Goal: Task Accomplishment & Management: Complete application form

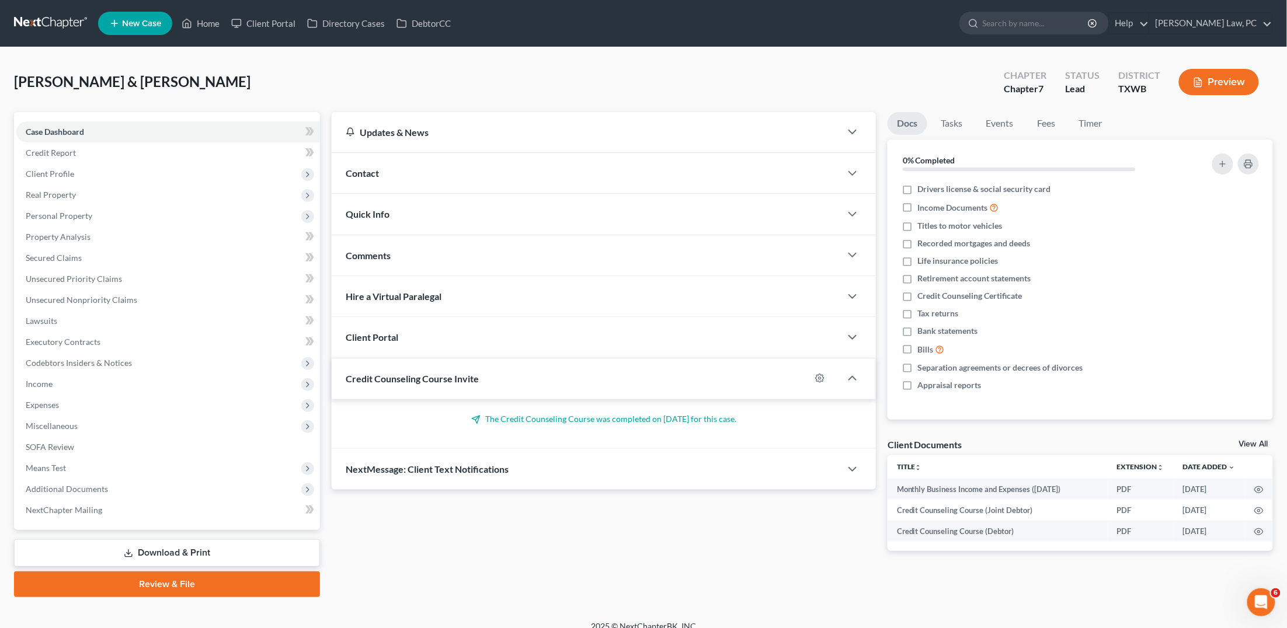
click at [60, 22] on link at bounding box center [51, 23] width 75 height 21
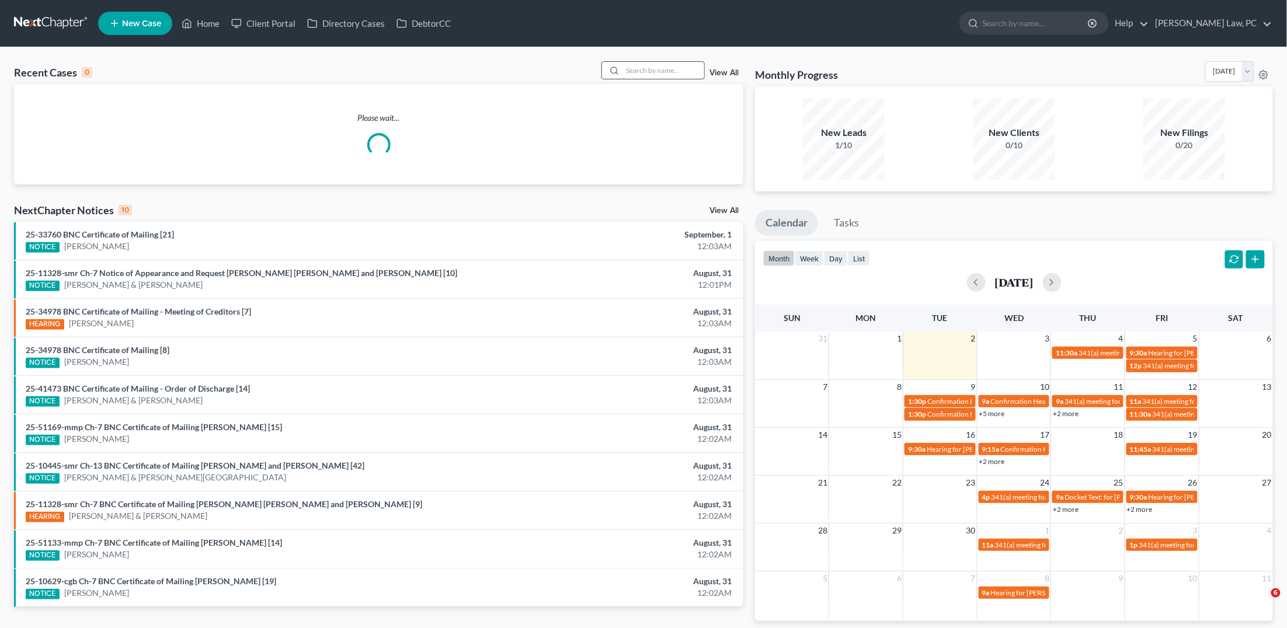
click at [676, 73] on input "search" at bounding box center [663, 70] width 82 height 17
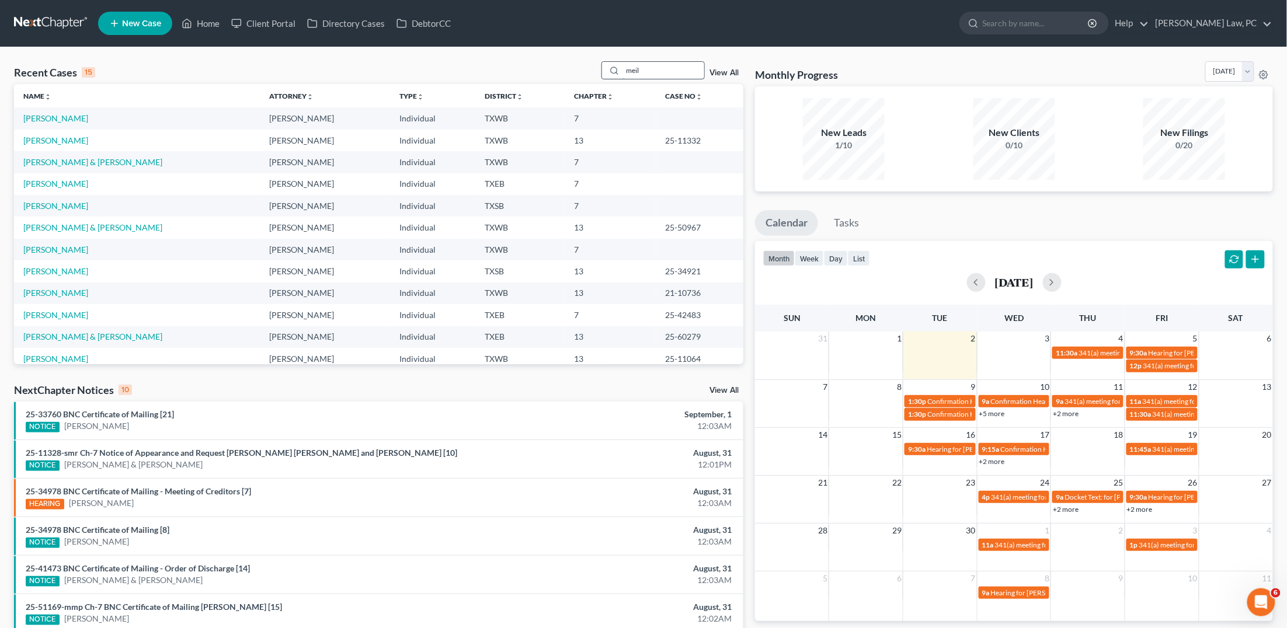
type input "[PERSON_NAME]"
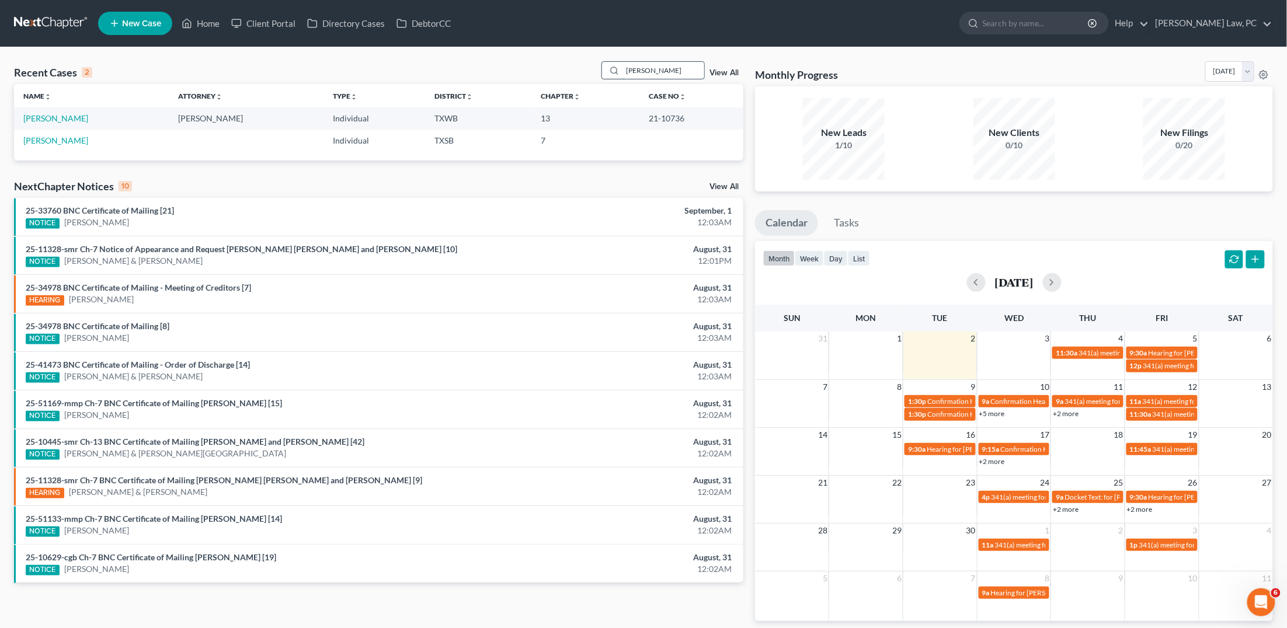
drag, startPoint x: 649, startPoint y: 71, endPoint x: 604, endPoint y: 71, distance: 45.5
click at [604, 71] on div "meili" at bounding box center [653, 70] width 104 height 18
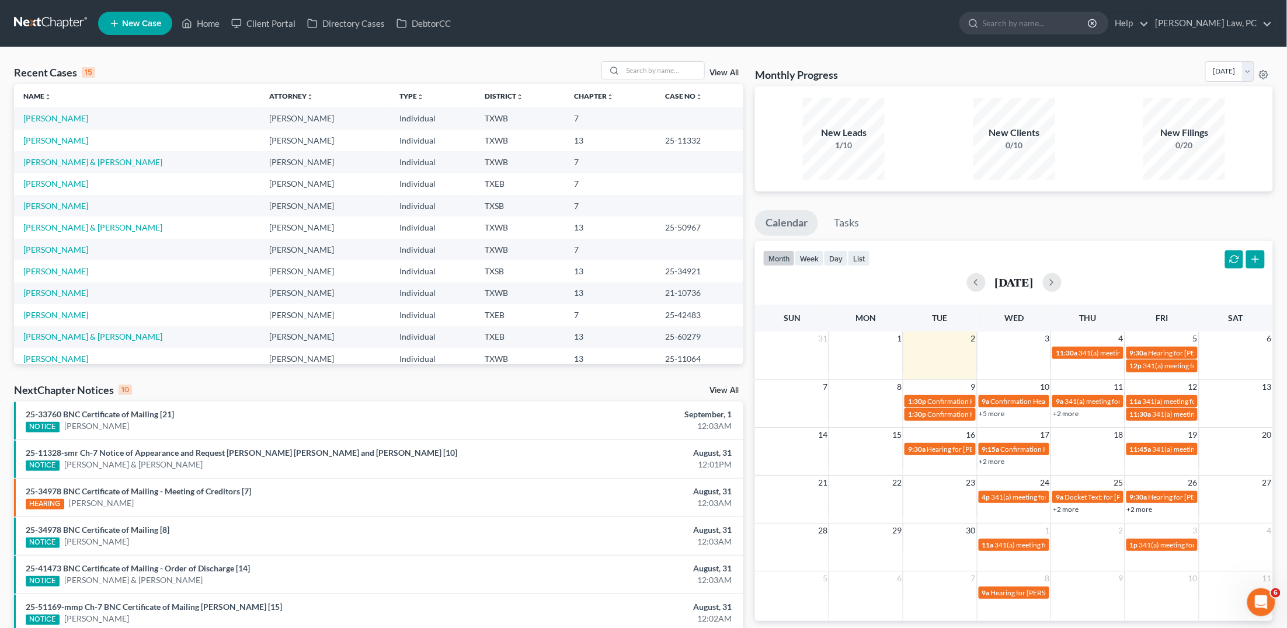
click at [146, 20] on span "New Case" at bounding box center [141, 23] width 39 height 9
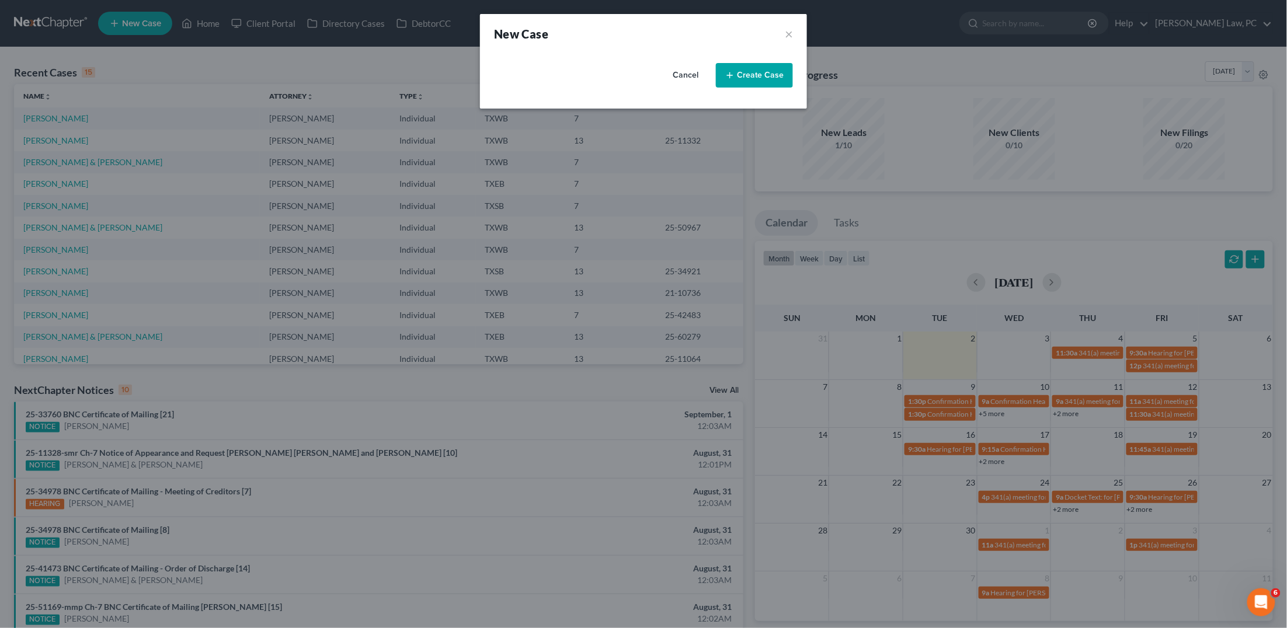
select select "79"
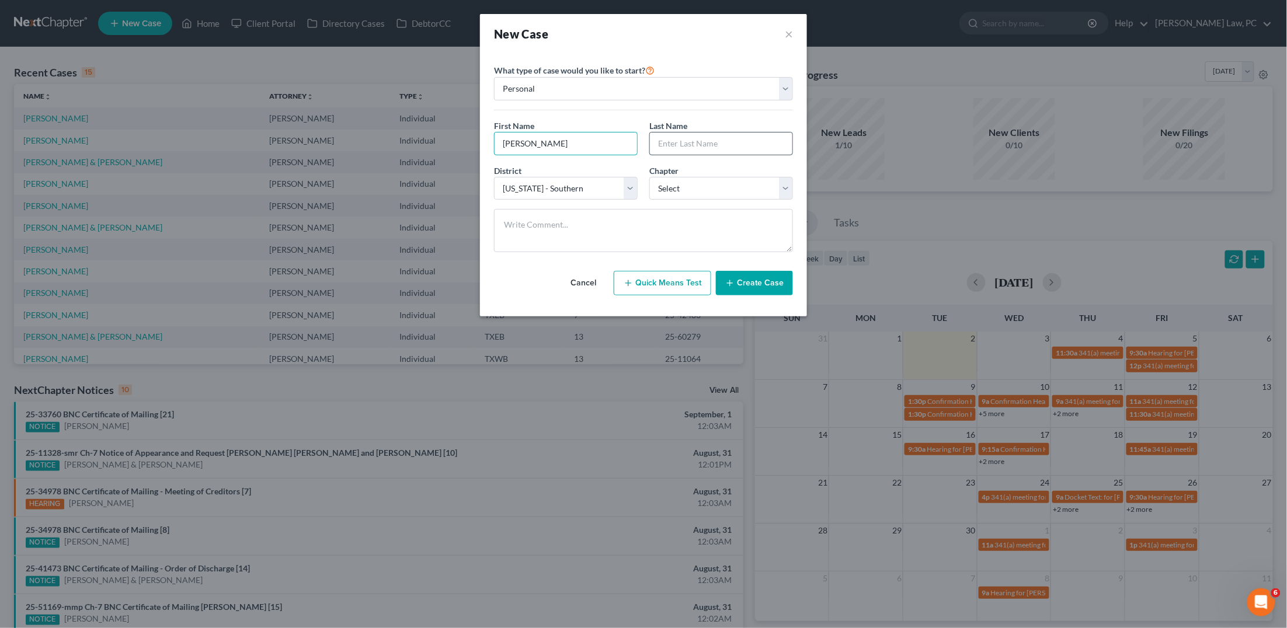
type input "Harbey"
type input "Atehortua"
select select "0"
click at [777, 277] on button "Create Case" at bounding box center [754, 283] width 77 height 25
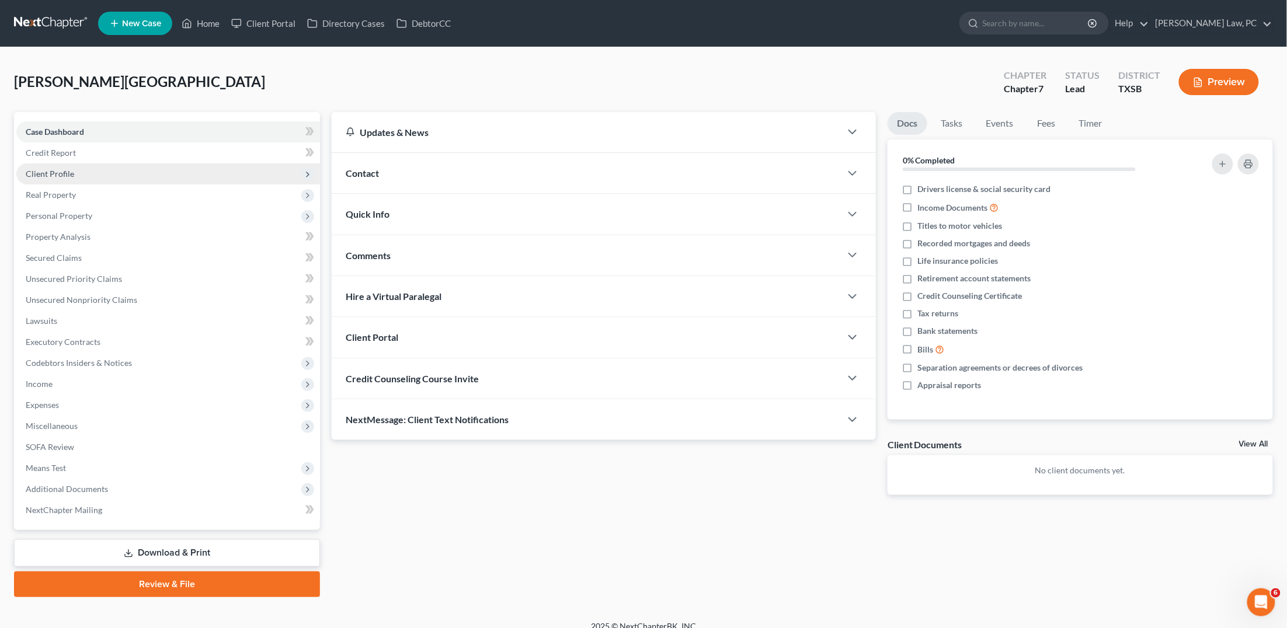
click at [271, 171] on span "Client Profile" at bounding box center [168, 174] width 304 height 21
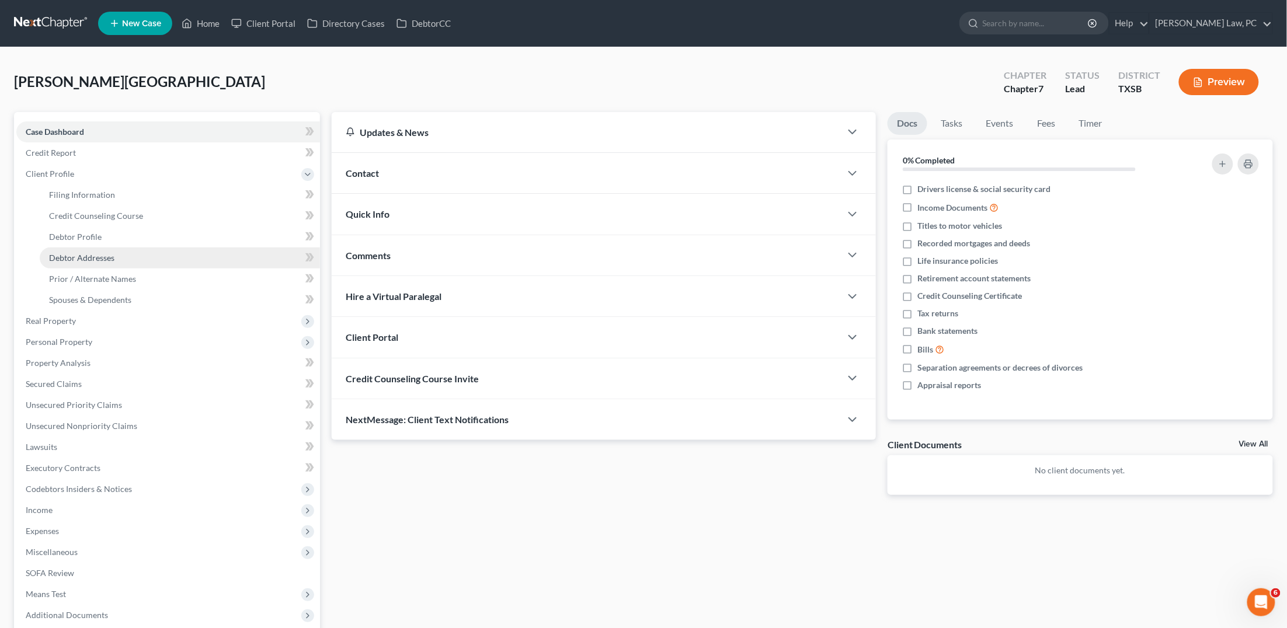
click at [240, 253] on link "Debtor Addresses" at bounding box center [180, 258] width 280 height 21
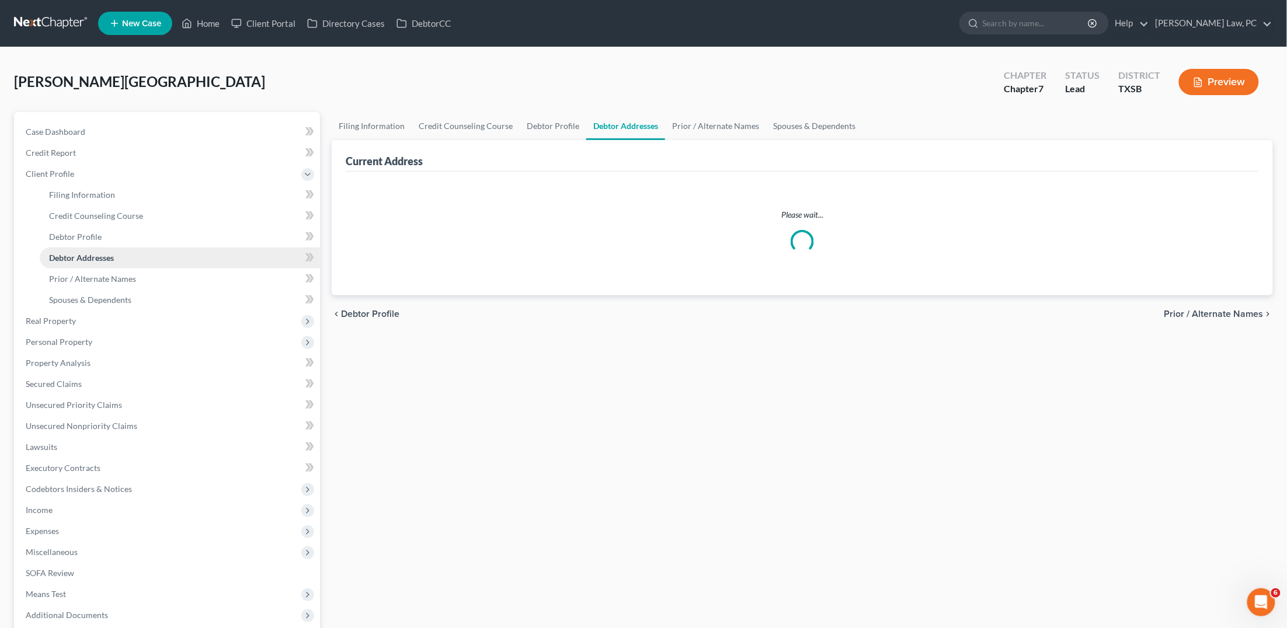
select select "0"
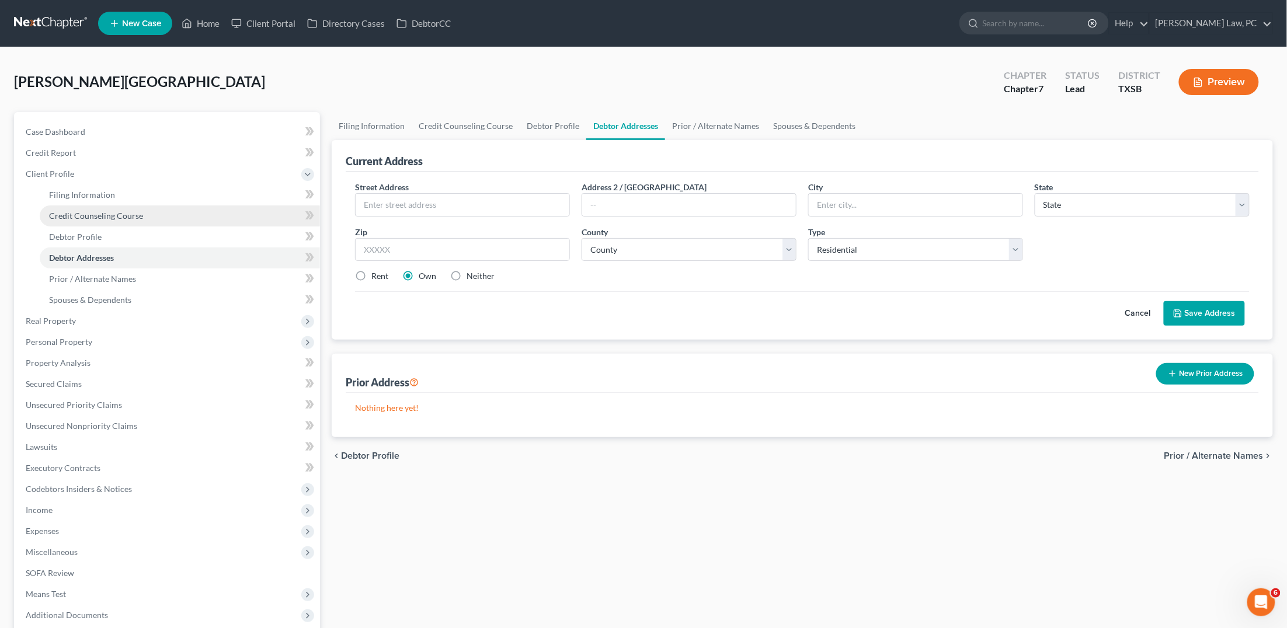
click at [182, 215] on link "Credit Counseling Course" at bounding box center [180, 216] width 280 height 21
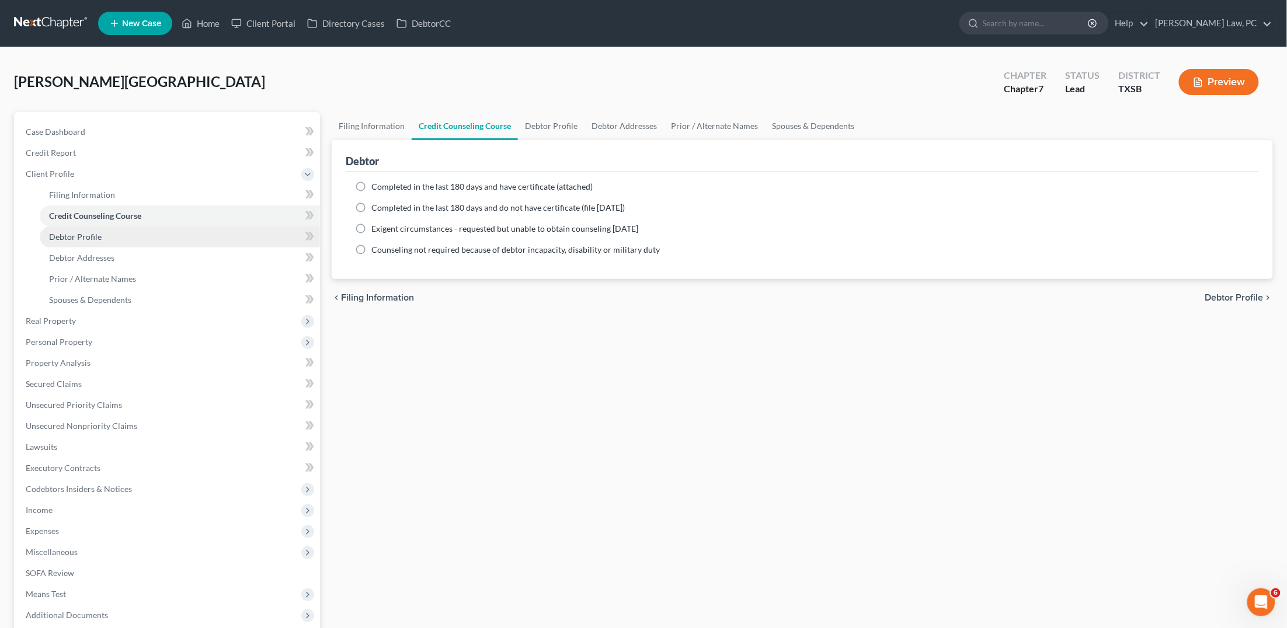
click at [169, 232] on link "Debtor Profile" at bounding box center [180, 237] width 280 height 21
select select "0"
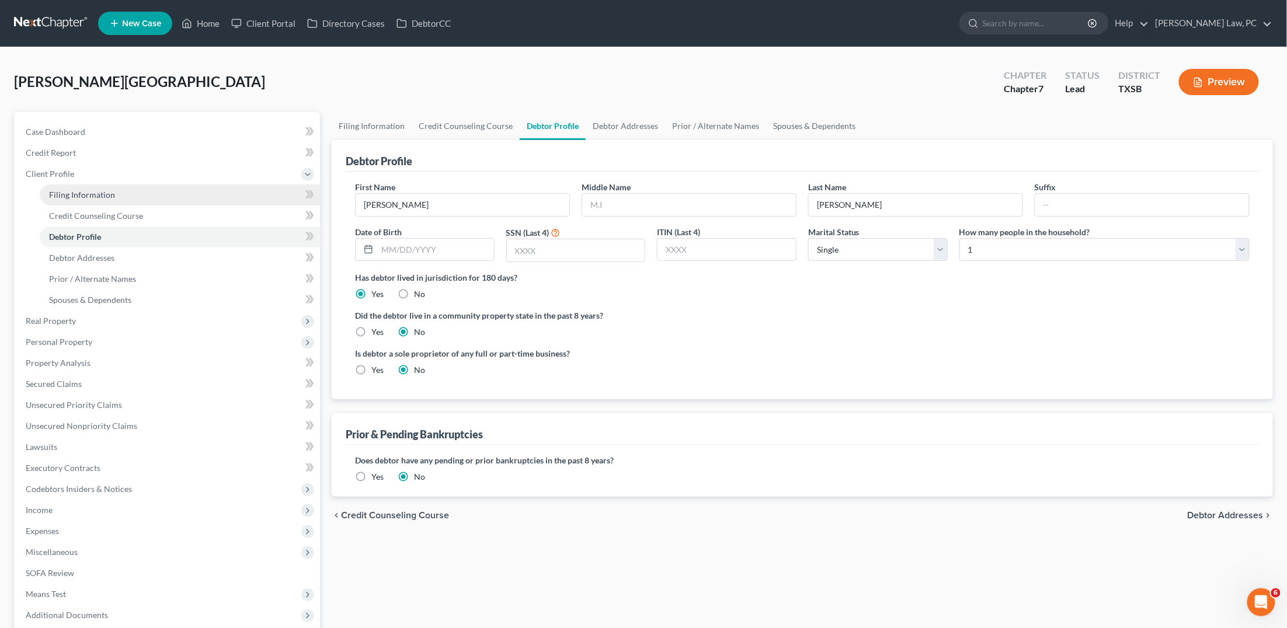
click at [193, 196] on link "Filing Information" at bounding box center [180, 195] width 280 height 21
select select "1"
select select "0"
select select "79"
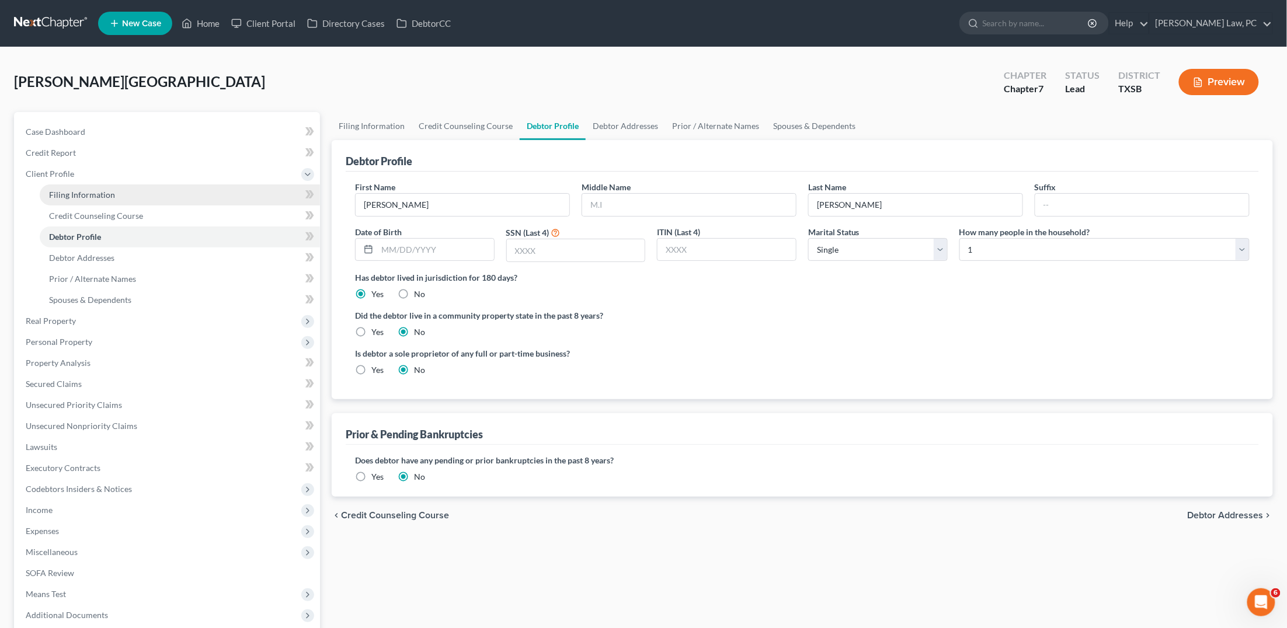
select select "0"
select select "45"
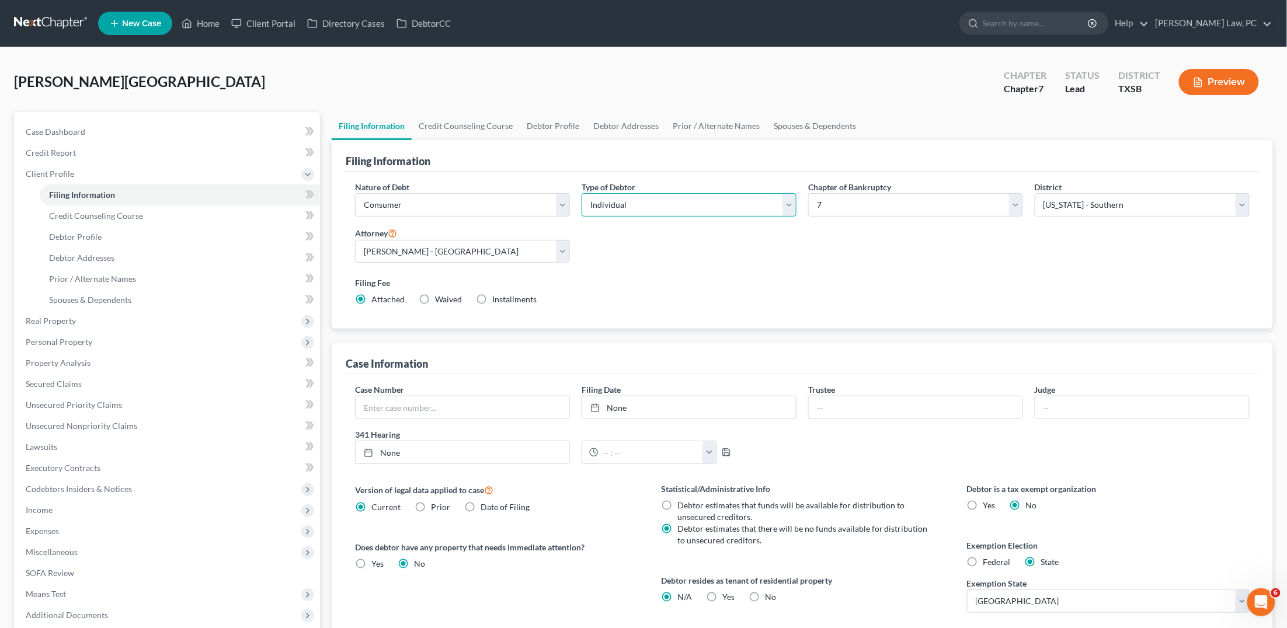
select select "1"
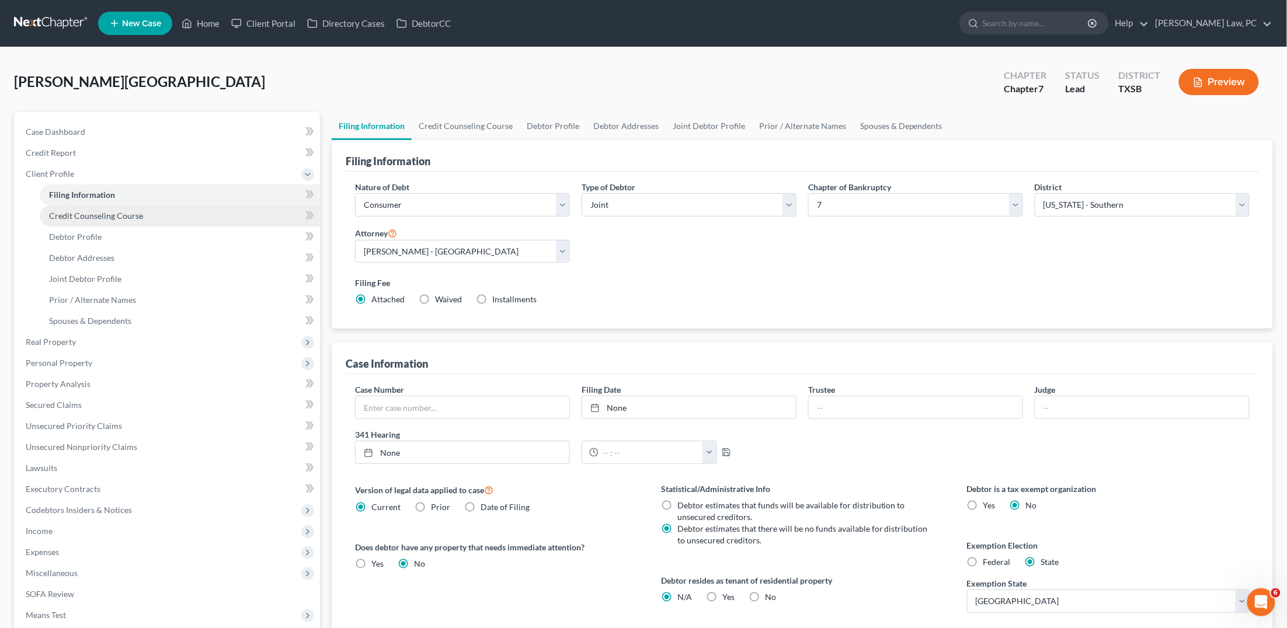
click at [194, 215] on link "Credit Counseling Course" at bounding box center [180, 216] width 280 height 21
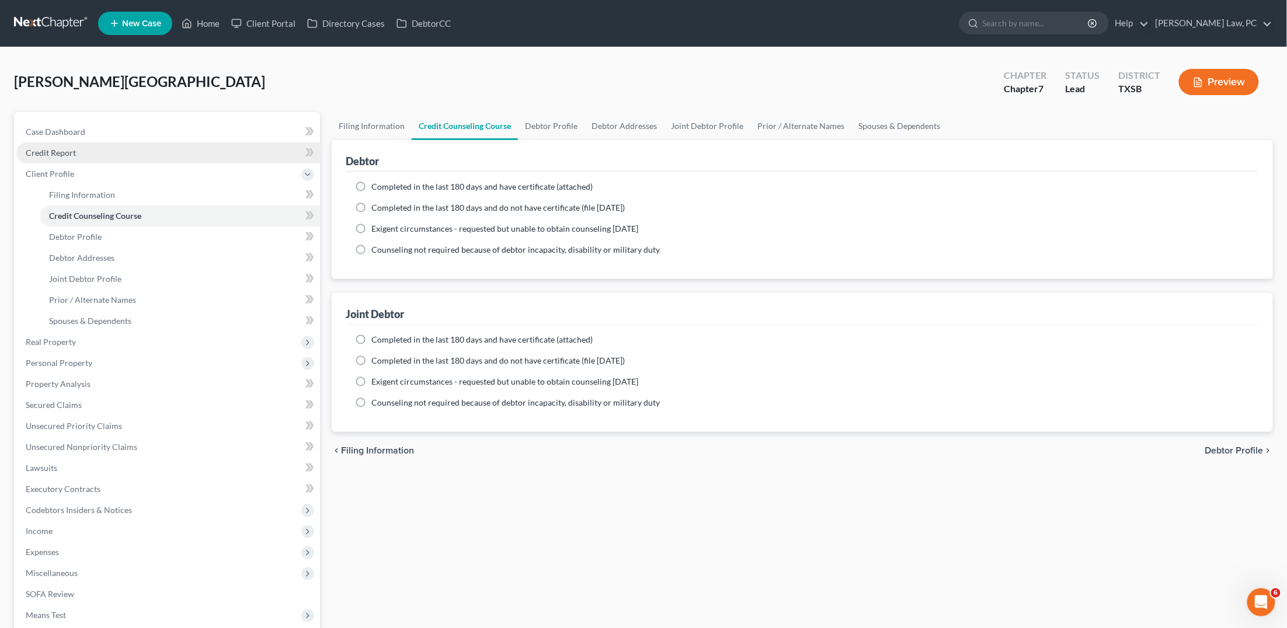
click at [121, 156] on link "Credit Report" at bounding box center [168, 152] width 304 height 21
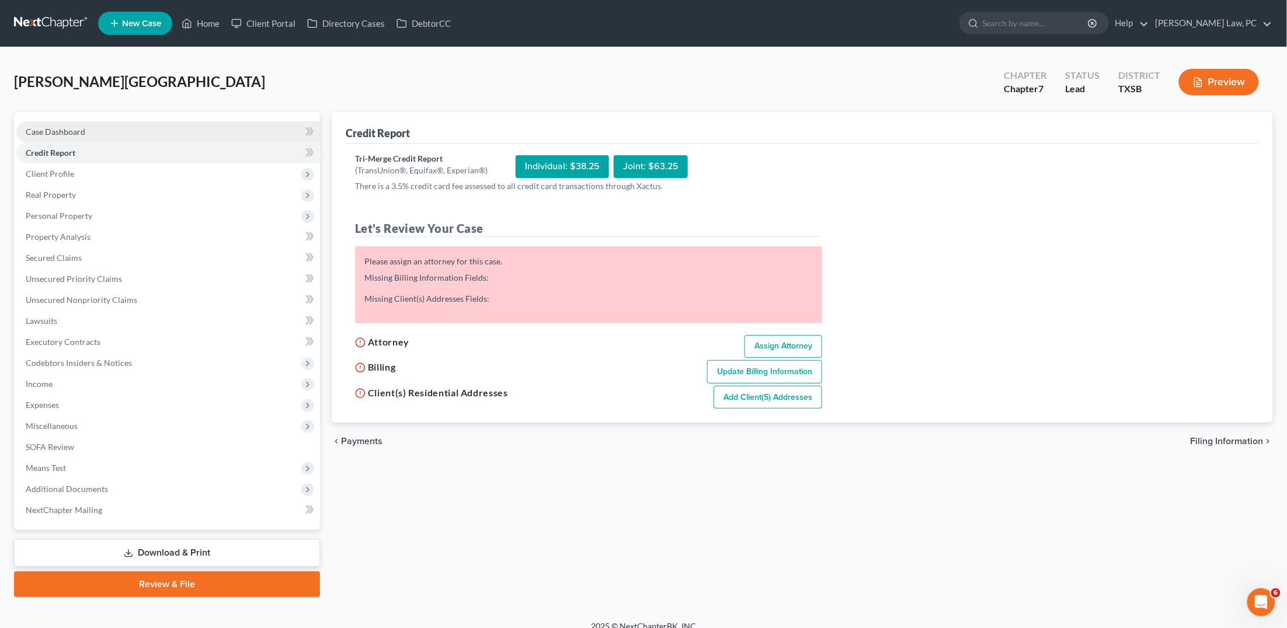
click at [86, 133] on link "Case Dashboard" at bounding box center [168, 131] width 304 height 21
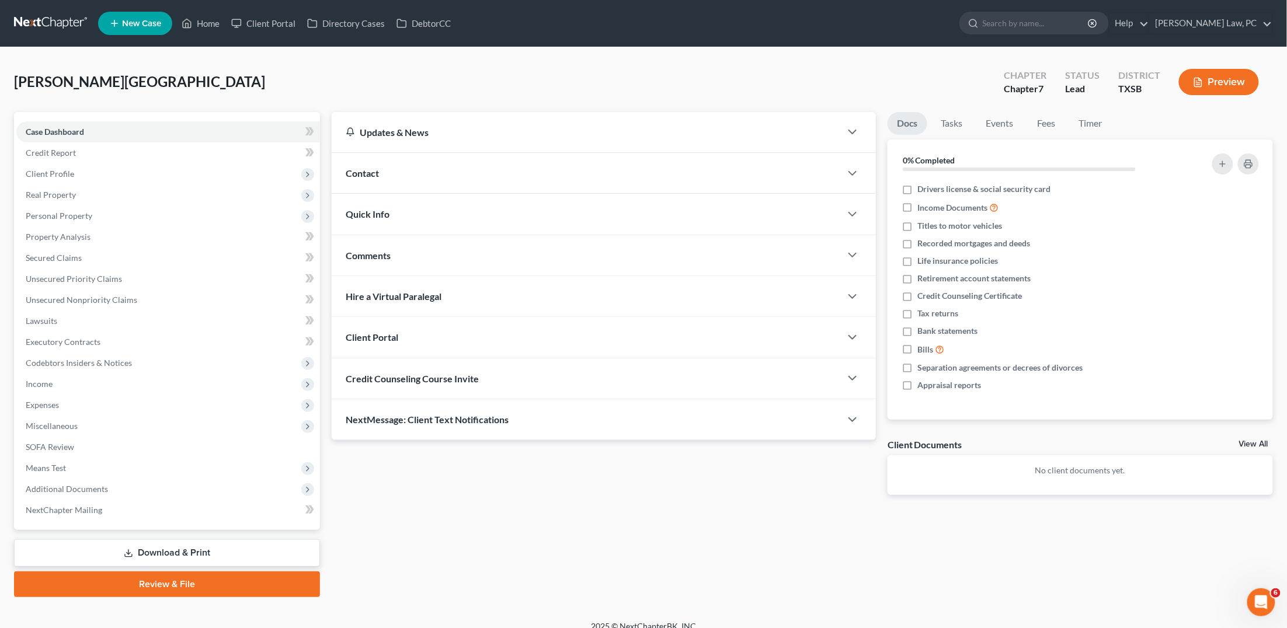
click at [526, 383] on div "Credit Counseling Course Invite" at bounding box center [586, 379] width 509 height 40
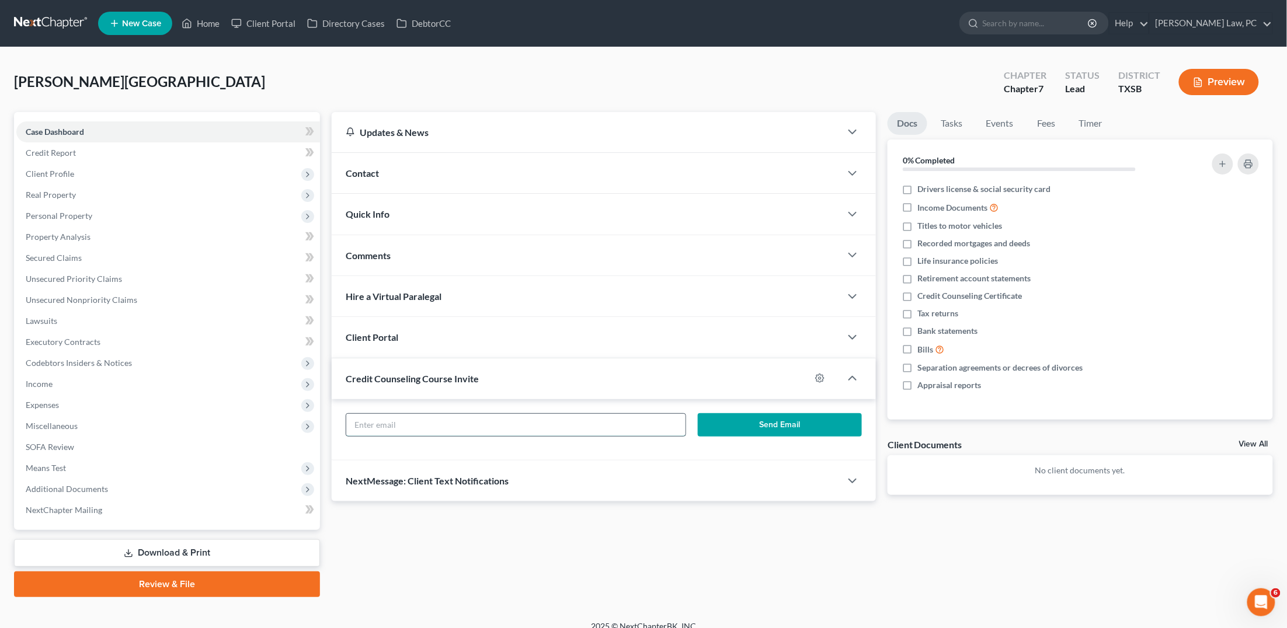
click at [458, 427] on input "text" at bounding box center [515, 425] width 339 height 22
paste input "cuellar012180@hotmail.com"
type input "cuellar012180@hotmail.com"
click at [60, 169] on span "Client Profile" at bounding box center [50, 174] width 48 height 10
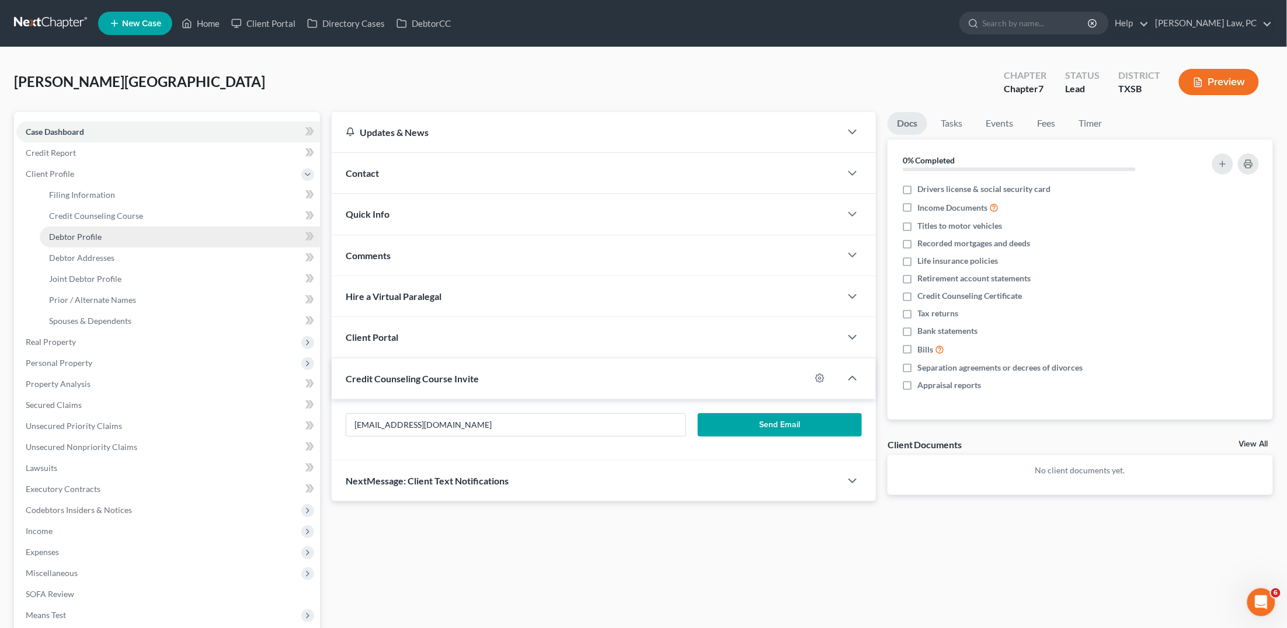
click at [99, 232] on span "Debtor Profile" at bounding box center [75, 237] width 53 height 10
select select "1"
select select "0"
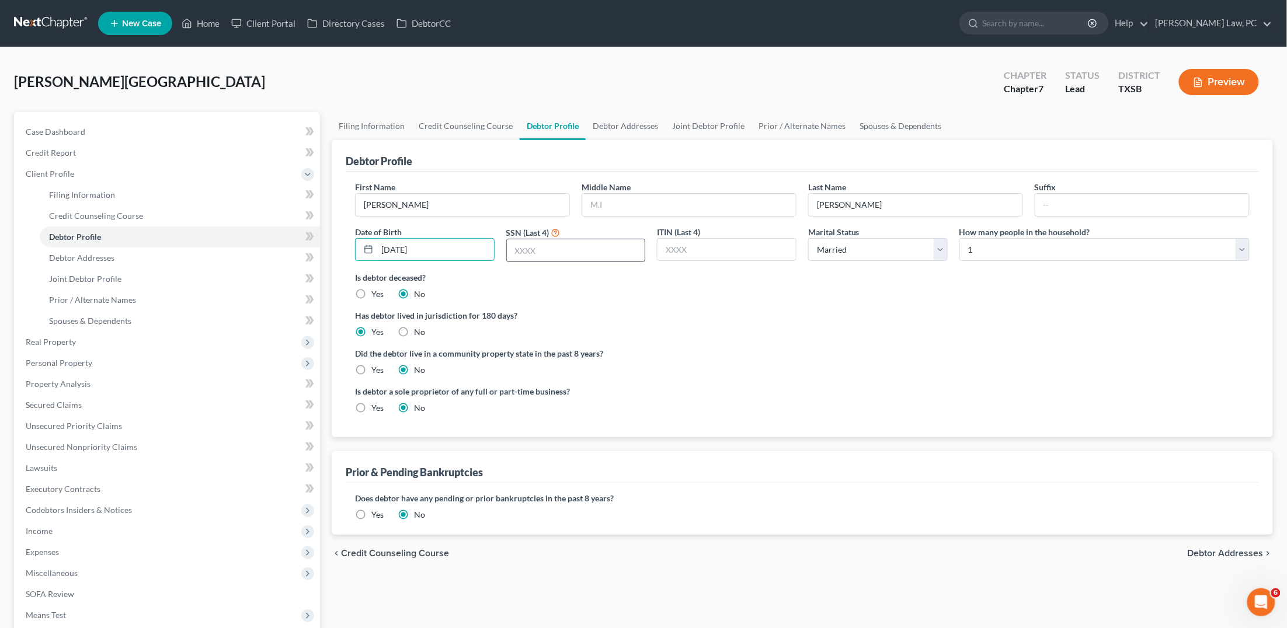
type input "07/04/1980"
click at [554, 248] on input "text" at bounding box center [576, 250] width 138 height 22
type input "6"
type input "5723"
click at [172, 272] on link "Joint Debtor Profile" at bounding box center [180, 279] width 280 height 21
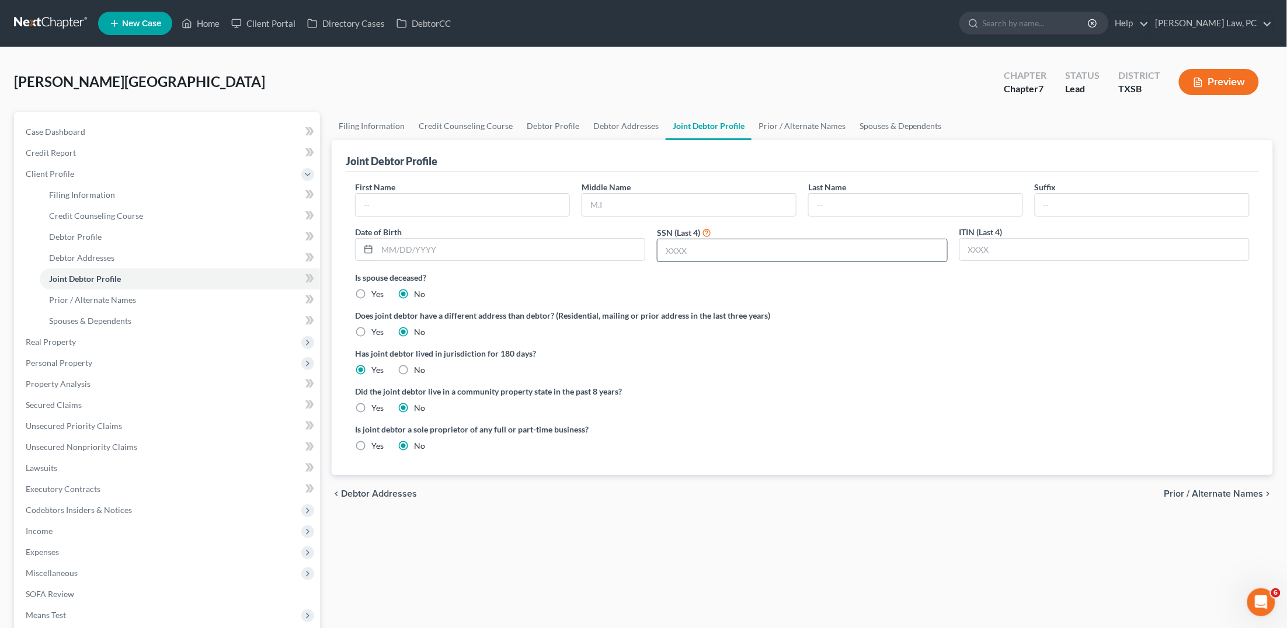
click at [677, 248] on input "text" at bounding box center [802, 250] width 289 height 22
type input "6568"
click at [84, 253] on span "Debtor Addresses" at bounding box center [81, 258] width 65 height 10
select select "0"
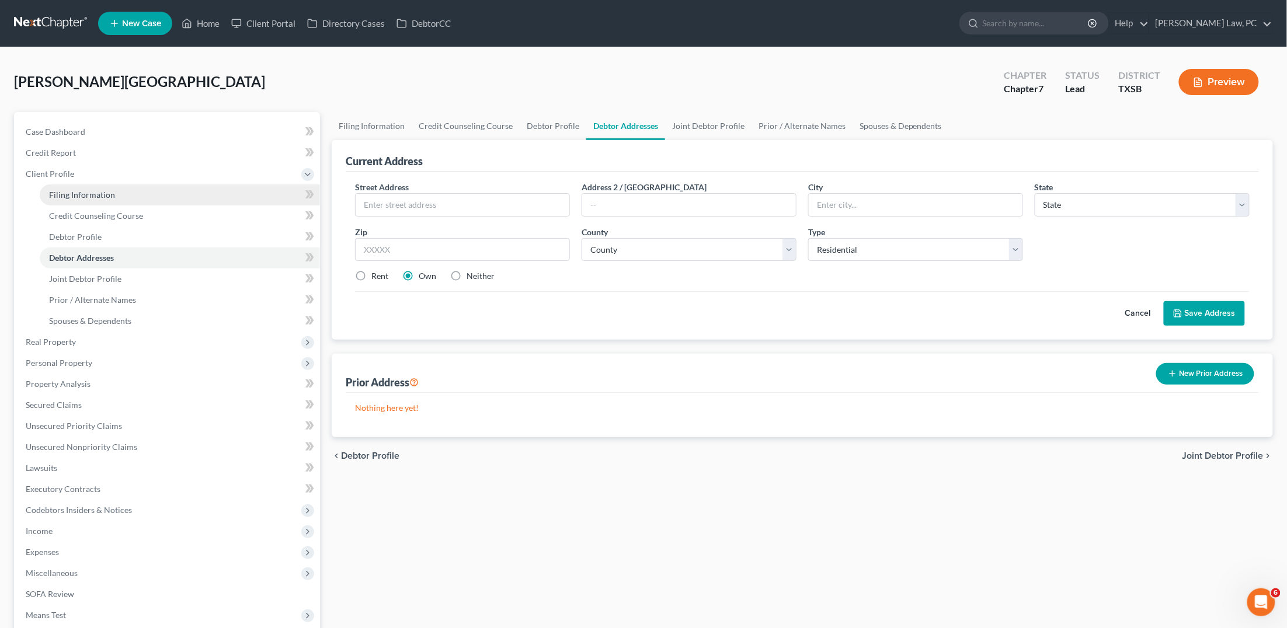
click at [69, 196] on span "Filing Information" at bounding box center [82, 195] width 66 height 10
select select "1"
select select "0"
select select "79"
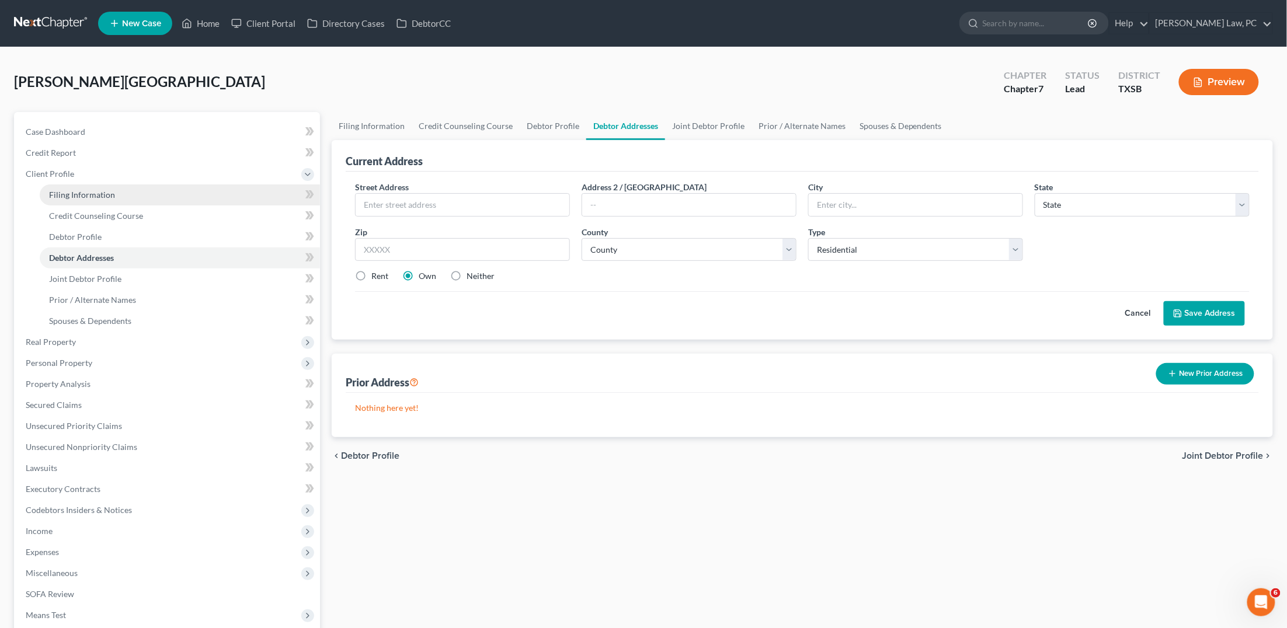
select select "0"
select select "45"
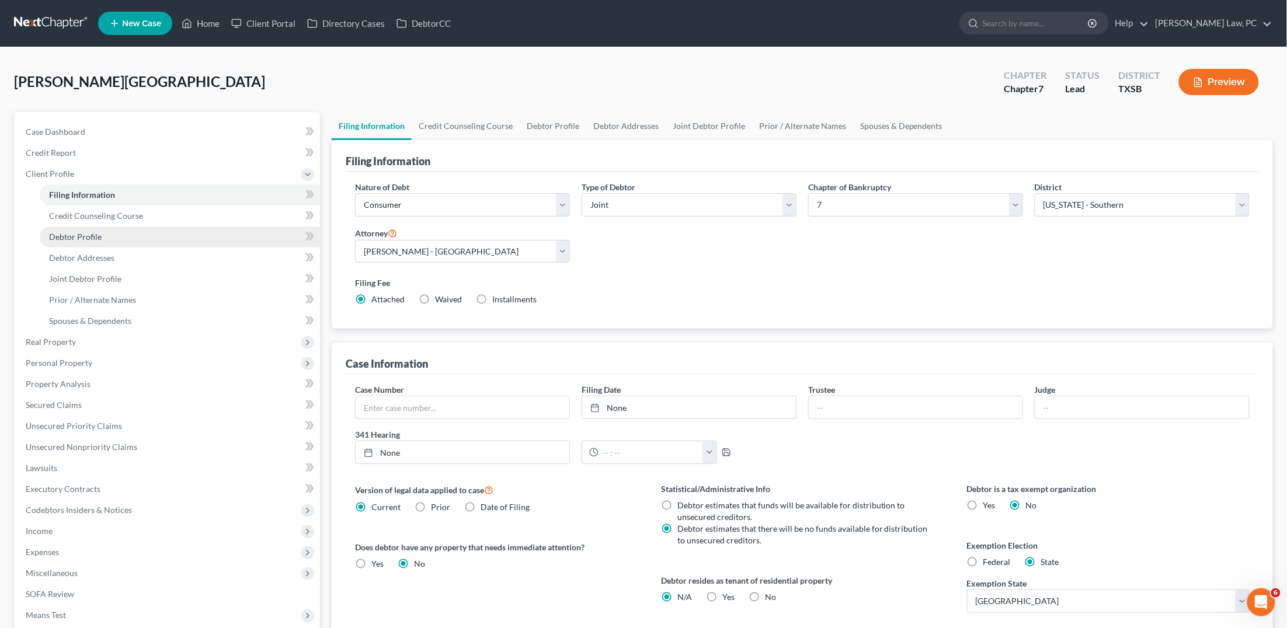
click at [91, 232] on span "Debtor Profile" at bounding box center [75, 237] width 53 height 10
select select "1"
select select "0"
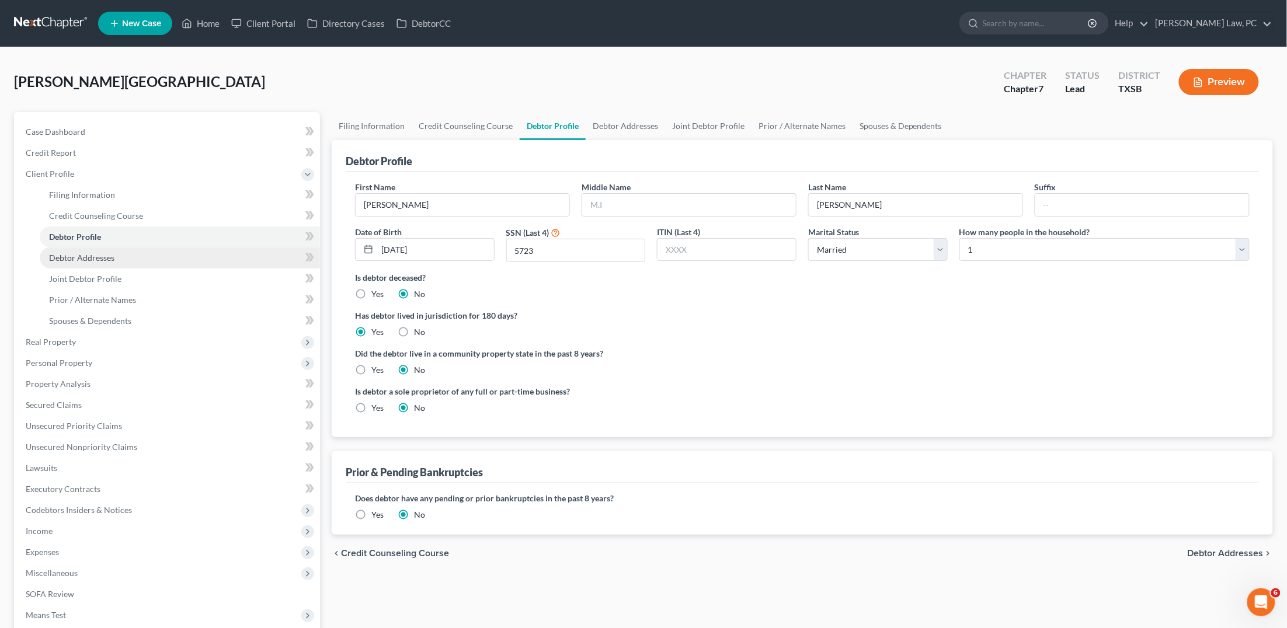
click at [90, 255] on span "Debtor Addresses" at bounding box center [81, 258] width 65 height 10
select select "0"
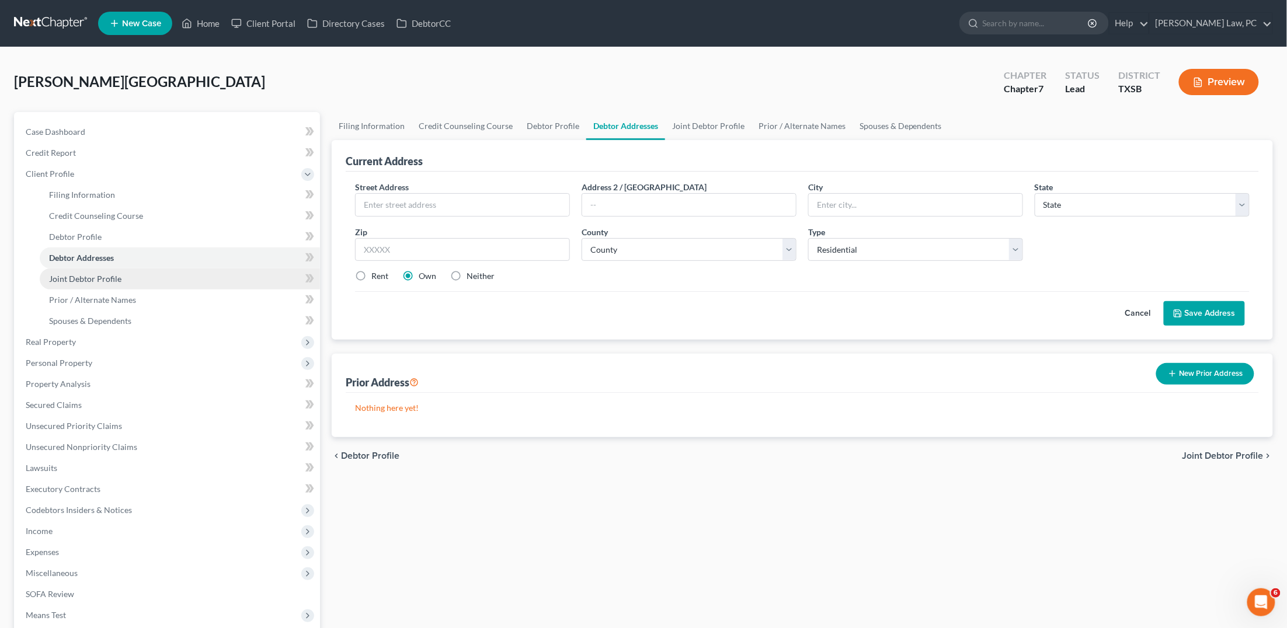
click at [86, 275] on span "Joint Debtor Profile" at bounding box center [85, 279] width 72 height 10
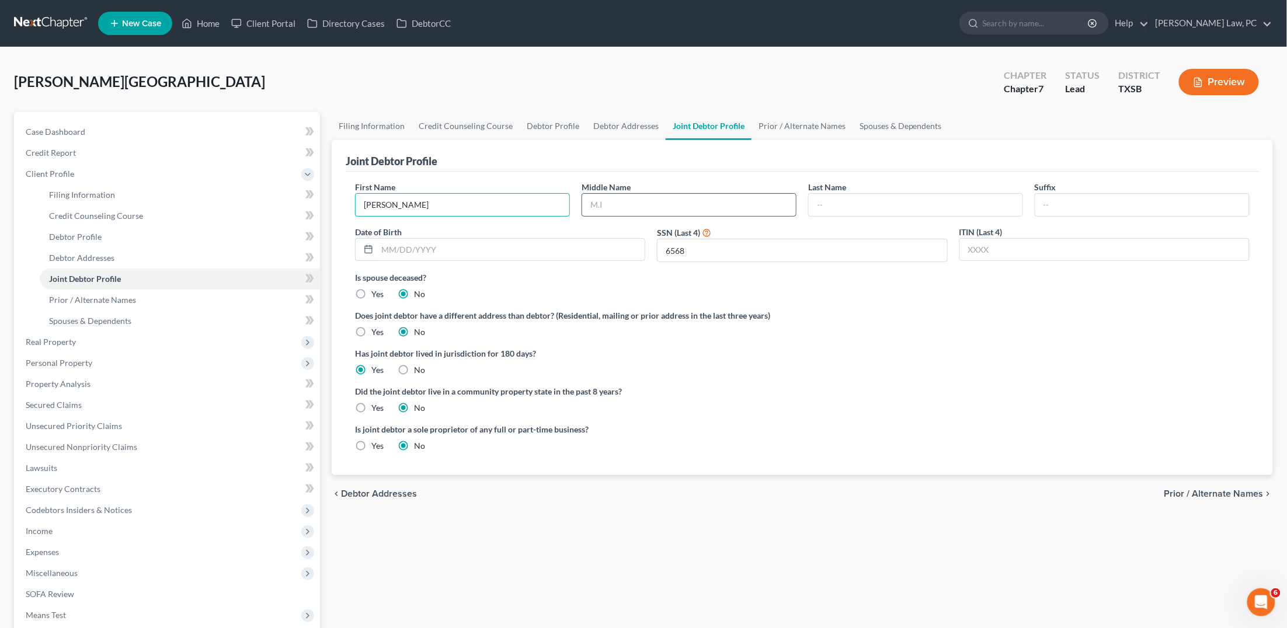
type input "[PERSON_NAME]"
type input "Rodriguez"
type input "[DATE]"
click at [116, 249] on link "Debtor Addresses" at bounding box center [180, 258] width 280 height 21
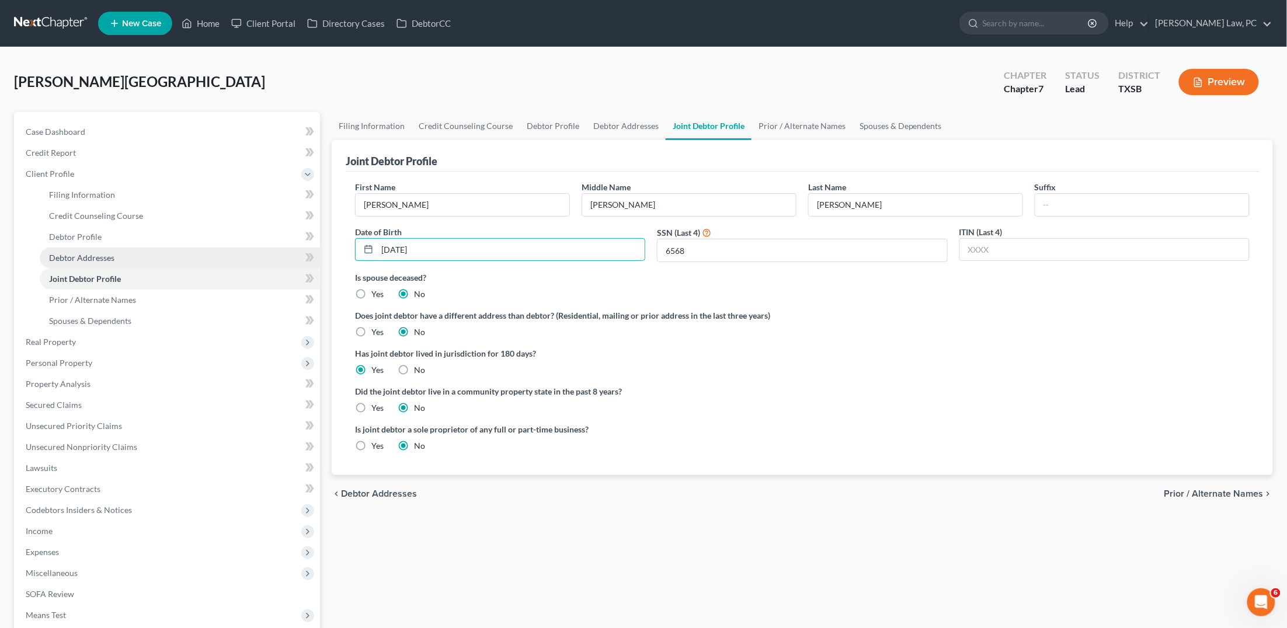
select select "0"
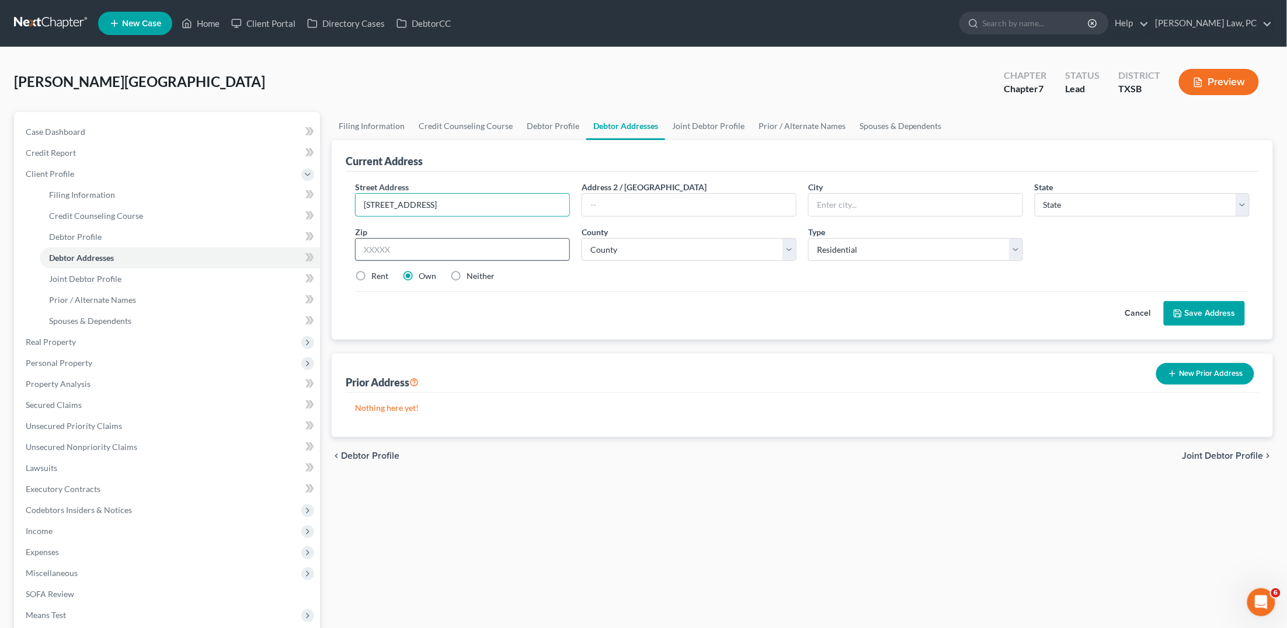
type input "[STREET_ADDRESS]"
type input "77375"
type input "Tomball"
select select "45"
select select "100"
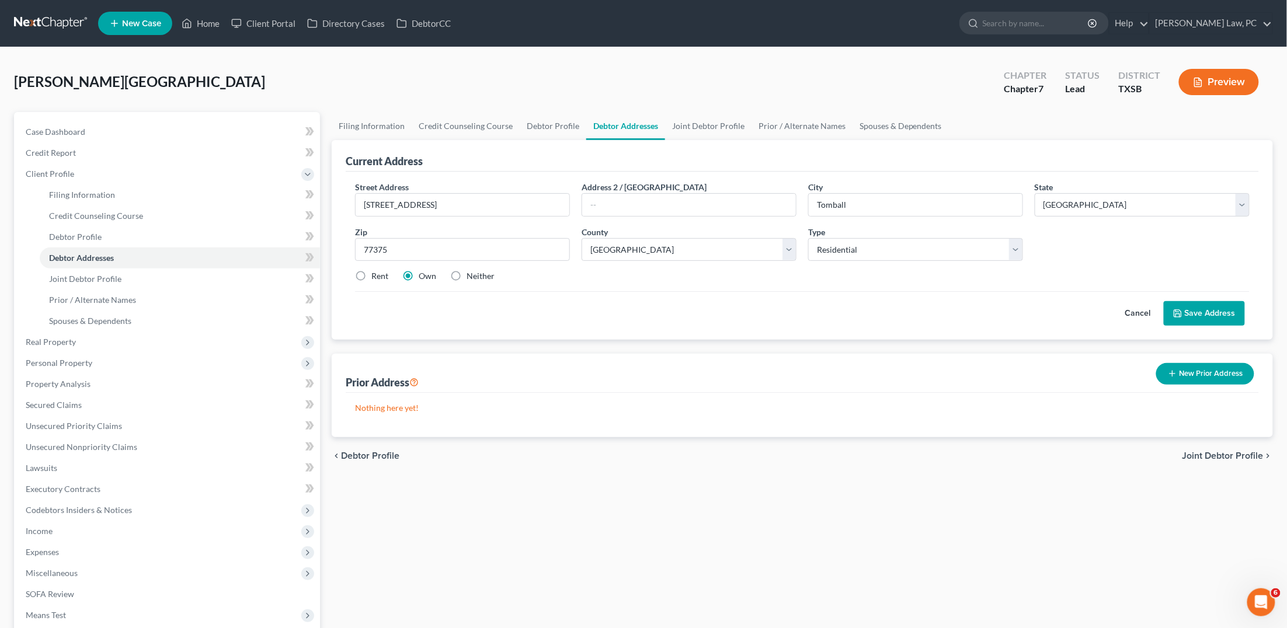
click at [1205, 310] on button "Save Address" at bounding box center [1204, 313] width 81 height 25
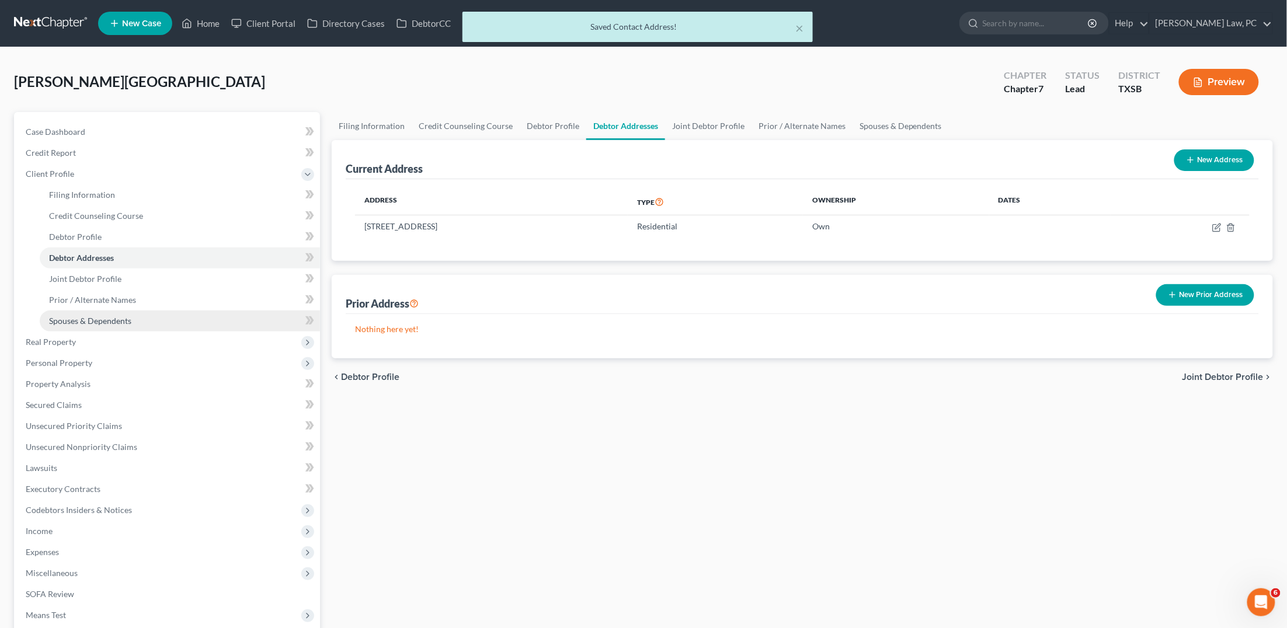
click at [249, 317] on link "Spouses & Dependents" at bounding box center [180, 321] width 280 height 21
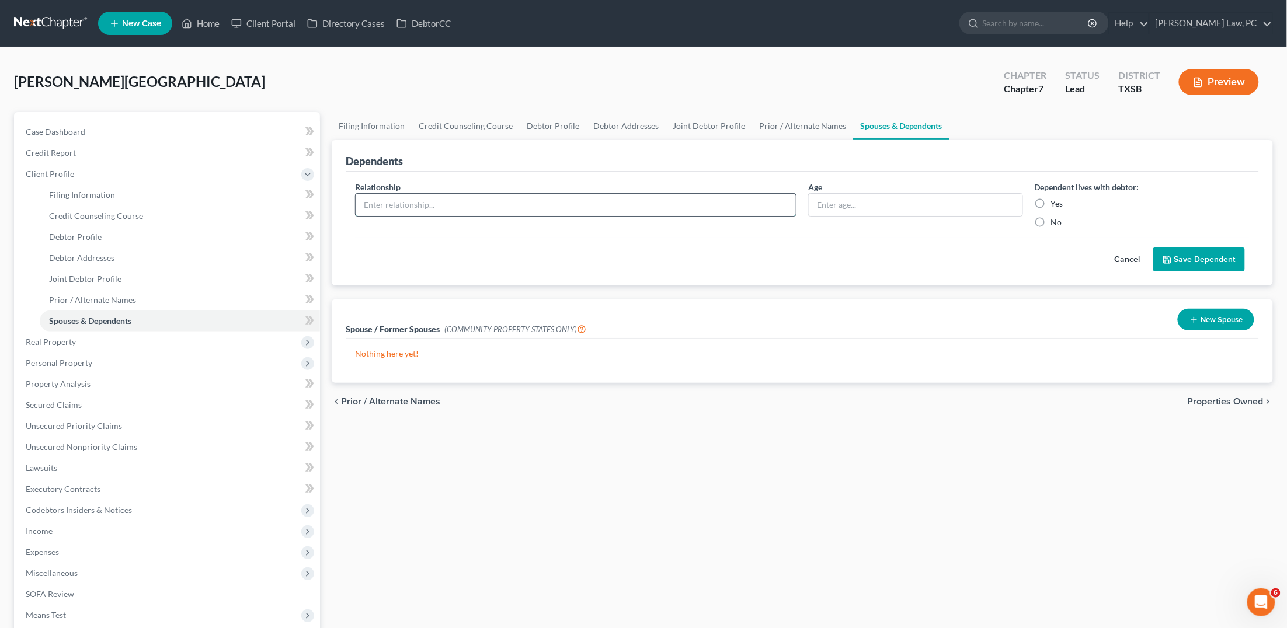
click at [486, 206] on input "text" at bounding box center [576, 205] width 440 height 22
type input "s"
type input "Son"
click at [1051, 207] on label "Yes" at bounding box center [1057, 204] width 12 height 12
click at [1056, 206] on input "Yes" at bounding box center [1060, 202] width 8 height 8
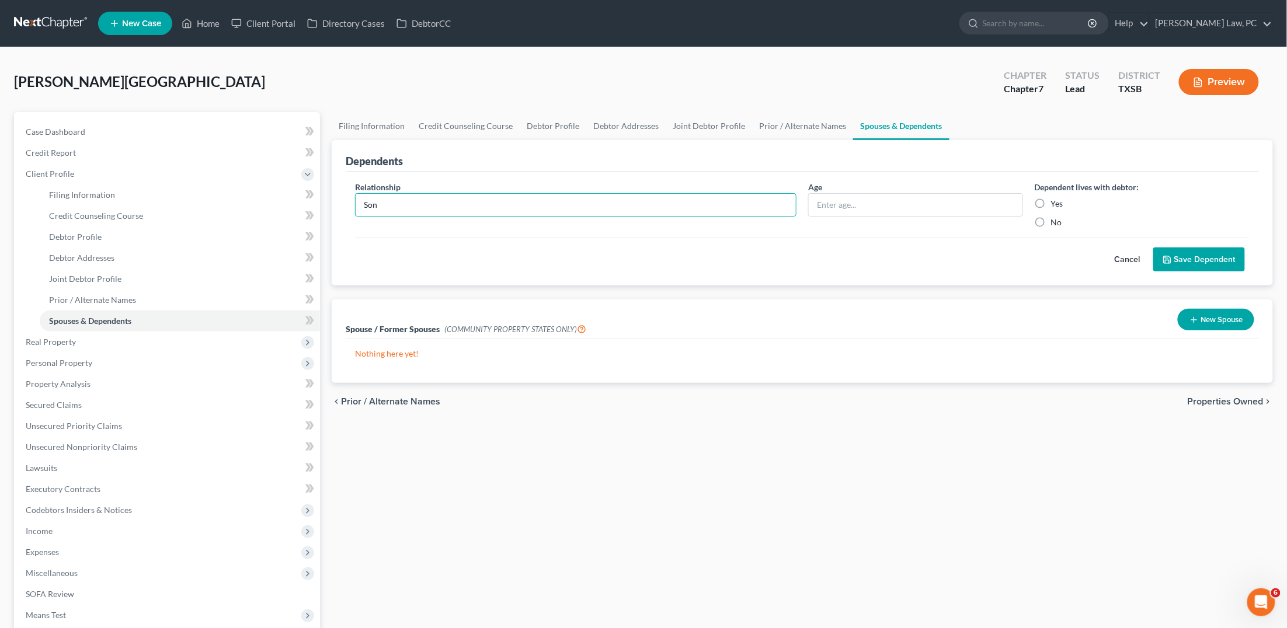
radio input "true"
click at [1176, 255] on button "Save Dependent" at bounding box center [1199, 260] width 92 height 25
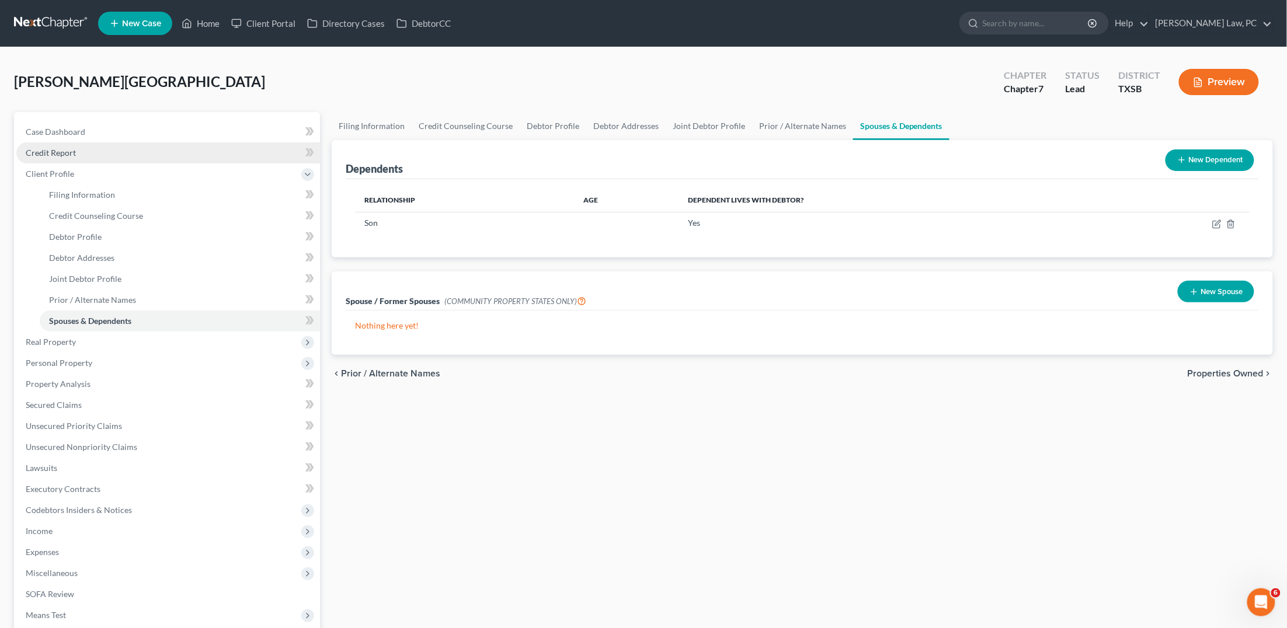
click at [85, 154] on link "Credit Report" at bounding box center [168, 152] width 304 height 21
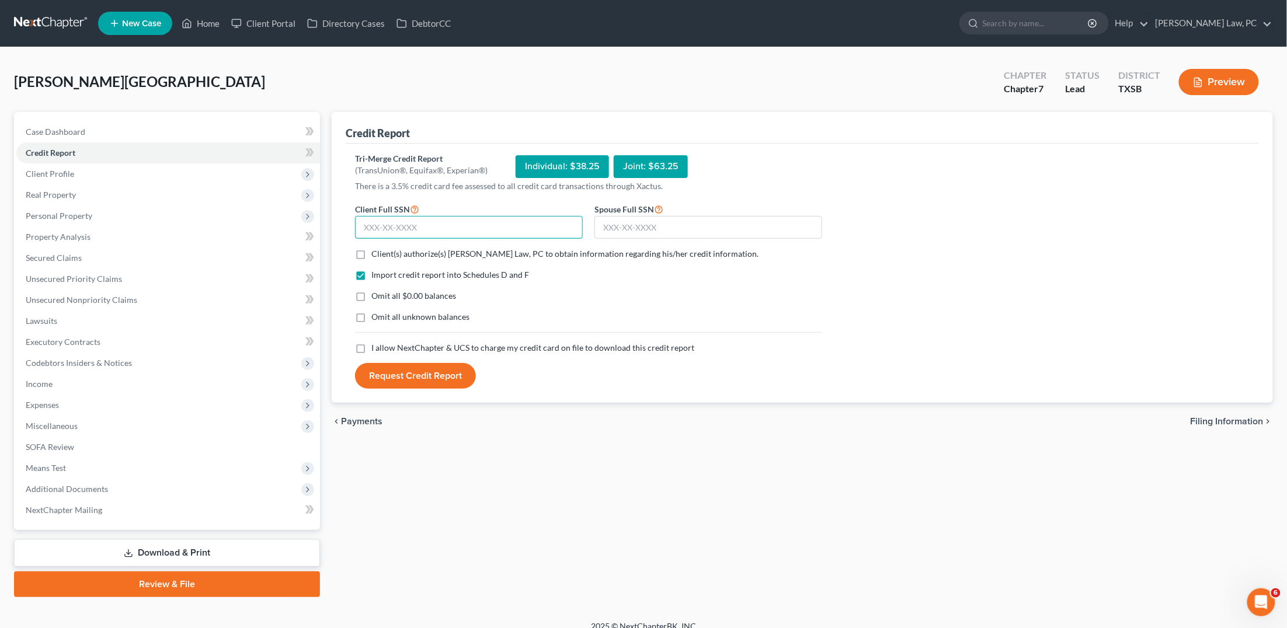
click at [404, 228] on input "text" at bounding box center [469, 227] width 228 height 23
type input "636-08-5723"
click at [642, 231] on input "text" at bounding box center [708, 227] width 228 height 23
type input "726-04-6568"
click at [371, 254] on label "Client(s) authorize(s) Hooman Khoshnood Law, PC to obtain information regarding…" at bounding box center [564, 254] width 387 height 12
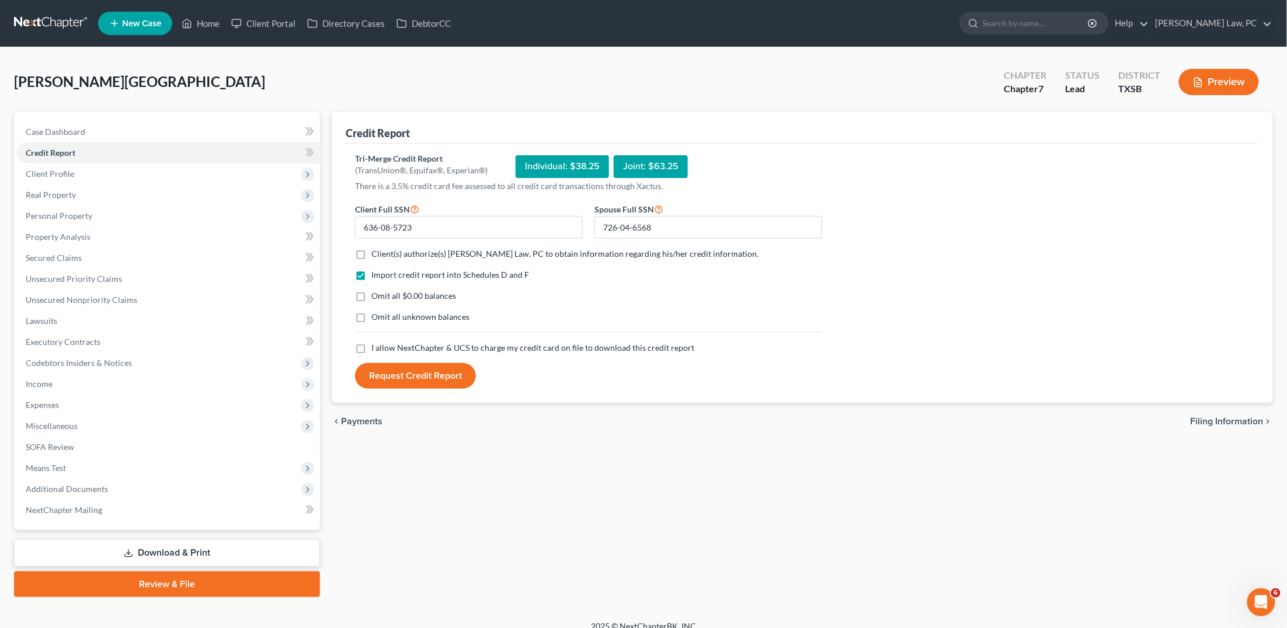
click at [376, 254] on input "Client(s) authorize(s) Hooman Khoshnood Law, PC to obtain information regarding…" at bounding box center [380, 252] width 8 height 8
checkbox input "true"
click at [371, 345] on label "I allow NextChapter & UCS to charge my credit card on file to download this cre…" at bounding box center [532, 348] width 323 height 12
click at [376, 345] on input "I allow NextChapter & UCS to charge my credit card on file to download this cre…" at bounding box center [380, 346] width 8 height 8
checkbox input "true"
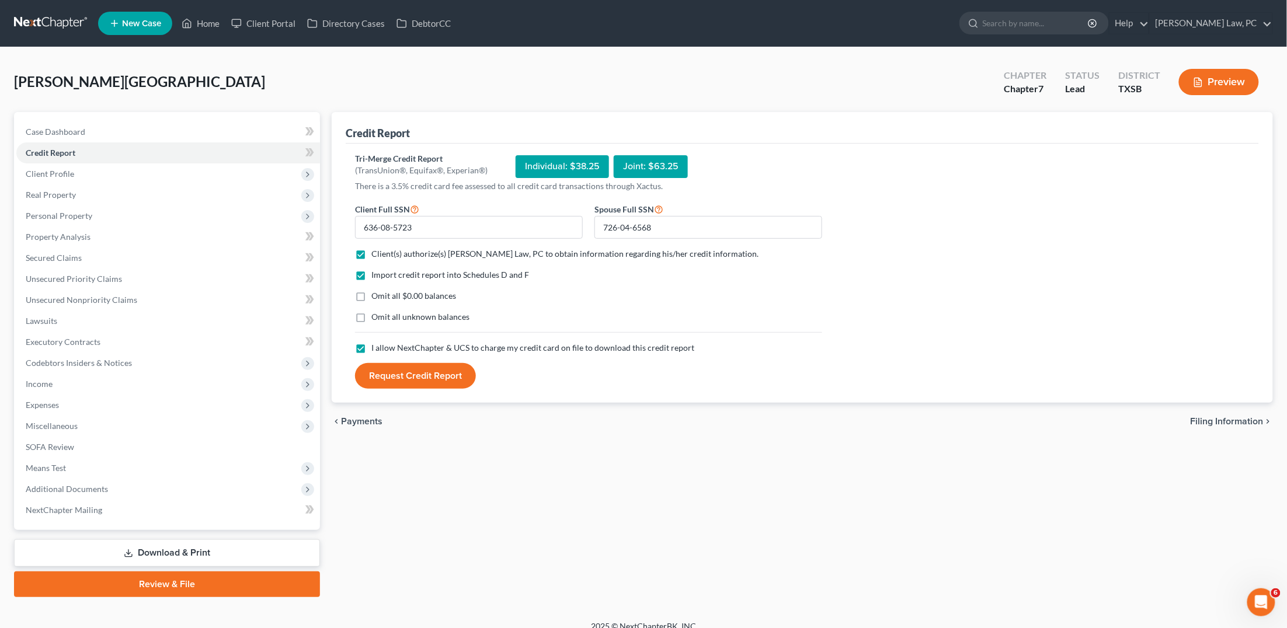
click at [422, 375] on button "Request Credit Report" at bounding box center [415, 376] width 121 height 26
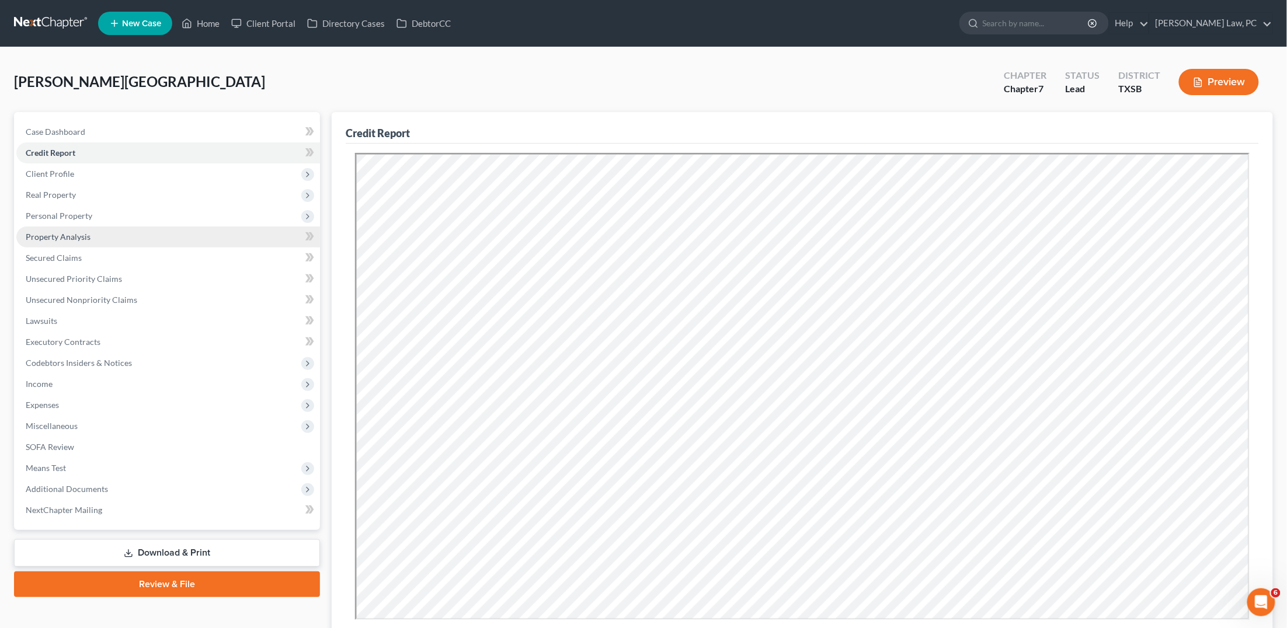
click at [77, 236] on span "Property Analysis" at bounding box center [58, 237] width 65 height 10
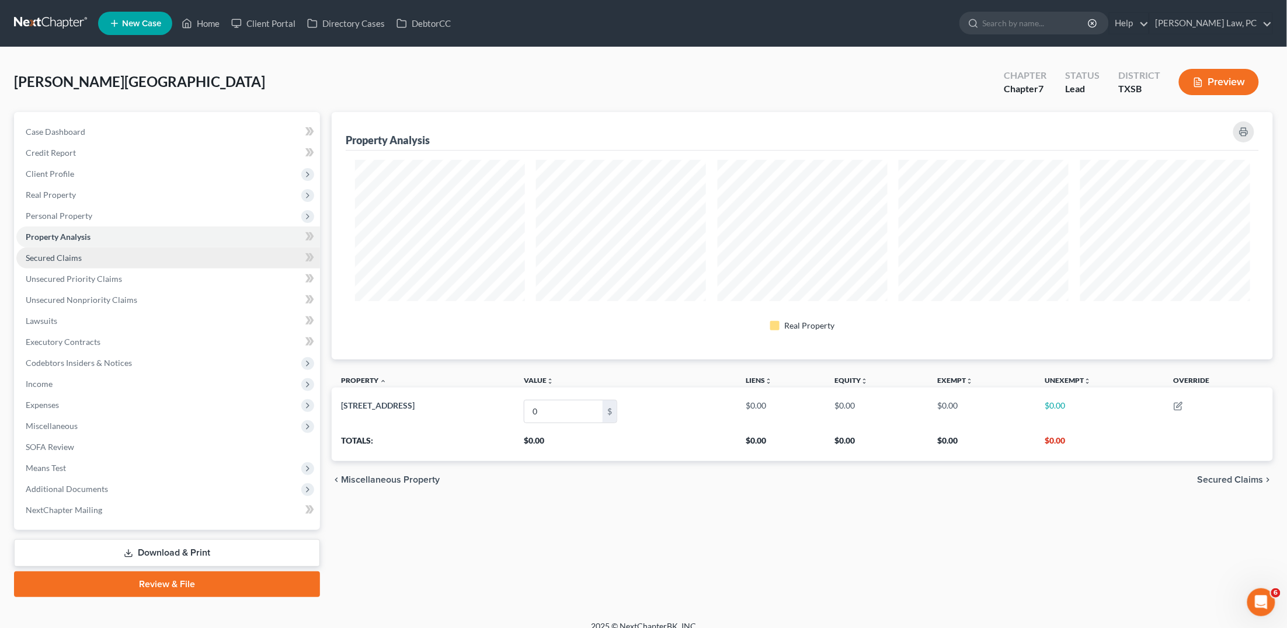
scroll to position [247, 941]
click at [78, 254] on span "Secured Claims" at bounding box center [54, 258] width 56 height 10
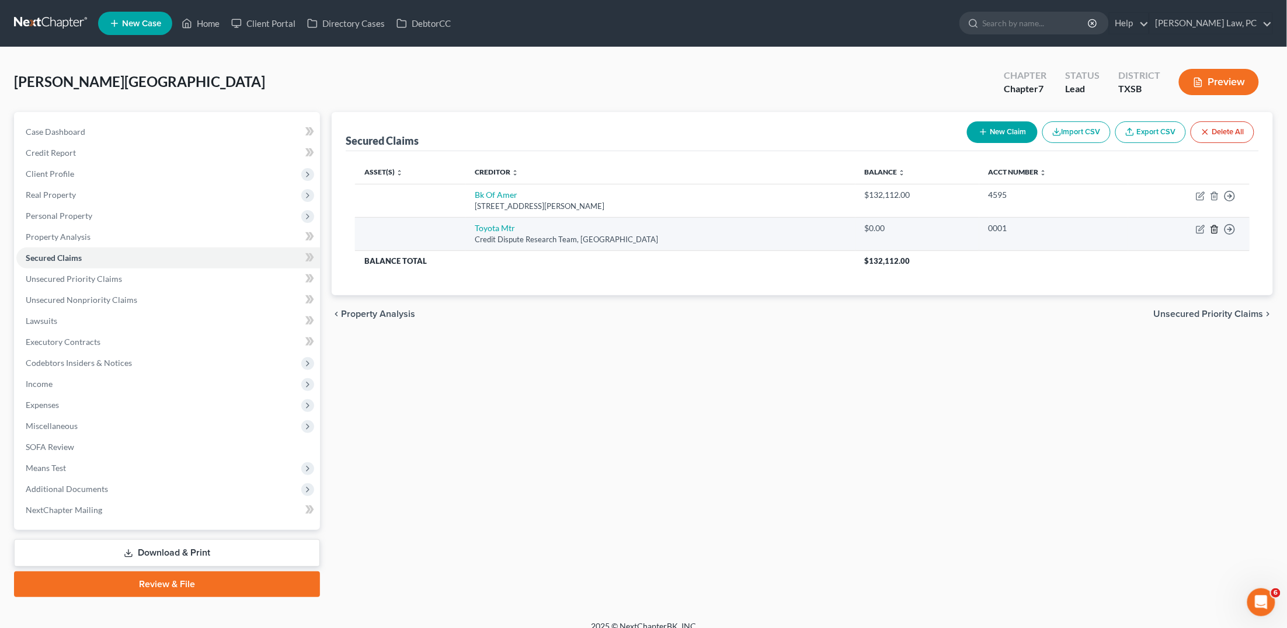
click at [1216, 225] on icon "button" at bounding box center [1214, 229] width 5 height 8
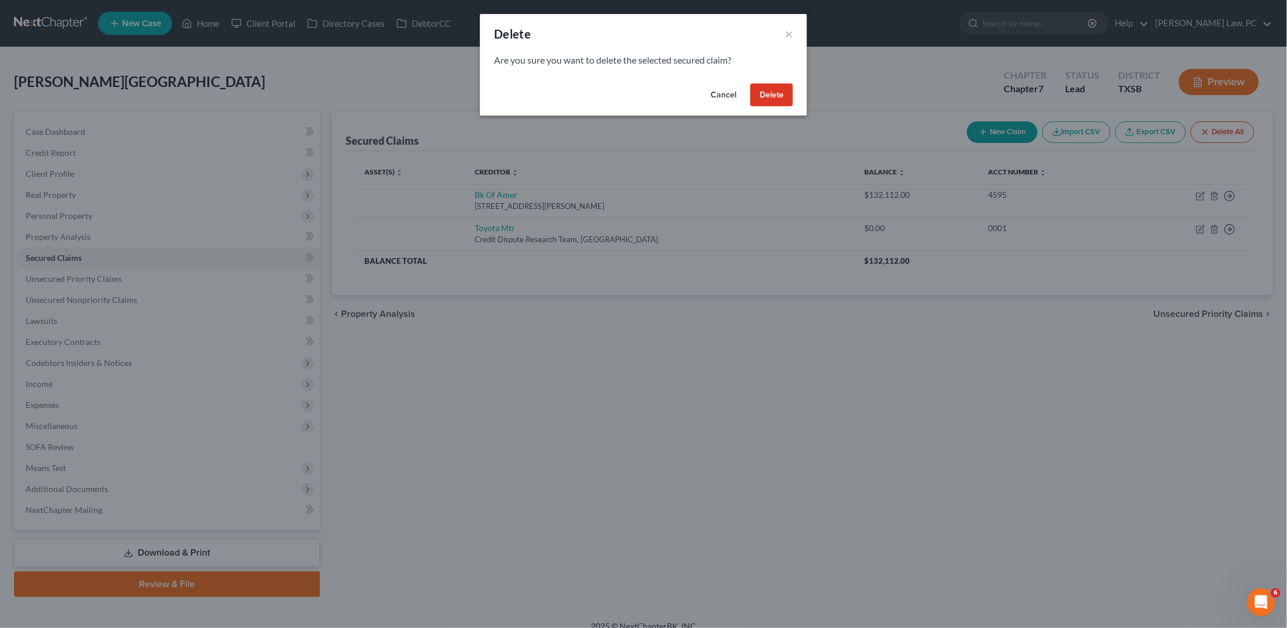
click at [780, 91] on button "Delete" at bounding box center [771, 95] width 43 height 23
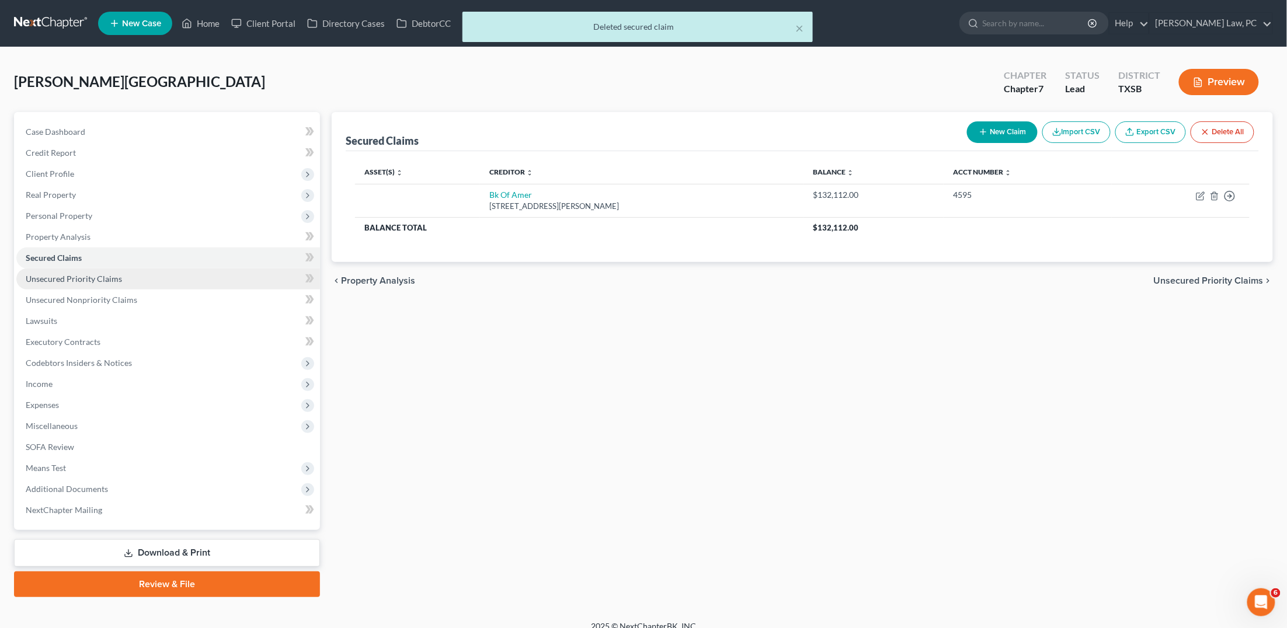
click at [96, 278] on span "Unsecured Priority Claims" at bounding box center [74, 279] width 96 height 10
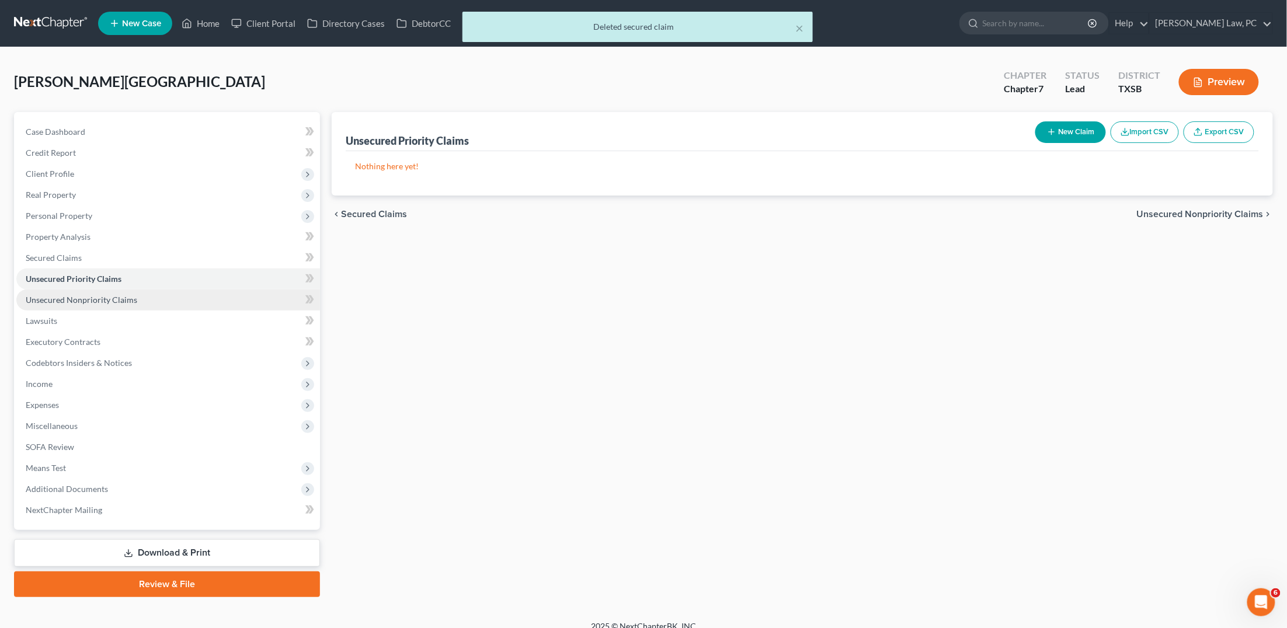
click at [109, 295] on span "Unsecured Nonpriority Claims" at bounding box center [82, 300] width 112 height 10
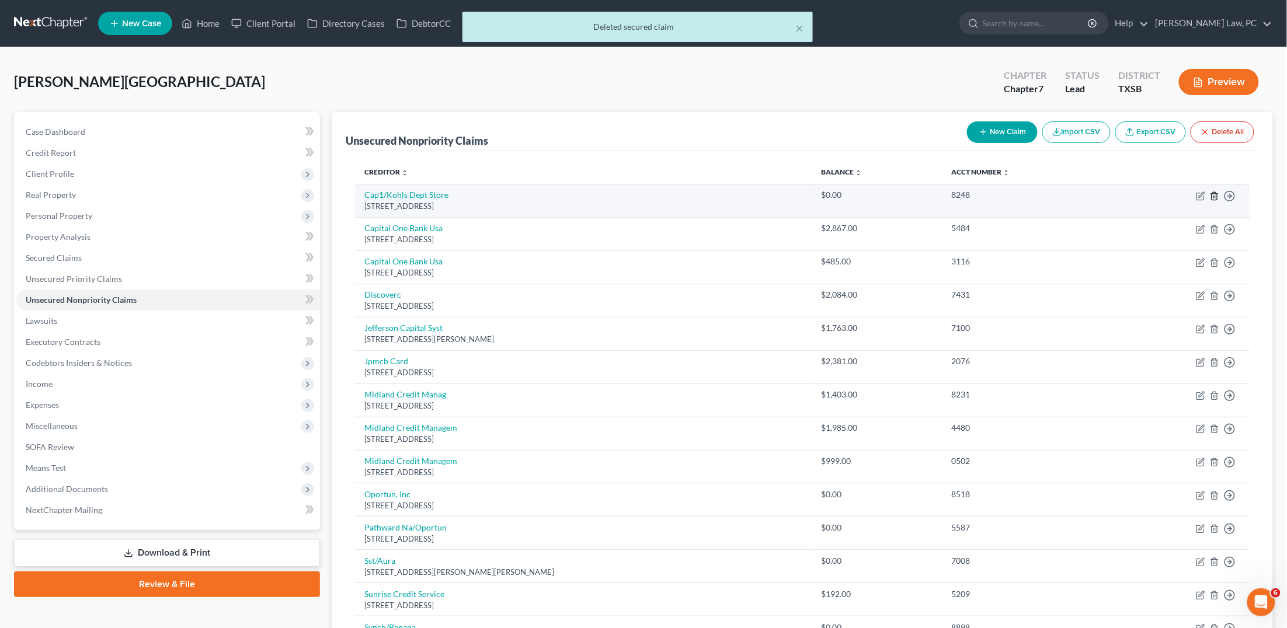
click at [1214, 196] on line "button" at bounding box center [1214, 197] width 0 height 2
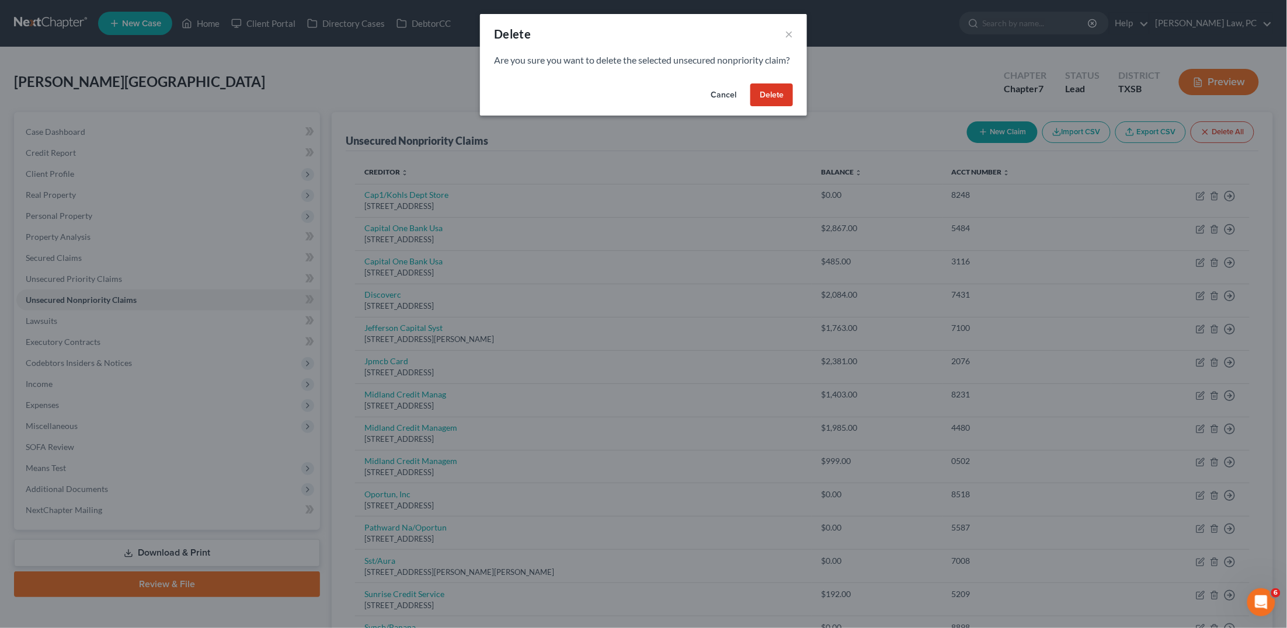
click at [772, 107] on button "Delete" at bounding box center [771, 95] width 43 height 23
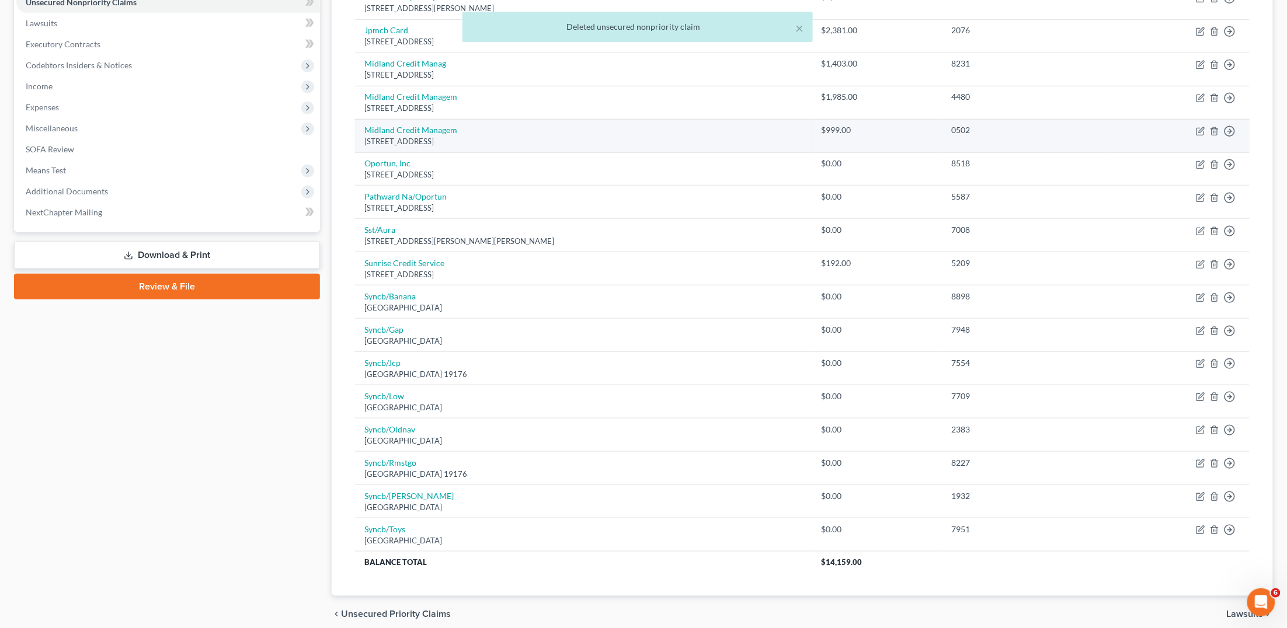
scroll to position [300, 0]
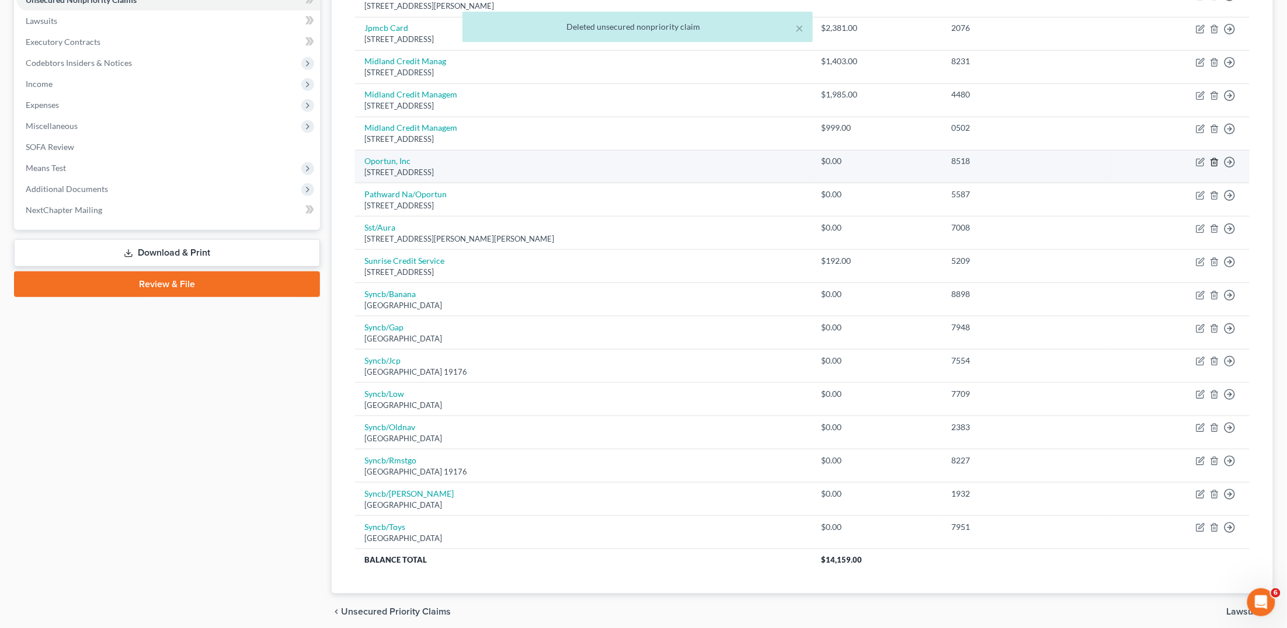
click at [1214, 158] on icon "button" at bounding box center [1214, 162] width 9 height 9
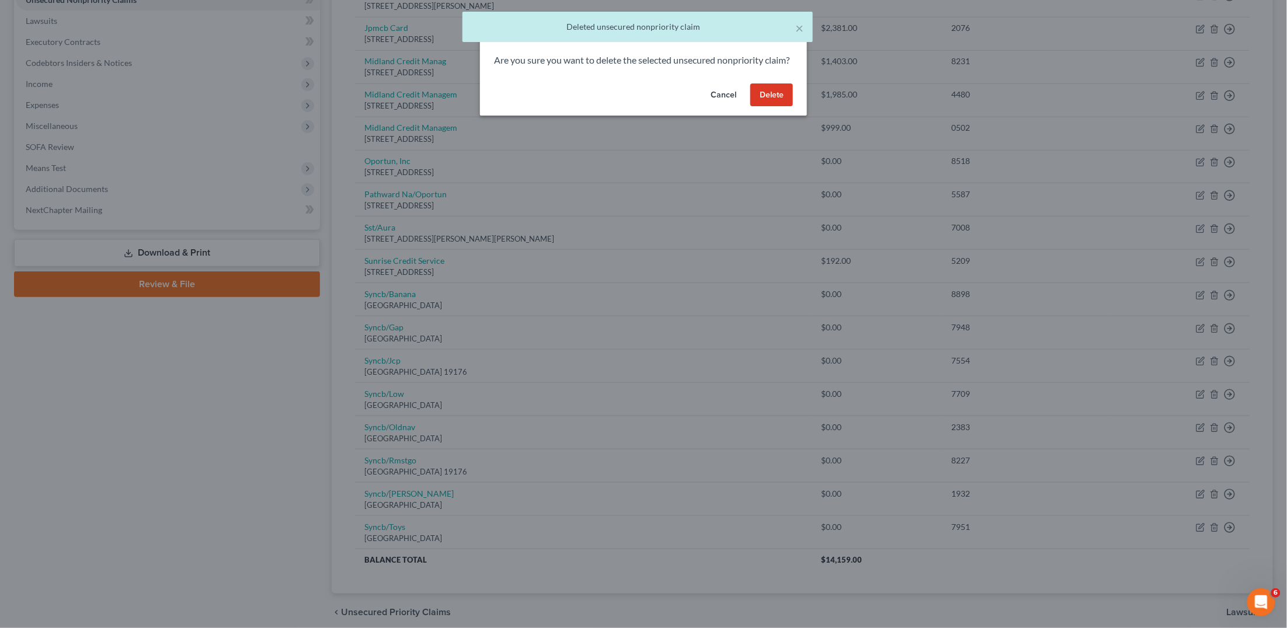
click at [771, 107] on button "Delete" at bounding box center [771, 95] width 43 height 23
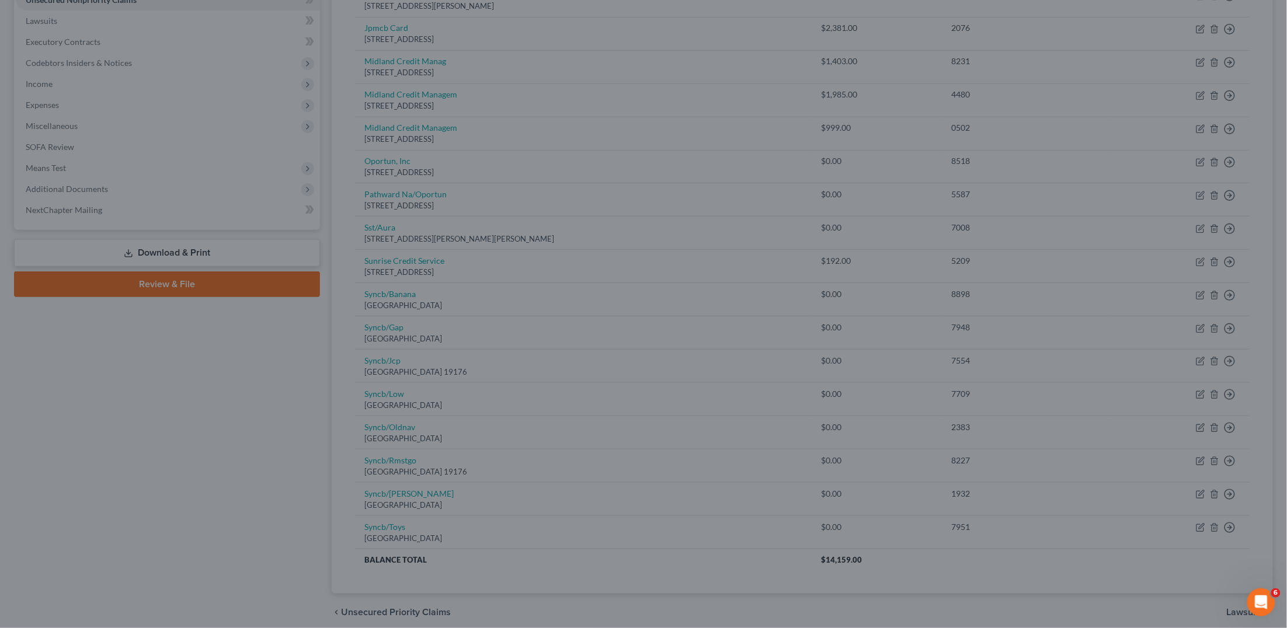
scroll to position [291, 0]
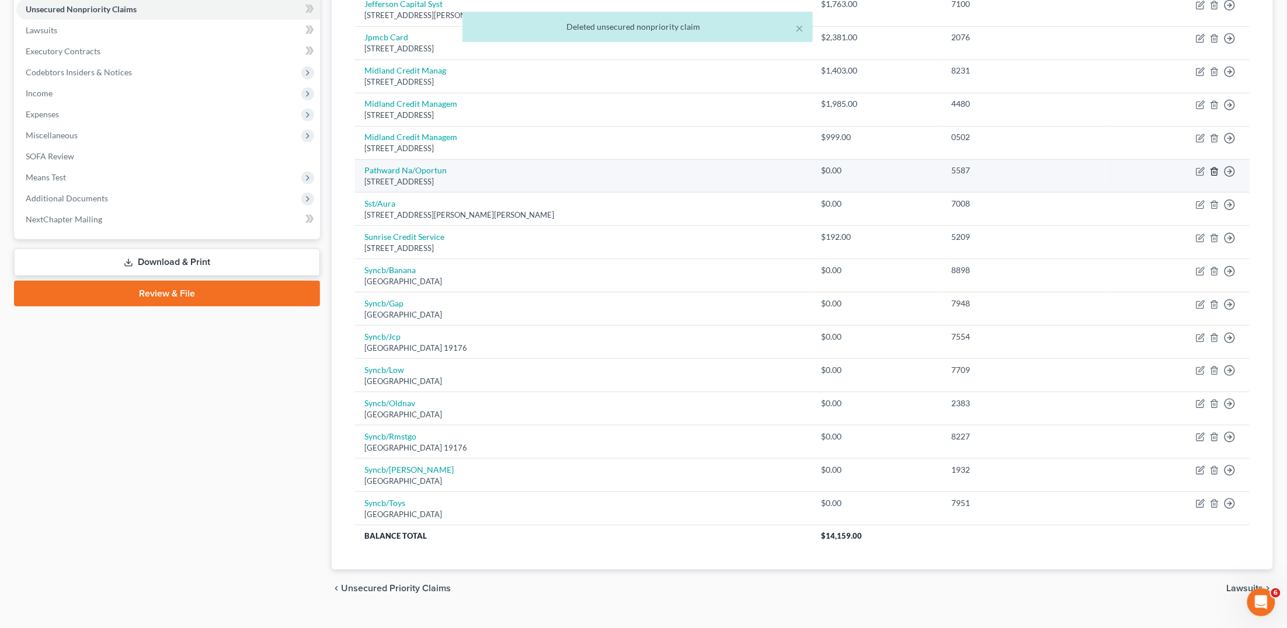
click at [1215, 171] on line "button" at bounding box center [1215, 172] width 0 height 2
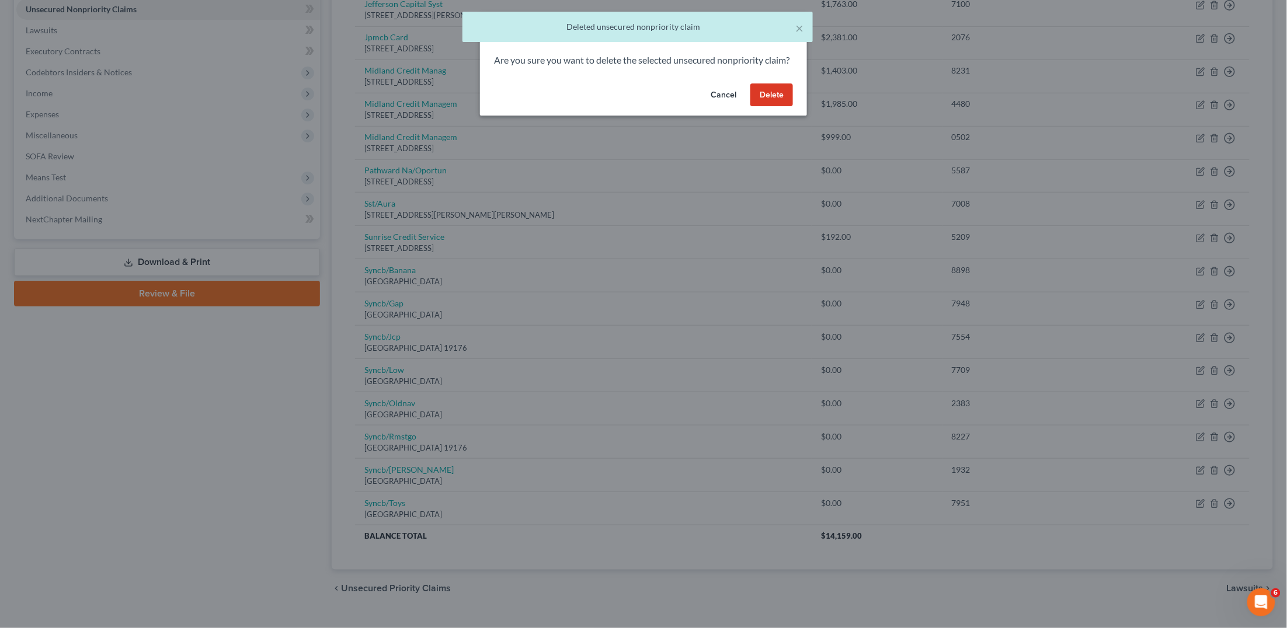
click at [768, 107] on button "Delete" at bounding box center [771, 95] width 43 height 23
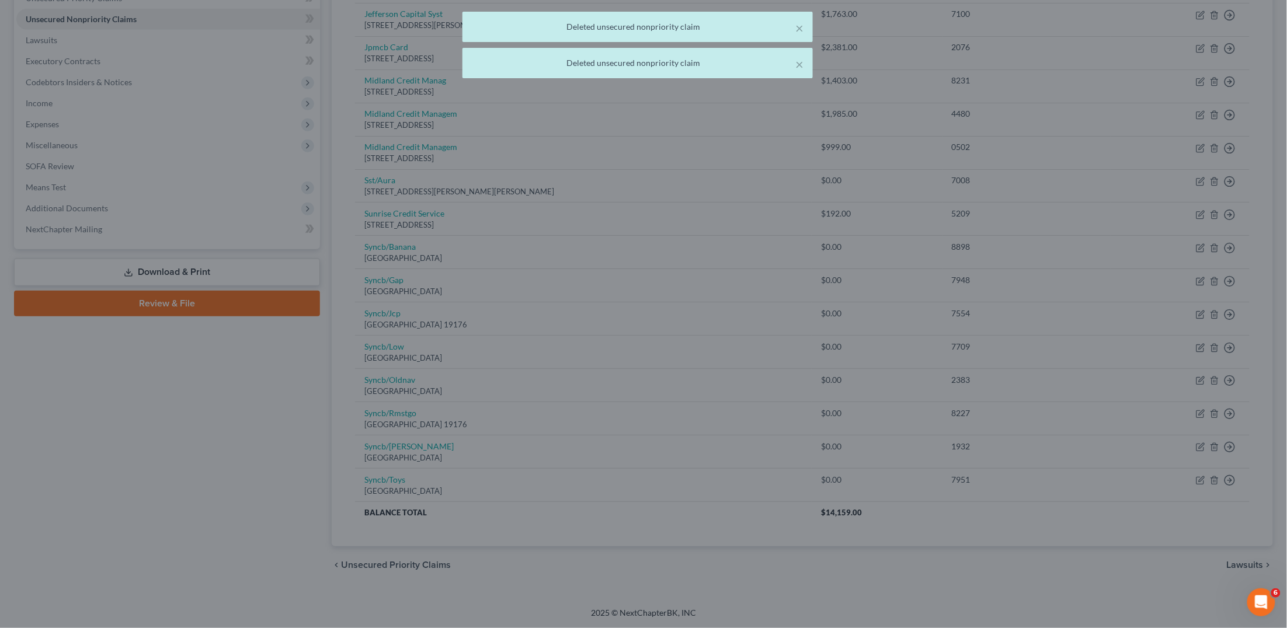
scroll to position [259, 0]
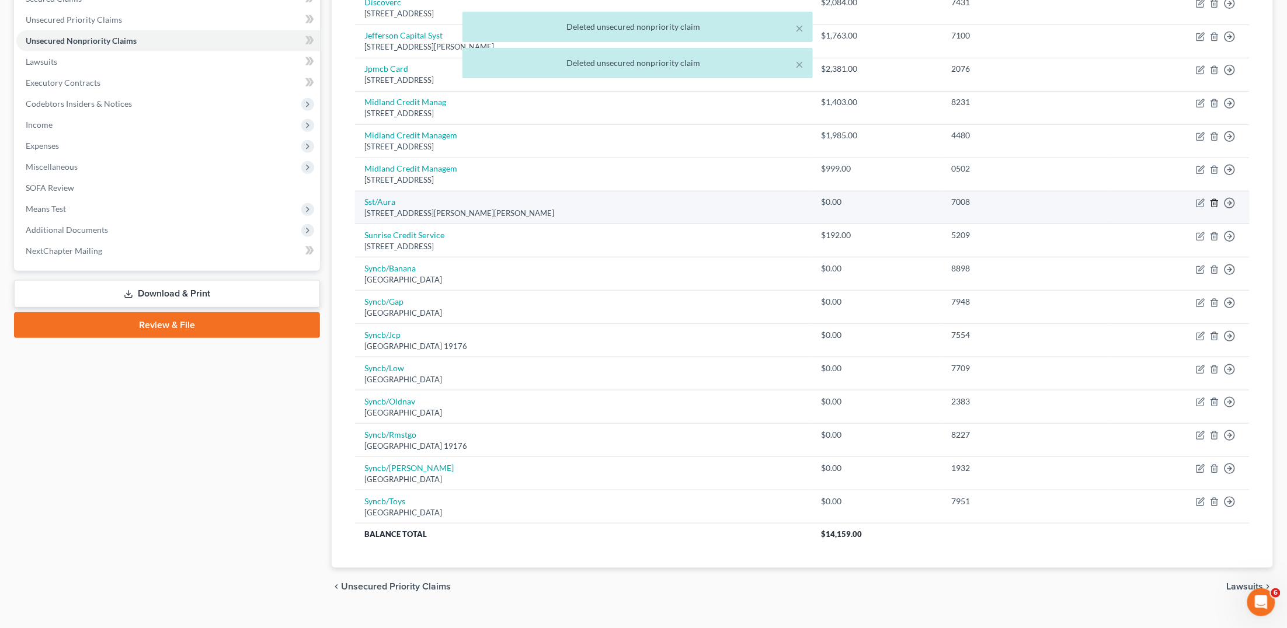
click at [1216, 199] on icon "button" at bounding box center [1214, 203] width 9 height 9
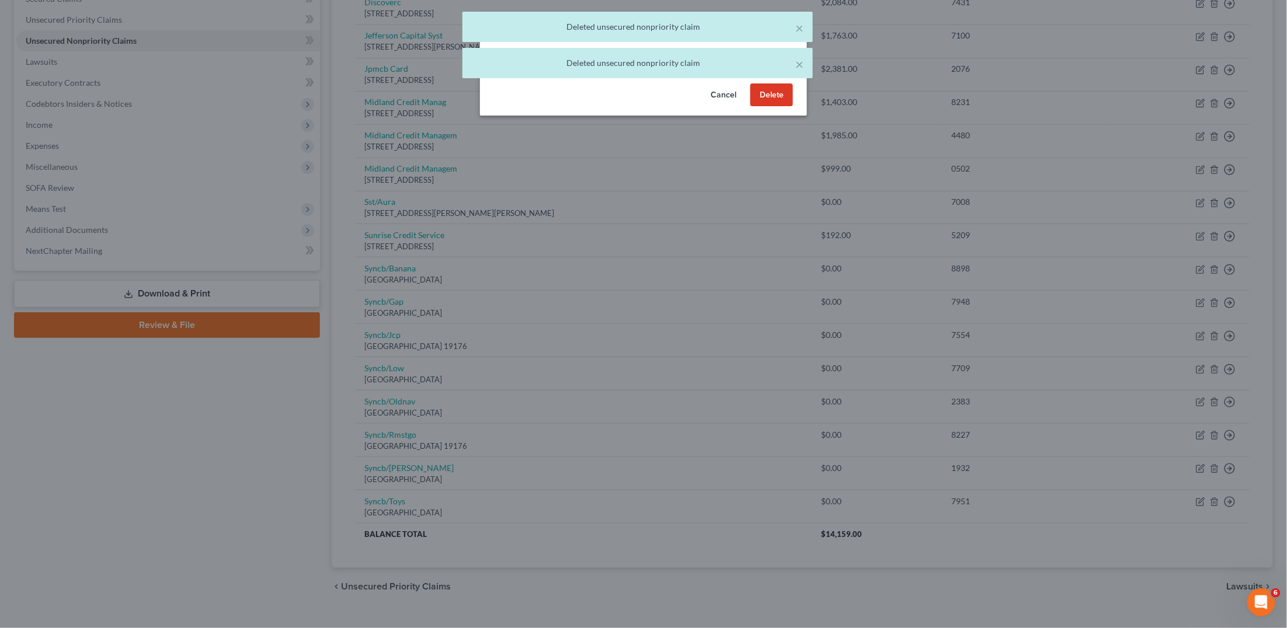
click at [775, 104] on button "Delete" at bounding box center [771, 95] width 43 height 23
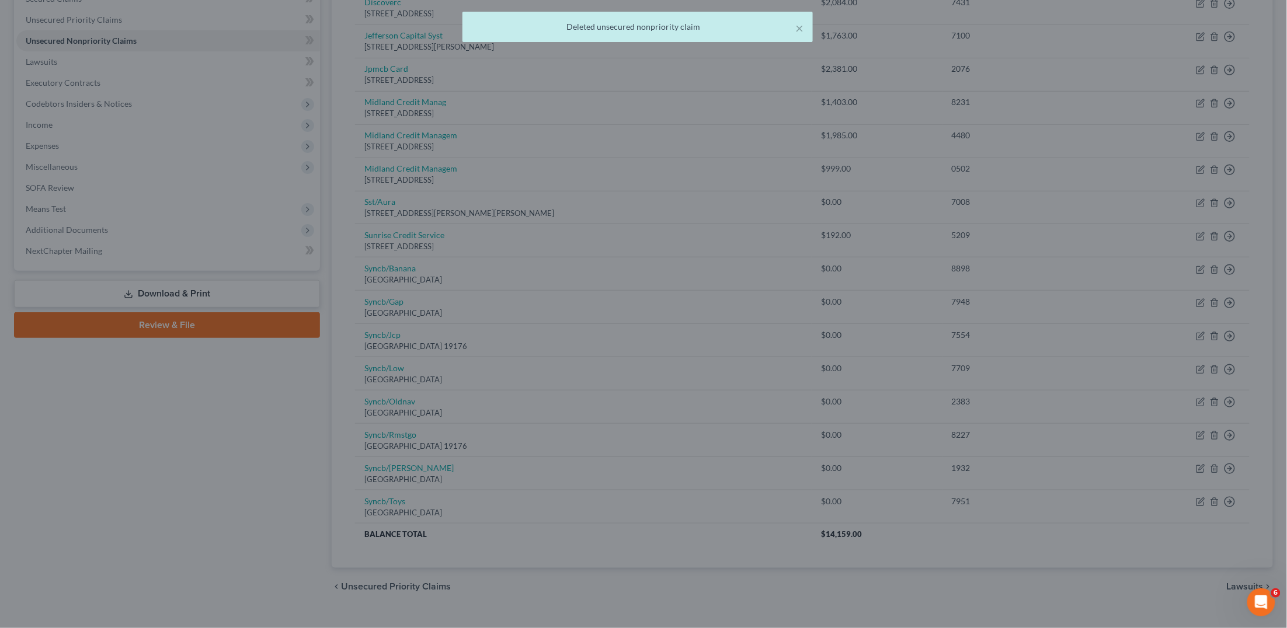
scroll to position [227, 0]
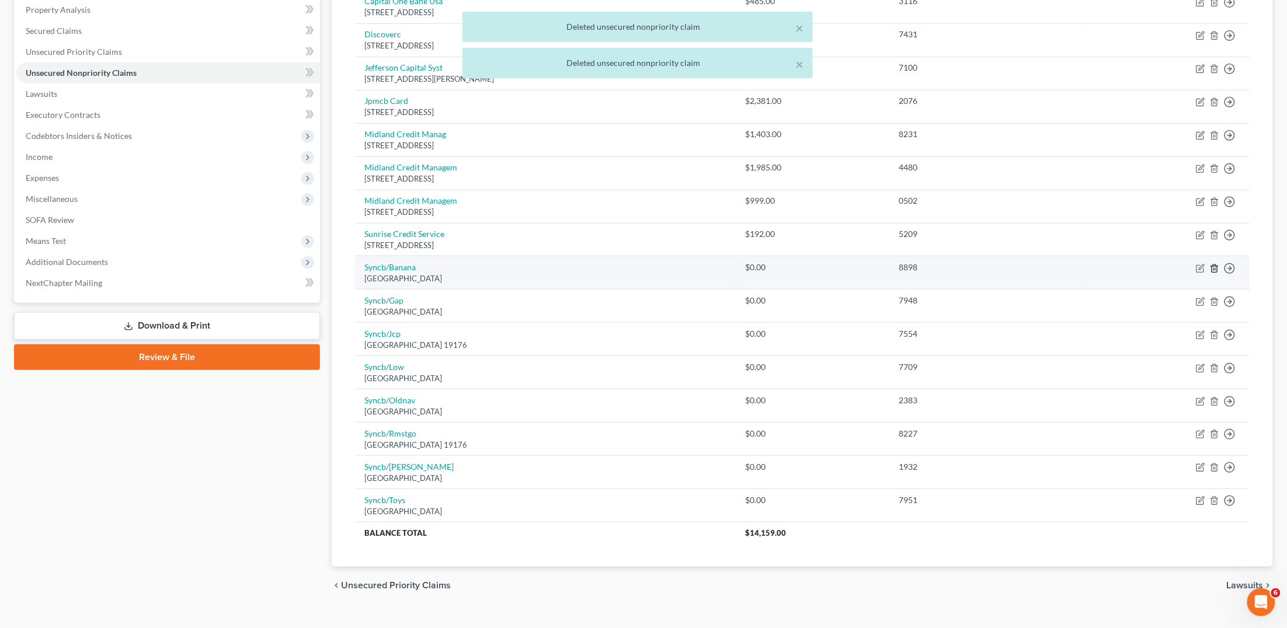
click at [1217, 266] on polyline "button" at bounding box center [1214, 266] width 7 height 0
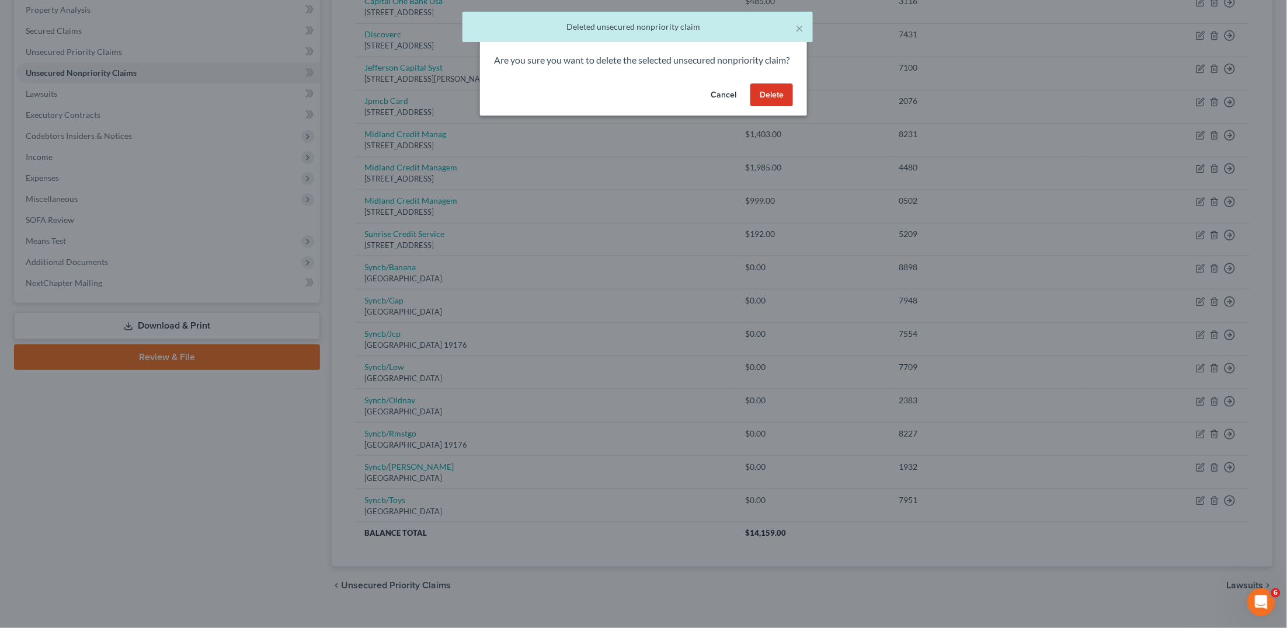
click at [770, 104] on button "Delete" at bounding box center [771, 95] width 43 height 23
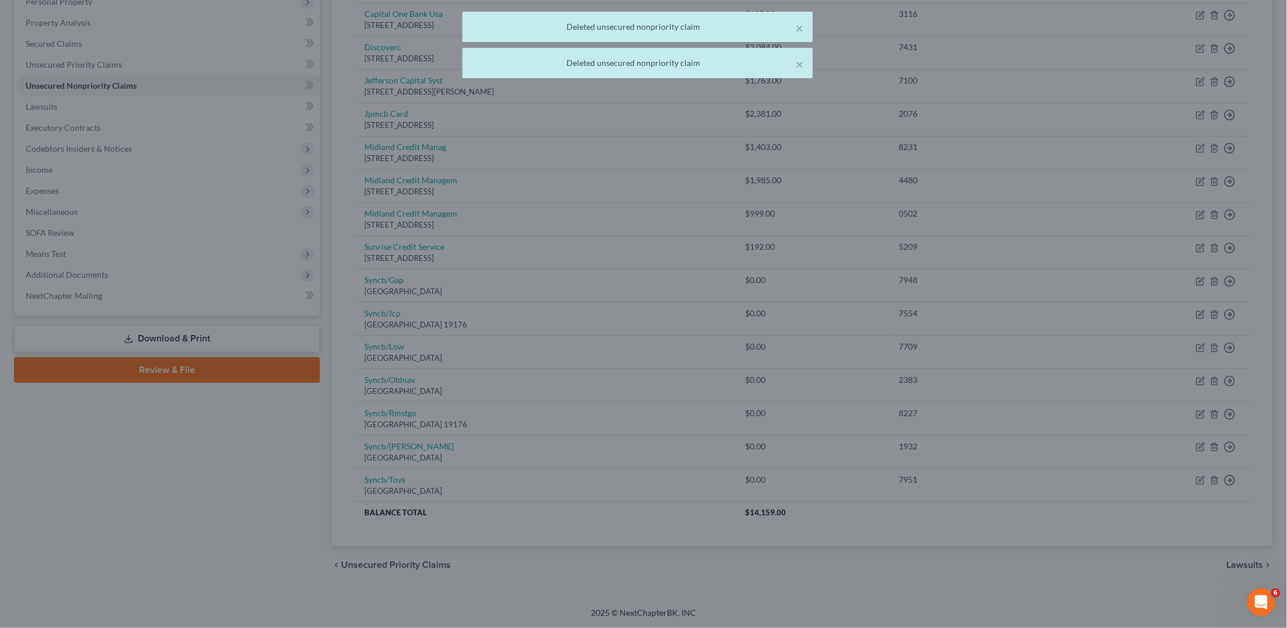
scroll to position [195, 0]
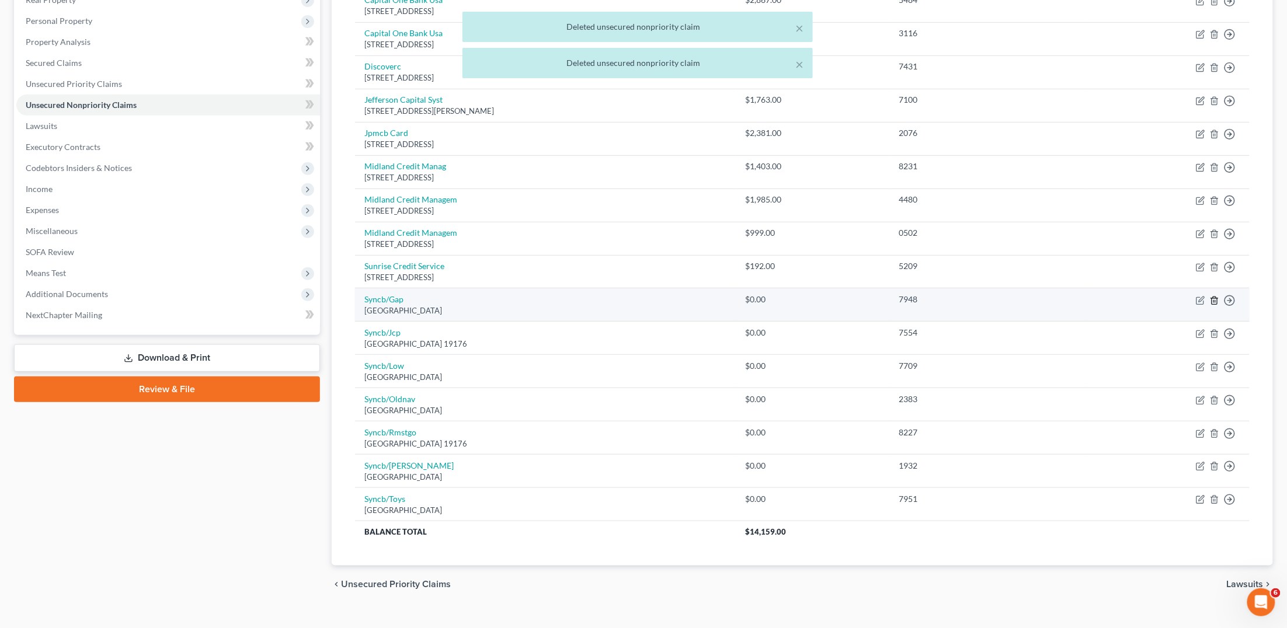
click at [1216, 296] on icon "button" at bounding box center [1214, 300] width 9 height 9
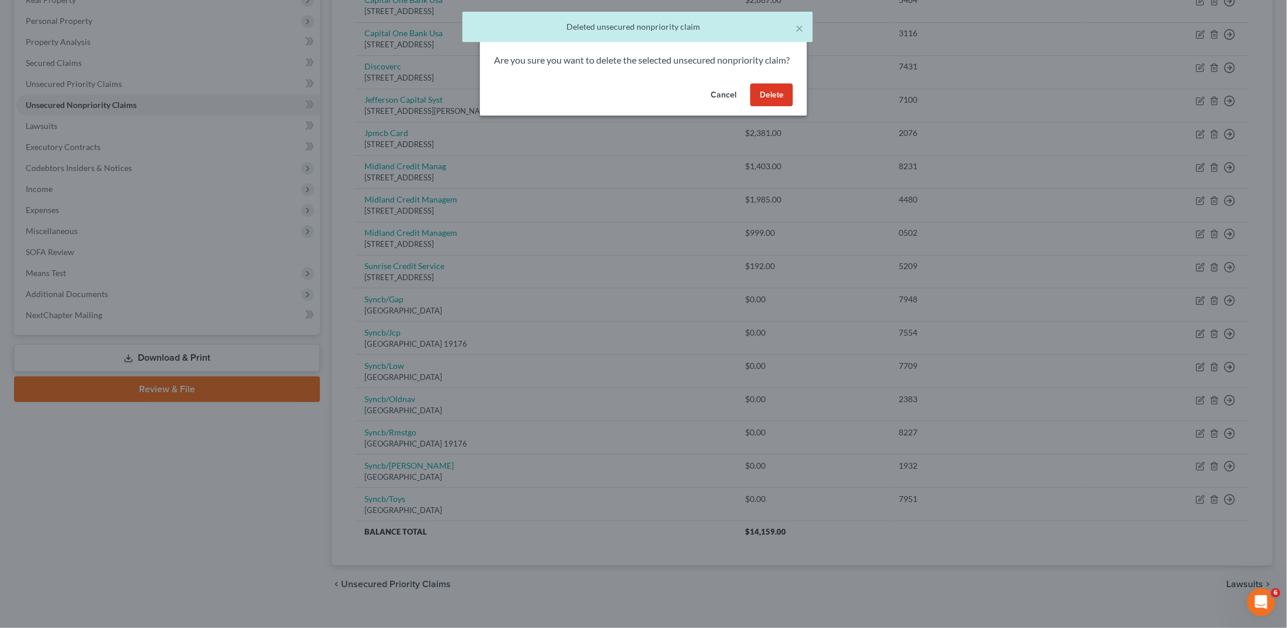
click at [776, 107] on button "Delete" at bounding box center [771, 95] width 43 height 23
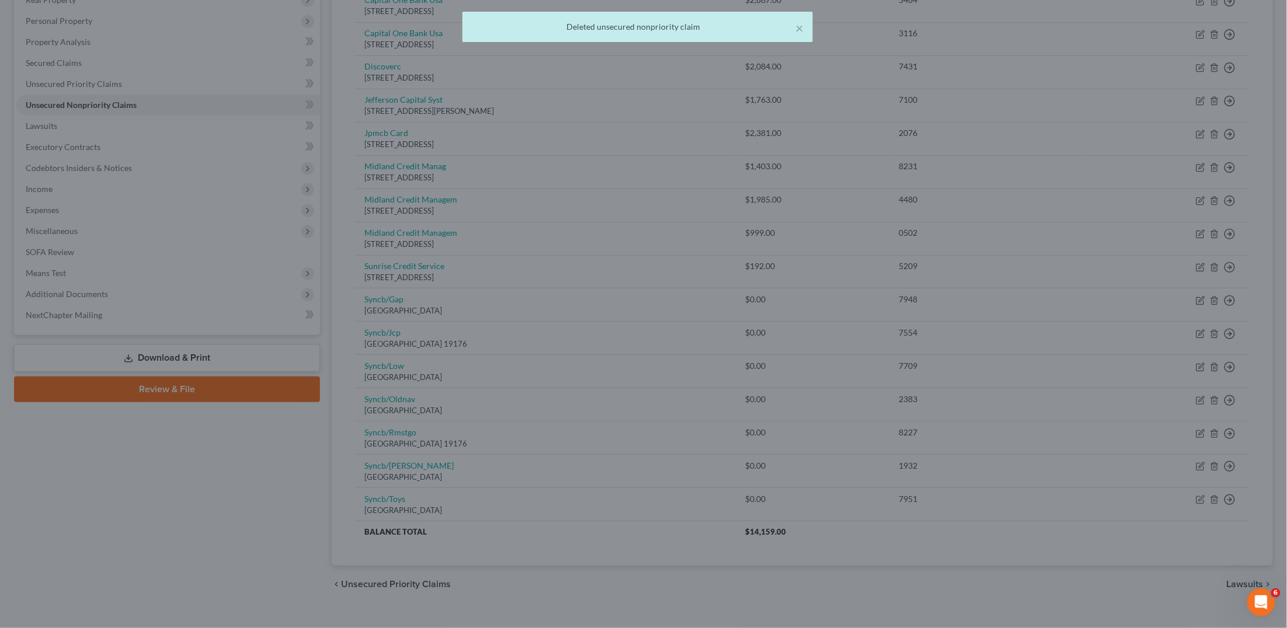
scroll to position [162, 0]
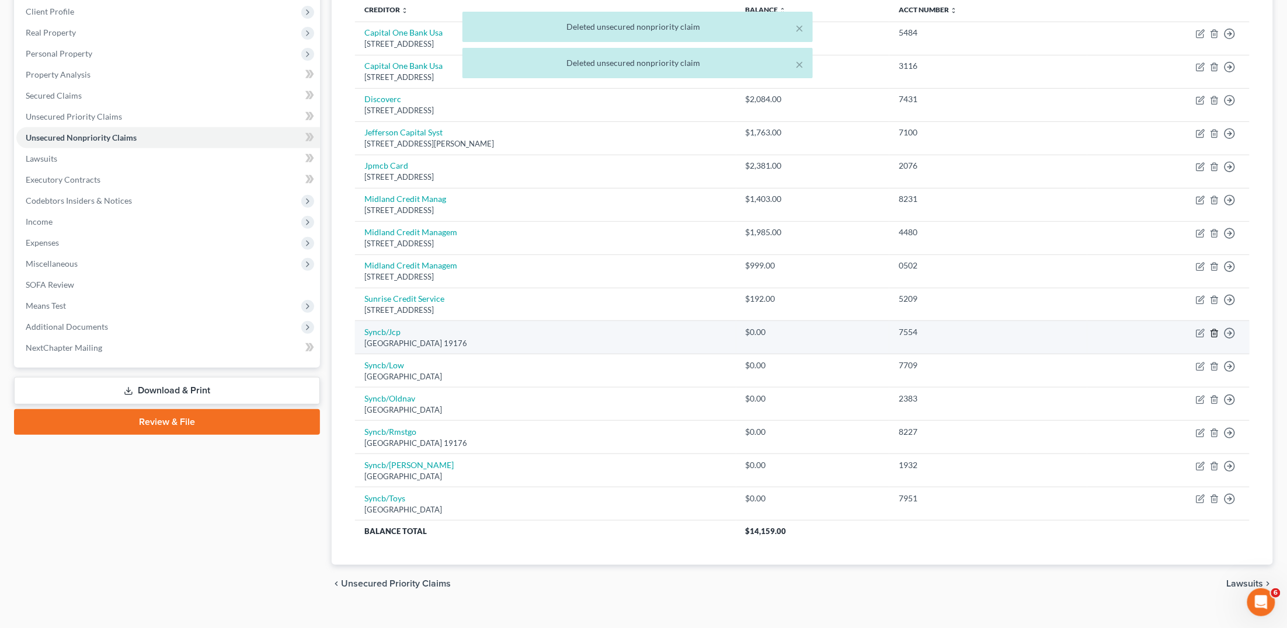
click at [1214, 333] on line "button" at bounding box center [1214, 334] width 0 height 2
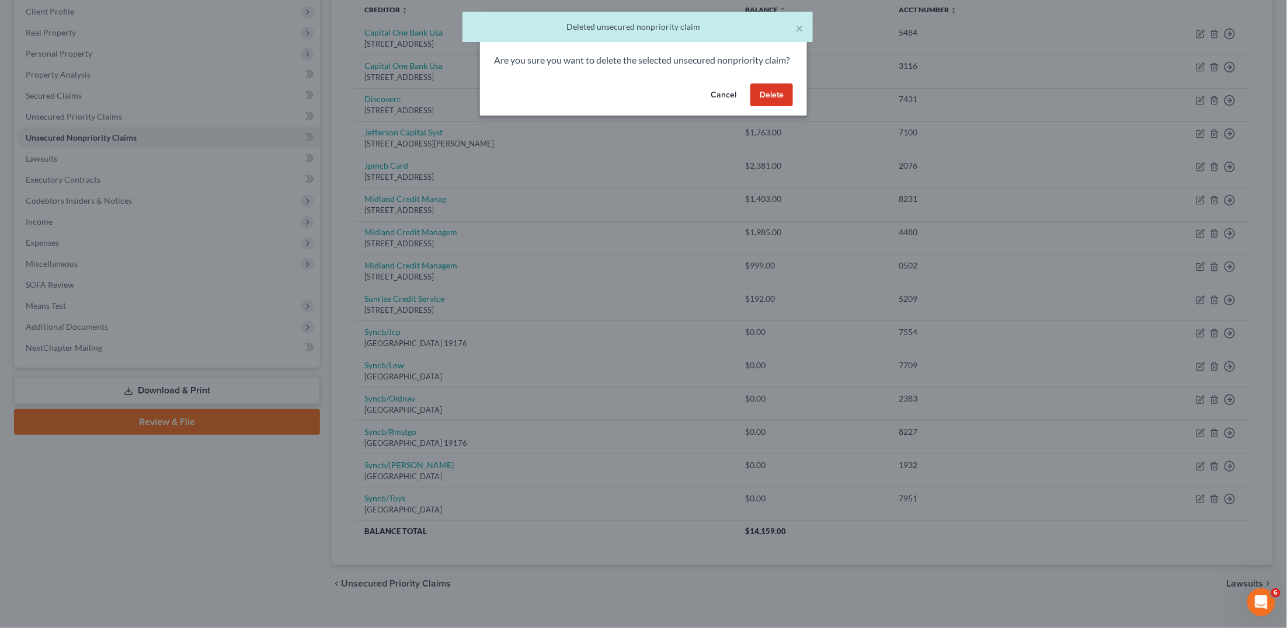
click at [775, 107] on button "Delete" at bounding box center [771, 95] width 43 height 23
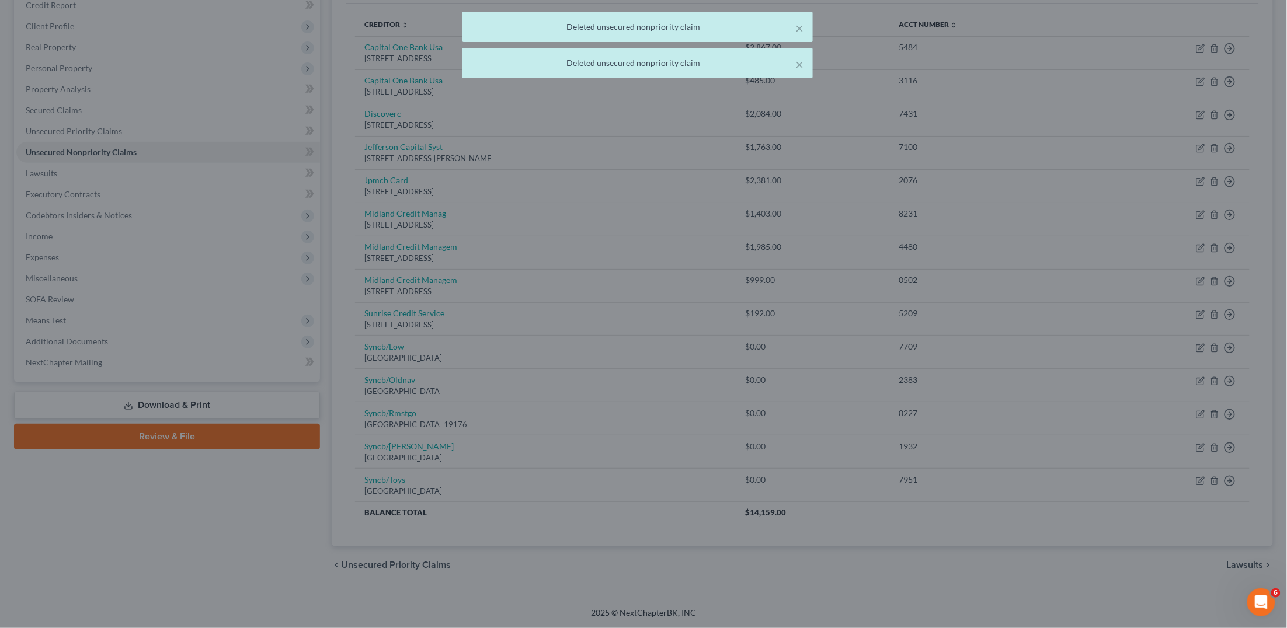
scroll to position [130, 0]
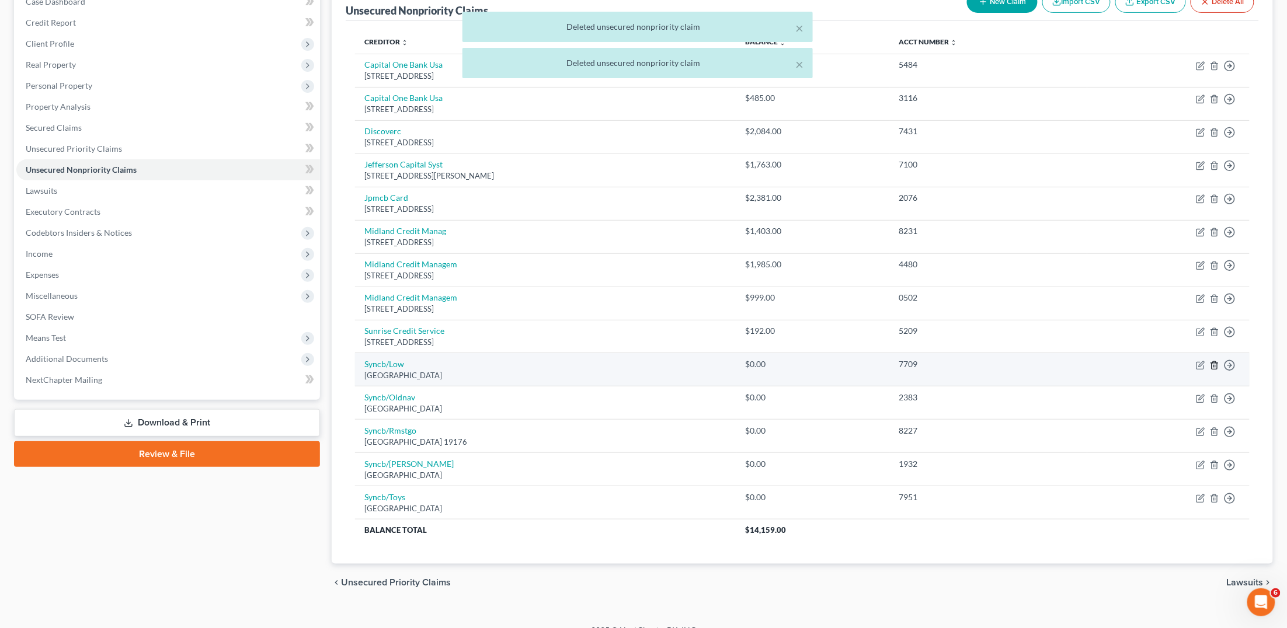
click at [1214, 361] on icon "button" at bounding box center [1214, 365] width 9 height 9
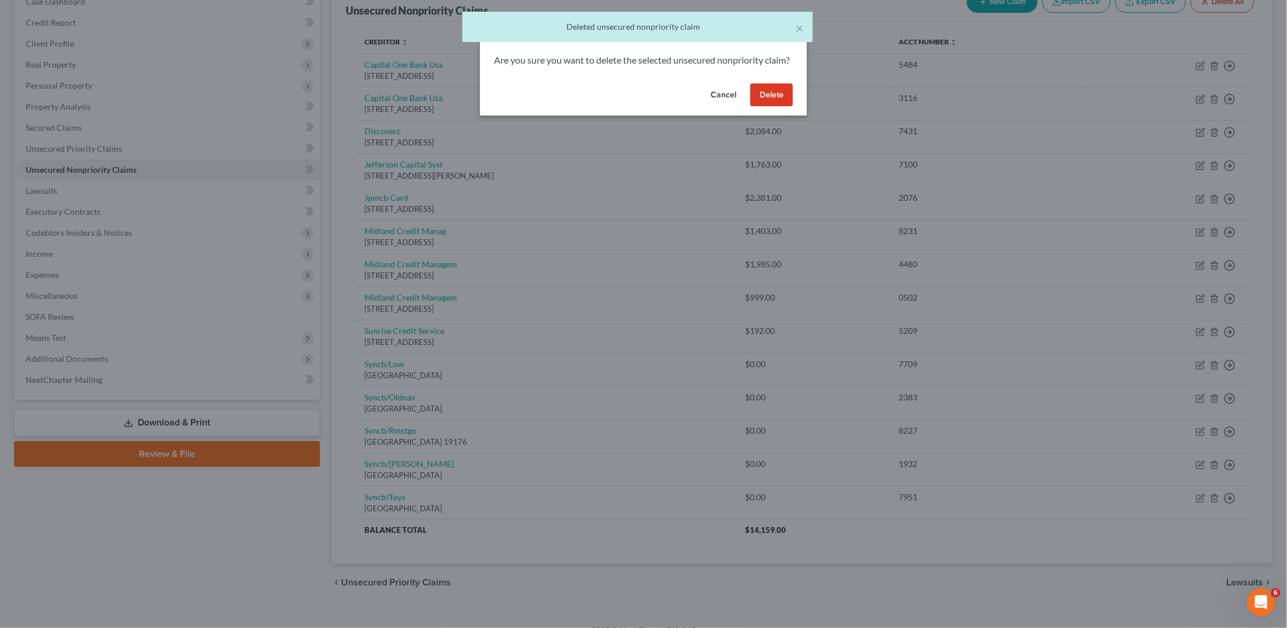
click at [768, 98] on button "Delete" at bounding box center [771, 95] width 43 height 23
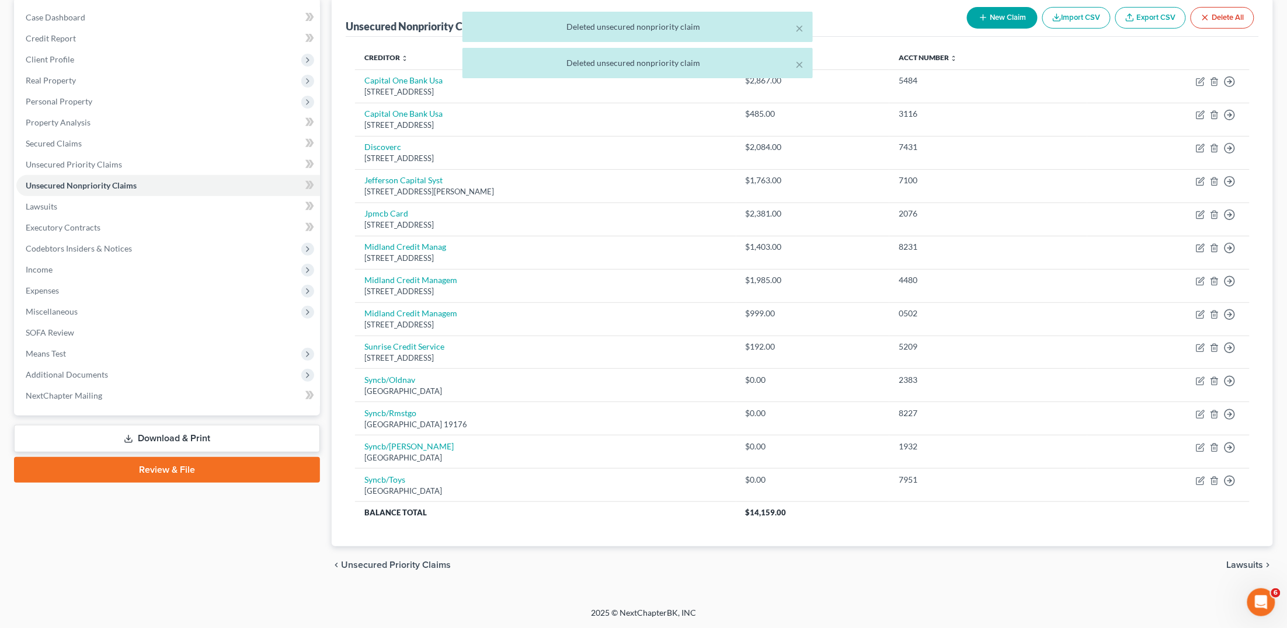
scroll to position [99, 0]
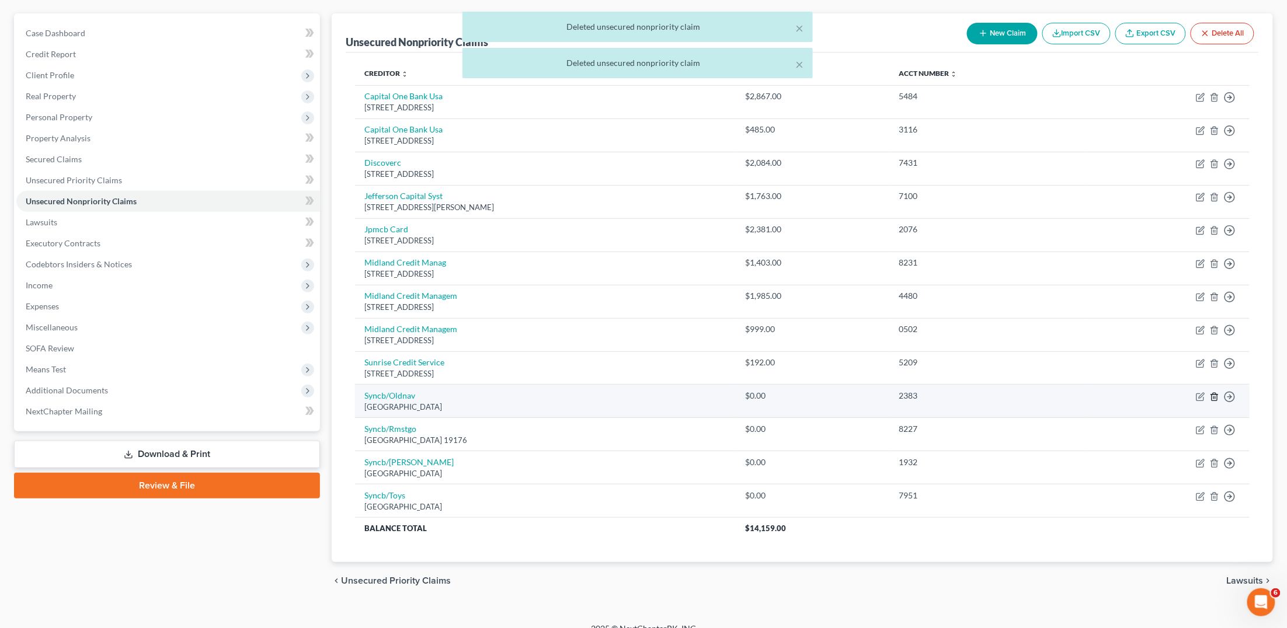
click at [1215, 396] on line "button" at bounding box center [1215, 397] width 0 height 2
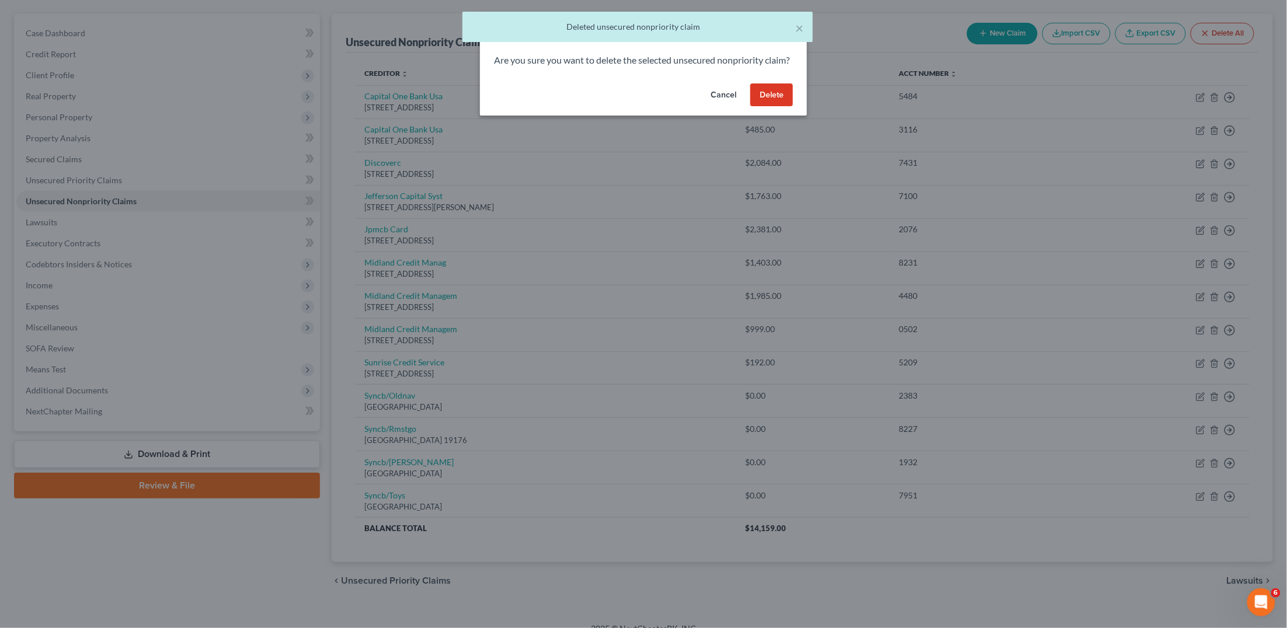
click at [776, 107] on button "Delete" at bounding box center [771, 95] width 43 height 23
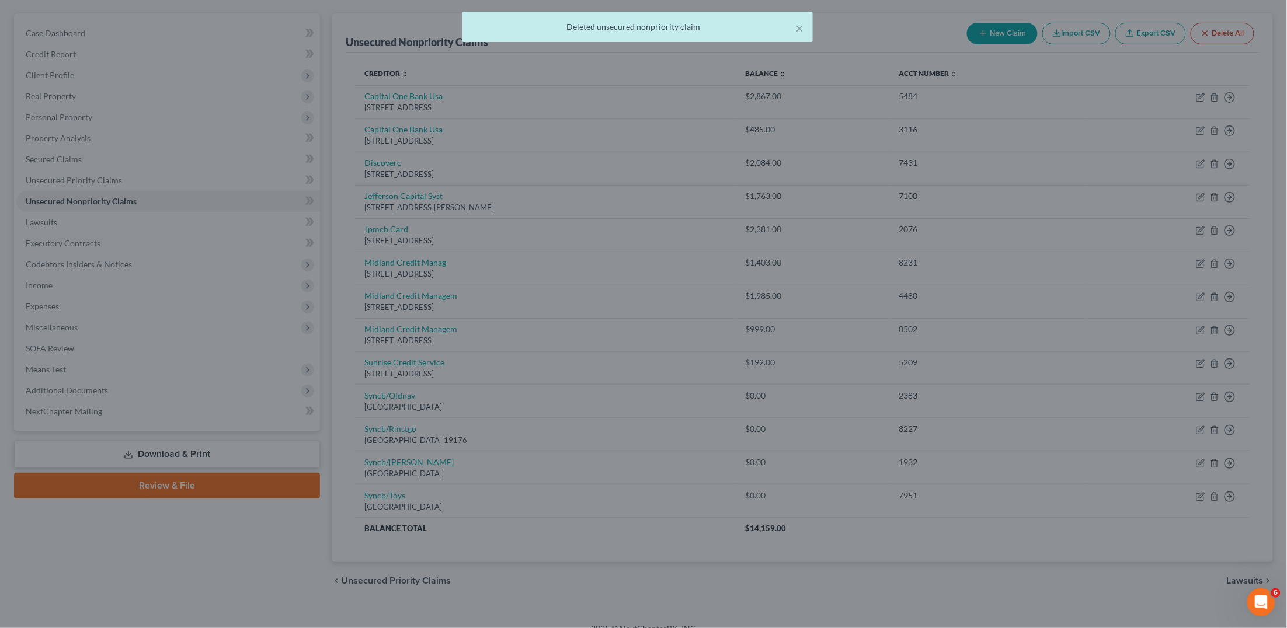
scroll to position [67, 0]
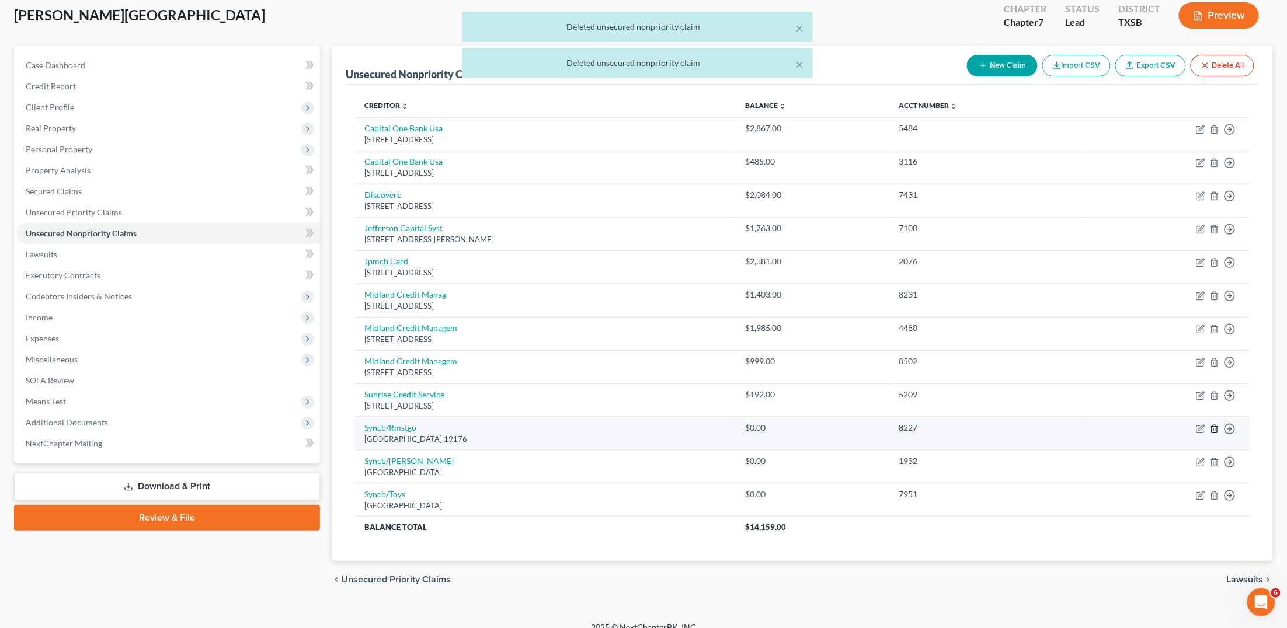
click at [1216, 425] on icon "button" at bounding box center [1214, 429] width 9 height 9
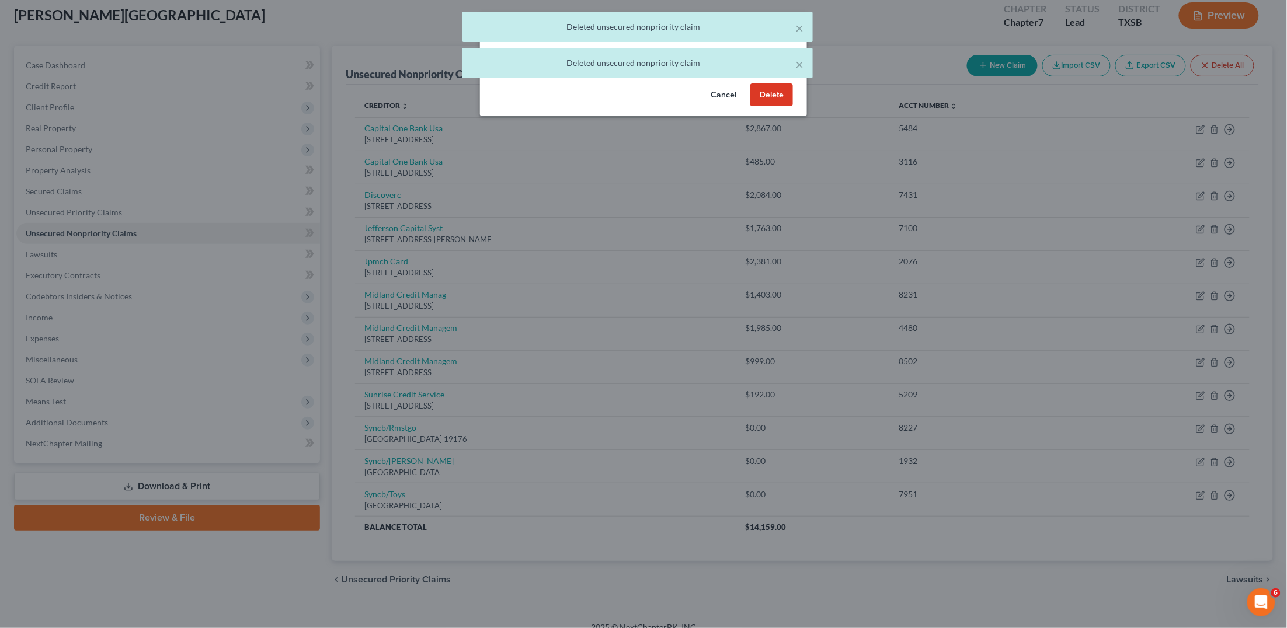
click at [770, 100] on button "Delete" at bounding box center [771, 95] width 43 height 23
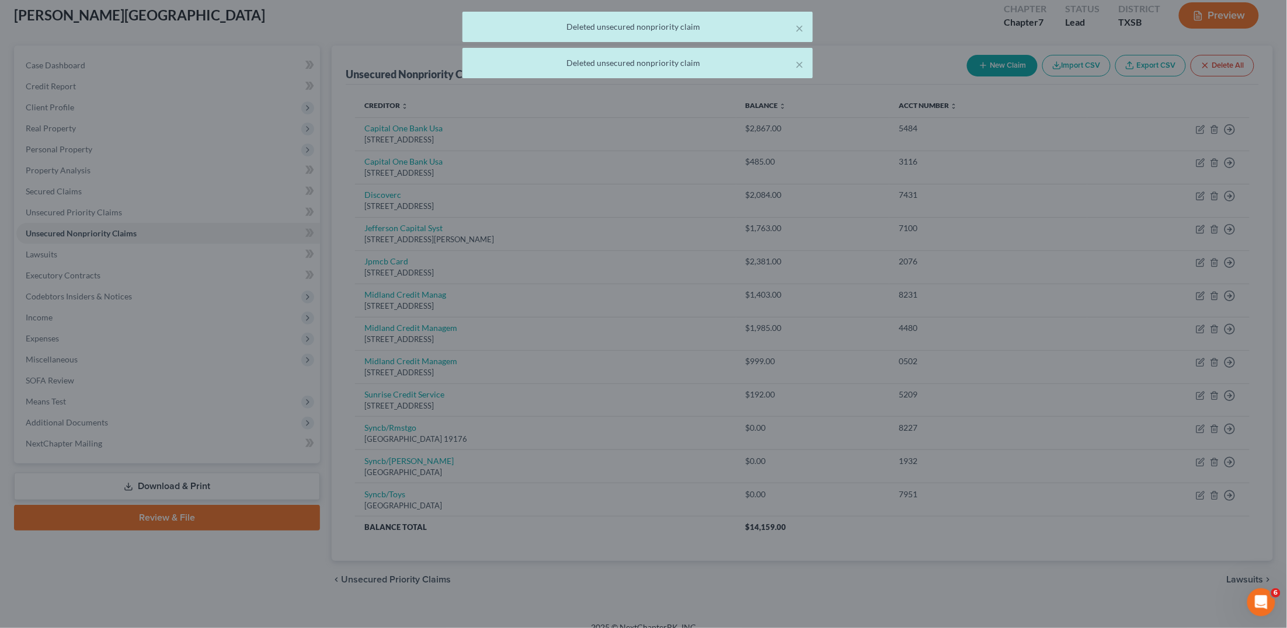
scroll to position [34, 0]
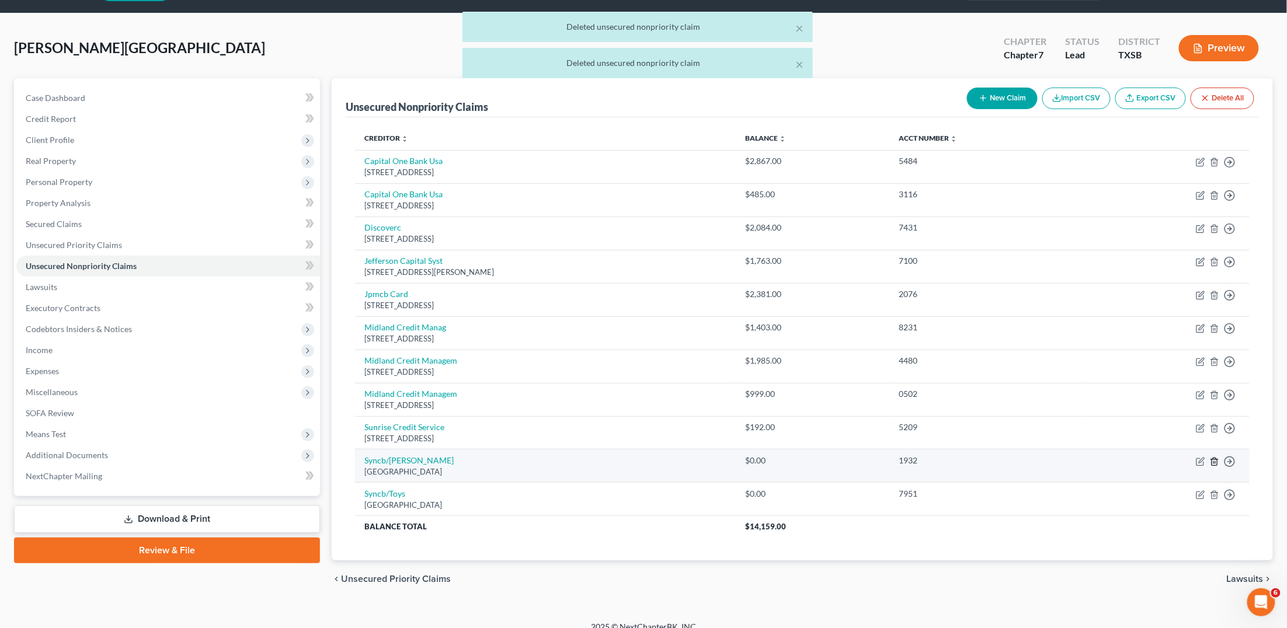
click at [1214, 461] on line "button" at bounding box center [1214, 462] width 0 height 2
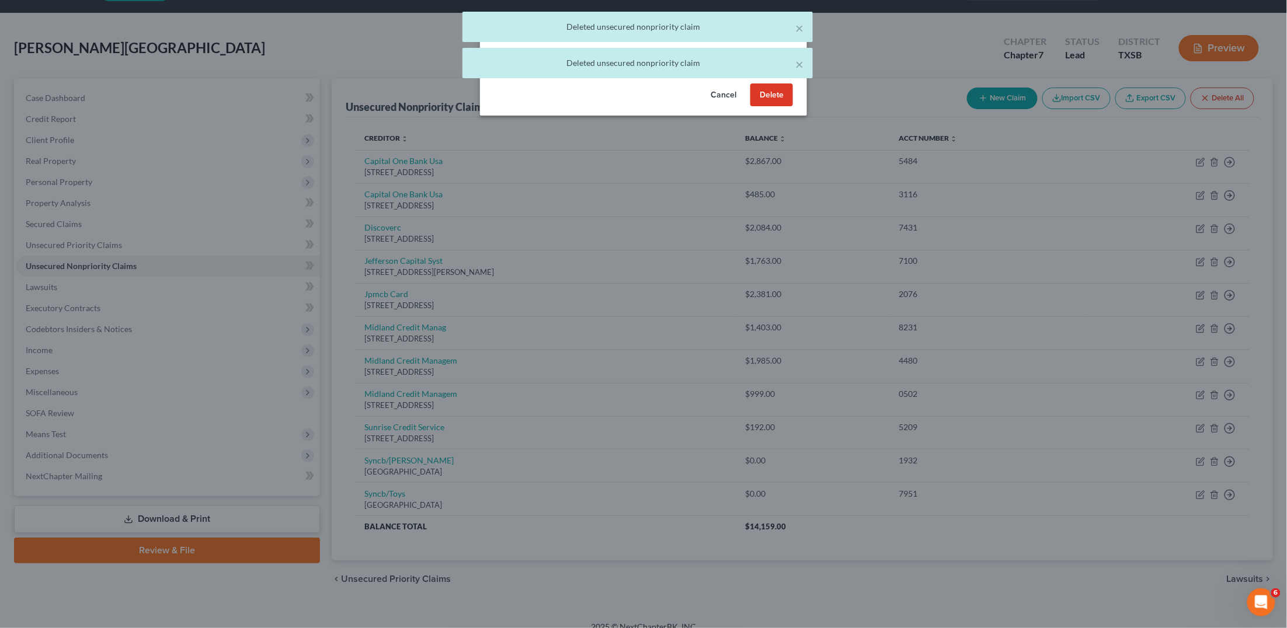
click at [774, 106] on button "Delete" at bounding box center [771, 95] width 43 height 23
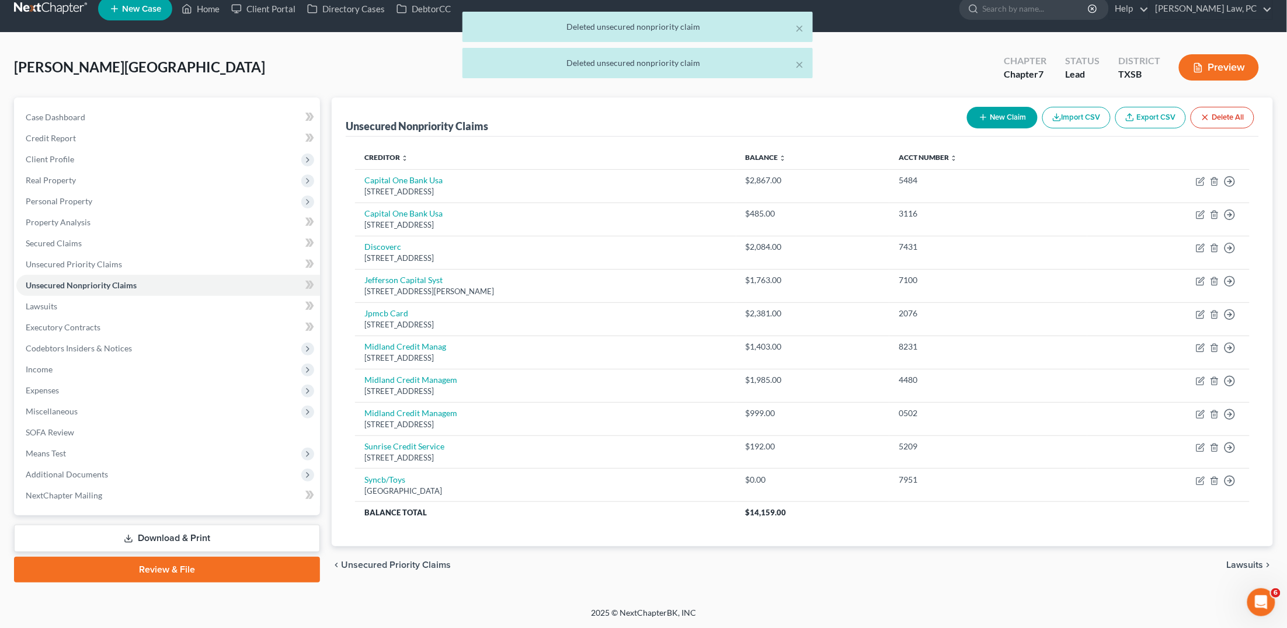
scroll to position [2, 0]
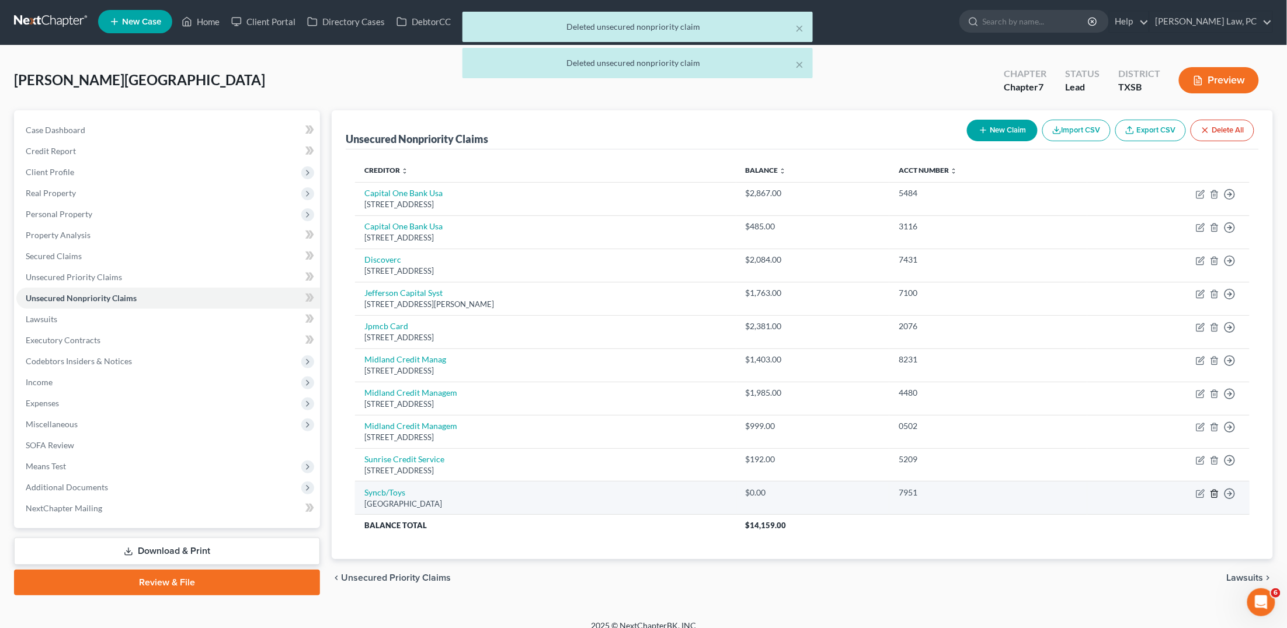
click at [1216, 489] on icon "button" at bounding box center [1214, 493] width 9 height 9
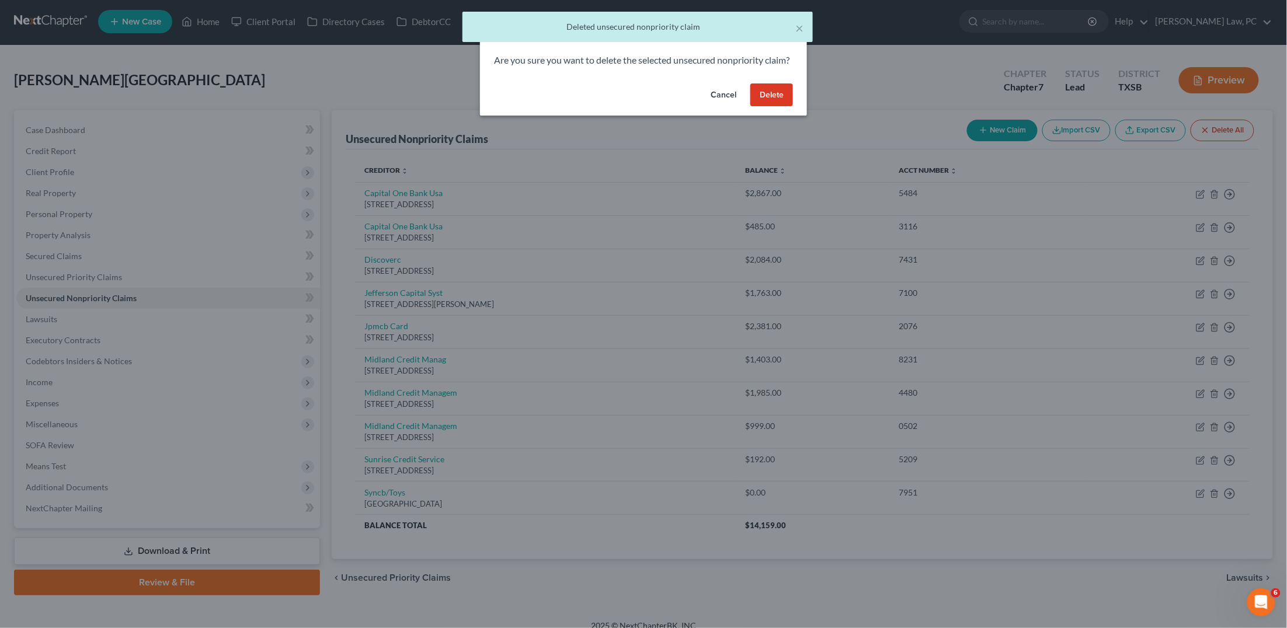
click at [776, 107] on button "Delete" at bounding box center [771, 95] width 43 height 23
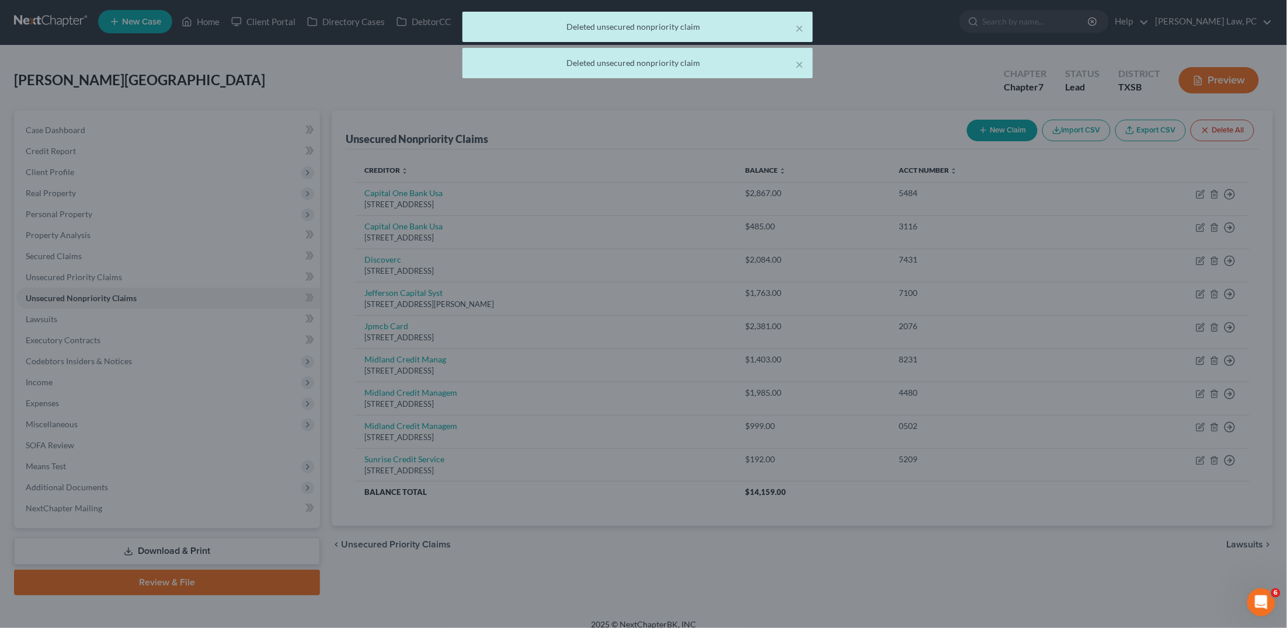
scroll to position [0, 0]
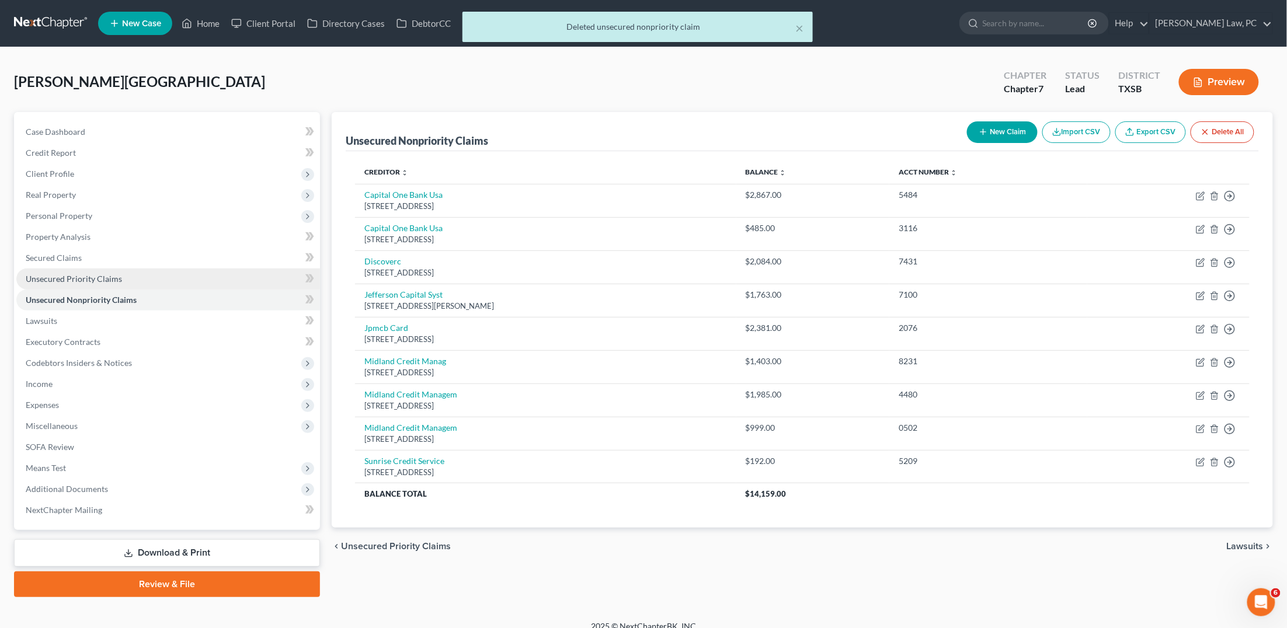
click at [211, 274] on link "Unsecured Priority Claims" at bounding box center [168, 279] width 304 height 21
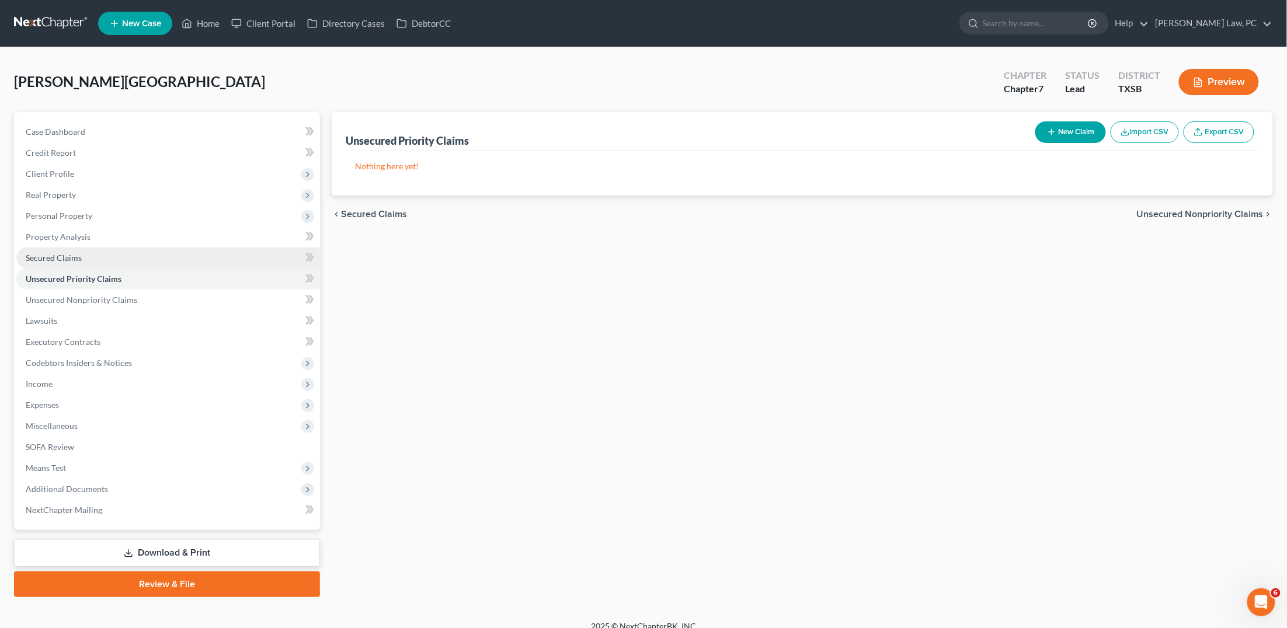
click at [191, 259] on link "Secured Claims" at bounding box center [168, 258] width 304 height 21
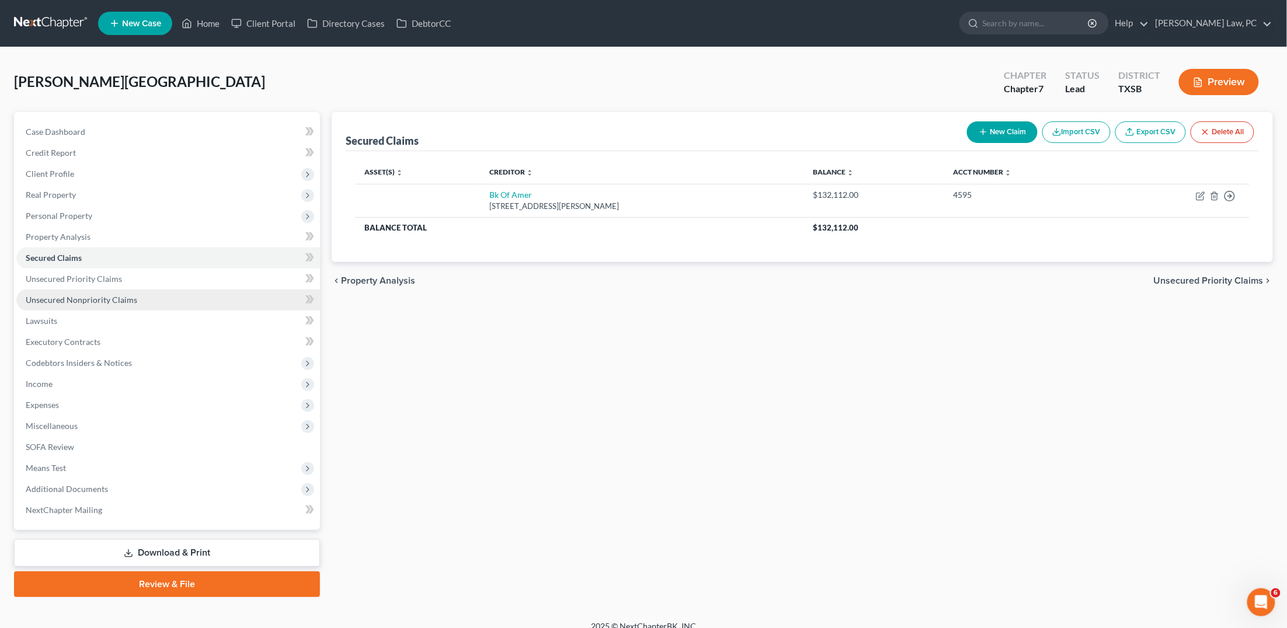
click at [169, 291] on link "Unsecured Nonpriority Claims" at bounding box center [168, 300] width 304 height 21
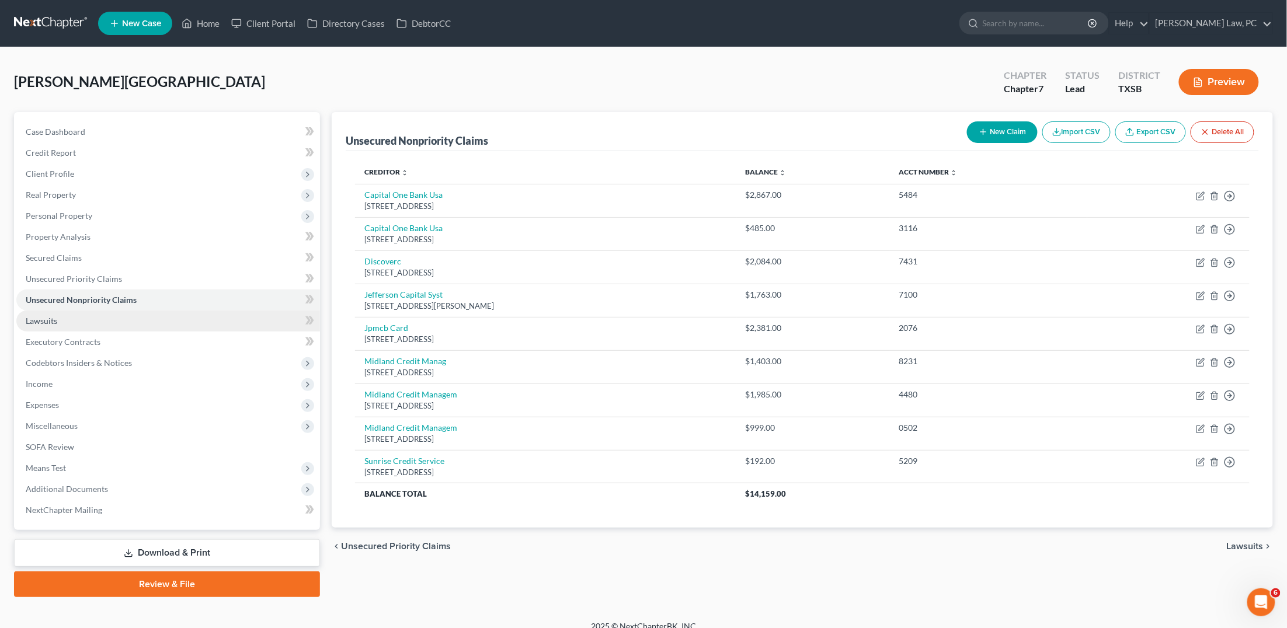
click at [117, 314] on link "Lawsuits" at bounding box center [168, 321] width 304 height 21
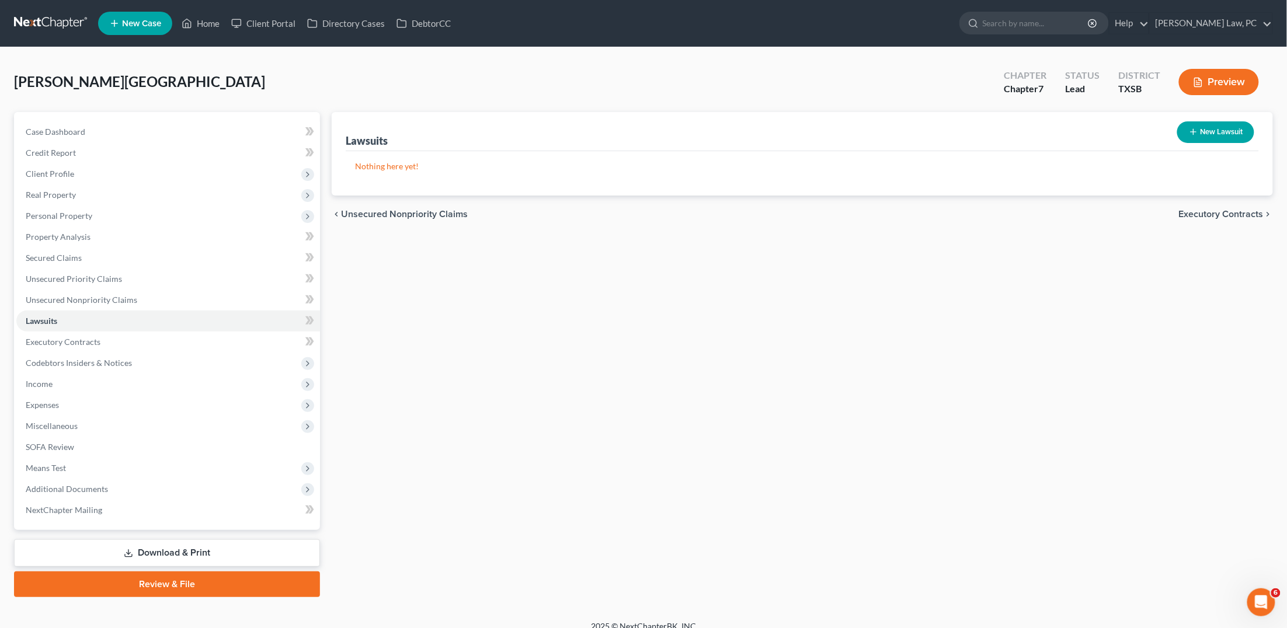
click at [1201, 128] on button "New Lawsuit" at bounding box center [1215, 132] width 77 height 22
select select "0"
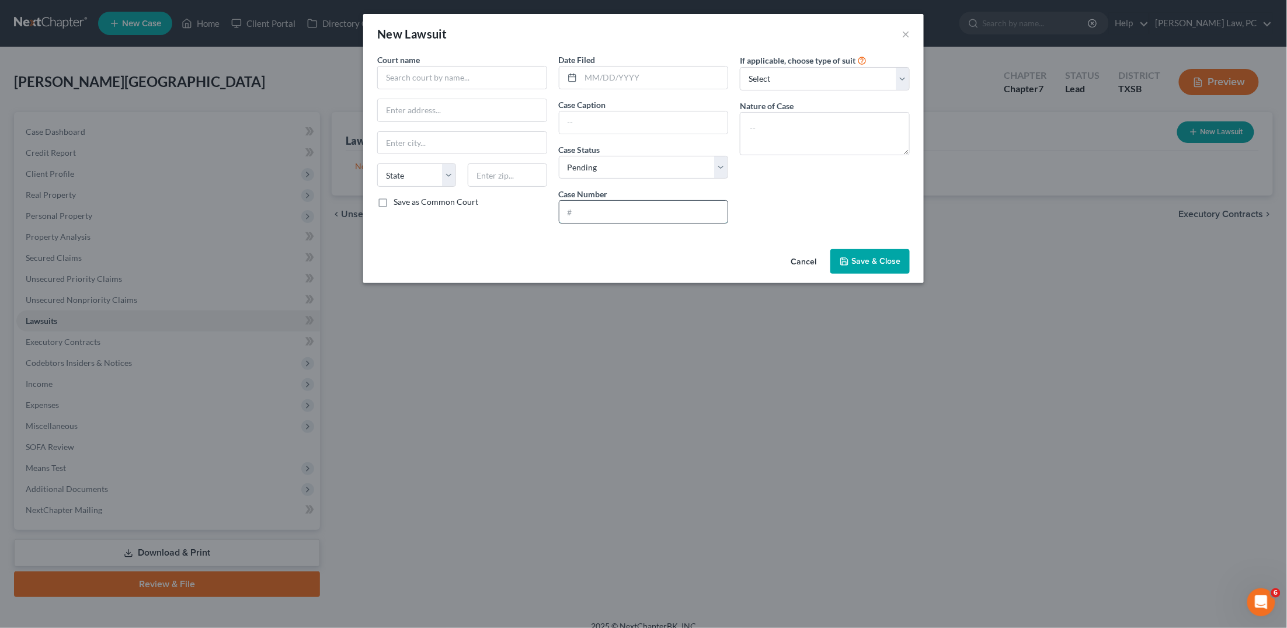
click at [611, 208] on input "text" at bounding box center [643, 212] width 169 height 22
type input "1247603"
click at [427, 77] on input "text" at bounding box center [462, 77] width 170 height 23
click at [438, 78] on input "Harris Civil COurt No." at bounding box center [462, 77] width 170 height 23
click at [476, 79] on input "Harris Civil Court No." at bounding box center [462, 77] width 170 height 23
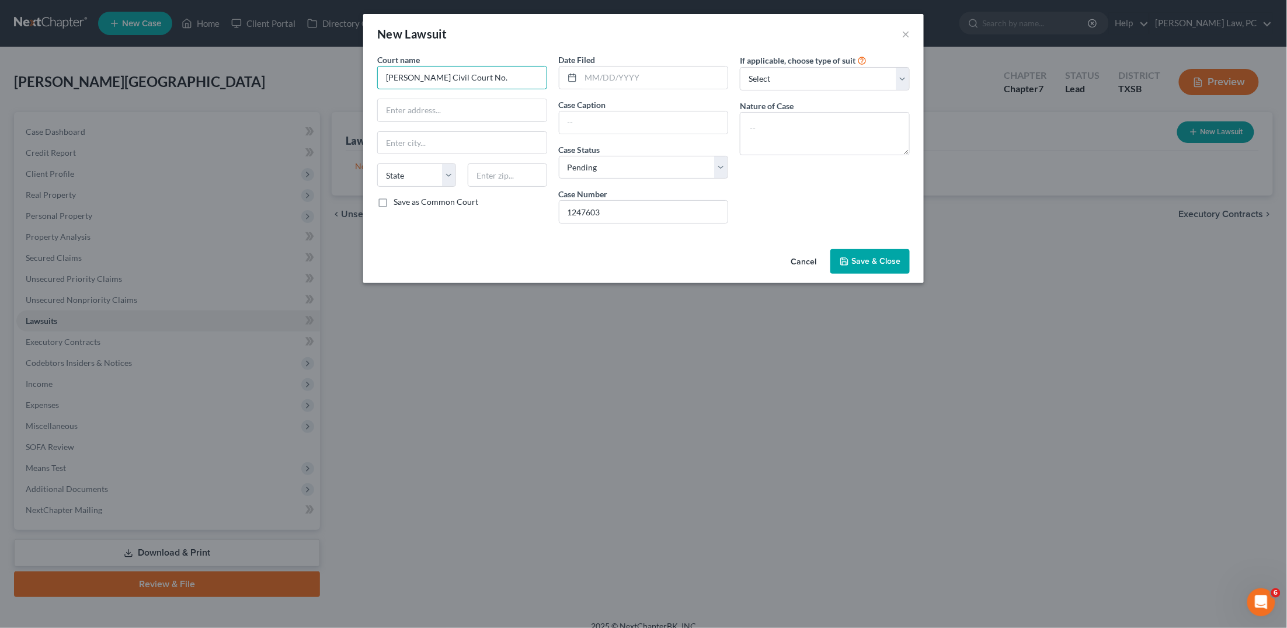
drag, startPoint x: 476, startPoint y: 75, endPoint x: 414, endPoint y: 72, distance: 62.0
click at [414, 72] on input "Harris Civil Court No." at bounding box center [462, 77] width 170 height 23
click at [498, 112] on div "Harris County Court at Law No.3" at bounding box center [447, 116] width 121 height 12
type input "Harris County Court at Law No.3"
type input "201 [PERSON_NAME] #532"
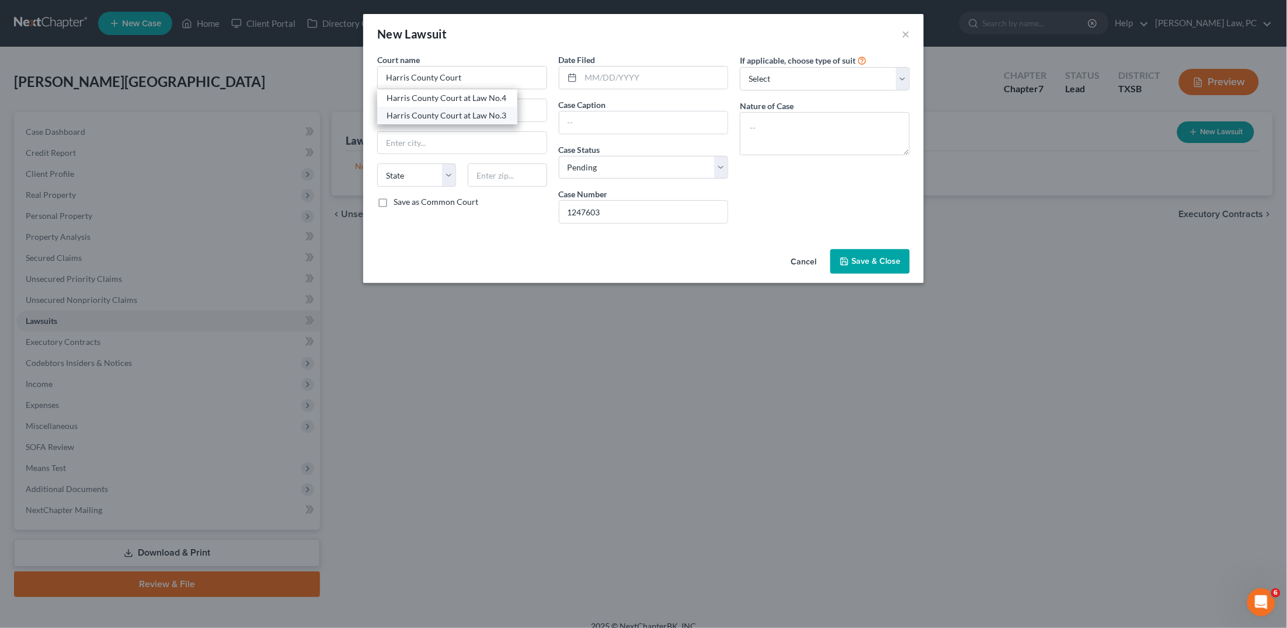
type input "[GEOGRAPHIC_DATA]"
select select "45"
type input "77082"
select select "4"
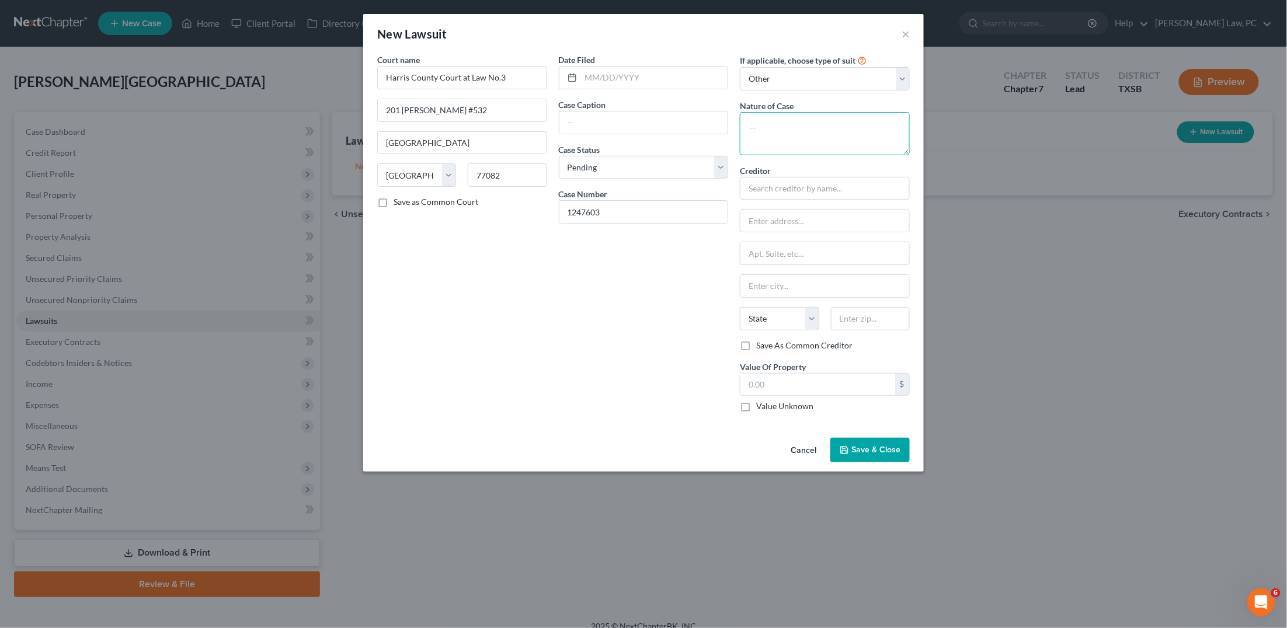
click at [831, 131] on textarea at bounding box center [825, 133] width 170 height 43
type textarea "Debt Claim"
click at [854, 192] on input "text" at bounding box center [825, 188] width 170 height 23
click at [800, 308] on div "Discover Bank" at bounding box center [809, 314] width 121 height 12
type input "Discover Bank"
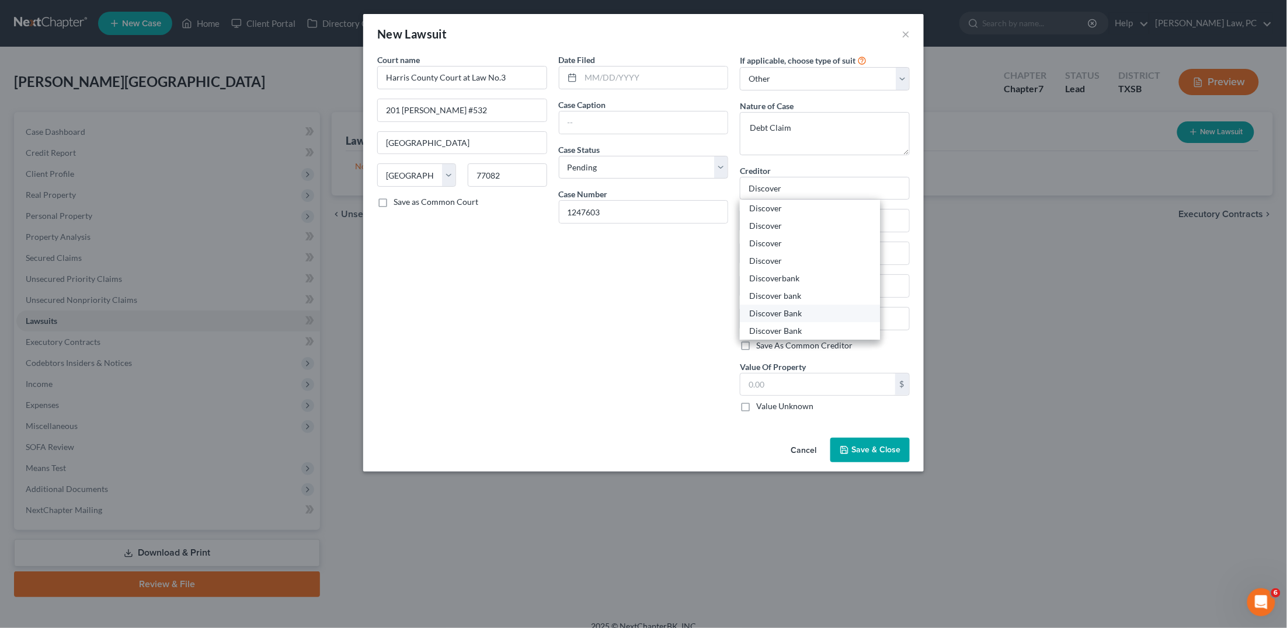
type input "Po Box 30939"
type input "[GEOGRAPHIC_DATA]"
select select "46"
type input "84130"
drag, startPoint x: 364, startPoint y: 180, endPoint x: 141, endPoint y: 169, distance: 223.9
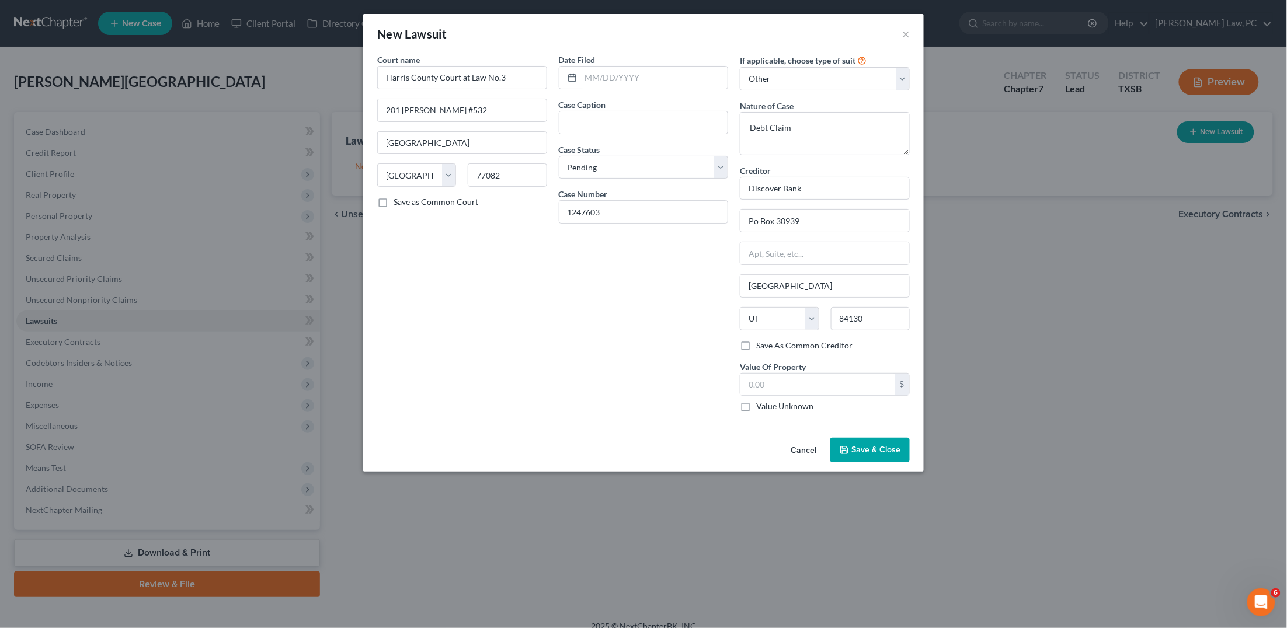
click at [143, 172] on div "New Lawsuit × Court name * Harris County Court at Law No.3 201 Caroline #532 Ho…" at bounding box center [643, 314] width 1287 height 628
click at [792, 377] on input "text" at bounding box center [817, 385] width 155 height 22
type input "2,084.56"
click at [600, 129] on input "text" at bounding box center [643, 123] width 169 height 22
click at [645, 122] on input "Discover Bank v. Harvey Atehortua" at bounding box center [643, 123] width 169 height 22
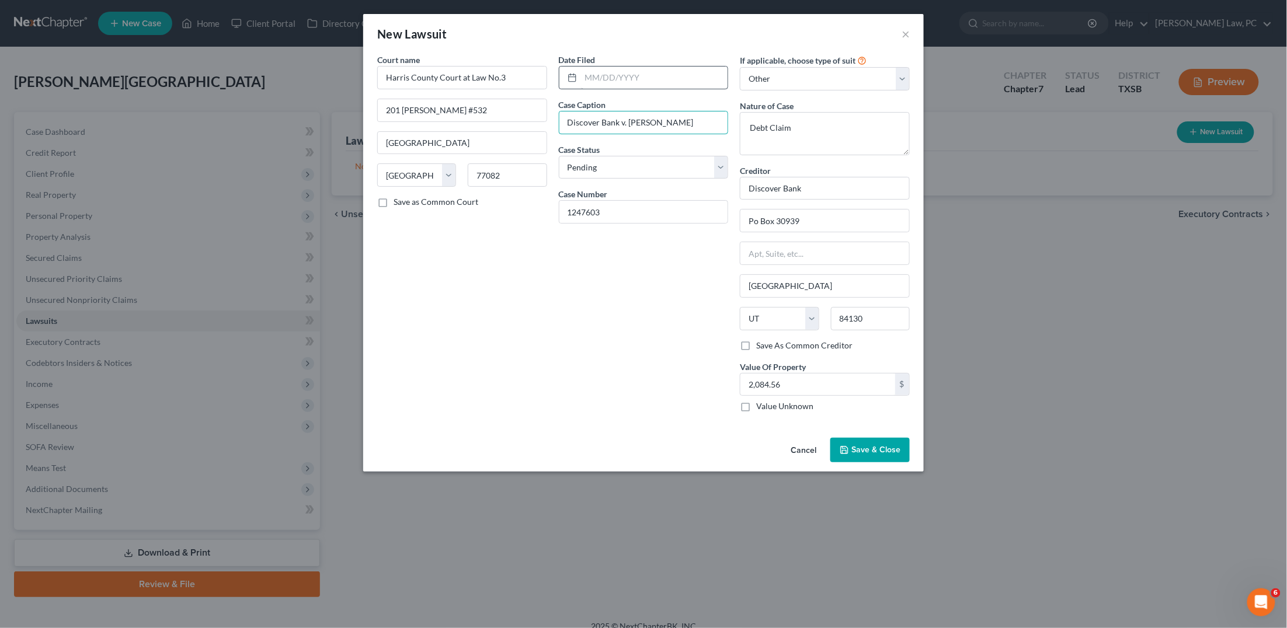
type input "Discover Bank v. [PERSON_NAME]"
click at [587, 83] on input "text" at bounding box center [654, 78] width 147 height 22
type input "[DATE]"
click at [879, 445] on span "Save & Close" at bounding box center [875, 450] width 49 height 10
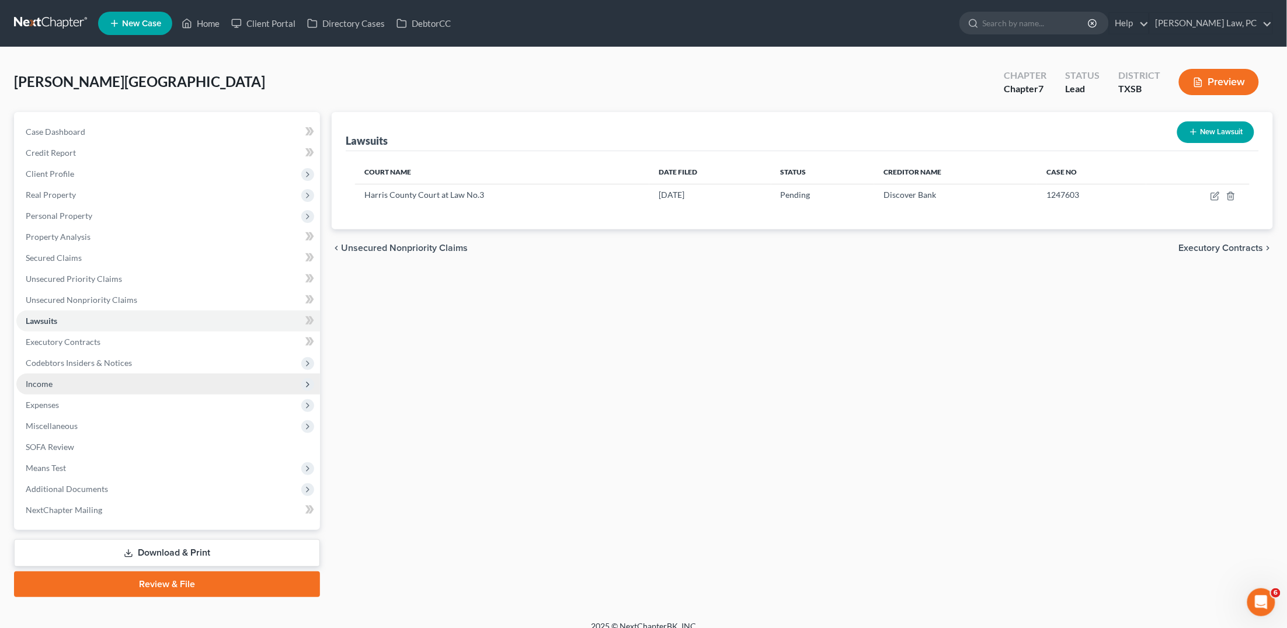
click at [73, 379] on span "Income" at bounding box center [168, 384] width 304 height 21
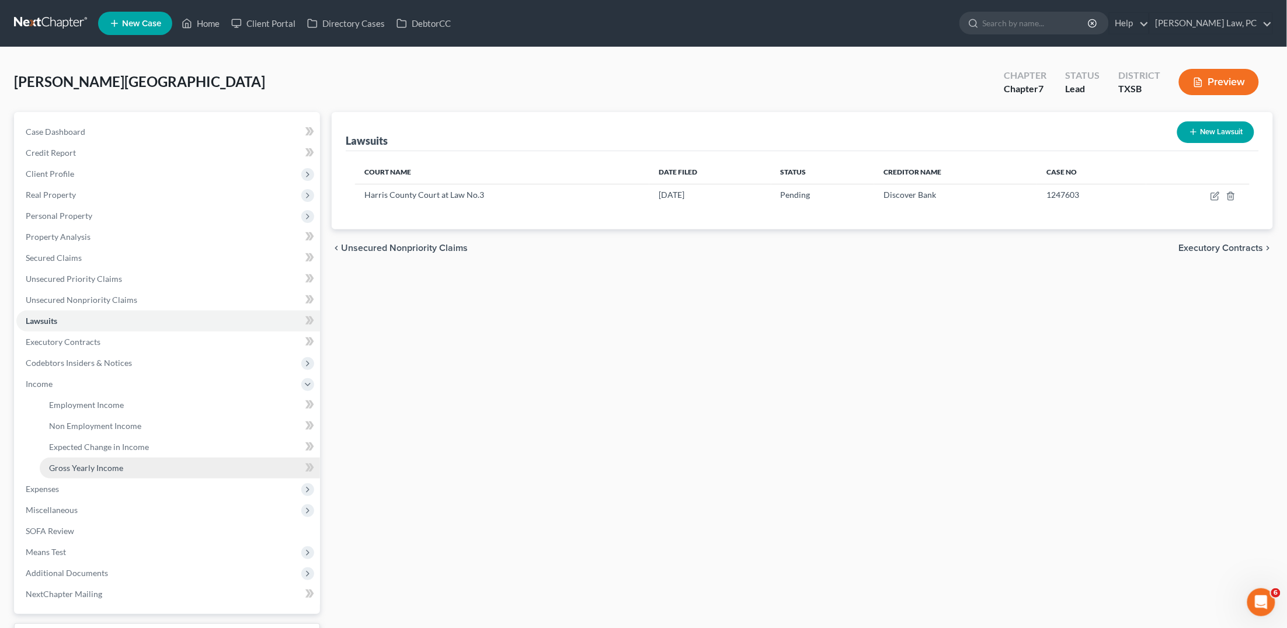
click at [99, 463] on span "Gross Yearly Income" at bounding box center [86, 468] width 74 height 10
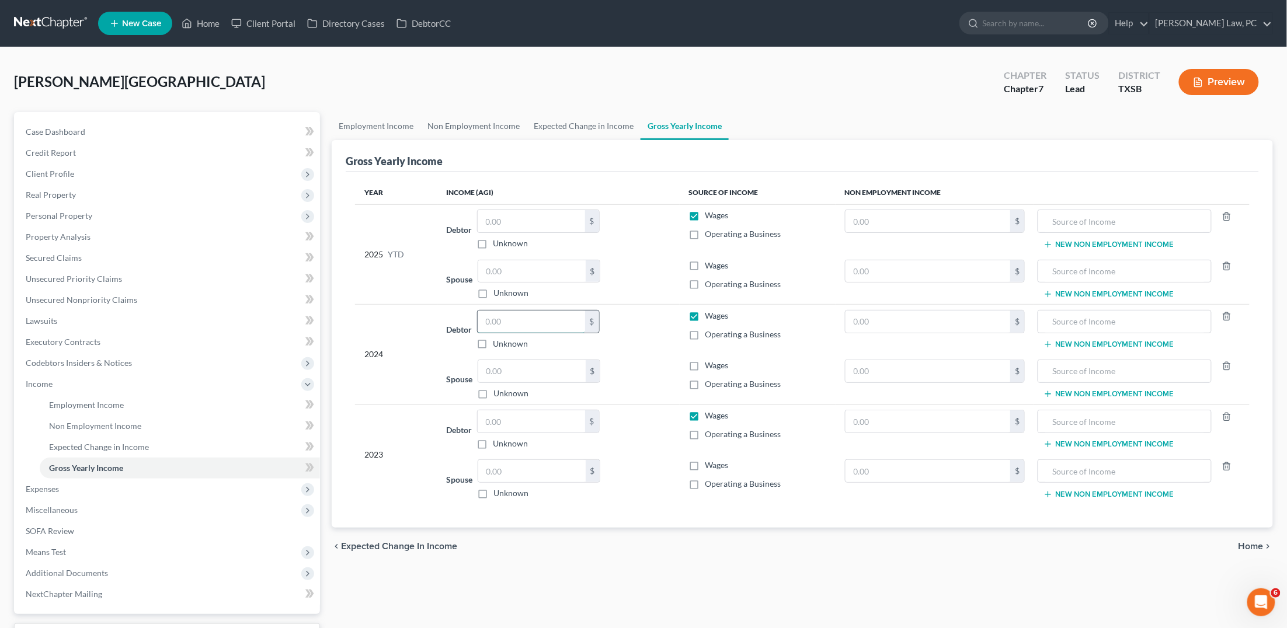
click at [532, 329] on input "text" at bounding box center [531, 322] width 107 height 22
type input "50,075"
click at [531, 420] on input "text" at bounding box center [531, 422] width 107 height 22
type input "53,120"
click at [46, 172] on span "Client Profile" at bounding box center [50, 174] width 48 height 10
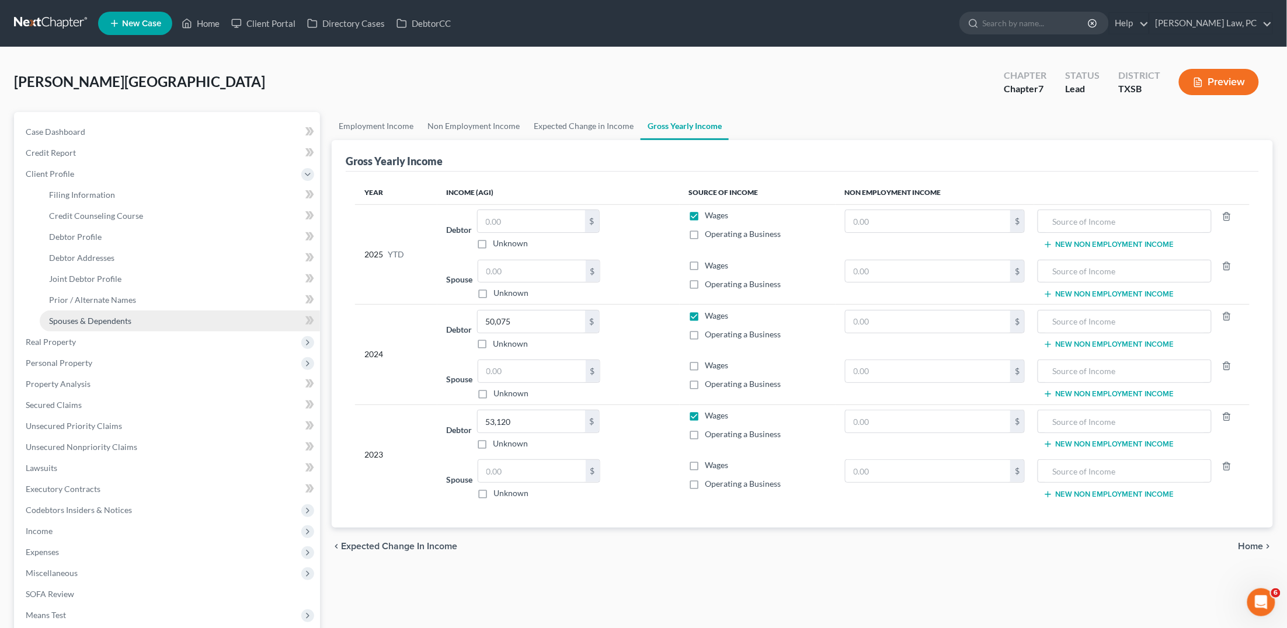
click at [65, 316] on span "Spouses & Dependents" at bounding box center [90, 321] width 82 height 10
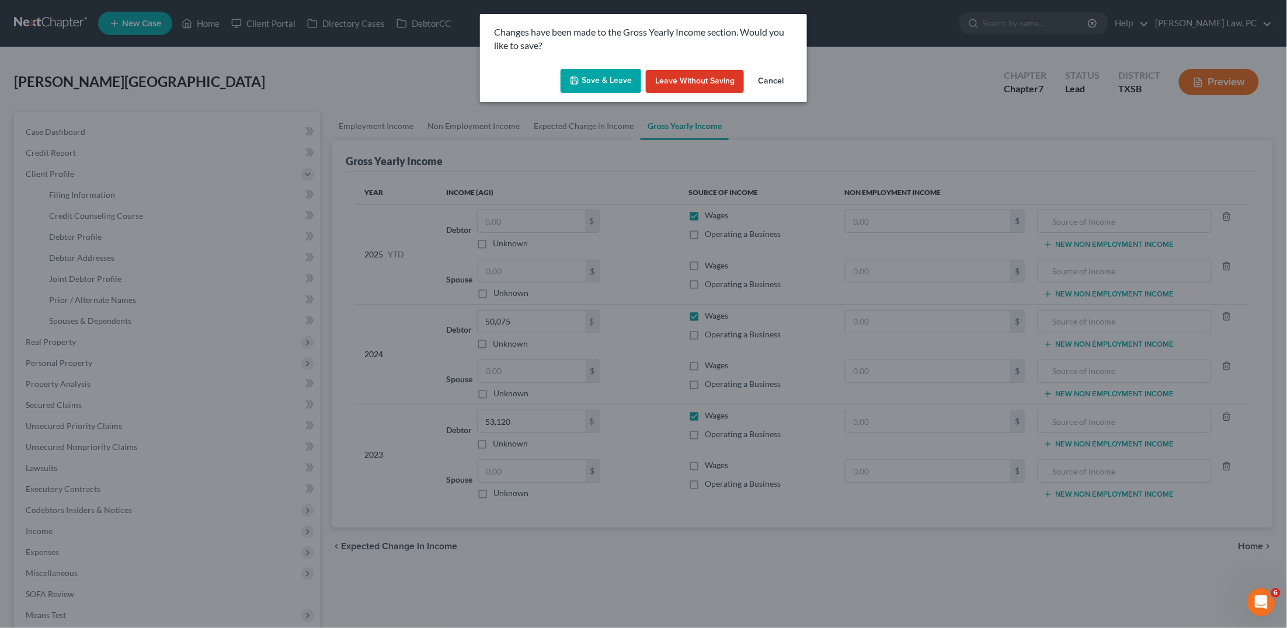
click at [621, 74] on button "Save & Leave" at bounding box center [601, 81] width 81 height 25
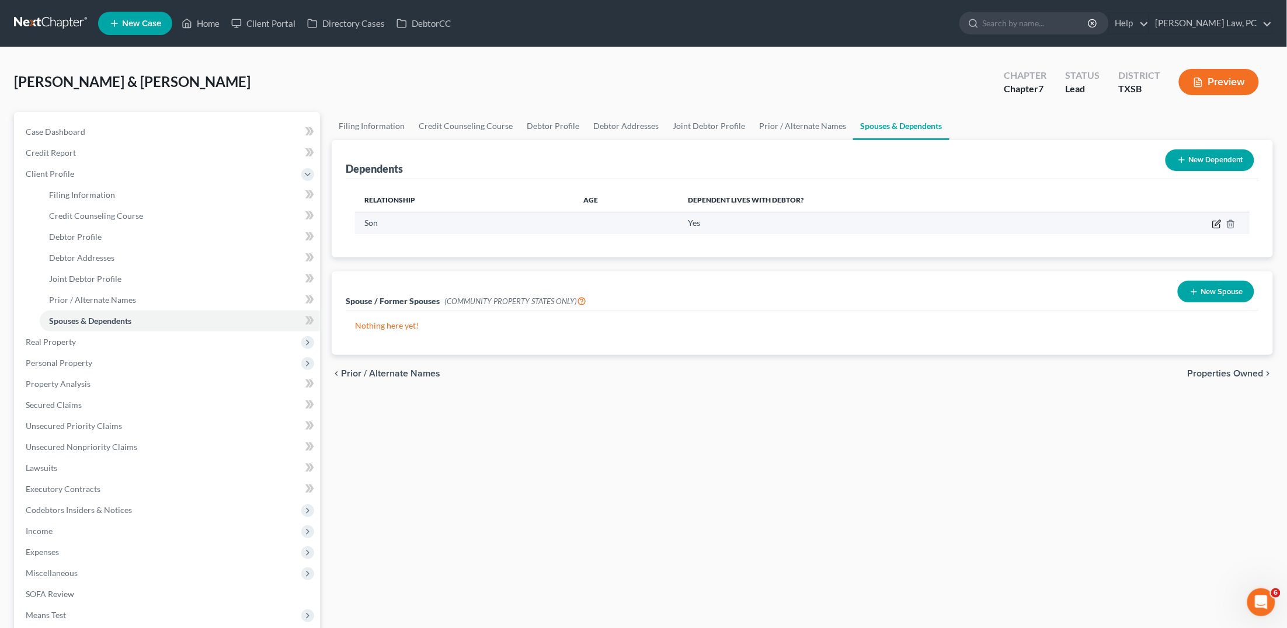
click at [1213, 224] on icon "button" at bounding box center [1216, 224] width 9 height 9
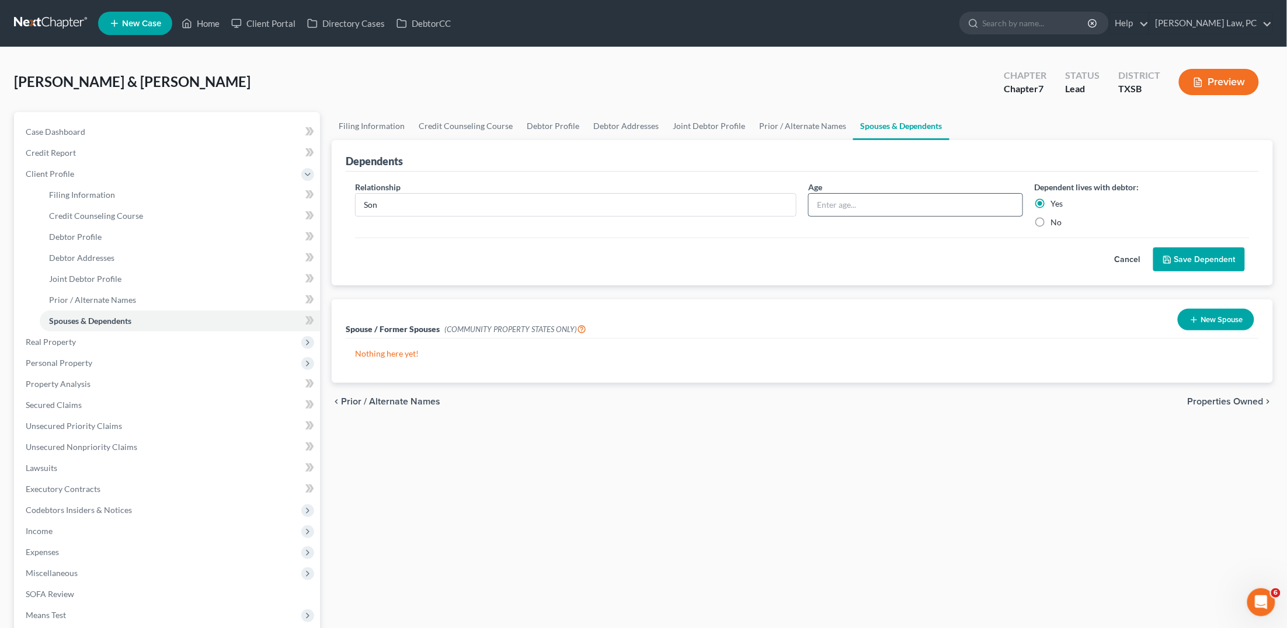
click at [992, 203] on input "text" at bounding box center [916, 205] width 214 height 22
type input "10"
click at [1178, 254] on button "Save Dependent" at bounding box center [1199, 260] width 92 height 25
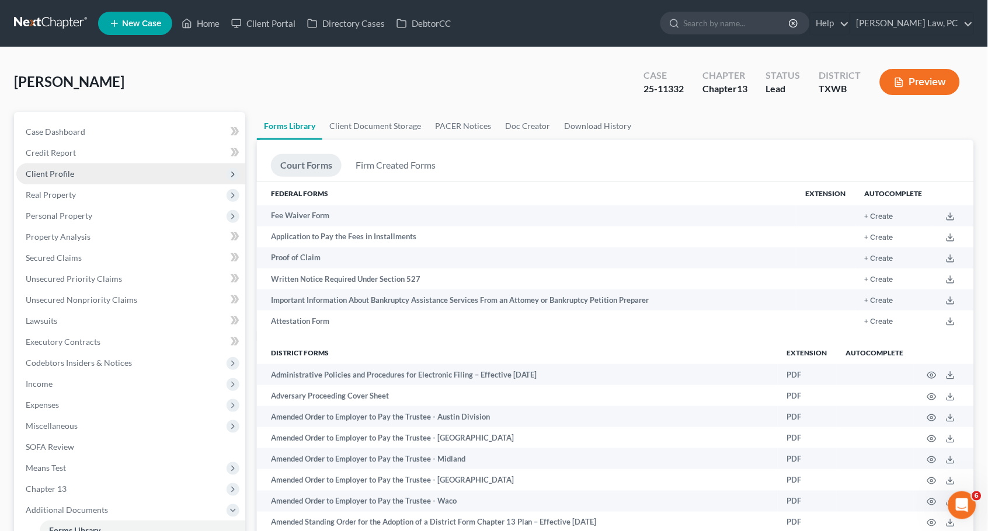
click at [54, 173] on span "Client Profile" at bounding box center [50, 174] width 48 height 10
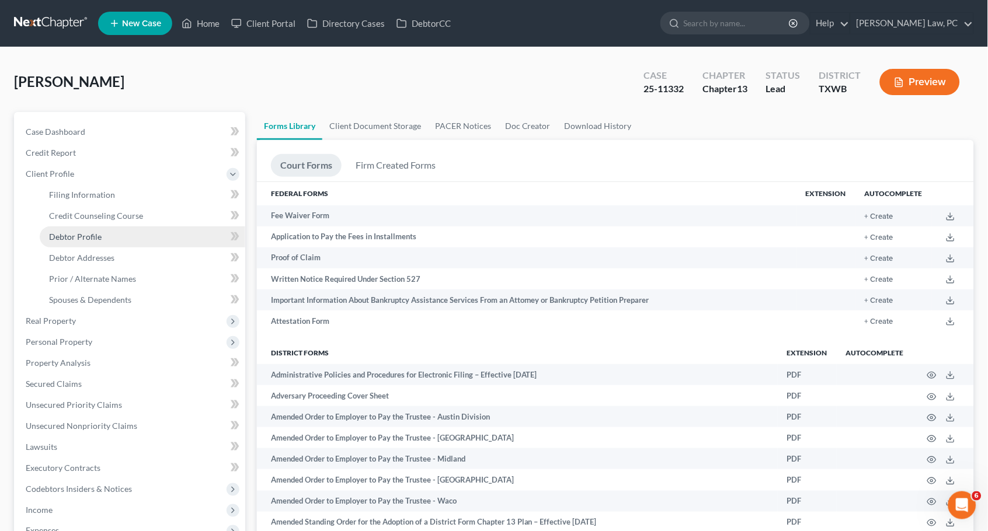
click at [68, 232] on span "Debtor Profile" at bounding box center [75, 237] width 53 height 10
select select "3"
select select "0"
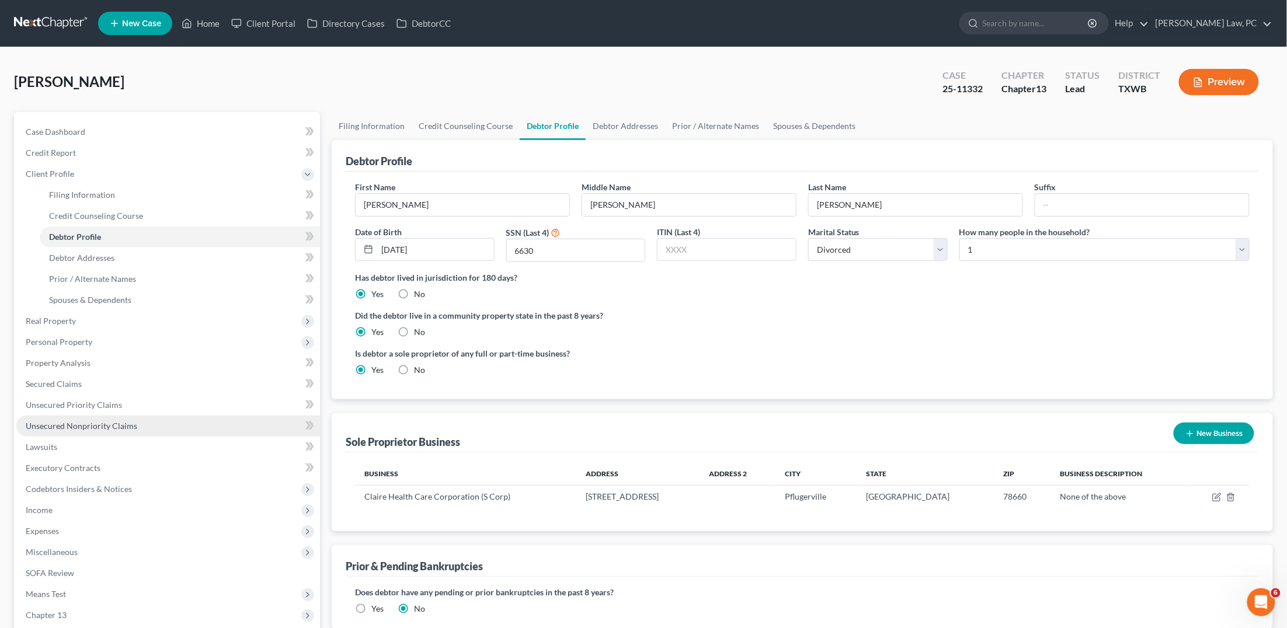
click at [94, 421] on span "Unsecured Nonpriority Claims" at bounding box center [82, 426] width 112 height 10
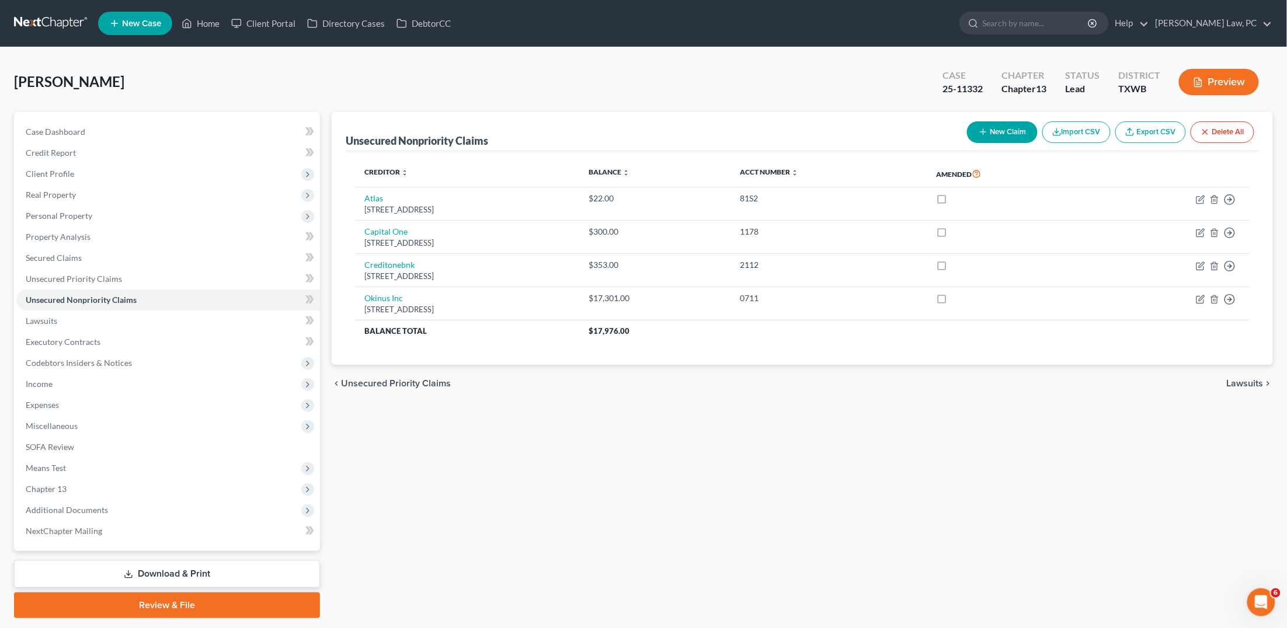
click at [987, 138] on button "New Claim" at bounding box center [1002, 132] width 71 height 22
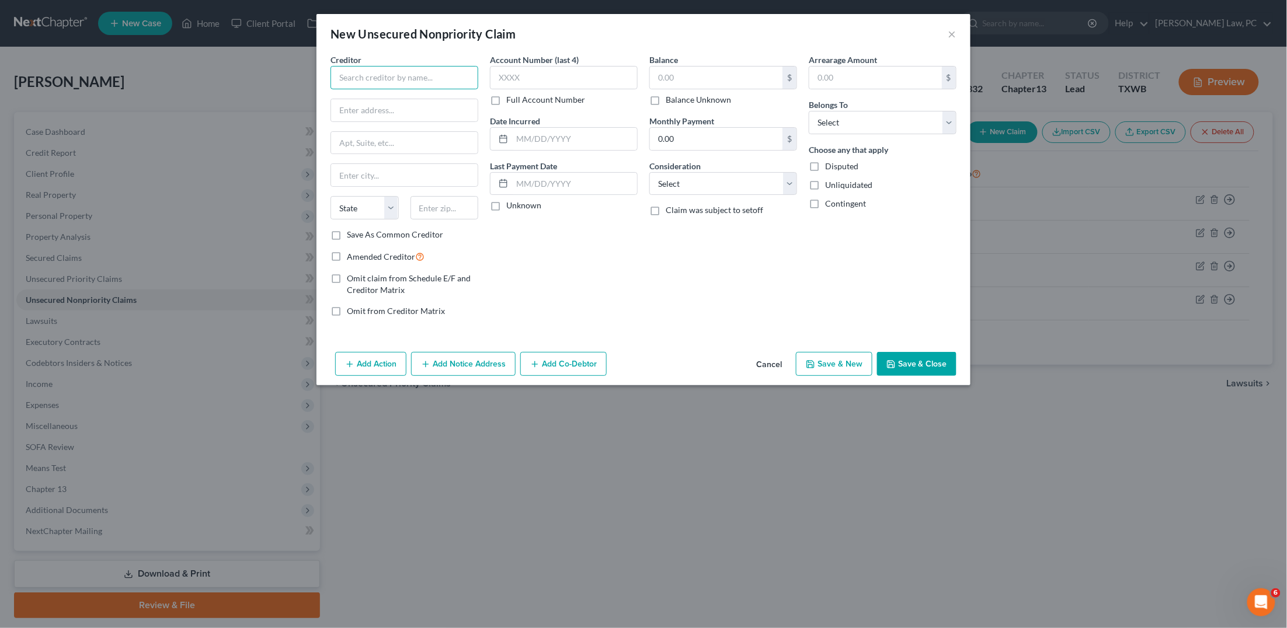
click at [418, 78] on input "text" at bounding box center [405, 77] width 148 height 23
type input "AP Deep Ellum, LLC"
type input "1616 Camden Road"
type input "Suite 210"
type input "28203"
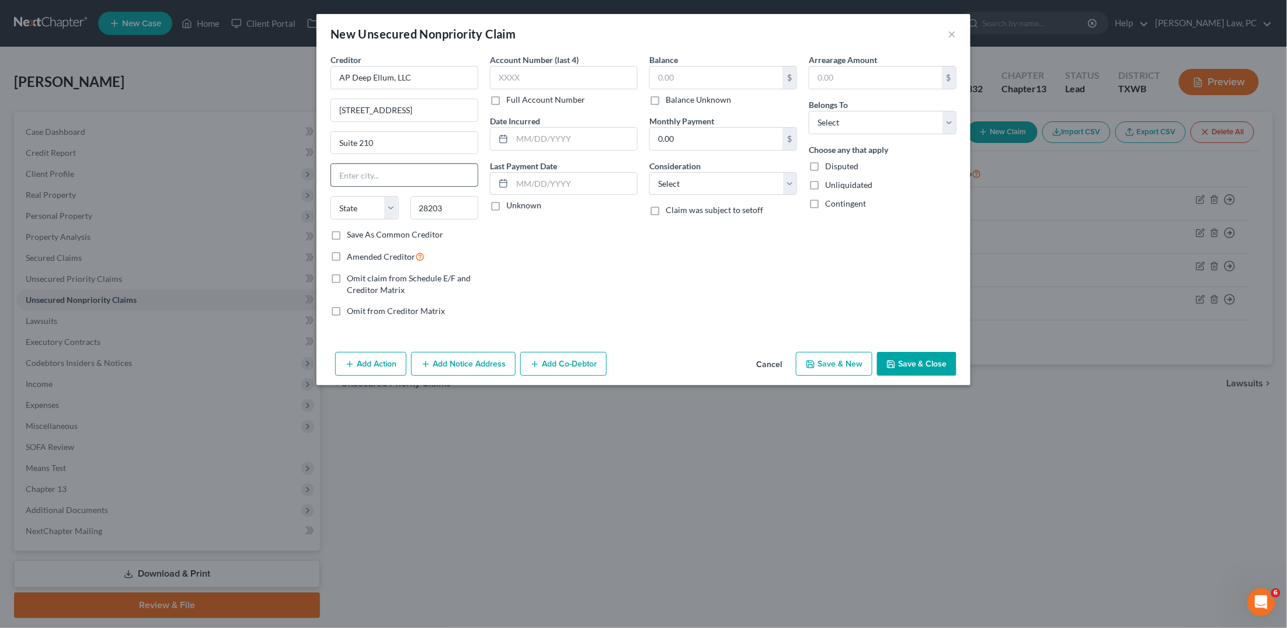
type input "Charlotte"
select select "28"
click at [530, 138] on input "text" at bounding box center [574, 139] width 125 height 22
type input "12/22/2020"
click at [538, 181] on input "01/06/2024" at bounding box center [574, 184] width 125 height 22
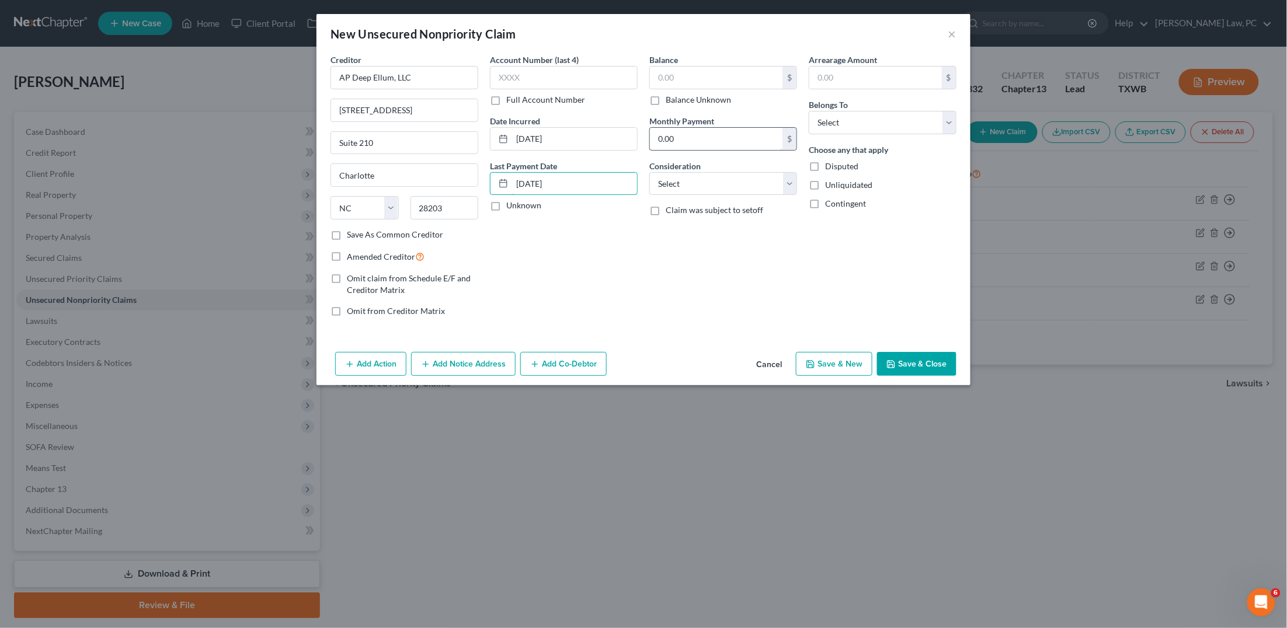
type input "01/01/2024"
click at [705, 135] on input "0.00" at bounding box center [716, 139] width 133 height 22
click at [921, 357] on button "Save & Close" at bounding box center [916, 364] width 79 height 25
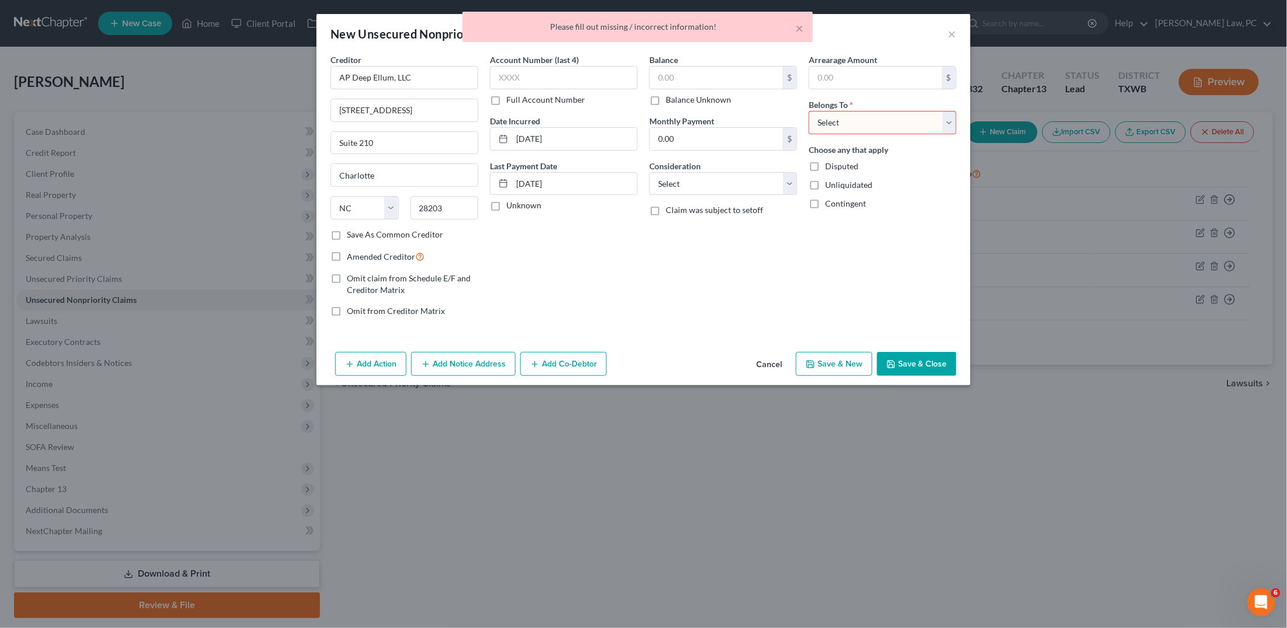
select select "0"
click at [912, 356] on button "Save & Close" at bounding box center [916, 364] width 79 height 25
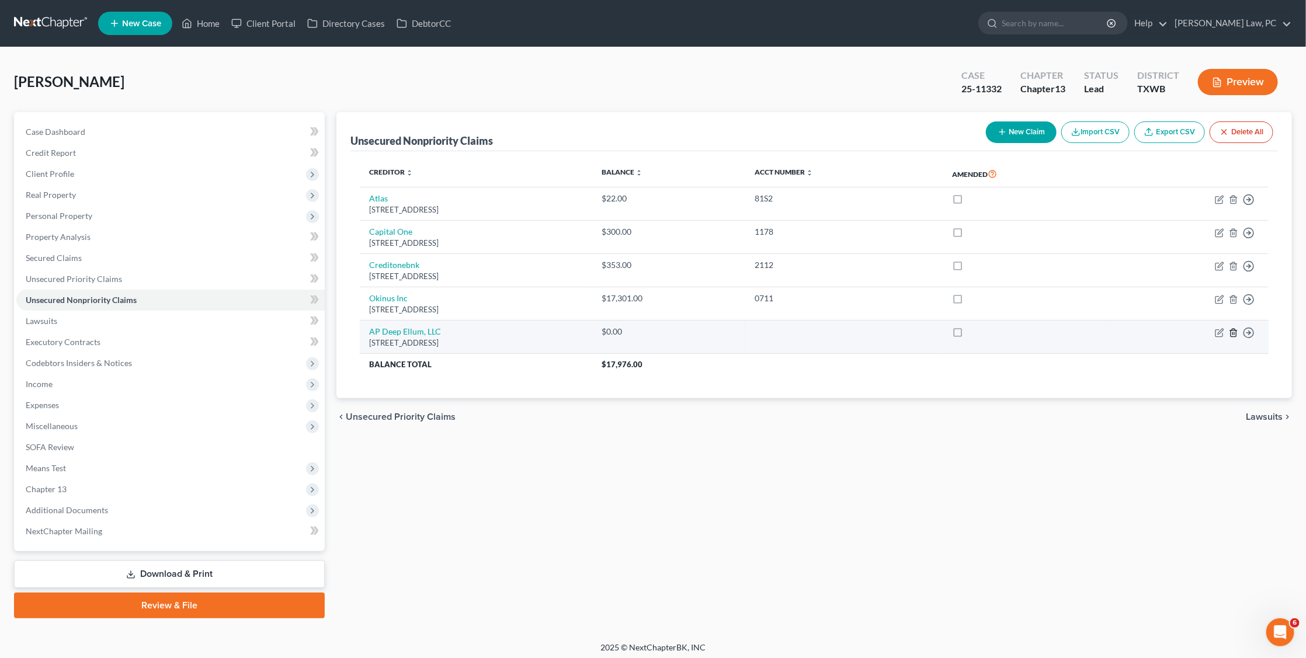
click at [987, 328] on icon "button" at bounding box center [1233, 332] width 9 height 9
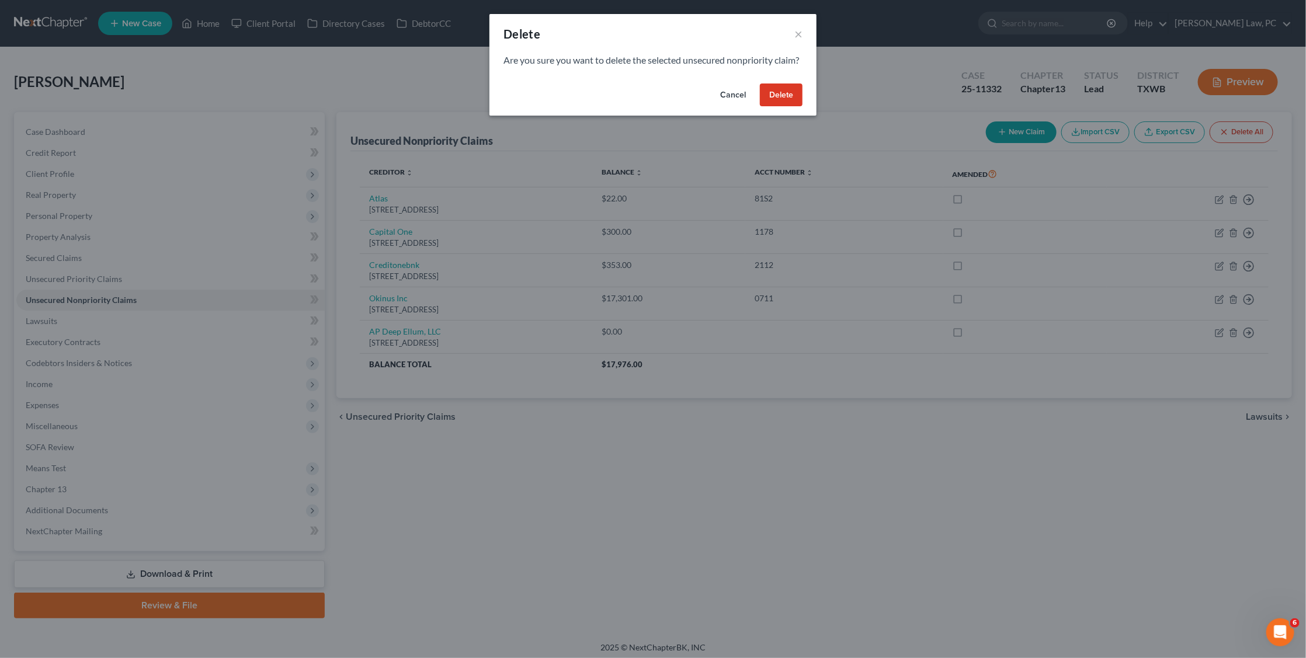
click at [732, 107] on button "Cancel" at bounding box center [733, 95] width 44 height 23
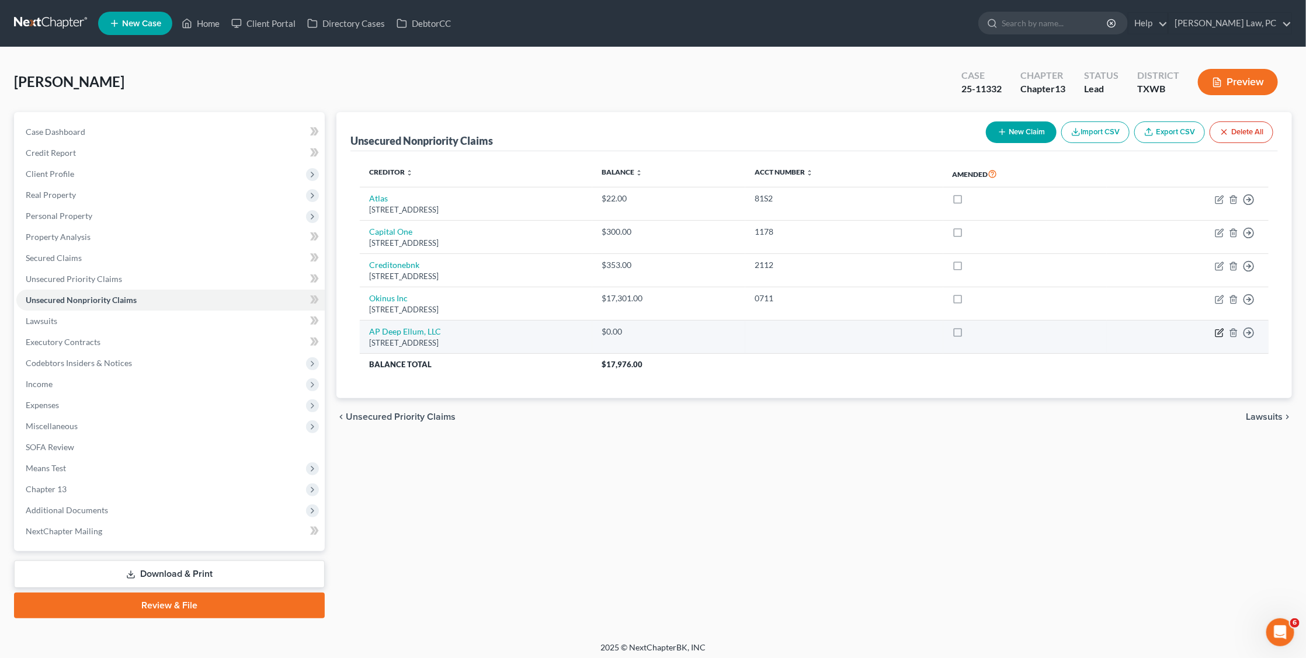
click at [987, 328] on icon "button" at bounding box center [1219, 332] width 9 height 9
select select "28"
select select "0"
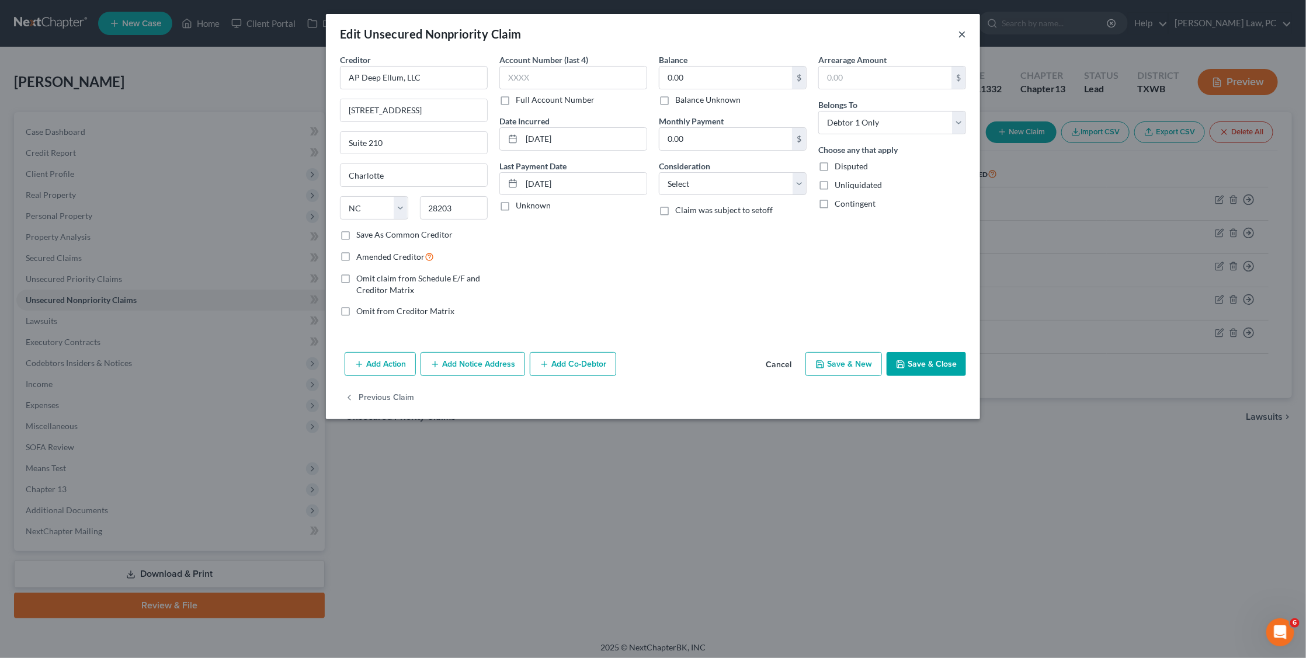
click at [964, 33] on button "×" at bounding box center [962, 34] width 8 height 14
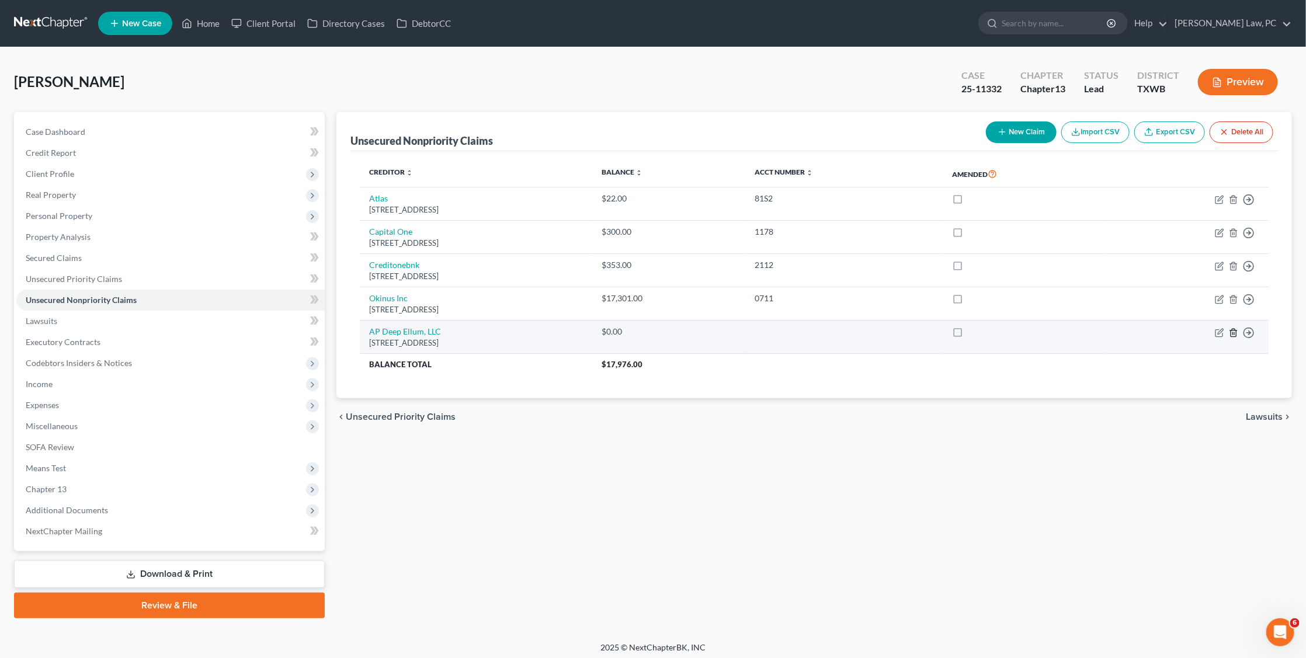
click at [987, 328] on icon "button" at bounding box center [1233, 332] width 9 height 9
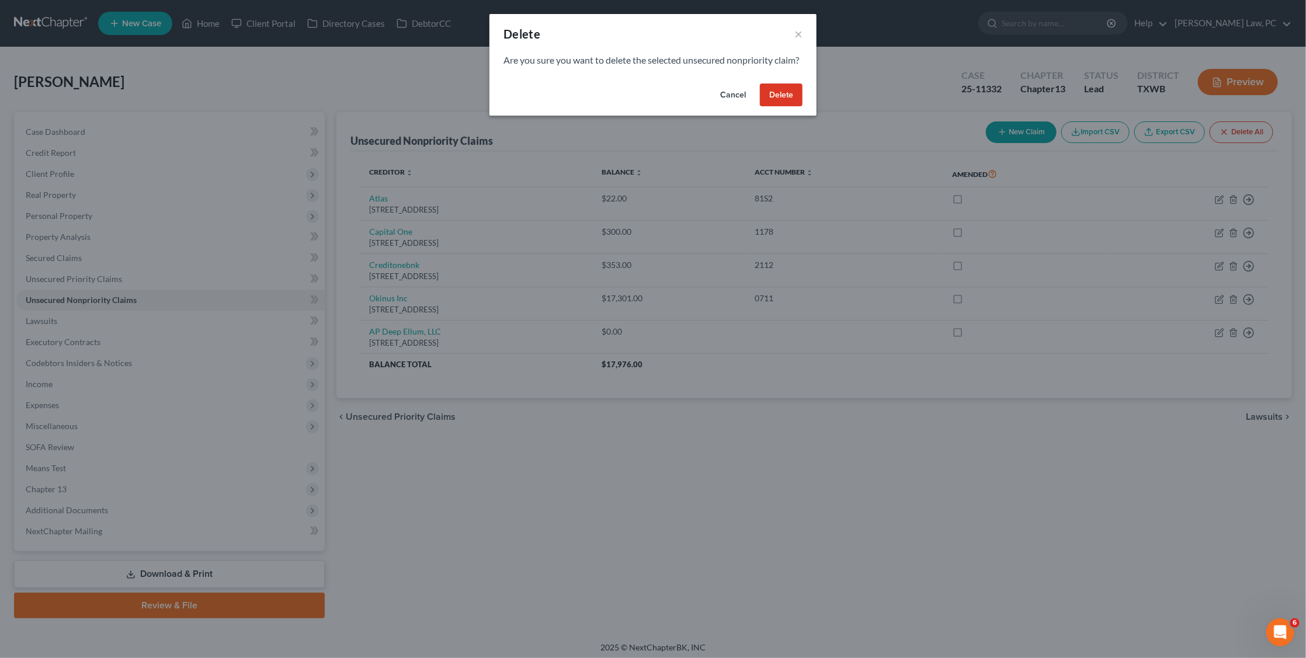
click at [773, 107] on button "Delete" at bounding box center [781, 95] width 43 height 23
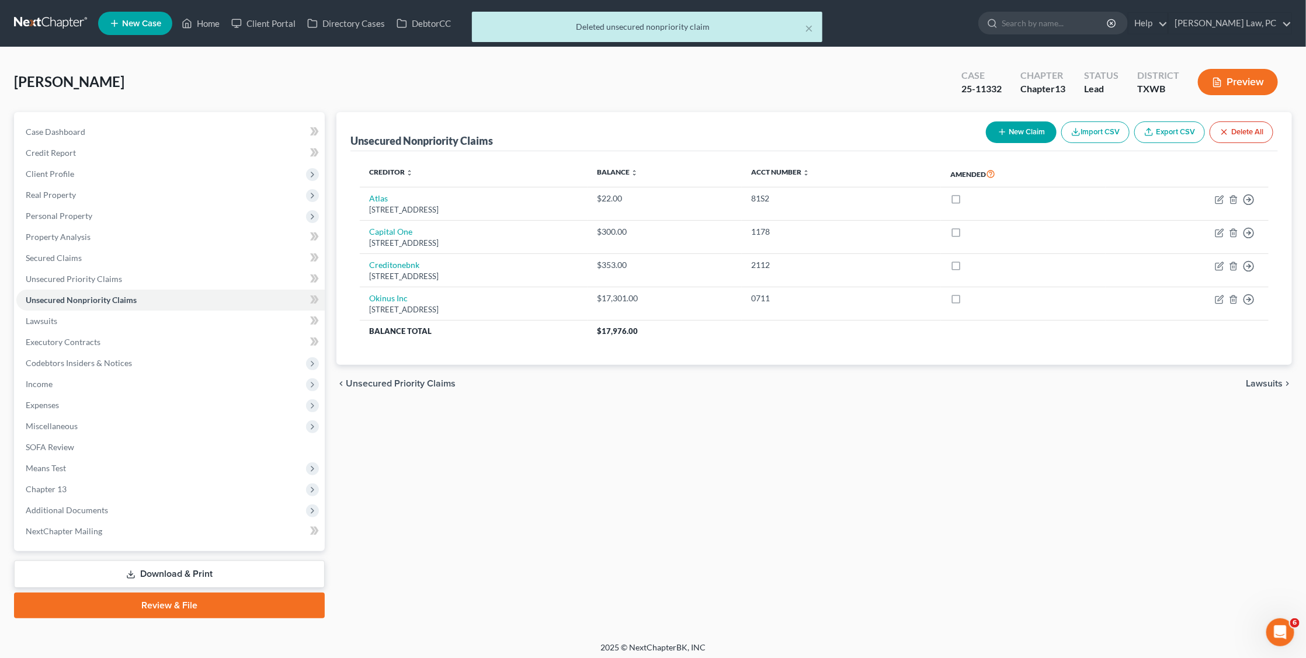
click at [46, 18] on div "× Deleted unsecured nonpriority claim" at bounding box center [647, 30] width 1306 height 36
click at [60, 26] on div "× Deleted unsecured nonpriority claim" at bounding box center [647, 30] width 1306 height 36
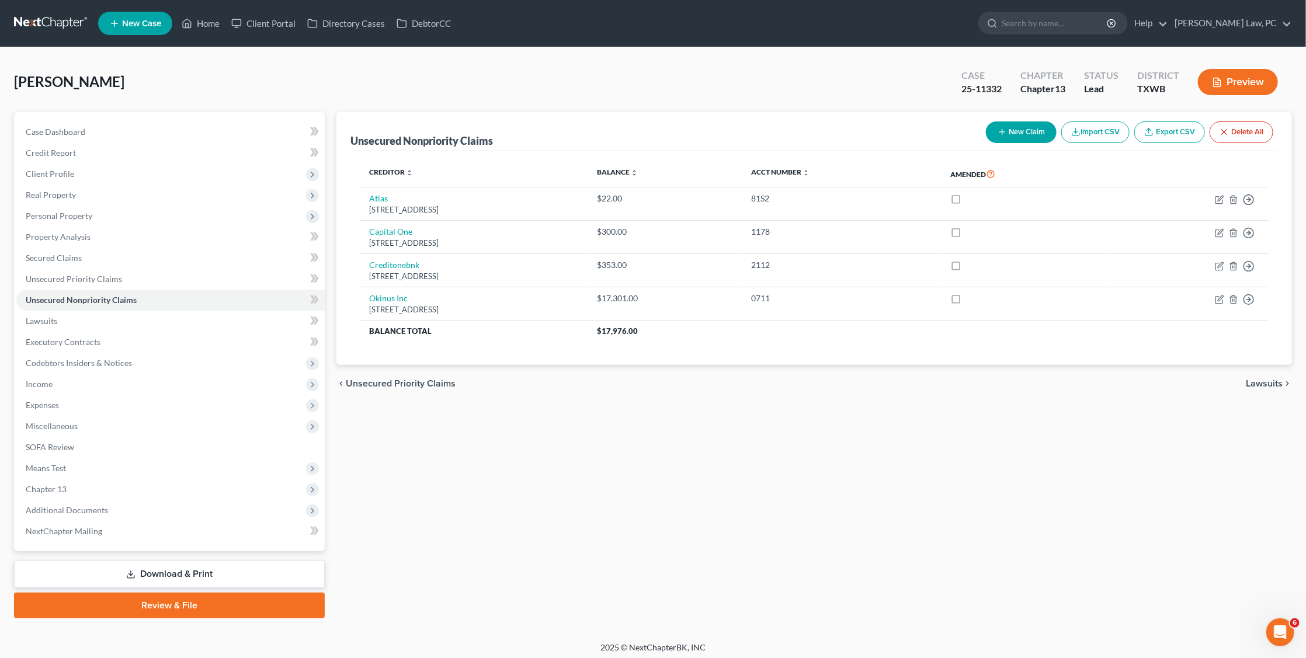
click at [58, 17] on link at bounding box center [51, 23] width 75 height 21
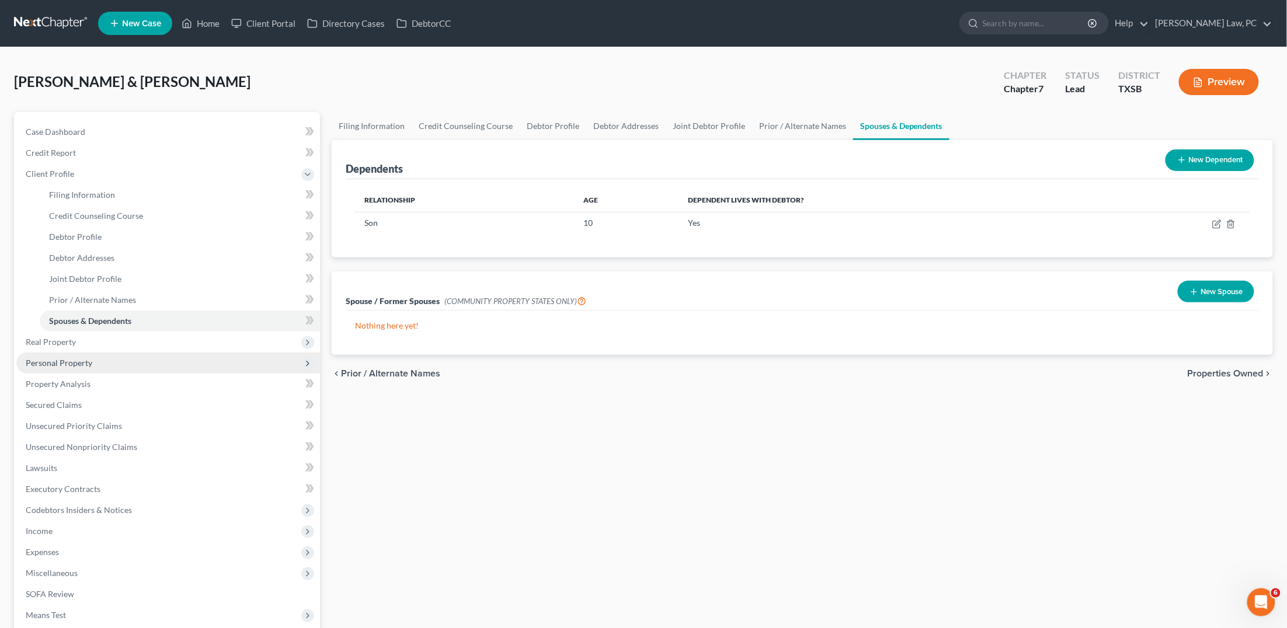
click at [47, 358] on span "Personal Property" at bounding box center [59, 363] width 67 height 10
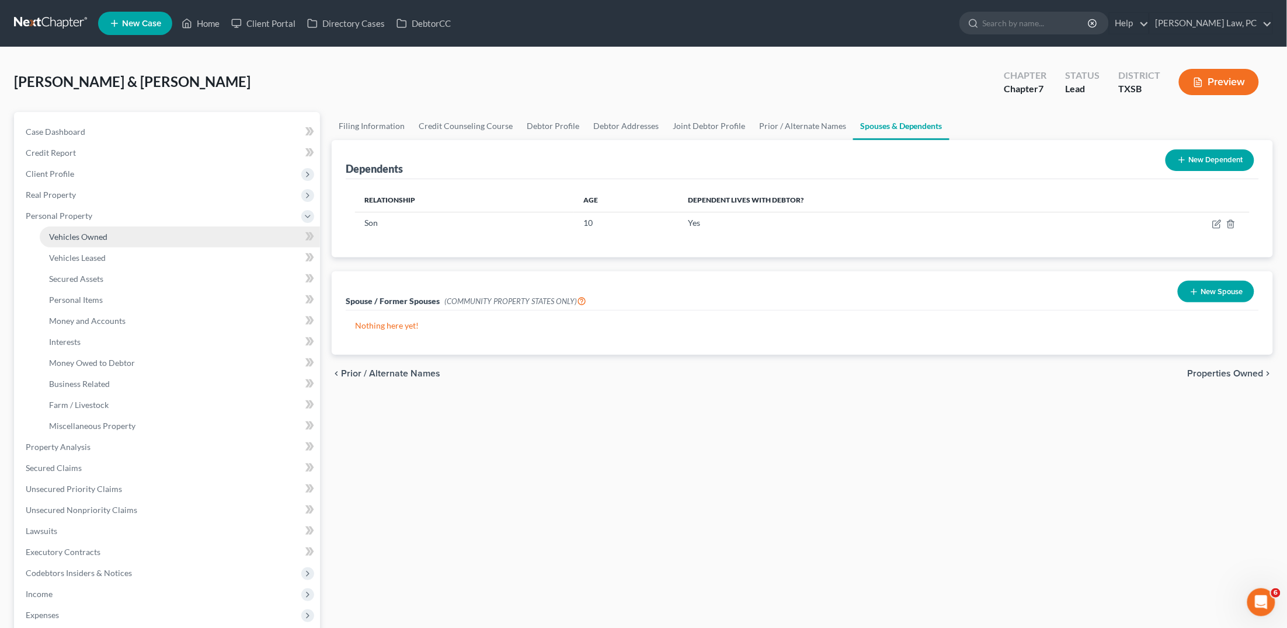
click at [89, 236] on span "Vehicles Owned" at bounding box center [78, 237] width 58 height 10
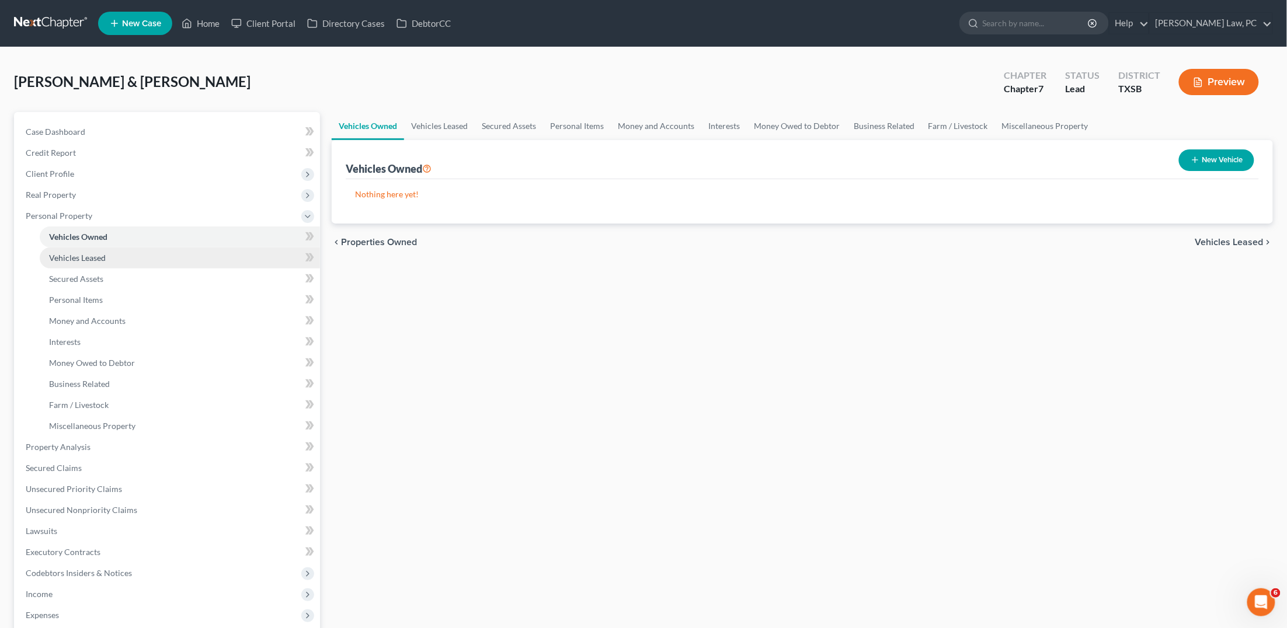
click at [116, 251] on link "Vehicles Leased" at bounding box center [180, 258] width 280 height 21
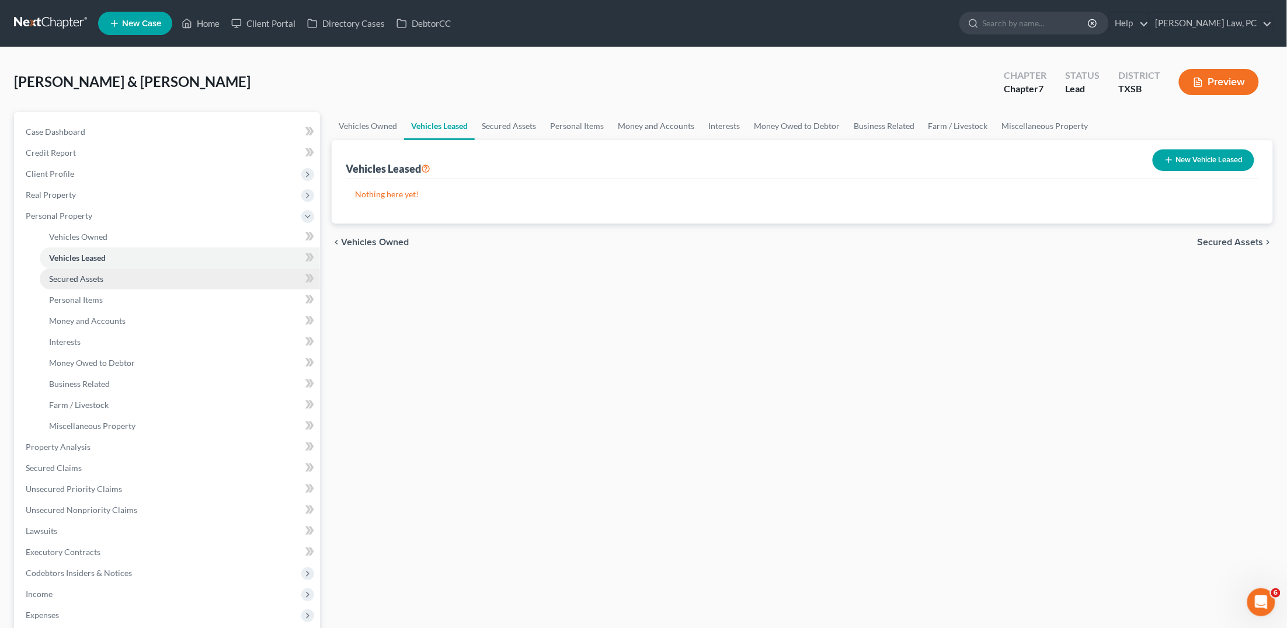
click at [85, 276] on span "Secured Assets" at bounding box center [76, 279] width 54 height 10
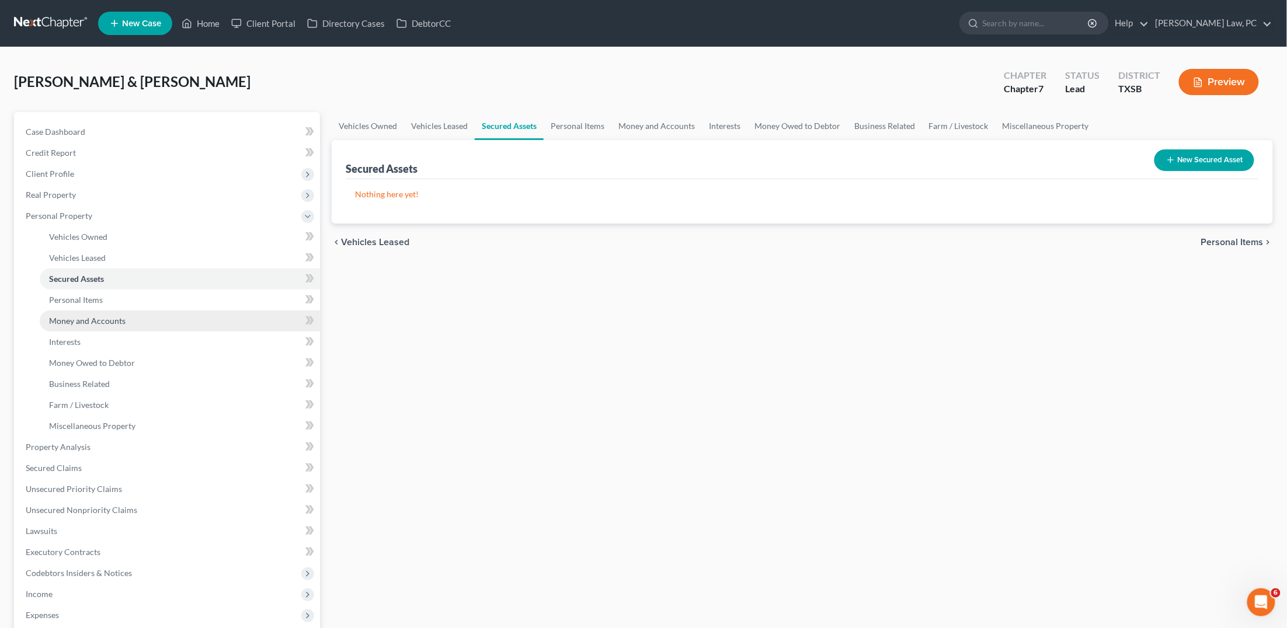
click at [78, 316] on span "Money and Accounts" at bounding box center [87, 321] width 76 height 10
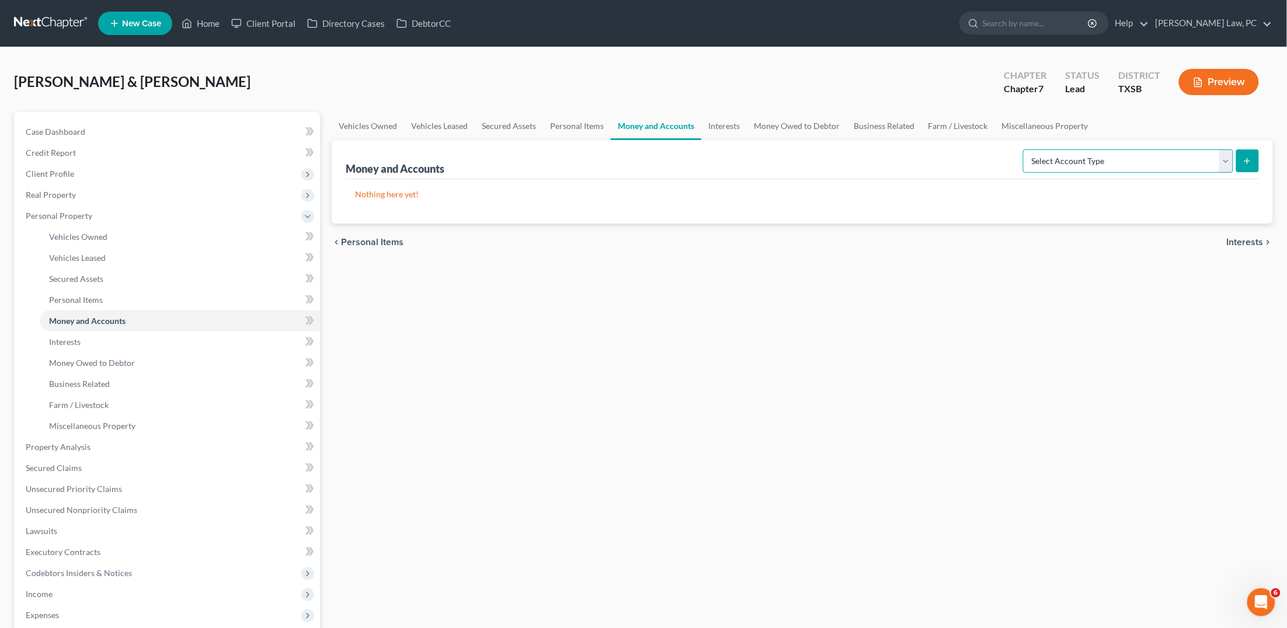
select select "checking"
click at [1252, 158] on icon "submit" at bounding box center [1247, 160] width 9 height 9
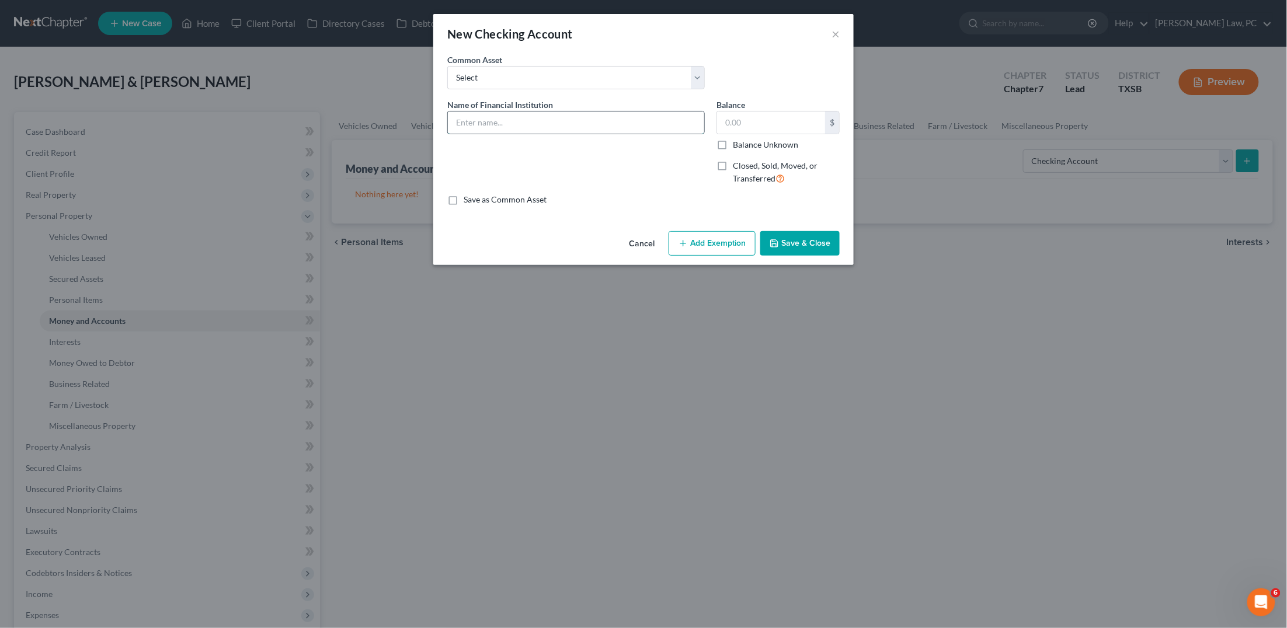
click at [652, 127] on input "text" at bounding box center [576, 123] width 256 height 22
type input "Bank of America joint 3145"
click at [812, 242] on button "Save & Close" at bounding box center [799, 243] width 79 height 25
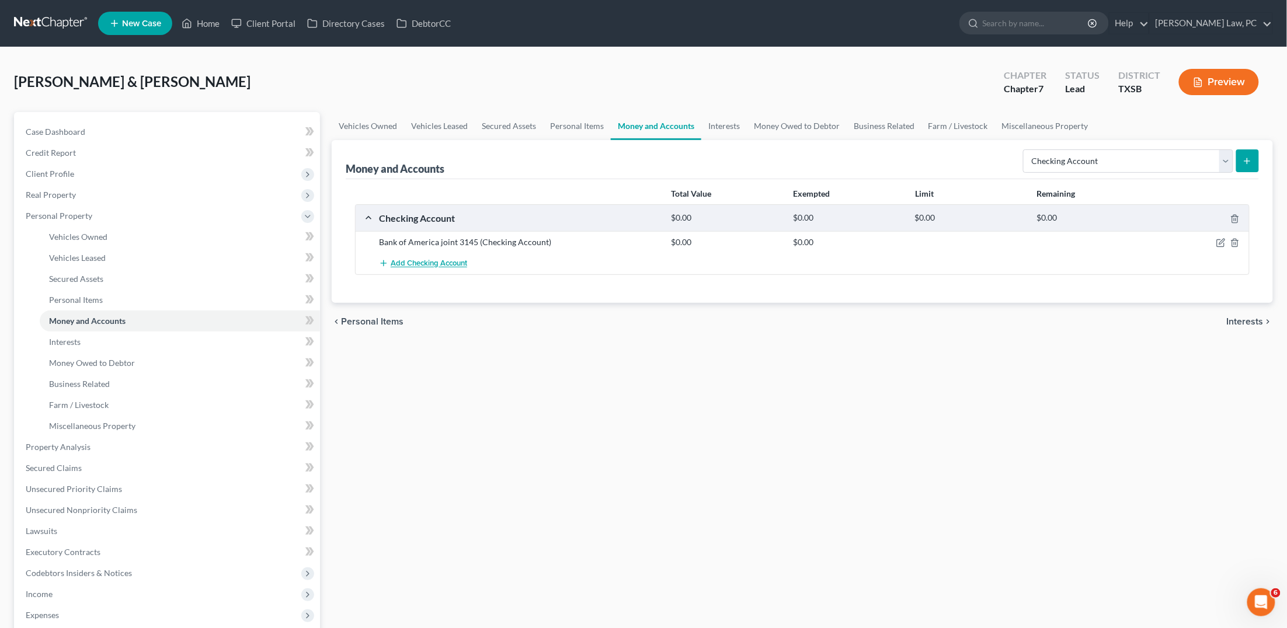
click at [404, 264] on span "Add Checking Account" at bounding box center [429, 263] width 76 height 9
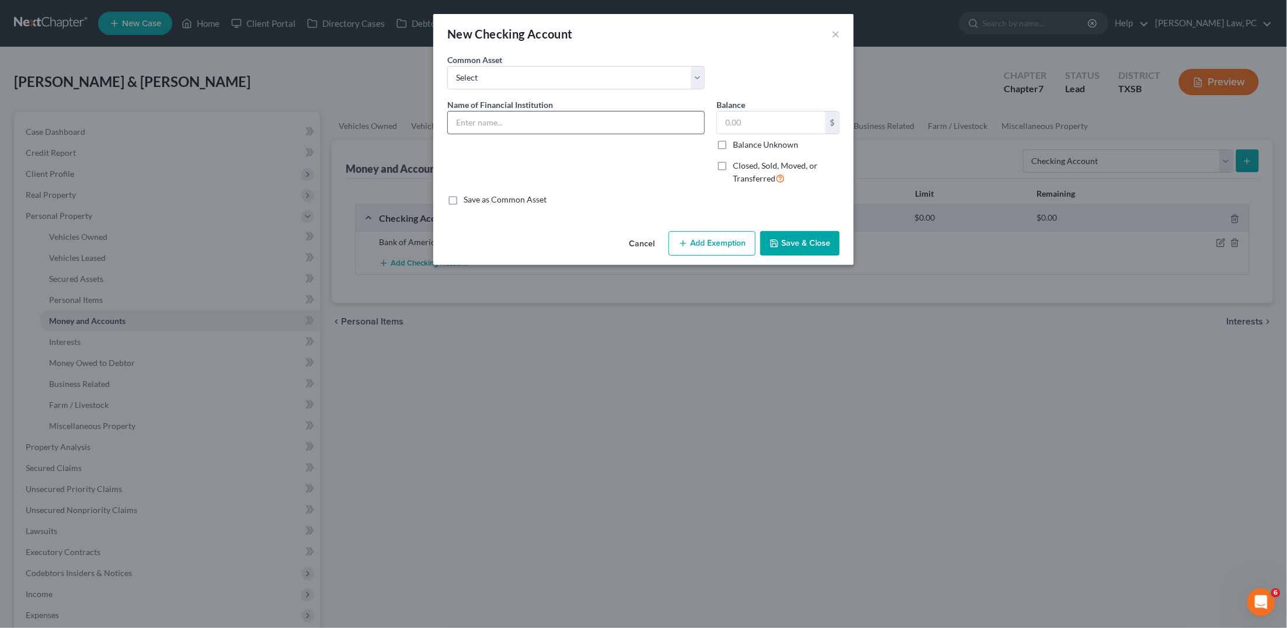
click at [587, 126] on input "text" at bounding box center [576, 123] width 256 height 22
type input "Bank of America Paola 0736"
click at [793, 241] on button "Save & Close" at bounding box center [799, 243] width 79 height 25
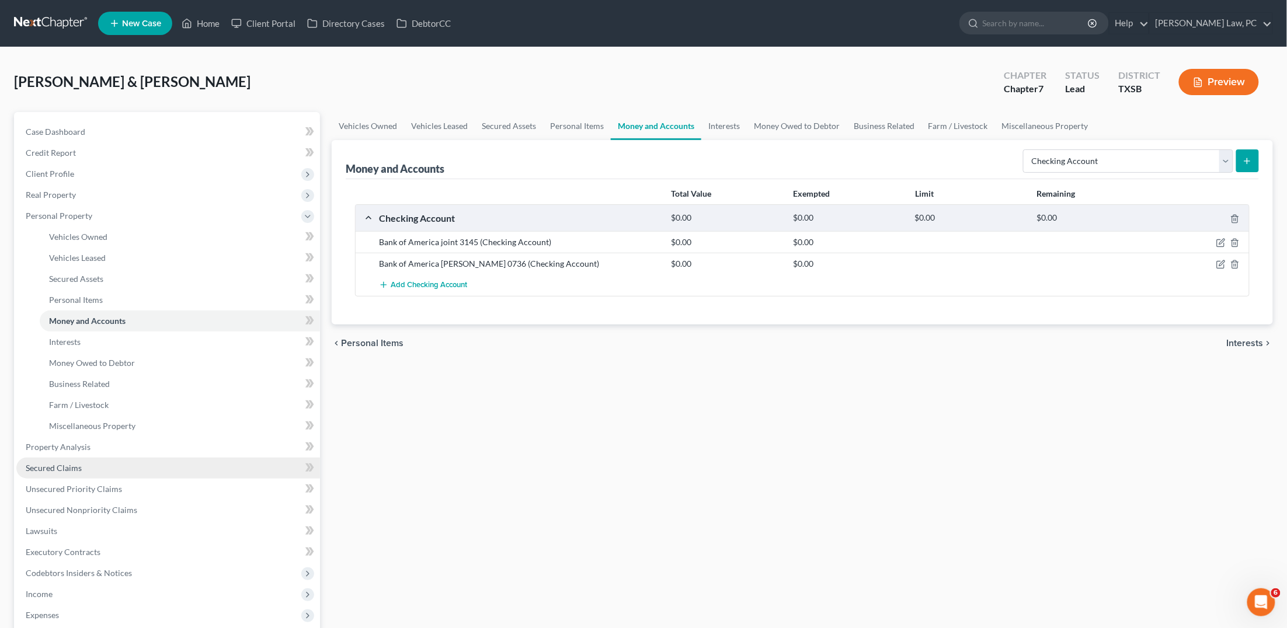
click at [96, 458] on link "Secured Claims" at bounding box center [168, 468] width 304 height 21
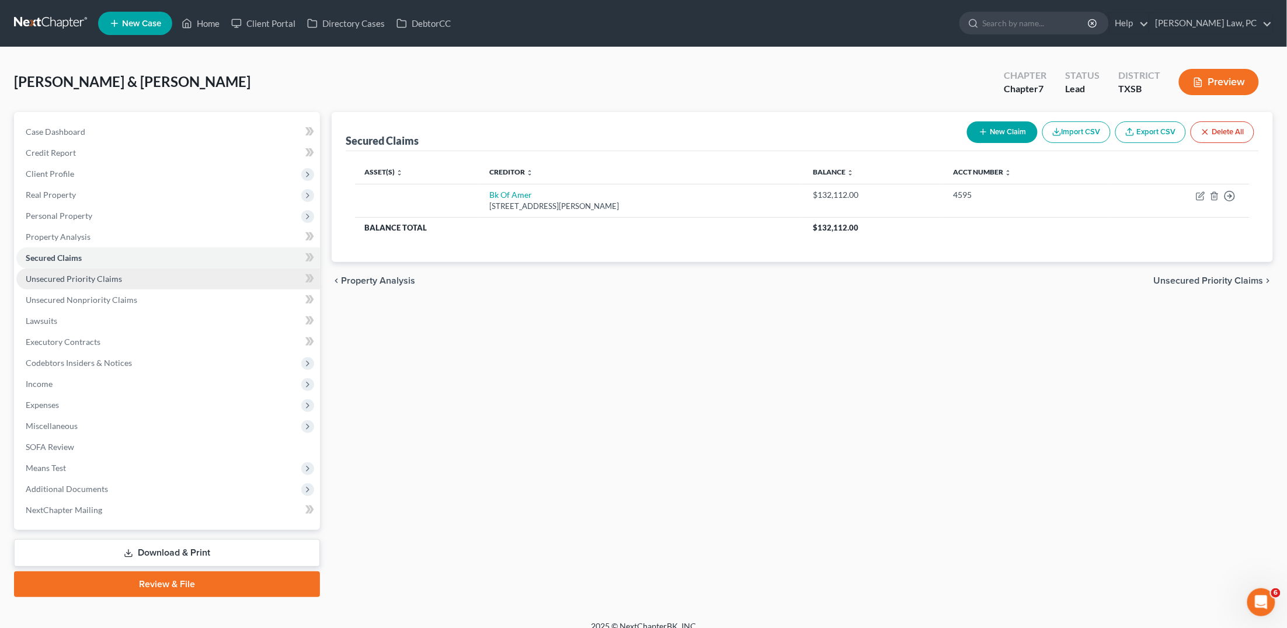
click at [176, 273] on link "Unsecured Priority Claims" at bounding box center [168, 279] width 304 height 21
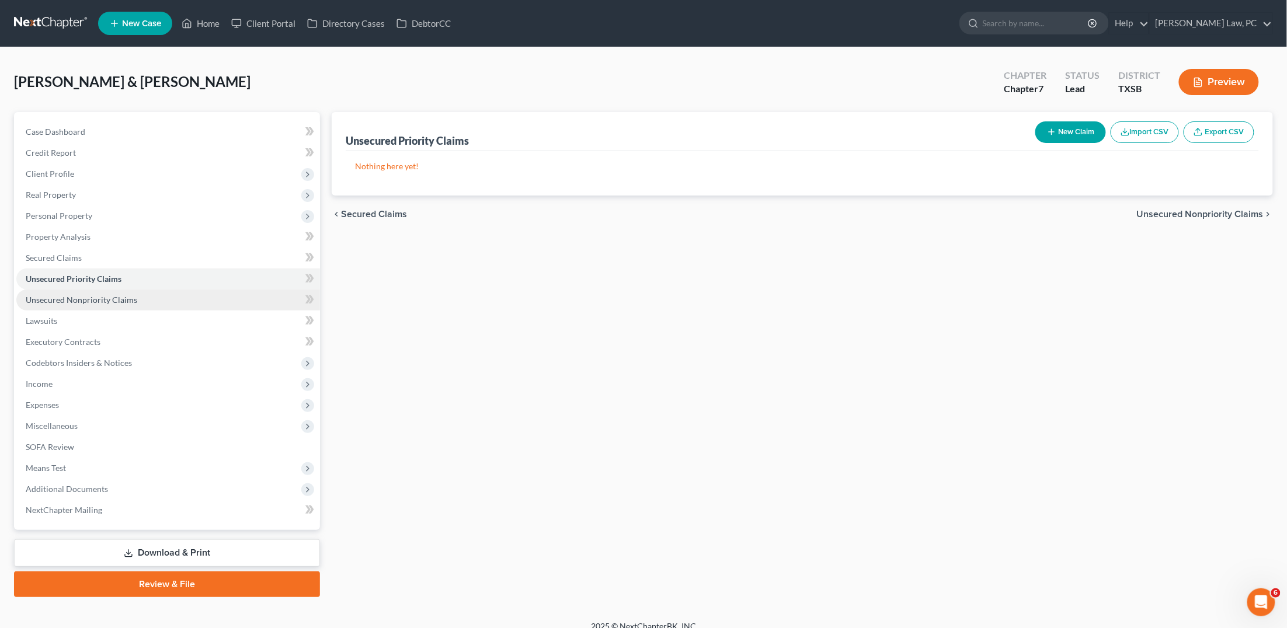
click at [158, 290] on link "Unsecured Nonpriority Claims" at bounding box center [168, 300] width 304 height 21
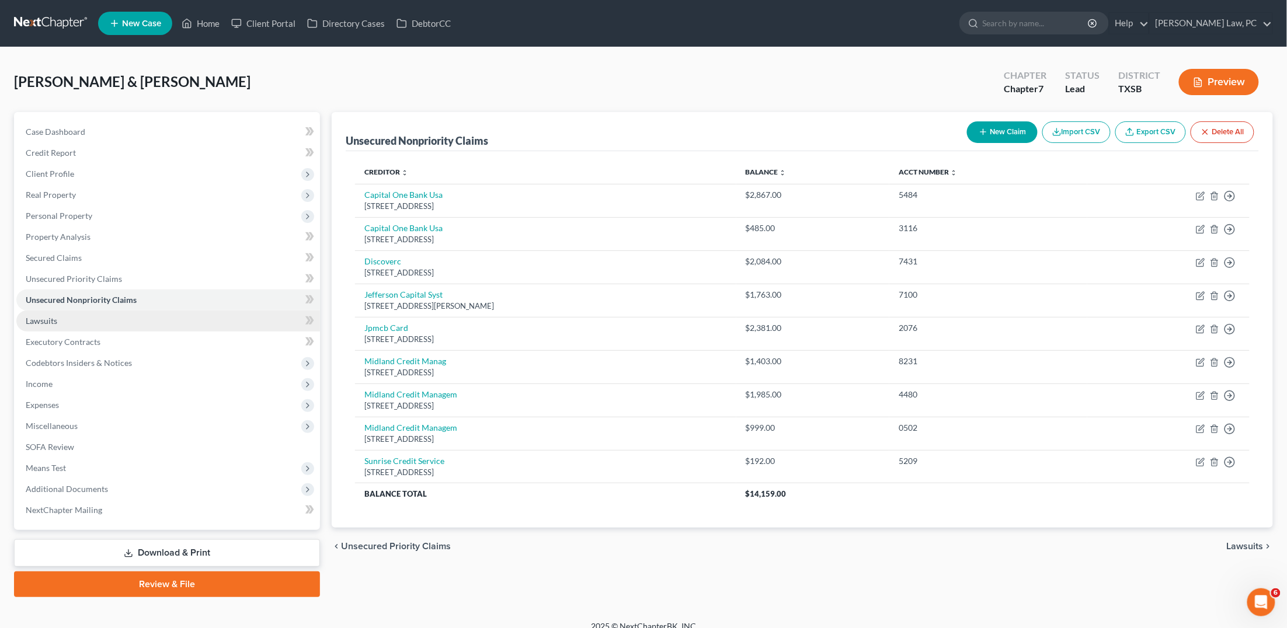
click at [135, 311] on link "Lawsuits" at bounding box center [168, 321] width 304 height 21
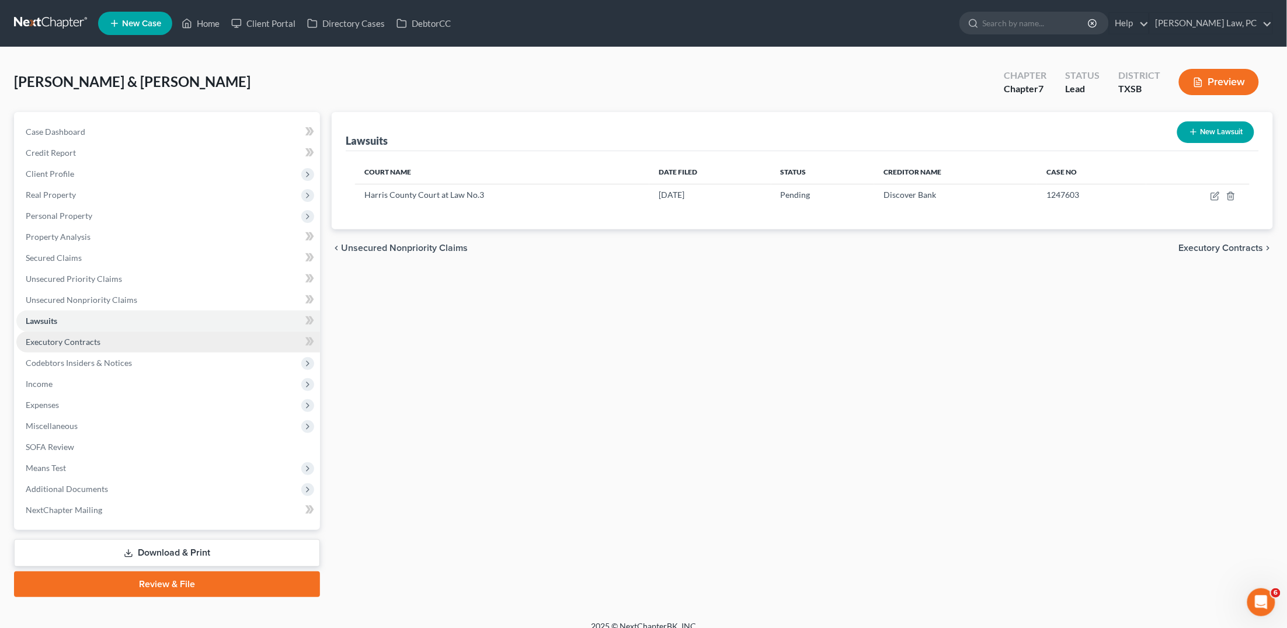
click at [123, 332] on link "Executory Contracts" at bounding box center [168, 342] width 304 height 21
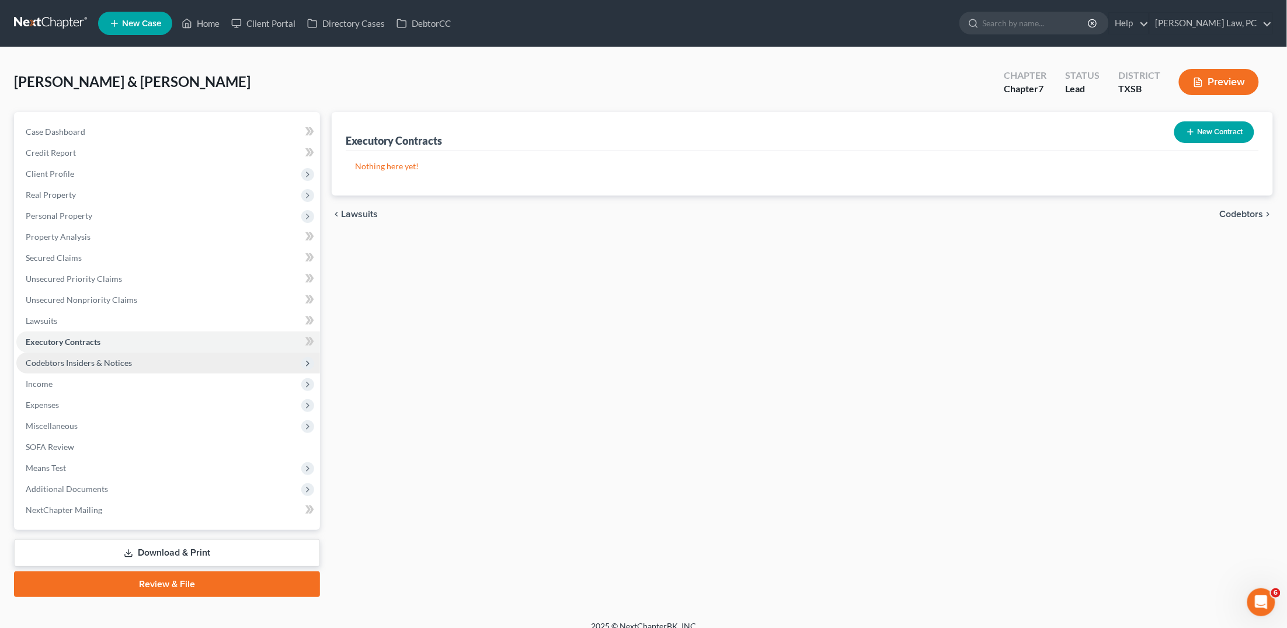
click at [112, 358] on span "Codebtors Insiders & Notices" at bounding box center [79, 363] width 106 height 10
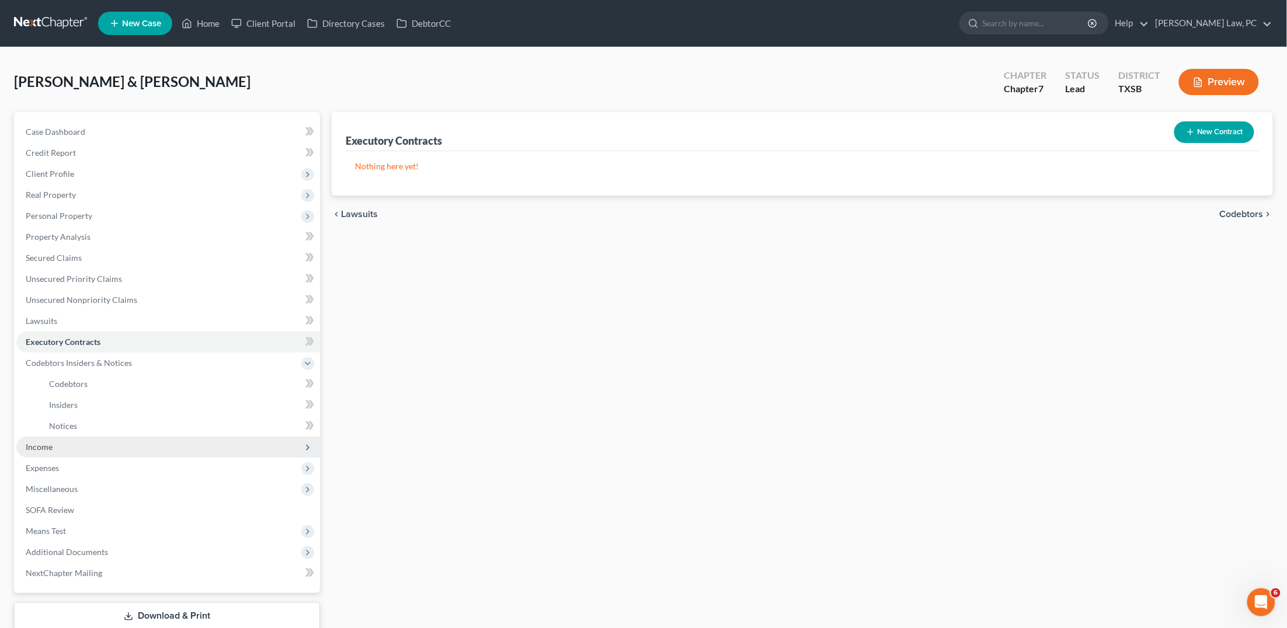
click at [51, 442] on span "Income" at bounding box center [39, 447] width 27 height 10
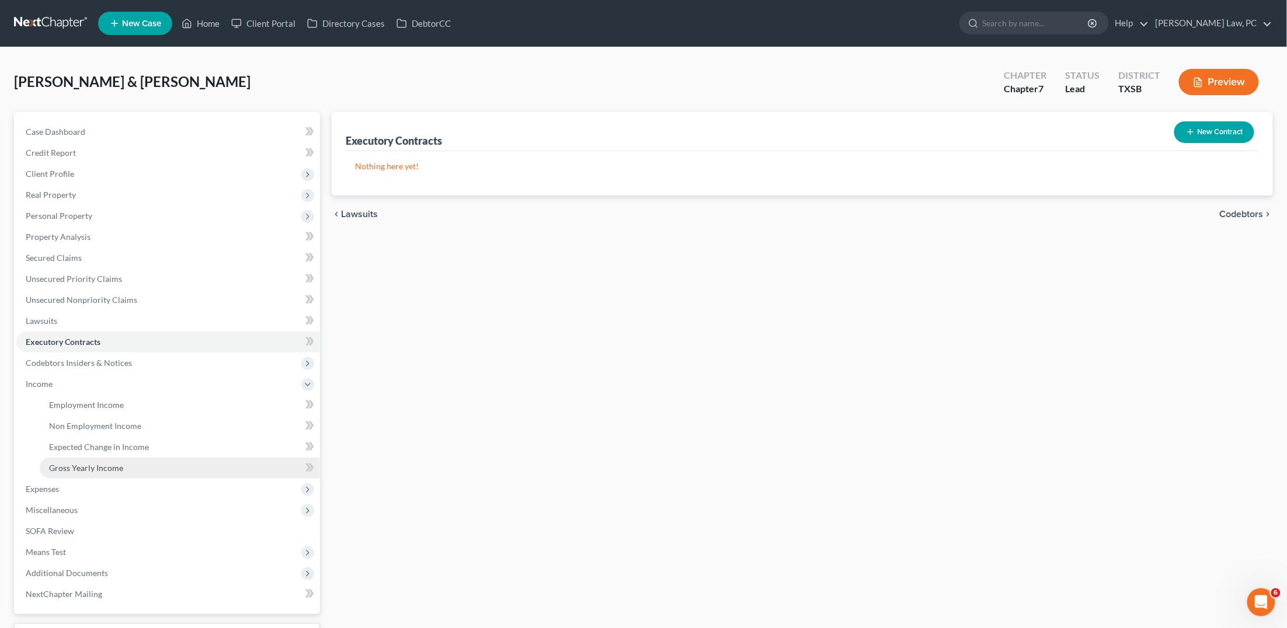
click at [94, 463] on span "Gross Yearly Income" at bounding box center [86, 468] width 74 height 10
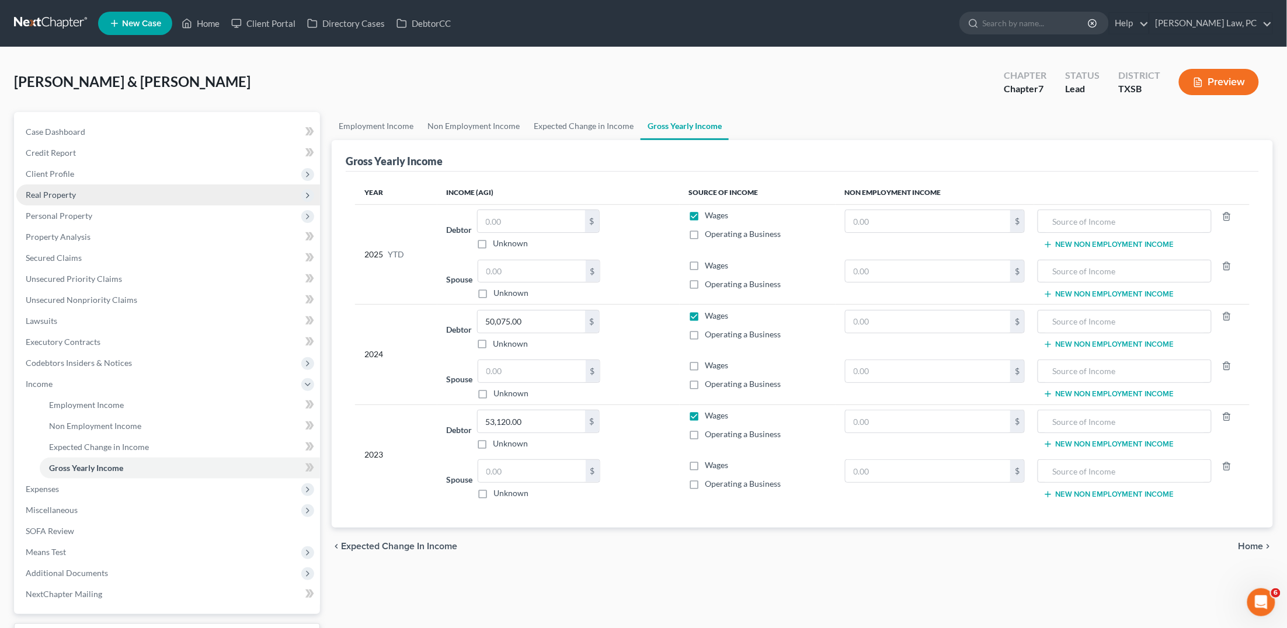
click at [57, 193] on span "Real Property" at bounding box center [51, 195] width 50 height 10
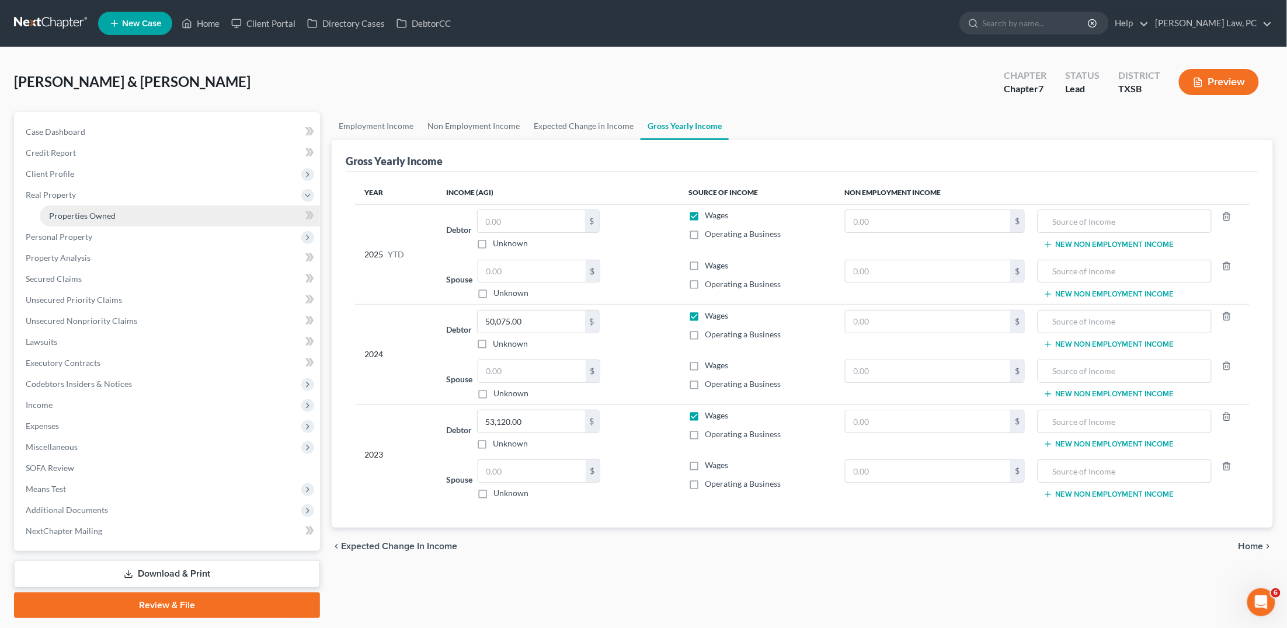
click at [75, 211] on span "Properties Owned" at bounding box center [82, 216] width 67 height 10
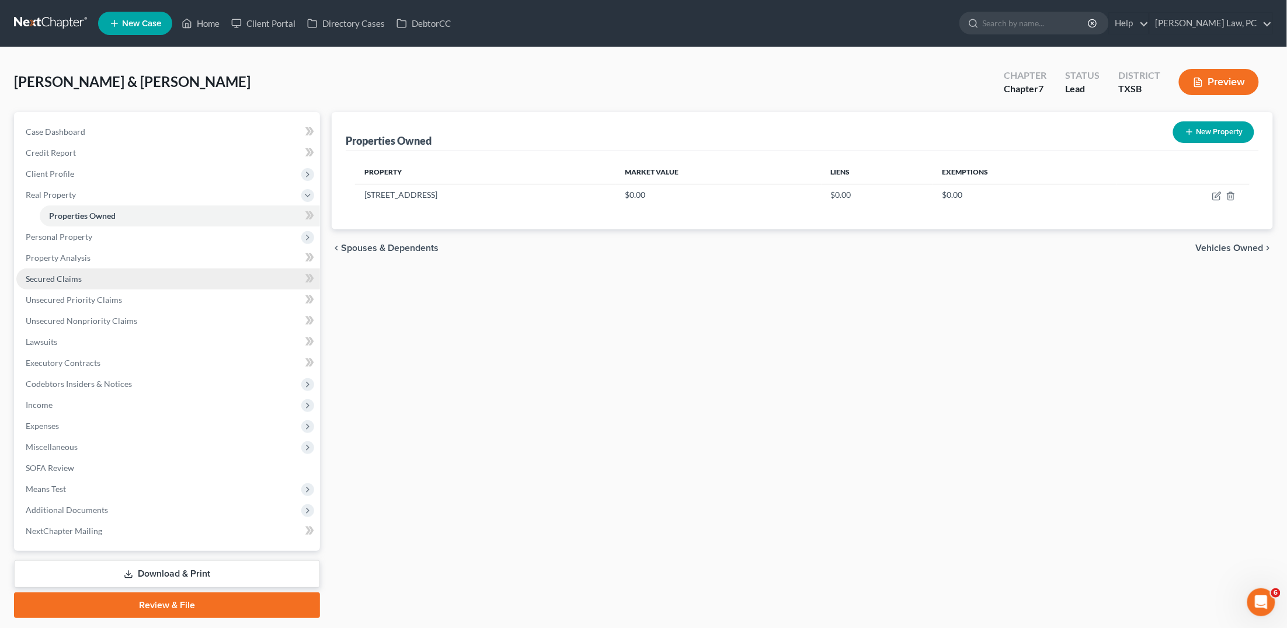
click at [115, 271] on link "Secured Claims" at bounding box center [168, 279] width 304 height 21
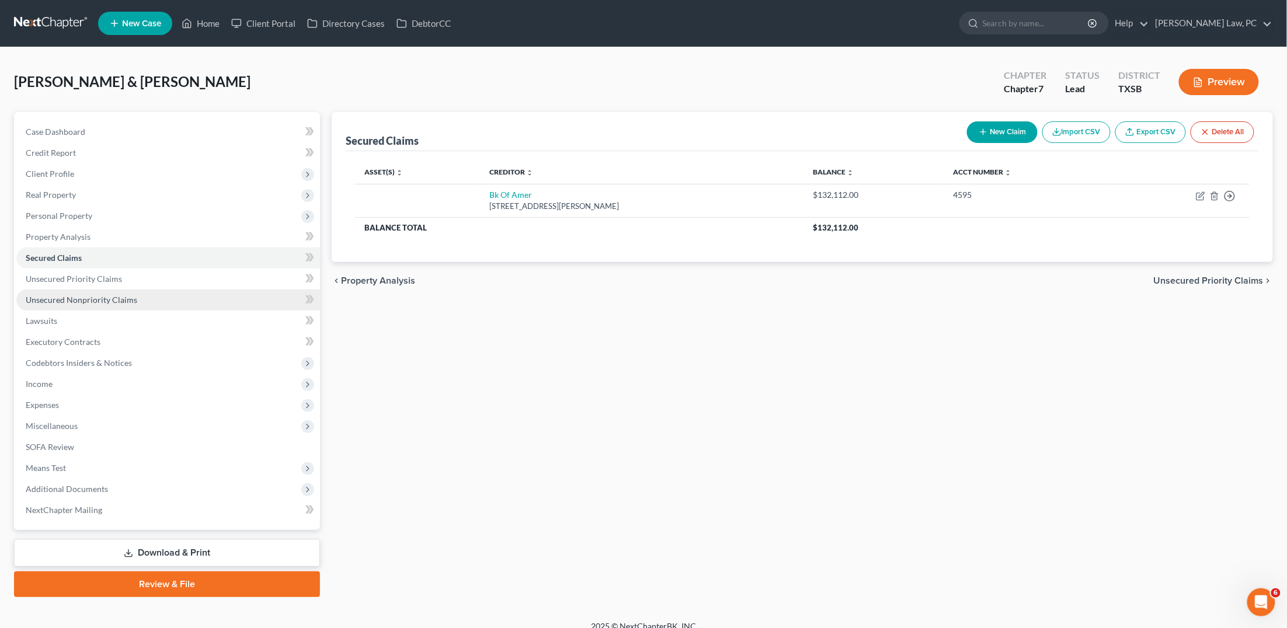
click at [111, 295] on span "Unsecured Nonpriority Claims" at bounding box center [82, 300] width 112 height 10
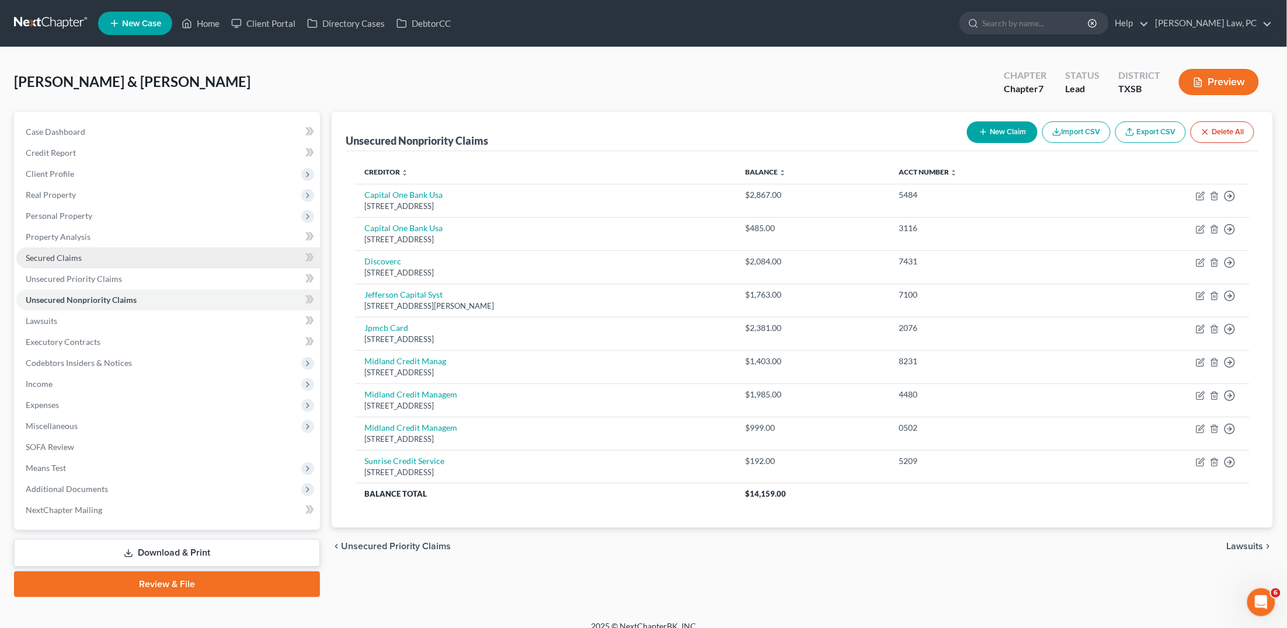
click at [181, 258] on link "Secured Claims" at bounding box center [168, 258] width 304 height 21
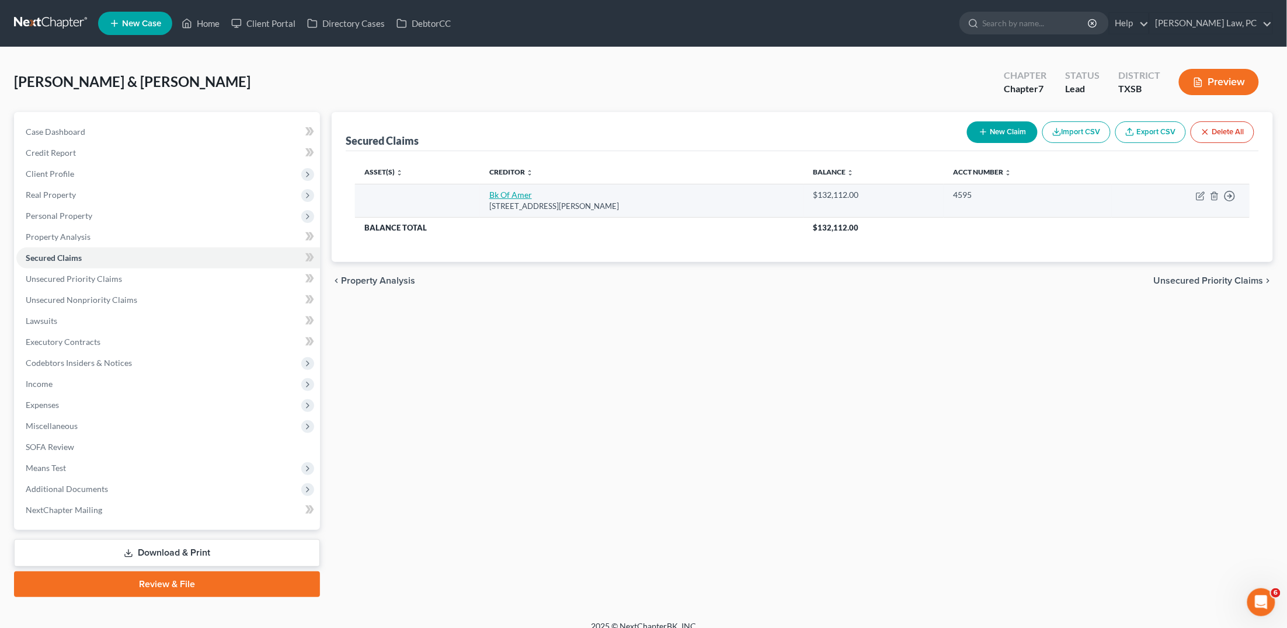
click at [519, 193] on link "Bk Of Amer" at bounding box center [510, 195] width 43 height 10
select select "9"
select select "0"
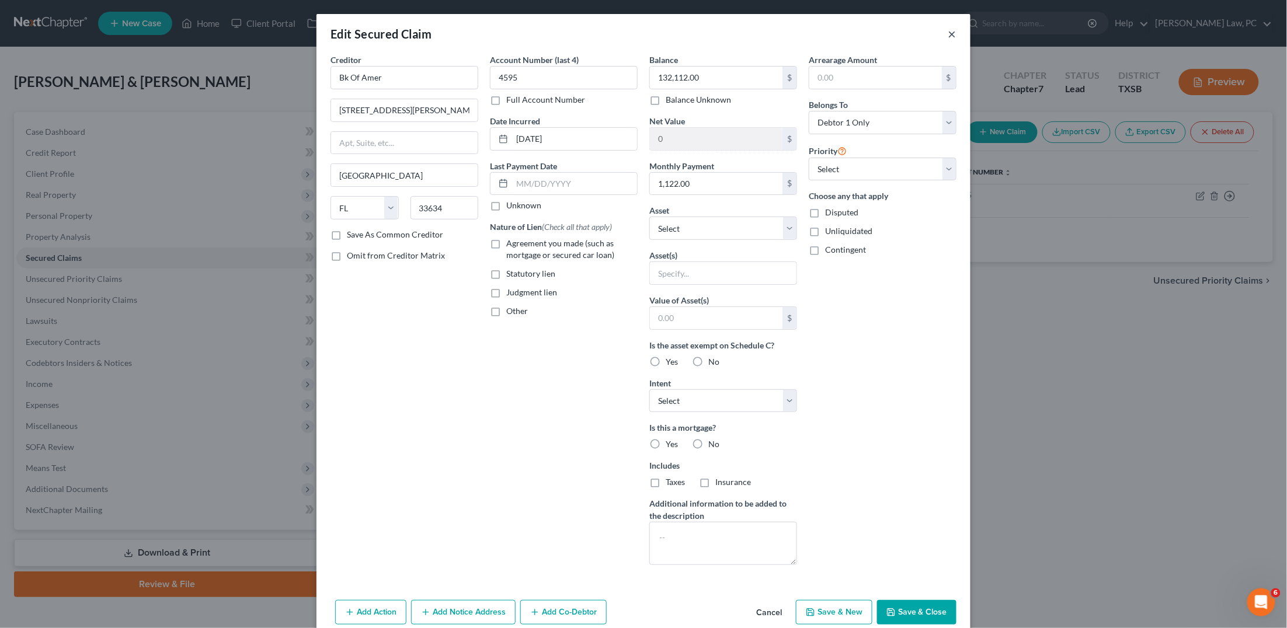
click at [949, 38] on button "×" at bounding box center [952, 34] width 8 height 14
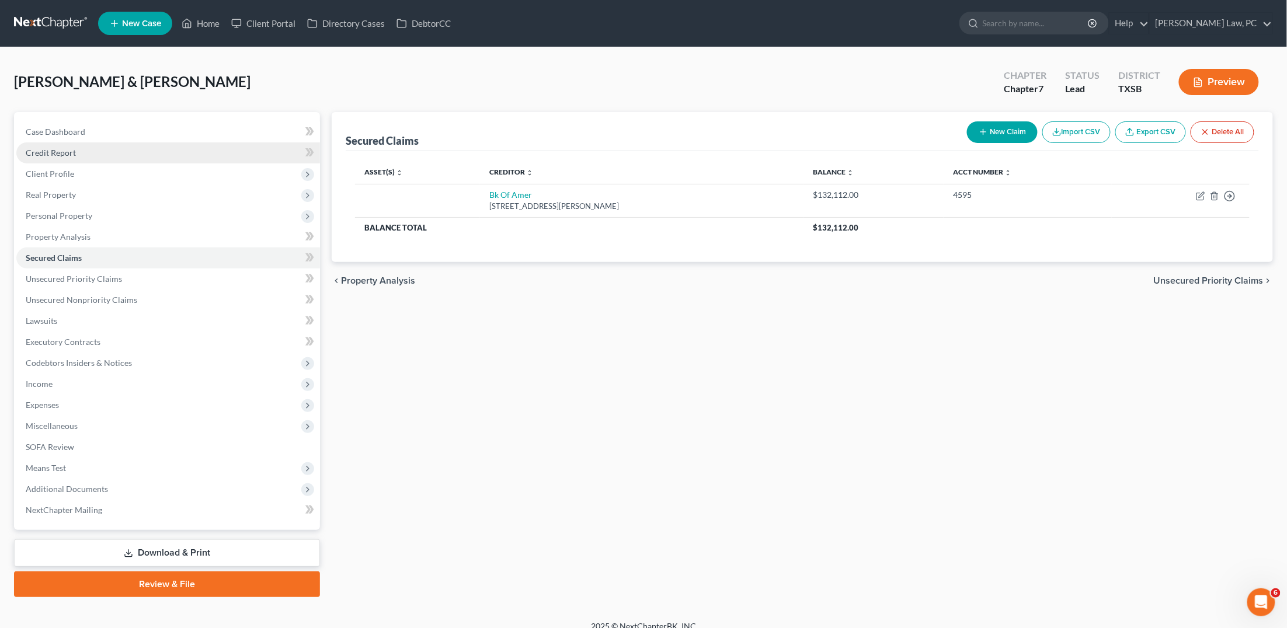
click at [57, 154] on span "Credit Report" at bounding box center [51, 153] width 50 height 10
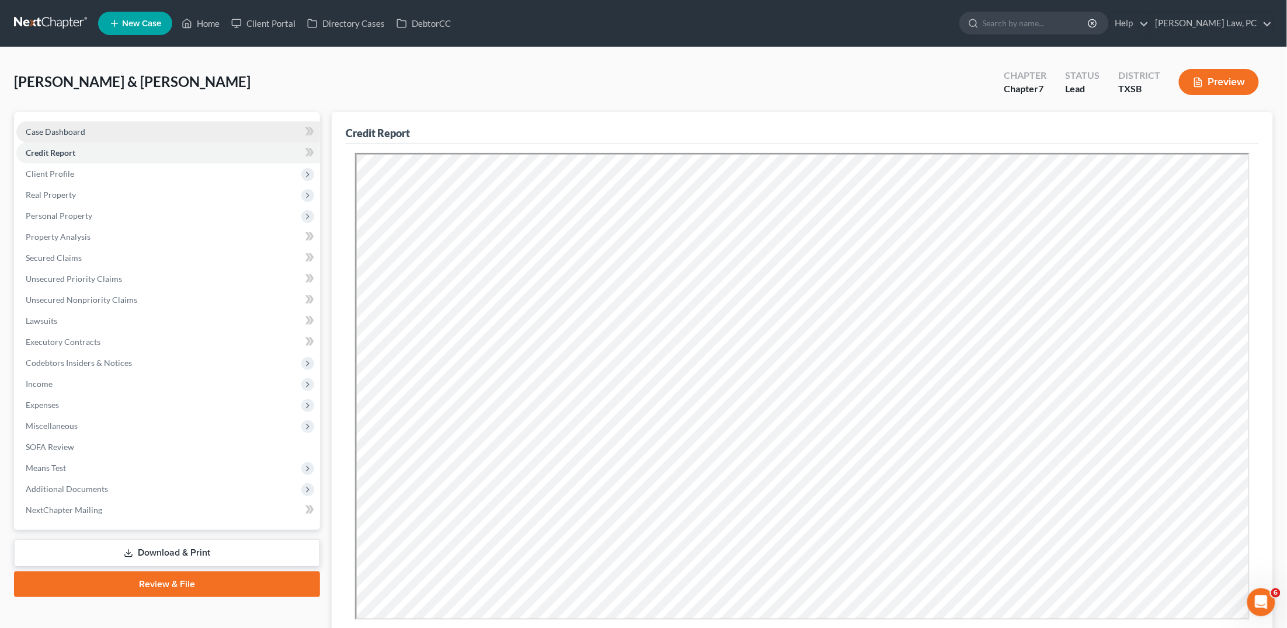
click at [186, 131] on link "Case Dashboard" at bounding box center [168, 131] width 304 height 21
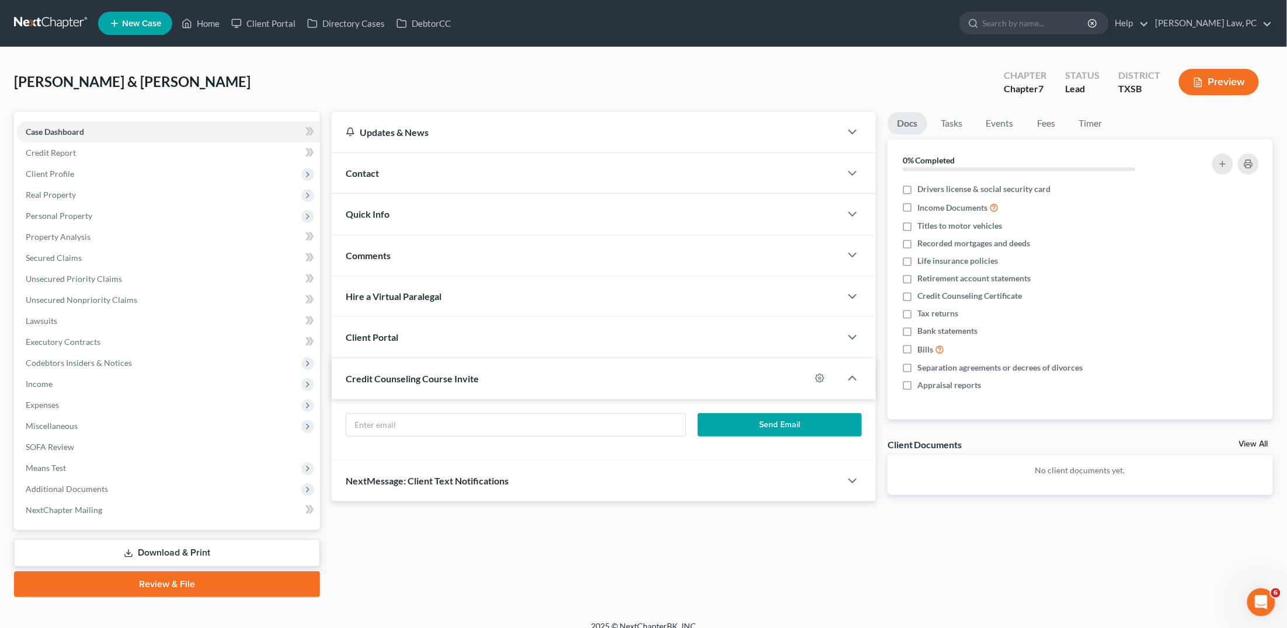
click at [812, 380] on div at bounding box center [826, 378] width 30 height 19
click at [818, 379] on icon "button" at bounding box center [819, 378] width 9 height 9
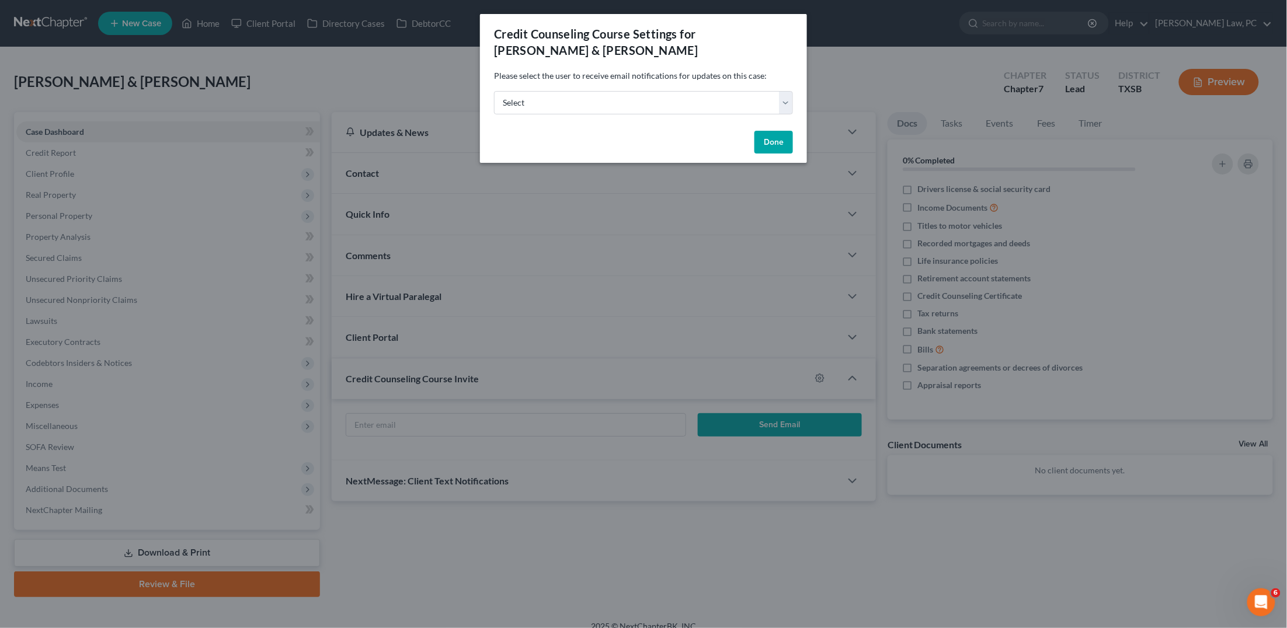
click at [830, 44] on div "Credit Counseling Course Settings for Atehortua, Harbey & Rodriguez, Paola Plea…" at bounding box center [643, 314] width 1287 height 628
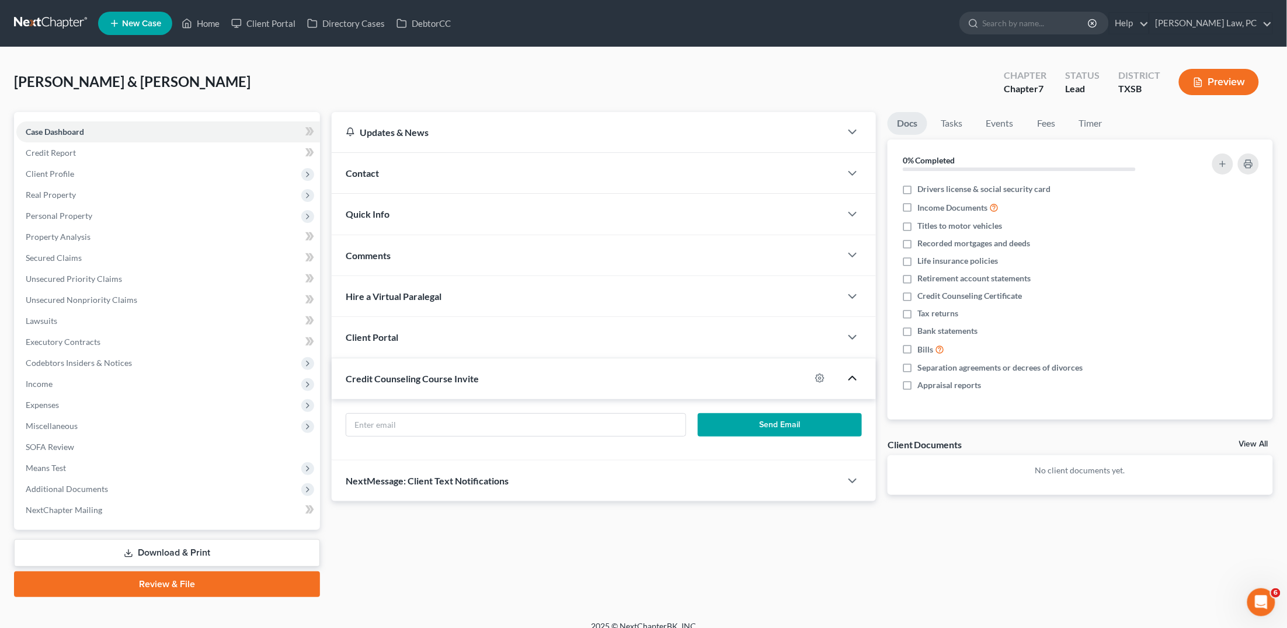
click at [854, 377] on icon "button" at bounding box center [853, 378] width 14 height 14
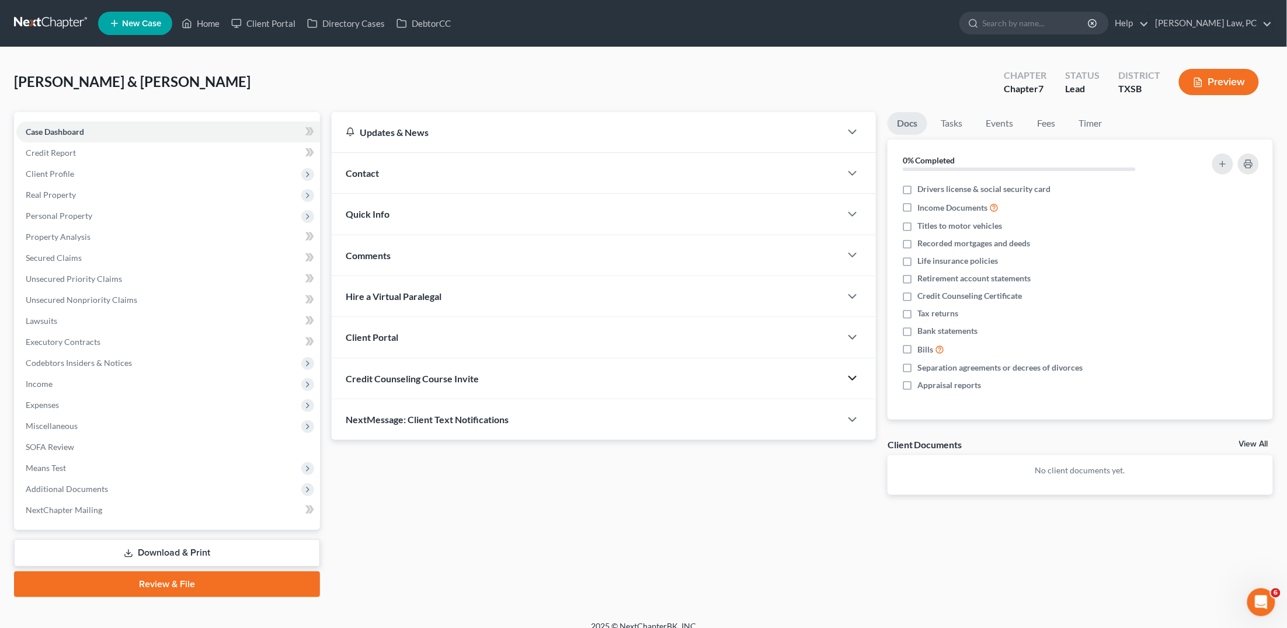
click at [854, 377] on icon "button" at bounding box center [853, 378] width 14 height 14
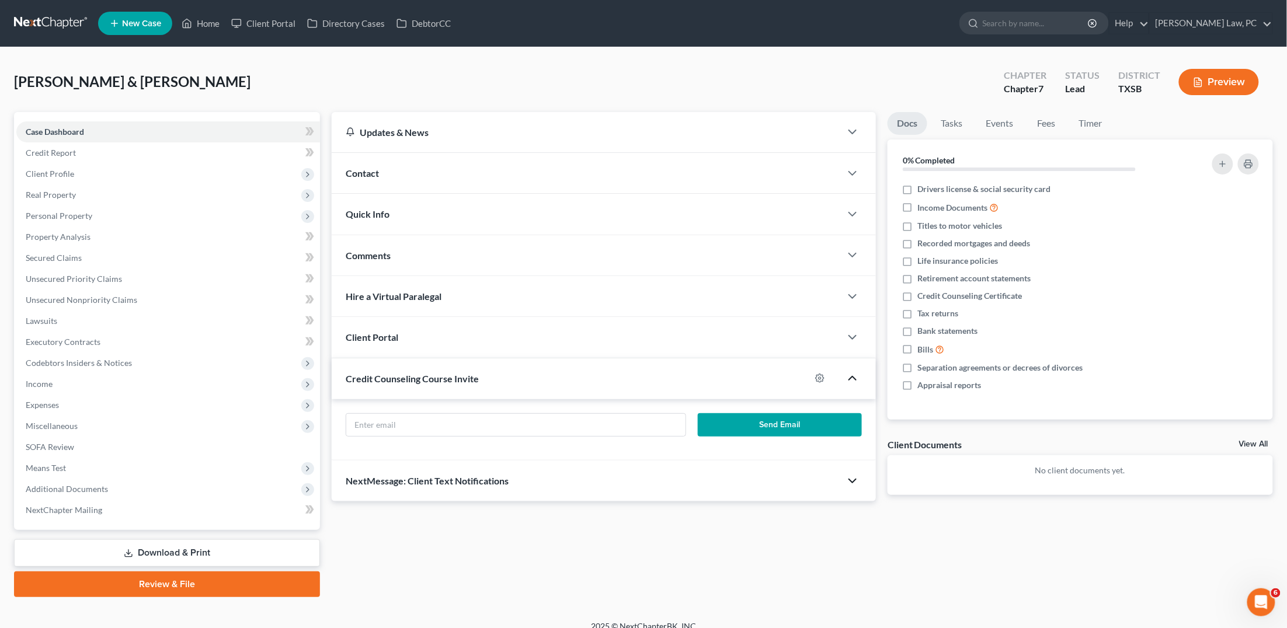
click at [859, 479] on icon "button" at bounding box center [853, 481] width 14 height 14
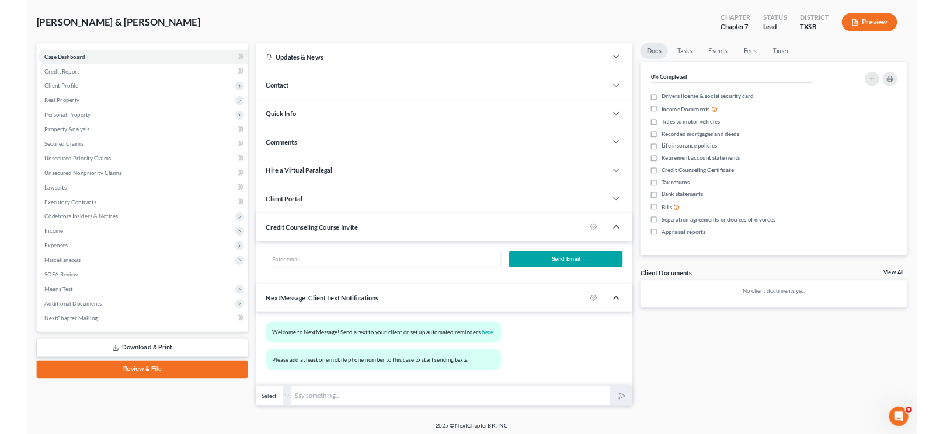
scroll to position [49, 0]
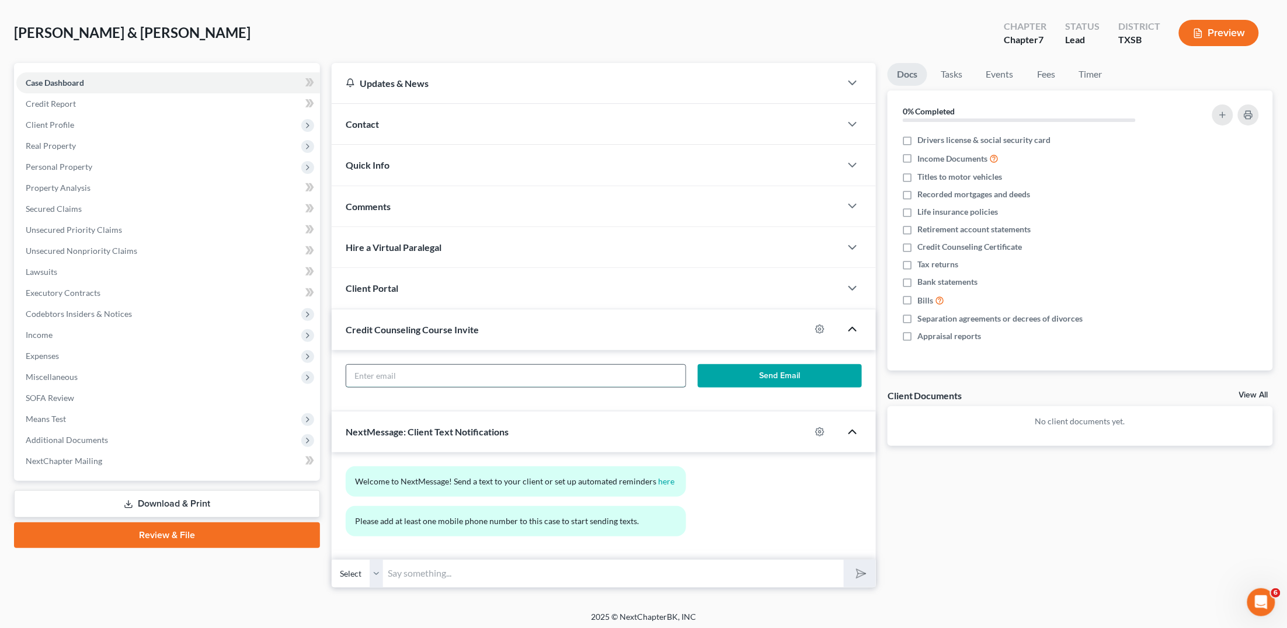
click at [436, 374] on input "text" at bounding box center [515, 376] width 339 height 22
paste input "harbeyjr2@gmail.com"
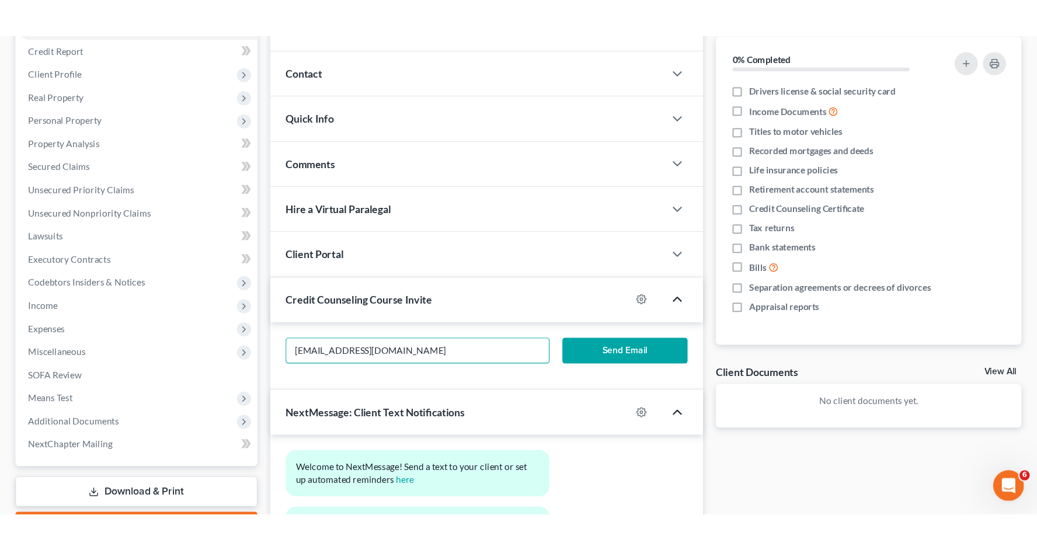
scroll to position [141, 0]
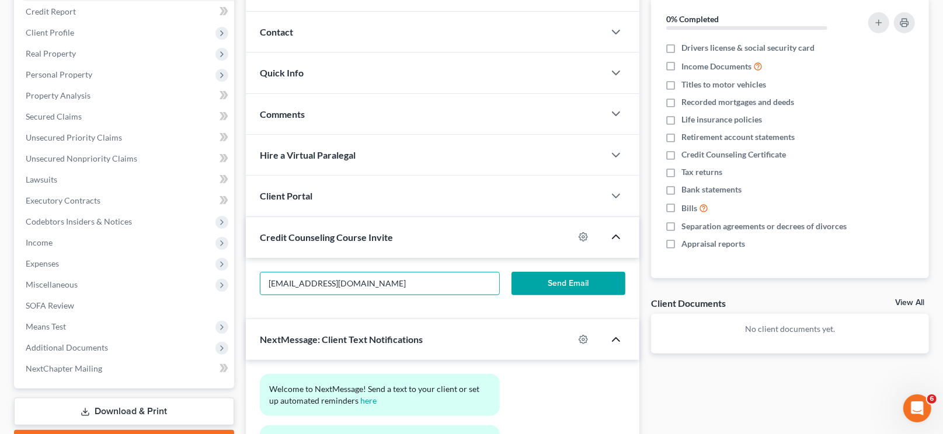
type input "harbeyjr2@gmail.com"
click at [581, 285] on button "Send Email" at bounding box center [569, 283] width 114 height 23
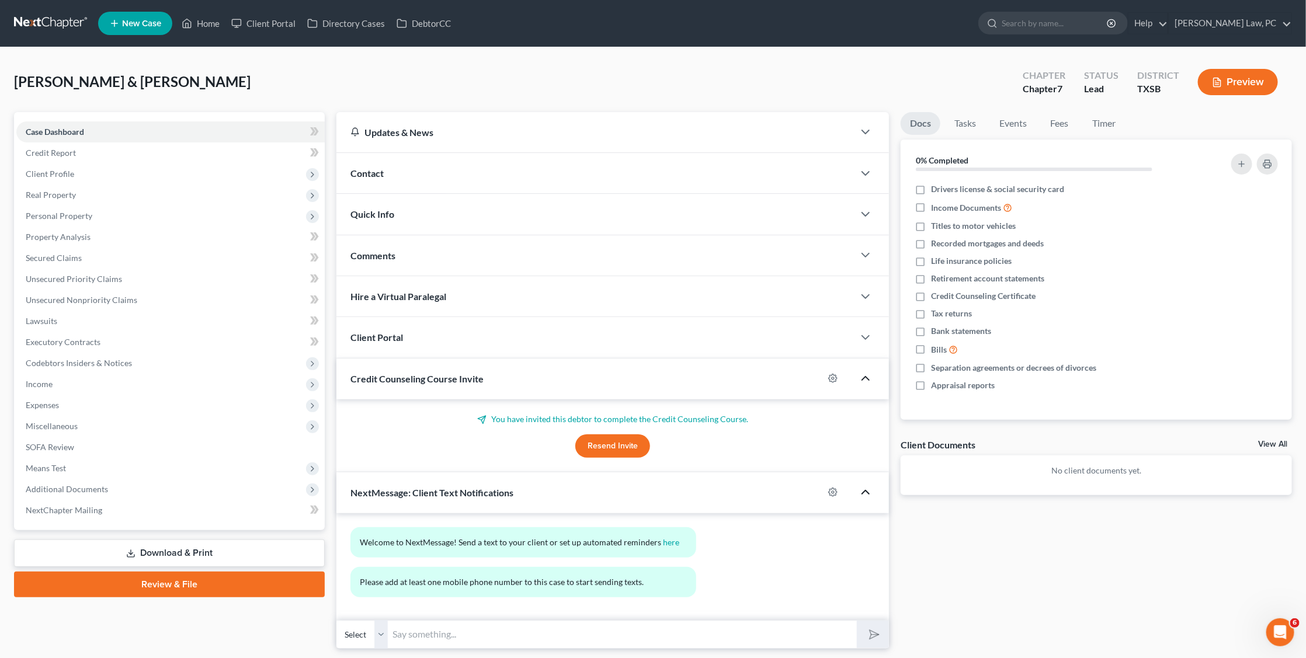
scroll to position [0, 0]
click at [57, 400] on span "Expenses" at bounding box center [42, 405] width 33 height 10
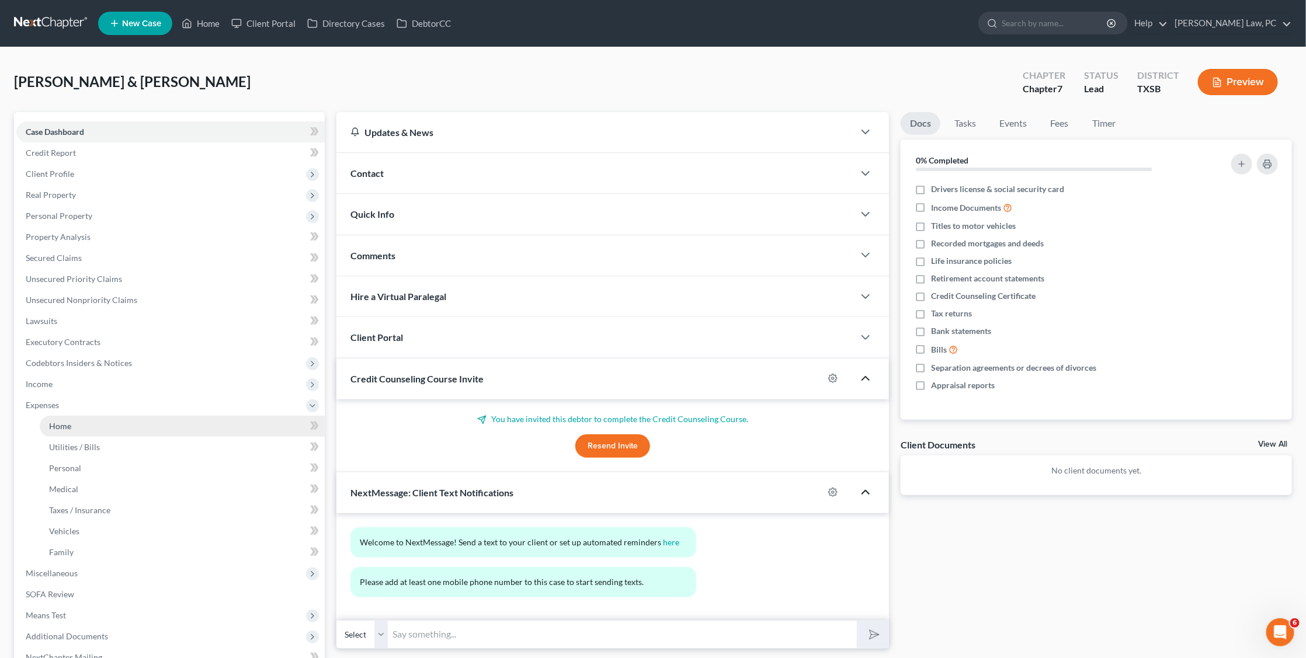
click at [68, 421] on span "Home" at bounding box center [60, 426] width 22 height 10
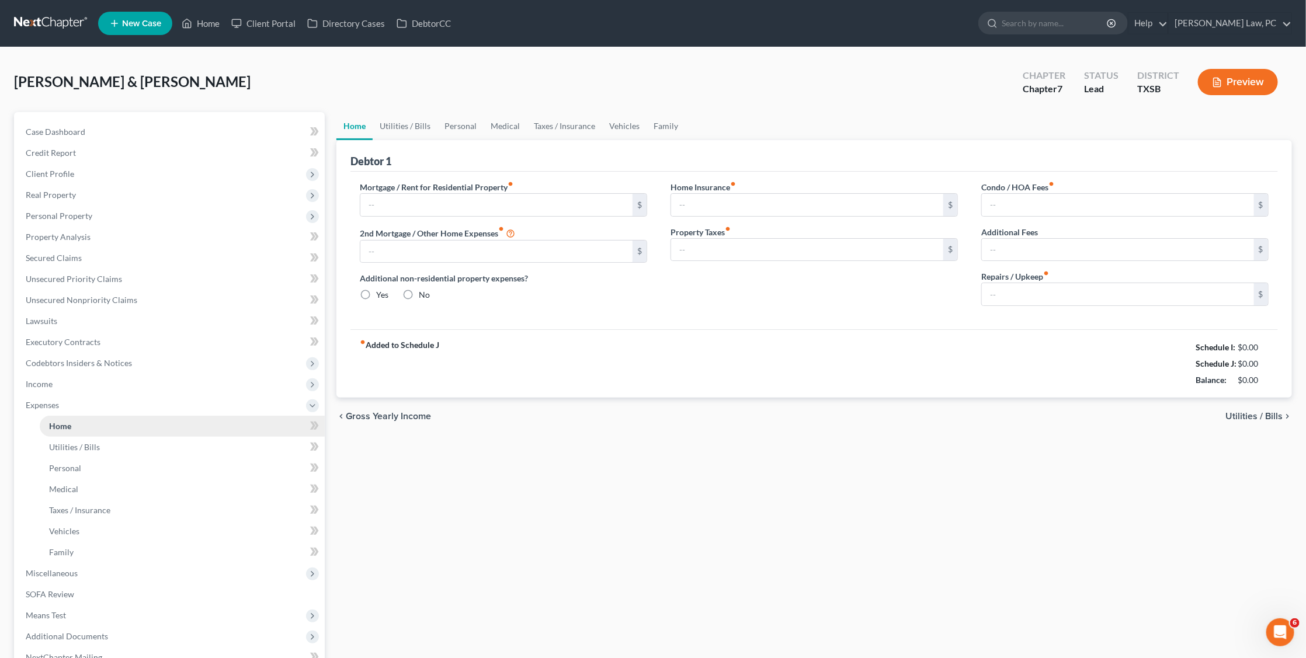
type input "0.00"
radio input "true"
type input "0.00"
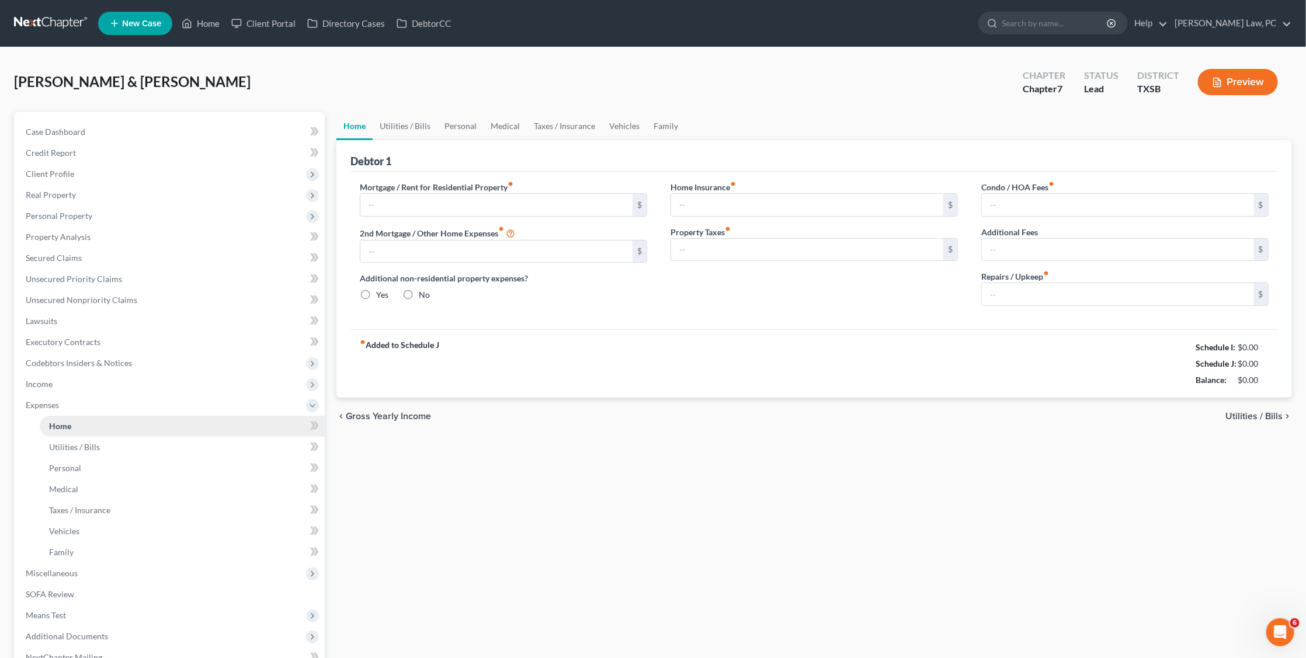
type input "0.00"
click at [57, 395] on span "Expenses" at bounding box center [170, 405] width 308 height 21
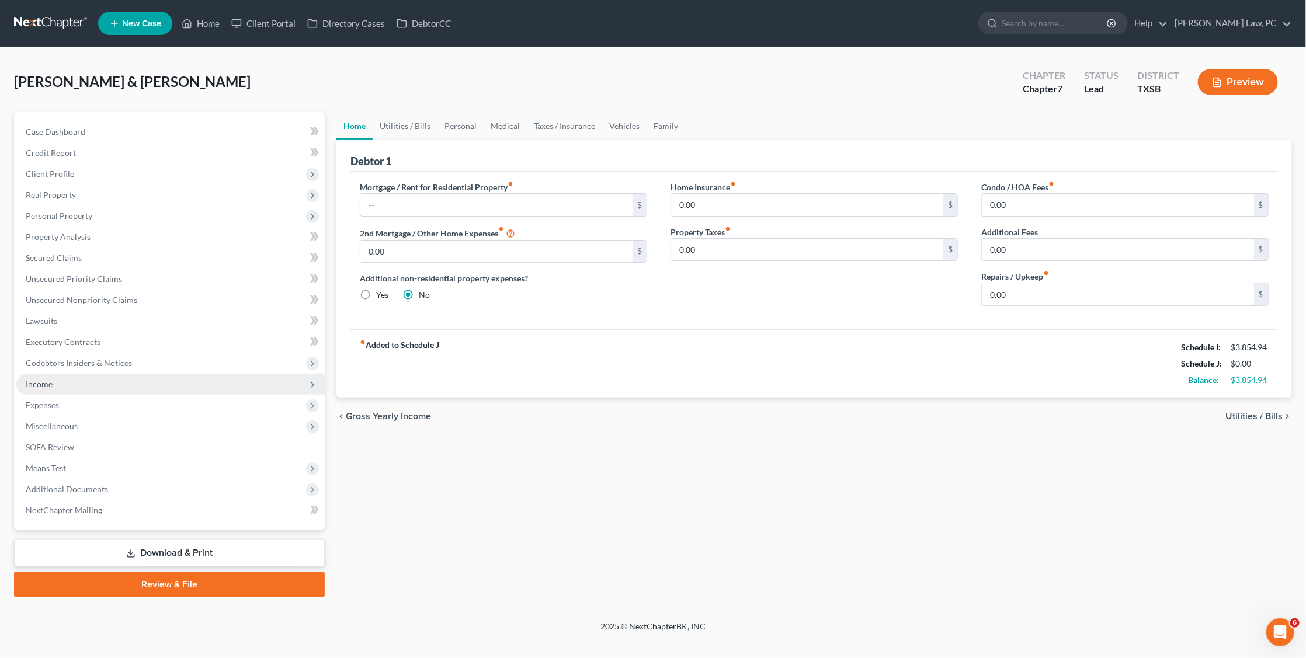
click at [55, 374] on span "Income" at bounding box center [170, 384] width 308 height 21
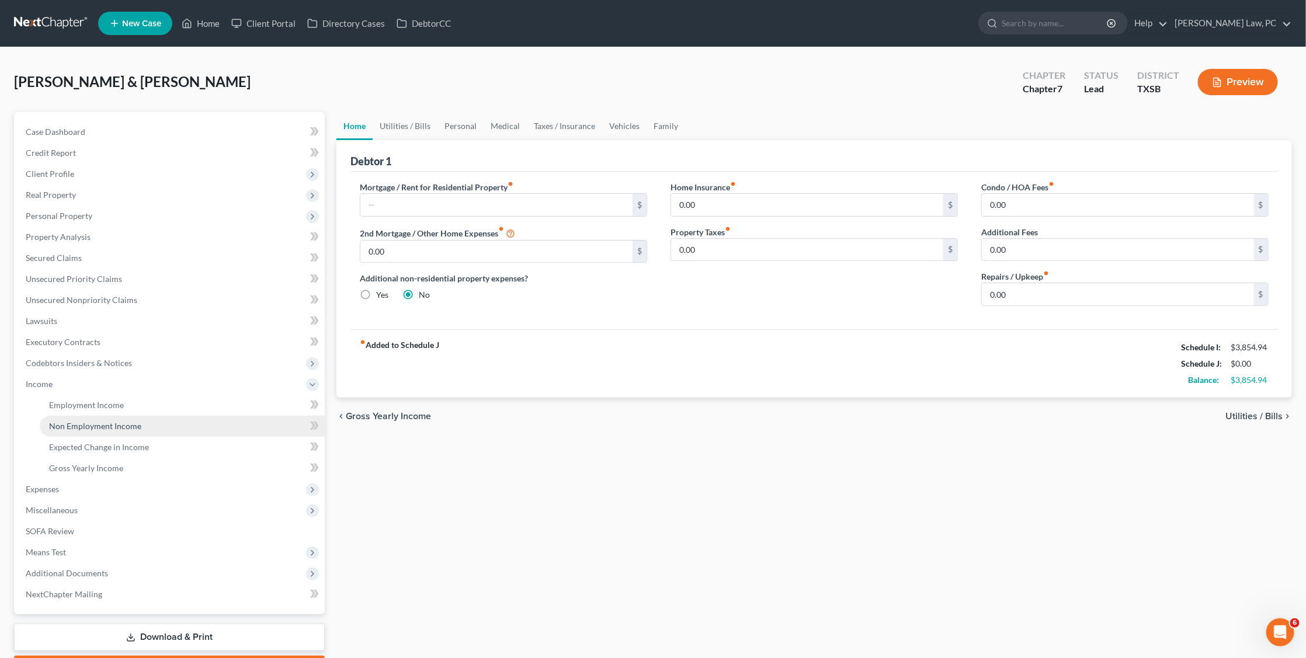
click at [73, 416] on link "Non Employment Income" at bounding box center [182, 426] width 285 height 21
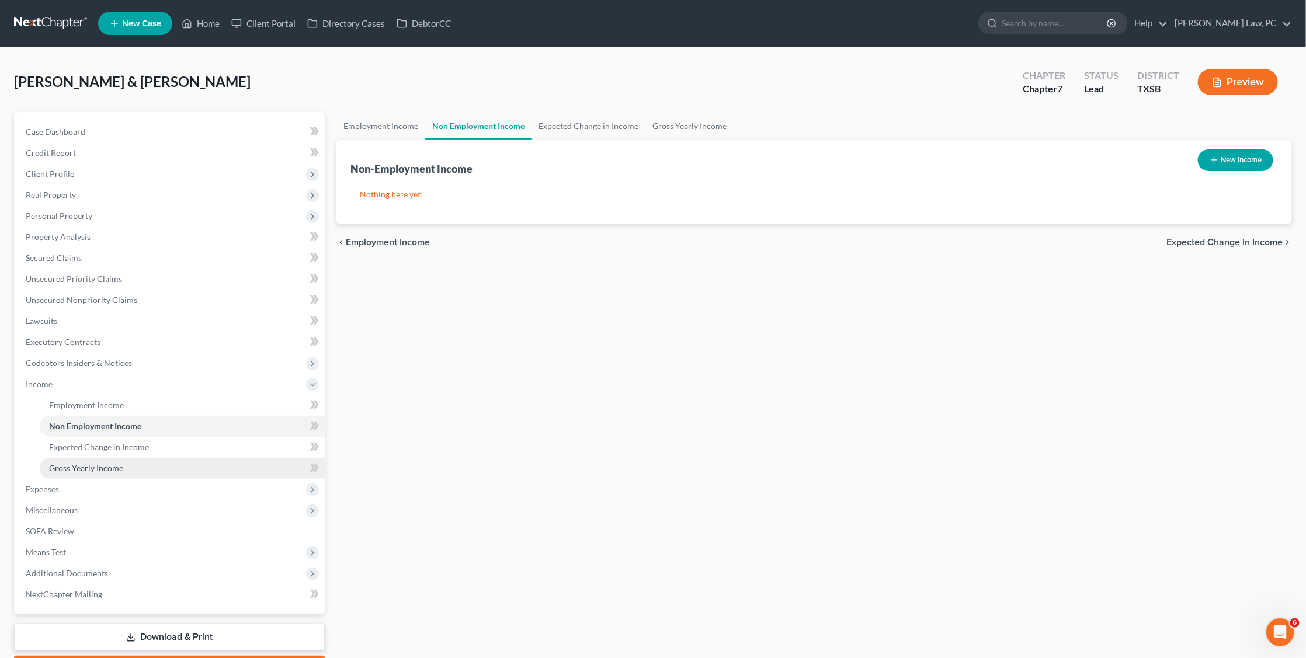
click at [67, 458] on link "Gross Yearly Income" at bounding box center [182, 468] width 285 height 21
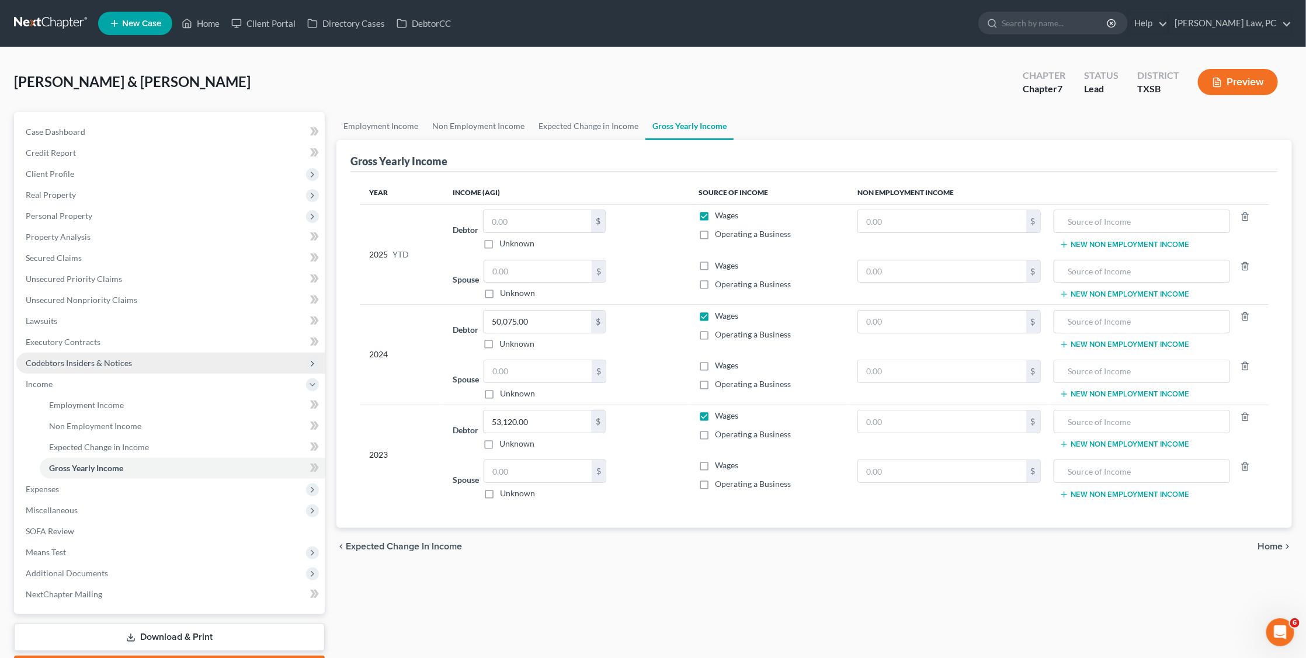
click at [72, 358] on span "Codebtors Insiders & Notices" at bounding box center [79, 363] width 106 height 10
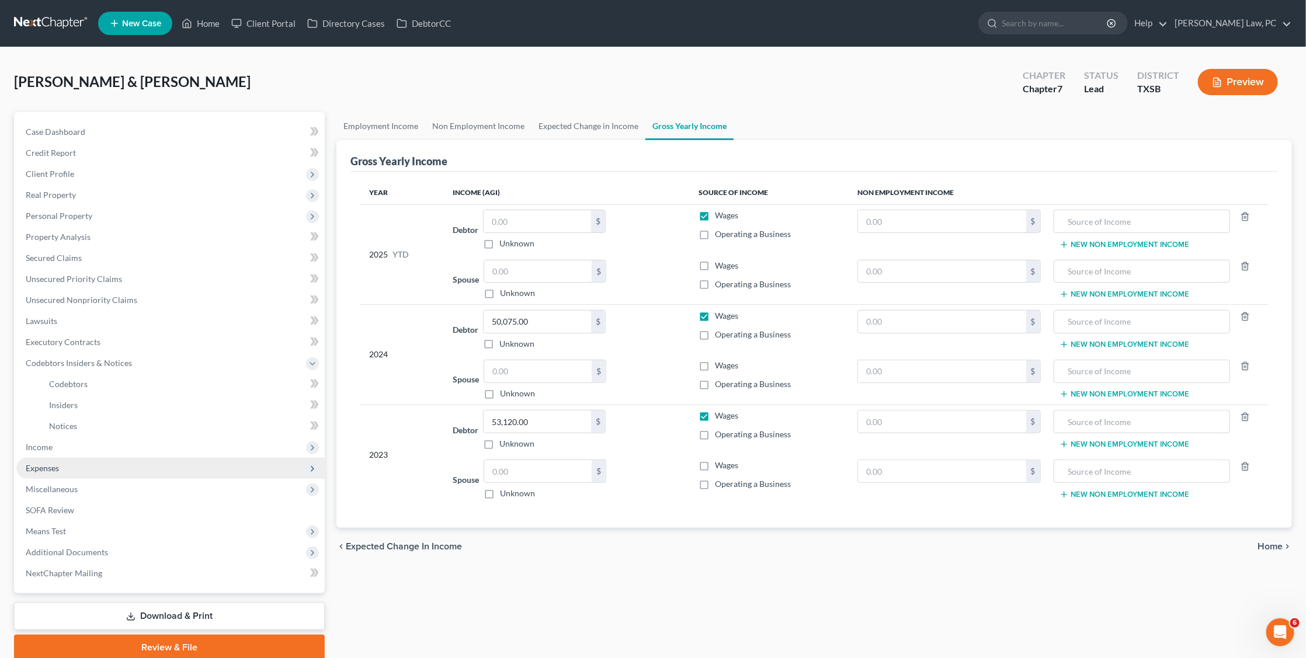
click at [37, 463] on span "Expenses" at bounding box center [42, 468] width 33 height 10
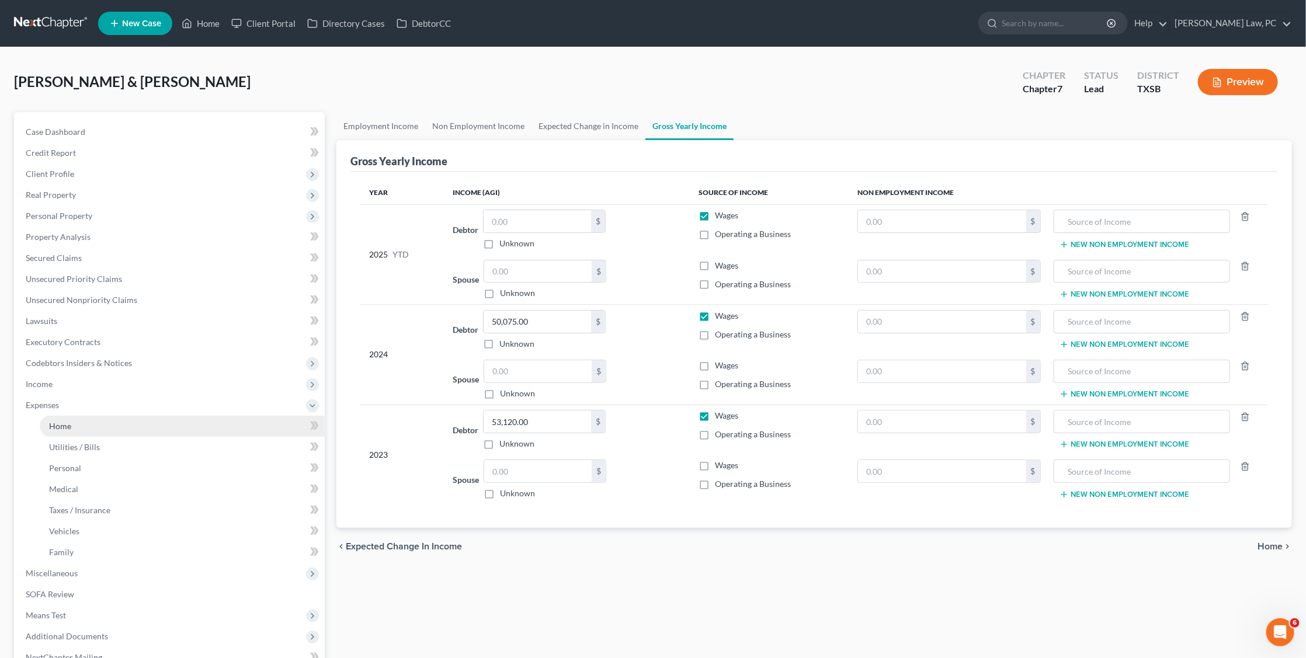
click at [73, 416] on link "Home" at bounding box center [182, 426] width 285 height 21
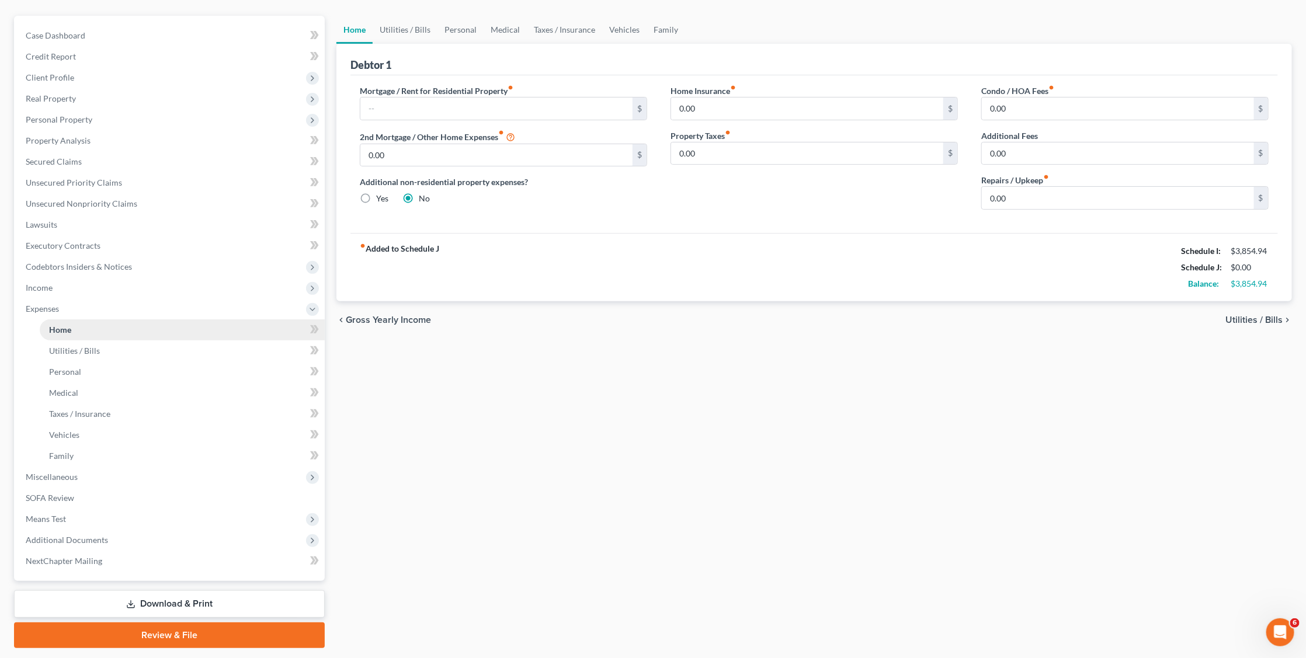
scroll to position [96, 0]
click at [37, 283] on span "Income" at bounding box center [39, 288] width 27 height 10
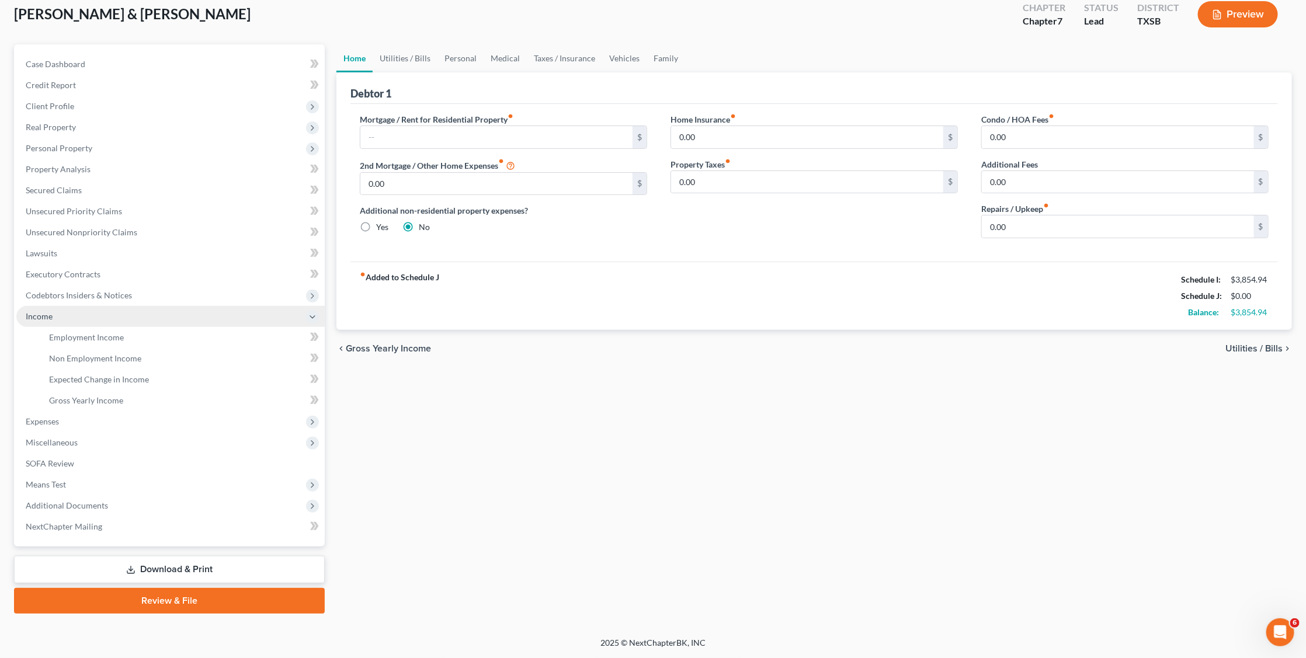
click at [37, 311] on span "Income" at bounding box center [39, 316] width 27 height 10
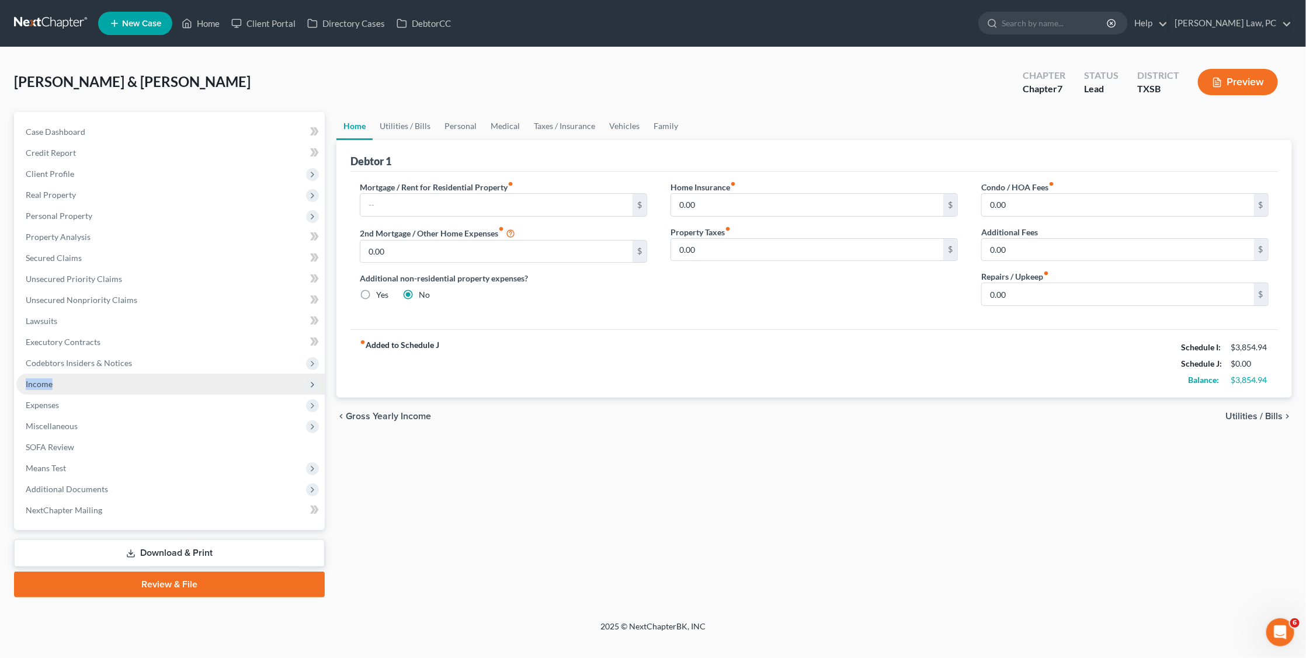
scroll to position [0, 0]
click at [44, 400] on span "Expenses" at bounding box center [42, 405] width 33 height 10
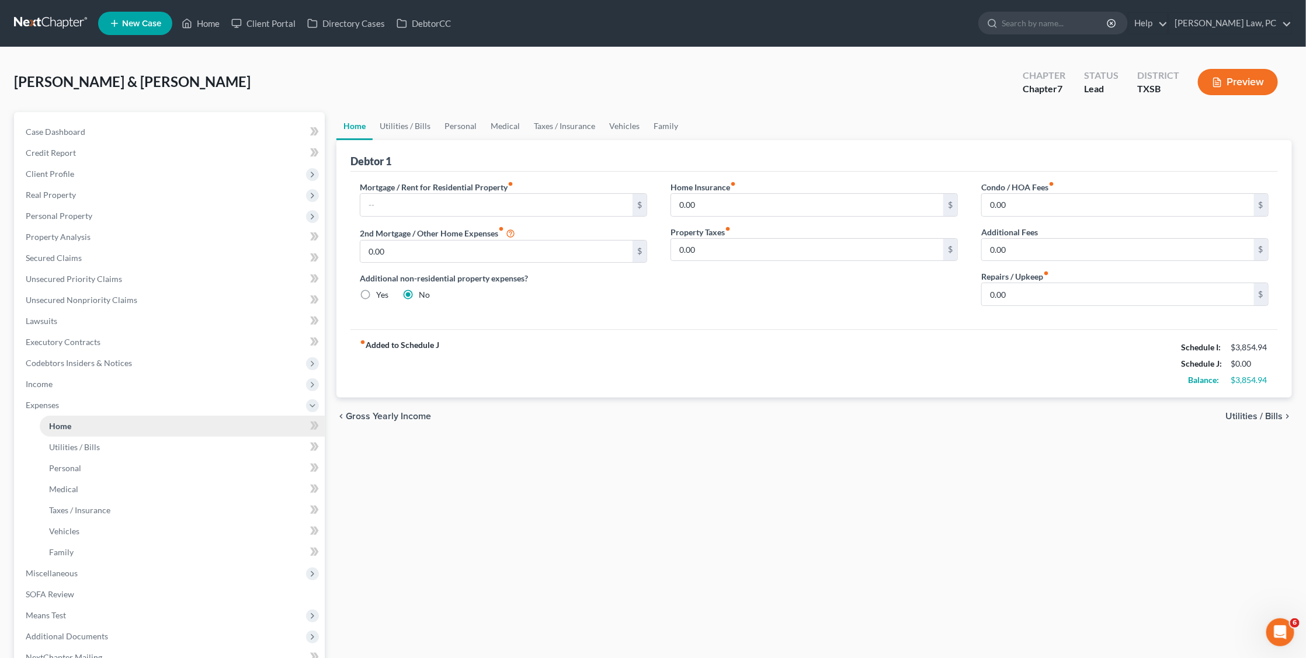
click at [57, 421] on span "Home" at bounding box center [60, 426] width 22 height 10
click at [57, 441] on link "Utilities / Bills" at bounding box center [182, 447] width 285 height 21
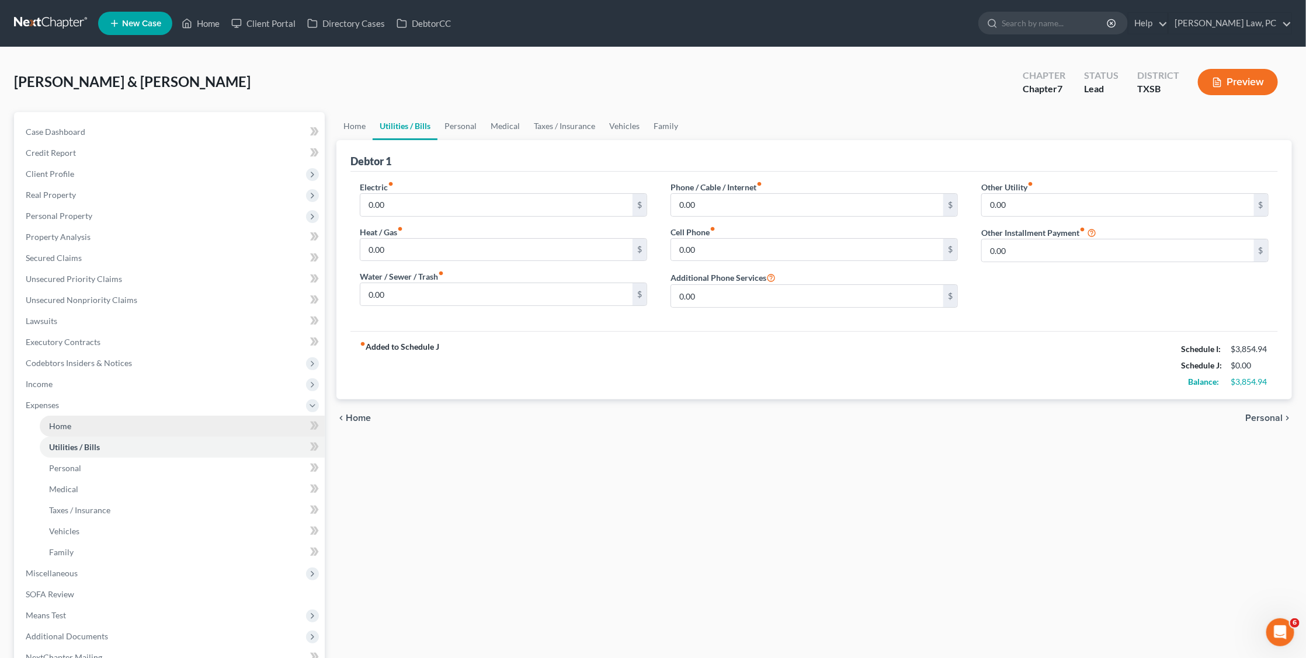
click at [69, 421] on span "Home" at bounding box center [60, 426] width 22 height 10
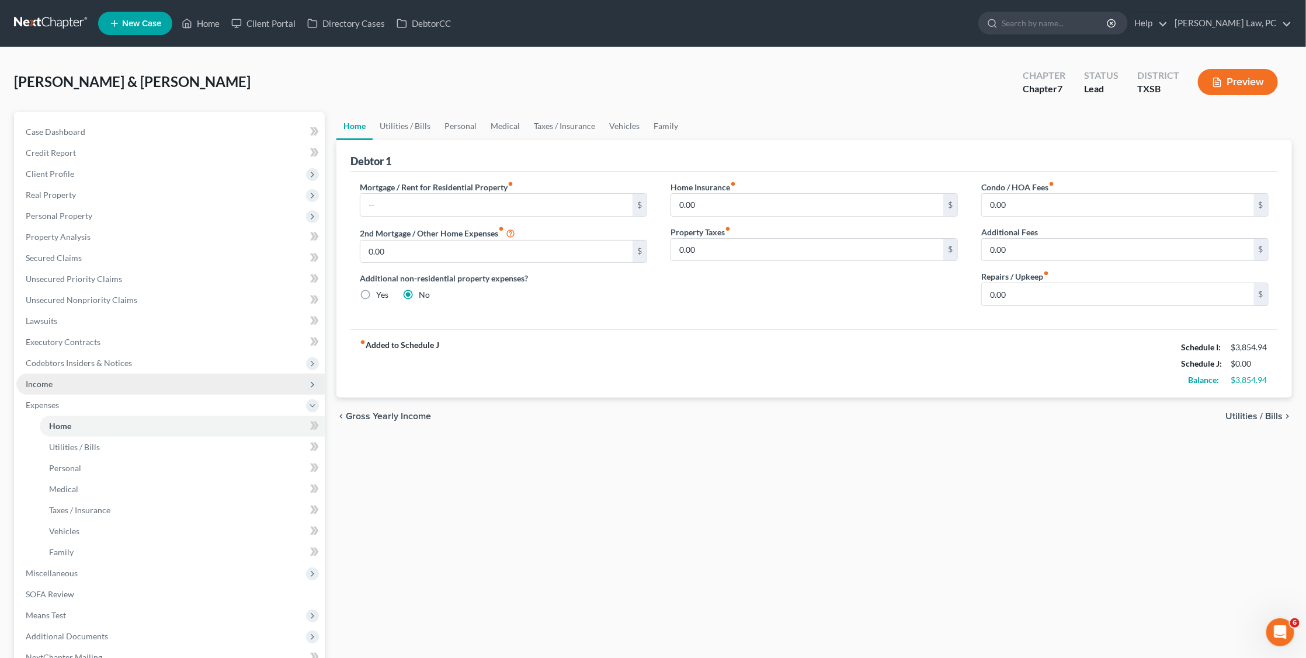
click at [52, 378] on span "Income" at bounding box center [170, 384] width 308 height 21
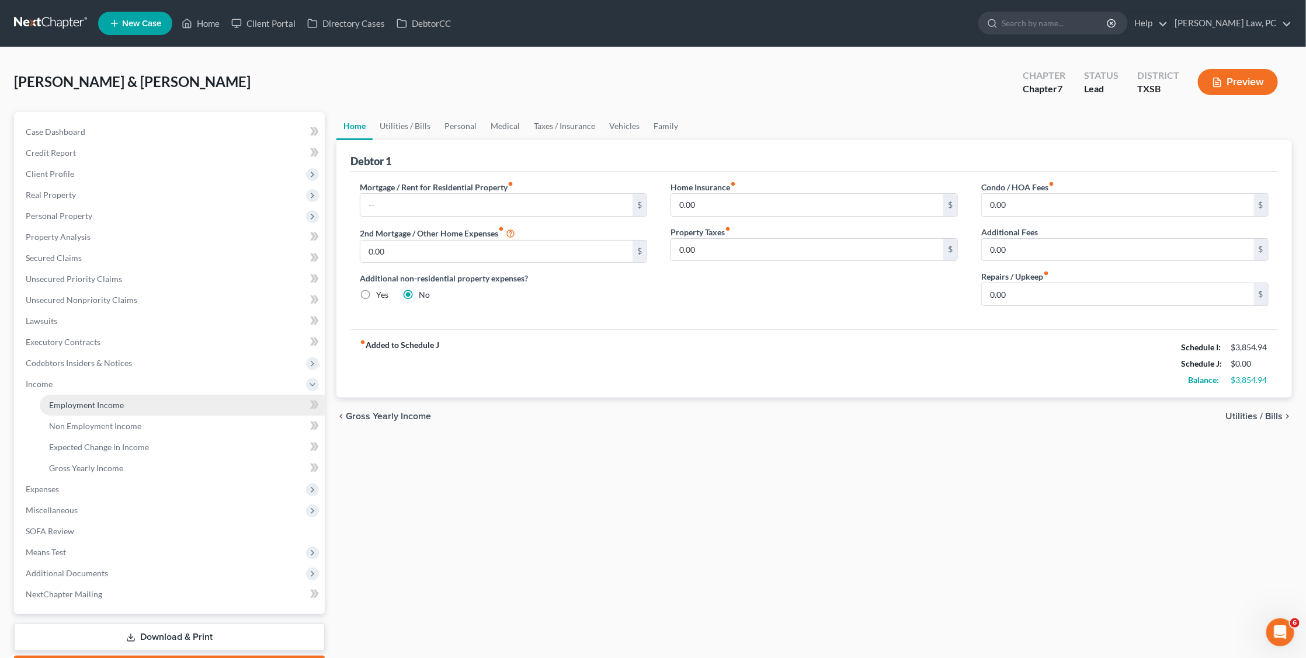
click at [127, 395] on link "Employment Income" at bounding box center [182, 405] width 285 height 21
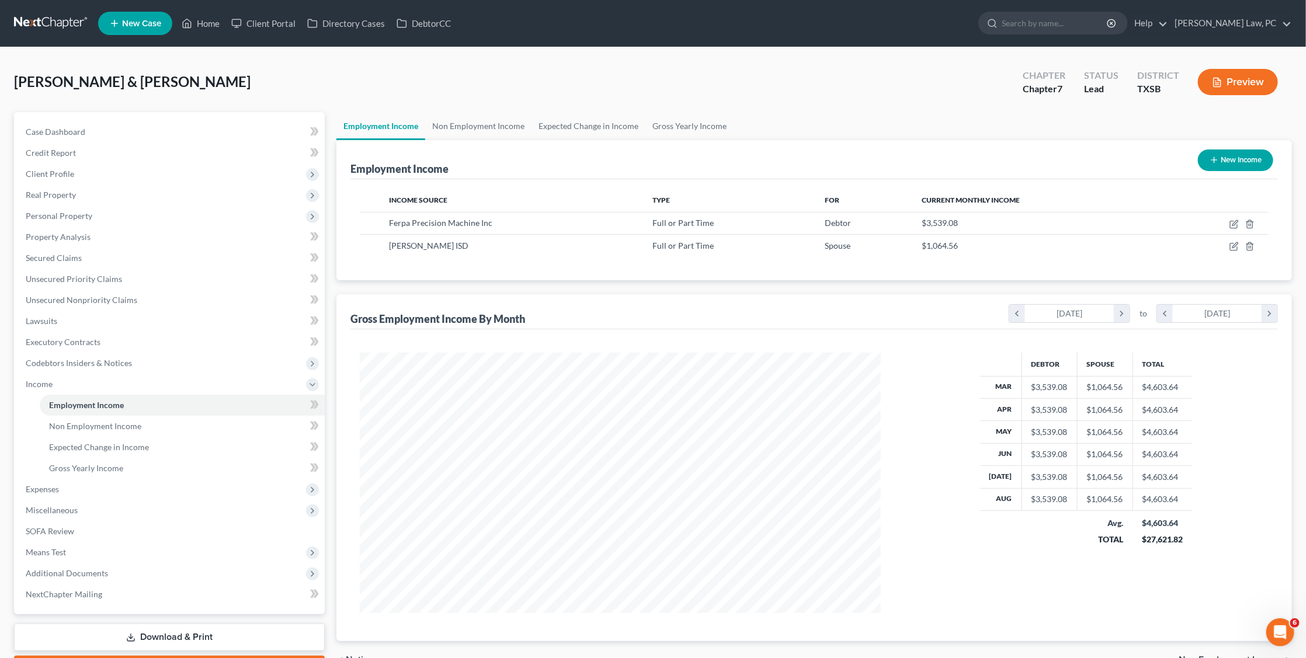
scroll to position [260, 543]
click at [1216, 161] on icon "button" at bounding box center [1213, 159] width 9 height 9
select select "0"
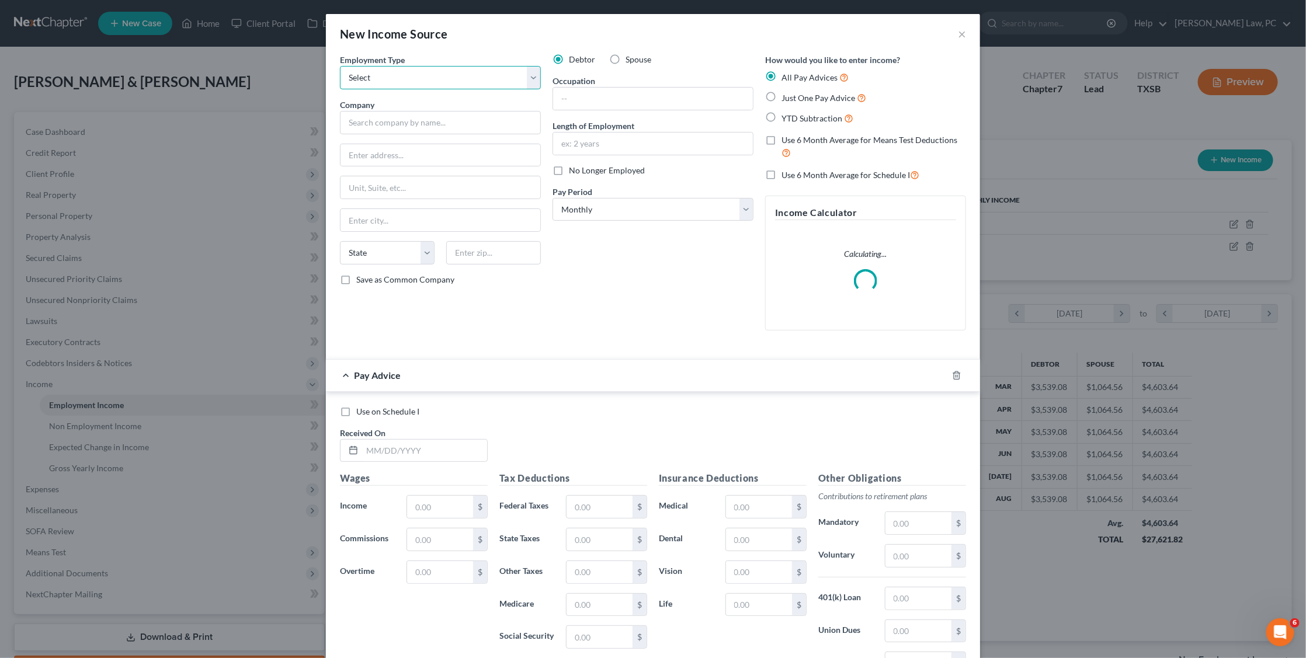
select select "1"
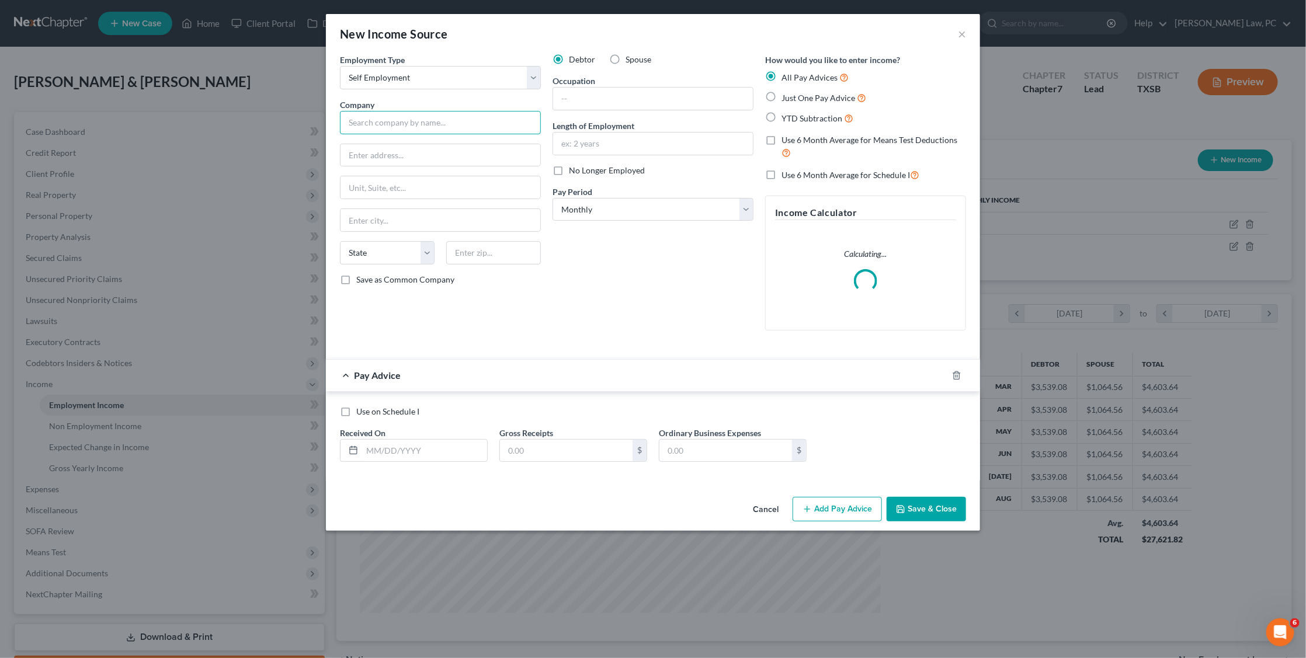
click at [384, 118] on input "text" at bounding box center [440, 122] width 201 height 23
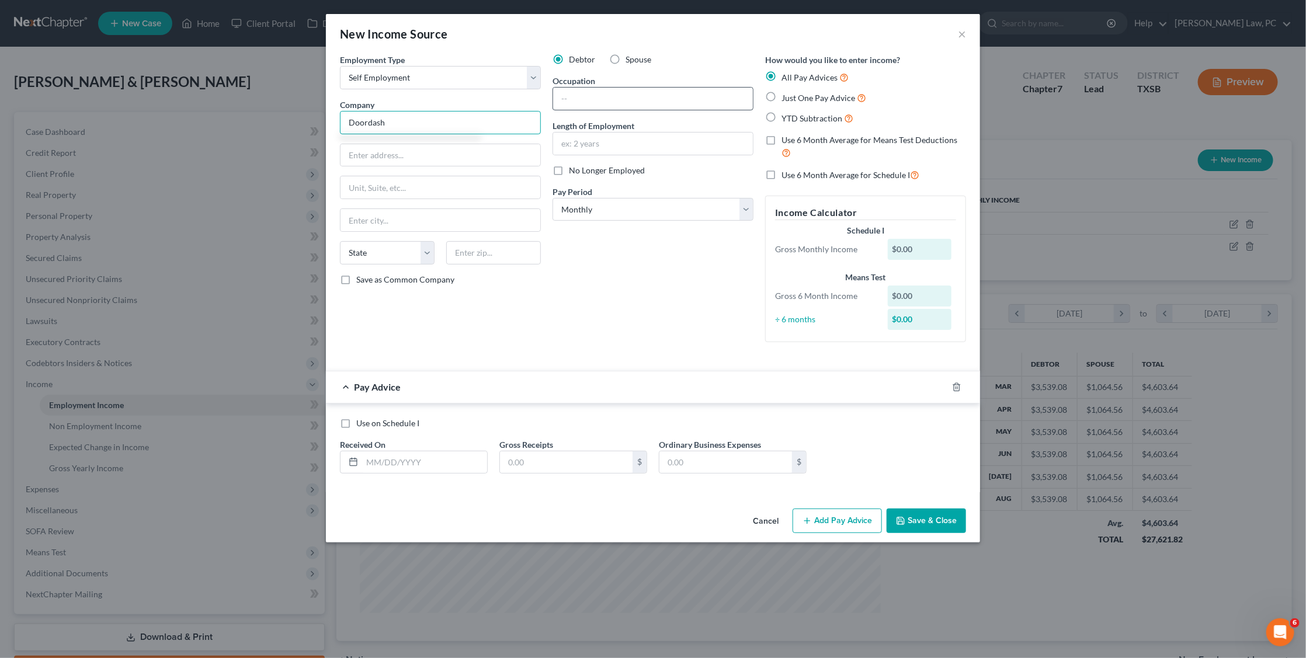
type input "Doordash"
click at [586, 99] on input "text" at bounding box center [653, 99] width 200 height 22
type input "Driver"
click at [833, 115] on span "YTD Subtraction" at bounding box center [811, 118] width 61 height 10
click at [794, 115] on input "YTD Subtraction" at bounding box center [790, 116] width 8 height 8
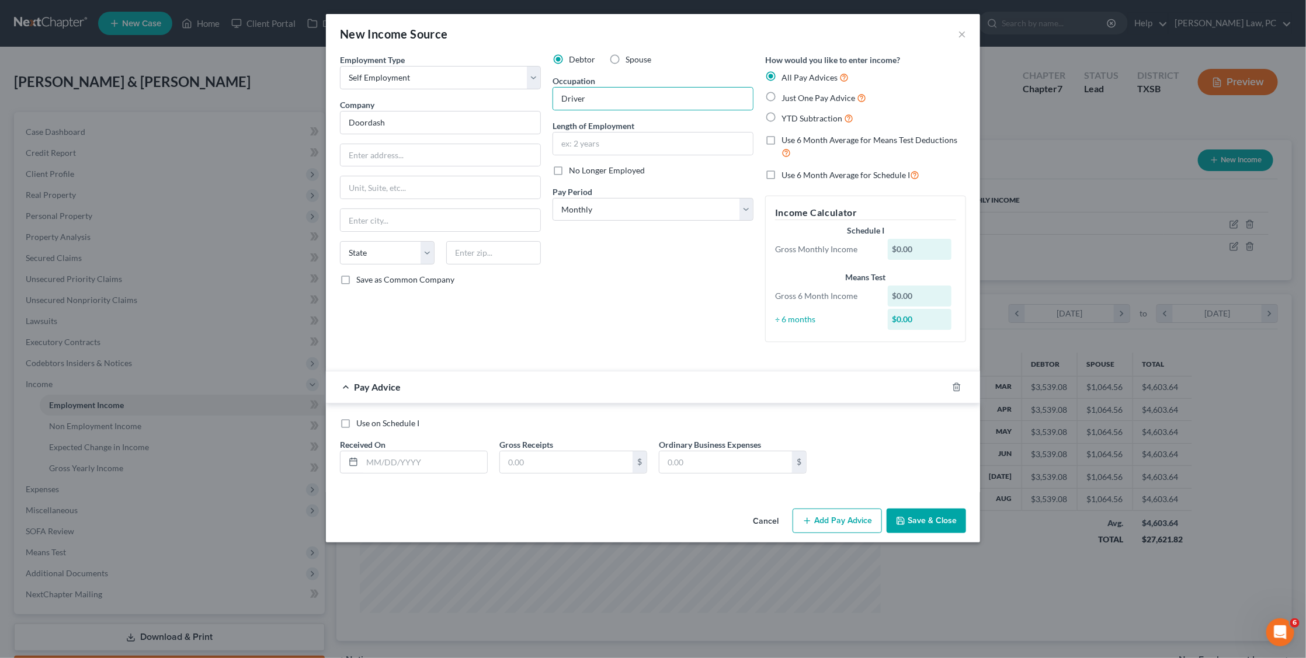
radio input "true"
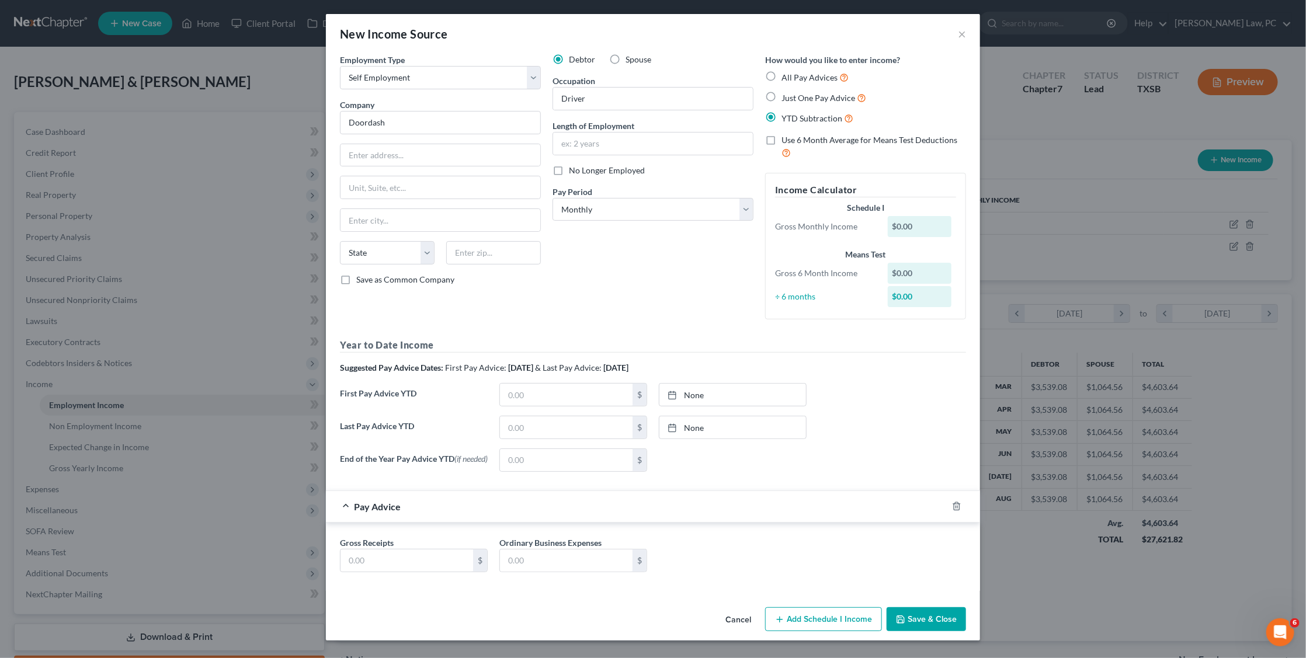
click at [808, 93] on span "Just One Pay Advice" at bounding box center [818, 98] width 74 height 10
click at [794, 92] on input "Just One Pay Advice" at bounding box center [790, 95] width 8 height 8
radio input "true"
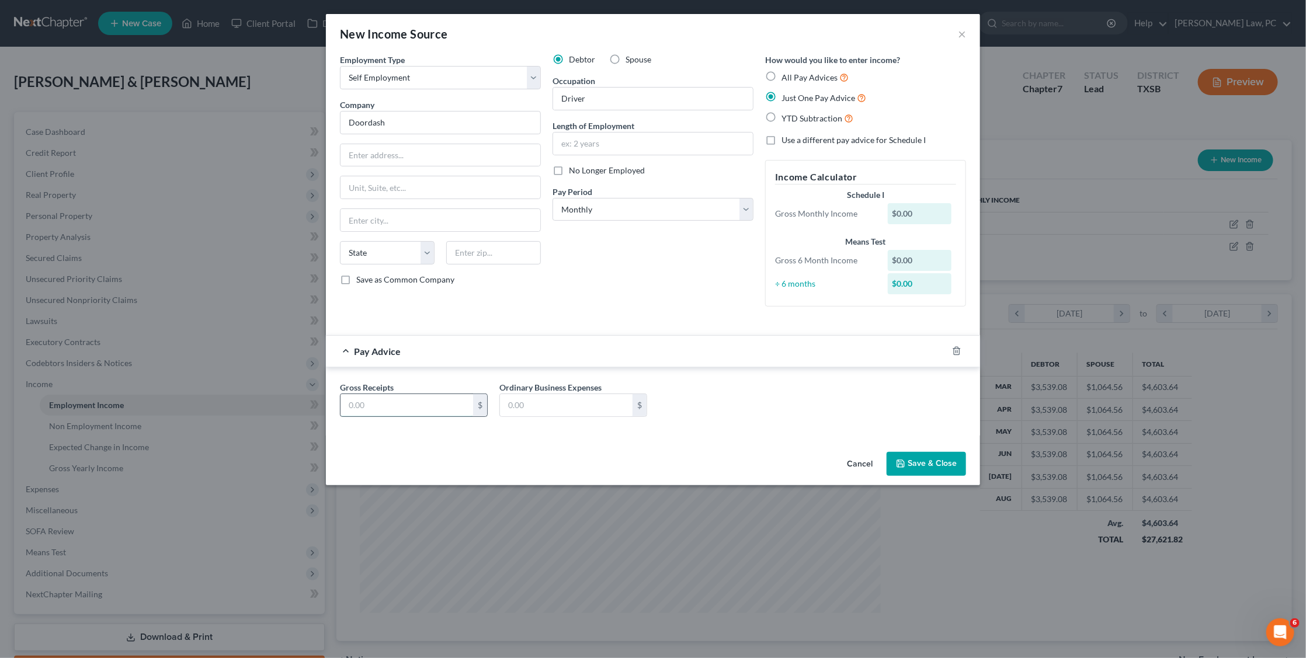
click at [392, 404] on input "text" at bounding box center [406, 405] width 133 height 22
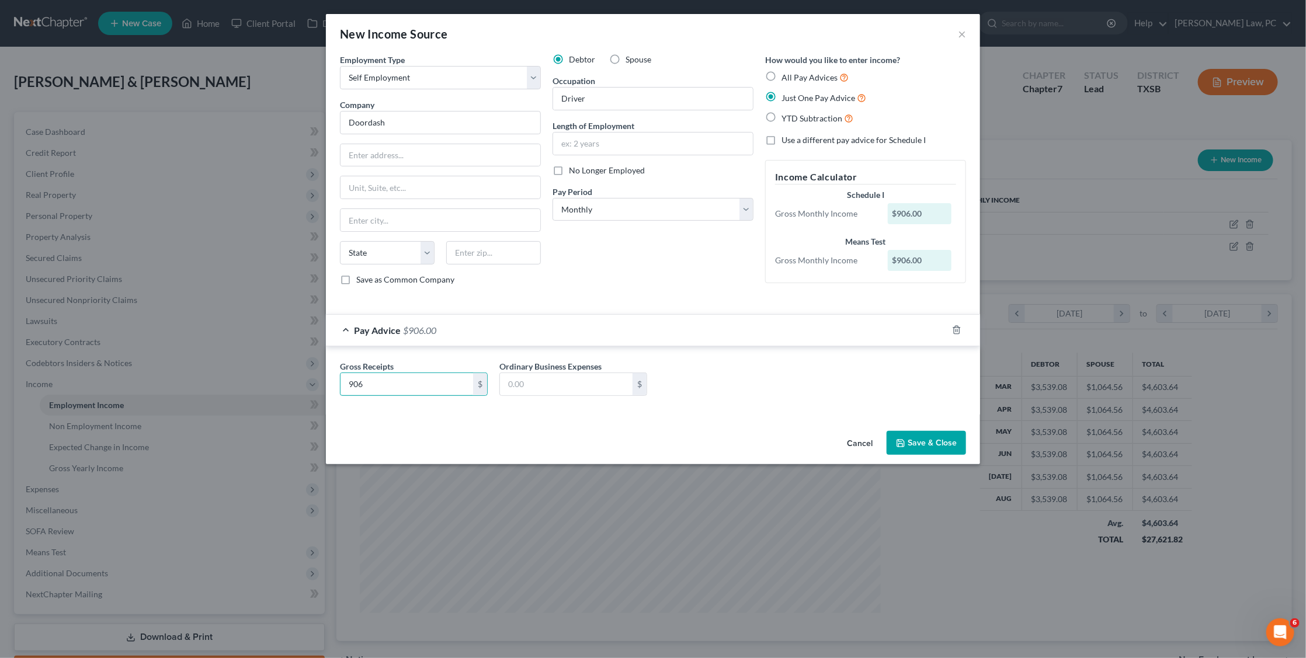
drag, startPoint x: 373, startPoint y: 378, endPoint x: 324, endPoint y: 374, distance: 48.6
click at [324, 375] on div "New Income Source × Employment Type * Select Full or Part Time Employment Self …" at bounding box center [653, 329] width 1306 height 658
type input "151"
click at [914, 435] on button "Save & Close" at bounding box center [925, 443] width 79 height 25
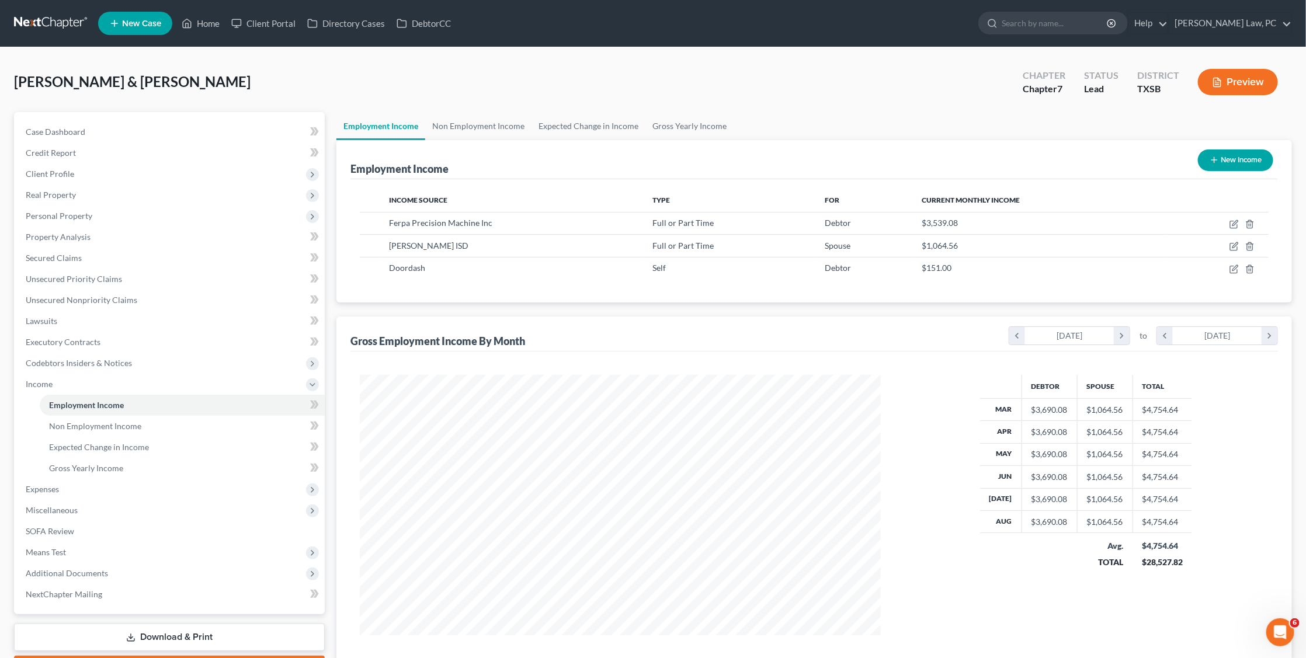
click at [1213, 160] on line "button" at bounding box center [1213, 160] width 5 height 0
select select "0"
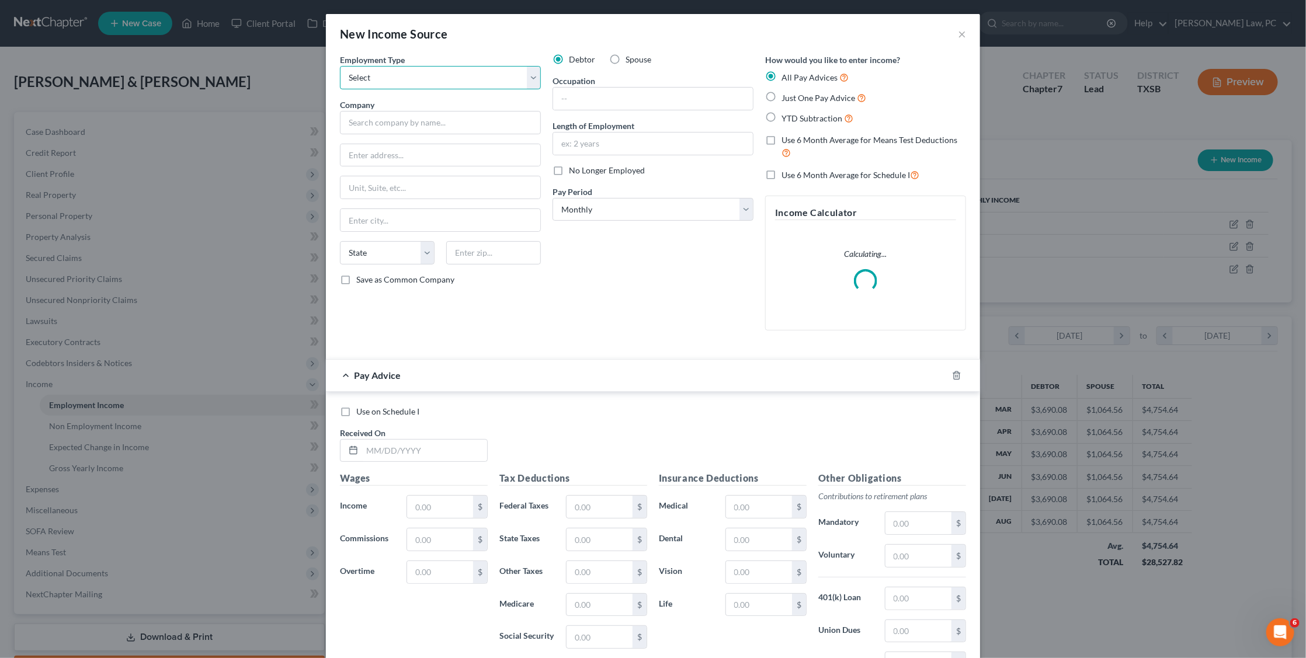
select select "1"
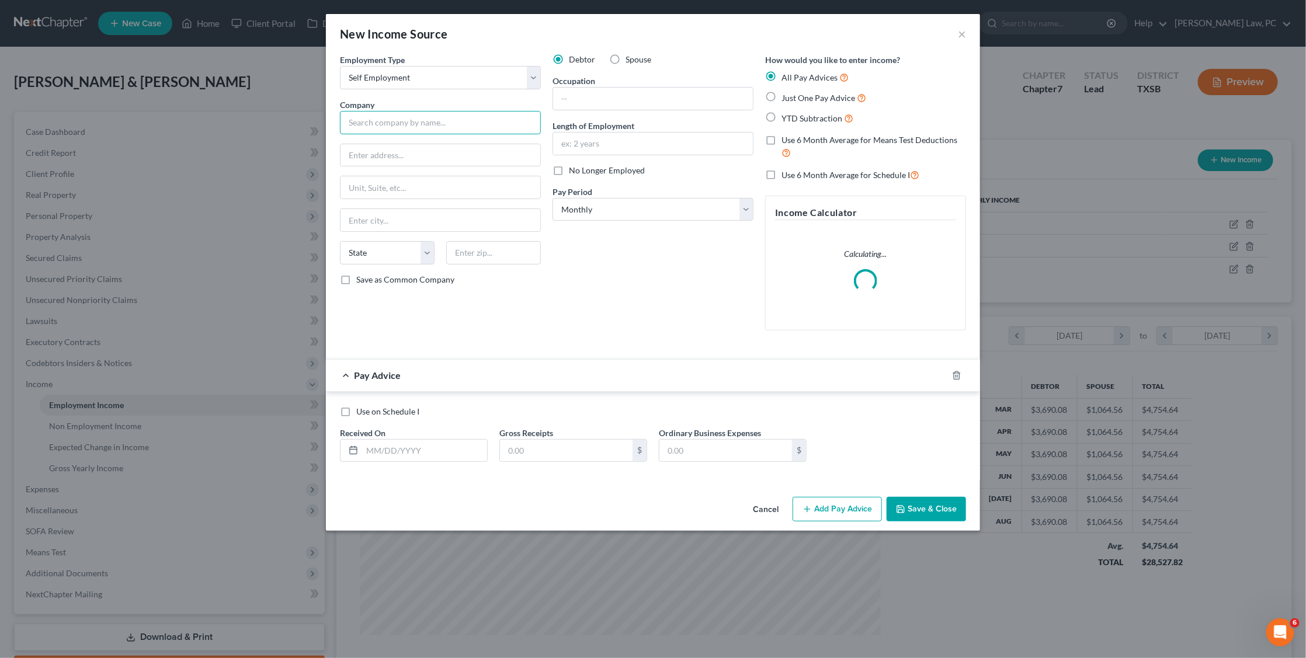
click at [384, 120] on input "text" at bounding box center [440, 122] width 201 height 23
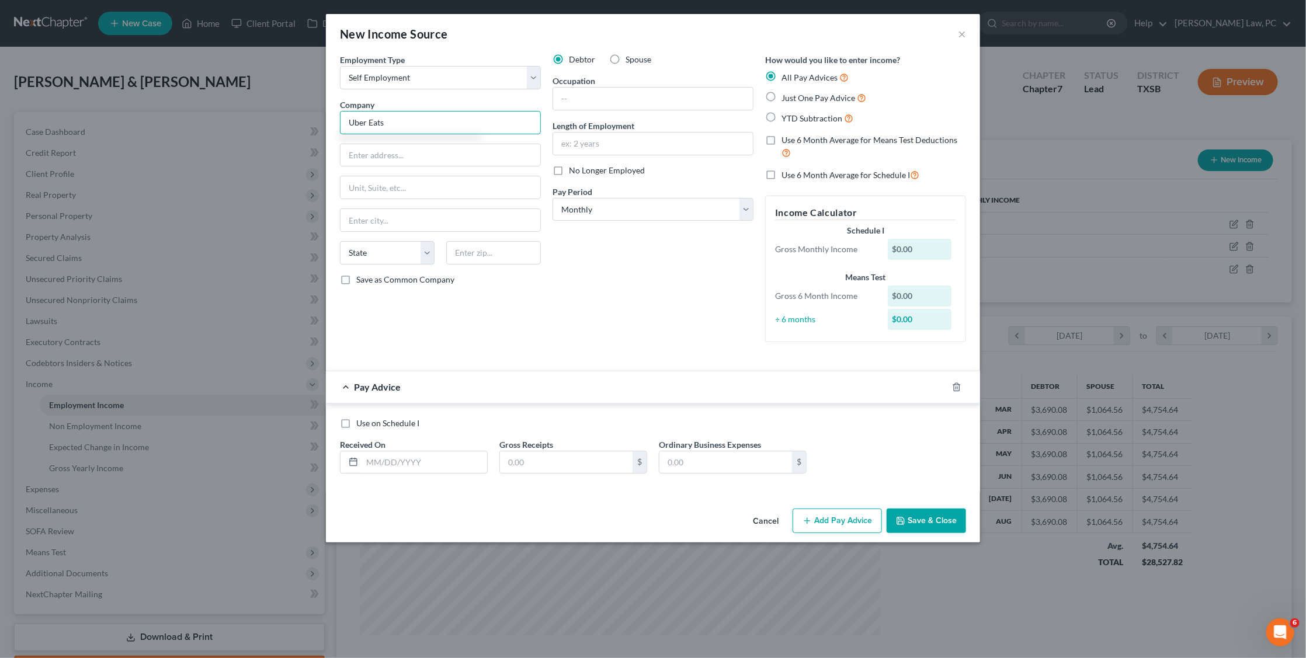
type input "Uber Eats"
click at [808, 99] on span "Just One Pay Advice" at bounding box center [818, 98] width 74 height 10
click at [794, 99] on input "Just One Pay Advice" at bounding box center [790, 95] width 8 height 8
radio input "true"
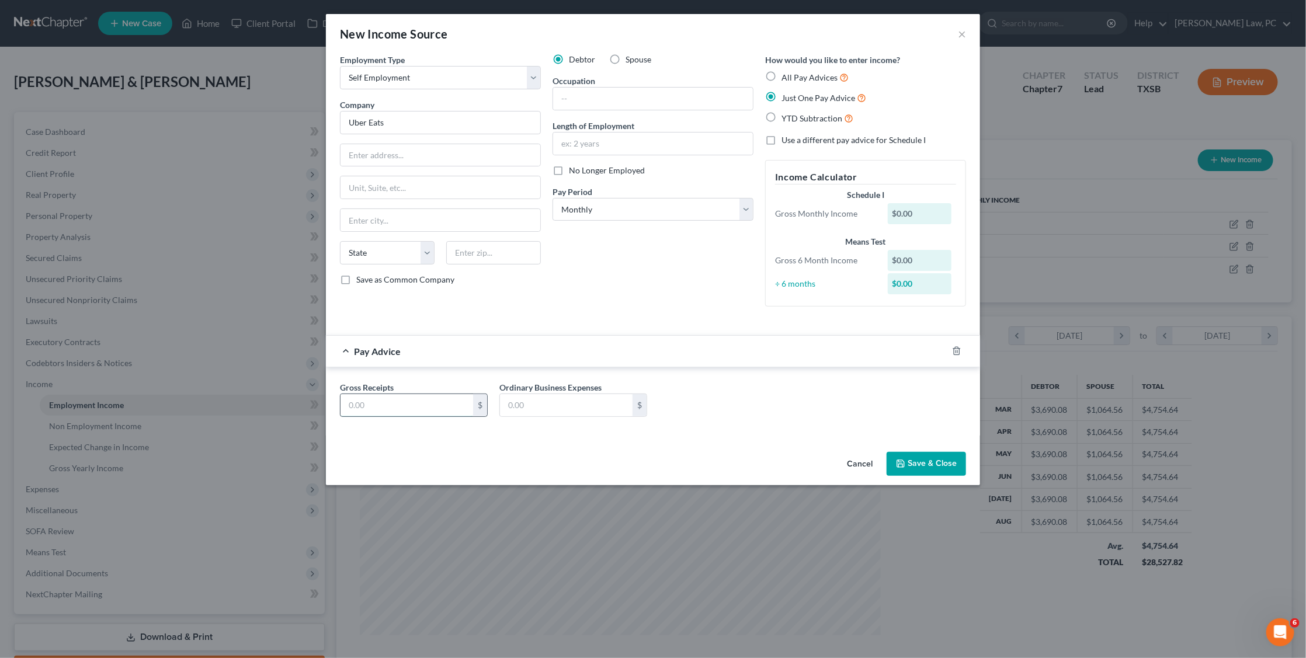
click at [413, 407] on input "text" at bounding box center [406, 405] width 133 height 22
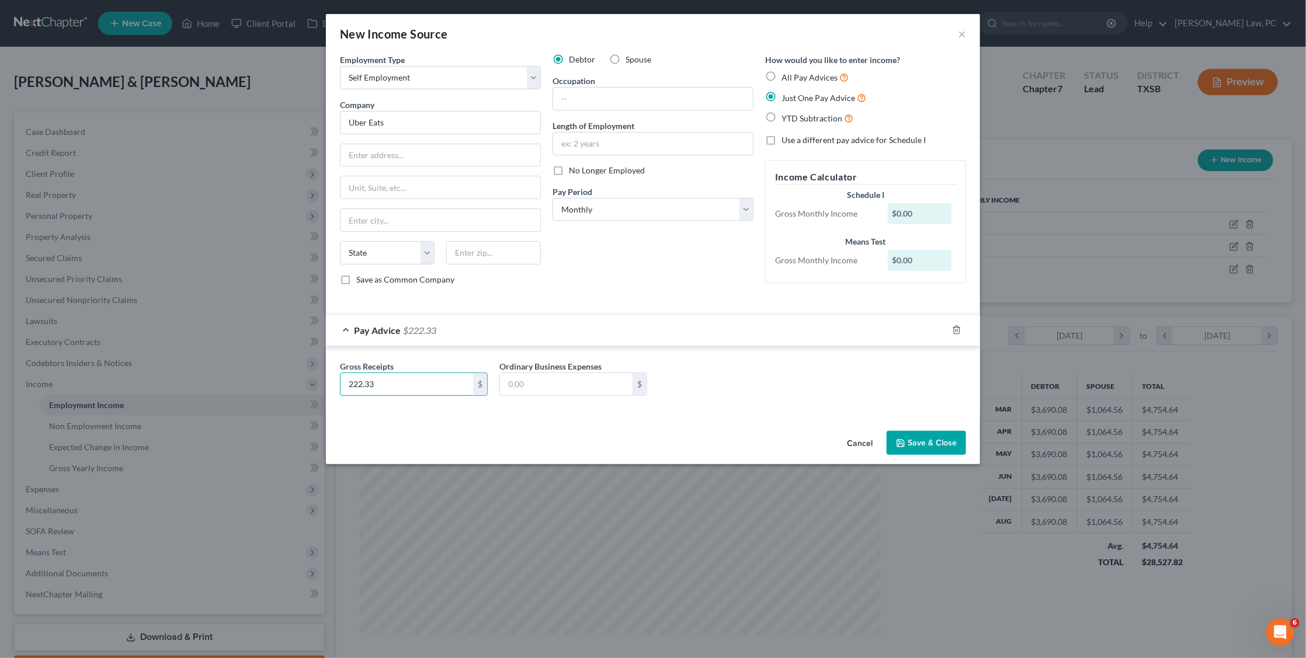
type input "222.33"
click at [909, 434] on button "Save & Close" at bounding box center [925, 443] width 79 height 25
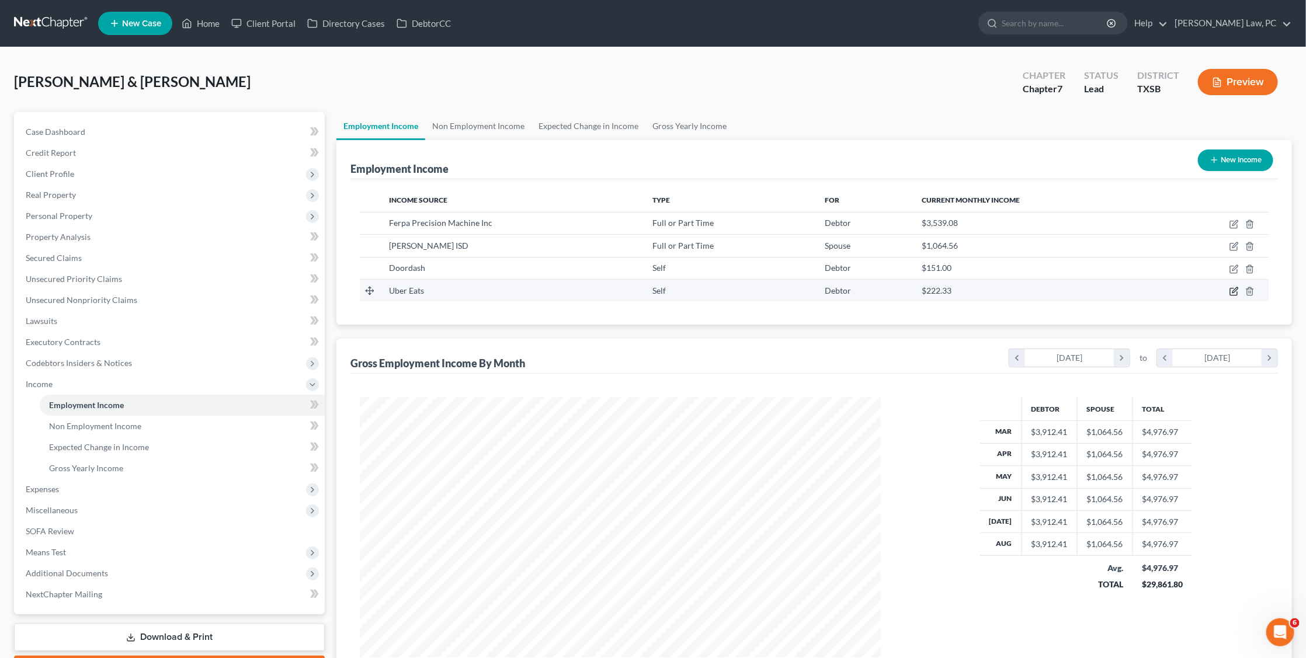
click at [1236, 290] on icon "button" at bounding box center [1233, 291] width 9 height 9
select select "1"
select select "0"
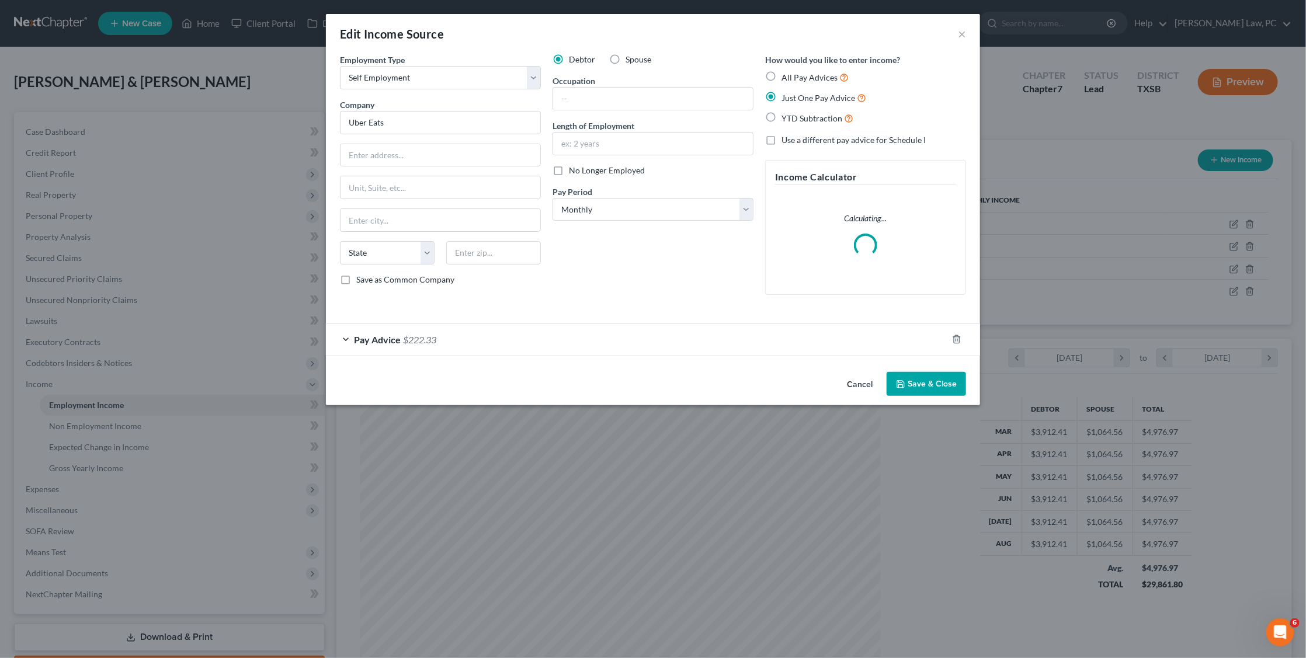
click at [959, 375] on button "Save & Close" at bounding box center [925, 384] width 79 height 25
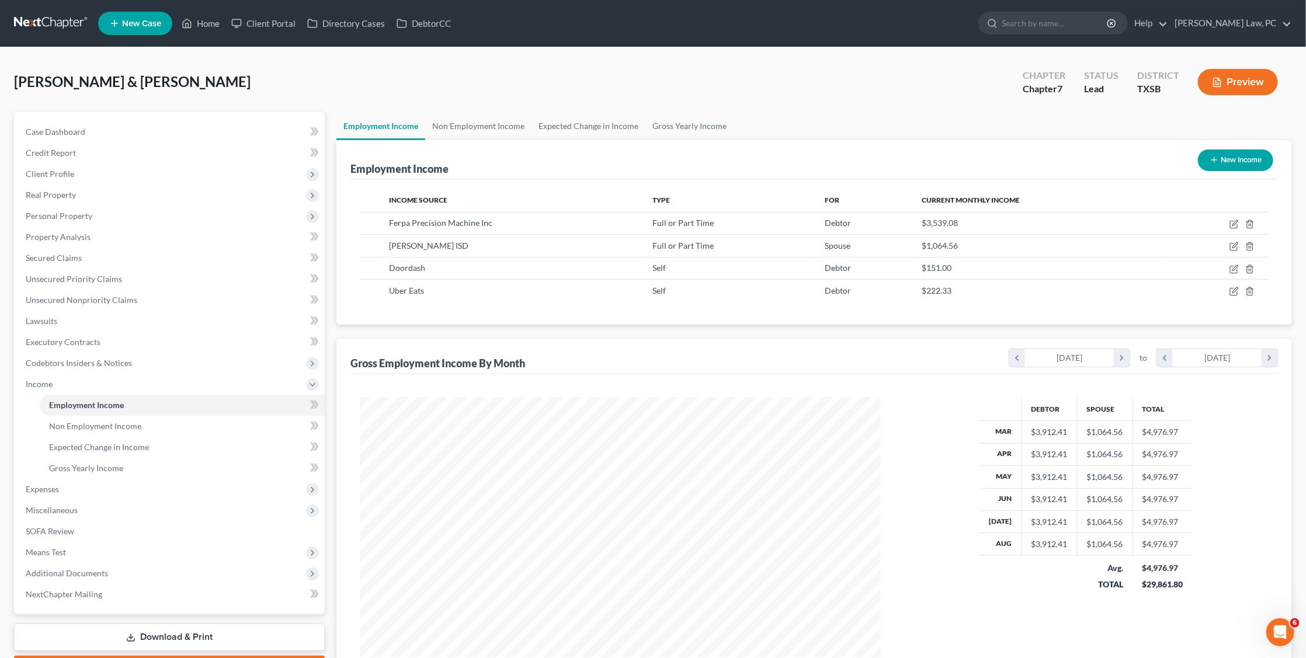
click at [1227, 159] on button "New Income" at bounding box center [1235, 160] width 75 height 22
select select "0"
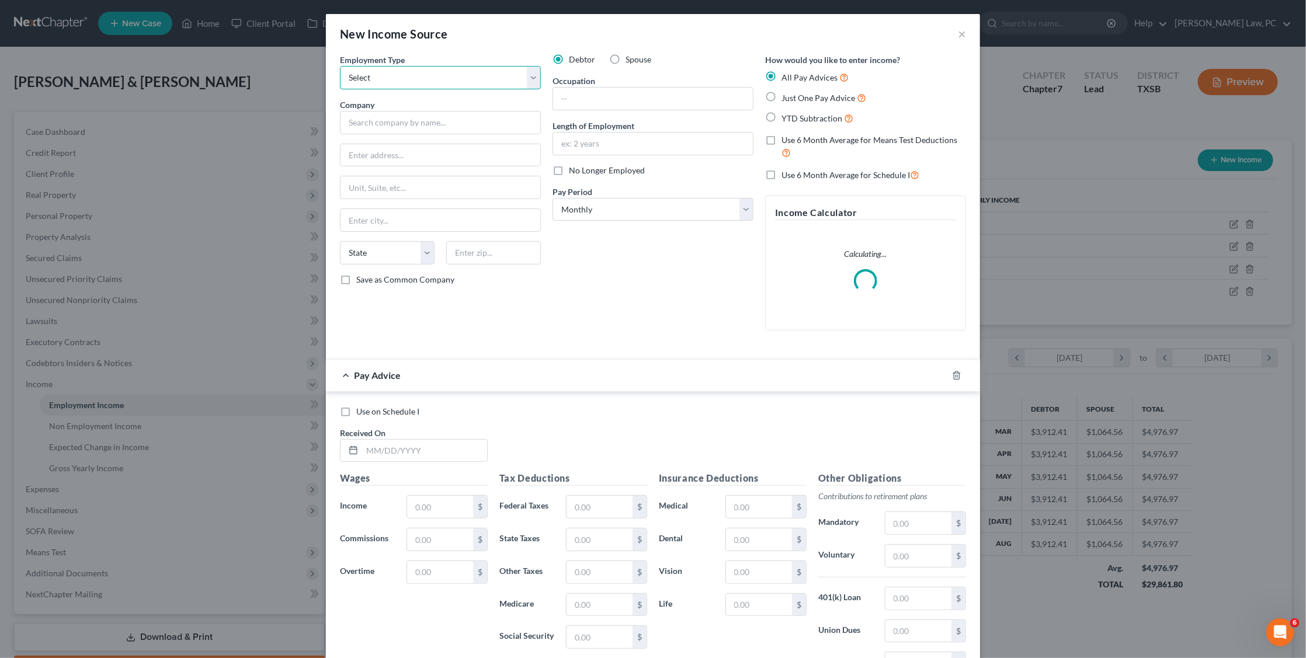
select select "1"
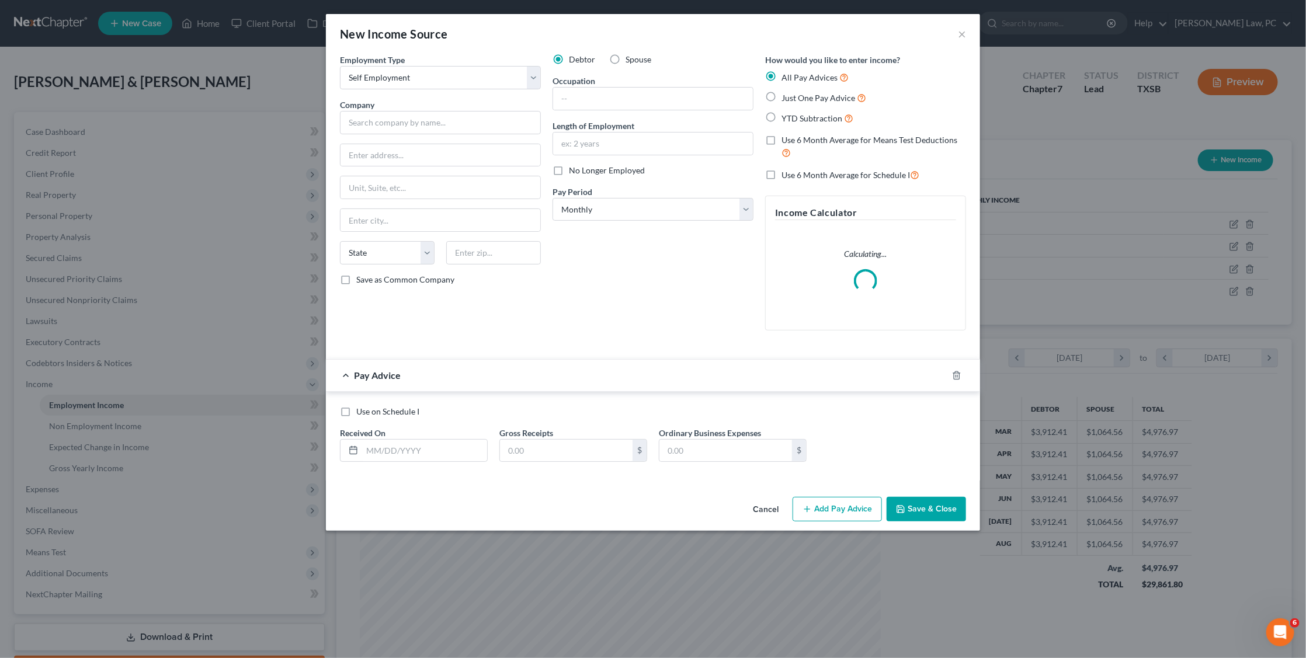
click at [625, 65] on label "Spouse" at bounding box center [638, 60] width 26 height 12
click at [630, 61] on input "Spouse" at bounding box center [634, 58] width 8 height 8
radio input "true"
click at [380, 123] on input "text" at bounding box center [440, 122] width 201 height 23
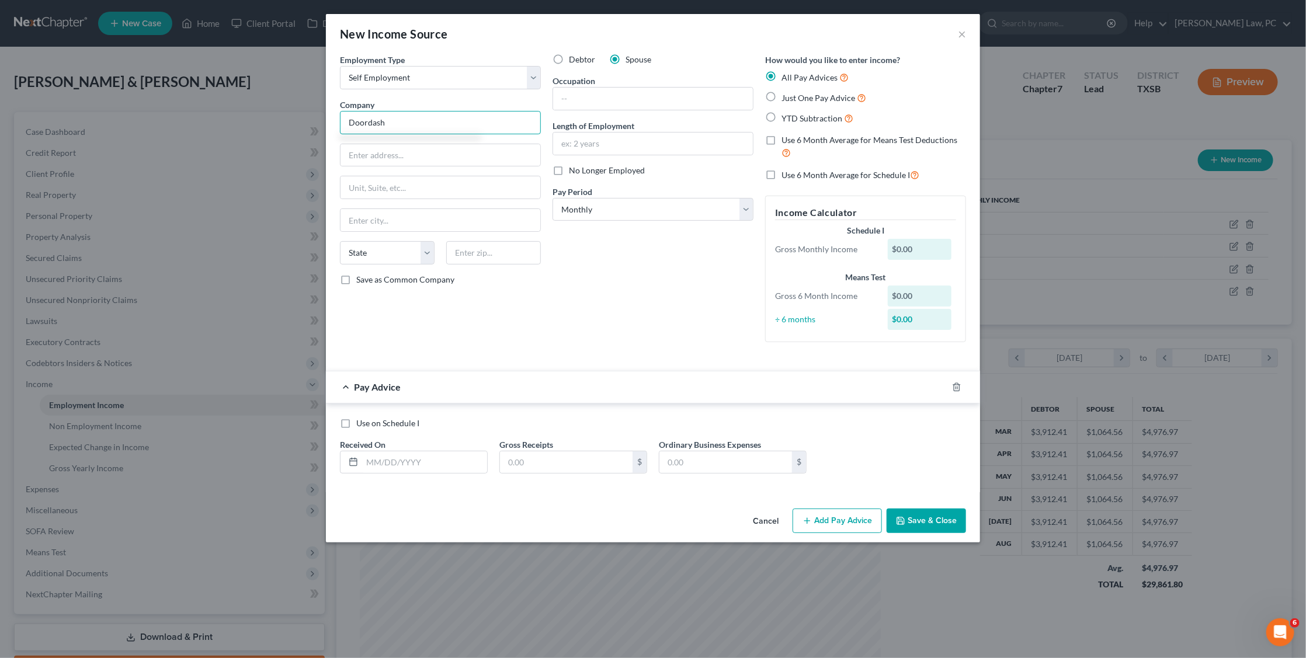
type input "Doordash"
click at [803, 119] on span "YTD Subtraction" at bounding box center [811, 118] width 61 height 10
click at [794, 119] on input "YTD Subtraction" at bounding box center [790, 116] width 8 height 8
radio input "true"
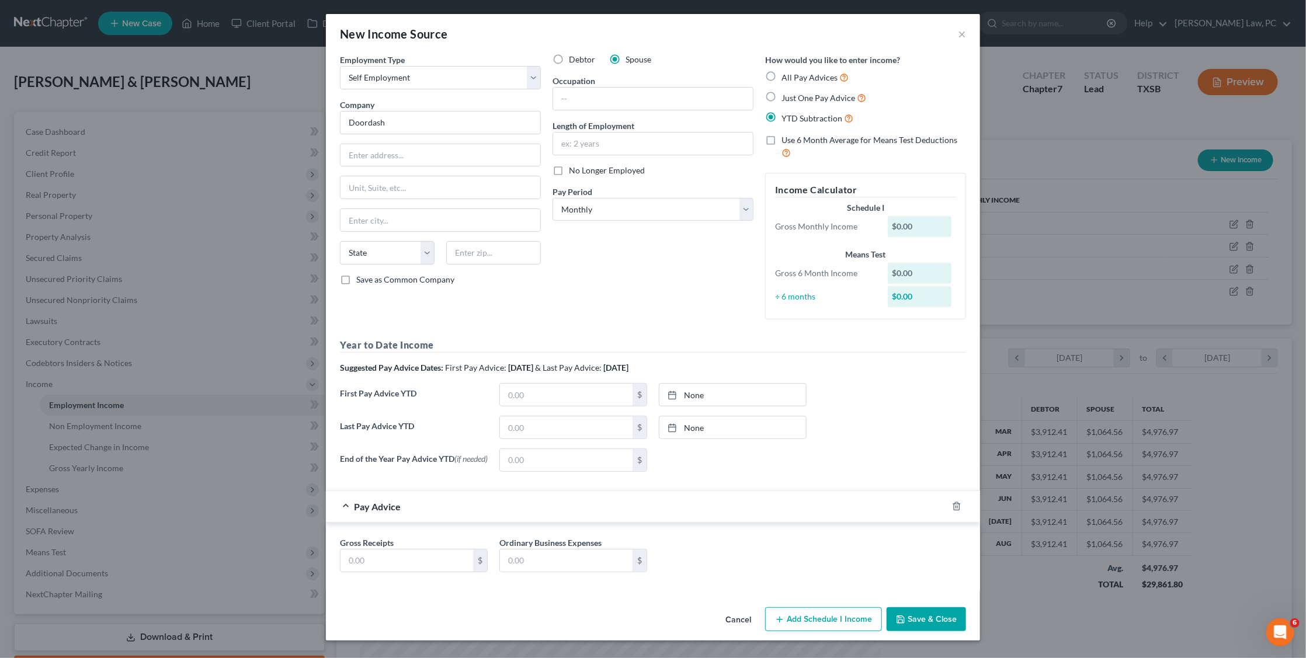
click at [795, 105] on div "All Pay Advices Just One Pay Advice YTD Subtraction" at bounding box center [865, 98] width 201 height 54
click at [783, 98] on span "Just One Pay Advice" at bounding box center [818, 98] width 74 height 10
click at [786, 98] on input "Just One Pay Advice" at bounding box center [790, 95] width 8 height 8
radio input "true"
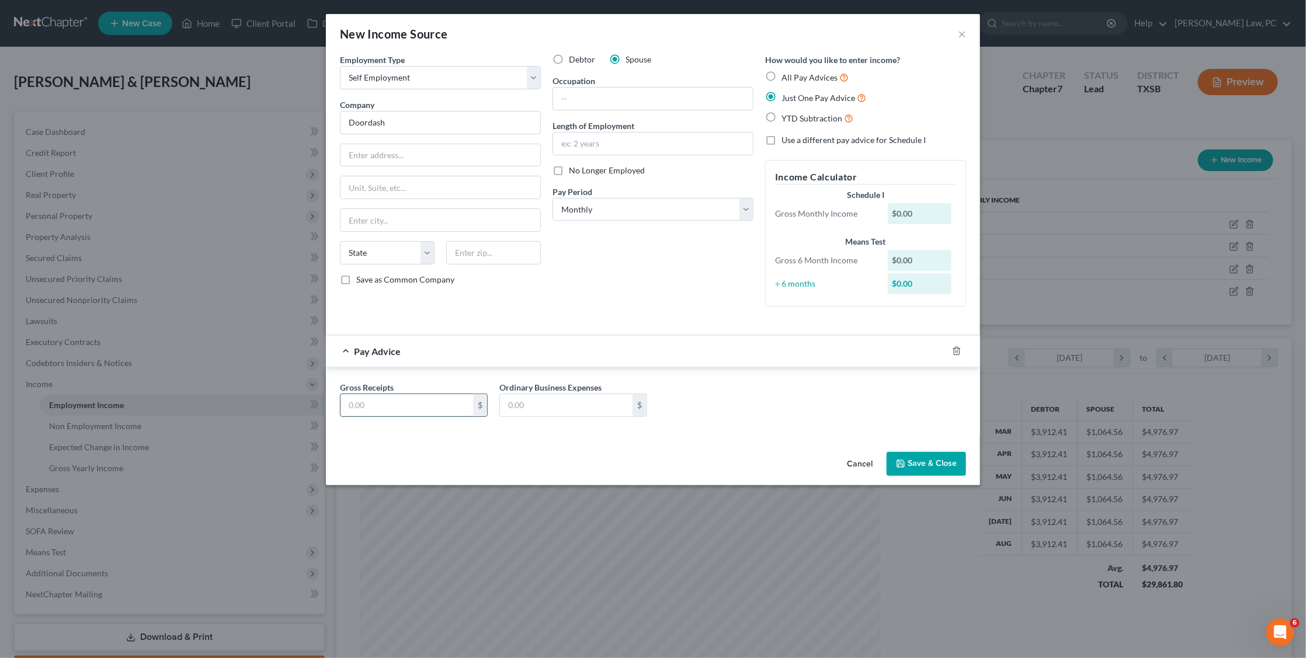
click at [426, 394] on input "text" at bounding box center [406, 405] width 133 height 22
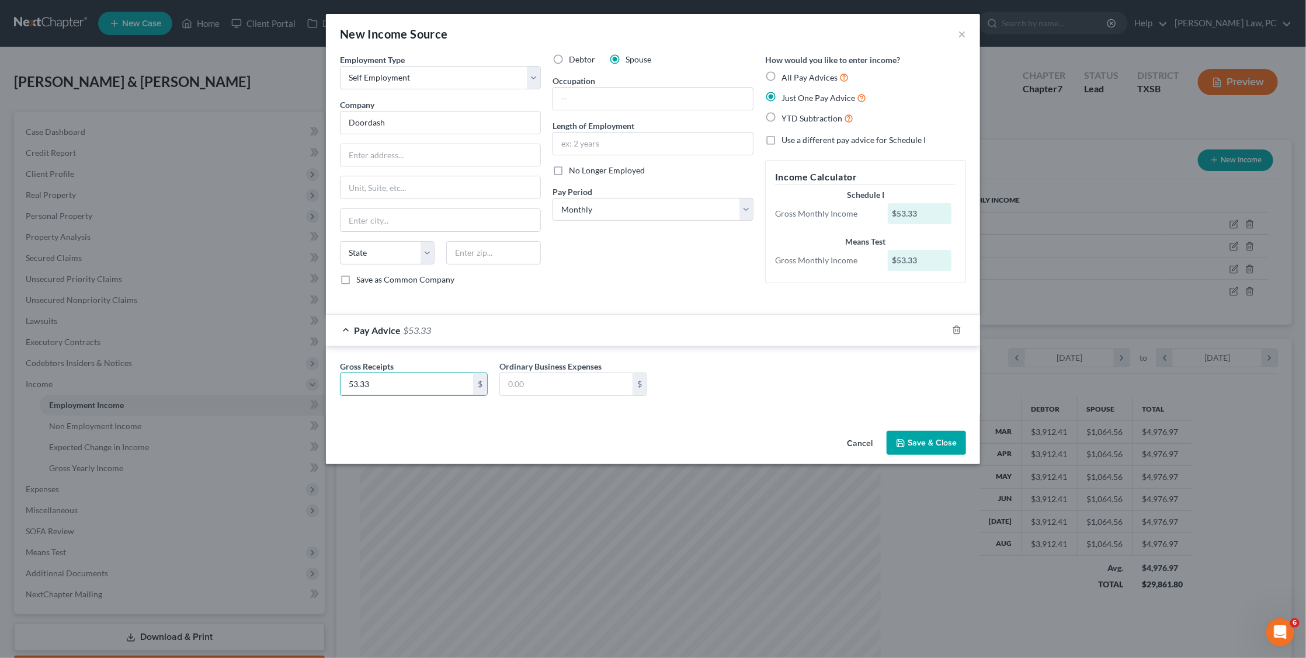
type input "53.33"
click at [924, 442] on button "Save & Close" at bounding box center [925, 443] width 79 height 25
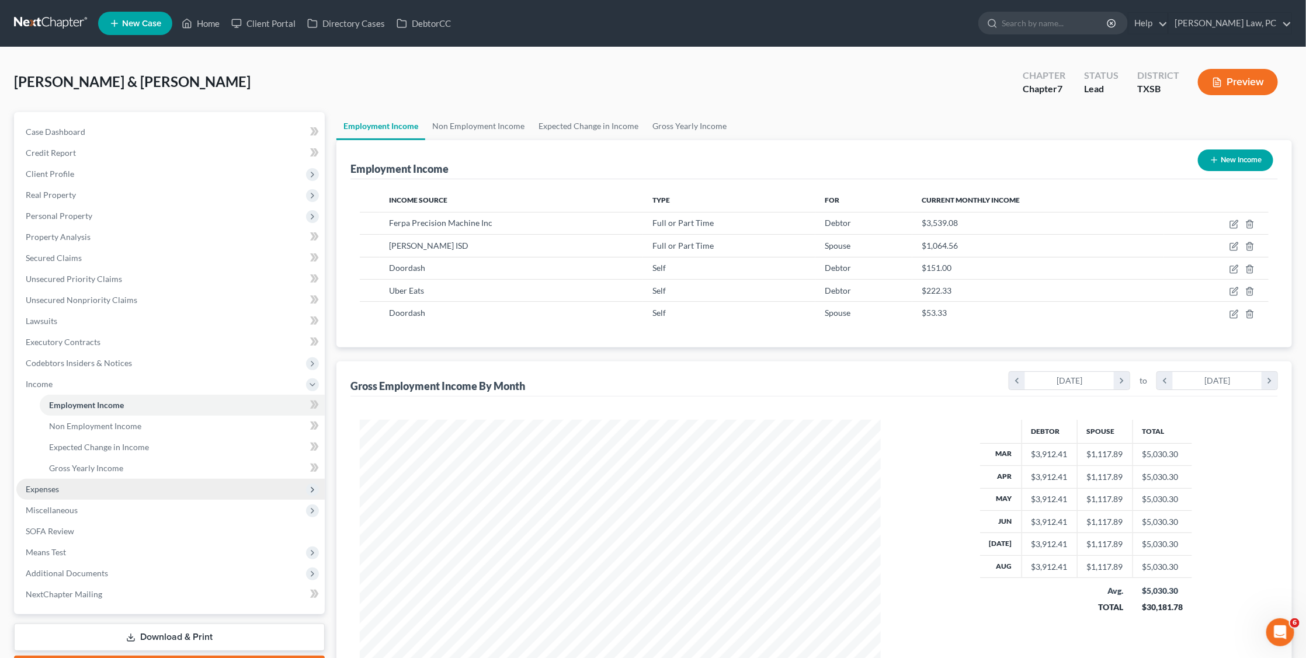
click at [72, 479] on span "Expenses" at bounding box center [170, 489] width 308 height 21
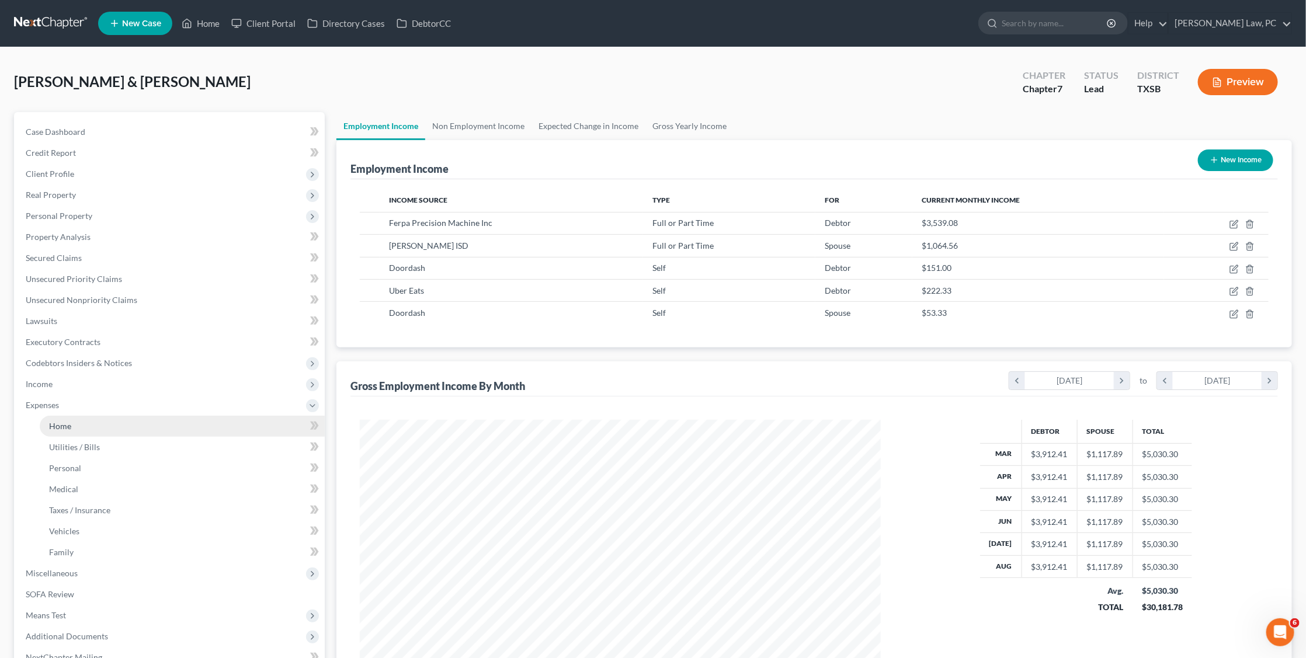
click at [68, 421] on span "Home" at bounding box center [60, 426] width 22 height 10
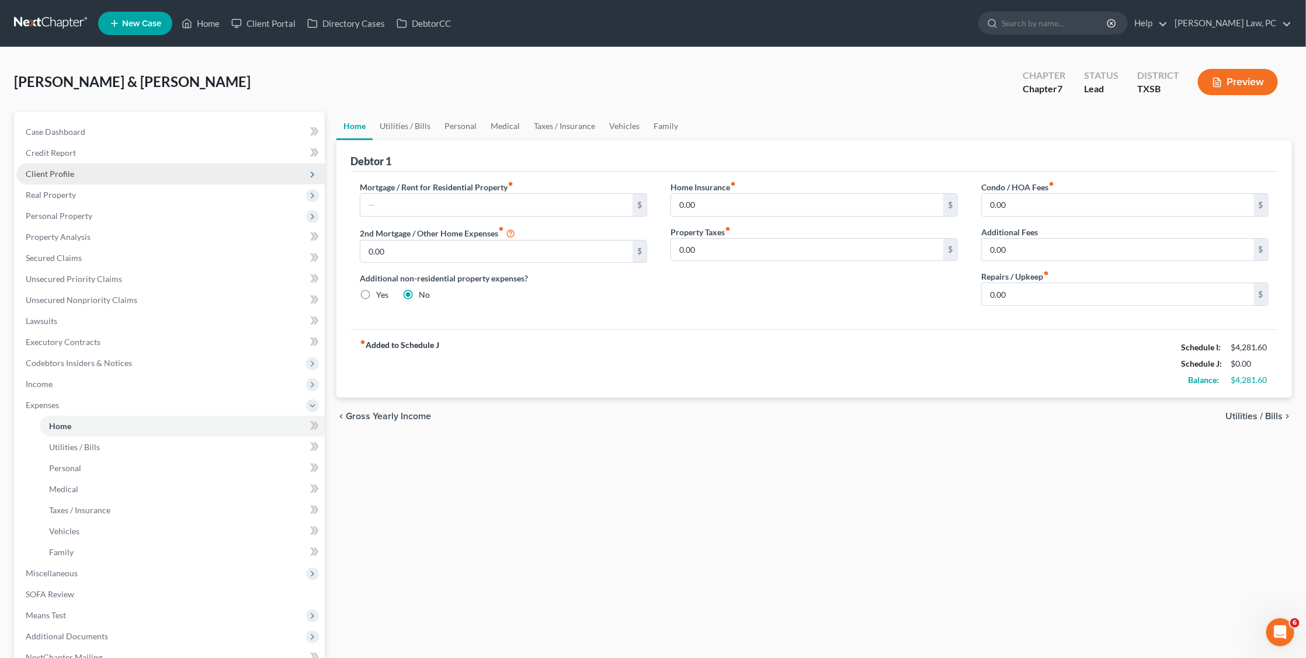
click at [44, 177] on span "Client Profile" at bounding box center [170, 174] width 308 height 21
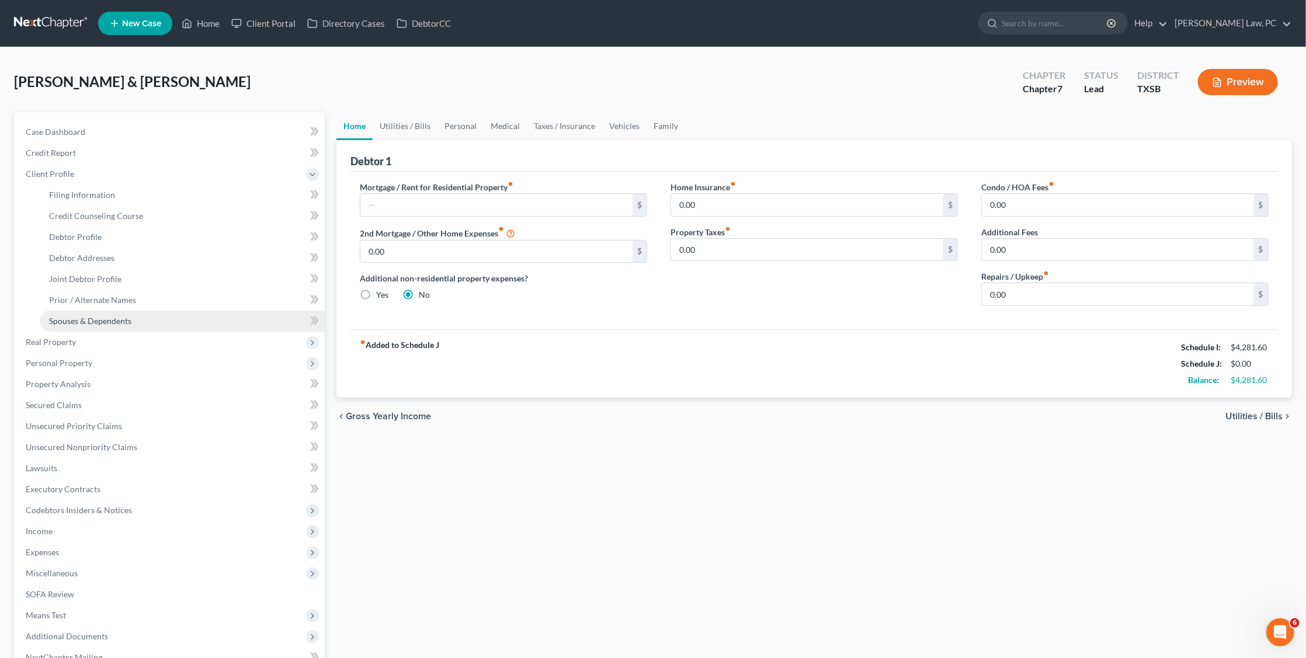
click at [94, 316] on span "Spouses & Dependents" at bounding box center [90, 321] width 82 height 10
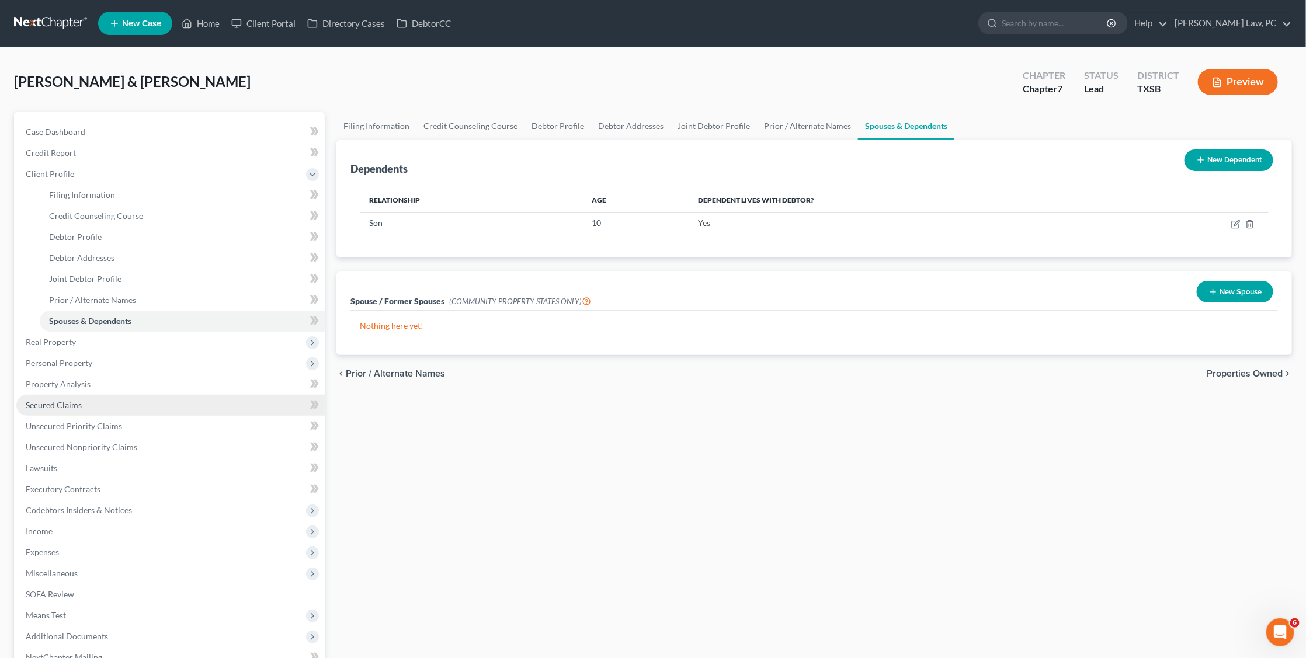
scroll to position [49, 0]
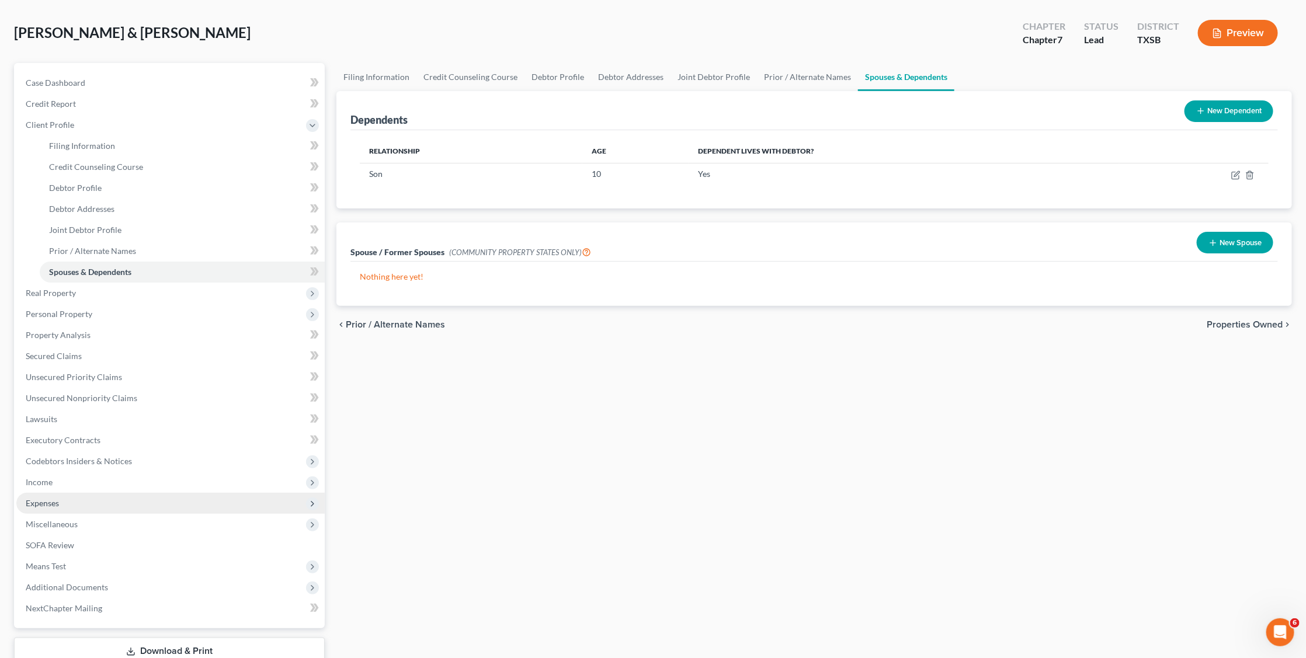
click at [59, 498] on span "Expenses" at bounding box center [42, 503] width 33 height 10
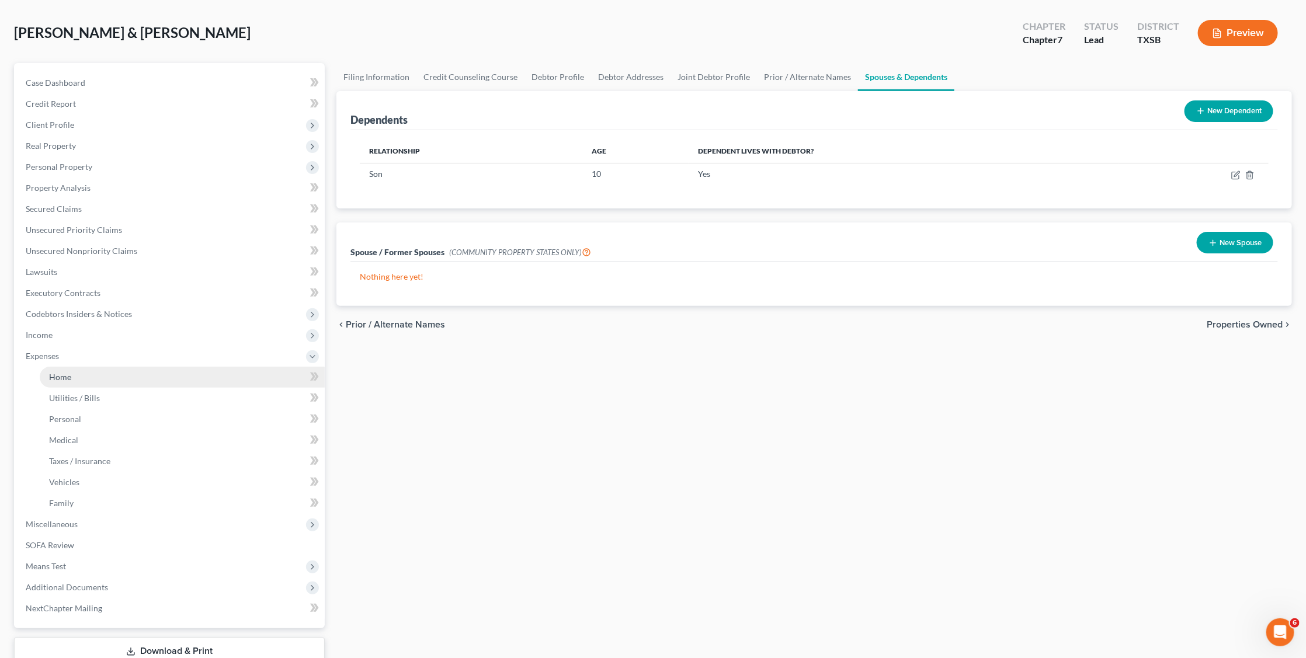
click at [61, 372] on span "Home" at bounding box center [60, 377] width 22 height 10
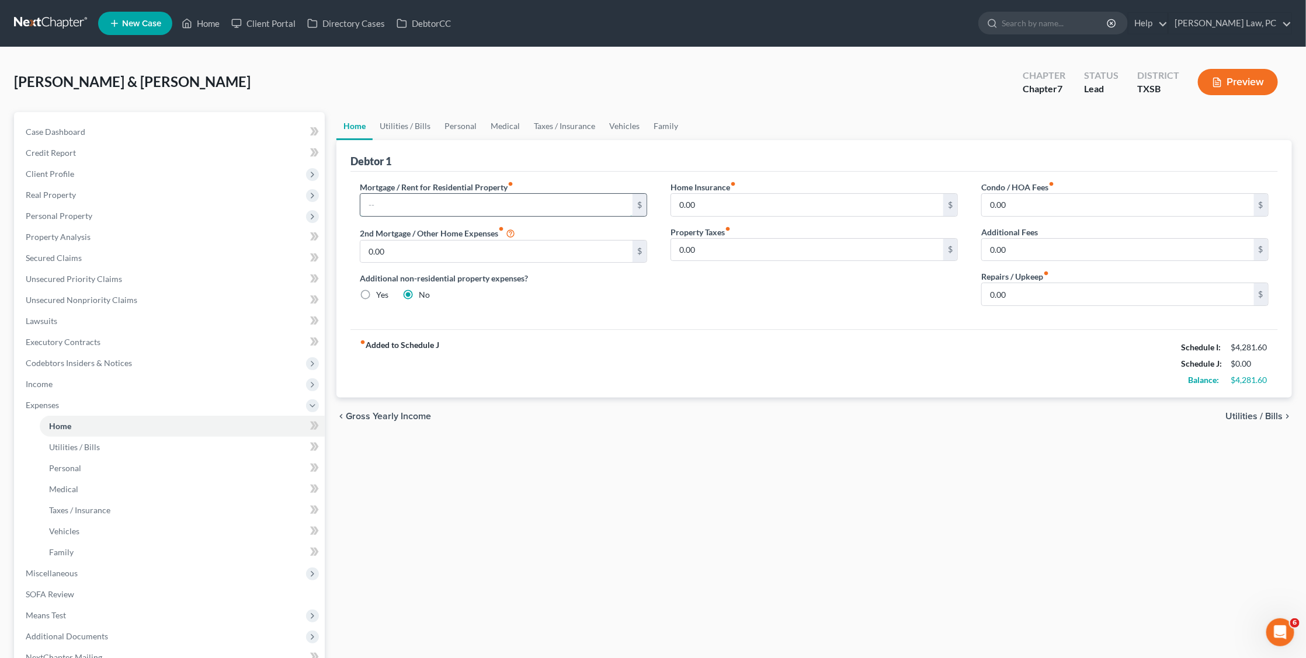
click at [413, 207] on input "text" at bounding box center [496, 205] width 272 height 22
type input "1,122"
click at [1013, 293] on input "0.00" at bounding box center [1118, 294] width 272 height 22
drag, startPoint x: 1013, startPoint y: 293, endPoint x: 982, endPoint y: 293, distance: 30.4
click at [980, 293] on div "Condo / HOA Fees fiber_manual_record 0.00 $ Additional Fees 0.00 $ Repairs / Up…" at bounding box center [1124, 248] width 311 height 134
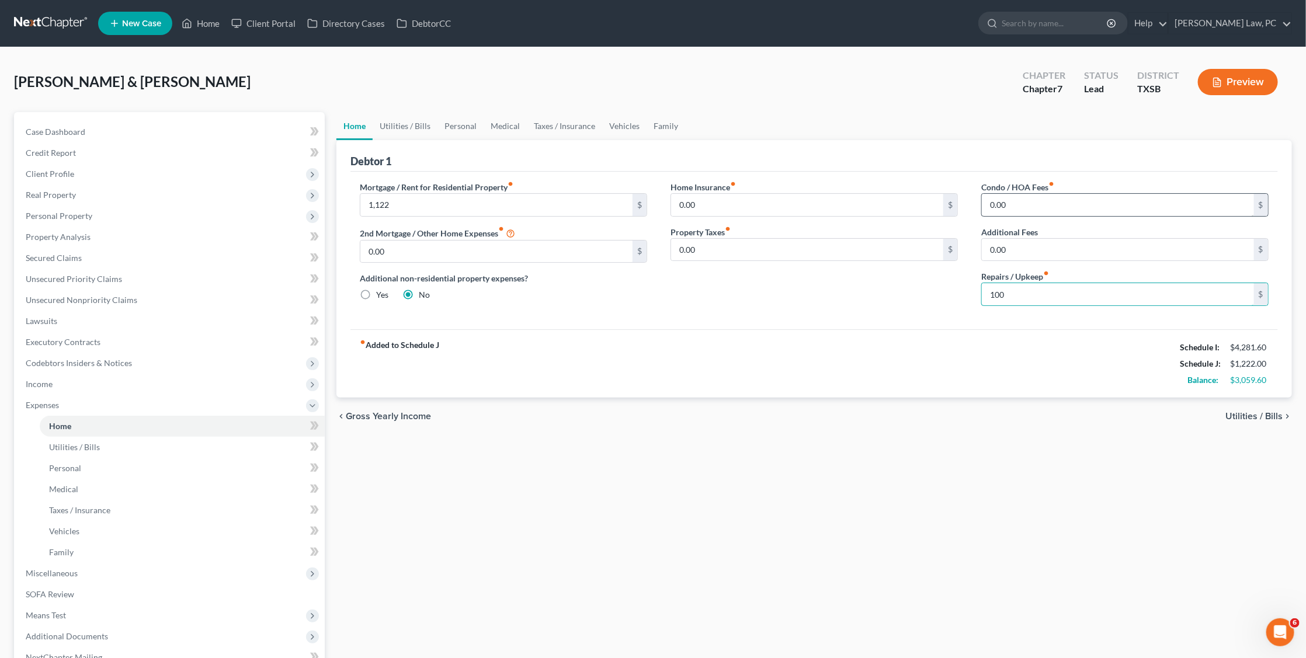
type input "100"
drag, startPoint x: 1011, startPoint y: 204, endPoint x: 980, endPoint y: 201, distance: 31.0
click at [980, 201] on div "Condo / HOA Fees fiber_manual_record 0.00 $ Additional Fees 0.00 $ Repairs / Up…" at bounding box center [1124, 248] width 311 height 134
type input "46"
click at [395, 128] on link "Utilities / Bills" at bounding box center [405, 126] width 65 height 28
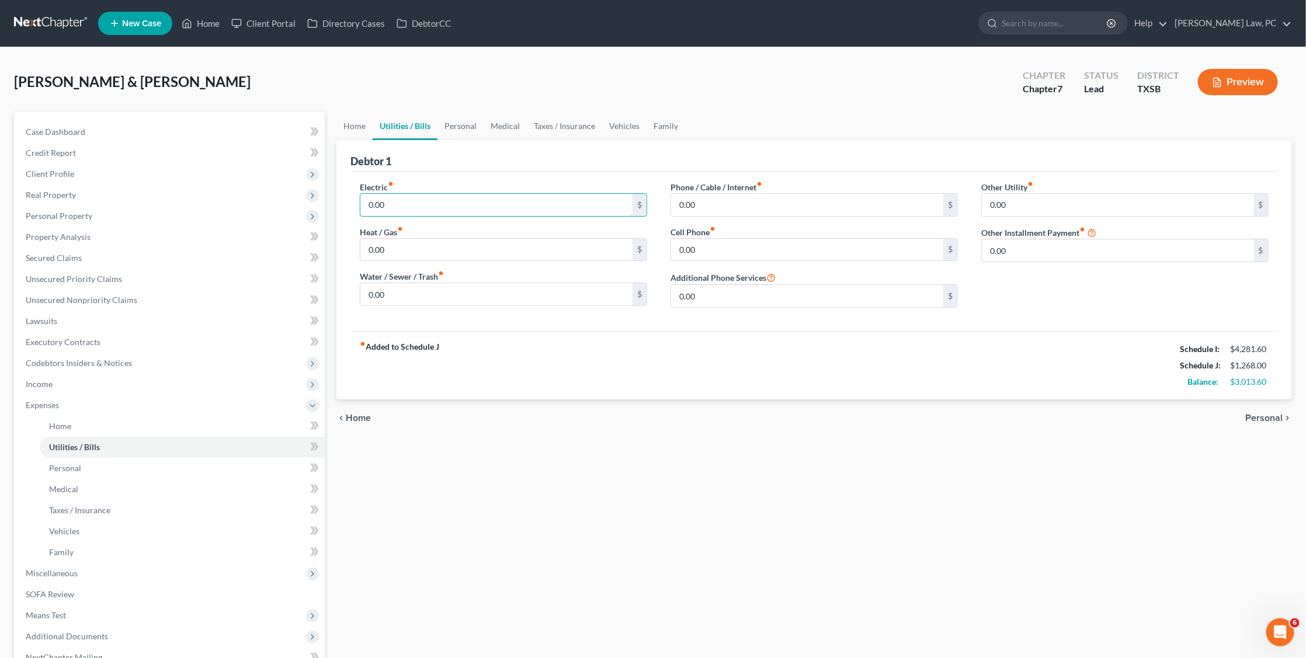
drag, startPoint x: 399, startPoint y: 200, endPoint x: 348, endPoint y: 200, distance: 50.8
click at [348, 200] on div "Electric fiber_manual_record 0.00 $ Heat / Gas fiber_manual_record 0.00 $ Water…" at bounding box center [503, 249] width 311 height 136
type input "400"
drag, startPoint x: 394, startPoint y: 290, endPoint x: 340, endPoint y: 291, distance: 54.3
click at [340, 291] on div "Debtor 1 Electric fiber_manual_record 400 $ Heat / Gas fiber_manual_record 0.00…" at bounding box center [813, 269] width 955 height 259
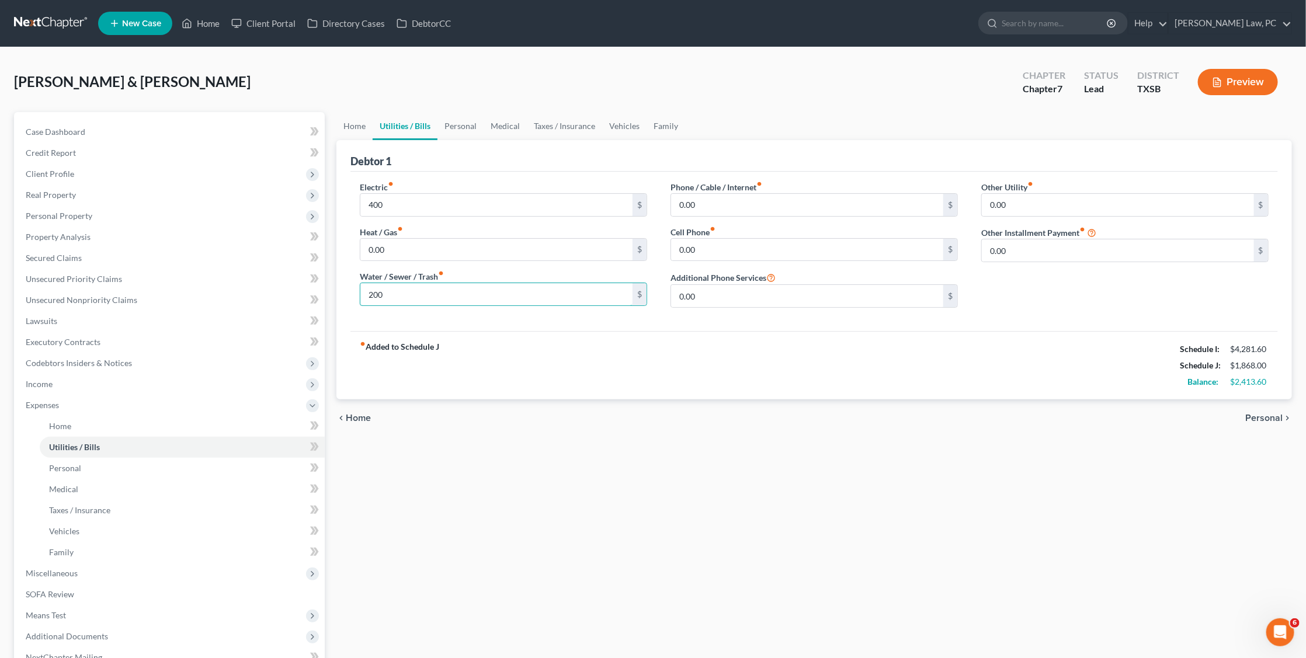
drag, startPoint x: 399, startPoint y: 290, endPoint x: 349, endPoint y: 290, distance: 50.2
click at [349, 290] on div "Electric fiber_manual_record 400 $ Heat / Gas fiber_manual_record 0.00 $ Water …" at bounding box center [503, 249] width 311 height 136
type input "223"
drag, startPoint x: 698, startPoint y: 203, endPoint x: 663, endPoint y: 203, distance: 35.6
drag, startPoint x: 718, startPoint y: 246, endPoint x: 660, endPoint y: 240, distance: 58.7
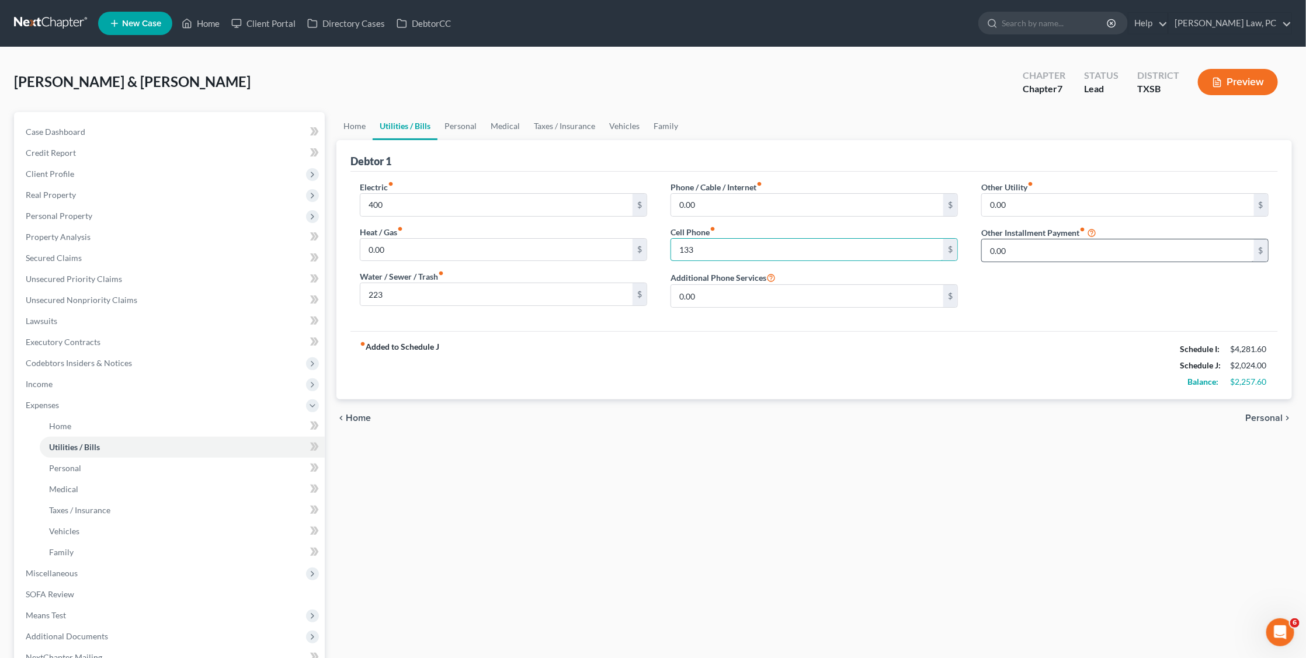
type input "133"
drag, startPoint x: 1008, startPoint y: 248, endPoint x: 978, endPoint y: 248, distance: 30.9
click at [976, 248] on div "Other Utility fiber_manual_record 0.00 $ Other Installment Payment fiber_manual…" at bounding box center [1124, 249] width 311 height 136
type input "29"
click at [993, 280] on input "text" at bounding box center [1125, 283] width 286 height 22
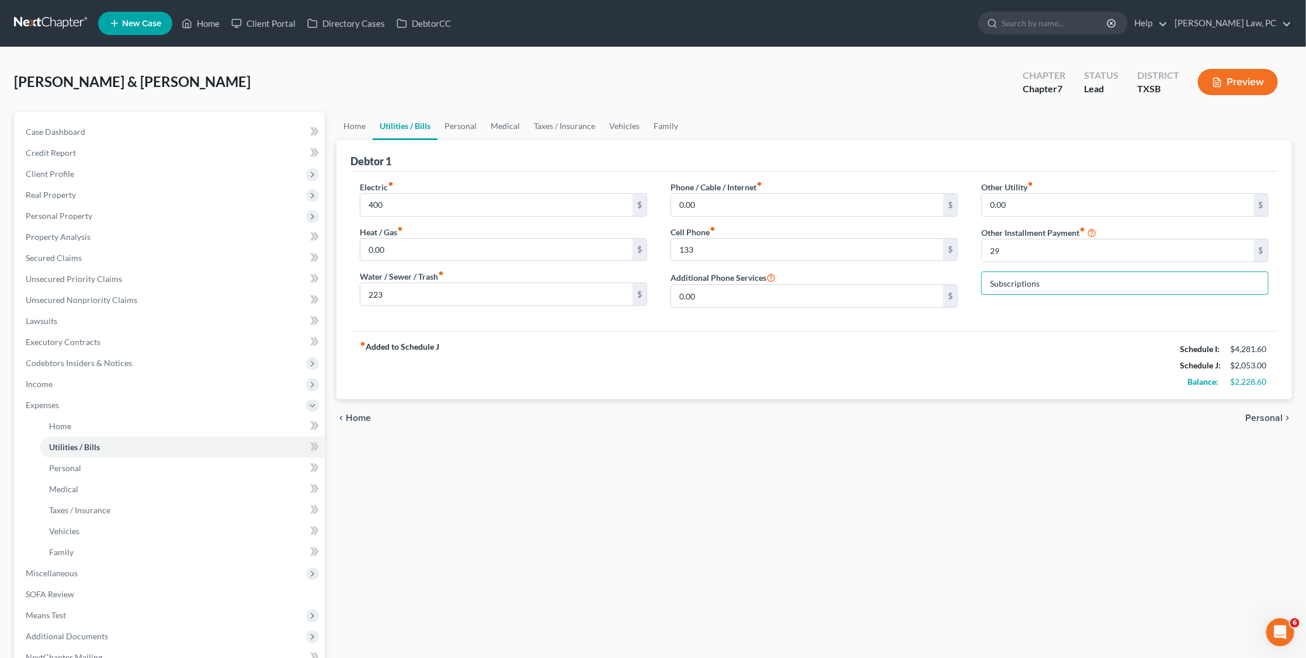
type input "Subscriptions"
click at [1013, 350] on div "fiber_manual_record Added to Schedule J Schedule I: $4,281.60 Schedule J: $2,05…" at bounding box center [813, 365] width 927 height 68
click at [465, 127] on link "Personal" at bounding box center [460, 126] width 46 height 28
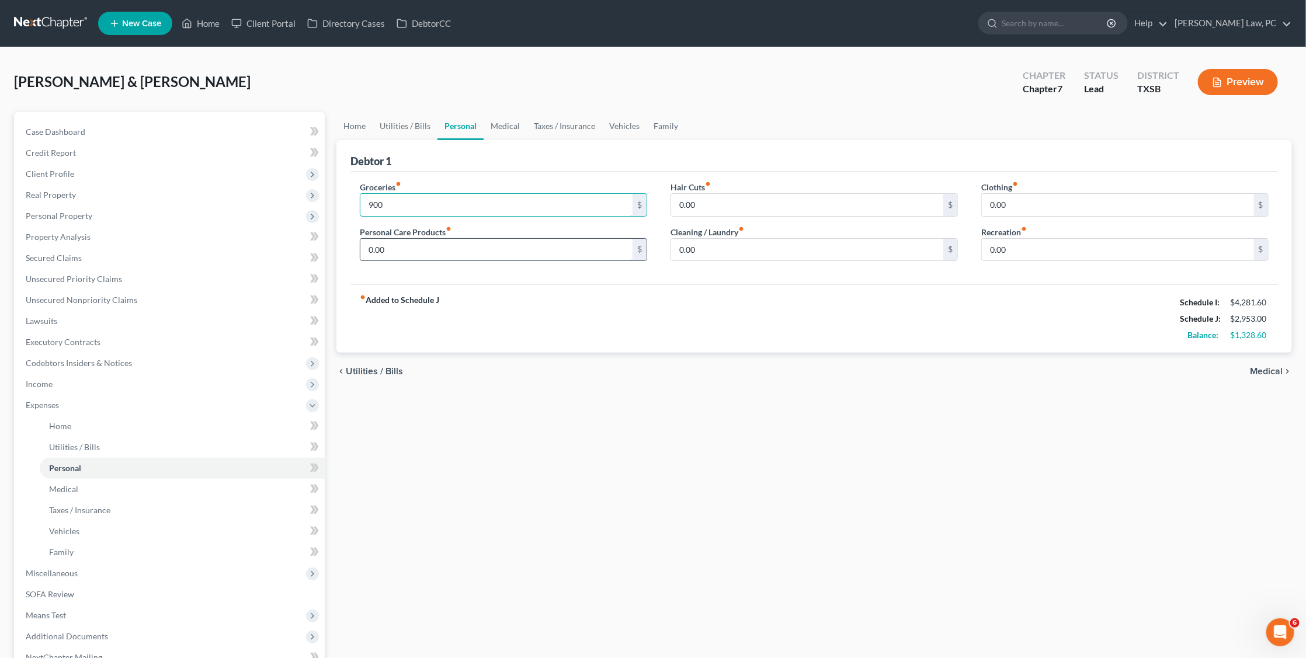
type input "900"
drag, startPoint x: 388, startPoint y: 251, endPoint x: 349, endPoint y: 250, distance: 38.5
click at [349, 250] on div "Groceries fiber_manual_record 900 $ Personal Care Products fiber_manual_record …" at bounding box center [503, 226] width 311 height 90
type input "60"
drag, startPoint x: 706, startPoint y: 251, endPoint x: 657, endPoint y: 252, distance: 49.1
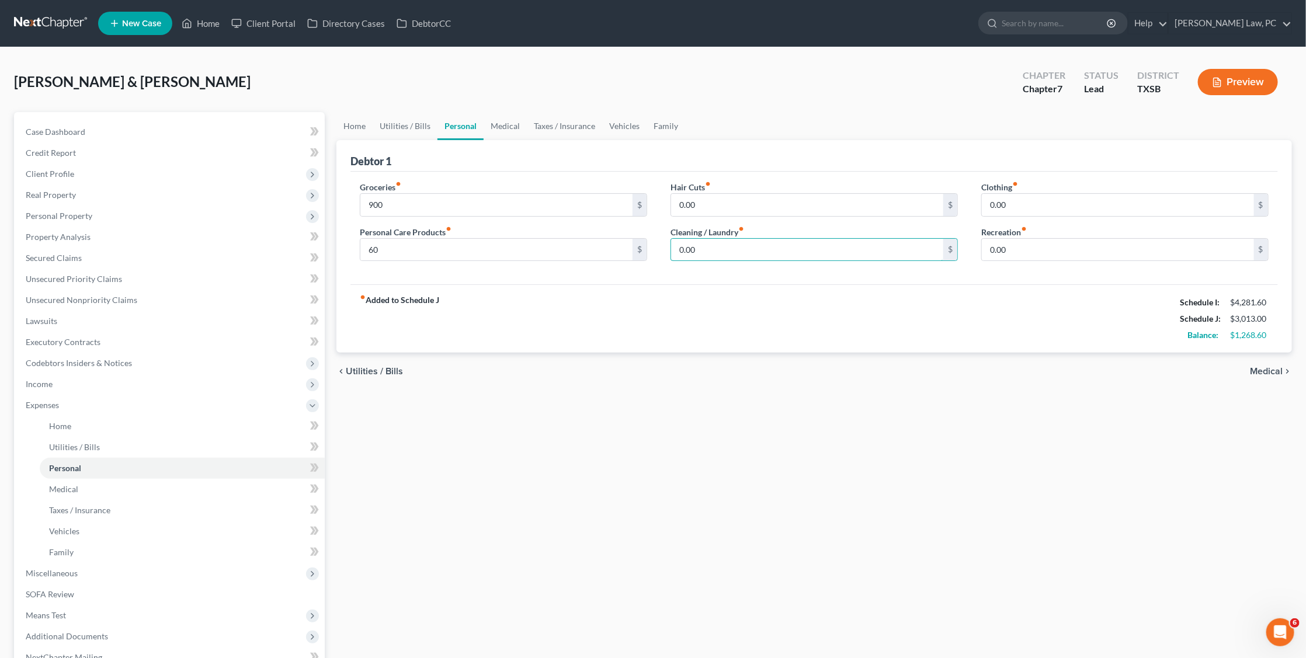
click at [657, 252] on div "Groceries fiber_manual_record 900 $ Personal Care Products fiber_manual_record …" at bounding box center [814, 226] width 932 height 90
type input "60"
type input "100"
drag, startPoint x: 1013, startPoint y: 207, endPoint x: 960, endPoint y: 207, distance: 52.6
click at [960, 207] on div "Groceries fiber_manual_record 900 $ Personal Care Products fiber_manual_record …" at bounding box center [814, 226] width 932 height 90
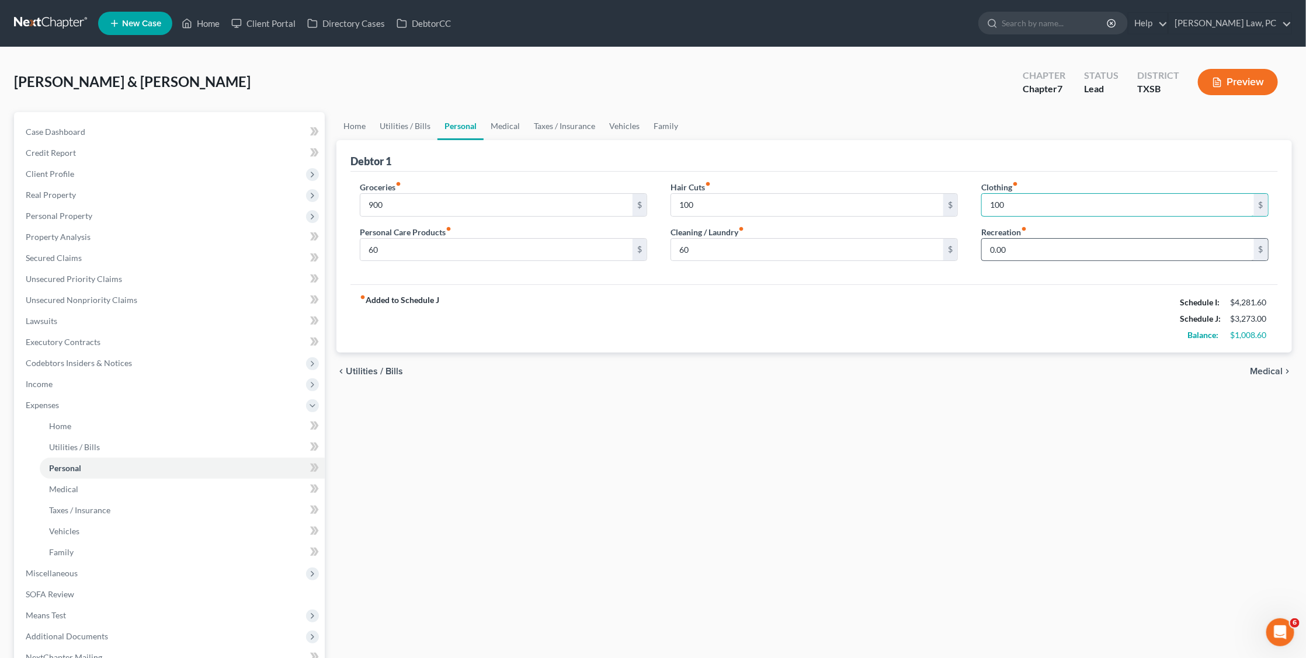
type input "100"
drag, startPoint x: 1020, startPoint y: 246, endPoint x: 962, endPoint y: 246, distance: 57.8
click at [962, 246] on div "Groceries fiber_manual_record 900 $ Personal Care Products fiber_manual_record …" at bounding box center [814, 226] width 932 height 90
type input "100"
click at [49, 256] on span "Secured Claims" at bounding box center [54, 258] width 56 height 10
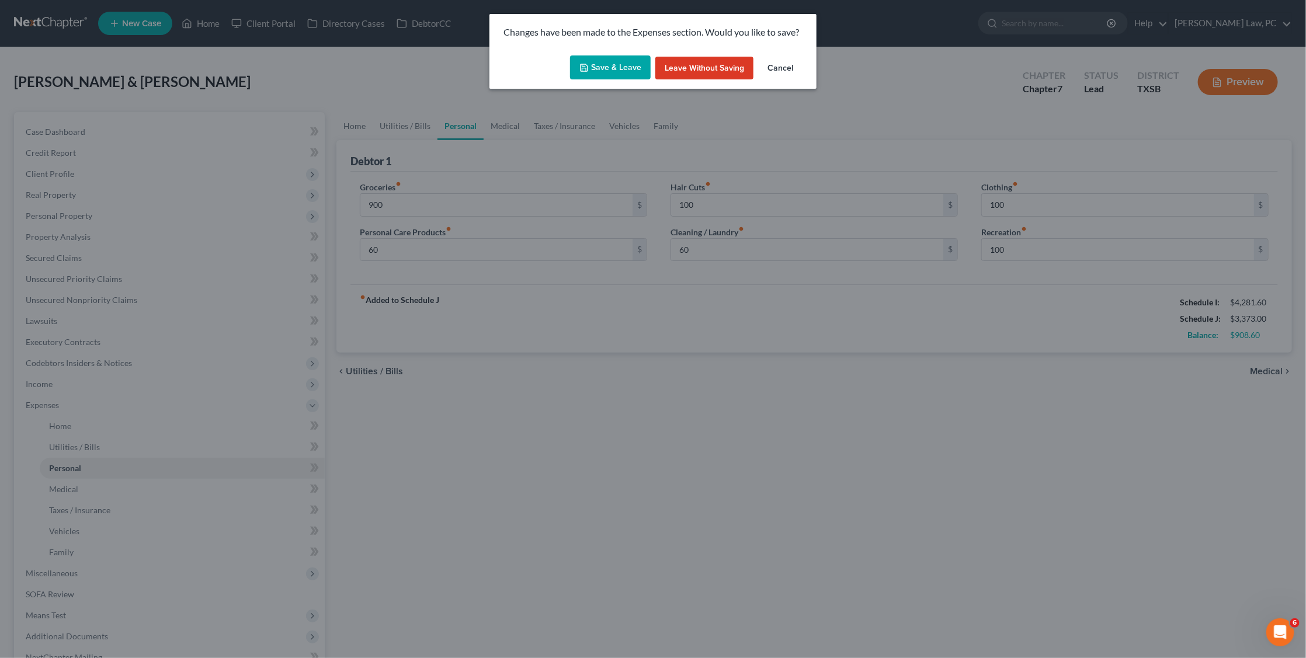
click at [613, 64] on button "Save & Leave" at bounding box center [610, 67] width 81 height 25
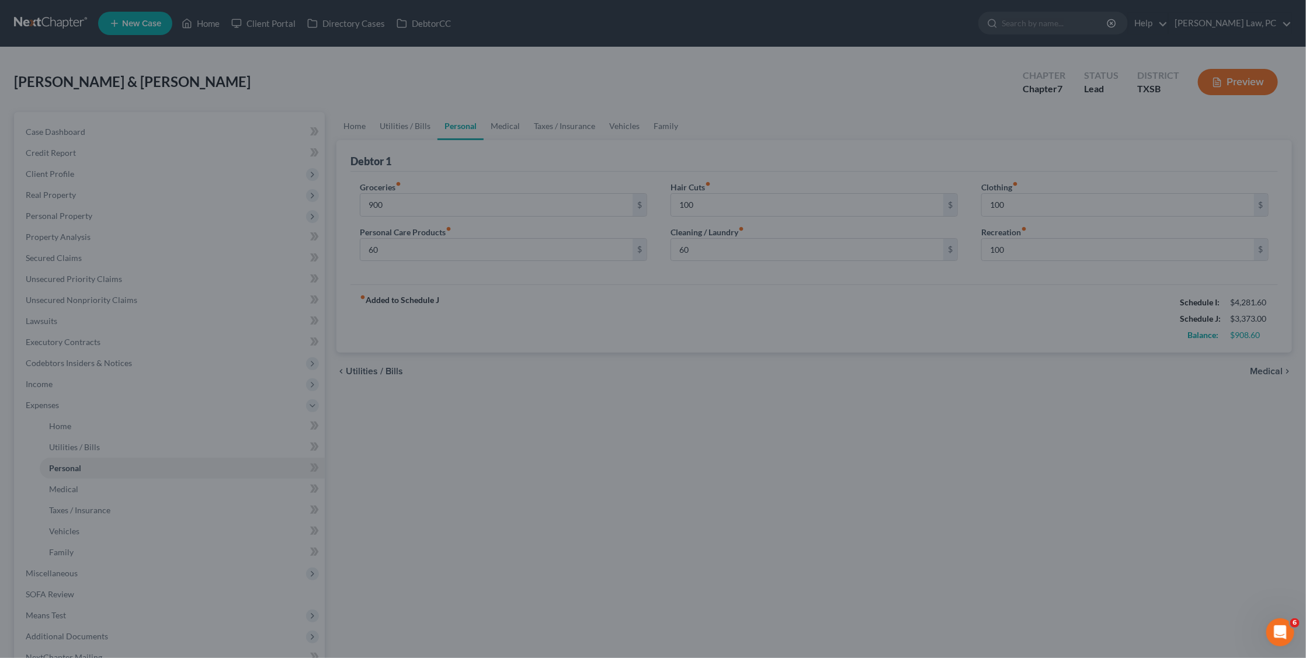
type input "900.00"
type input "60.00"
type input "100.00"
type input "60.00"
type input "100.00"
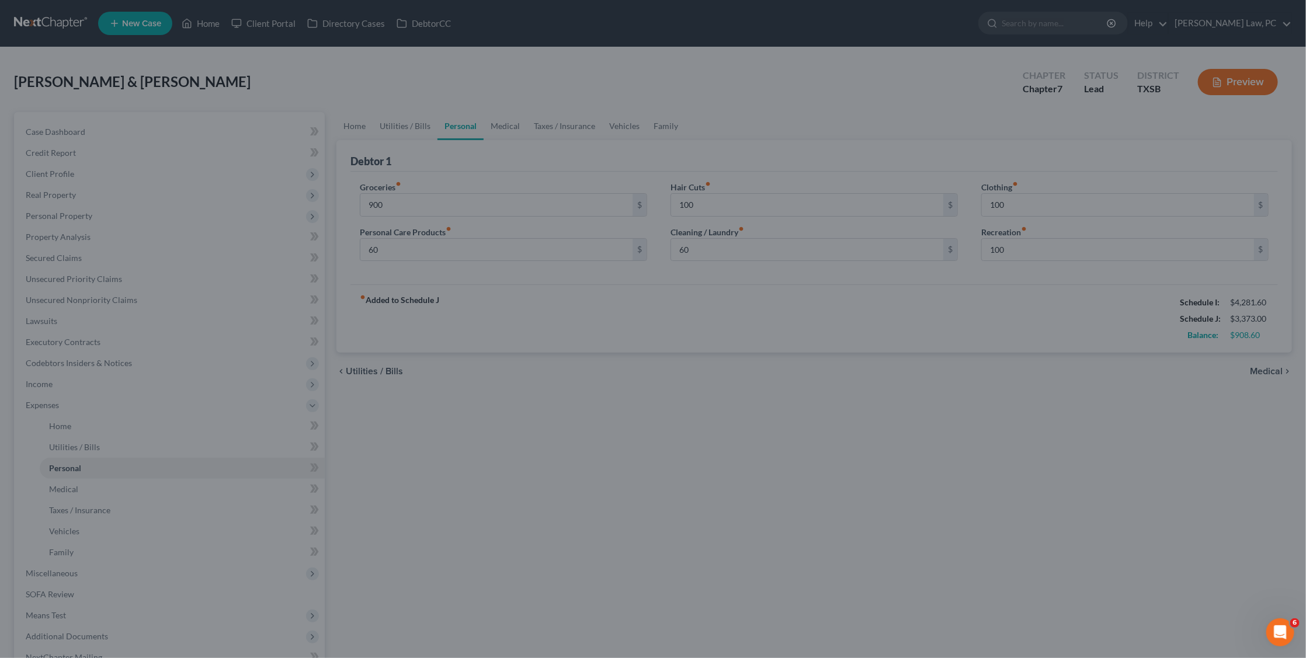
type input "100.00"
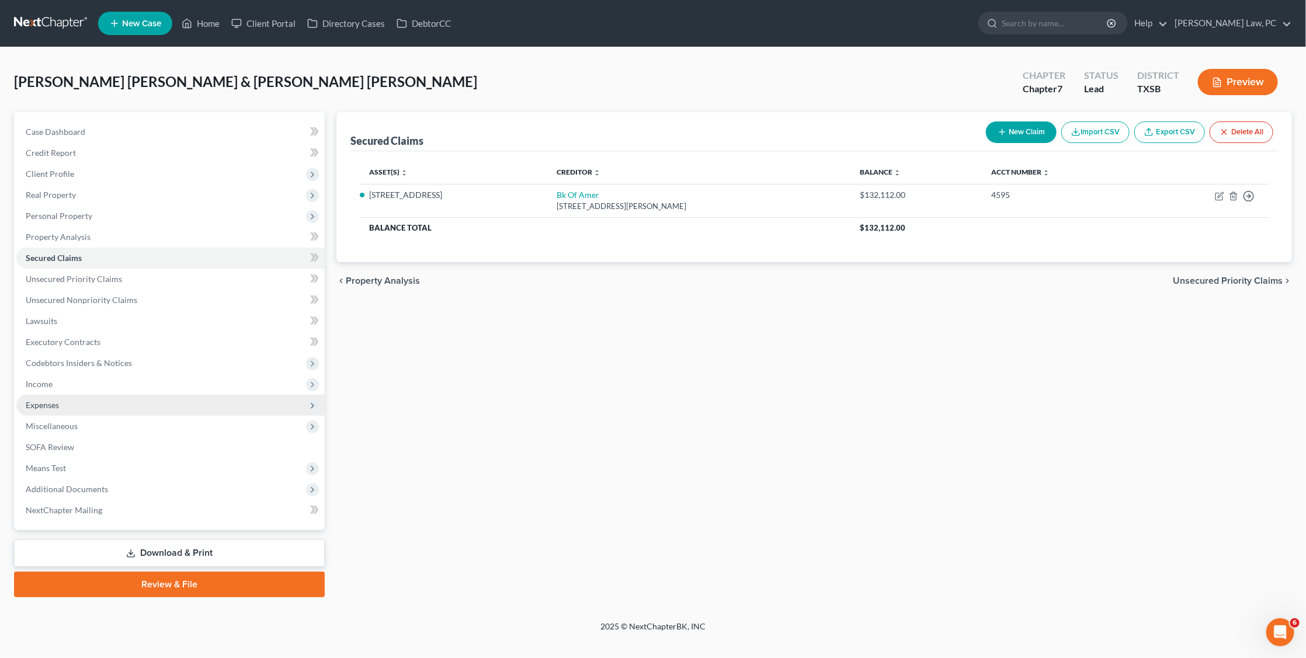
click at [61, 396] on span "Expenses" at bounding box center [170, 405] width 308 height 21
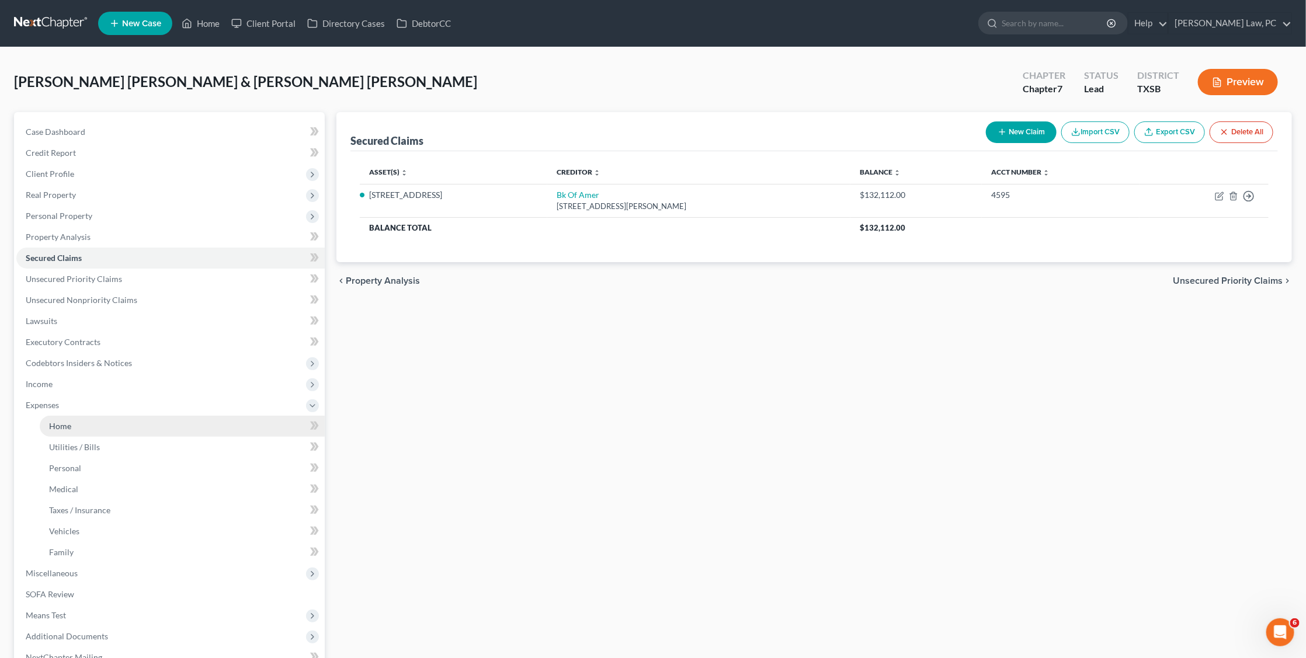
click at [122, 416] on link "Home" at bounding box center [182, 426] width 285 height 21
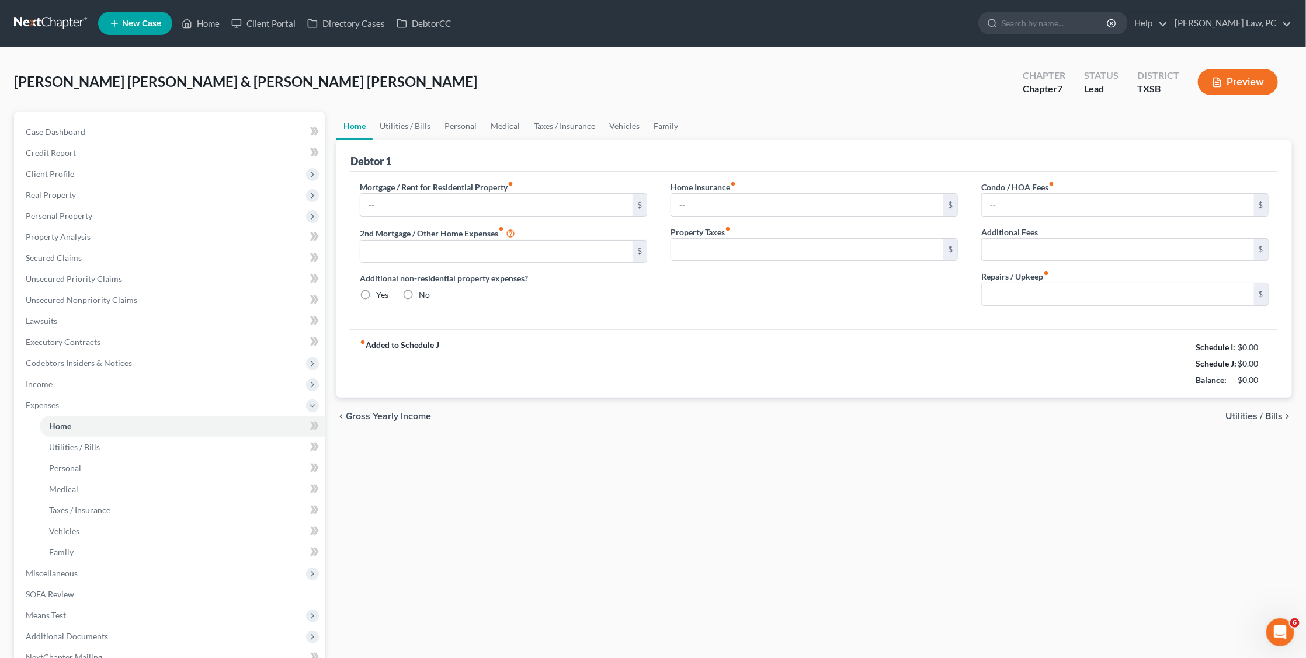
type input "1,122.00"
type input "0.00"
radio input "true"
type input "0.00"
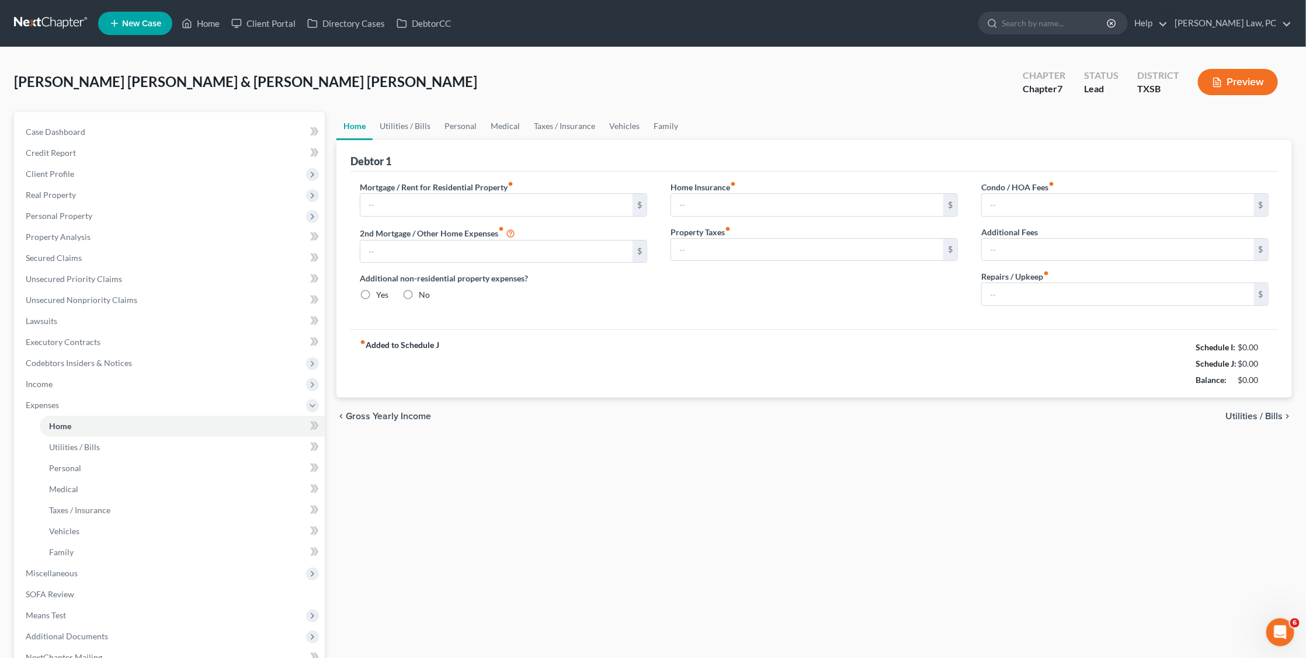
type input "46.00"
type input "0.00"
type input "100.00"
click at [474, 127] on link "Personal" at bounding box center [460, 126] width 46 height 28
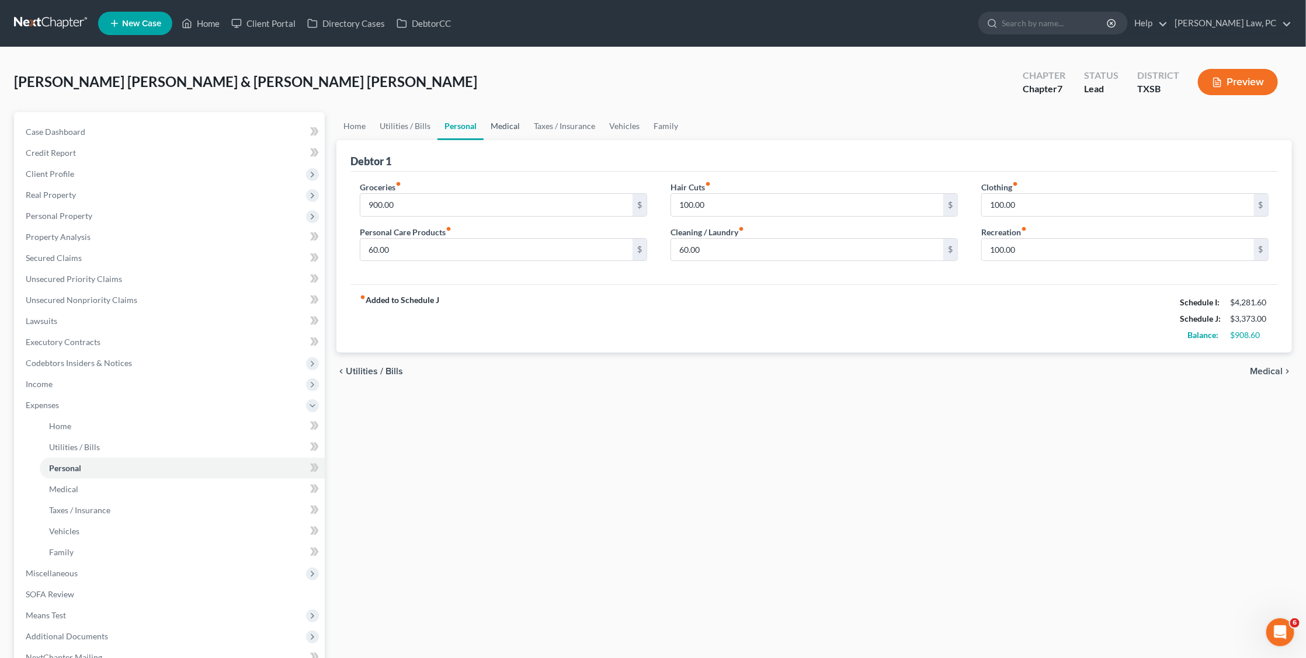
click at [505, 126] on link "Medical" at bounding box center [505, 126] width 43 height 28
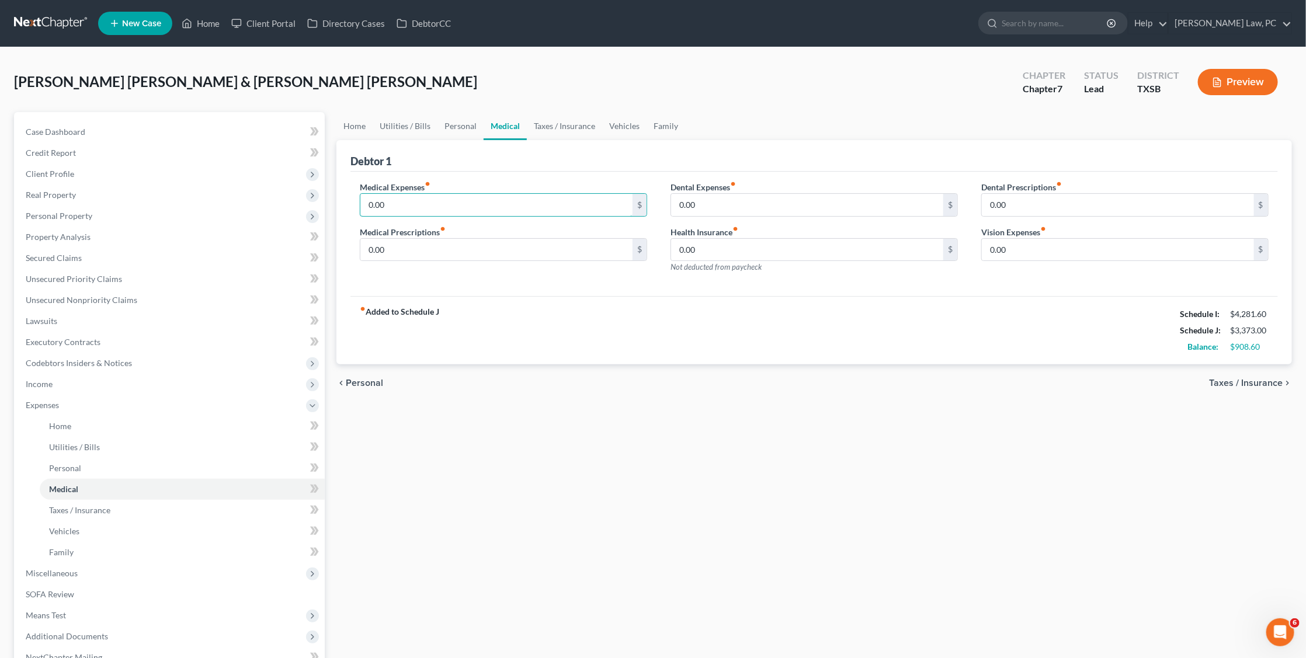
drag, startPoint x: 423, startPoint y: 206, endPoint x: 357, endPoint y: 205, distance: 66.6
click at [357, 205] on div "Medical Expenses fiber_manual_record 0.00 $ Medical Prescriptions fiber_manual_…" at bounding box center [503, 232] width 311 height 102
drag, startPoint x: 700, startPoint y: 245, endPoint x: 648, endPoint y: 243, distance: 52.0
click at [648, 243] on div "Medical Expenses fiber_manual_record 0.00 $ Medical Prescriptions fiber_manual_…" at bounding box center [814, 232] width 932 height 102
type input "203"
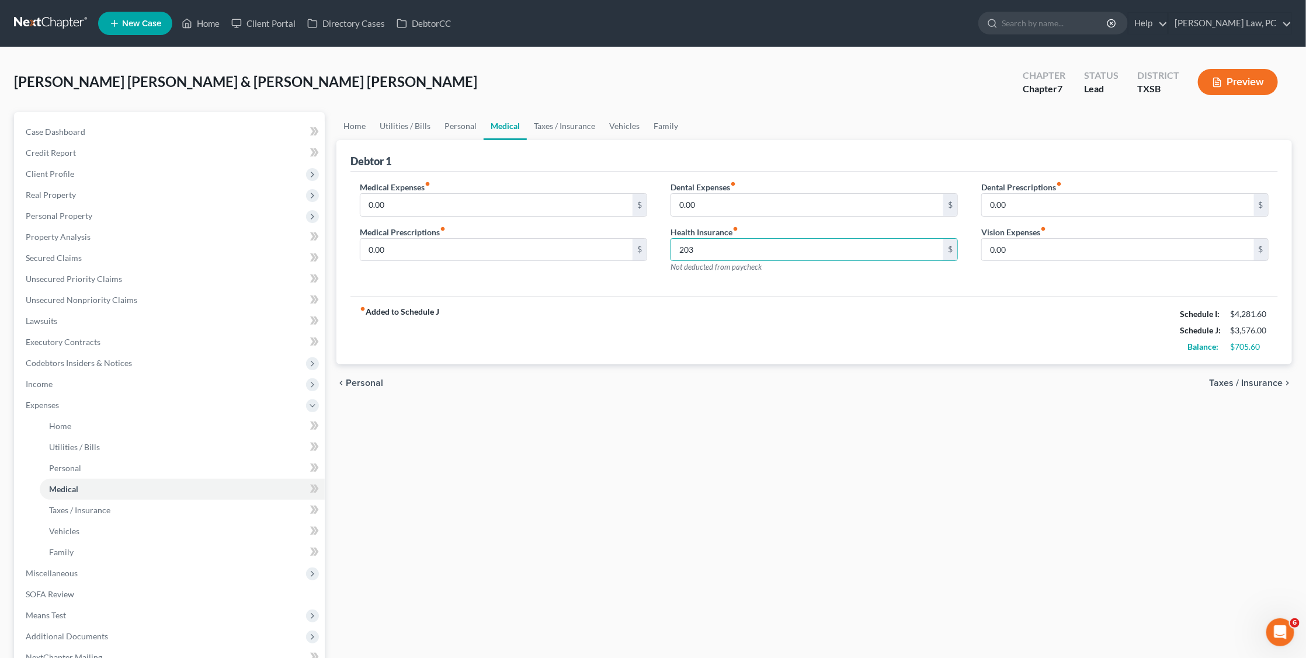
click at [815, 287] on div "Medical Expenses fiber_manual_record 0.00 $ Medical Prescriptions fiber_manual_…" at bounding box center [813, 234] width 927 height 125
drag, startPoint x: 400, startPoint y: 205, endPoint x: 348, endPoint y: 203, distance: 52.0
click at [348, 203] on div "Medical Expenses fiber_manual_record 0.00 $ Medical Prescriptions fiber_manual_…" at bounding box center [503, 232] width 311 height 102
type input "100"
click at [574, 129] on link "Taxes / Insurance" at bounding box center [564, 126] width 75 height 28
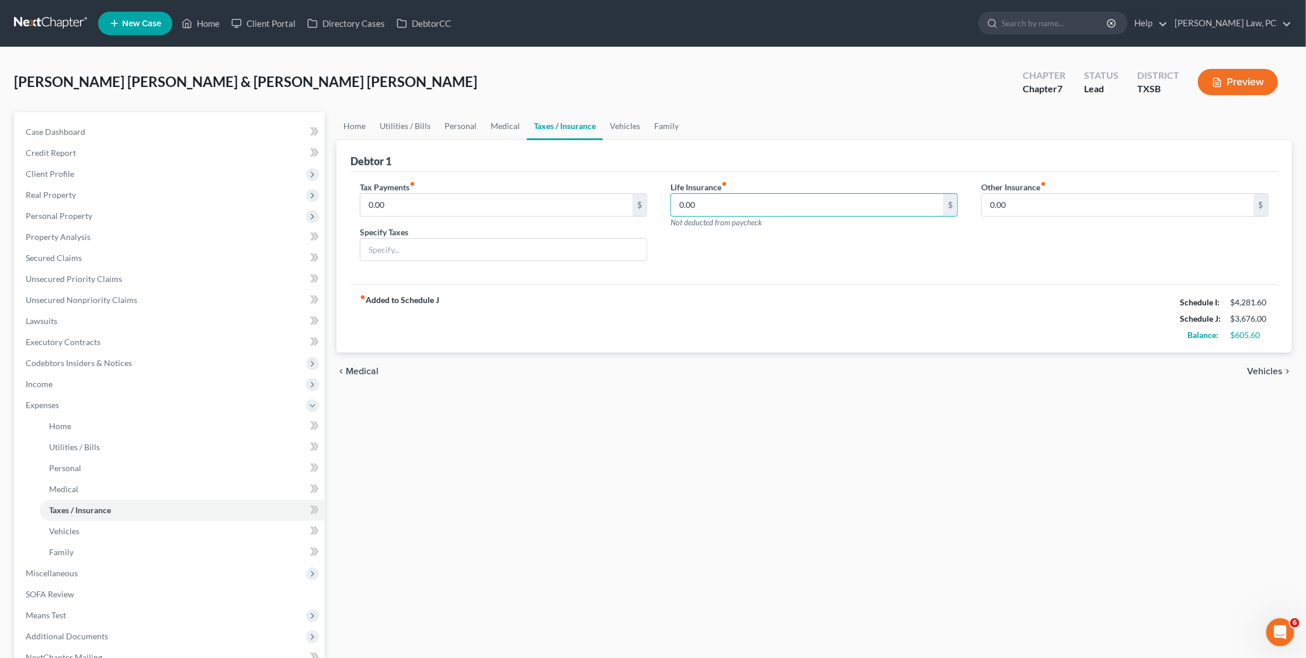
drag, startPoint x: 709, startPoint y: 204, endPoint x: 666, endPoint y: 203, distance: 43.2
click at [665, 203] on div "Life Insurance fiber_manual_record 0.00 $ Not deducted from paycheck" at bounding box center [814, 226] width 311 height 90
type input "38"
click at [633, 122] on link "Vehicles" at bounding box center [625, 126] width 44 height 28
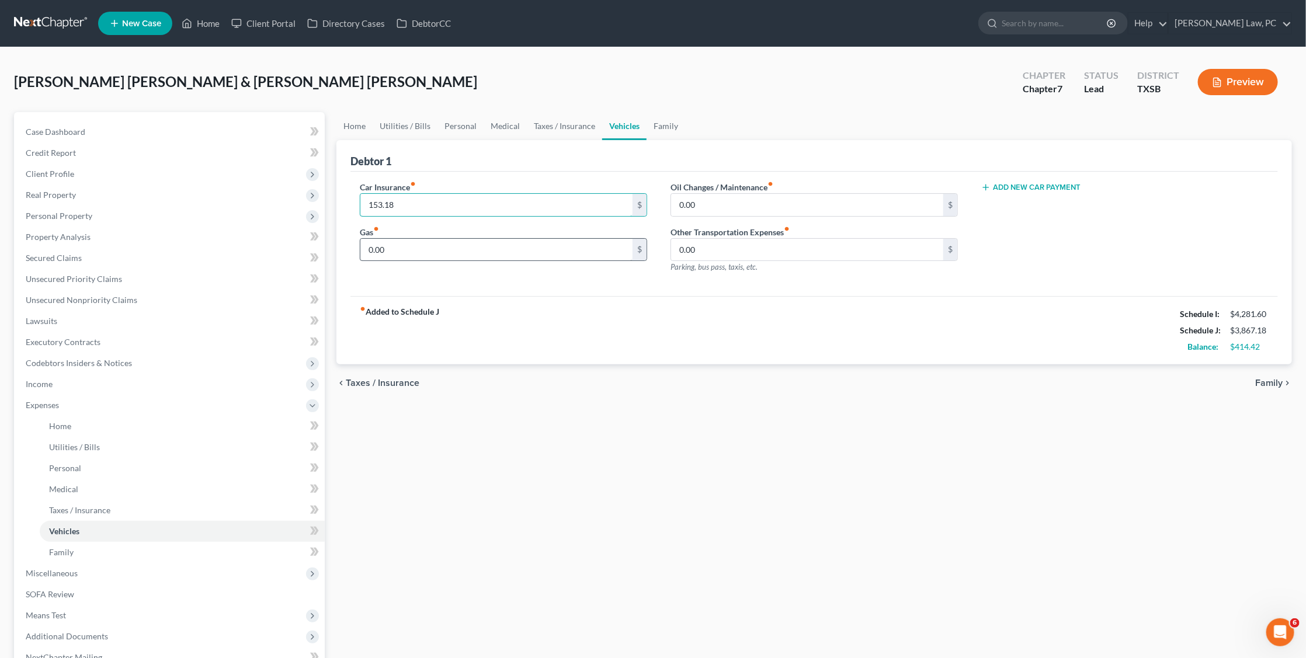
type input "153.18"
click at [391, 246] on input "0.00" at bounding box center [496, 250] width 272 height 22
drag, startPoint x: 391, startPoint y: 246, endPoint x: 356, endPoint y: 244, distance: 34.5
click at [356, 244] on div "Car Insurance fiber_manual_record 153.18 $ Gas fiber_manual_record 0.00 $" at bounding box center [503, 232] width 311 height 102
type input "400"
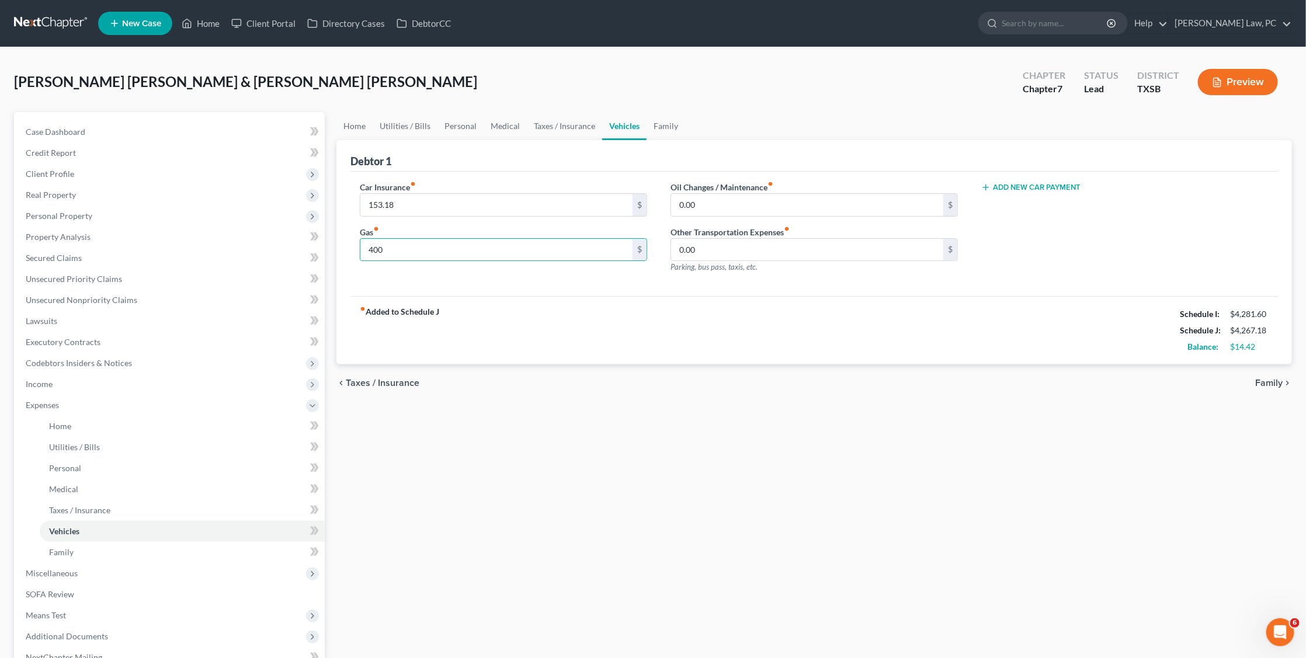
click at [610, 305] on div "fiber_manual_record Added to Schedule J Schedule I: $4,281.60 Schedule J: $4,26…" at bounding box center [813, 330] width 927 height 68
drag, startPoint x: 708, startPoint y: 203, endPoint x: 656, endPoint y: 200, distance: 51.5
click at [656, 200] on div "Car Insurance fiber_manual_record 153.18 $ Gas fiber_manual_record 400 $ Oil Ch…" at bounding box center [814, 232] width 932 height 102
type input "100"
click at [762, 303] on div "fiber_manual_record Added to Schedule J Schedule I: $4,281.60 Schedule J: $4,36…" at bounding box center [813, 330] width 927 height 68
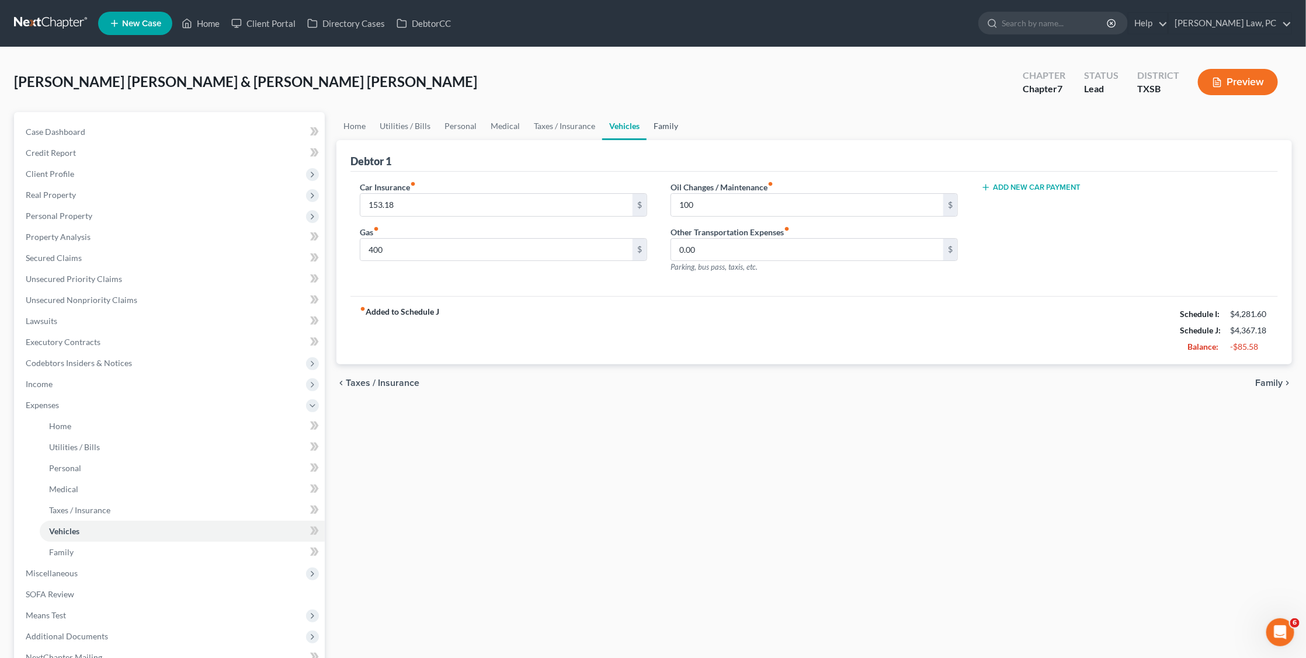
click at [657, 125] on link "Family" at bounding box center [665, 126] width 39 height 28
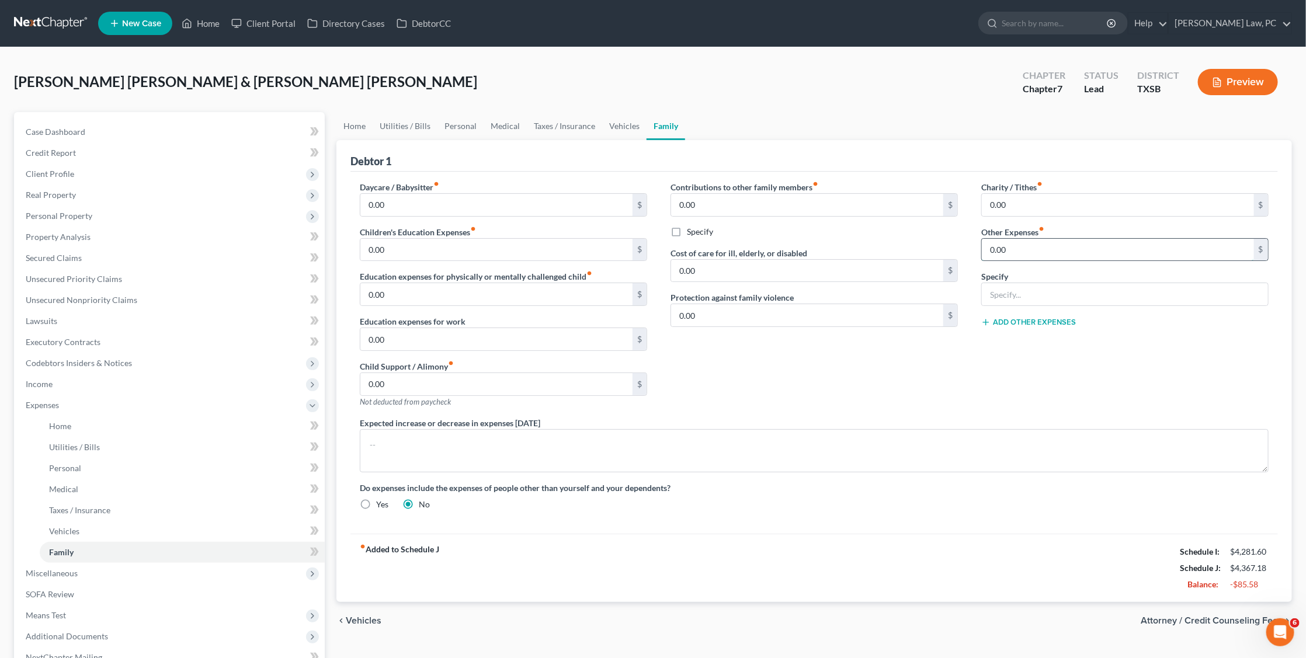
drag, startPoint x: 1011, startPoint y: 250, endPoint x: 990, endPoint y: 250, distance: 21.6
click at [990, 250] on input "0.00" at bounding box center [1118, 250] width 272 height 22
type input "120"
click at [1007, 294] on input "text" at bounding box center [1125, 294] width 286 height 22
click at [990, 291] on input "Karate" at bounding box center [1125, 294] width 286 height 22
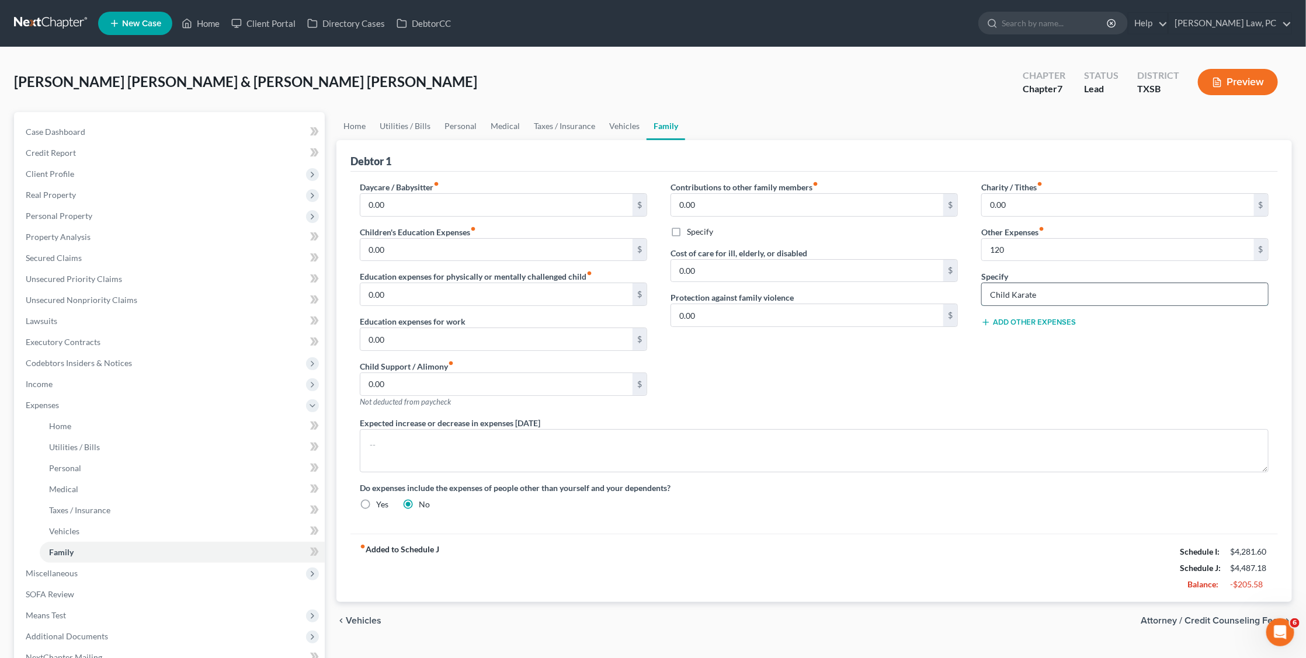
click at [1052, 296] on input "Child Karate" at bounding box center [1125, 294] width 286 height 22
click at [1050, 334] on div "Charity / Tithes fiber_manual_record 0.00 $ Other Expenses fiber_manual_record …" at bounding box center [1124, 299] width 311 height 236
click at [1045, 295] on input "Child Karate's" at bounding box center [1125, 294] width 286 height 22
type input "Child Karate"
click at [34, 379] on span "Income" at bounding box center [39, 384] width 27 height 10
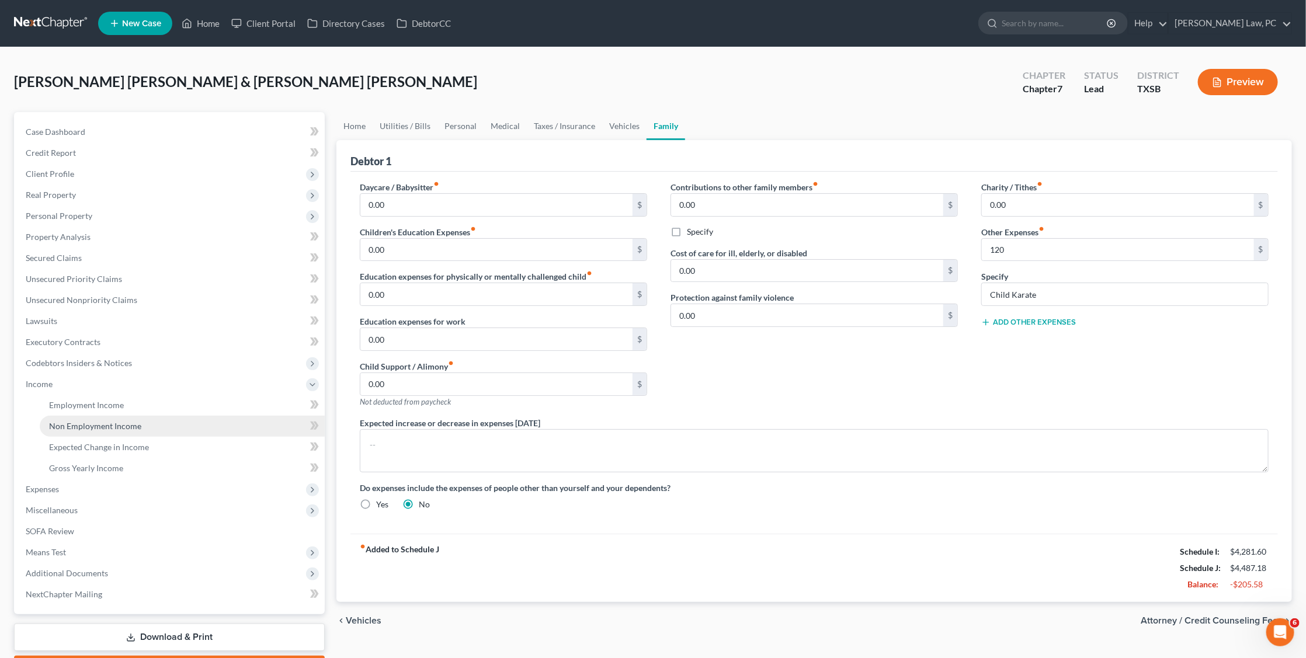
click at [91, 421] on span "Non Employment Income" at bounding box center [95, 426] width 92 height 10
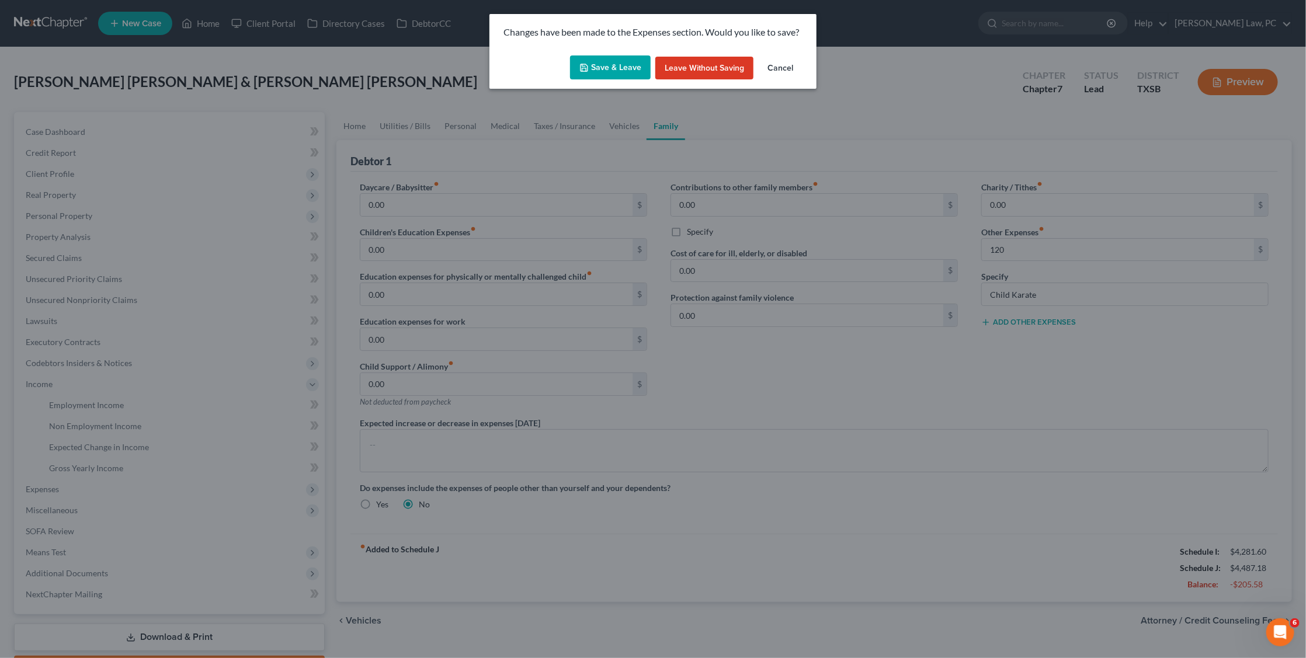
click at [601, 55] on button "Save & Leave" at bounding box center [610, 67] width 81 height 25
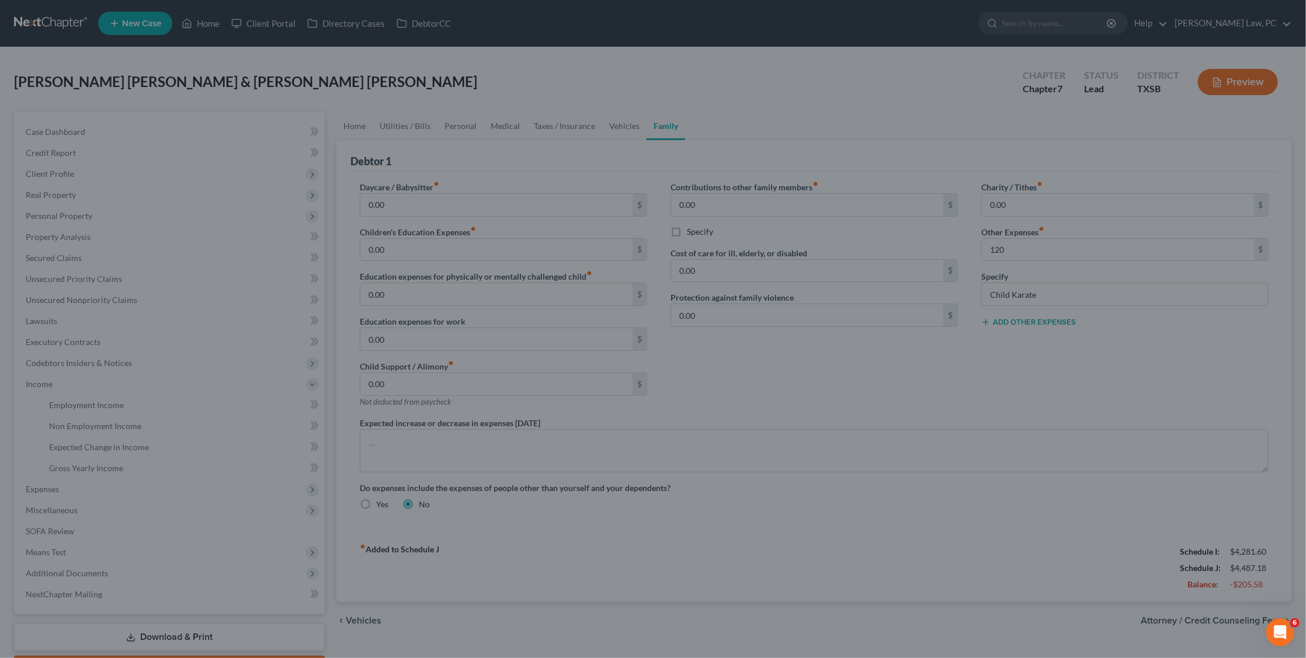
type input "120.00"
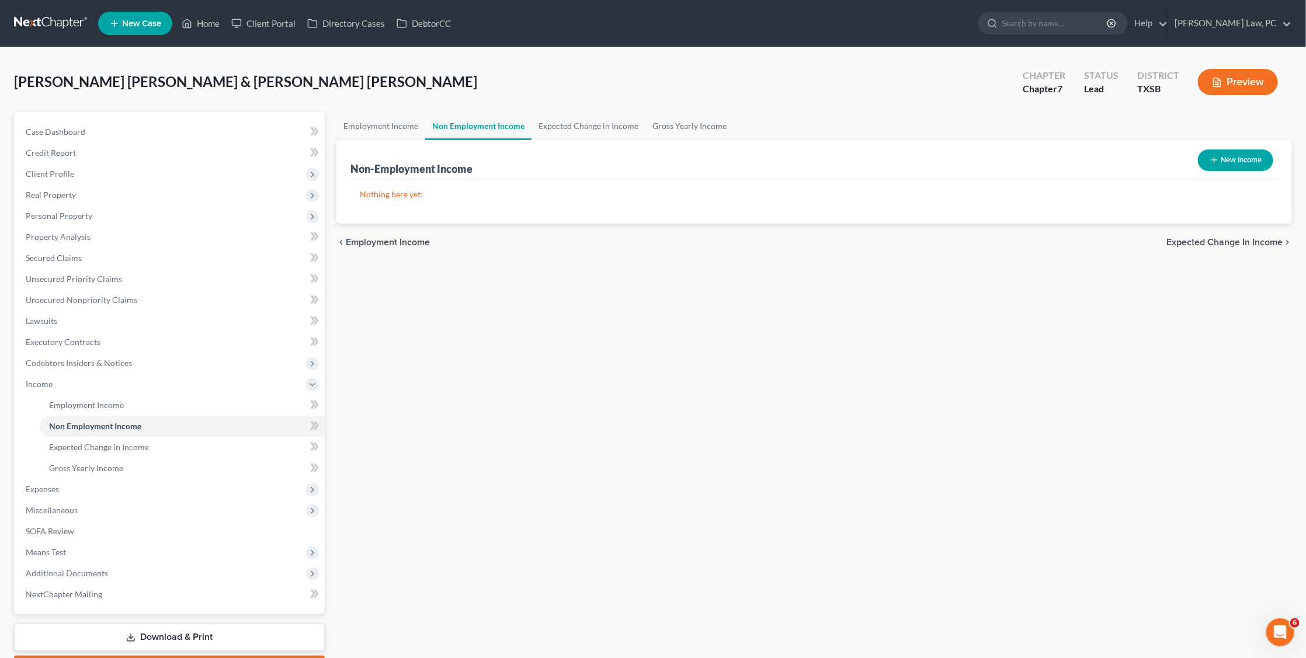
click at [1223, 159] on button "New Income" at bounding box center [1235, 160] width 75 height 22
select select "0"
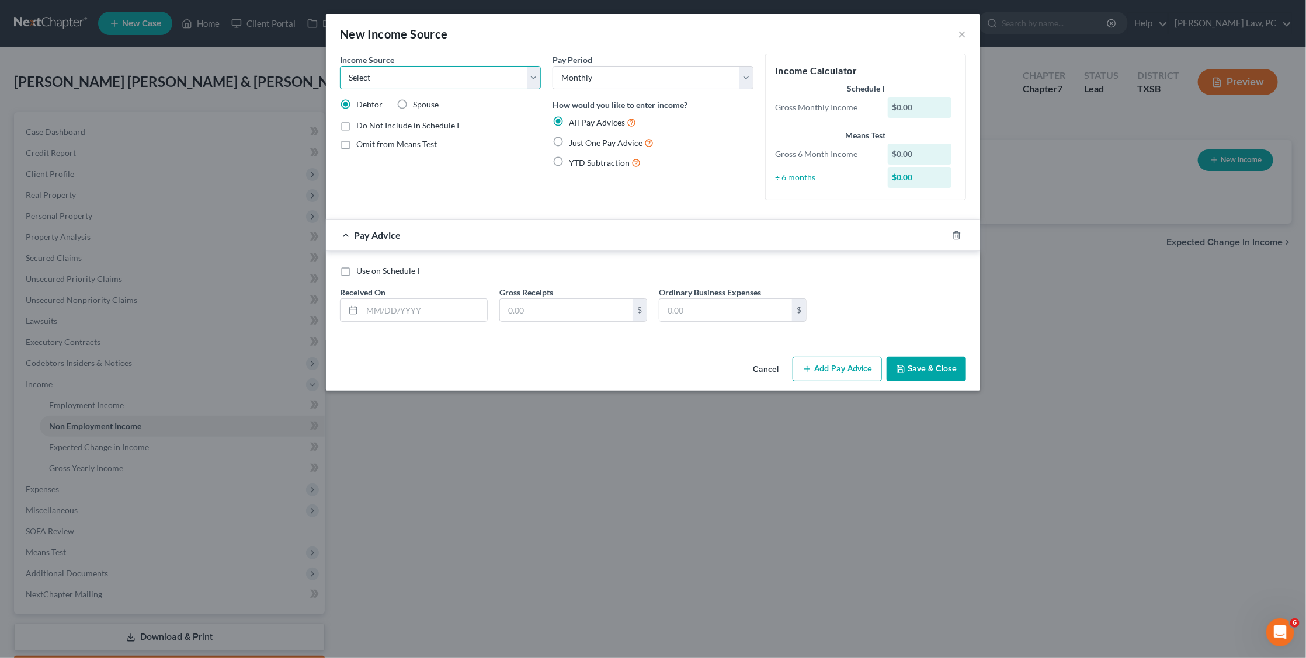
select select "8"
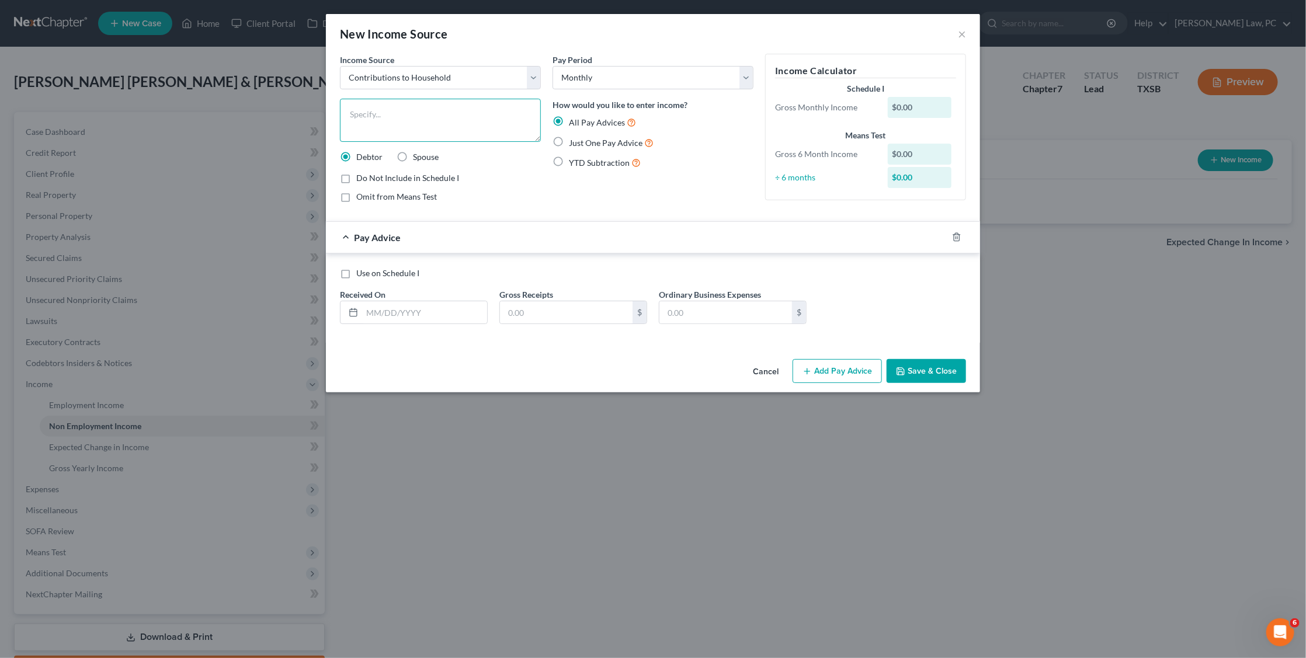
click at [425, 117] on textarea at bounding box center [440, 120] width 201 height 43
click at [628, 136] on label "Just One Pay Advice" at bounding box center [611, 142] width 85 height 13
click at [581, 136] on input "Just One Pay Advice" at bounding box center [577, 140] width 8 height 8
radio input "true"
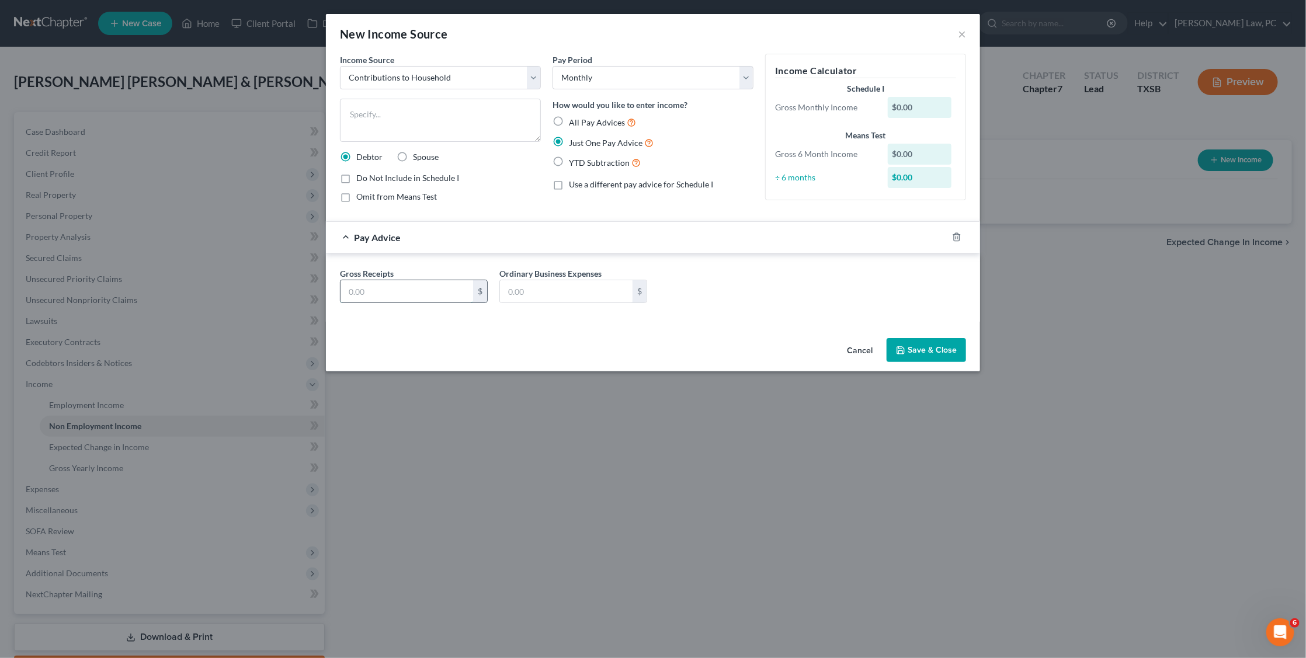
click at [365, 293] on input "text" at bounding box center [406, 291] width 133 height 22
type input "120"
click at [367, 131] on textarea at bounding box center [440, 120] width 201 height 43
type textarea "Contribution from brother"
click at [915, 347] on button "Save & Close" at bounding box center [925, 350] width 79 height 25
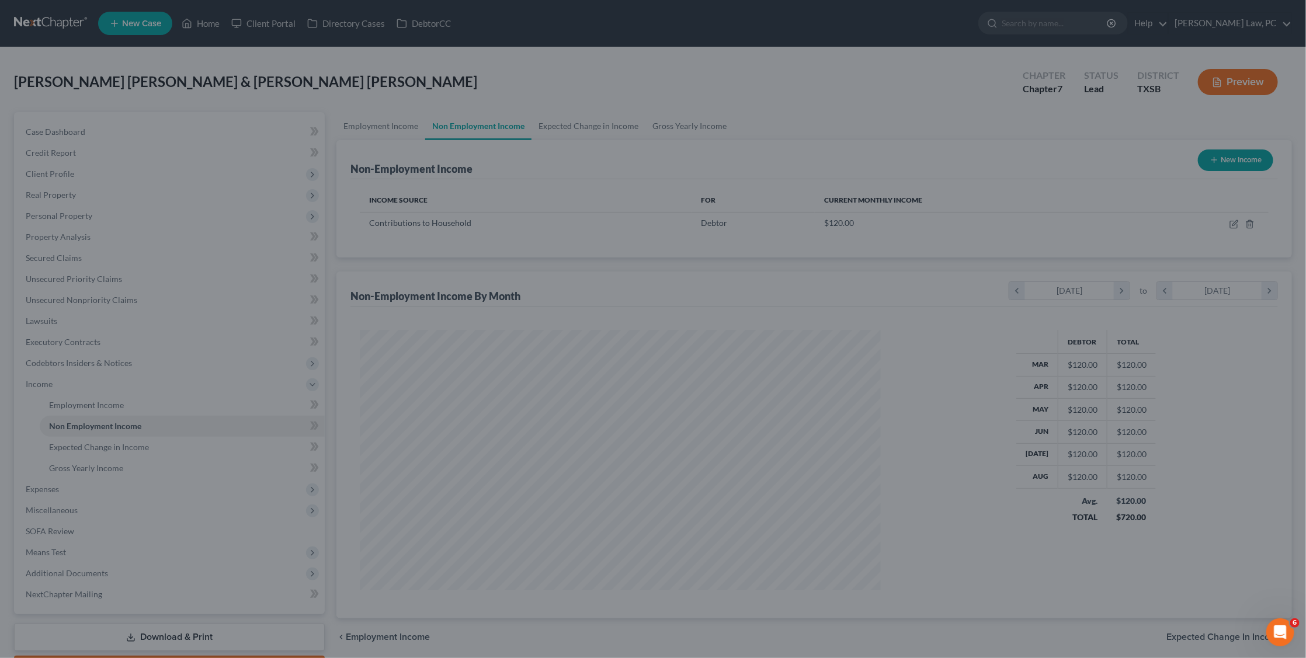
scroll to position [260, 543]
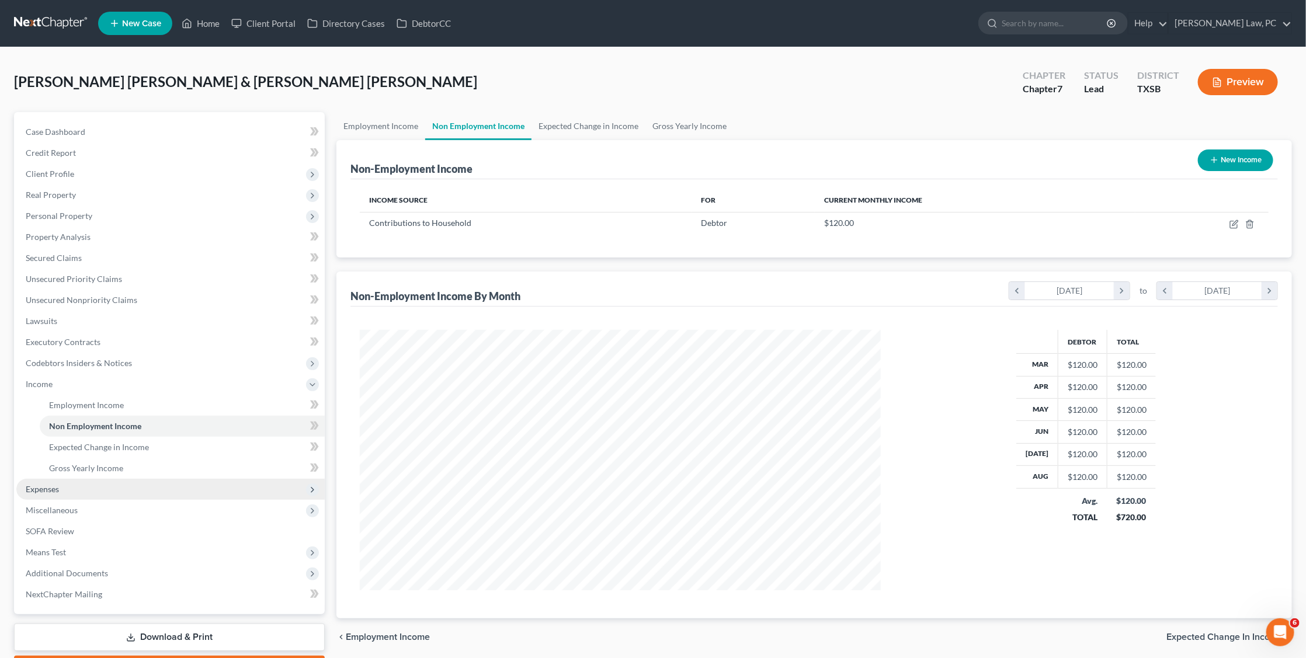
click at [40, 484] on span "Expenses" at bounding box center [42, 489] width 33 height 10
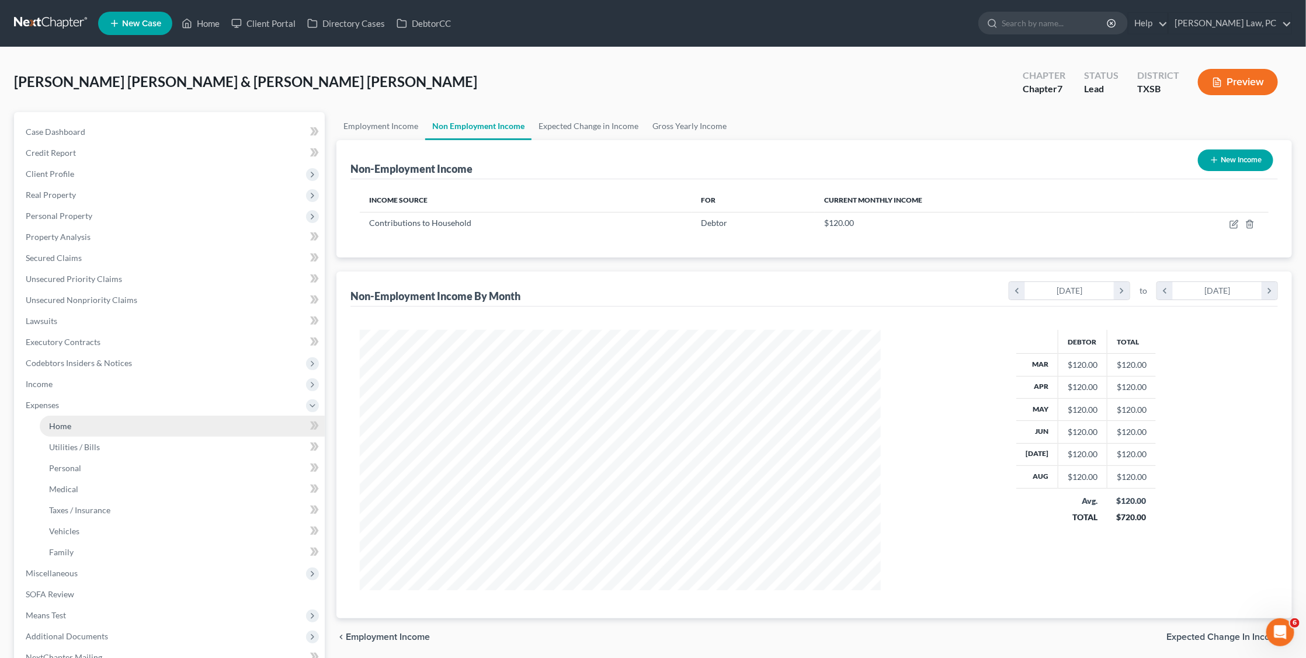
click at [99, 416] on link "Home" at bounding box center [182, 426] width 285 height 21
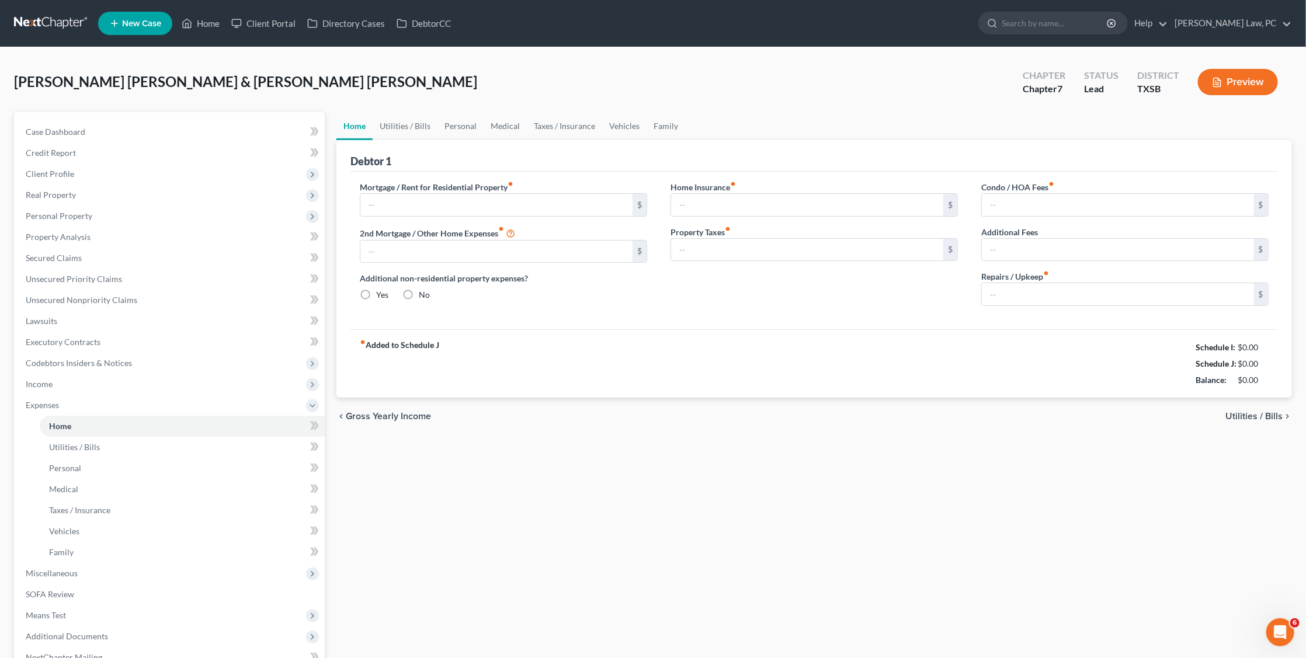
type input "1,122.00"
type input "0.00"
radio input "true"
type input "0.00"
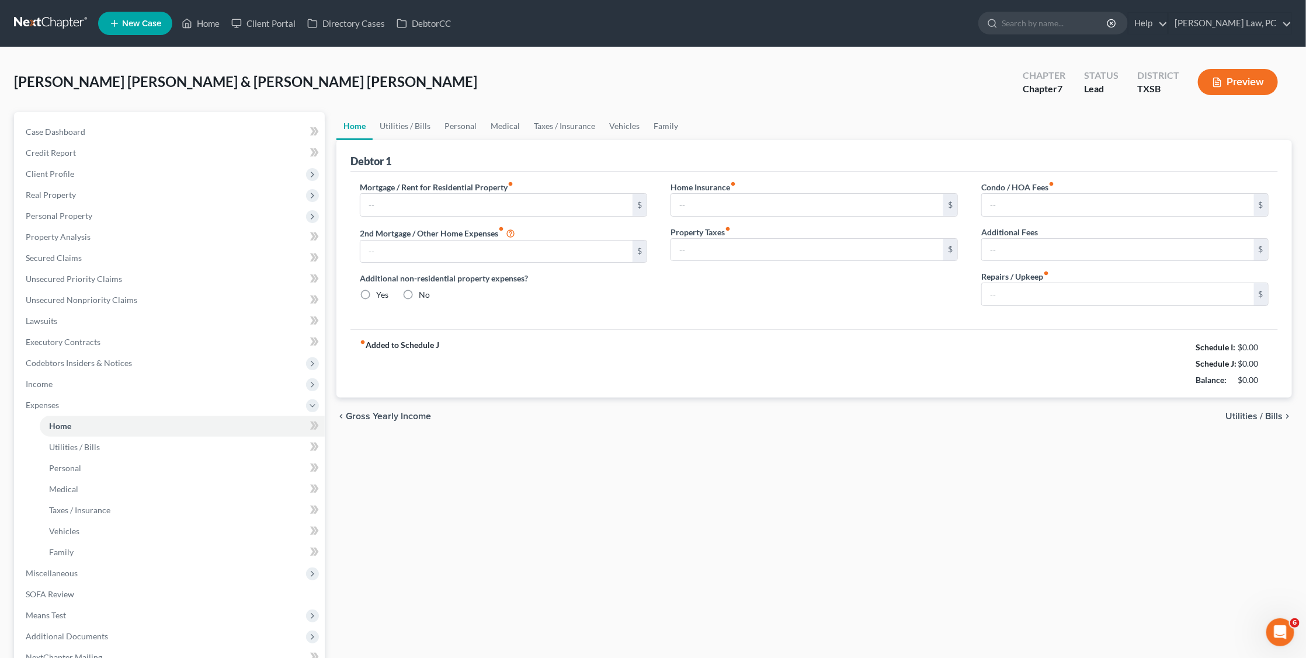
type input "46.00"
type input "0.00"
type input "100.00"
click at [408, 125] on link "Utilities / Bills" at bounding box center [405, 126] width 65 height 28
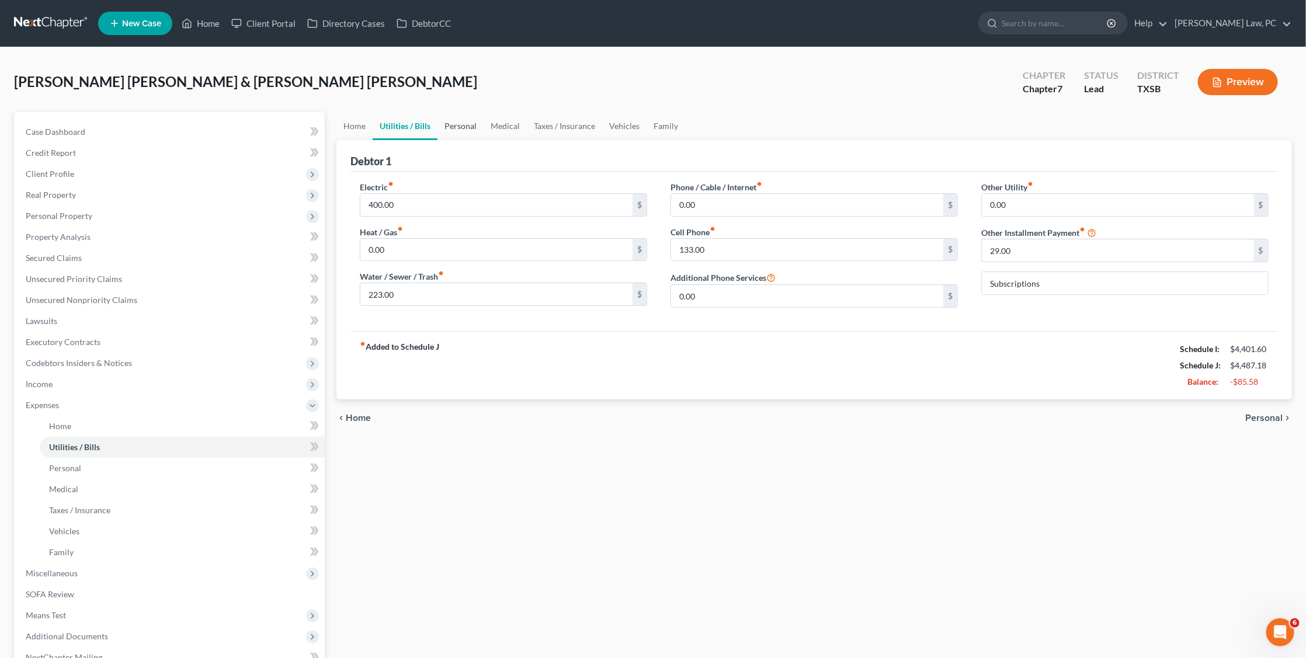
click at [462, 130] on link "Personal" at bounding box center [460, 126] width 46 height 28
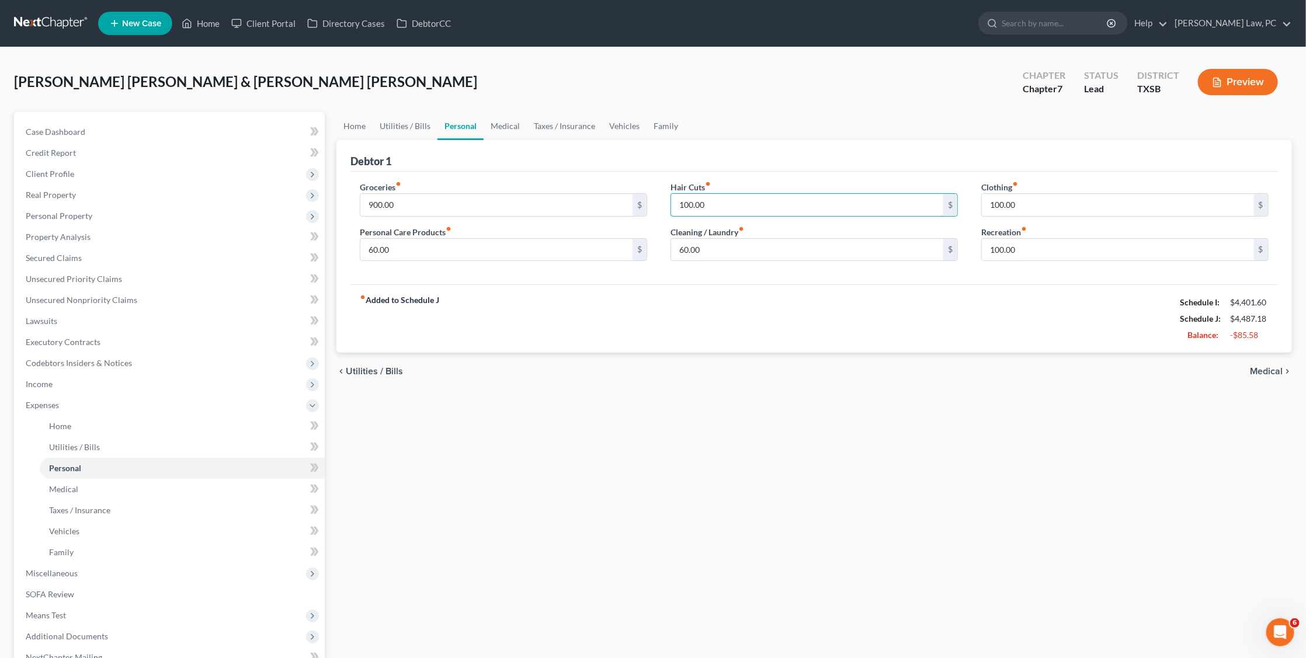
drag, startPoint x: 702, startPoint y: 201, endPoint x: 655, endPoint y: 201, distance: 47.9
click at [655, 201] on div "Groceries fiber_manual_record 900.00 $ Personal Care Products fiber_manual_reco…" at bounding box center [814, 226] width 932 height 90
type input "80"
drag, startPoint x: 417, startPoint y: 204, endPoint x: 348, endPoint y: 203, distance: 68.9
click at [348, 203] on div "Groceries fiber_manual_record 900.00 $ Personal Care Products fiber_manual_reco…" at bounding box center [503, 226] width 311 height 90
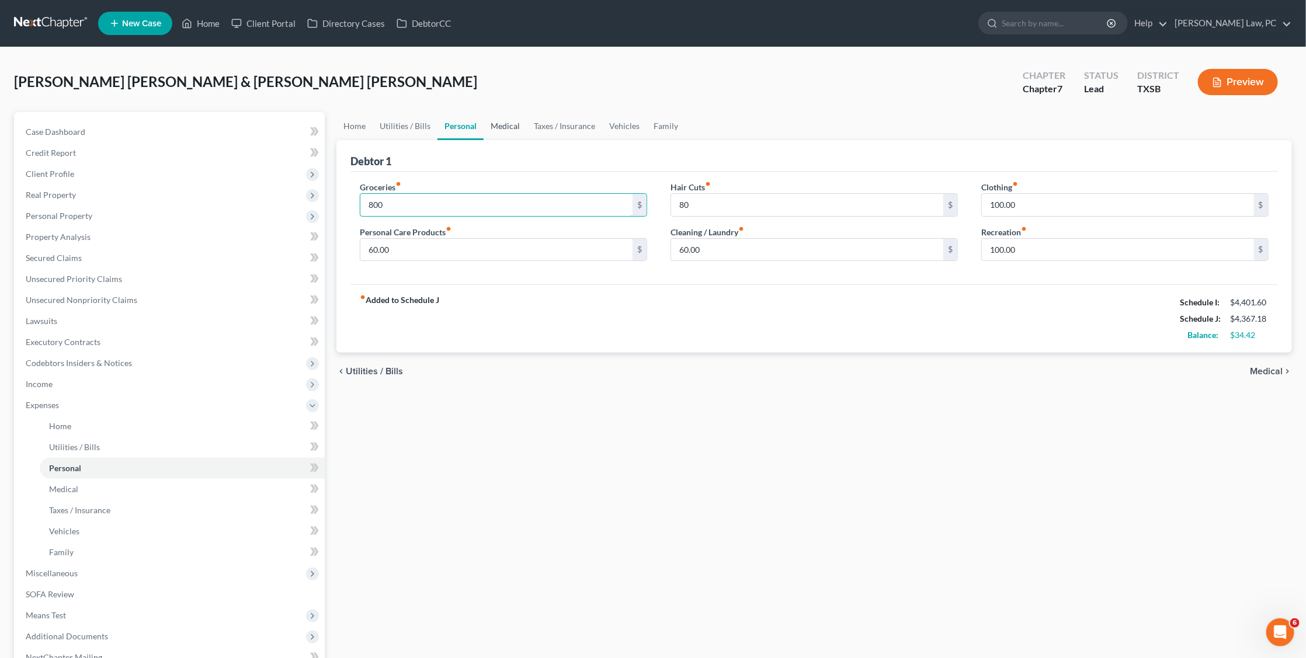
type input "800"
click at [499, 123] on link "Medical" at bounding box center [505, 126] width 43 height 28
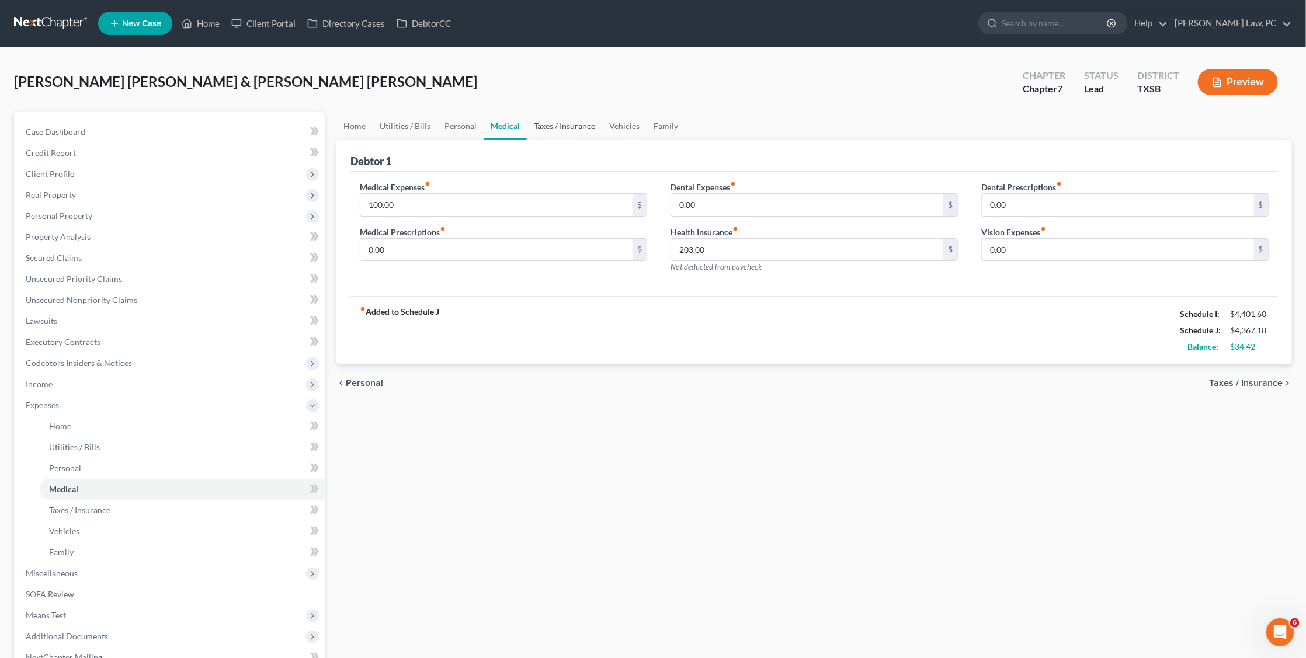
click at [551, 122] on link "Taxes / Insurance" at bounding box center [564, 126] width 75 height 28
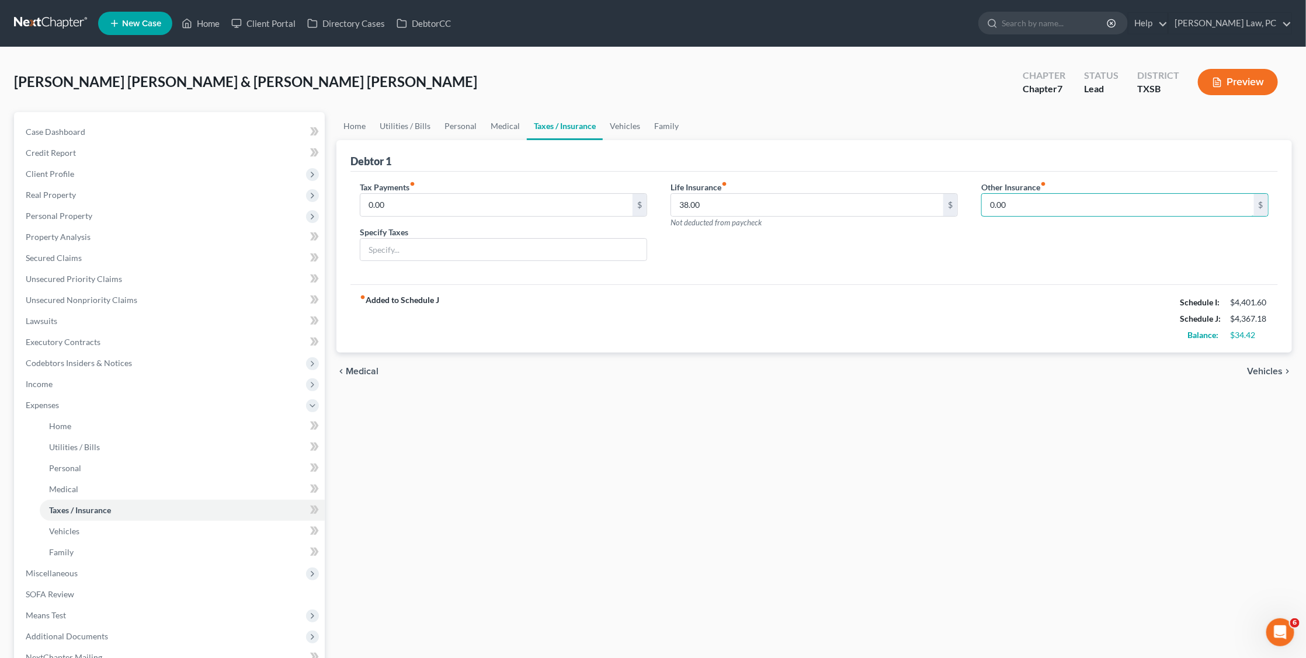
drag, startPoint x: 1018, startPoint y: 201, endPoint x: 971, endPoint y: 201, distance: 47.9
click at [968, 201] on div "Tax Payments fiber_manual_record 0.00 $ Specify Taxes Life Insurance fiber_manu…" at bounding box center [814, 226] width 932 height 90
type input "50"
click at [1004, 228] on input "text" at bounding box center [1125, 238] width 286 height 22
type input "Child Insurance"
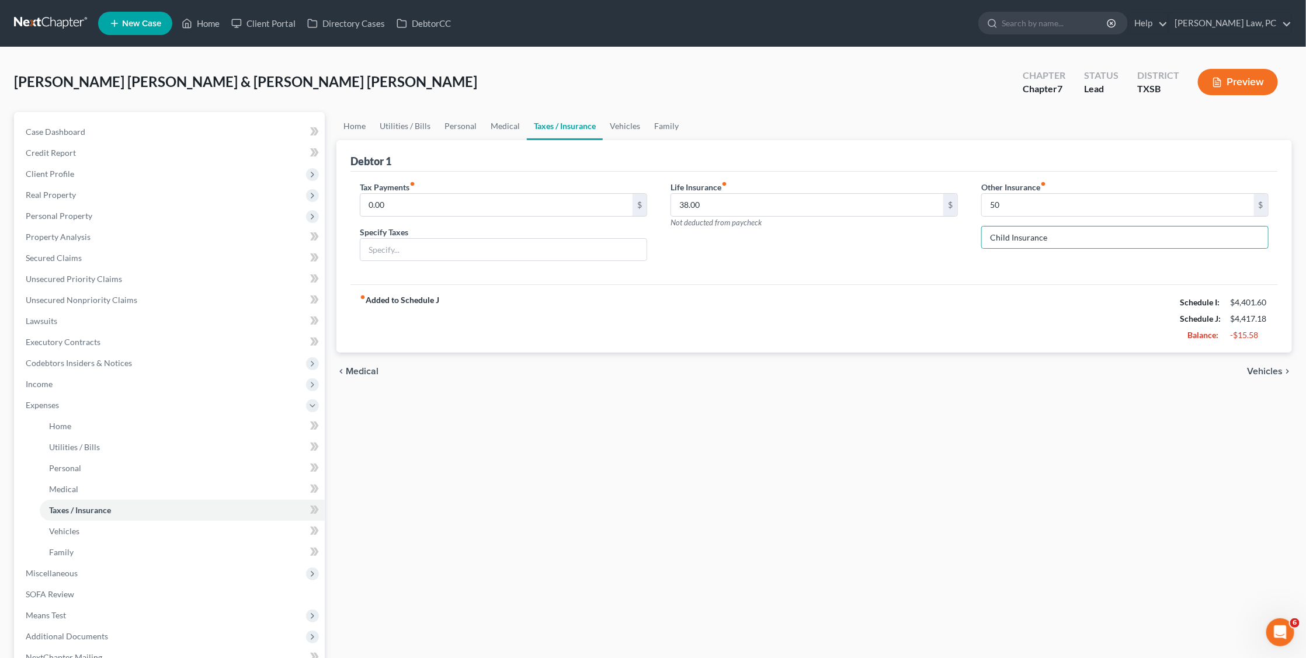
click at [1037, 277] on div "Tax Payments fiber_manual_record 0.00 $ Specify Taxes Life Insurance fiber_manu…" at bounding box center [813, 228] width 927 height 113
click at [460, 131] on link "Personal" at bounding box center [460, 126] width 46 height 28
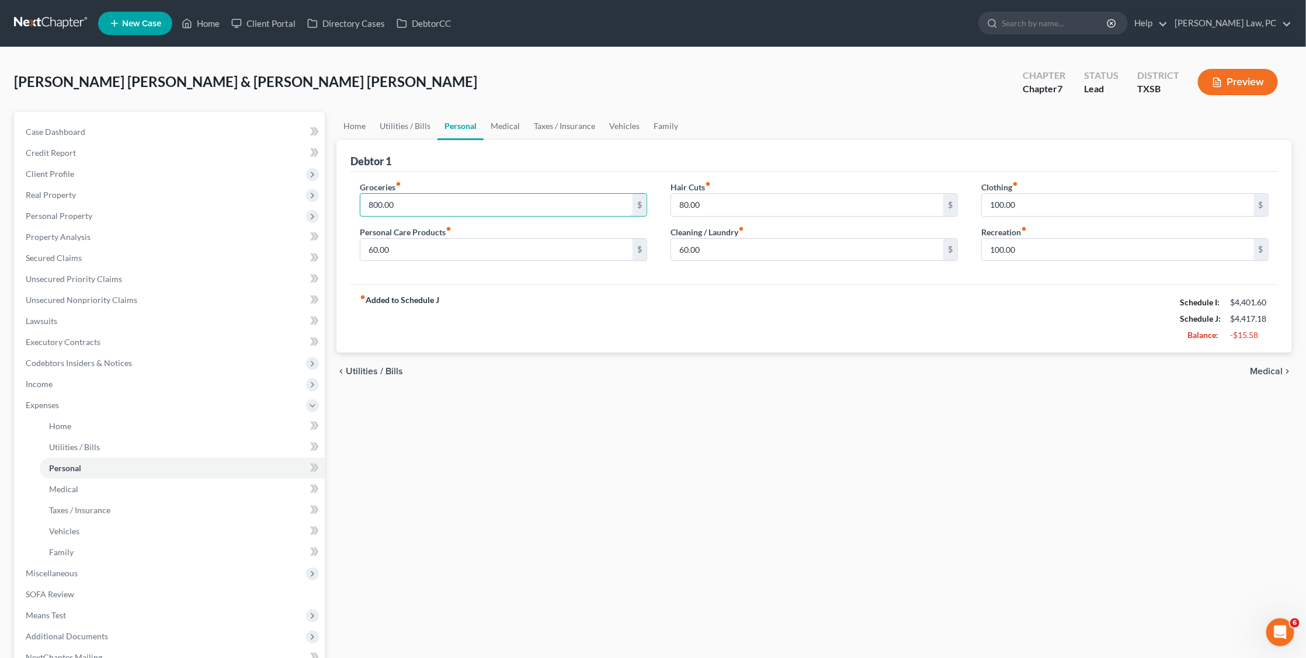
drag, startPoint x: 411, startPoint y: 200, endPoint x: 349, endPoint y: 199, distance: 61.3
click at [348, 199] on div "Groceries fiber_manual_record 800.00 $ Personal Care Products fiber_manual_reco…" at bounding box center [503, 226] width 311 height 90
type input "760.42"
click at [569, 127] on link "Taxes / Insurance" at bounding box center [564, 126] width 75 height 28
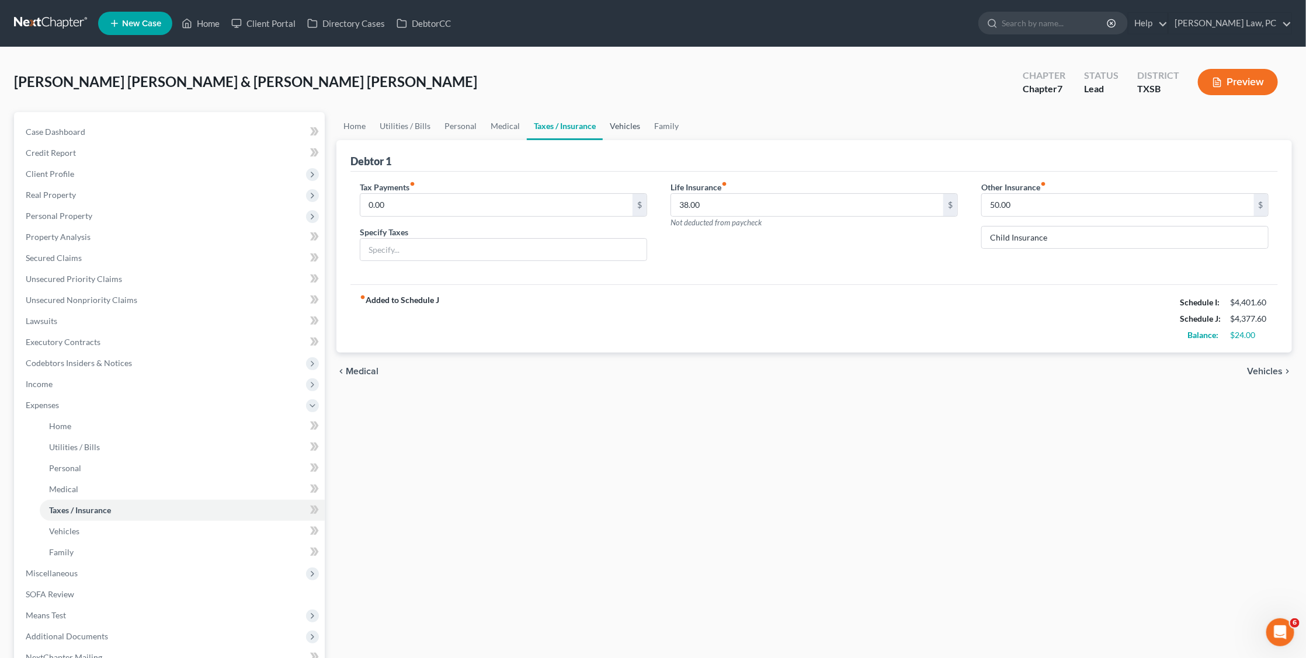
click at [627, 123] on link "Vehicles" at bounding box center [625, 126] width 44 height 28
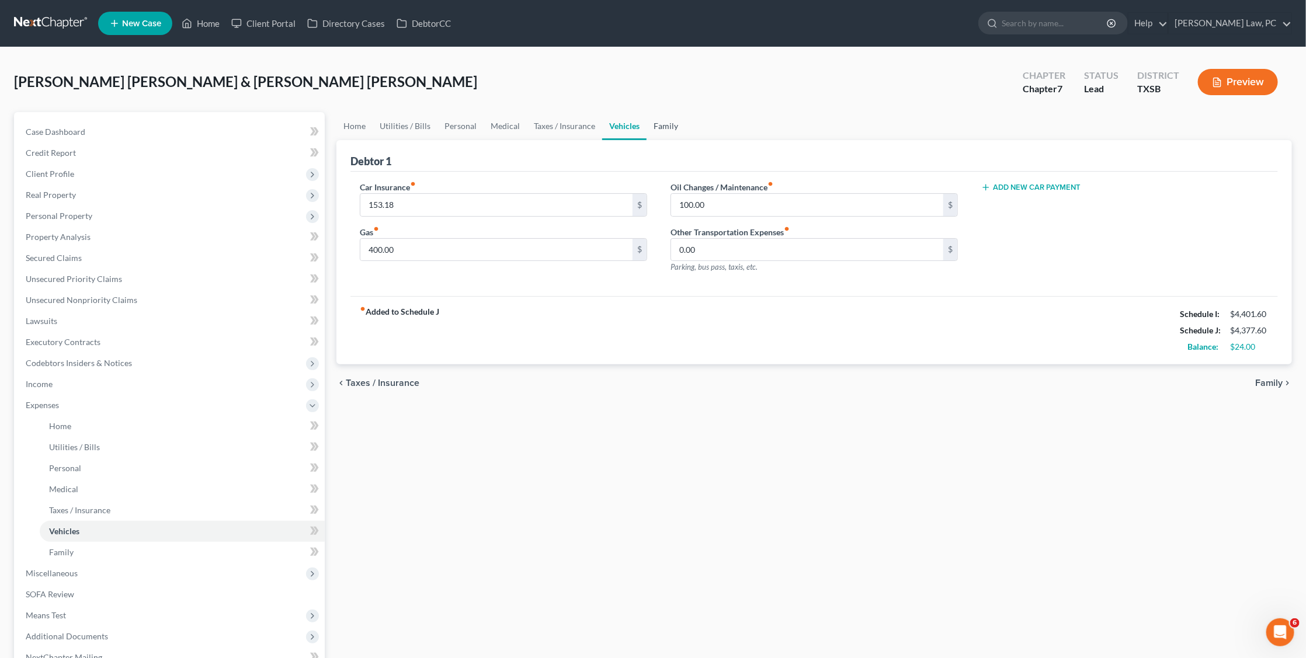
click at [658, 130] on link "Family" at bounding box center [665, 126] width 39 height 28
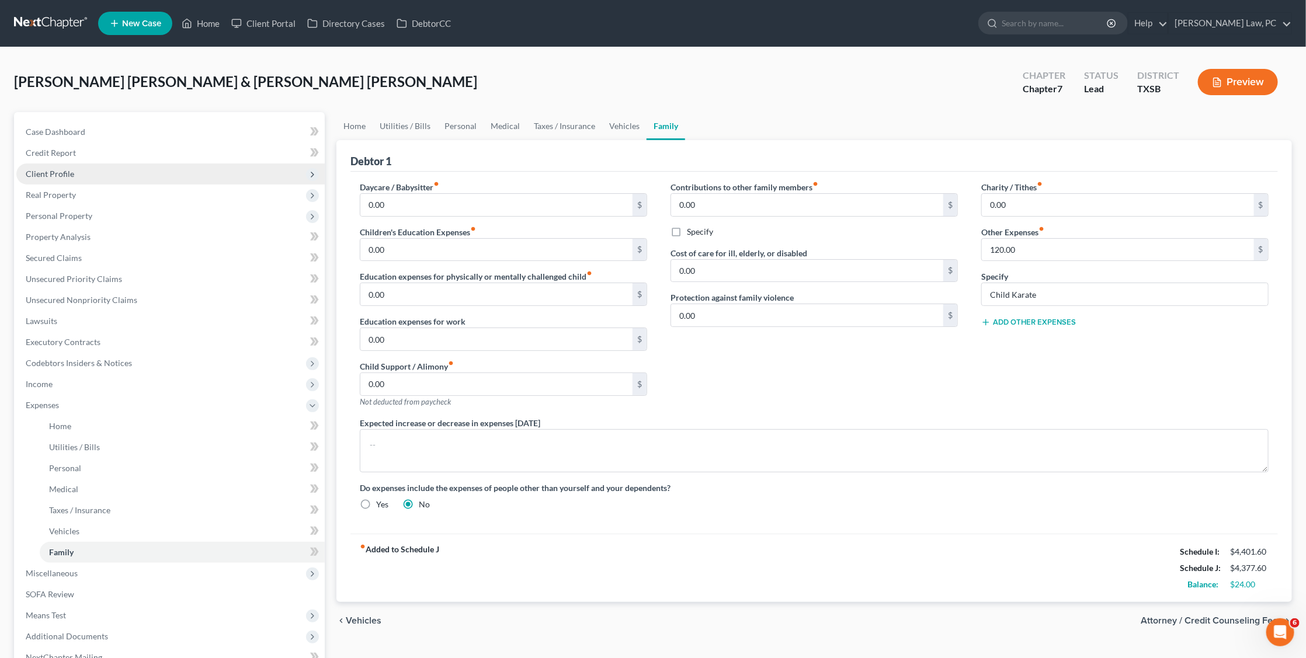
click at [53, 170] on span "Client Profile" at bounding box center [50, 174] width 48 height 10
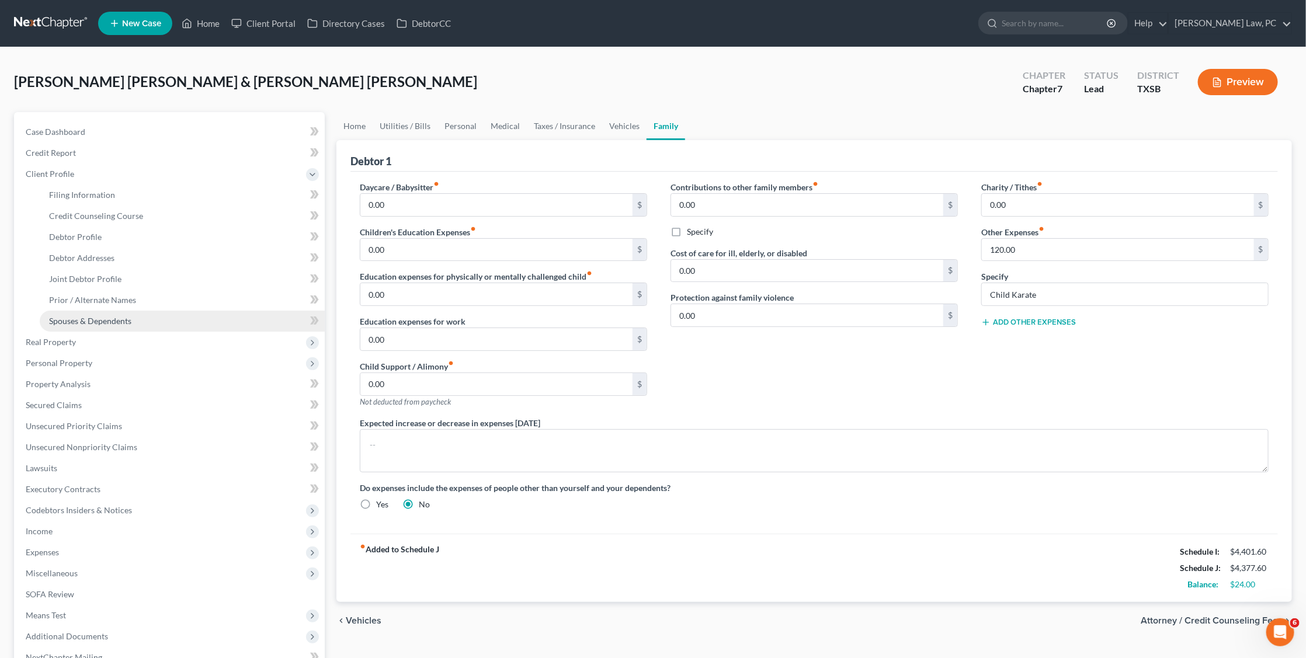
click at [98, 316] on span "Spouses & Dependents" at bounding box center [90, 321] width 82 height 10
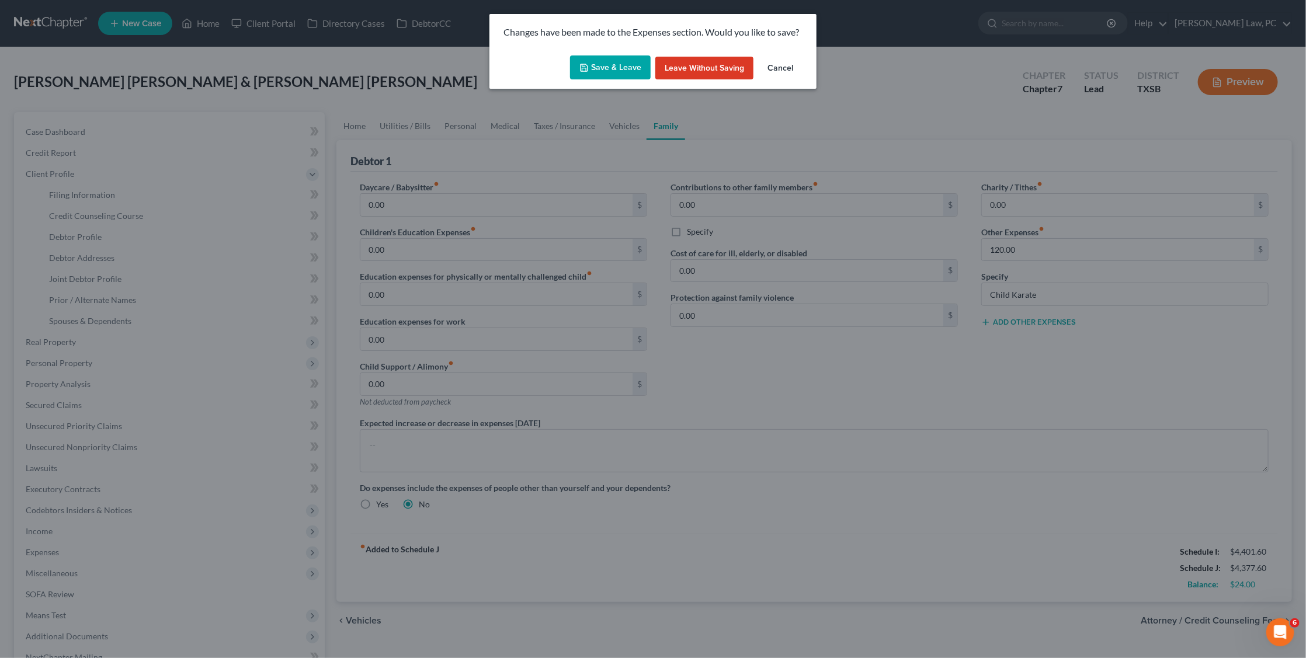
click at [611, 75] on button "Save & Leave" at bounding box center [610, 67] width 81 height 25
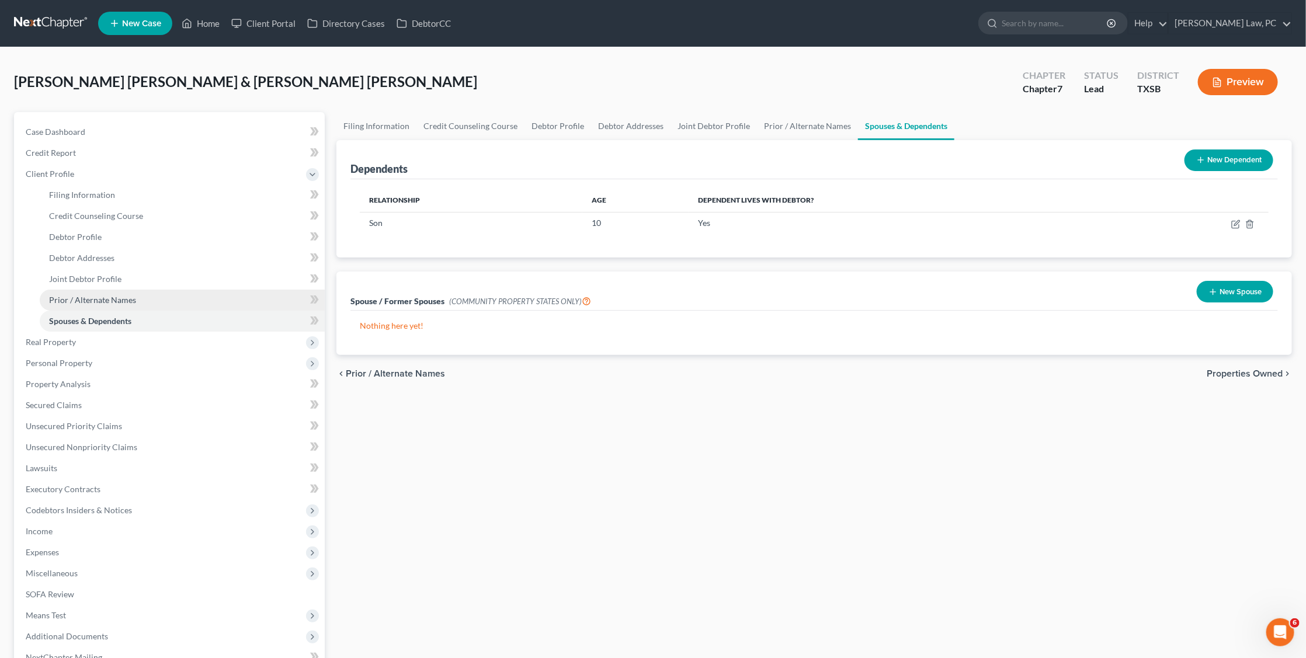
click at [76, 295] on span "Prior / Alternate Names" at bounding box center [92, 300] width 87 height 10
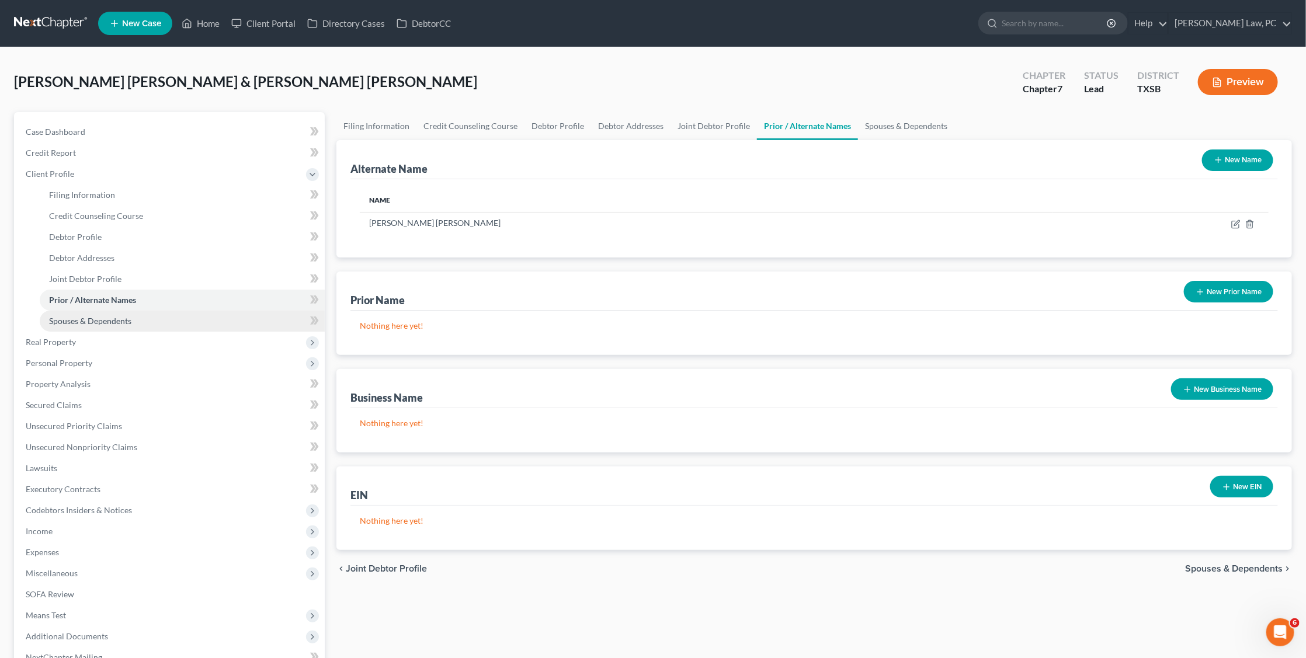
click at [100, 316] on span "Spouses & Dependents" at bounding box center [90, 321] width 82 height 10
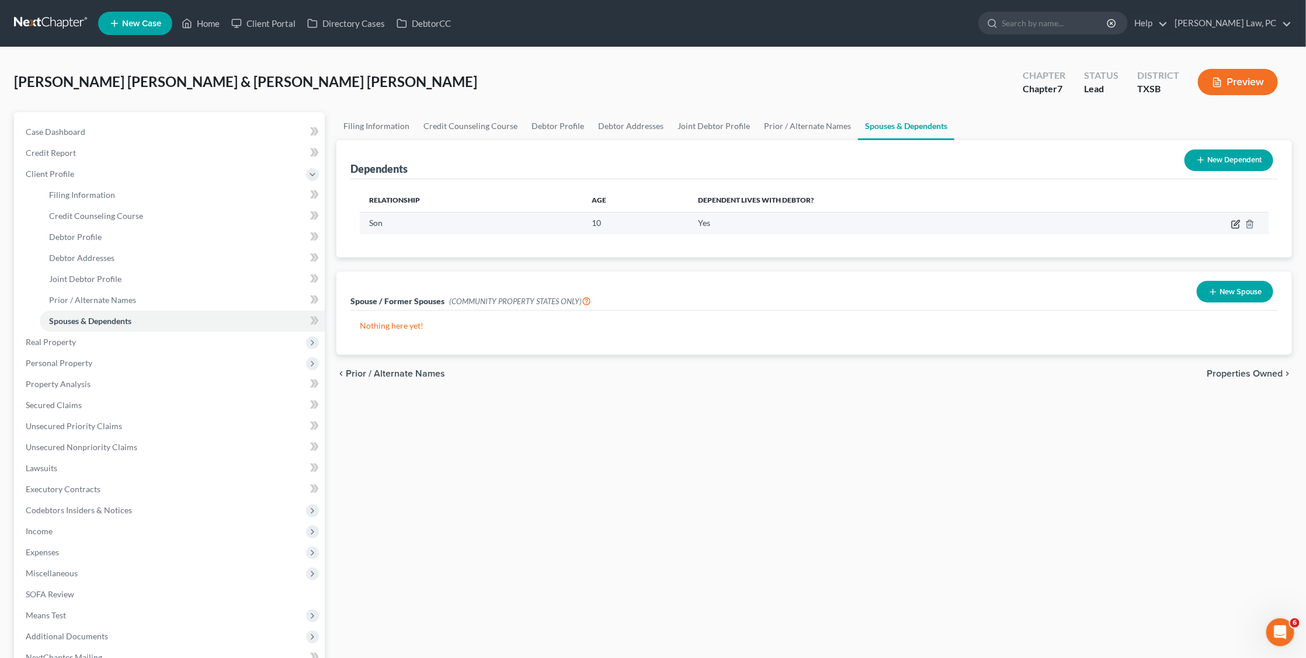
click at [1237, 226] on icon "button" at bounding box center [1235, 224] width 9 height 9
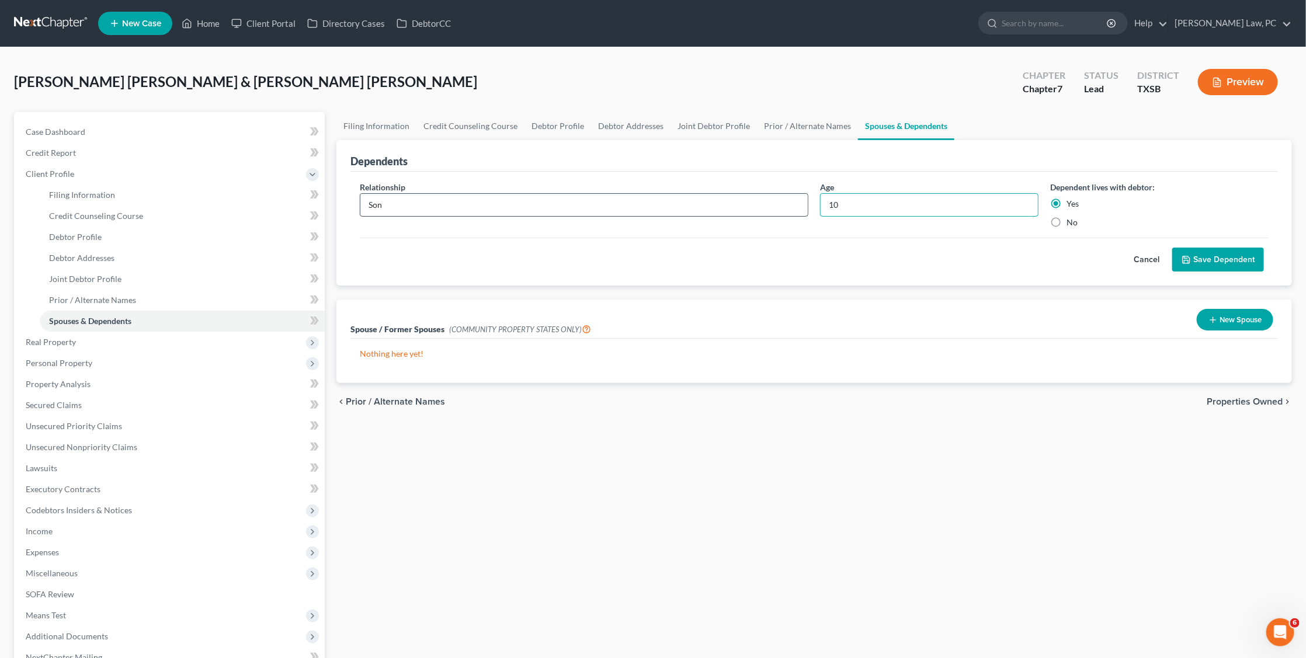
drag, startPoint x: 857, startPoint y: 207, endPoint x: 801, endPoint y: 205, distance: 55.5
click at [801, 205] on div "Relationship * Son Age [DEMOGRAPHIC_DATA] Dependent lives with debtor: Yes No" at bounding box center [814, 209] width 920 height 57
type input "8"
click at [1228, 258] on button "Save Dependent" at bounding box center [1218, 260] width 92 height 25
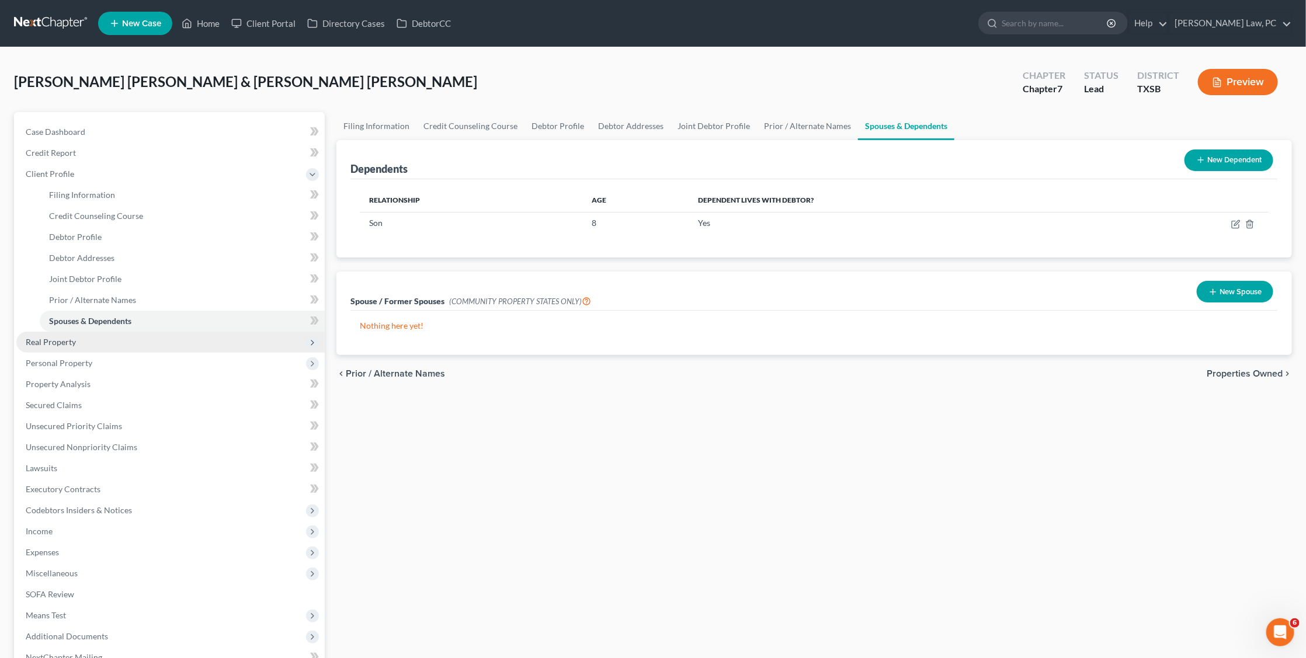
click at [68, 337] on span "Real Property" at bounding box center [51, 342] width 50 height 10
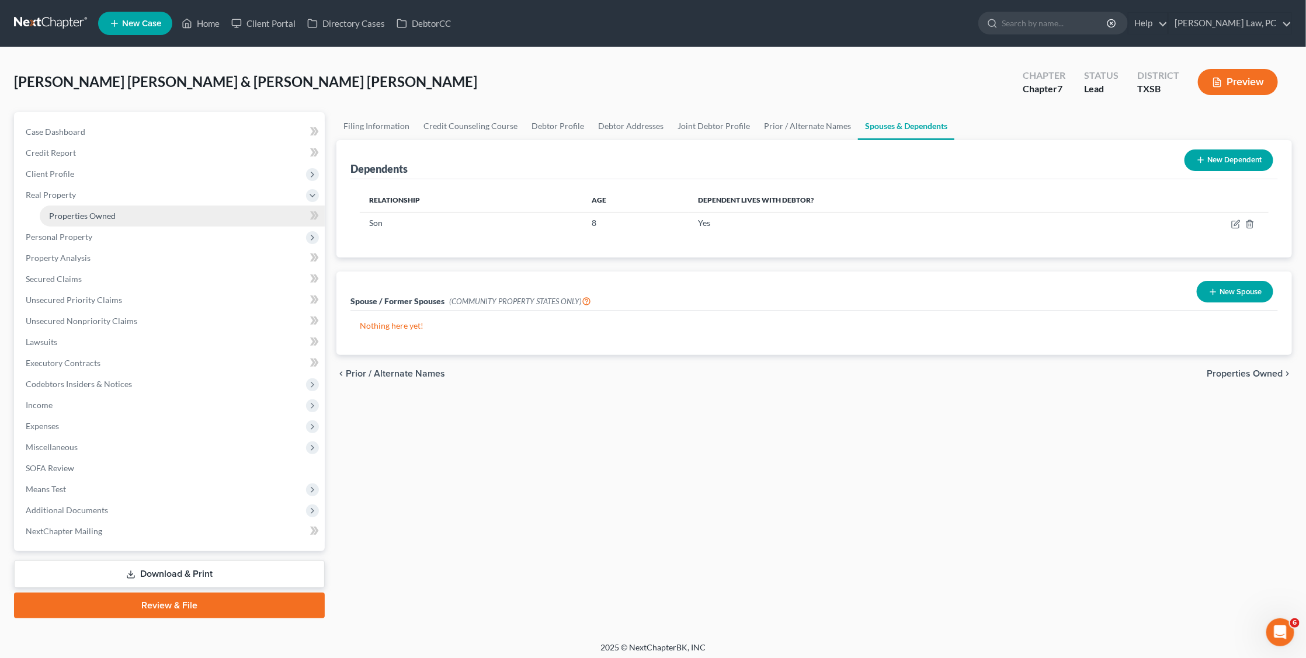
click at [110, 211] on span "Properties Owned" at bounding box center [82, 216] width 67 height 10
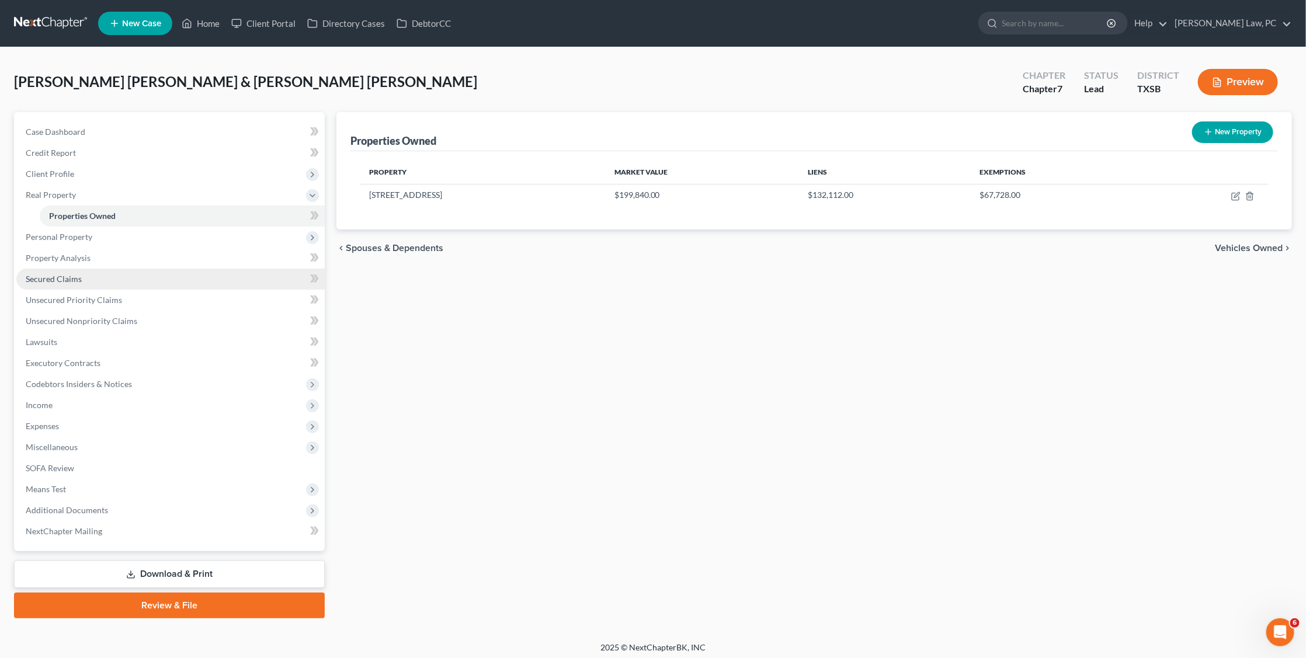
click at [67, 274] on span "Secured Claims" at bounding box center [54, 279] width 56 height 10
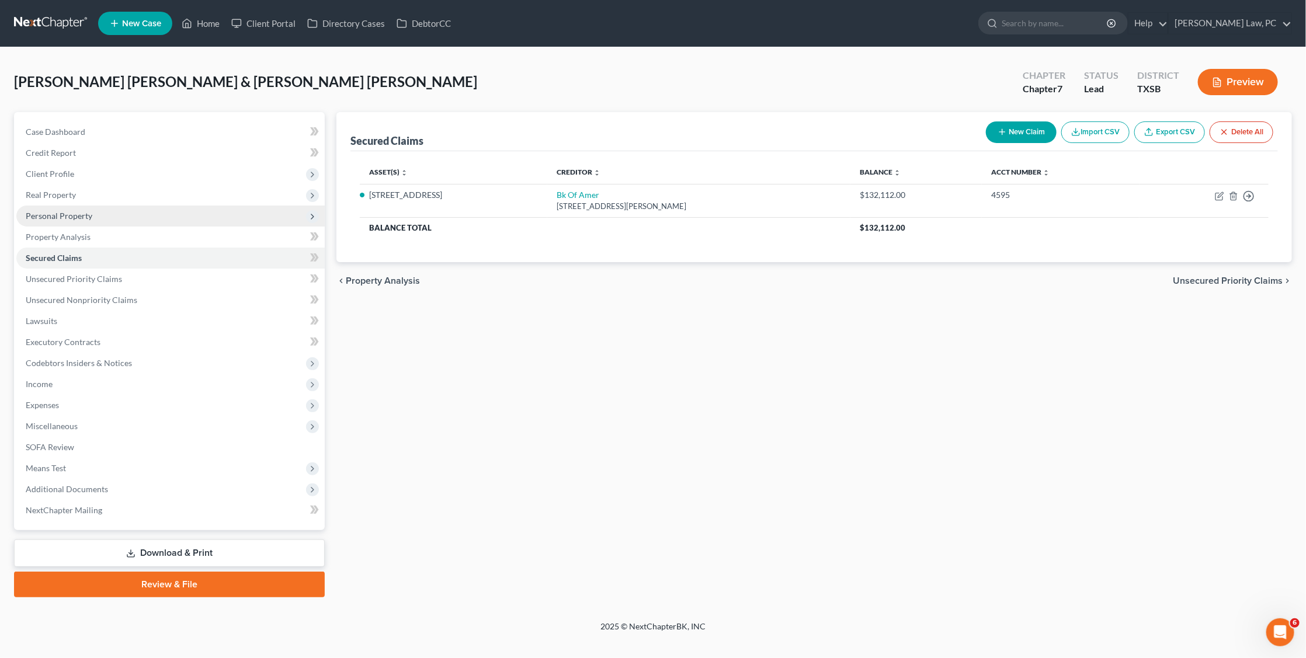
click at [40, 216] on span "Personal Property" at bounding box center [59, 216] width 67 height 10
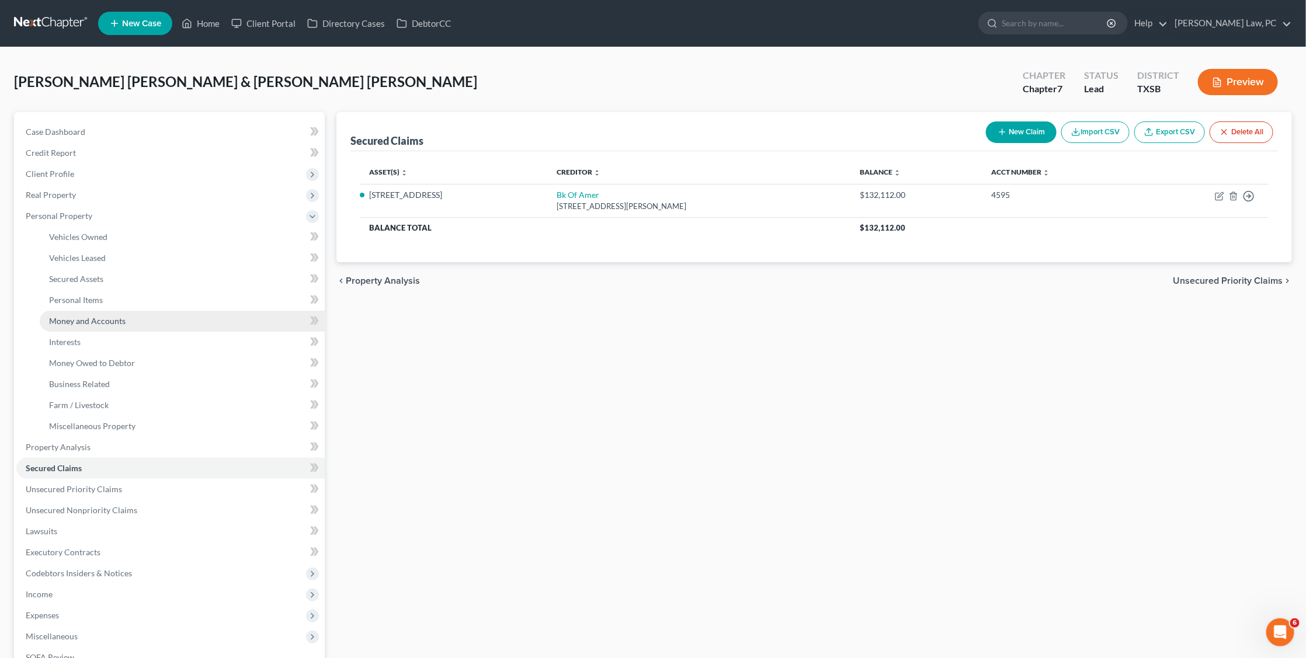
click at [94, 316] on span "Money and Accounts" at bounding box center [87, 321] width 76 height 10
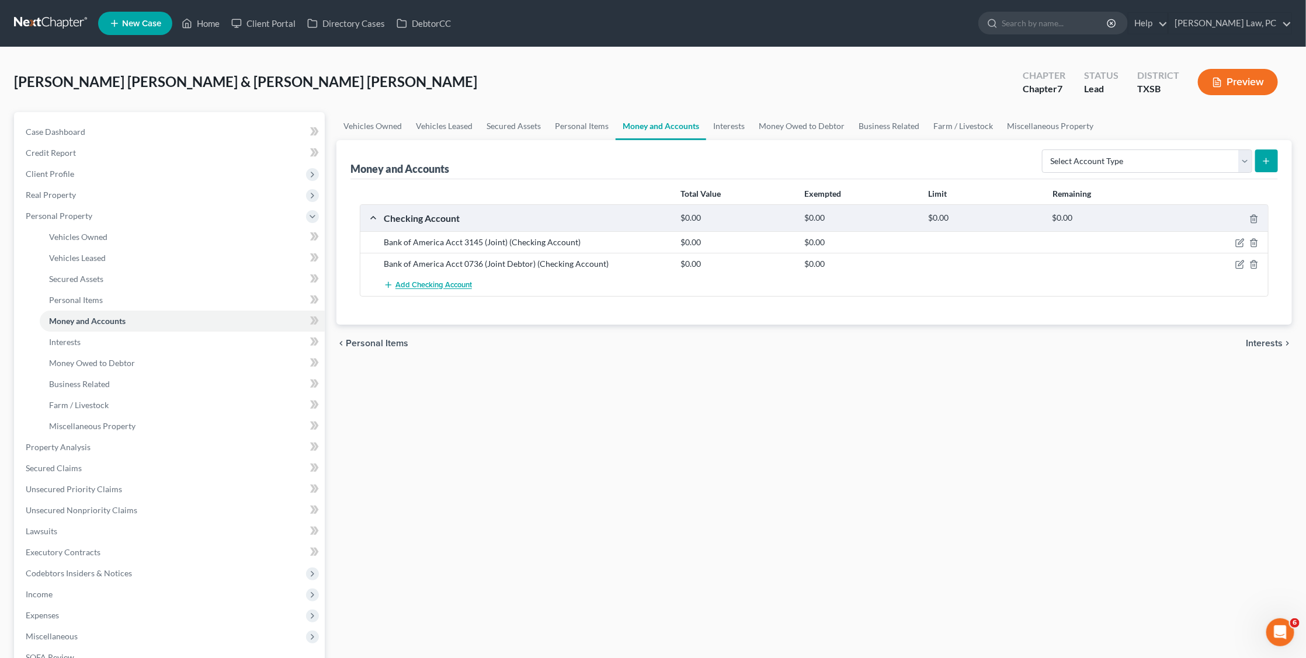
click at [406, 286] on span "Add Checking Account" at bounding box center [433, 285] width 76 height 9
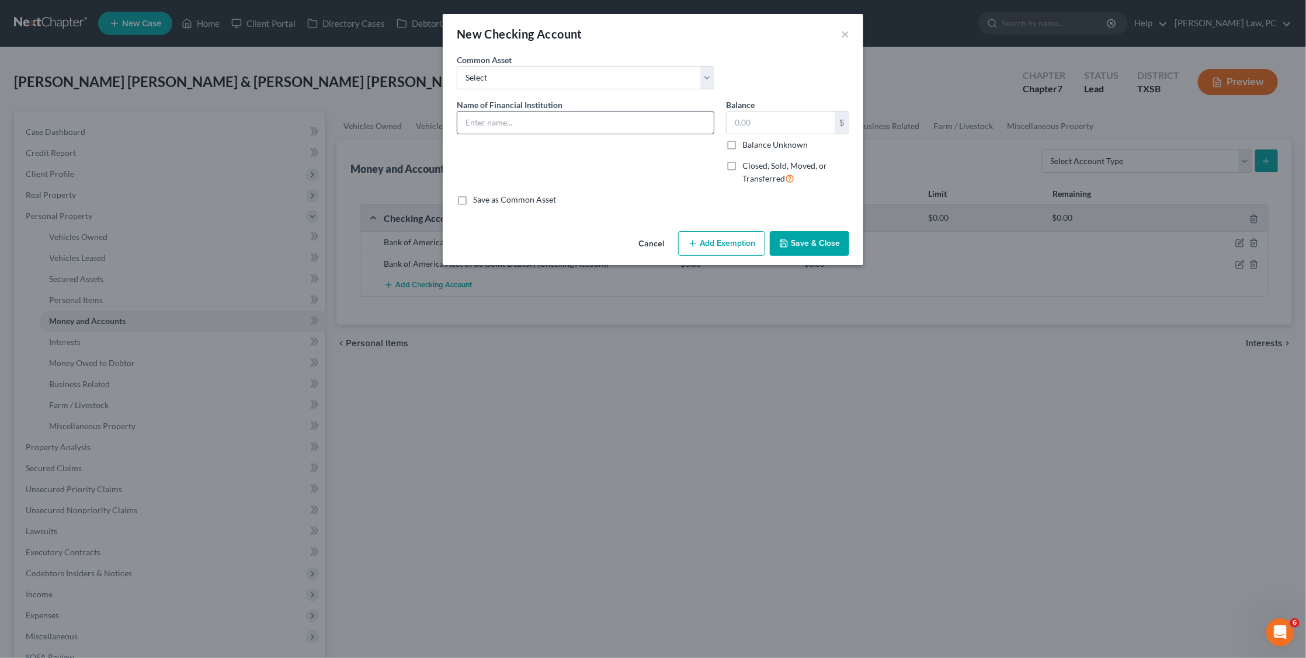
click at [560, 119] on input "text" at bounding box center [585, 123] width 256 height 22
type input "[PERSON_NAME] [PERSON_NAME] (joint Debtor)"
click at [742, 164] on label "Closed, Sold, Moved, or Transferred" at bounding box center [795, 172] width 107 height 25
click at [747, 164] on input "Closed, Sold, Moved, or Transferred" at bounding box center [751, 164] width 8 height 8
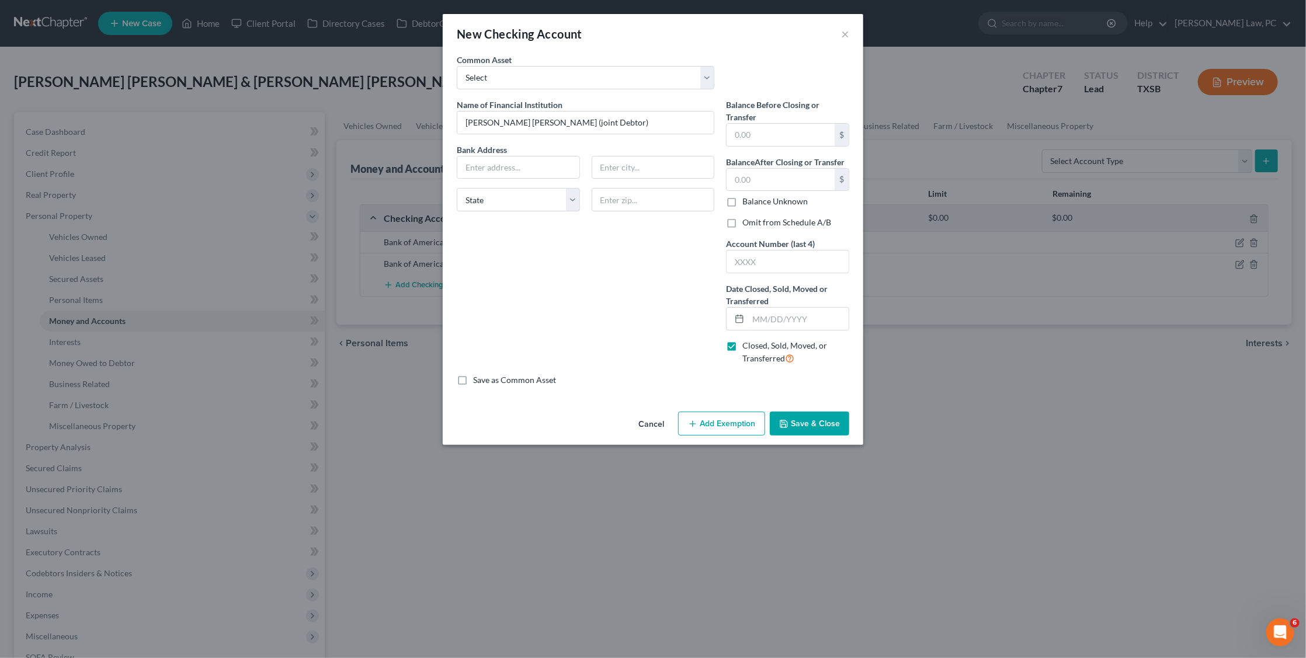
click at [742, 340] on label "Closed, Sold, Moved, or Transferred" at bounding box center [795, 352] width 107 height 25
click at [747, 340] on input "Closed, Sold, Moved, or Transferred" at bounding box center [751, 344] width 8 height 8
checkbox input "false"
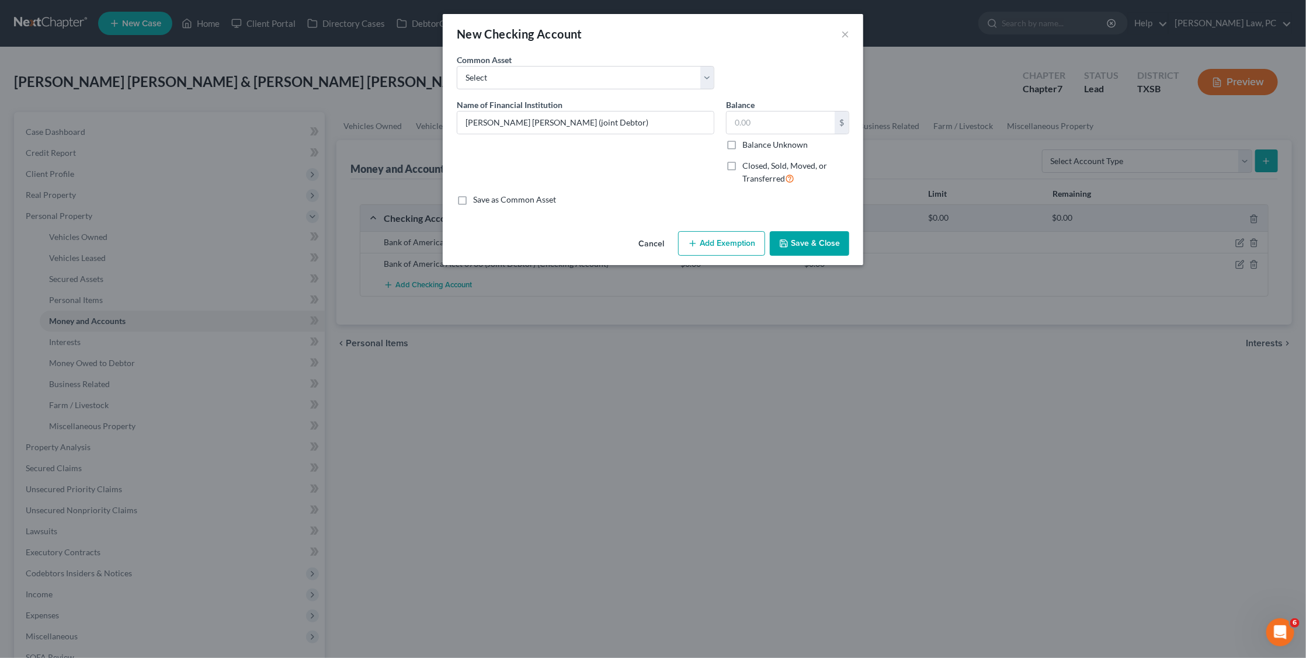
click at [819, 248] on button "Save & Close" at bounding box center [809, 243] width 79 height 25
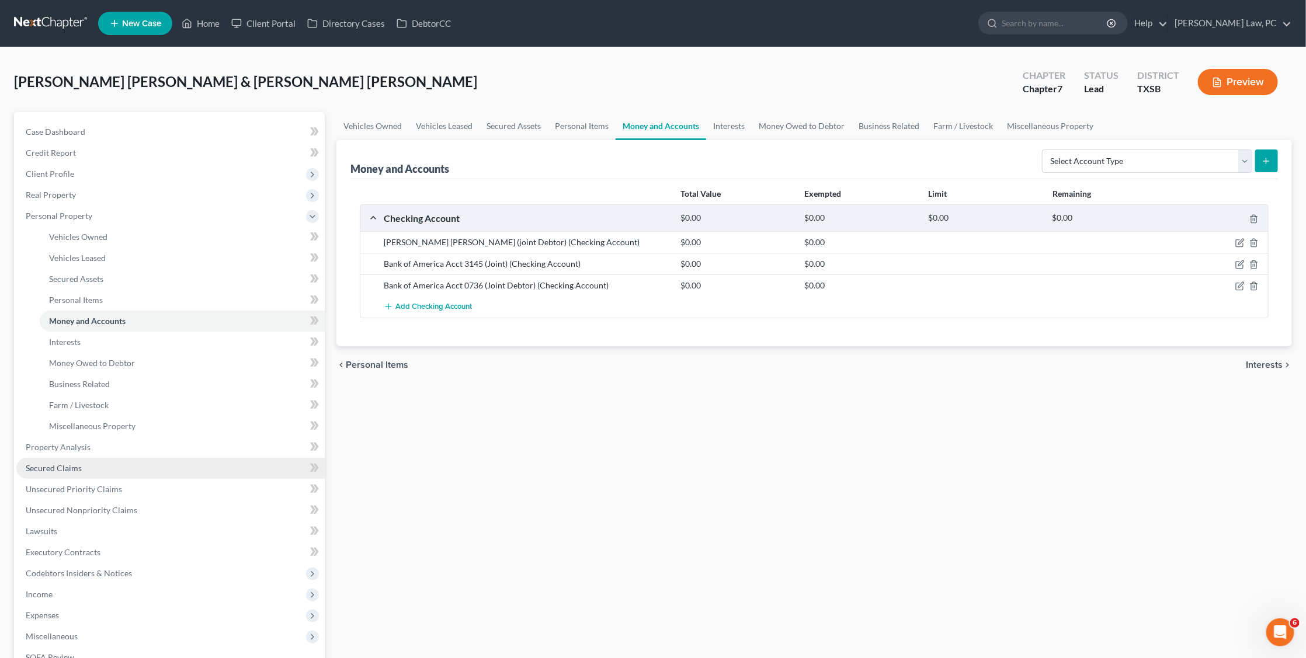
click at [55, 463] on span "Secured Claims" at bounding box center [54, 468] width 56 height 10
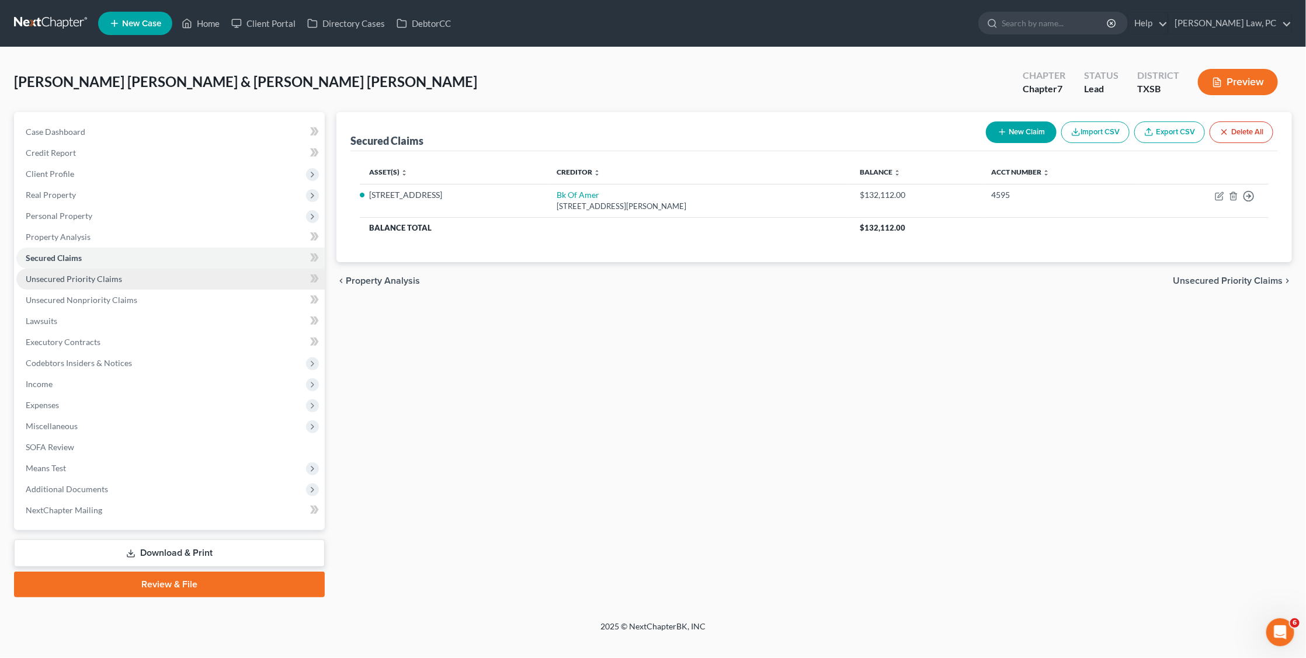
click at [84, 276] on span "Unsecured Priority Claims" at bounding box center [74, 279] width 96 height 10
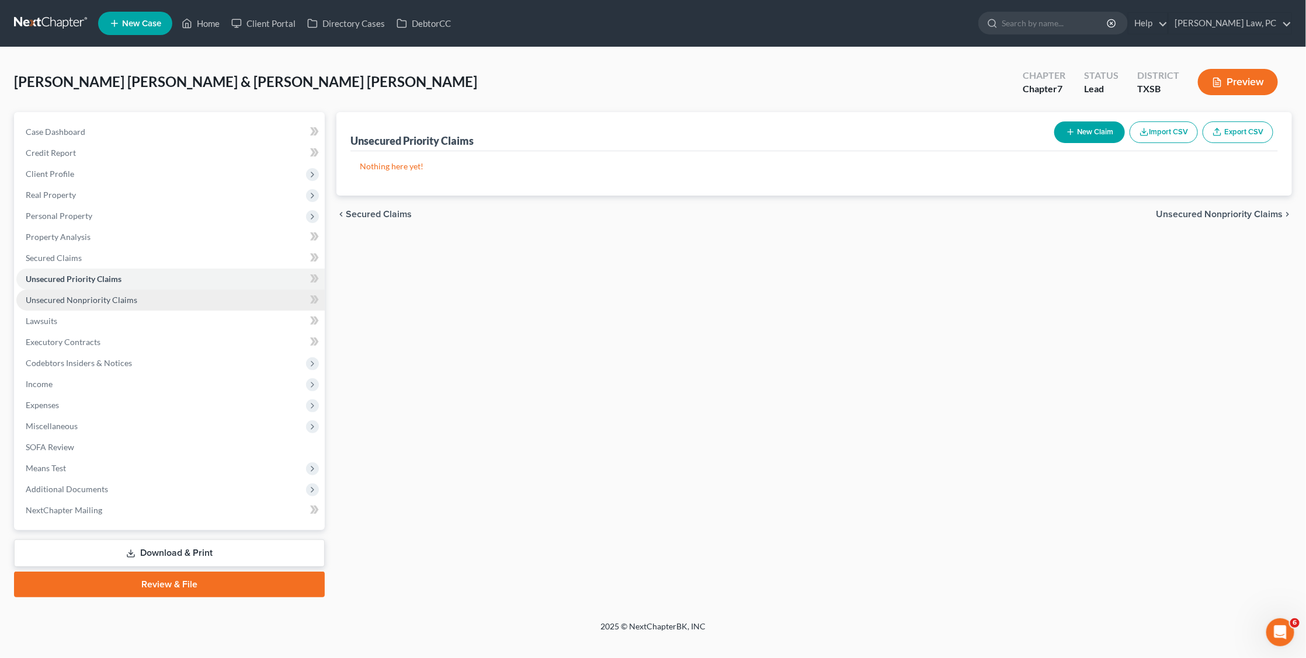
click at [87, 295] on span "Unsecured Nonpriority Claims" at bounding box center [82, 300] width 112 height 10
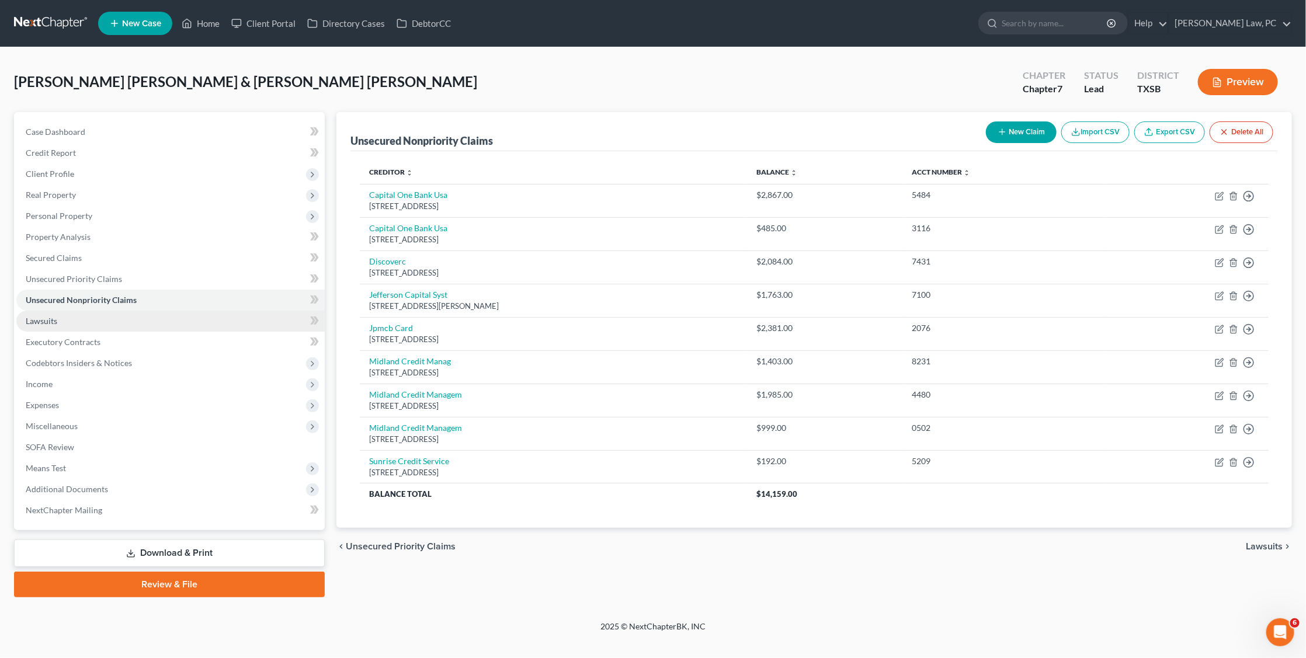
click at [45, 316] on span "Lawsuits" at bounding box center [42, 321] width 32 height 10
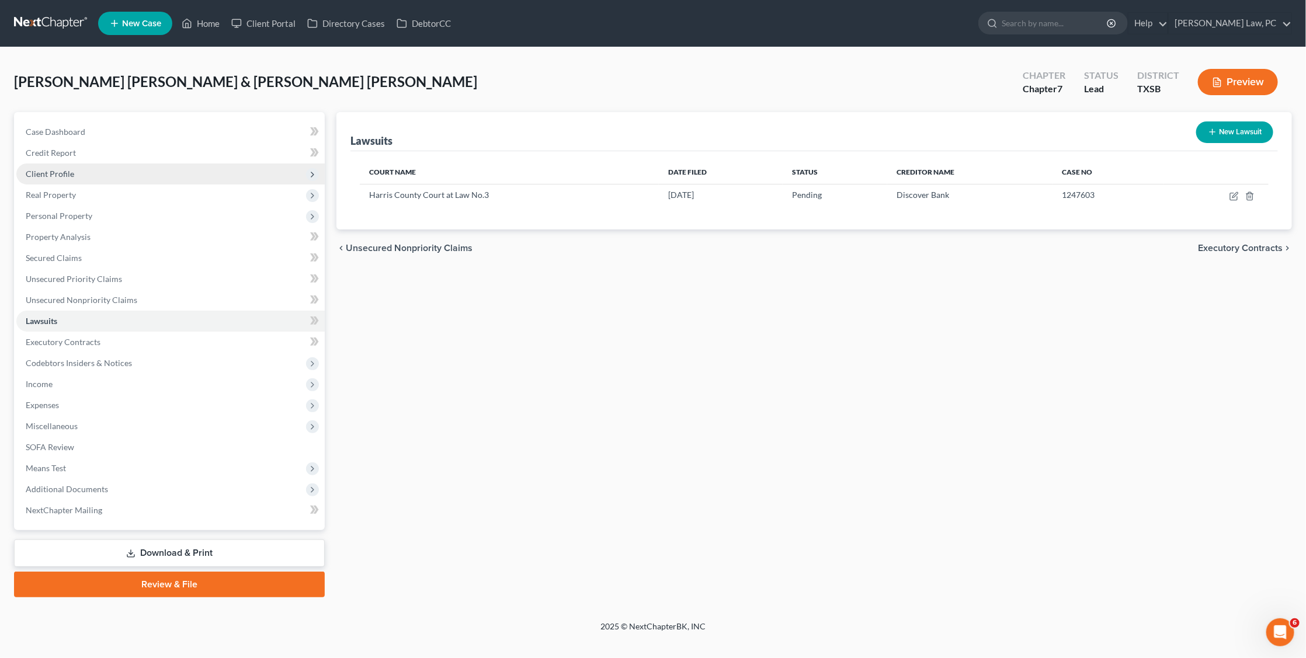
click at [53, 169] on span "Client Profile" at bounding box center [50, 174] width 48 height 10
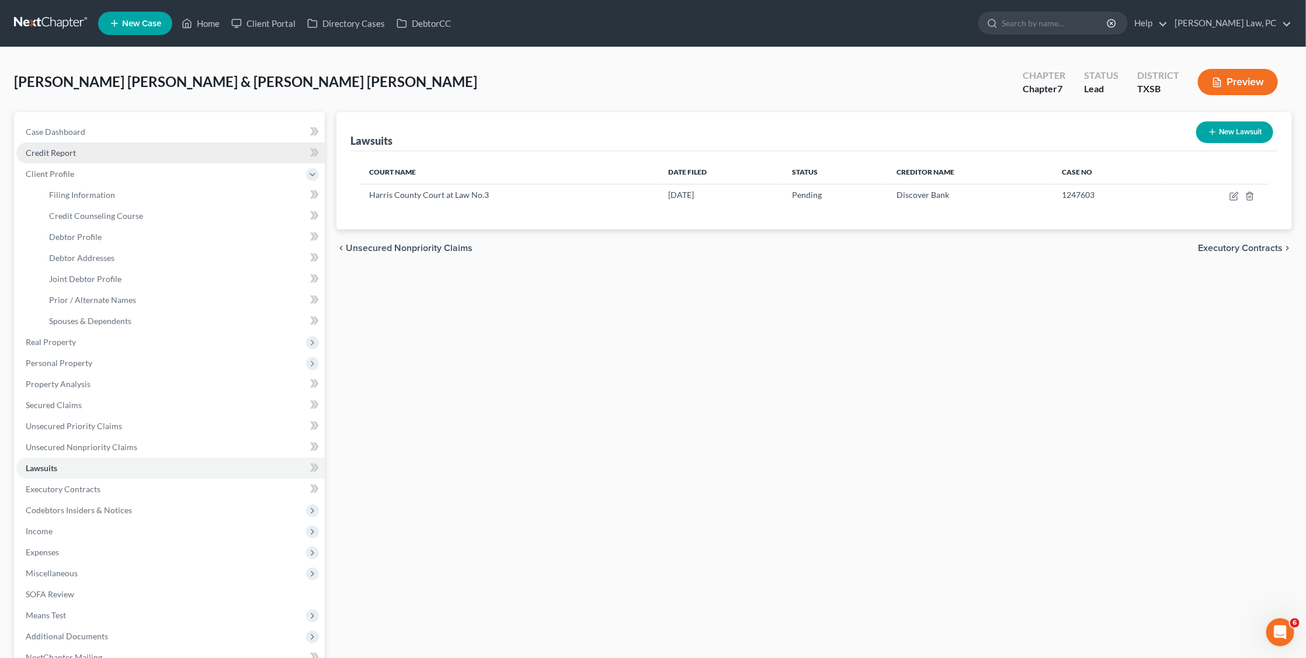
click at [42, 154] on span "Credit Report" at bounding box center [51, 153] width 50 height 10
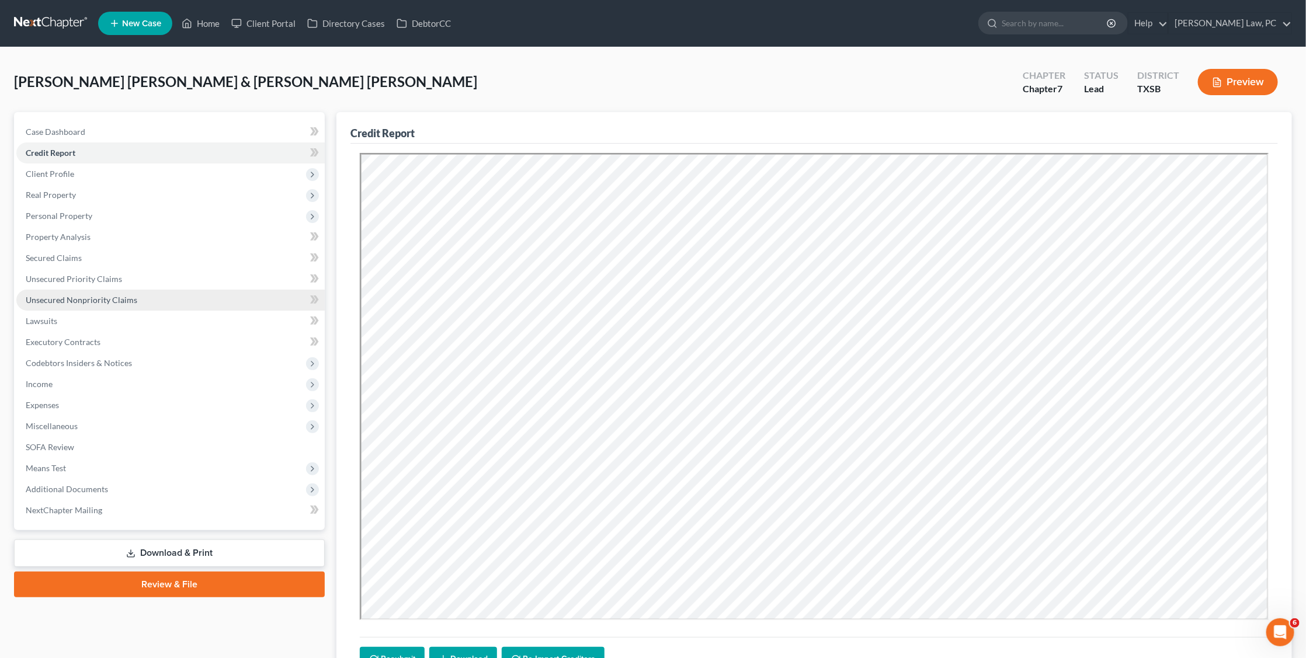
click at [76, 295] on span "Unsecured Nonpriority Claims" at bounding box center [82, 300] width 112 height 10
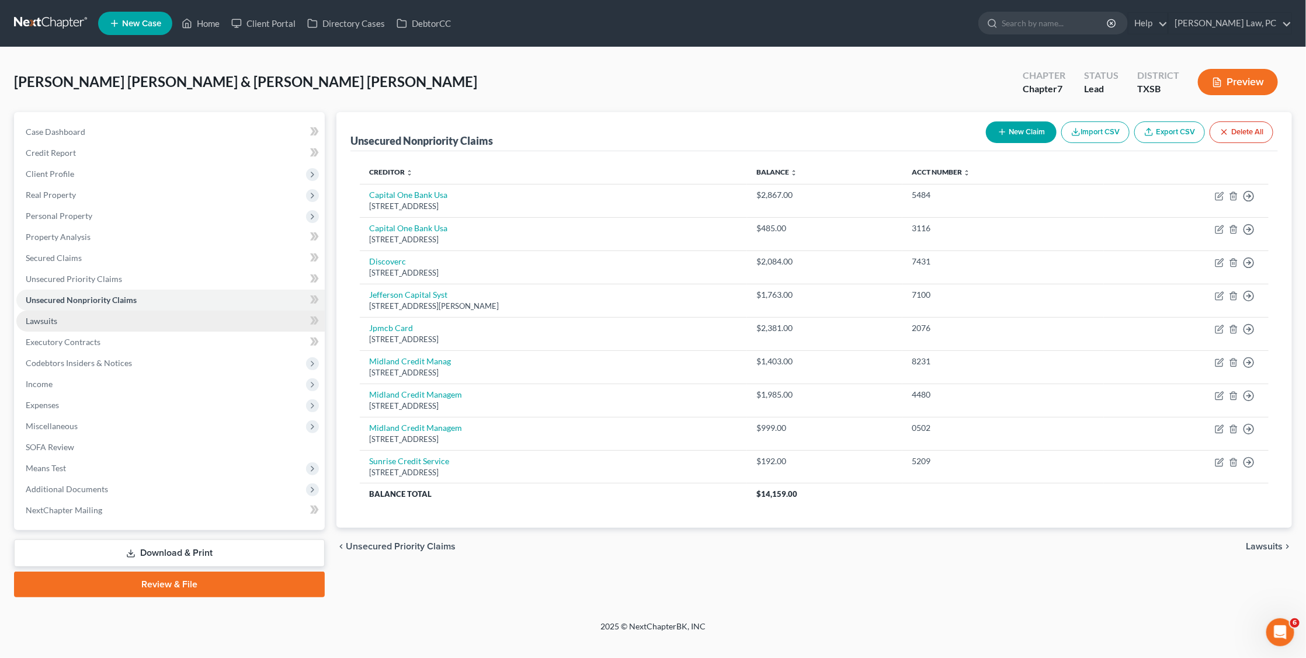
click at [63, 311] on link "Lawsuits" at bounding box center [170, 321] width 308 height 21
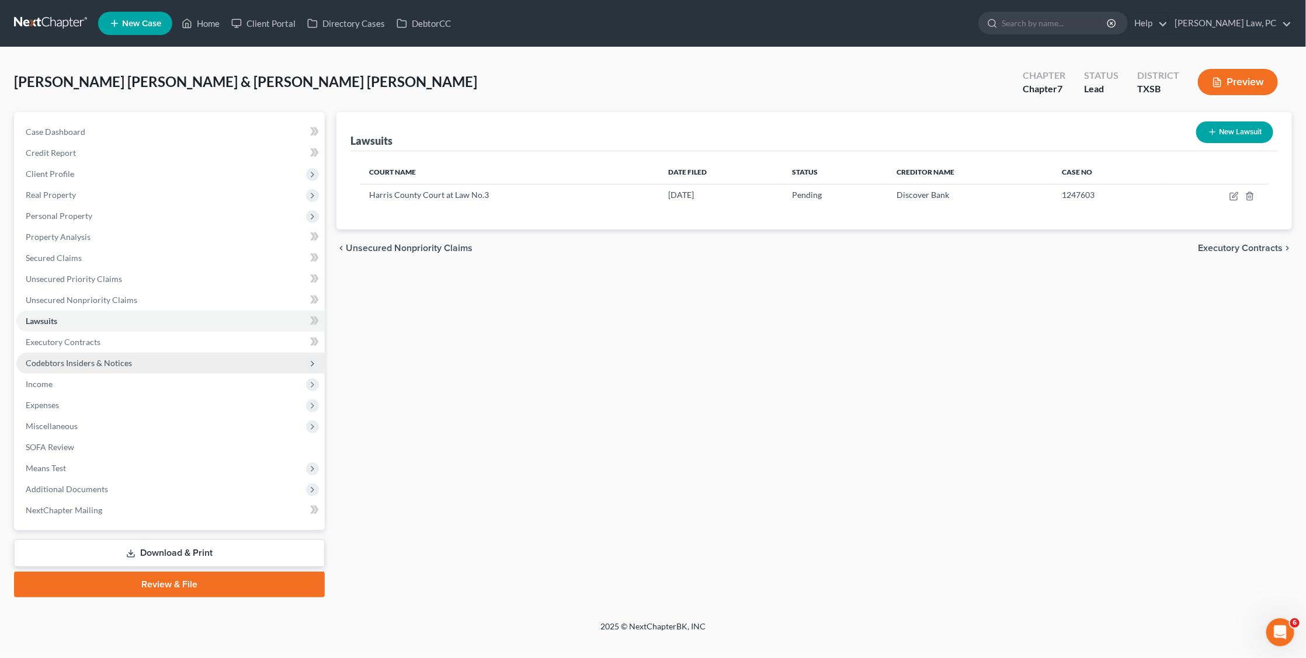
click at [81, 358] on span "Codebtors Insiders & Notices" at bounding box center [79, 363] width 106 height 10
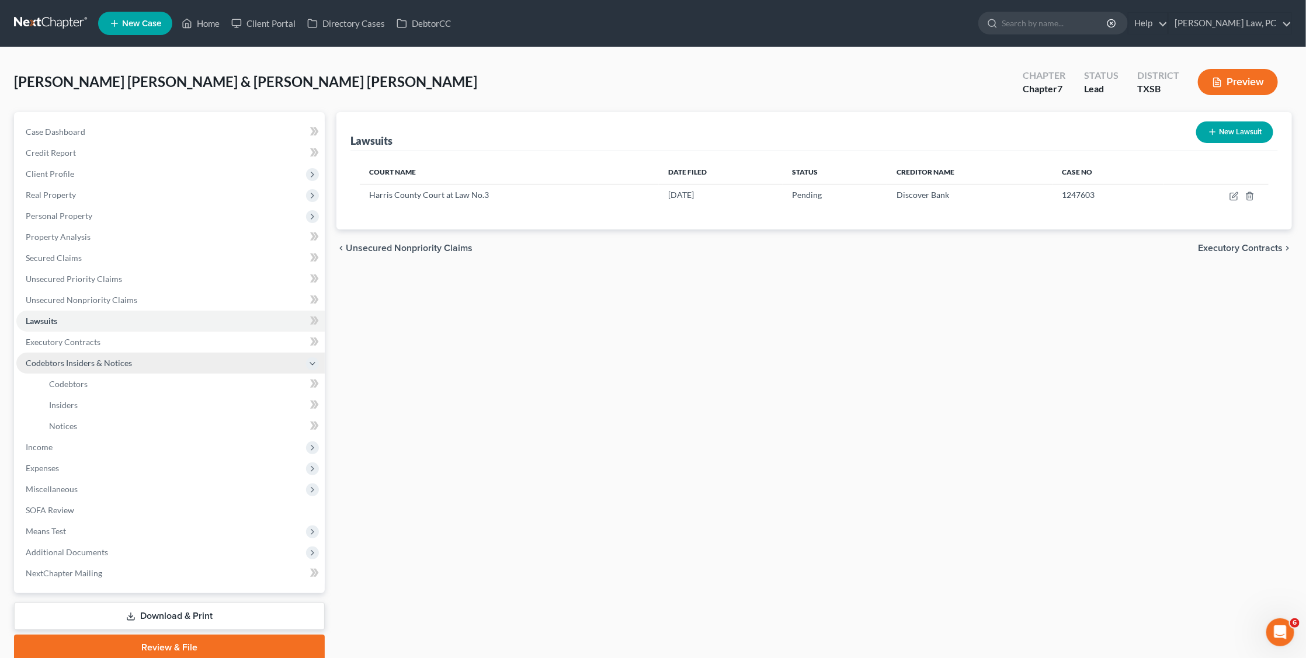
click at [71, 358] on span "Codebtors Insiders & Notices" at bounding box center [79, 363] width 106 height 10
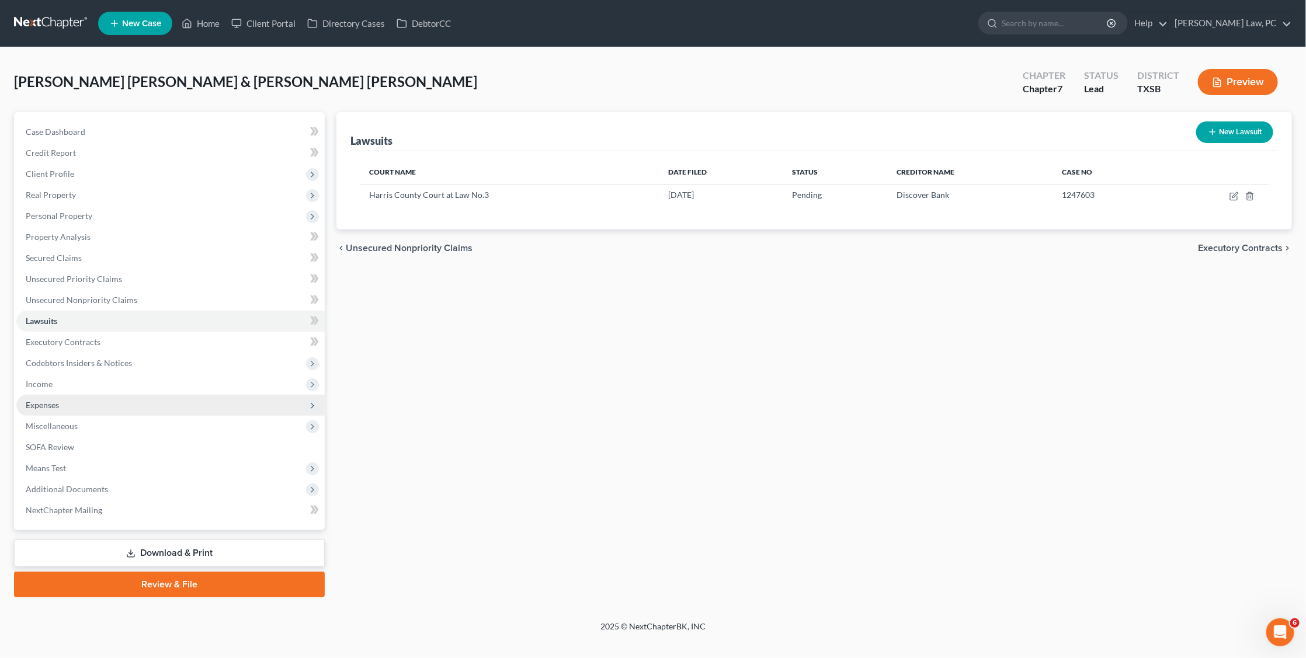
click at [50, 400] on span "Expenses" at bounding box center [42, 405] width 33 height 10
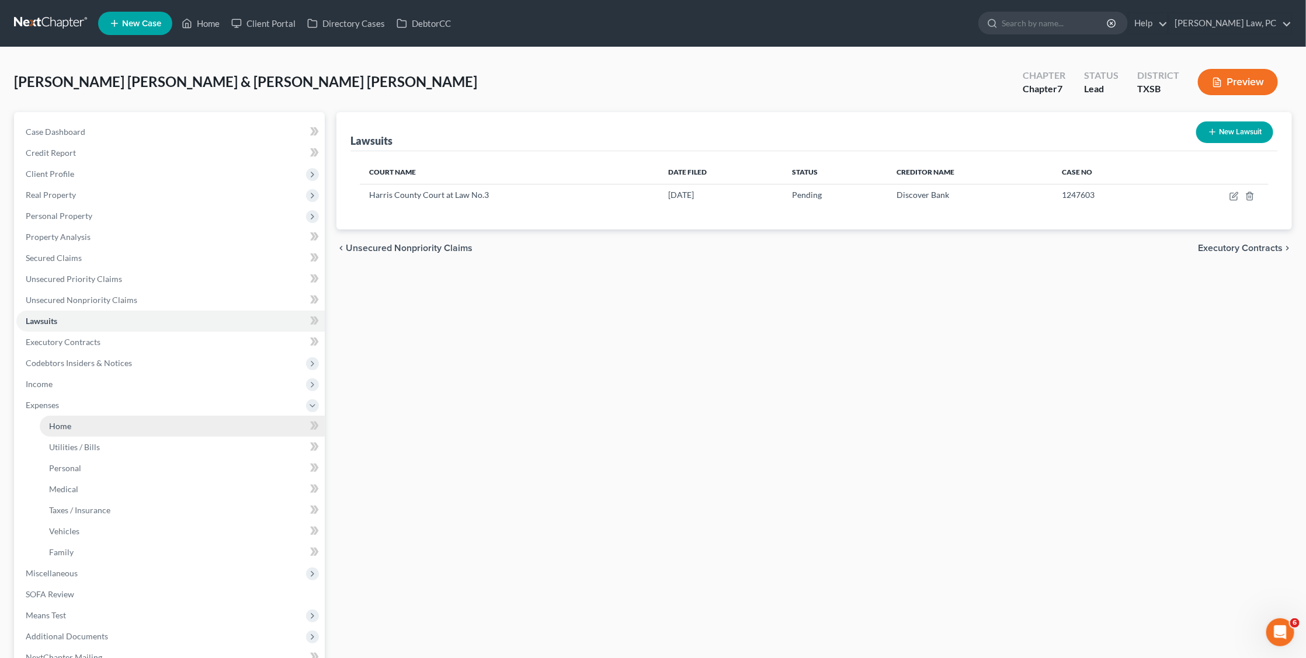
click at [61, 421] on span "Home" at bounding box center [60, 426] width 22 height 10
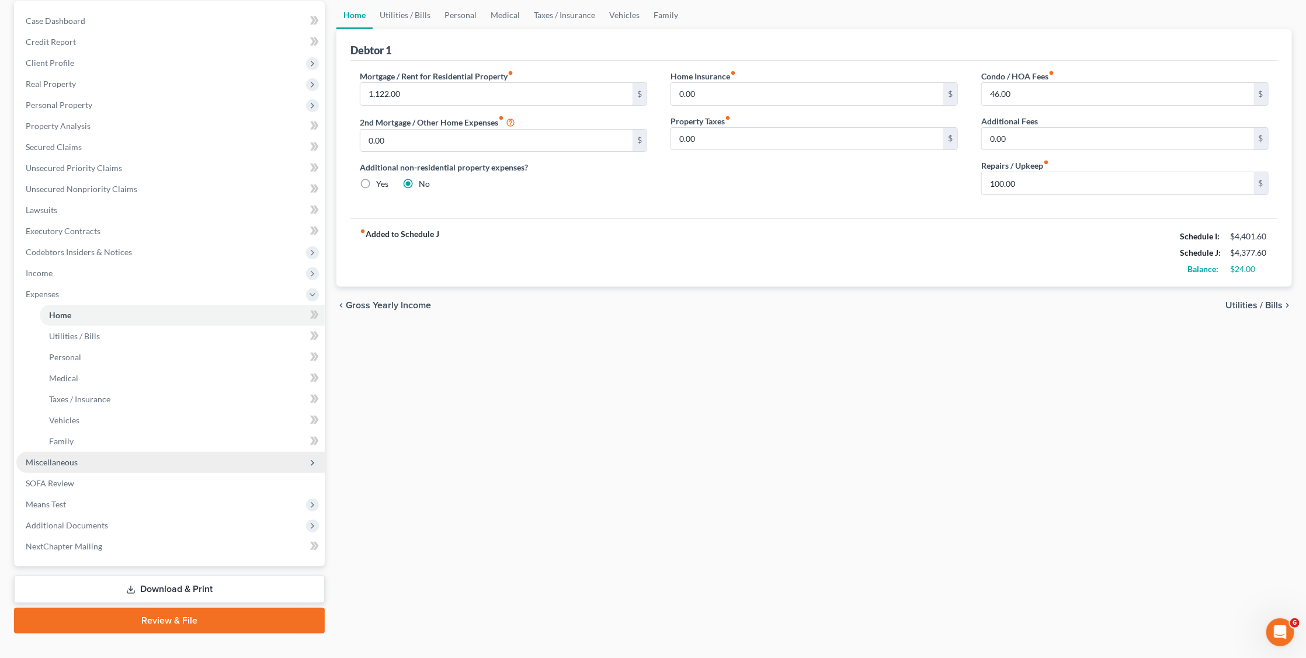
click at [64, 452] on span "Miscellaneous" at bounding box center [170, 462] width 308 height 21
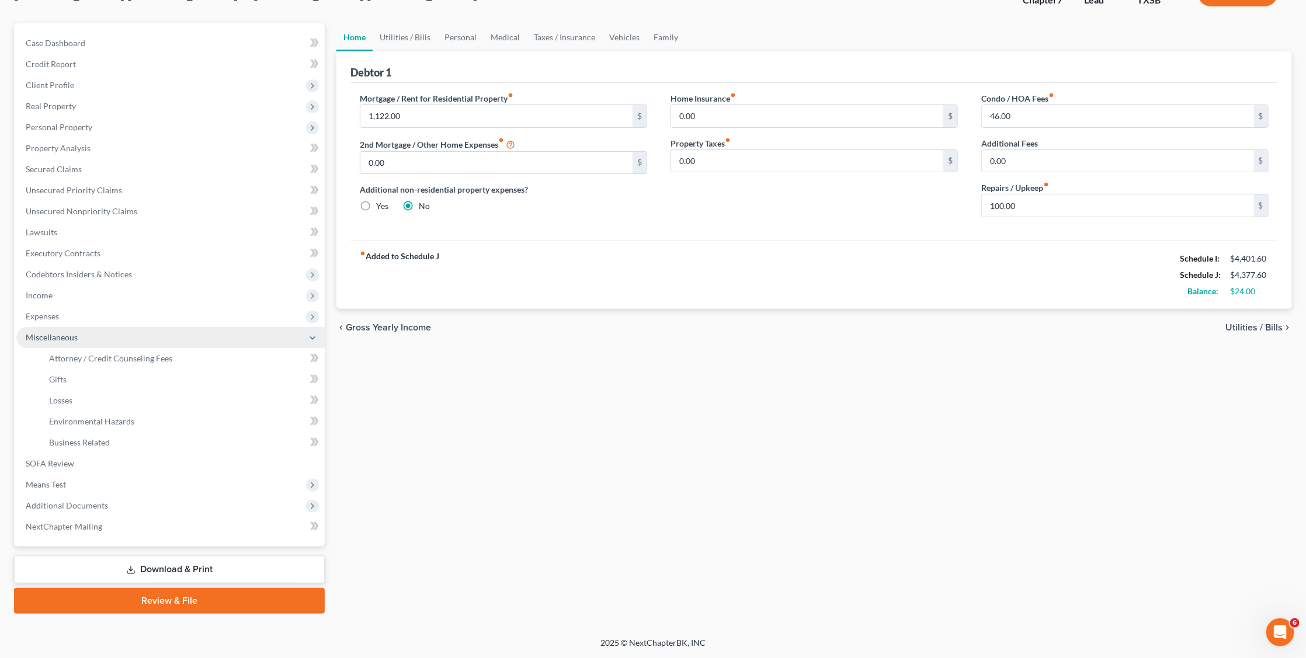
scroll to position [70, 0]
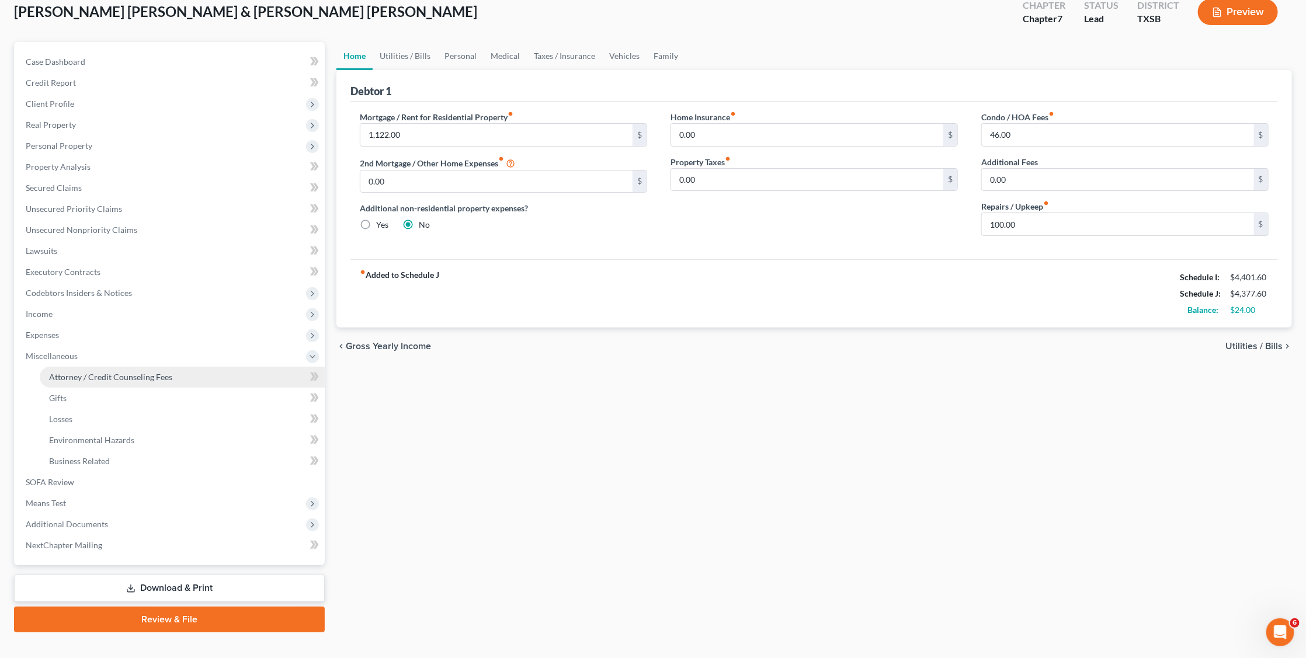
click at [96, 372] on span "Attorney / Credit Counseling Fees" at bounding box center [110, 377] width 123 height 10
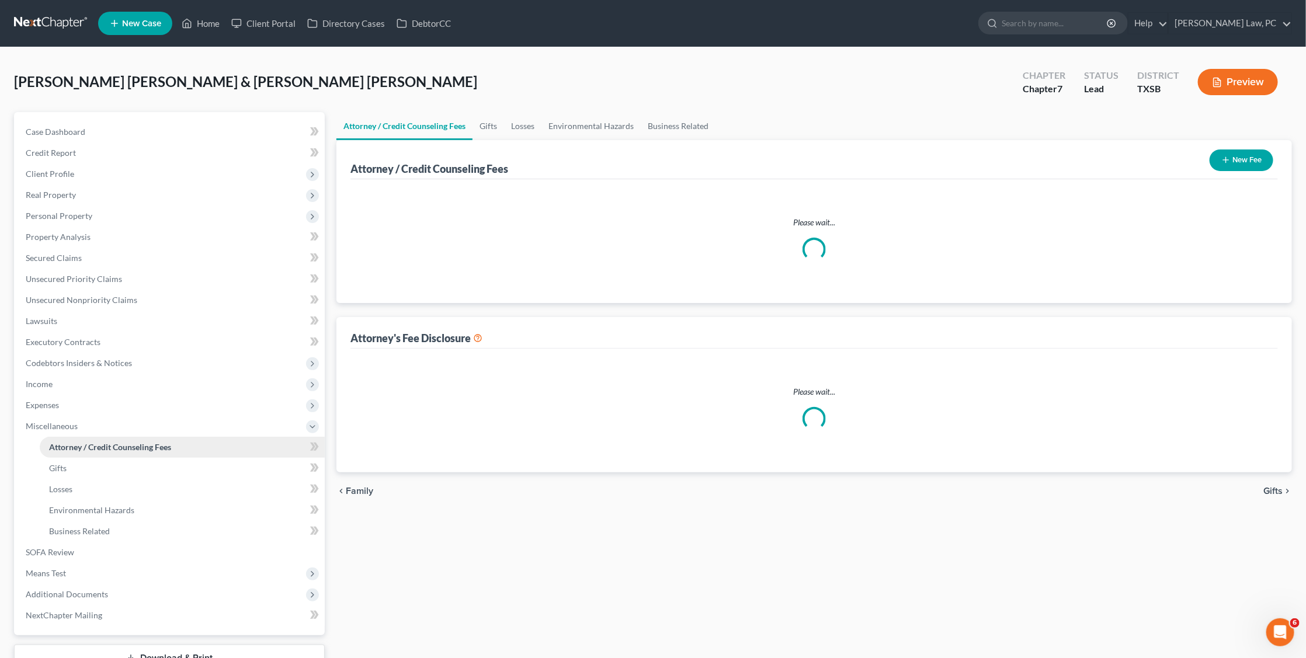
select select "4"
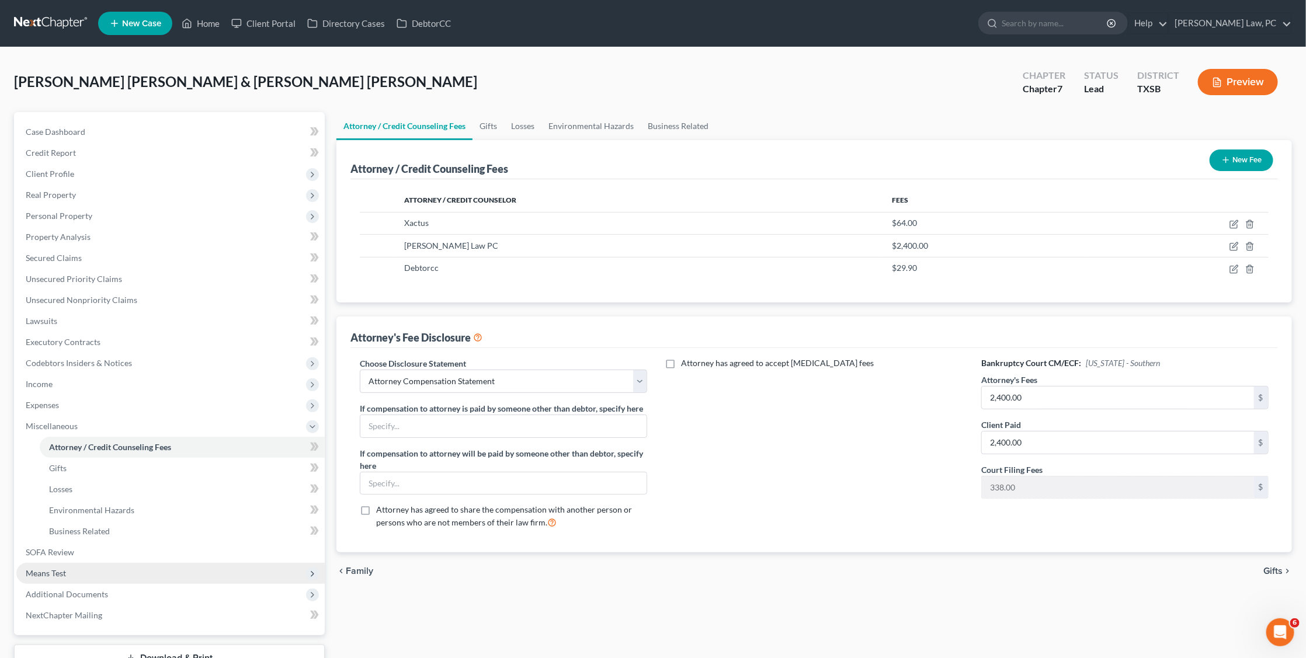
click at [51, 568] on span "Means Test" at bounding box center [46, 573] width 40 height 10
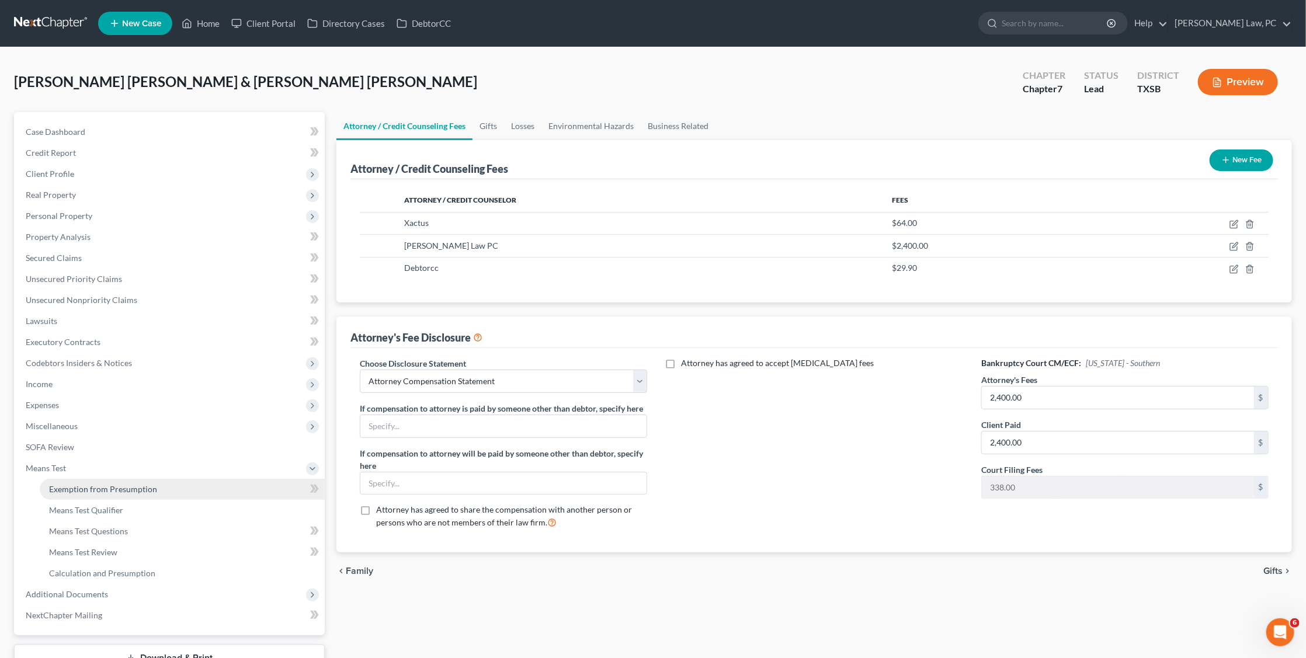
click at [81, 484] on span "Exemption from Presumption" at bounding box center [103, 489] width 108 height 10
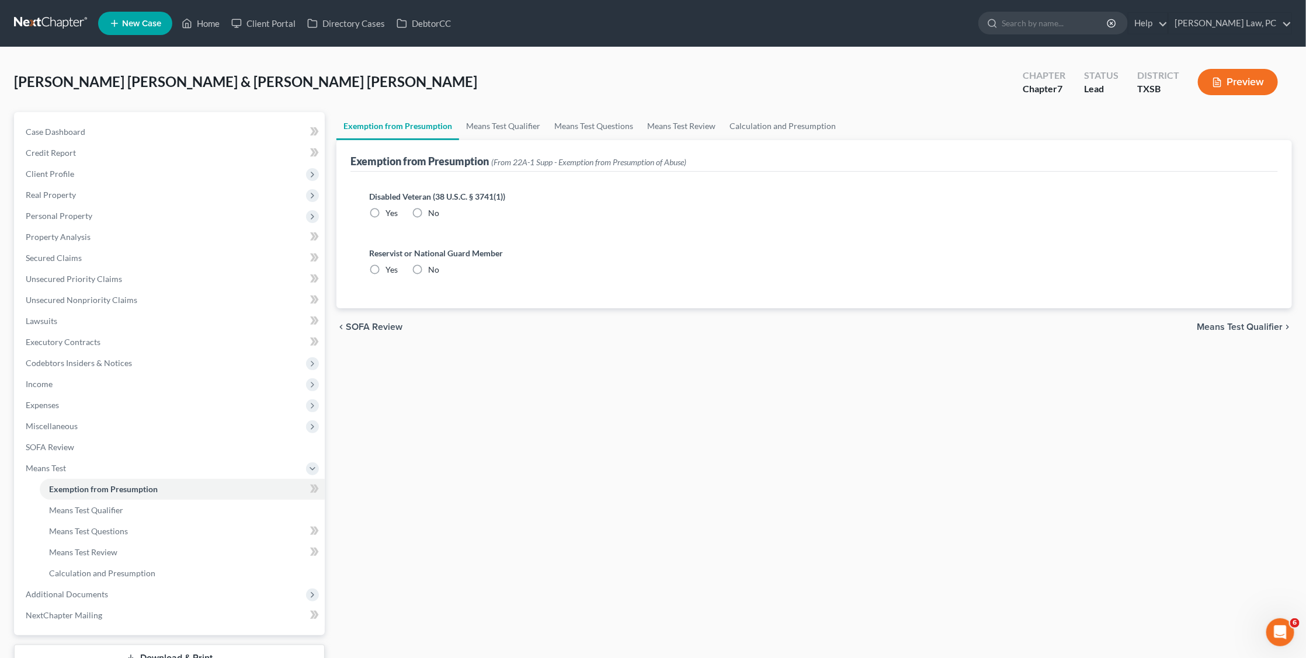
click at [428, 213] on label "No" at bounding box center [433, 213] width 11 height 12
click at [433, 213] on input "No" at bounding box center [437, 211] width 8 height 8
radio input "true"
click at [428, 272] on label "No" at bounding box center [433, 270] width 11 height 12
click at [433, 272] on input "No" at bounding box center [437, 268] width 8 height 8
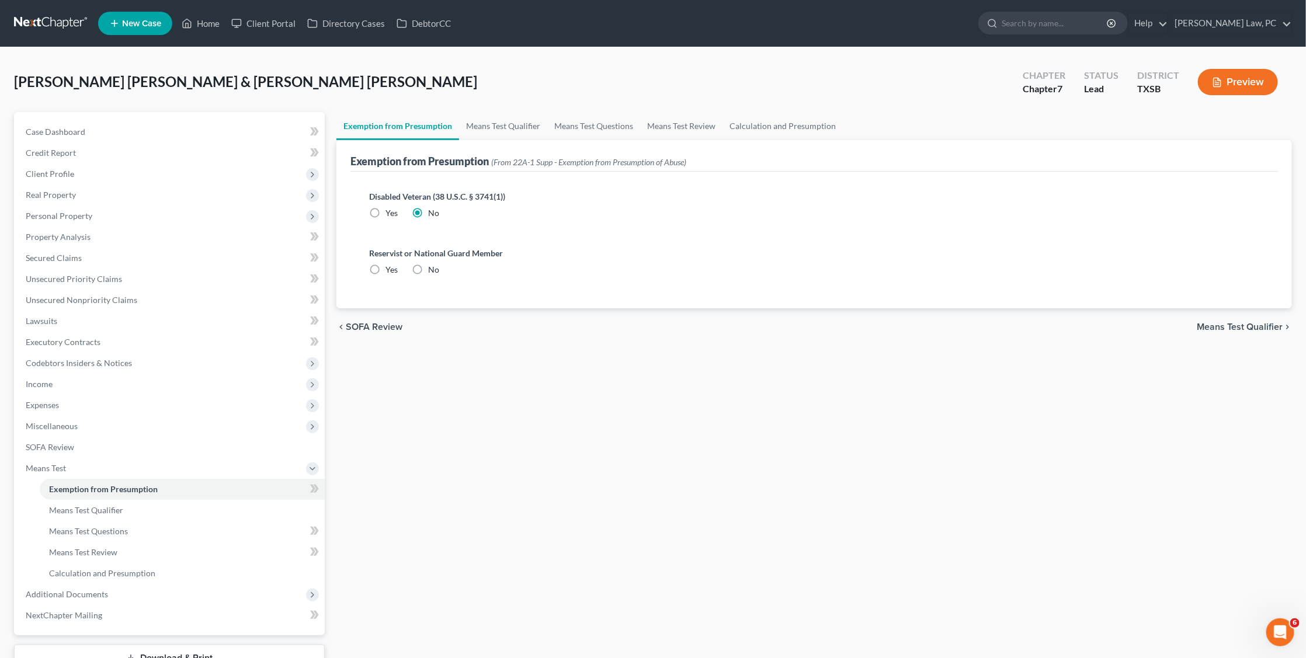
radio input "true"
click at [496, 126] on link "Means Test Qualifier" at bounding box center [503, 126] width 88 height 28
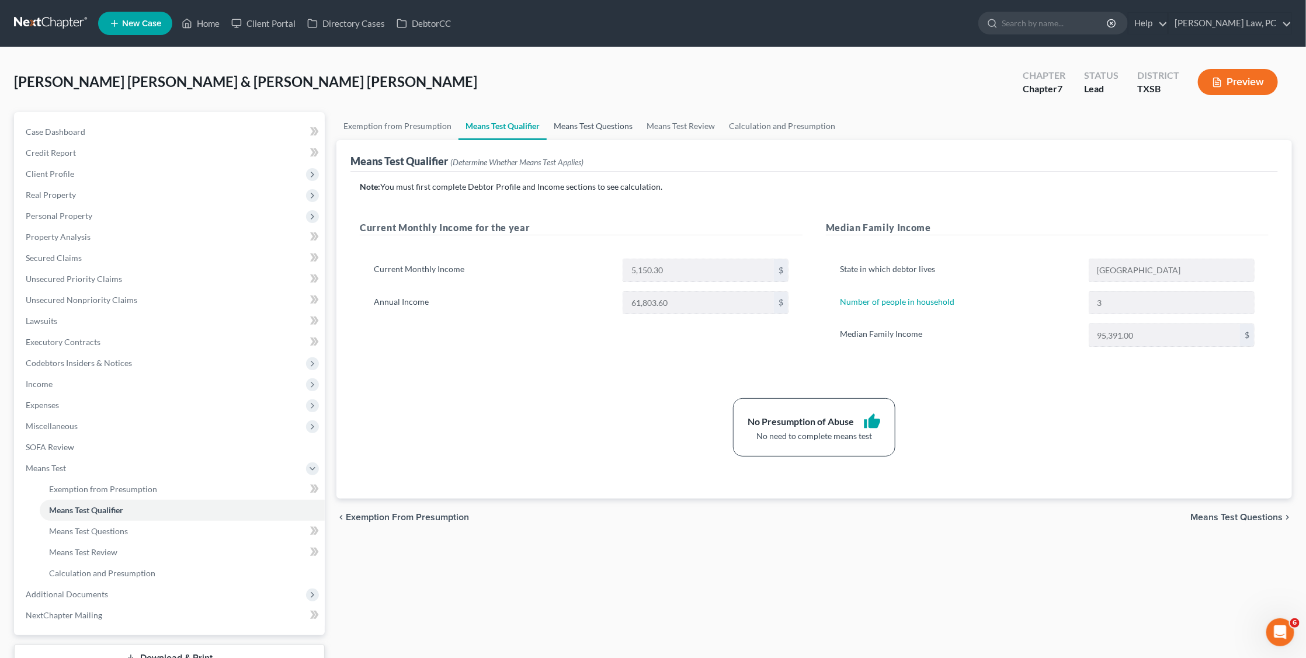
click at [578, 131] on link "Means Test Questions" at bounding box center [593, 126] width 93 height 28
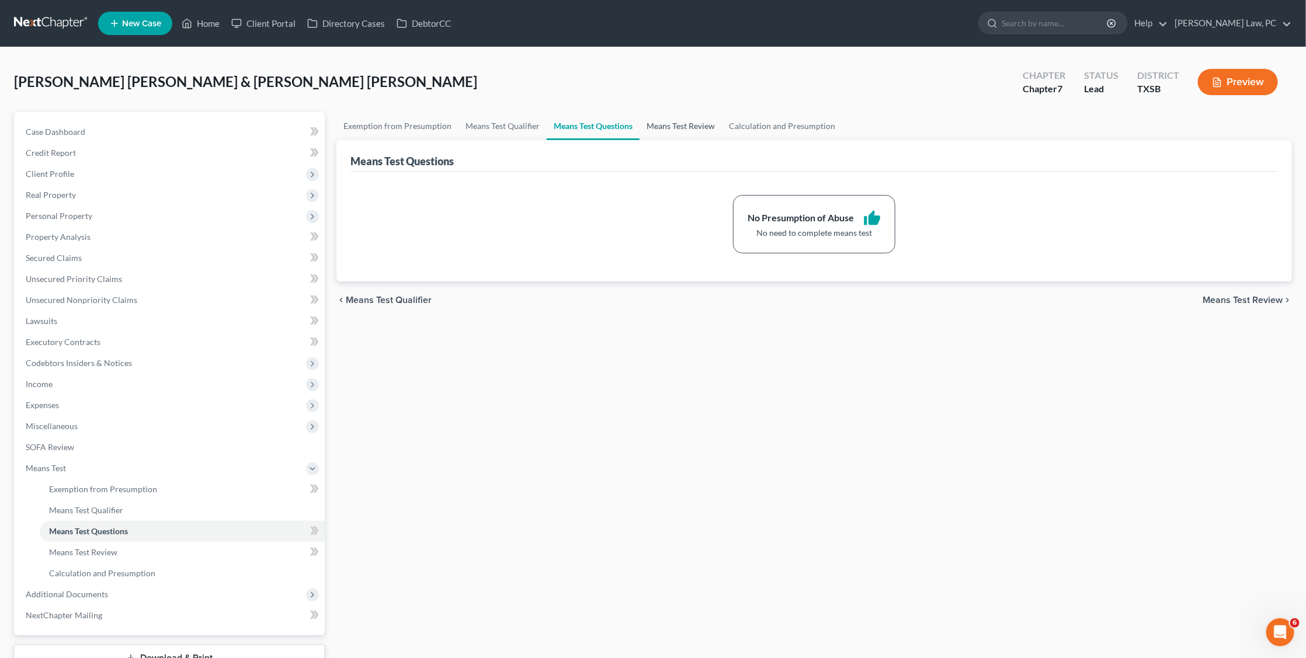
click at [666, 133] on link "Means Test Review" at bounding box center [680, 126] width 82 height 28
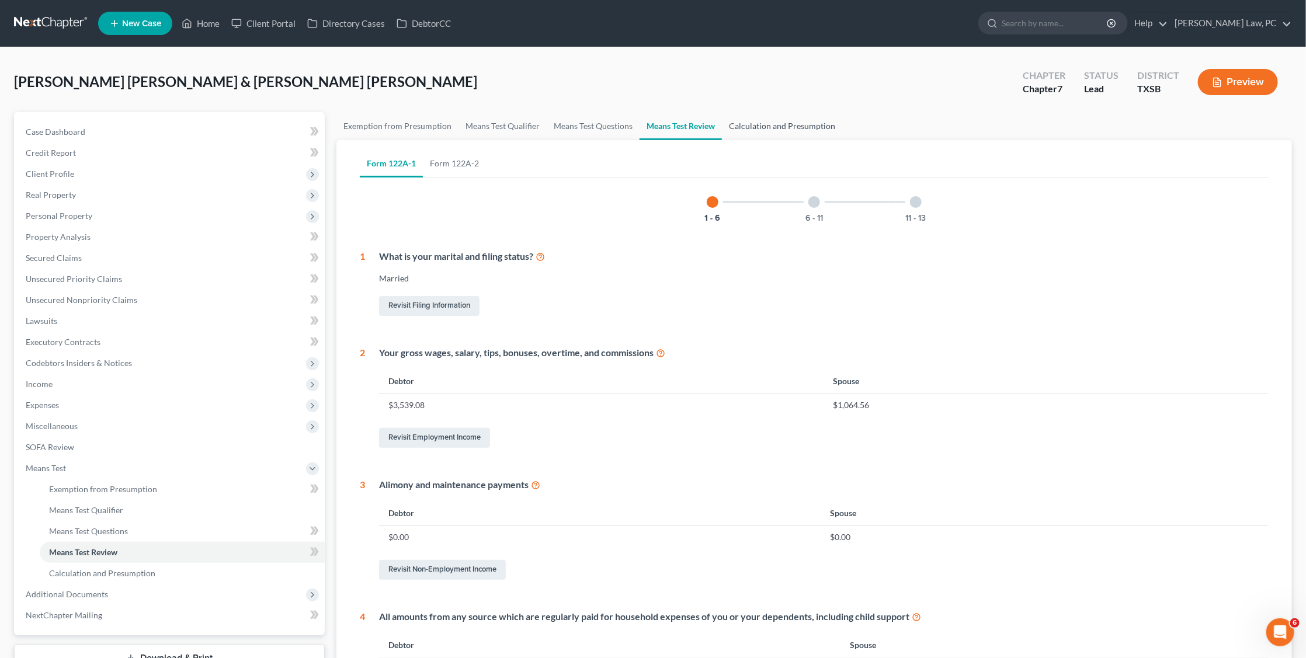
click at [759, 130] on link "Calculation and Presumption" at bounding box center [782, 126] width 120 height 28
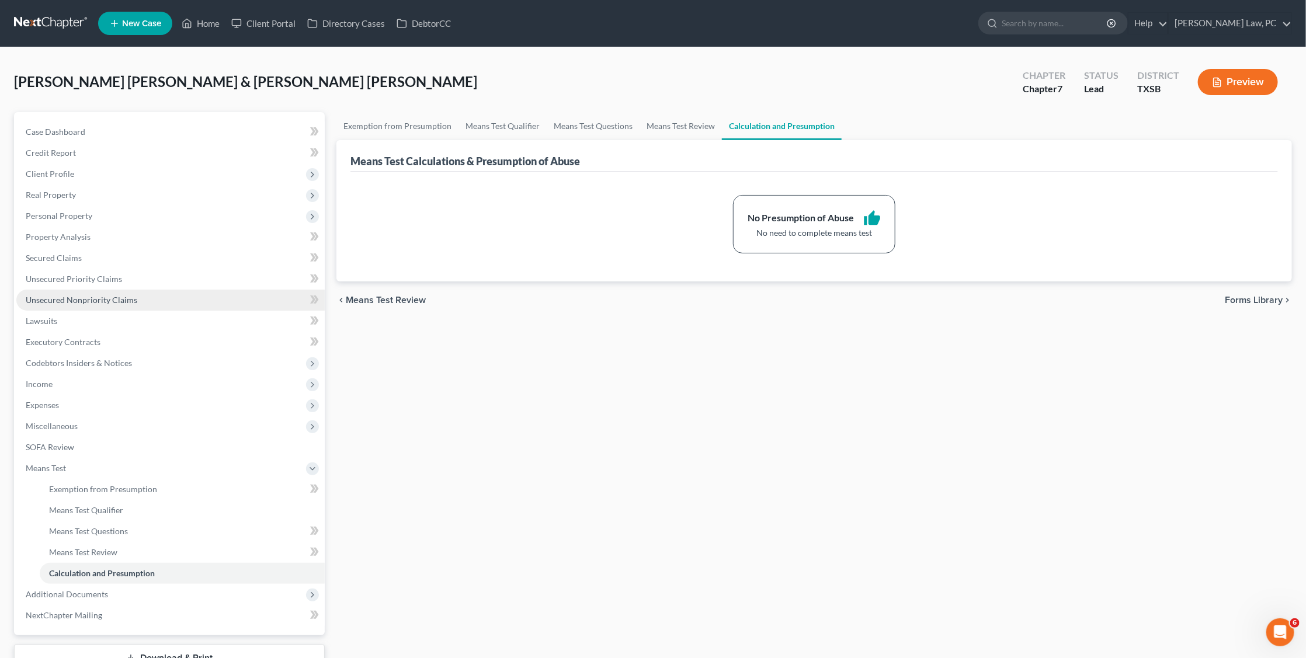
click at [81, 295] on span "Unsecured Nonpriority Claims" at bounding box center [82, 300] width 112 height 10
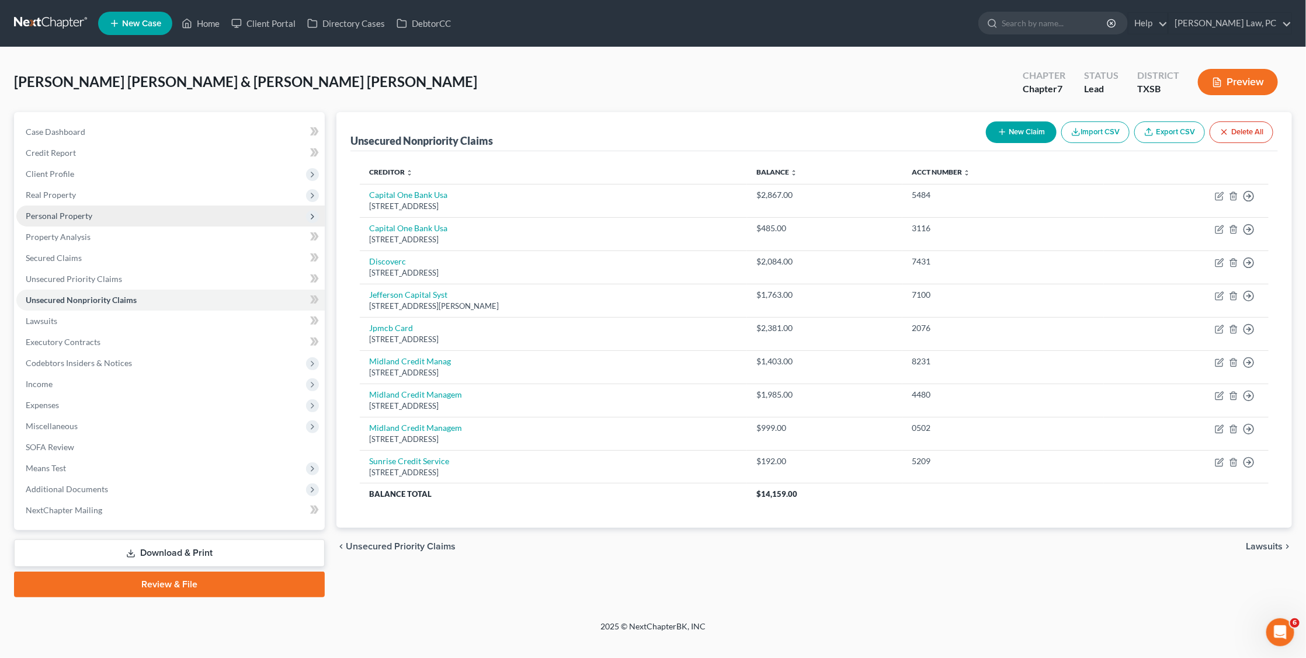
click at [81, 211] on span "Personal Property" at bounding box center [59, 216] width 67 height 10
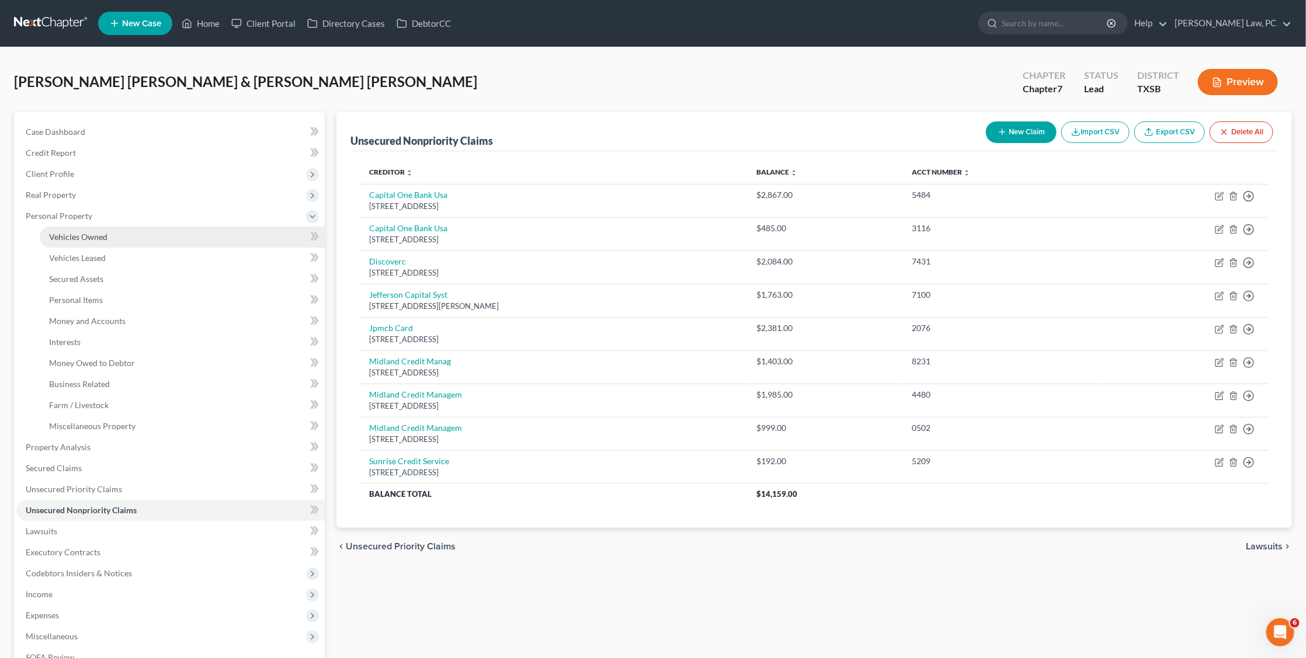
click at [87, 239] on link "Vehicles Owned" at bounding box center [182, 237] width 285 height 21
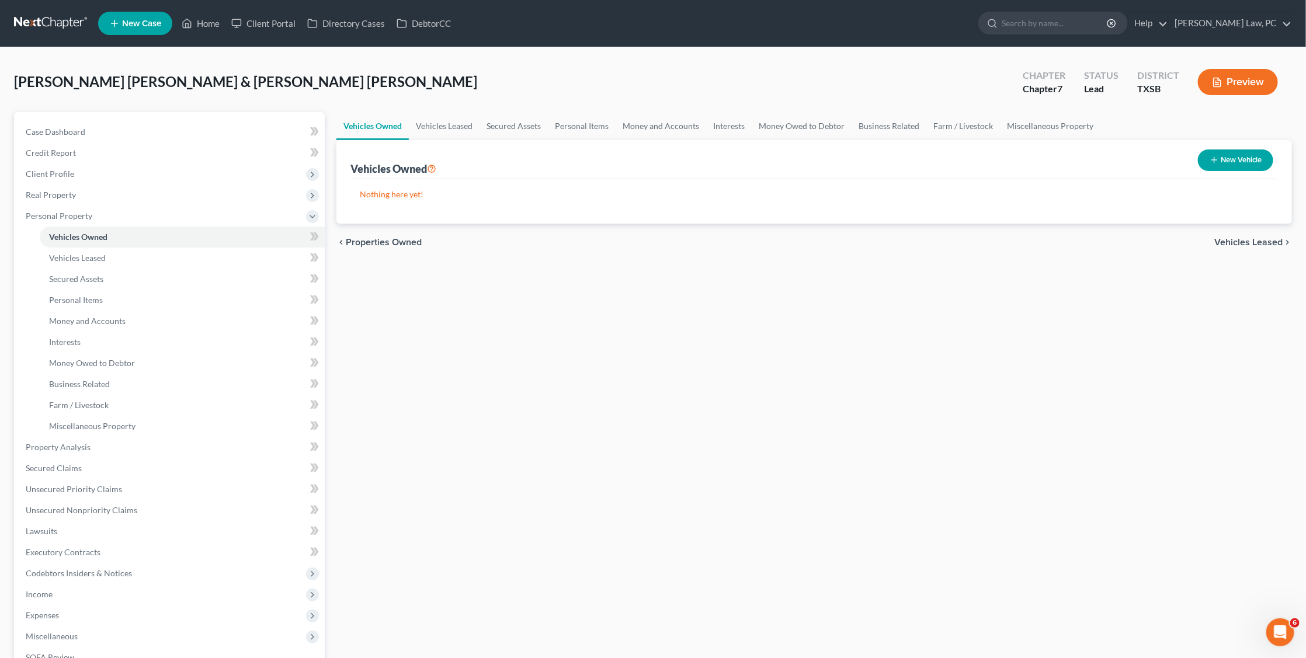
click at [1250, 154] on button "New Vehicle" at bounding box center [1235, 160] width 75 height 22
select select "0"
select select "2"
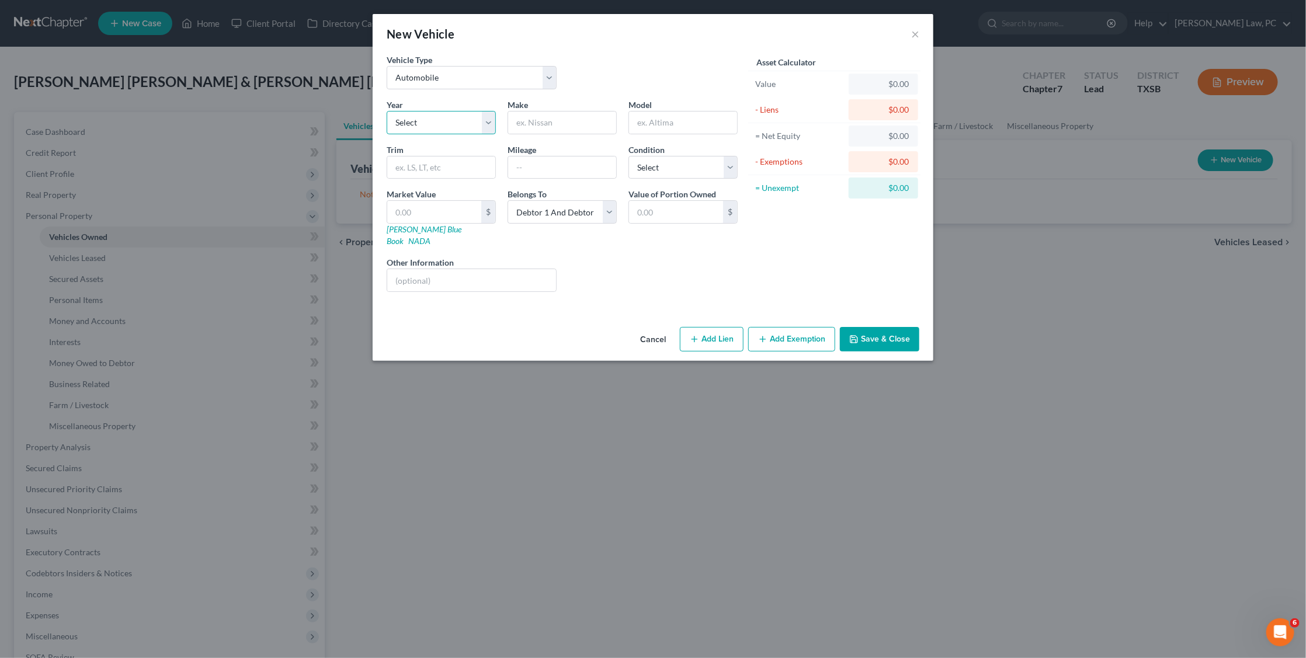
select select "11"
click at [563, 117] on input "text" at bounding box center [562, 123] width 108 height 22
type input "Toyota"
click at [676, 115] on input "text" at bounding box center [683, 123] width 108 height 22
click at [430, 236] on link "NADA" at bounding box center [419, 241] width 22 height 10
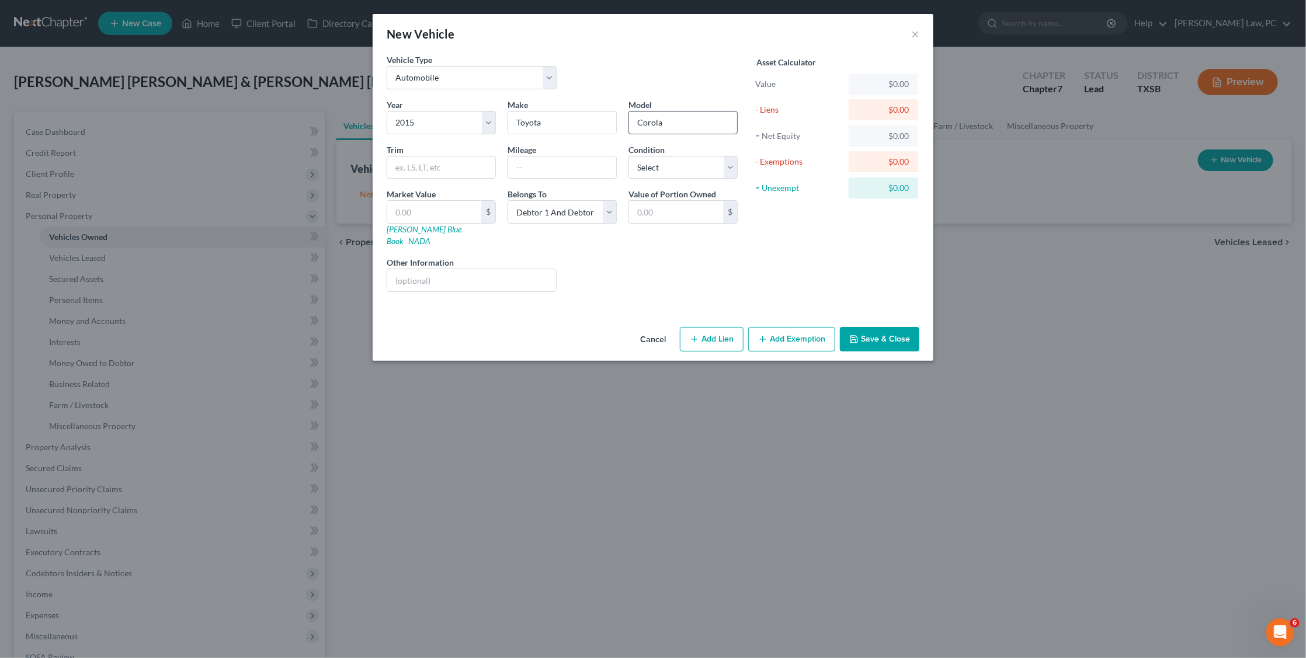
click at [667, 127] on input "Corola" at bounding box center [683, 123] width 108 height 22
type input "Corolla"
select select "2"
click at [462, 156] on input "text" at bounding box center [441, 167] width 108 height 22
type input "Sedan 4D S I4"
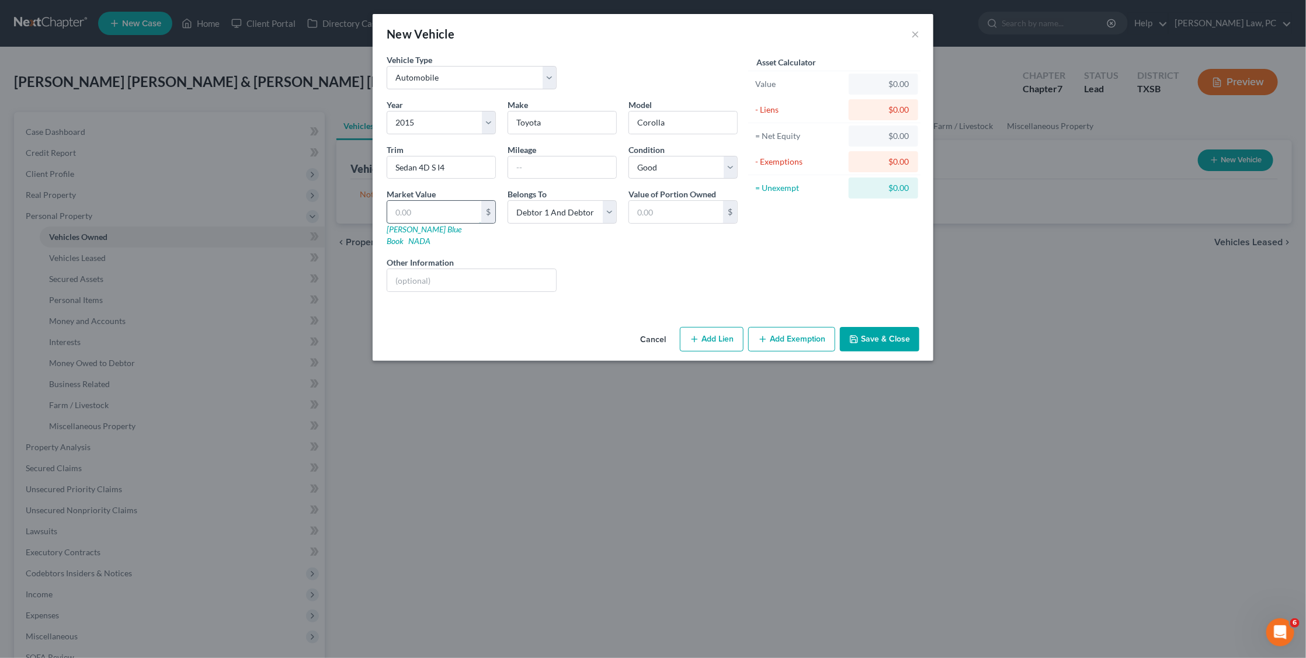
click at [437, 212] on input "text" at bounding box center [434, 212] width 94 height 22
paste input "6,250"
type input "6,250"
type input "6,250.00"
type input "6,250"
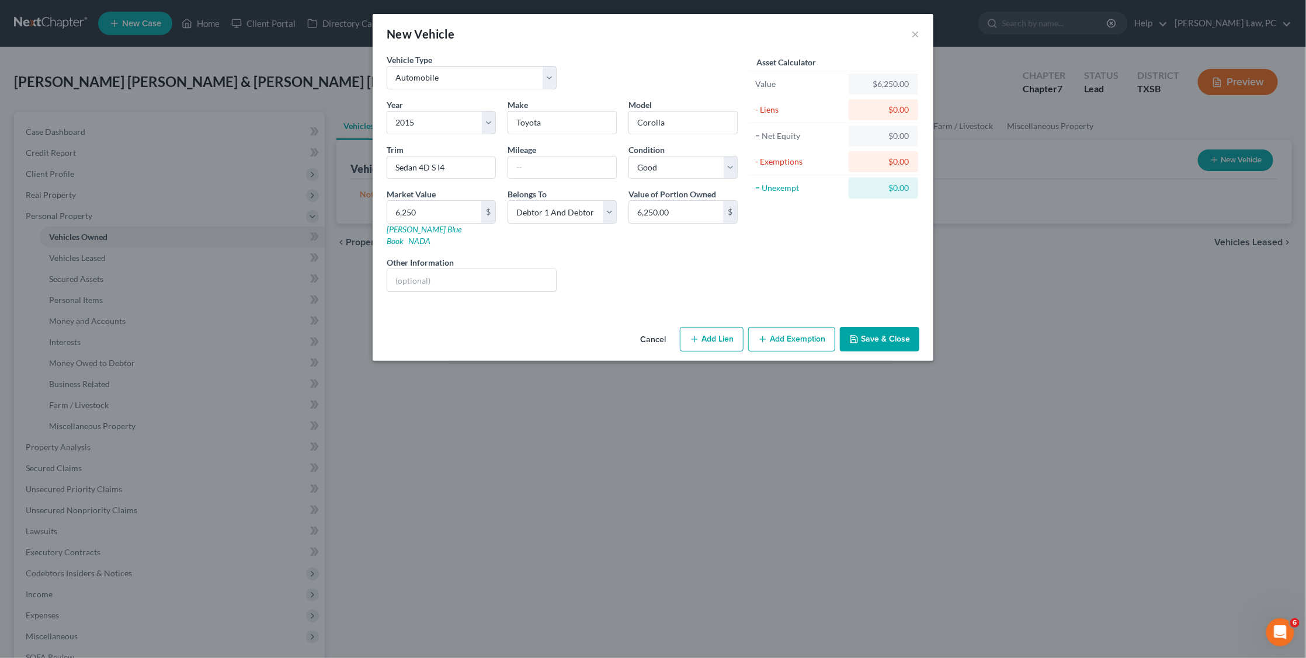
click at [867, 327] on button "Save & Close" at bounding box center [879, 339] width 79 height 25
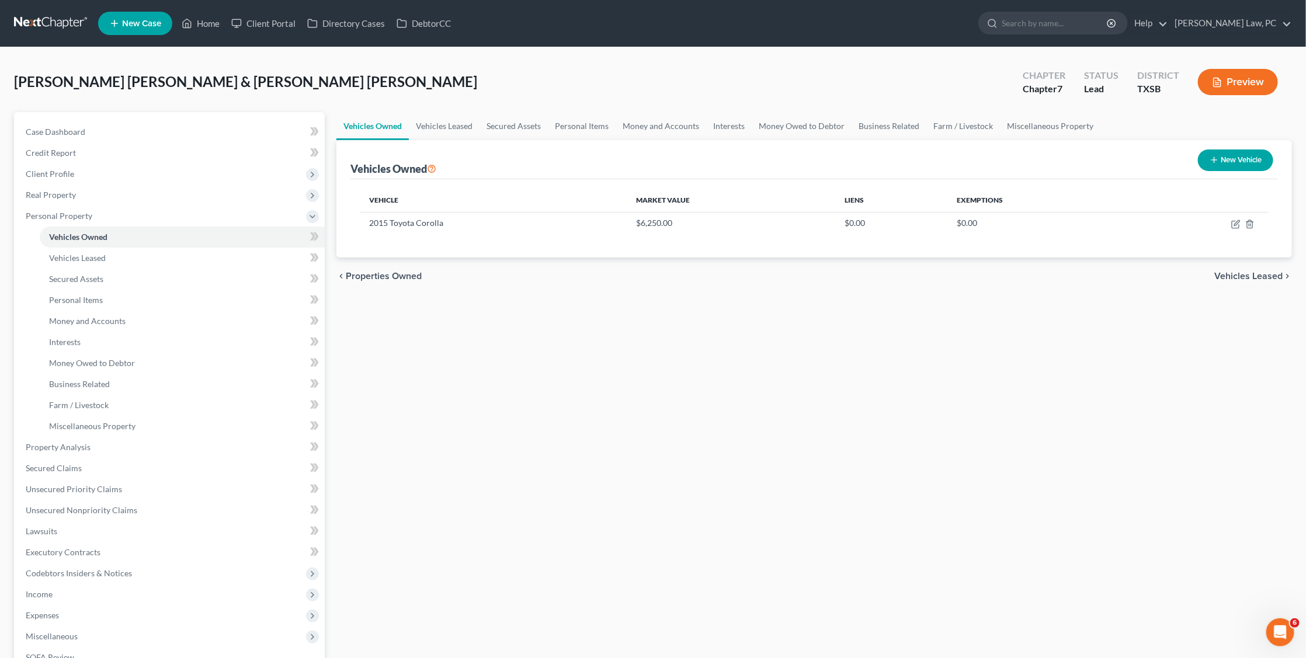
click at [1237, 165] on button "New Vehicle" at bounding box center [1235, 160] width 75 height 22
select select "0"
select select "2"
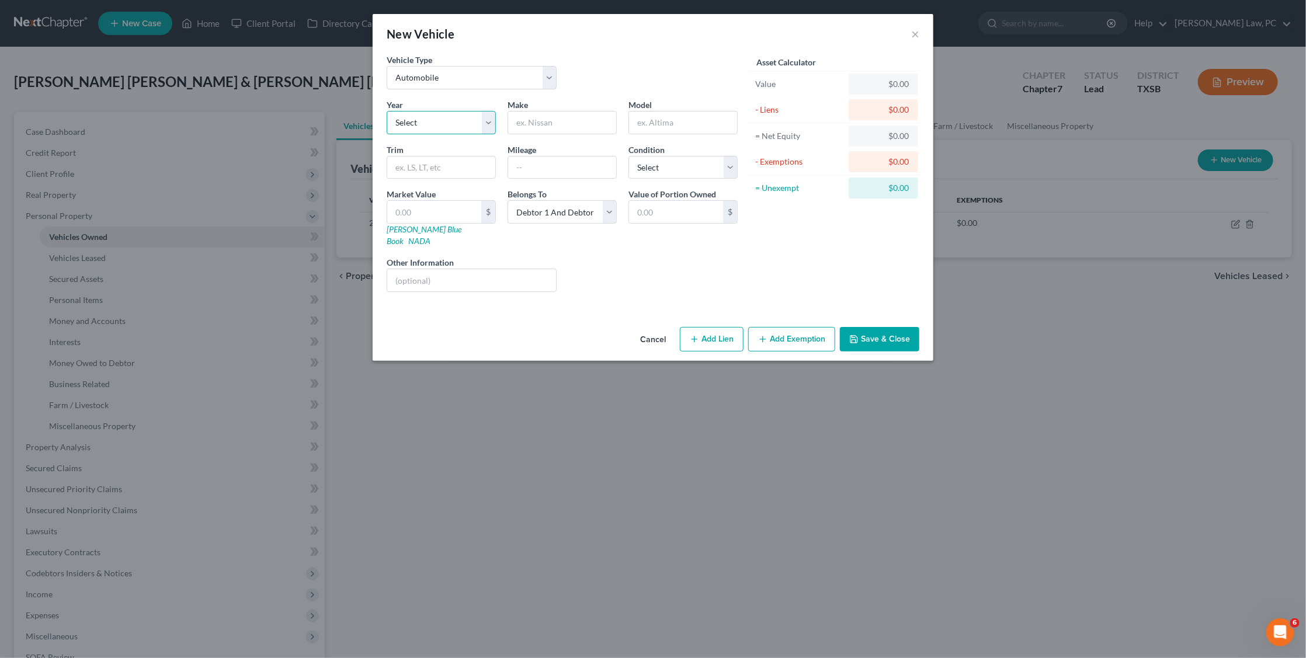
select select "24"
click at [563, 120] on input "text" at bounding box center [562, 123] width 108 height 22
type input "K"
type input "Jeep"
click at [682, 112] on input "text" at bounding box center [683, 123] width 108 height 22
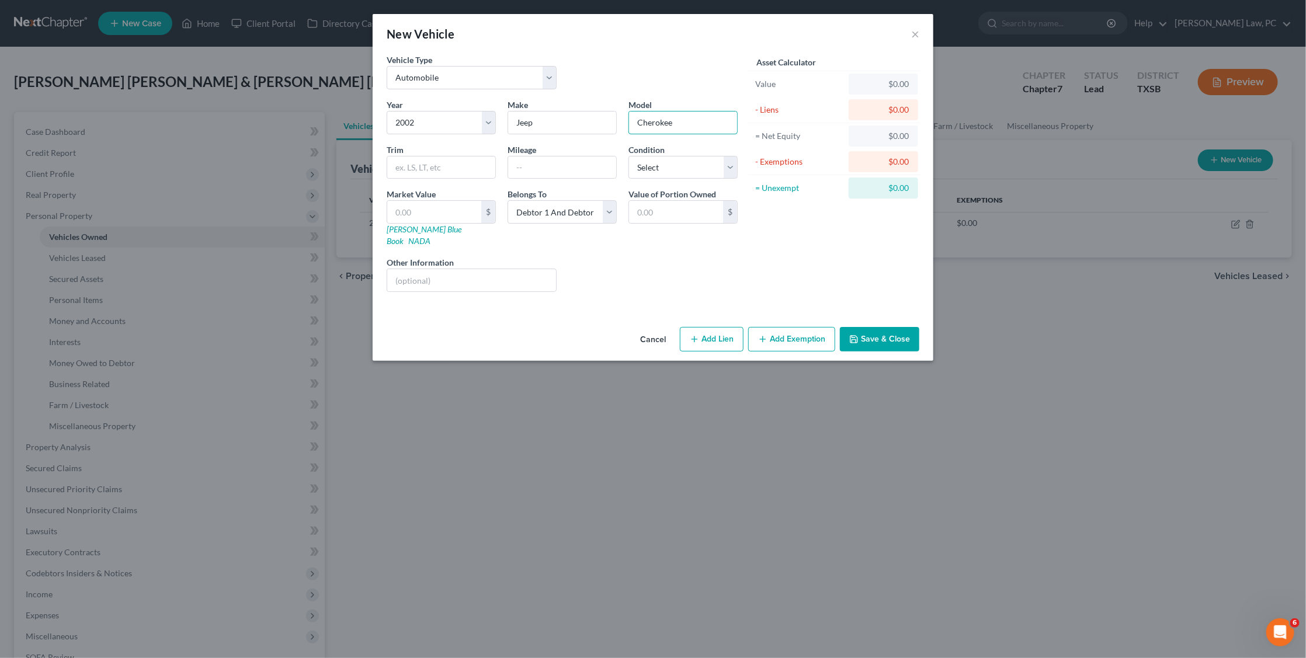
type input "Cherokee"
click at [450, 231] on div "Year Select 2026 2025 2024 2023 2022 2021 2020 2019 2018 2017 2016 2015 2014 20…" at bounding box center [562, 200] width 363 height 203
click at [455, 217] on input "text" at bounding box center [434, 212] width 94 height 22
click at [430, 236] on link "NADA" at bounding box center [419, 241] width 22 height 10
click at [453, 175] on div at bounding box center [441, 167] width 109 height 23
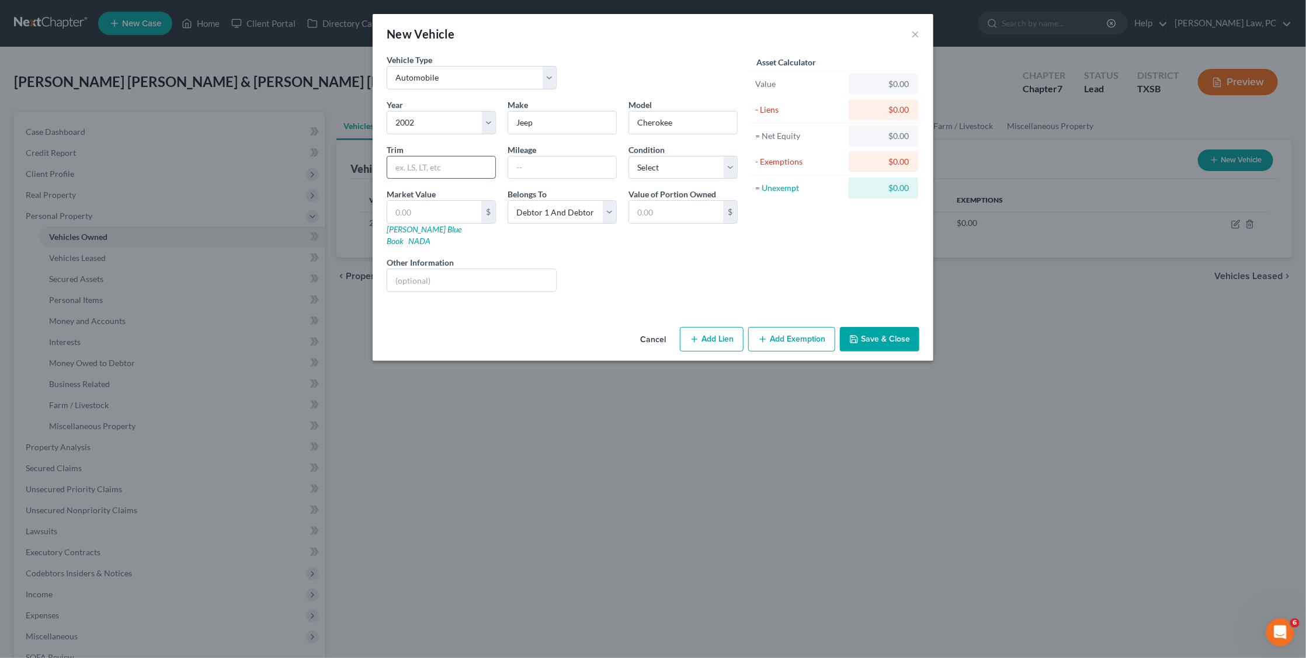
click at [453, 169] on input "text" at bounding box center [441, 167] width 108 height 22
type input "Laredo Sport Utility 4D"
click at [695, 176] on div "Year Select 2026 2025 2024 2023 2022 2021 2020 2019 2018 2017 2016 2015 2014 20…" at bounding box center [562, 200] width 363 height 203
select select "2"
click at [467, 215] on input "text" at bounding box center [434, 212] width 94 height 22
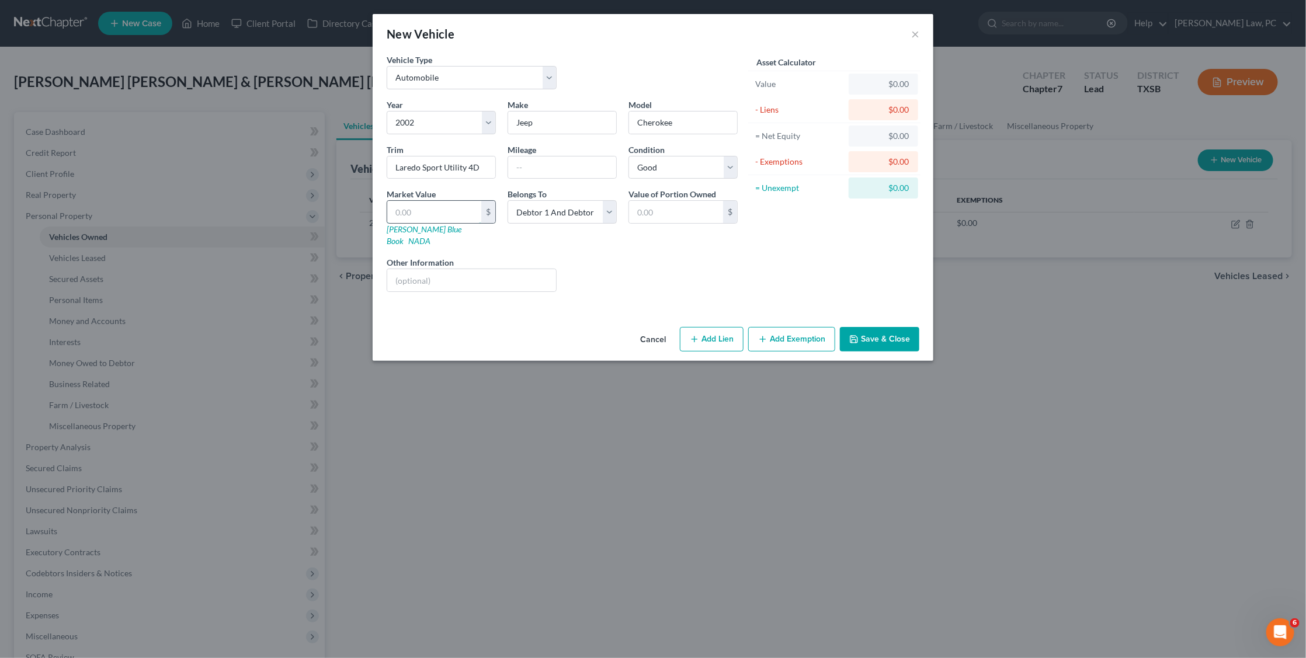
paste input "3,244"
type input "3,244"
type input "3,244.00"
type input "3,244"
click at [891, 327] on button "Save & Close" at bounding box center [879, 339] width 79 height 25
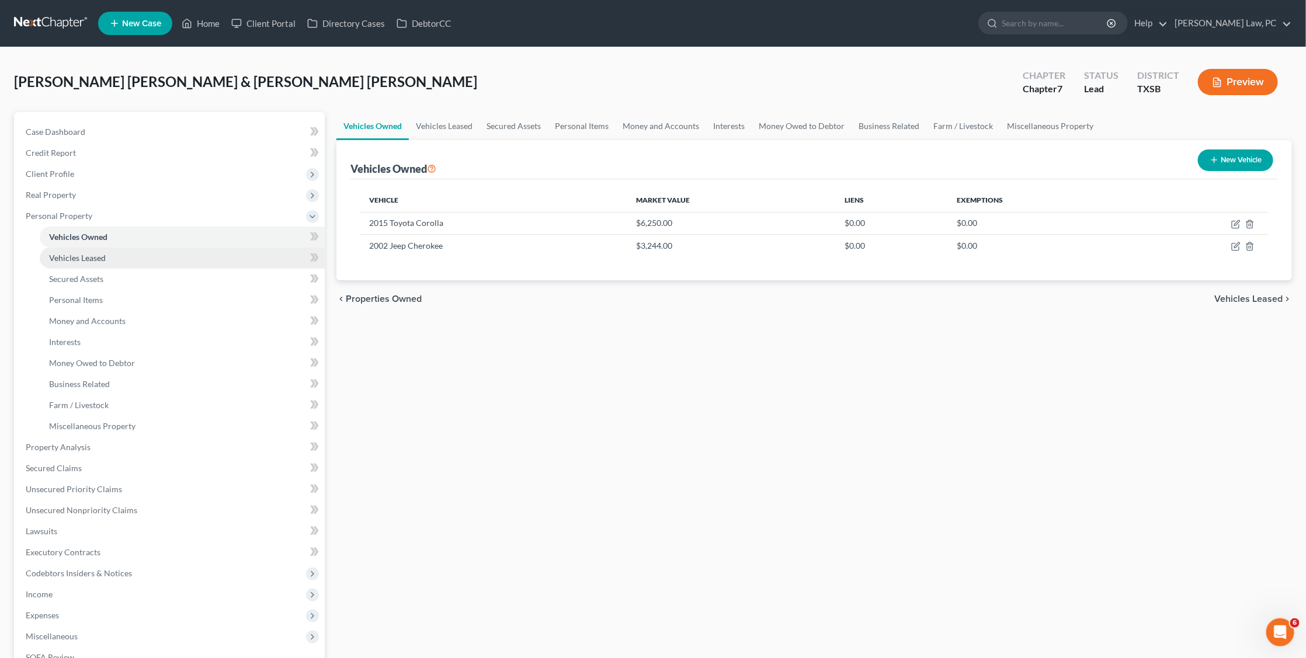
click at [127, 248] on link "Vehicles Leased" at bounding box center [182, 258] width 285 height 21
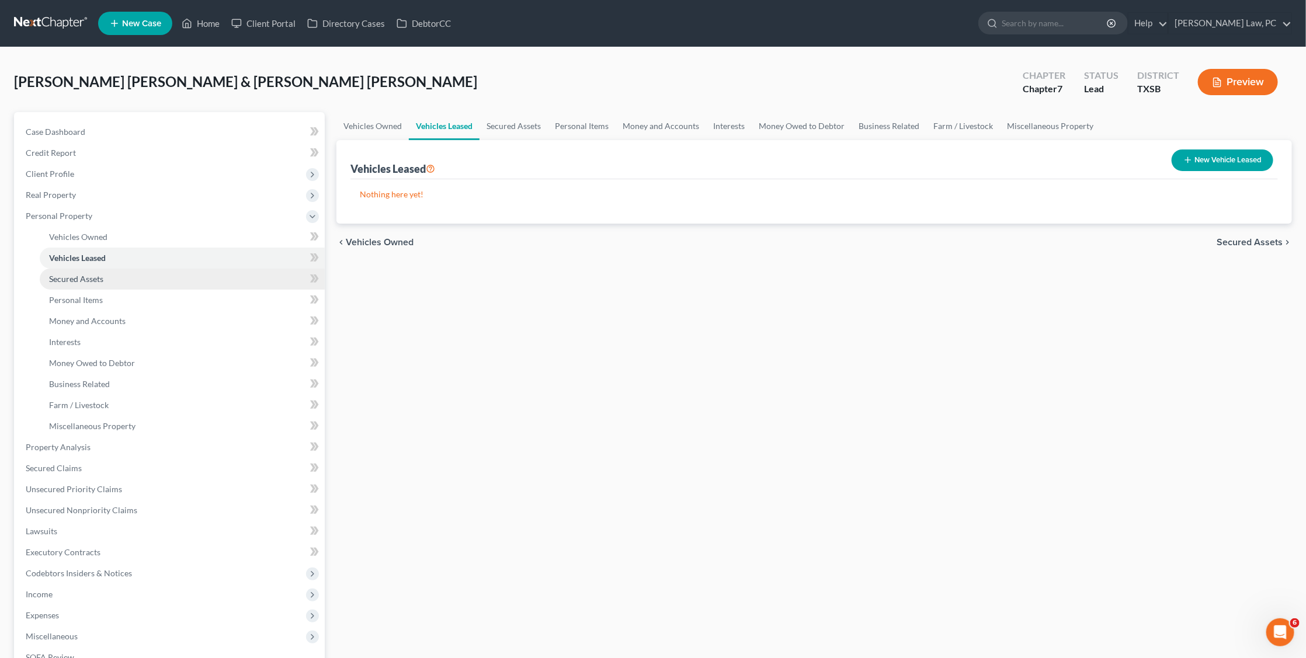
click at [114, 270] on link "Secured Assets" at bounding box center [182, 279] width 285 height 21
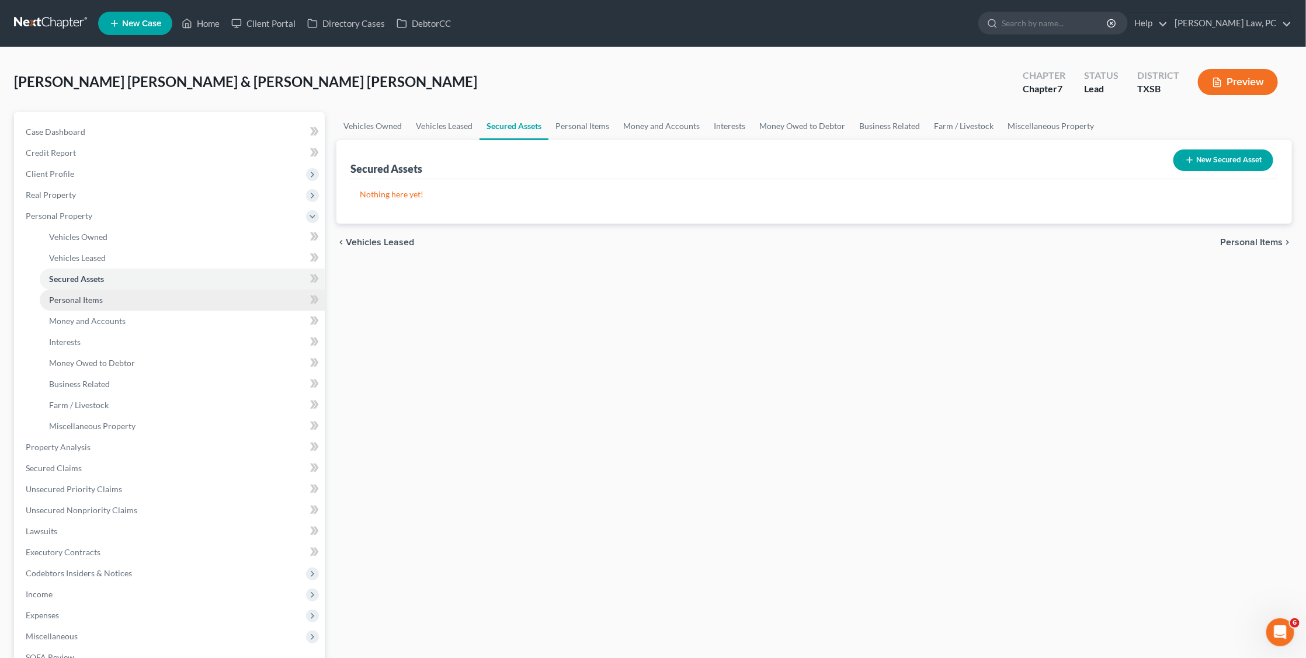
click at [156, 294] on link "Personal Items" at bounding box center [182, 300] width 285 height 21
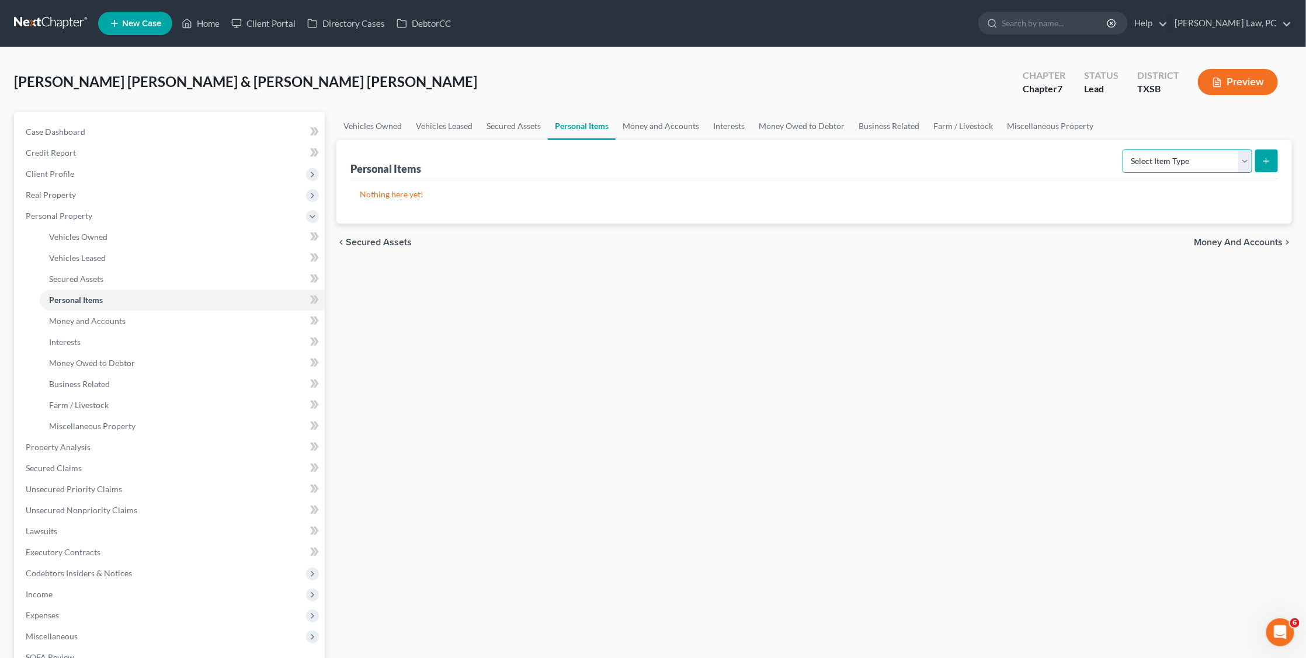
select select "clothing"
click at [1265, 161] on line "submit" at bounding box center [1266, 161] width 5 height 0
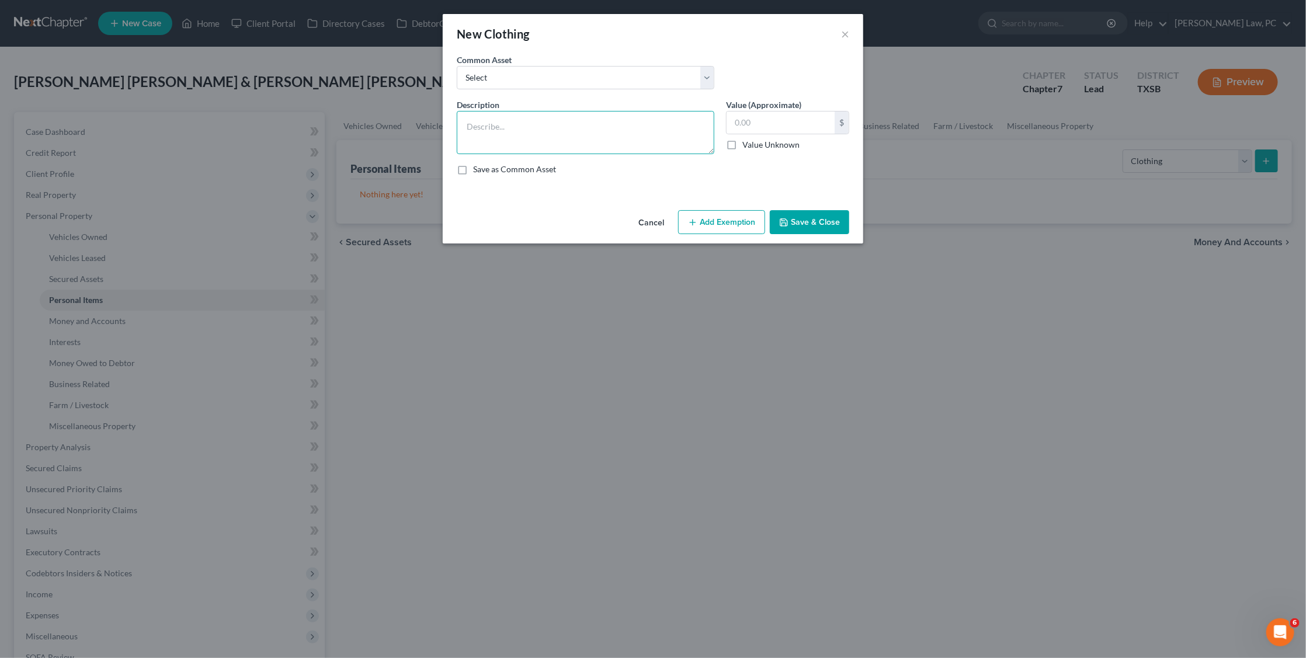
click at [655, 116] on textarea at bounding box center [586, 132] width 258 height 43
click at [520, 122] on textarea "T shirt 35 $20, blouses" at bounding box center [586, 132] width 258 height 43
click at [585, 122] on textarea "T shirt 35 $20, 10 blouses" at bounding box center [586, 132] width 258 height 43
click at [598, 125] on textarea "T shirt 35 $20, 10 blouses $10, 2 vestidos $5," at bounding box center [586, 132] width 258 height 43
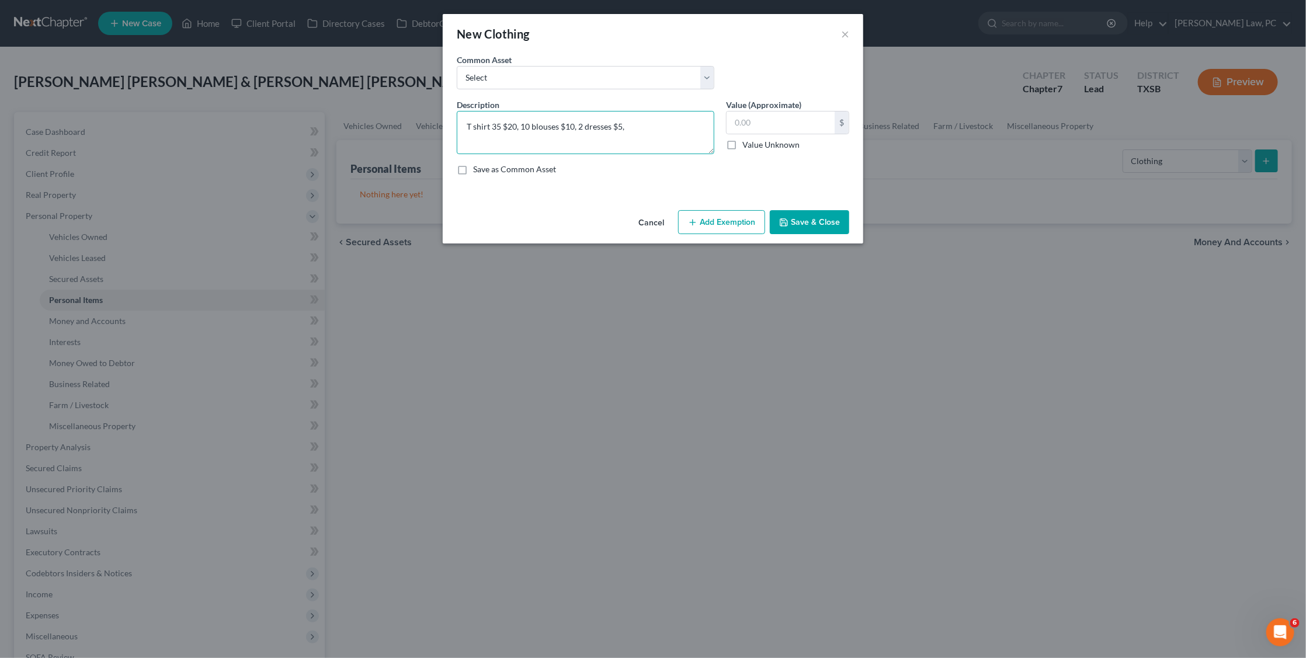
click at [640, 127] on textarea "T shirt 35 $20, 10 blouses $10, 2 dresses $5," at bounding box center [586, 132] width 258 height 43
click at [625, 127] on textarea "T shirt 35 $20, 10 blouses $10, 2 dresses $5, jeans" at bounding box center [586, 132] width 258 height 43
click at [673, 123] on textarea "T shirt 35 $20, 10 blouses $10, 2 dresses $5, 20 jeans" at bounding box center [586, 132] width 258 height 43
click at [530, 133] on textarea "T shirt 35 $20, 10 blouses $10, 2 dresses $5, 20 jeans $10, 10 tennis shoes $10…" at bounding box center [586, 132] width 258 height 43
click at [621, 142] on textarea "T shirt 35 $20, 10 blouses $10, 2 dresses $5, 20 jeans $10, 10 tennis shoes $10…" at bounding box center [586, 132] width 258 height 43
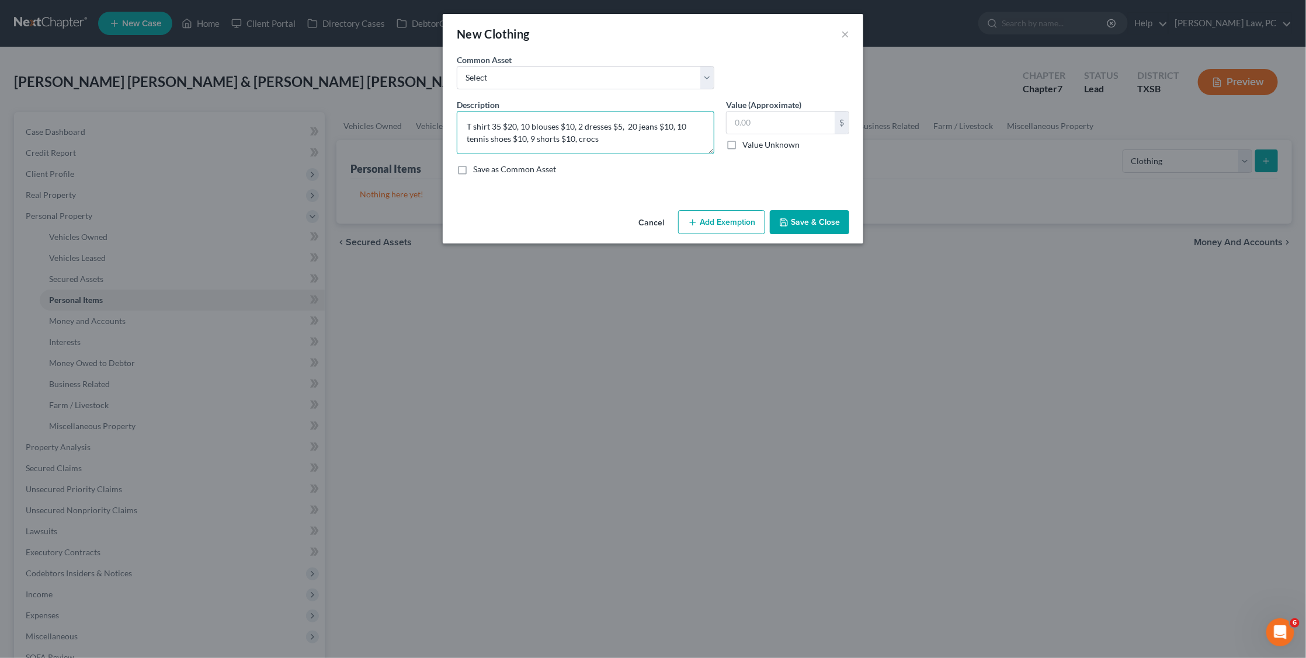
click at [581, 134] on textarea "T shirt 35 $20, 10 blouses $10, 2 dresses $5, 20 jeans $10, 10 tennis shoes $10…" at bounding box center [586, 132] width 258 height 43
click at [607, 138] on textarea "T shirt 35 $20, 10 blouses $10, 2 dresses $5, 20 jeans $10, 10 tennis shoes $10…" at bounding box center [586, 132] width 258 height 43
click at [618, 128] on textarea "T shirt 35 $20, 10 blouses $10, 2 dresses $5, 20 jeans $10, 10 tennis shoes $10…" at bounding box center [586, 132] width 258 height 43
click at [617, 135] on textarea "T shirt 35 $20, 10 blouses $10, 2 dresses $5, 20 jeans $10, 10 tennis shoes $10…" at bounding box center [586, 132] width 258 height 43
click at [675, 140] on textarea "T shirt 35 $20, 10 blouses $10, 2 dresses $5, 20 jeans $10, 10 tennis shoes $10…" at bounding box center [586, 132] width 258 height 43
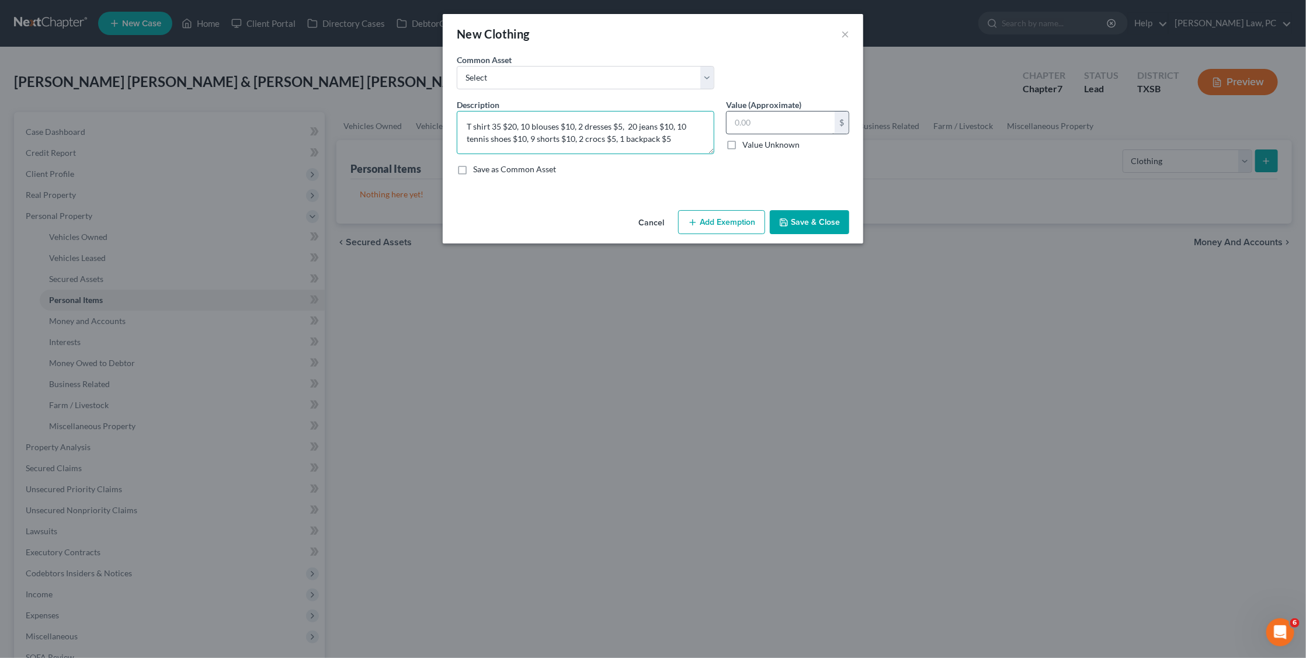
type textarea "T shirt 35 $20, 10 blouses $10, 2 dresses $5, 20 jeans $10, 10 tennis shoes $10…"
click at [792, 119] on input "text" at bounding box center [780, 123] width 108 height 22
type input "75"
click at [812, 213] on button "Save & Close" at bounding box center [809, 222] width 79 height 25
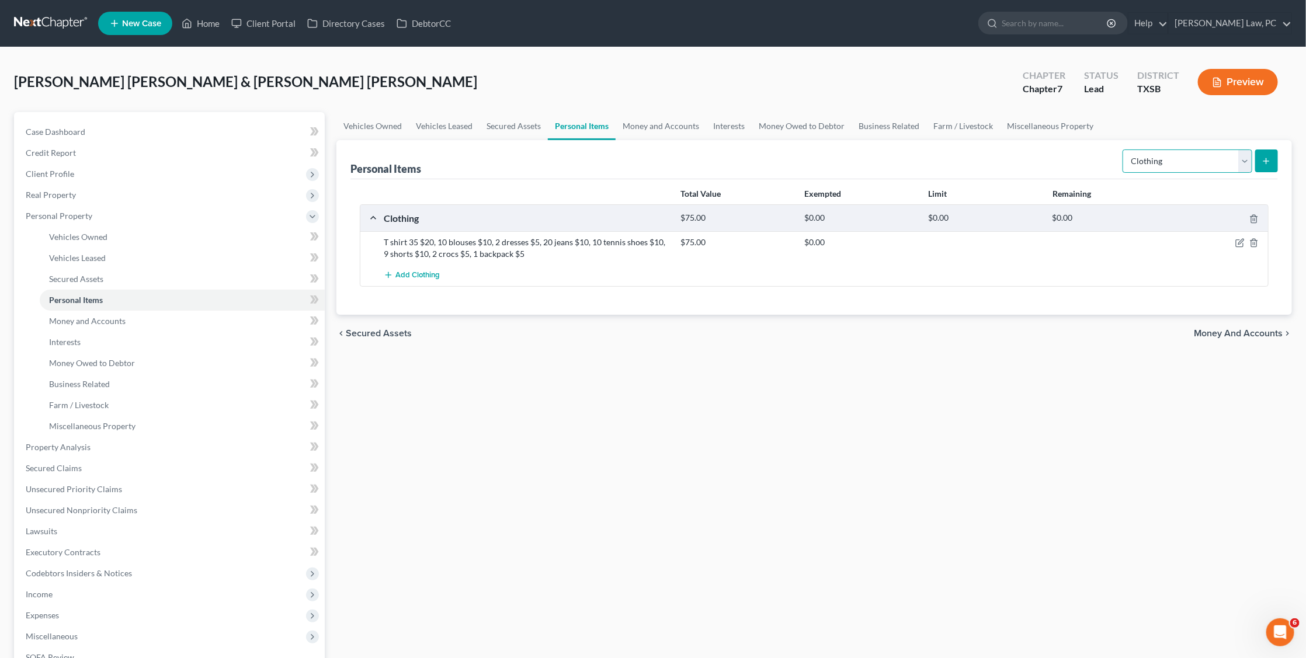
select select "electronics"
click at [1264, 165] on icon "submit" at bounding box center [1265, 160] width 9 height 9
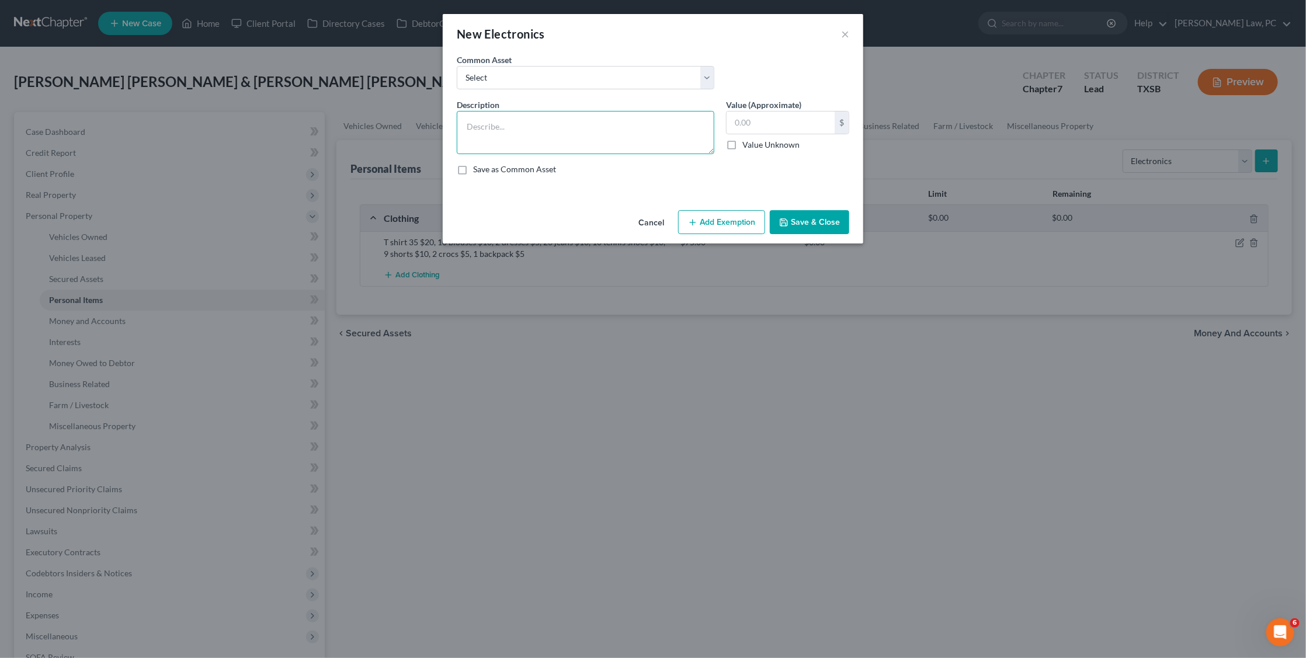
click at [672, 133] on textarea at bounding box center [586, 132] width 258 height 43
click at [554, 123] on textarea "3 cellphones $30, tableta $" at bounding box center [586, 132] width 258 height 43
click at [531, 126] on textarea "3 cellphones $30, tablet $" at bounding box center [586, 132] width 258 height 43
click at [594, 125] on textarea "3 cellphones $30, 1 tablet $" at bounding box center [586, 132] width 258 height 43
type textarea "3 cellphones $30, 1 tablet $5, 1 computer $50, washer/dryer $50, 2 TV $60,"
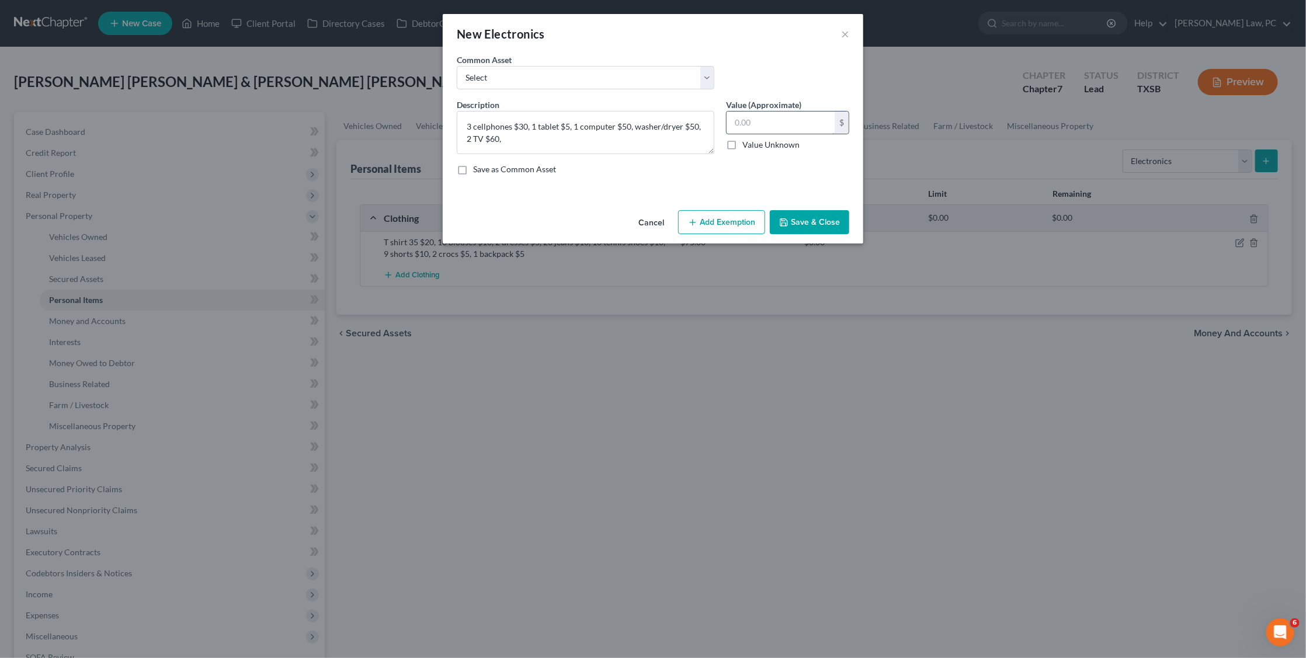
click at [773, 123] on input "text" at bounding box center [780, 123] width 108 height 22
type input "195"
click at [811, 216] on button "Save & Close" at bounding box center [809, 222] width 79 height 25
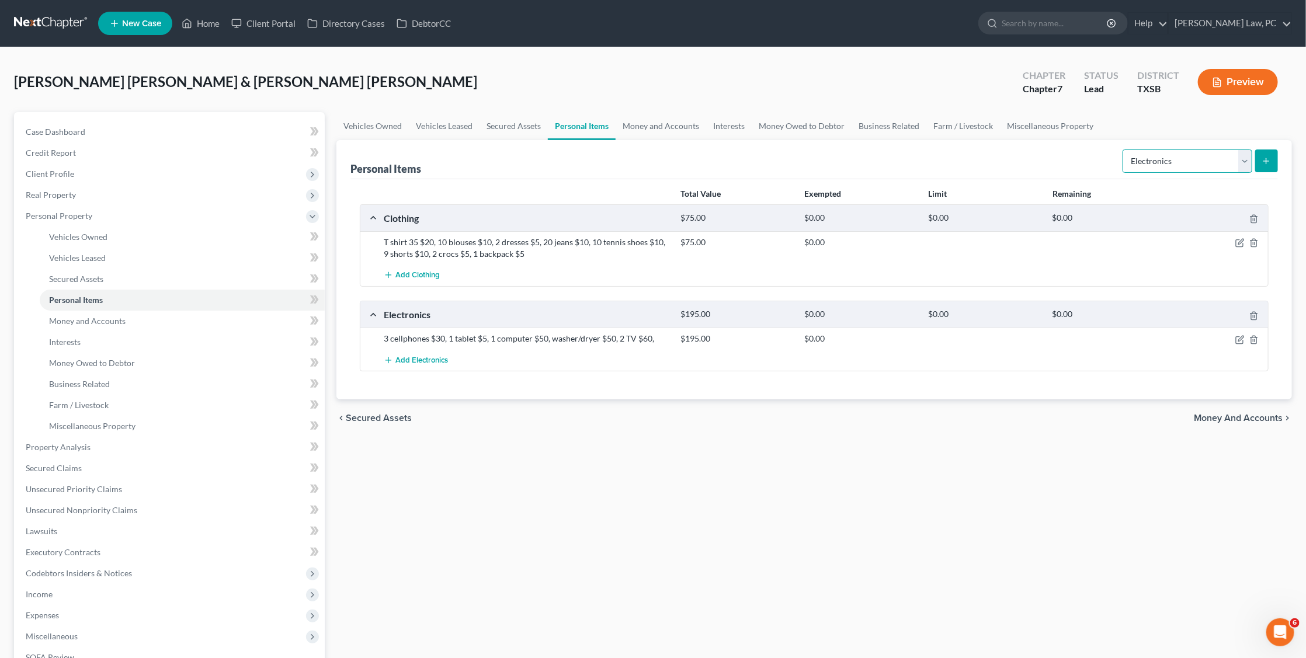
select select "household_goods"
click at [1270, 168] on button "submit" at bounding box center [1266, 160] width 23 height 23
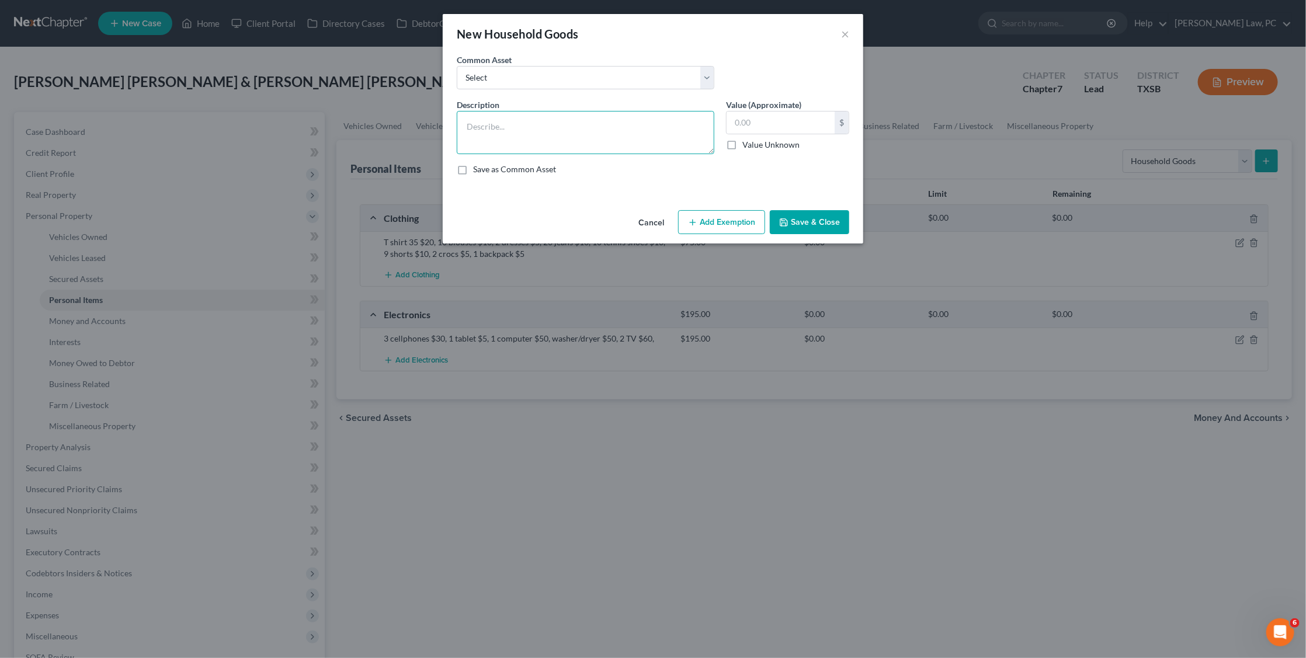
click at [625, 135] on textarea at bounding box center [586, 132] width 258 height 43
click at [503, 126] on textarea "Dinning w $50" at bounding box center [586, 132] width 258 height 43
click at [557, 133] on textarea "Dinning w 4 chairs $50" at bounding box center [586, 132] width 258 height 43
click at [553, 125] on textarea "Dinning w 4 chairs $50, sofa" at bounding box center [586, 132] width 258 height 43
click at [602, 124] on textarea "Dinning w 4 chairs $50, 1 sofa" at bounding box center [586, 132] width 258 height 43
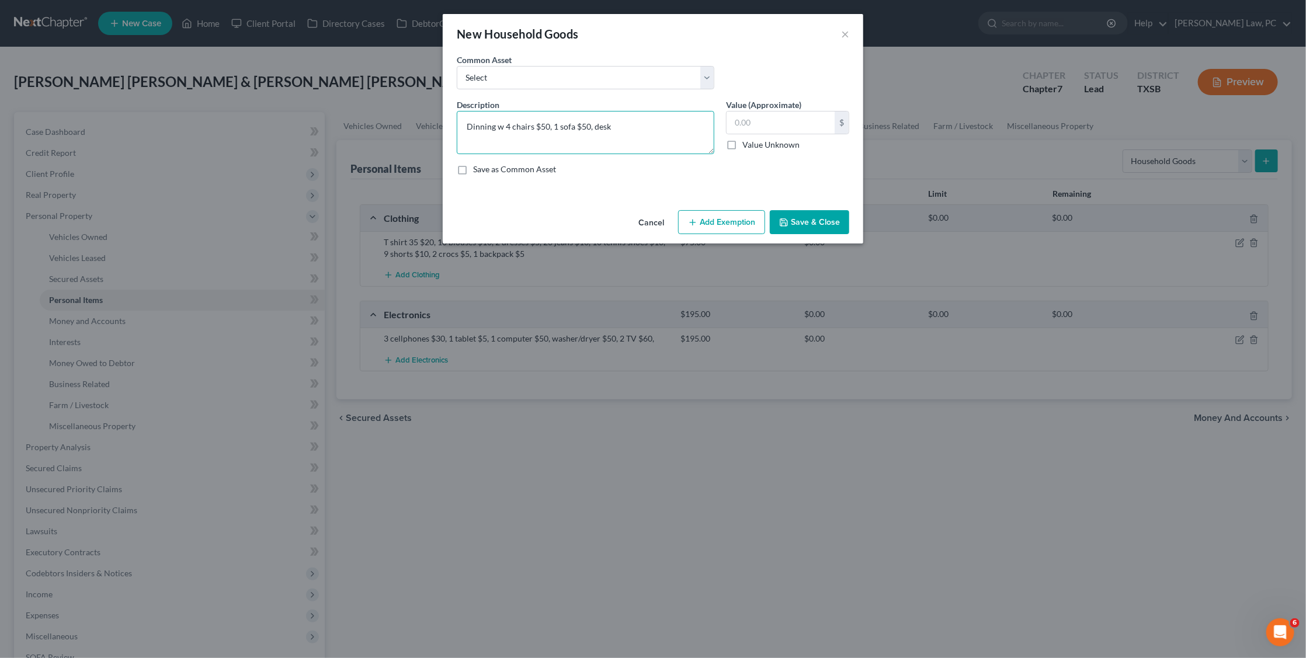
click at [593, 126] on textarea "Dinning w 4 chairs $50, 1 sofa $50, desk" at bounding box center [586, 132] width 258 height 43
click at [639, 127] on textarea "Dinning w 4 chairs $50, 1 sofa $50, 1 desk" at bounding box center [586, 132] width 258 height 43
click at [635, 128] on textarea "Dinning w 4 chairs $50, 1 sofa $50, 1 desk $10, 3 mattresses $" at bounding box center [586, 132] width 258 height 43
click at [694, 126] on textarea "Dinning w 4 chairs $50, 1 sofa $50, 1 desk $10, 3 mattresses $" at bounding box center [586, 132] width 258 height 43
type textarea "Dinning w 4 chairs $50, 1 sofa $50, 1 desk $10, 3 mattresses $100, 3 bed frames…"
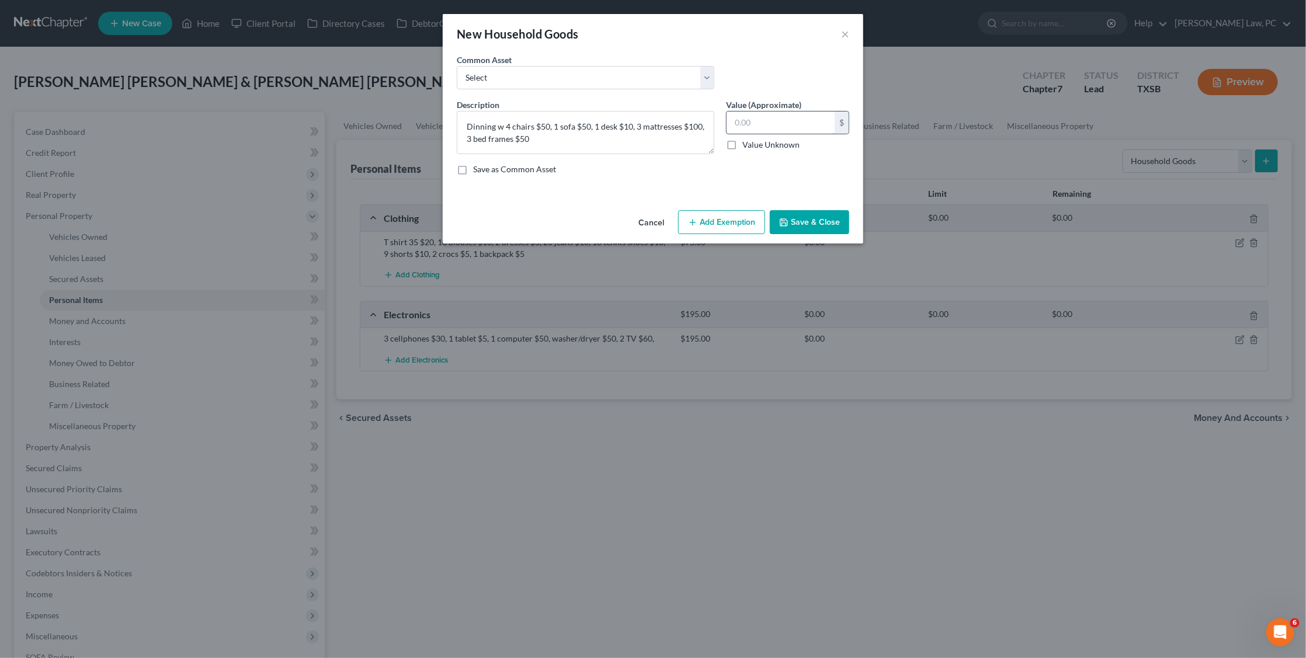
click at [744, 119] on input "text" at bounding box center [780, 123] width 108 height 22
type input "260"
click at [562, 140] on textarea "Dinning w 4 chairs $50, 1 sofa $50, 1 desk $10, 3 mattresses $100, 3 bed frames…" at bounding box center [586, 132] width 258 height 43
type textarea "Dinning w 4 chairs $50, 1 sofa $50, 1 desk $10, 3 mattresses $100, 3 bed frames…"
type input "2"
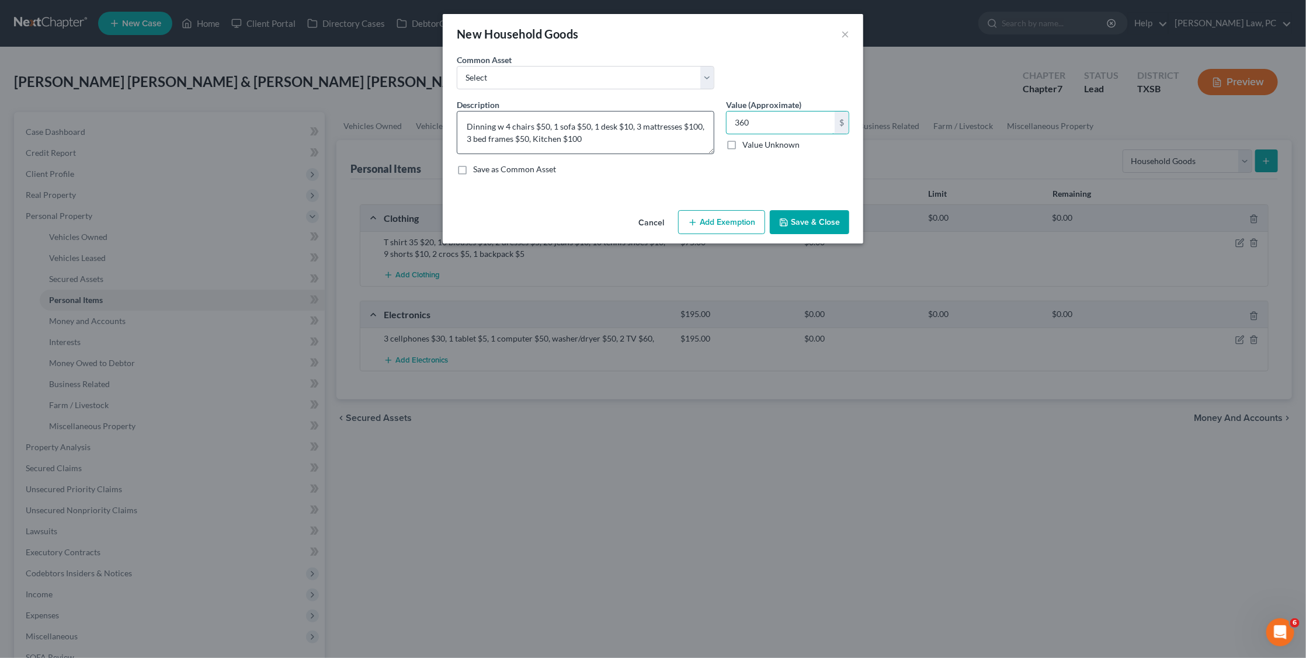
type input "360"
click at [624, 143] on textarea "Dinning w 4 chairs $50, 1 sofa $50, 1 desk $10, 3 mattresses $100, 3 bed frames…" at bounding box center [586, 132] width 258 height 43
click at [560, 138] on textarea "Dinning w 4 chairs $50, 1 sofa $50, 1 desk $10, 3 mattresses $100, 3 bed frames…" at bounding box center [586, 132] width 258 height 43
click at [599, 140] on textarea "Dinning w 4 chairs $50, 1 sofa $50, 1 desk $10, 3 mattresses $100, 3 bed frames…" at bounding box center [586, 132] width 258 height 43
type textarea "Dinning w 4 chairs $50, 1 sofa $50, 1 desk $10, 3 mattresses $100, 3 bed frames…"
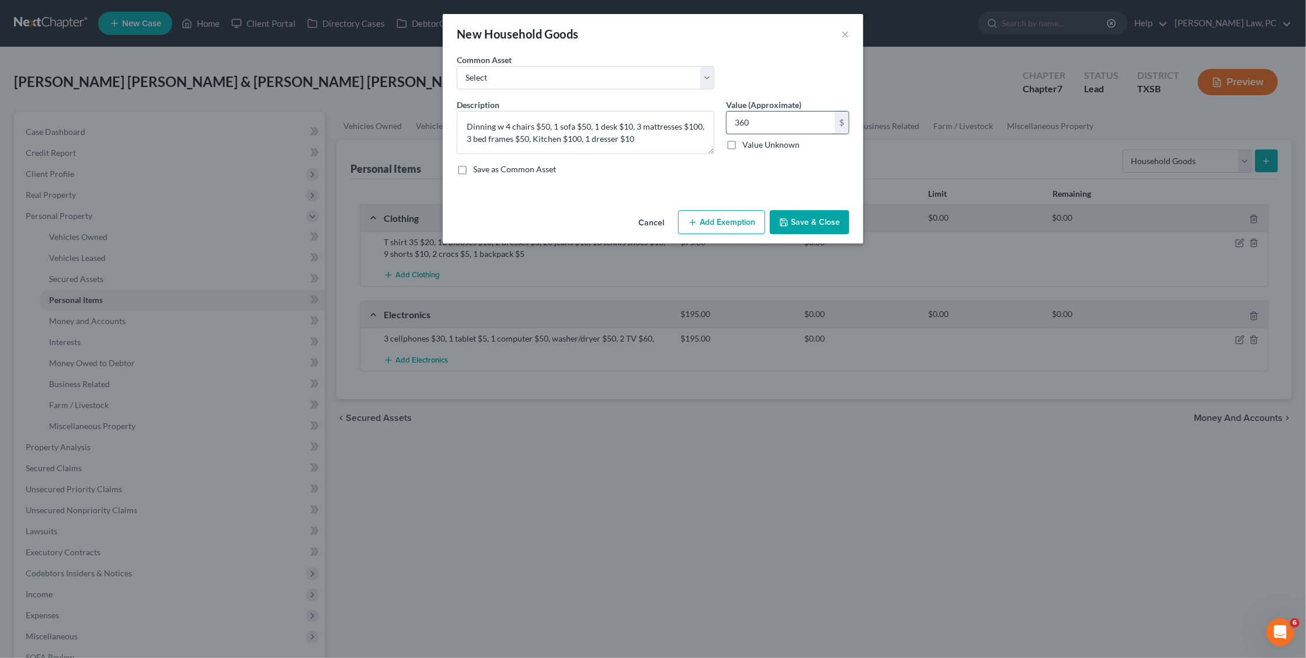
click at [792, 121] on input "360" at bounding box center [780, 123] width 108 height 22
type input "370"
click at [560, 137] on textarea "Dinning w 4 chairs $50, 1 sofa $50, 1 desk $10, 3 mattresses $100, 3 bed frames…" at bounding box center [586, 132] width 258 height 43
click at [808, 119] on input "370" at bounding box center [780, 123] width 108 height 22
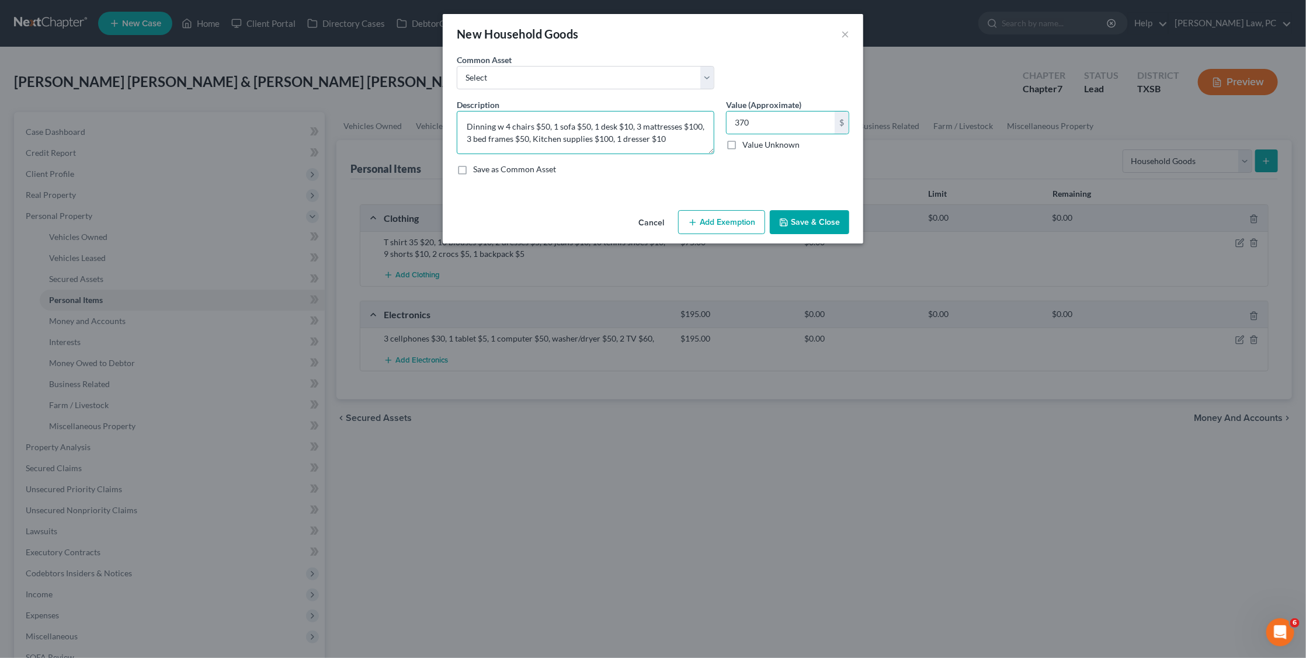
click at [683, 135] on textarea "Dinning w 4 chairs $50, 1 sofa $50, 1 desk $10, 3 mattresses $100, 3 bed frames…" at bounding box center [586, 132] width 258 height 43
type textarea "Dinning w 4 chairs $50, 1 sofa $50, 1 desk $10, 3 mattresses $100, 3 bed frames…"
click at [753, 119] on input "370" at bounding box center [780, 123] width 108 height 22
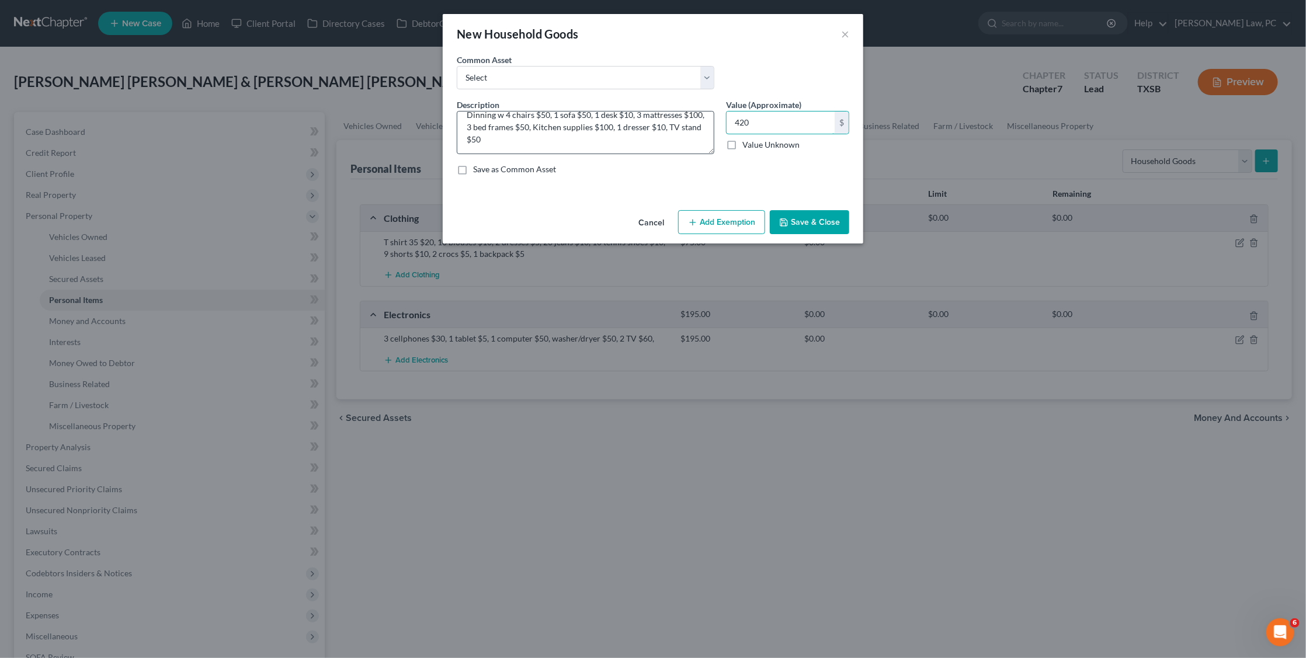
scroll to position [0, 0]
type input "420"
click at [806, 221] on button "Save & Close" at bounding box center [809, 222] width 79 height 25
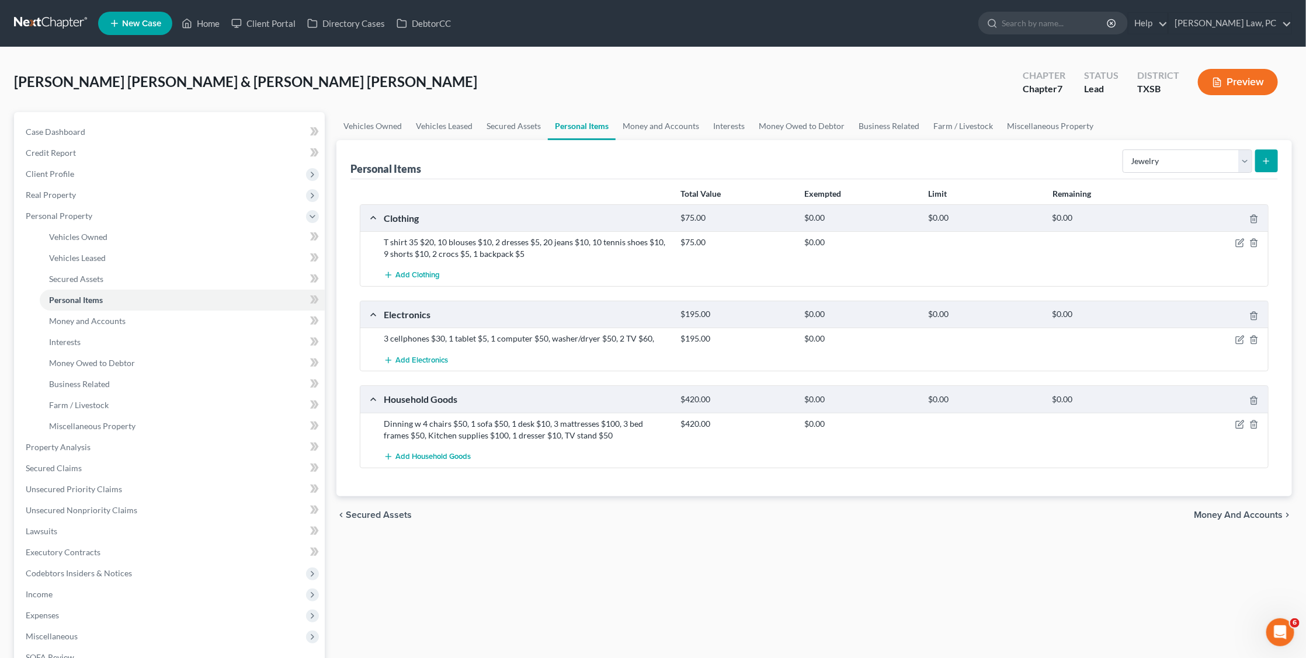
click at [1263, 164] on icon "submit" at bounding box center [1265, 160] width 9 height 9
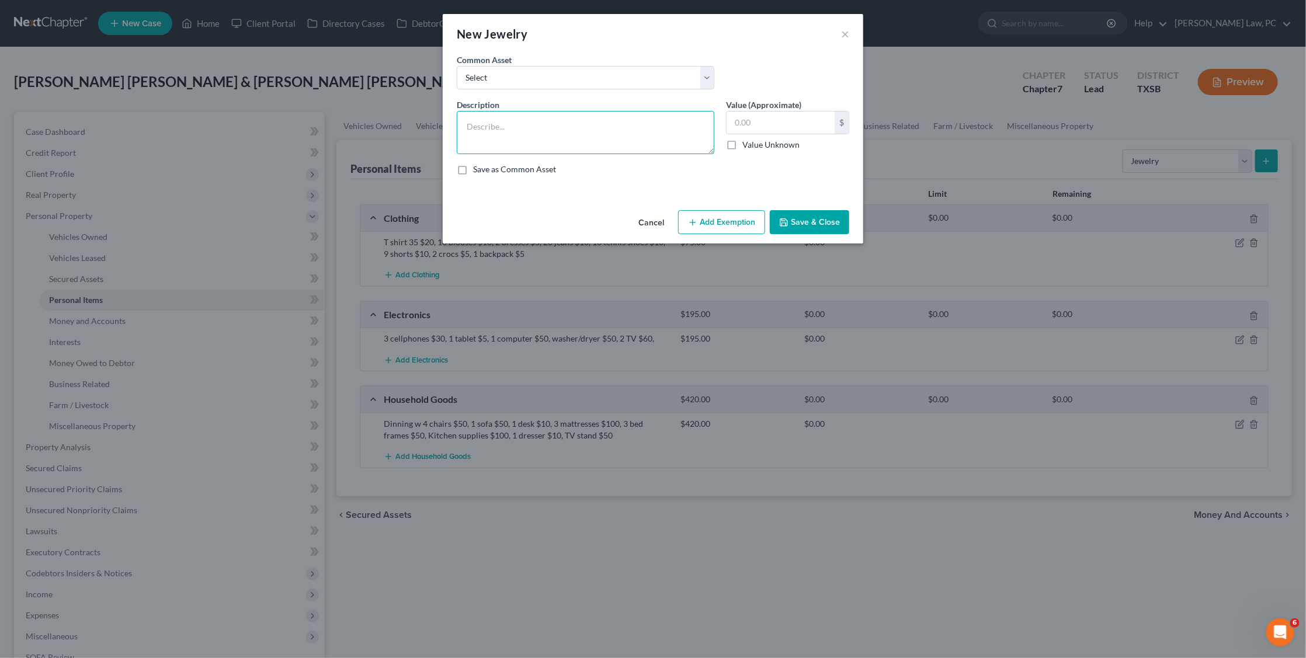
click at [606, 121] on textarea at bounding box center [586, 132] width 258 height 43
click at [846, 37] on button "×" at bounding box center [845, 34] width 8 height 14
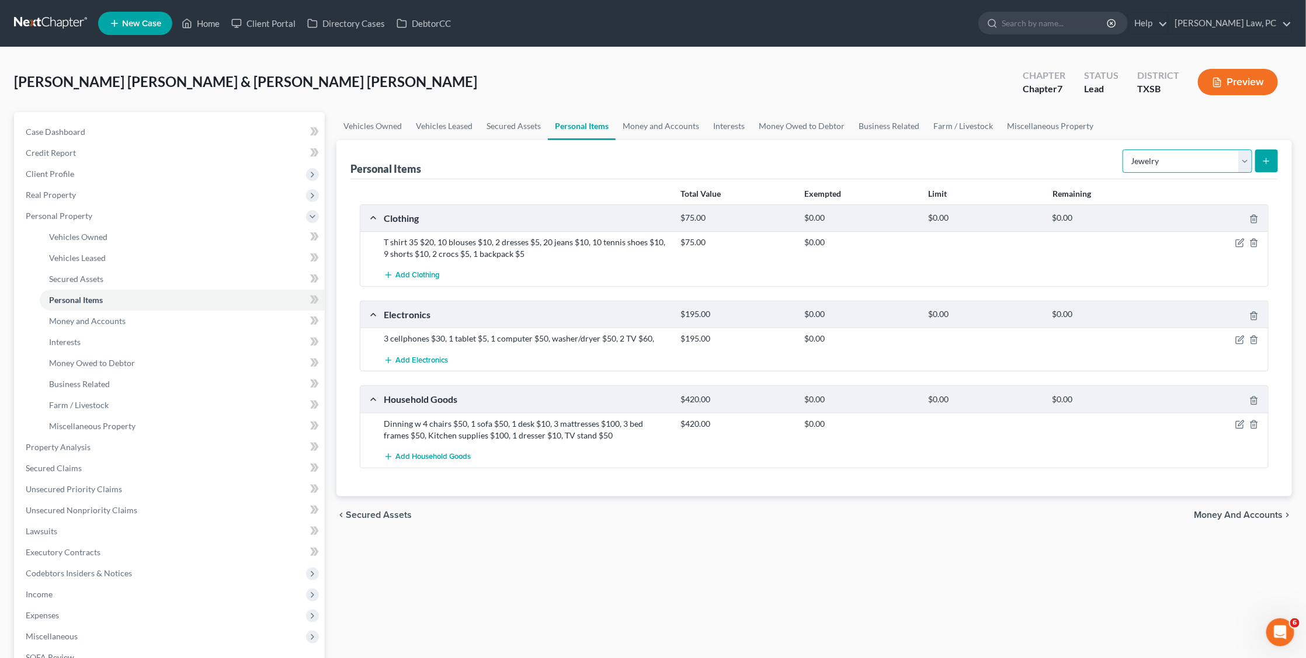
select select "pets"
click at [1268, 165] on icon "submit" at bounding box center [1265, 160] width 9 height 9
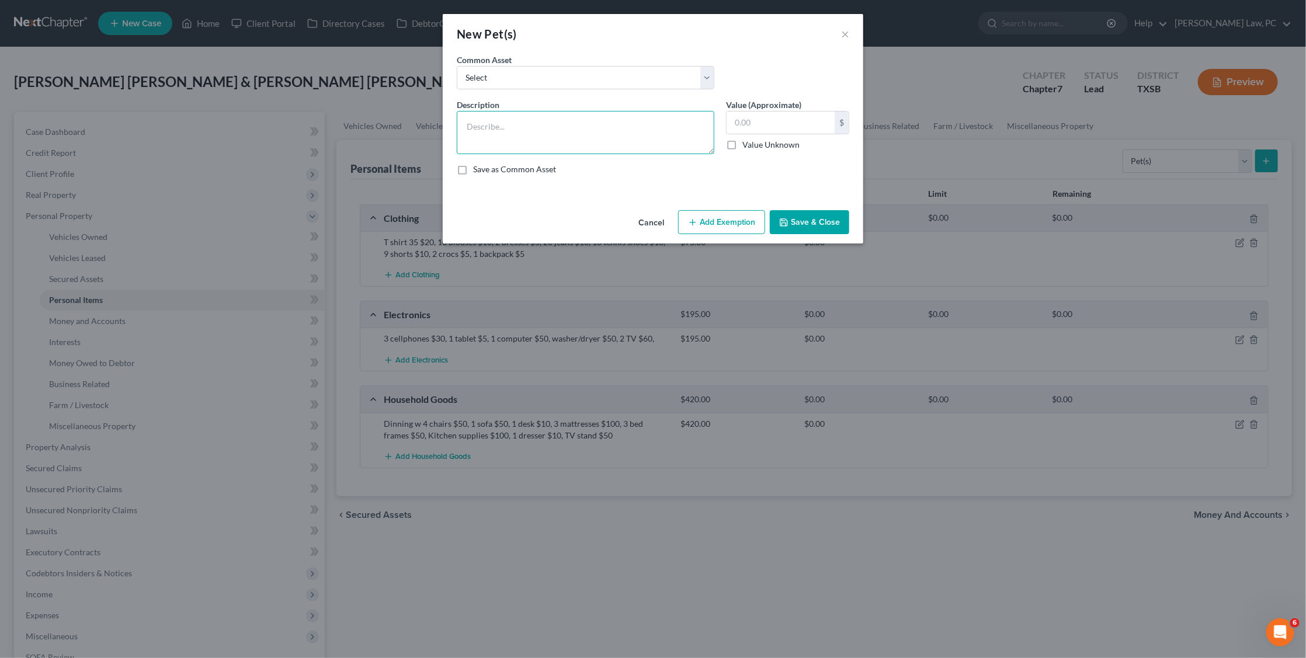
click at [667, 116] on textarea at bounding box center [586, 132] width 258 height 43
type textarea "1 cat (no economical value)"
click at [819, 226] on button "Save & Close" at bounding box center [809, 222] width 79 height 25
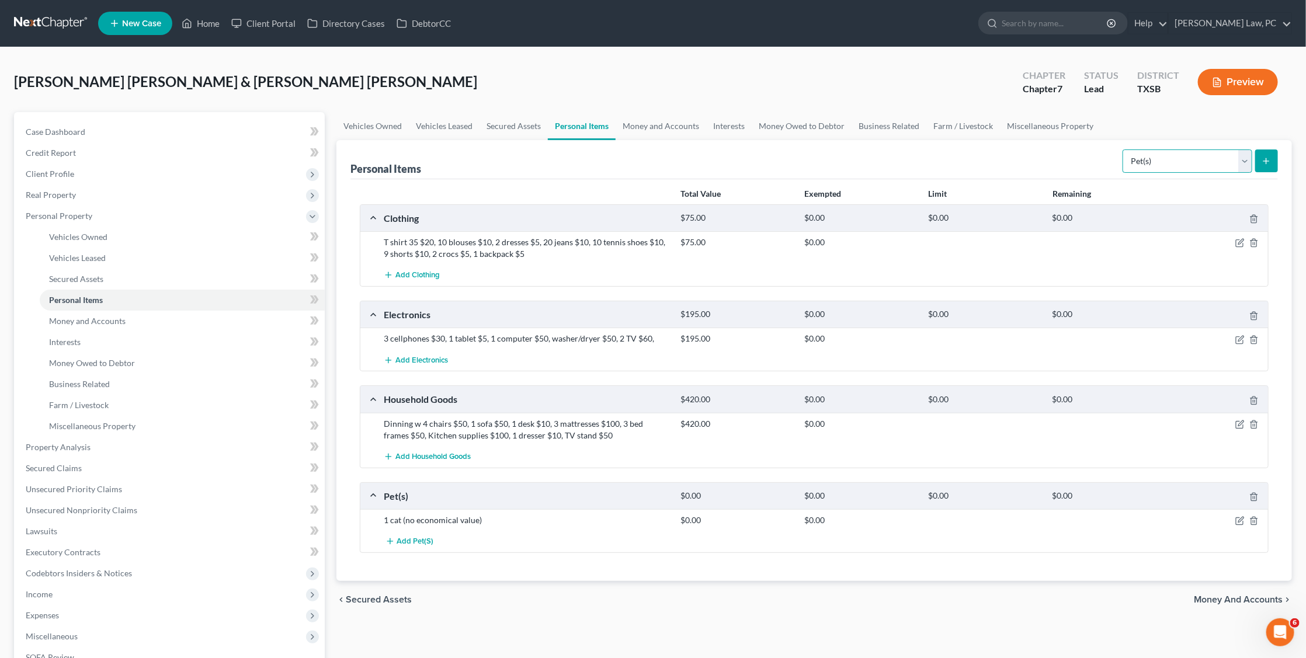
select select "sports_and_hobby_equipment"
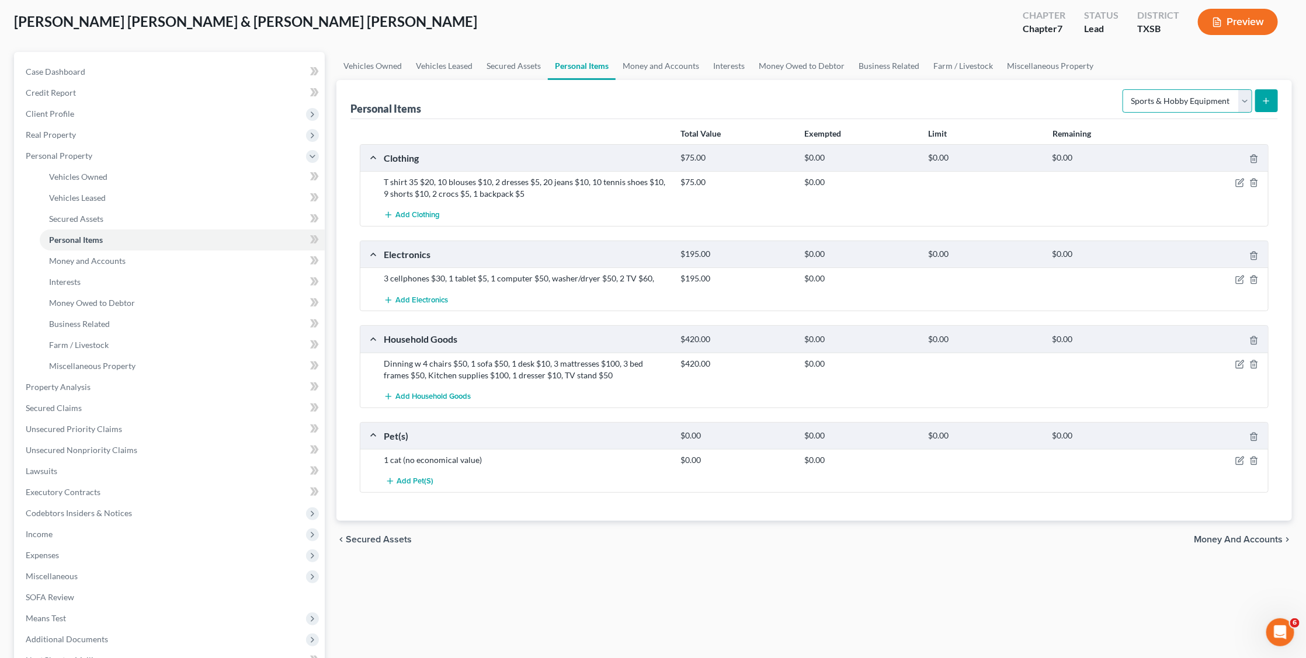
scroll to position [82, 0]
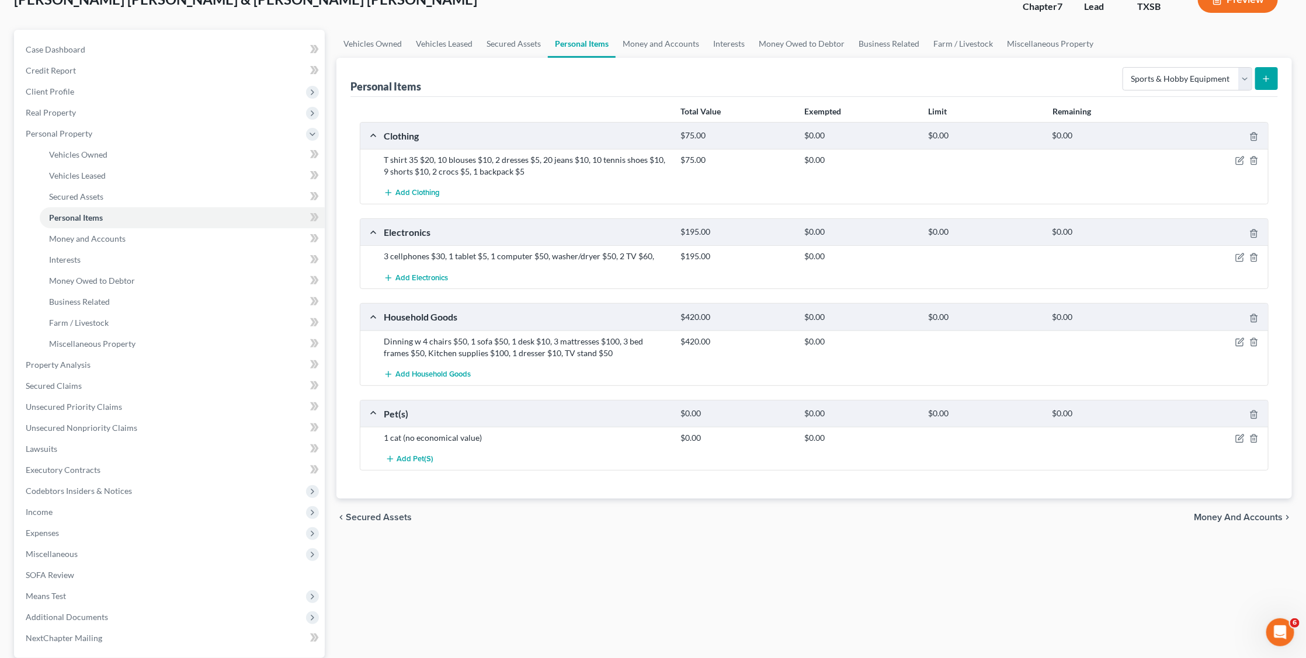
click at [1267, 76] on icon "submit" at bounding box center [1265, 78] width 9 height 9
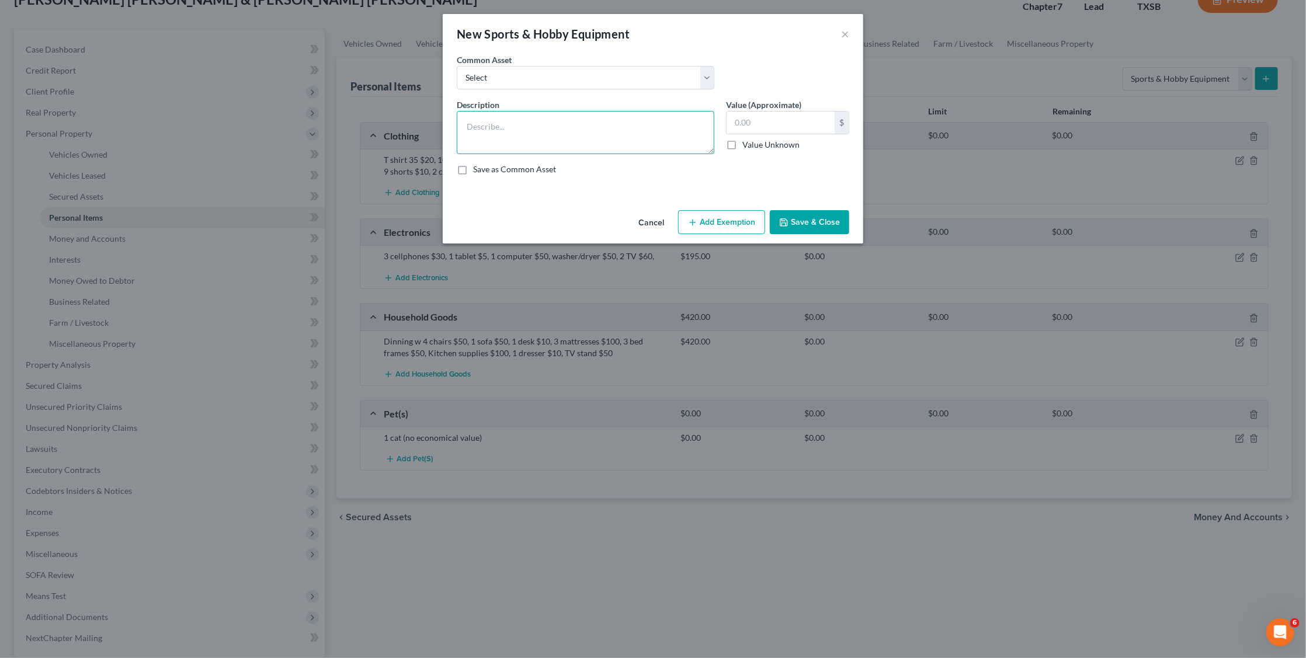
click at [594, 122] on textarea at bounding box center [586, 132] width 258 height 43
type textarea "1 soccer ball $5"
click at [784, 115] on input "text" at bounding box center [780, 123] width 108 height 22
type input "5"
click at [822, 216] on button "Save & Close" at bounding box center [809, 222] width 79 height 25
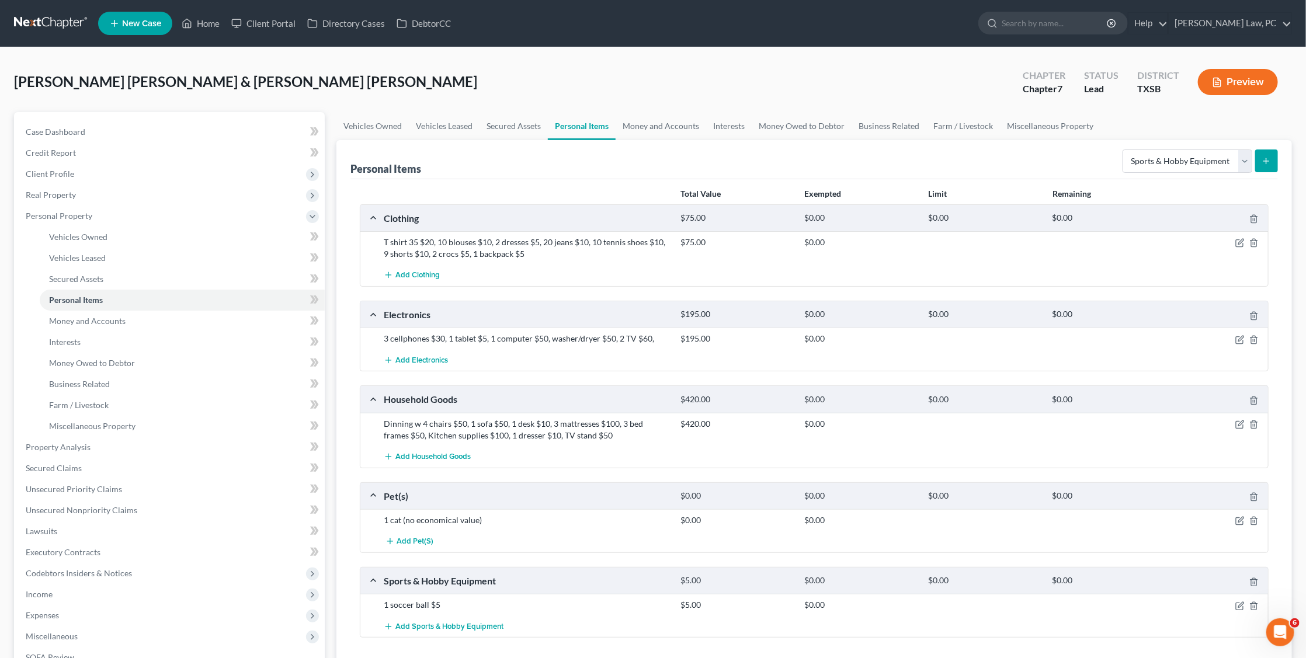
scroll to position [0, 0]
click at [108, 316] on span "Money and Accounts" at bounding box center [87, 321] width 76 height 10
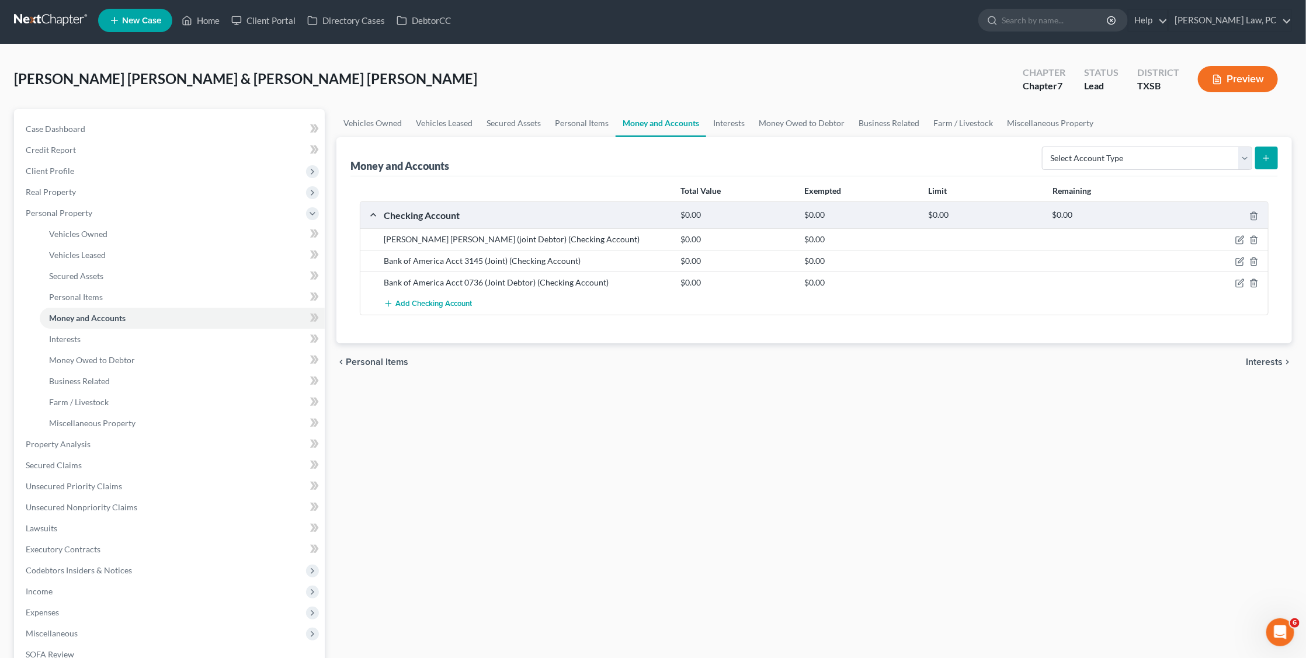
scroll to position [10, 0]
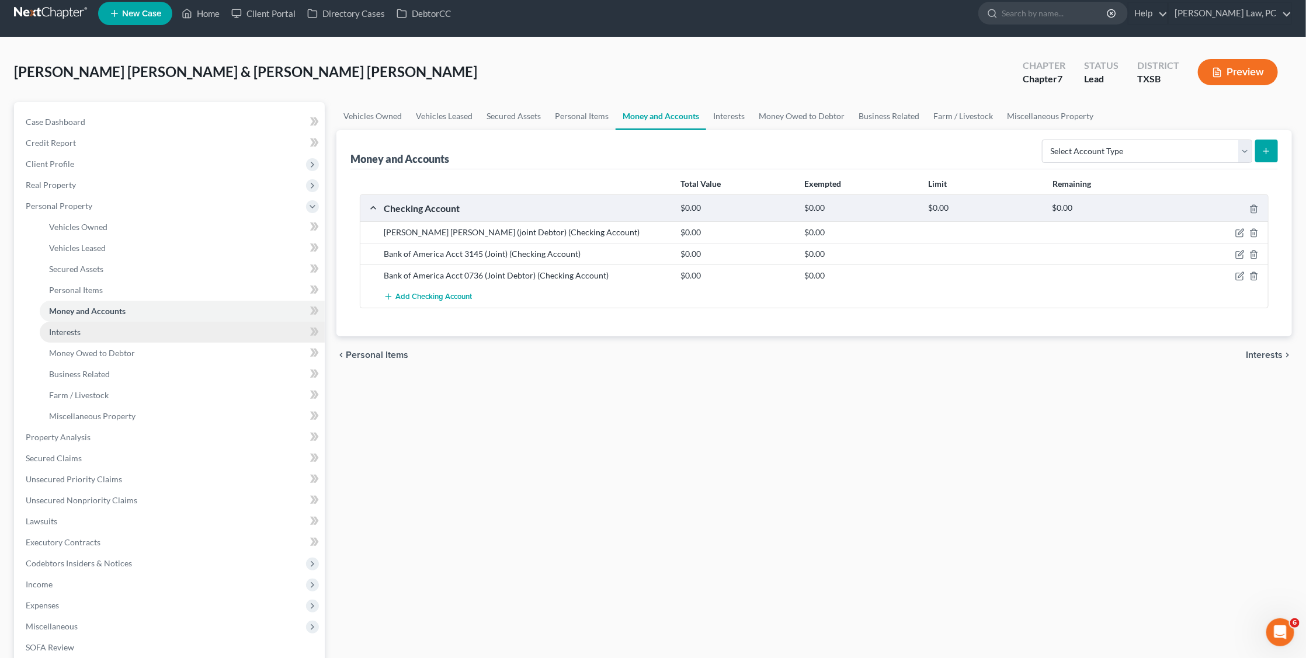
click at [192, 322] on link "Interests" at bounding box center [182, 332] width 285 height 21
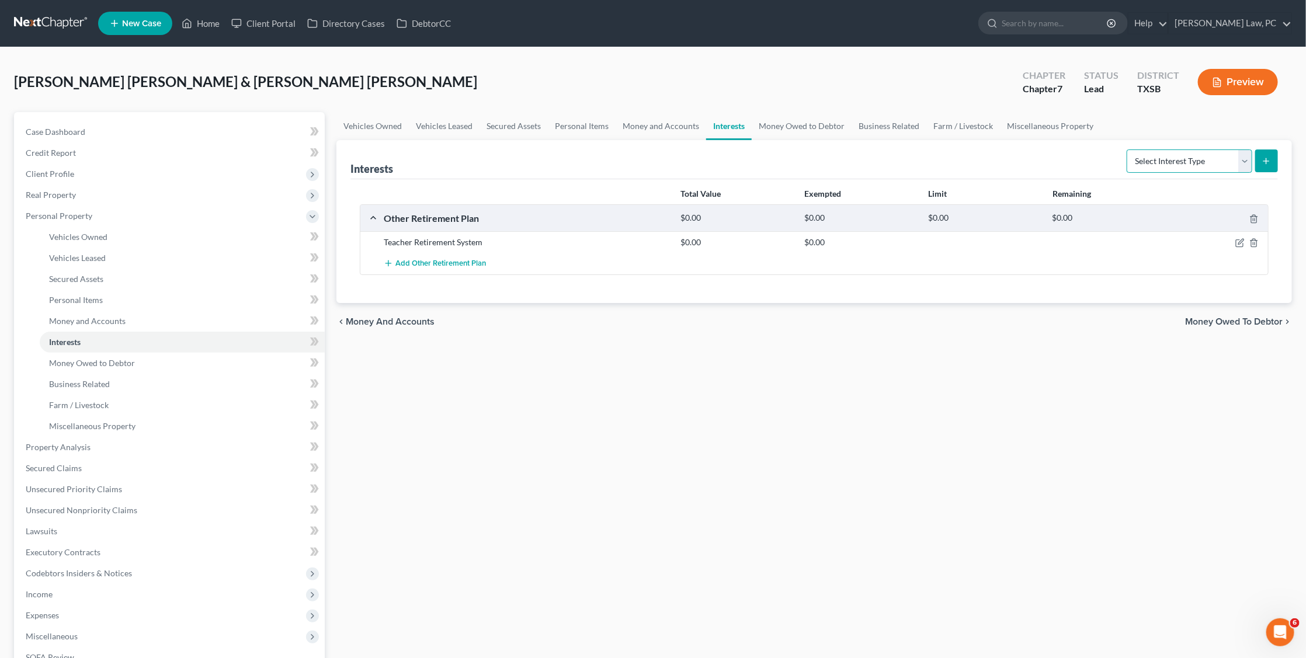
select select "whole_life_insurance"
click at [1267, 165] on button "submit" at bounding box center [1266, 160] width 23 height 23
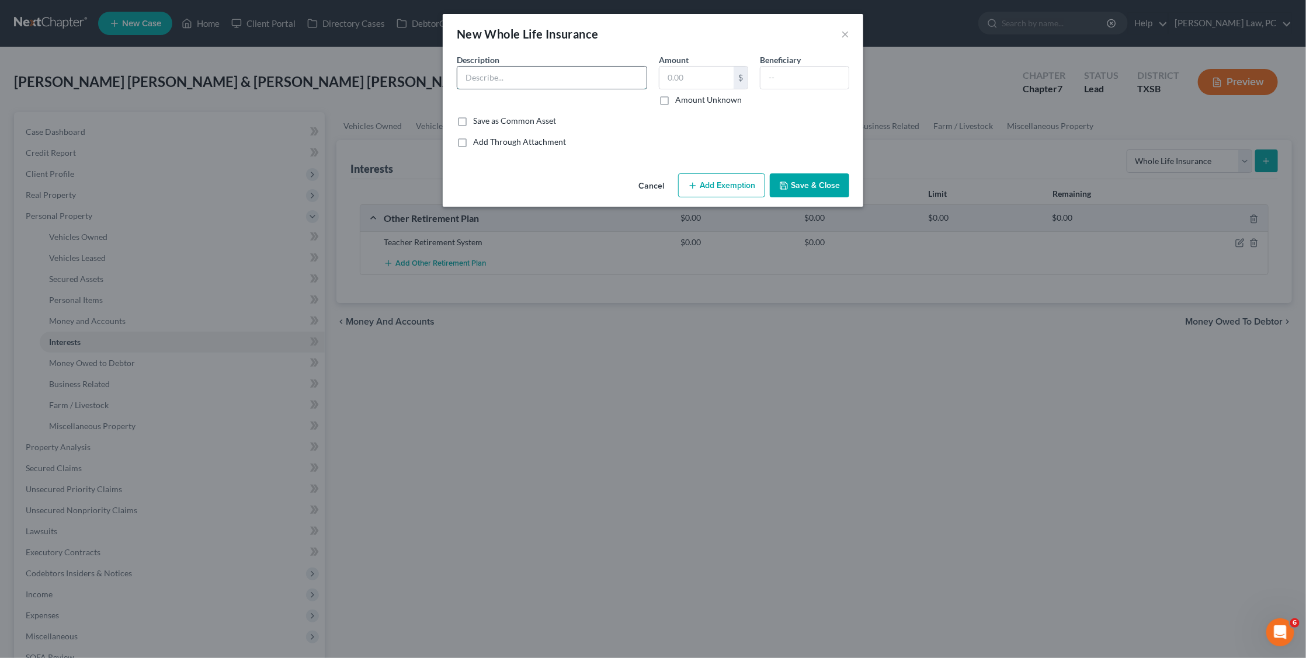
click at [618, 76] on input "text" at bounding box center [551, 78] width 189 height 22
type input "National Life"
click at [796, 79] on input "text" at bounding box center [804, 78] width 88 height 22
click at [547, 80] on input "National Life" at bounding box center [551, 78] width 189 height 22
click at [770, 79] on input "Child" at bounding box center [804, 78] width 88 height 22
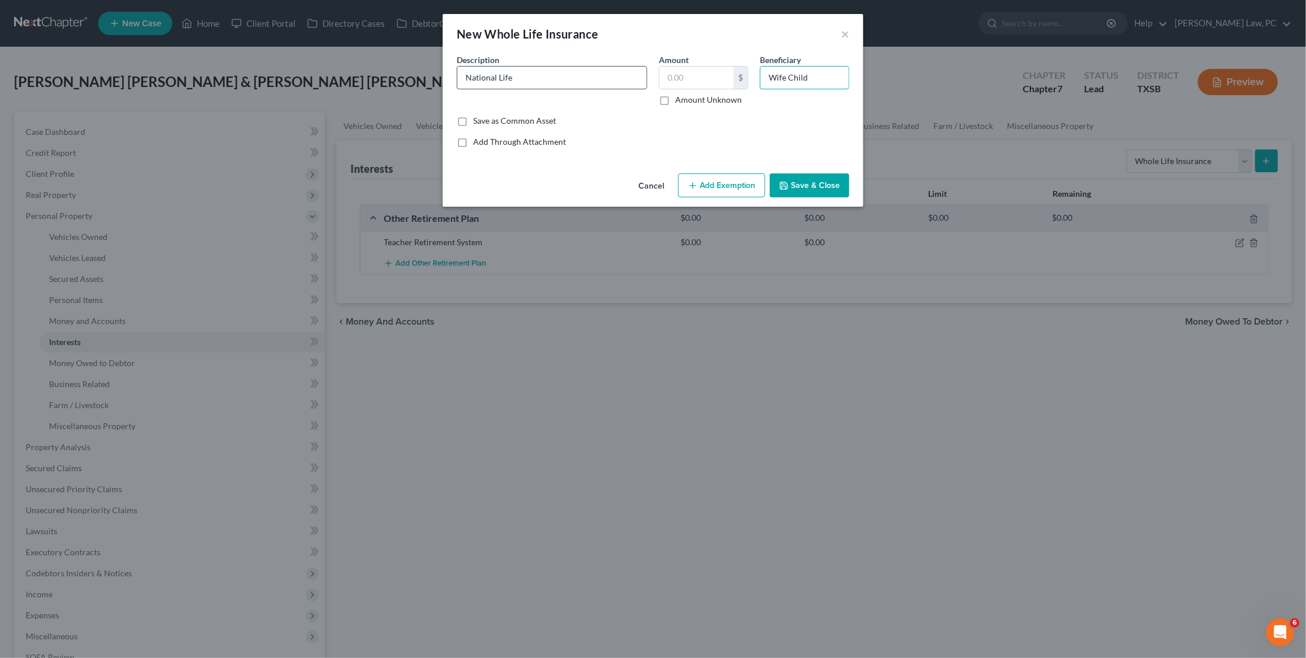
type input "Wife Child"
click at [519, 79] on input "National Life" at bounding box center [551, 78] width 189 height 22
click at [513, 76] on input "National Life Debtor)" at bounding box center [551, 78] width 189 height 22
type input "National Life (Debtor)"
click at [802, 187] on button "Save & Close" at bounding box center [809, 185] width 79 height 25
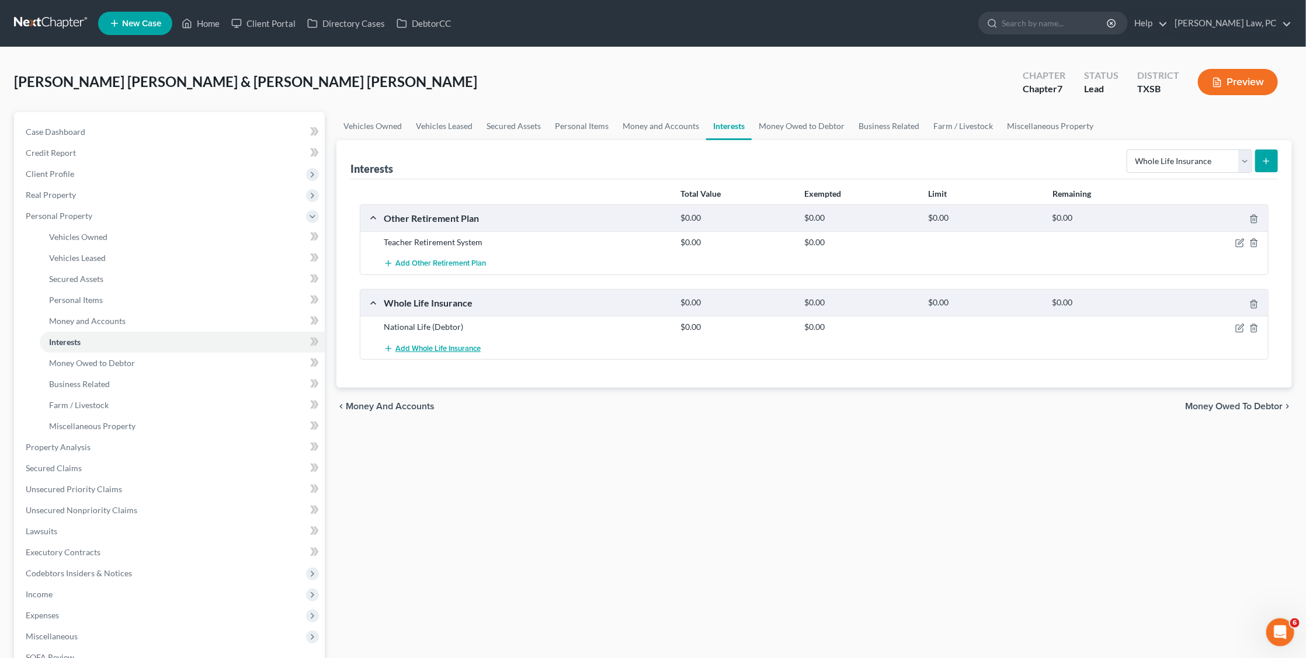
click at [425, 347] on span "Add Whole Life Insurance" at bounding box center [437, 348] width 85 height 9
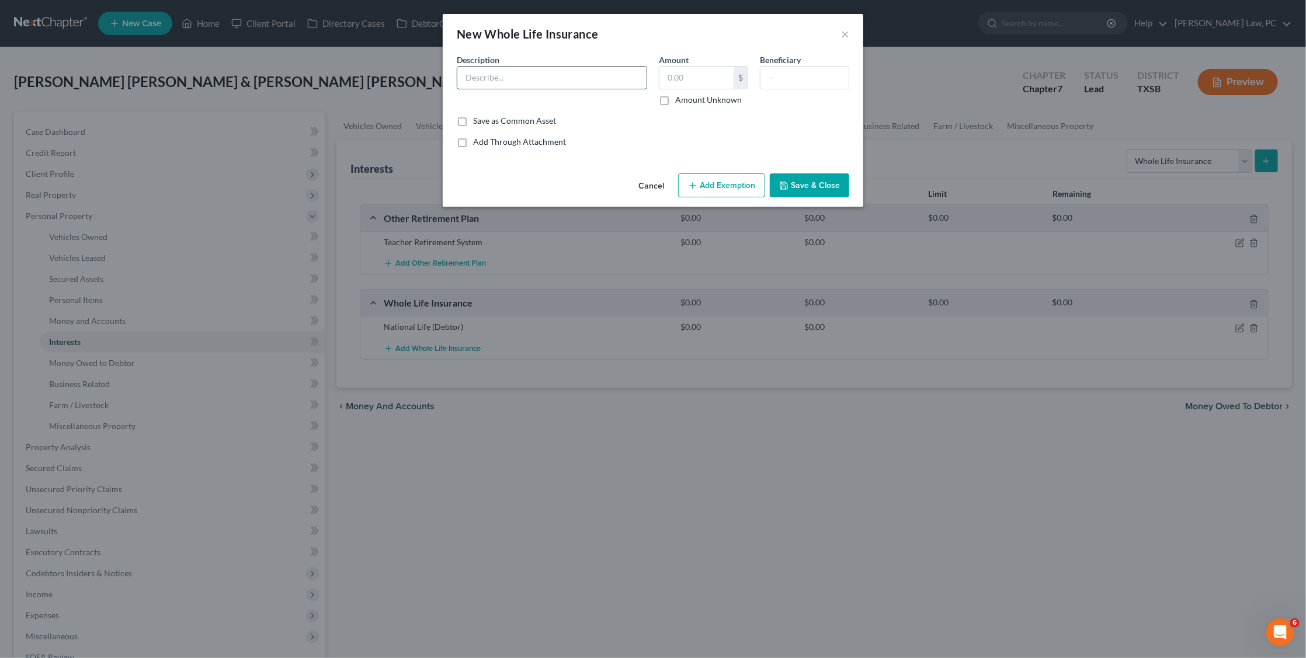
click at [541, 76] on input "text" at bounding box center [551, 78] width 189 height 22
type input "National Life (Joint Debtor)"
click at [781, 75] on input "text" at bounding box center [804, 78] width 88 height 22
type input "C"
type input "Husband and Child"
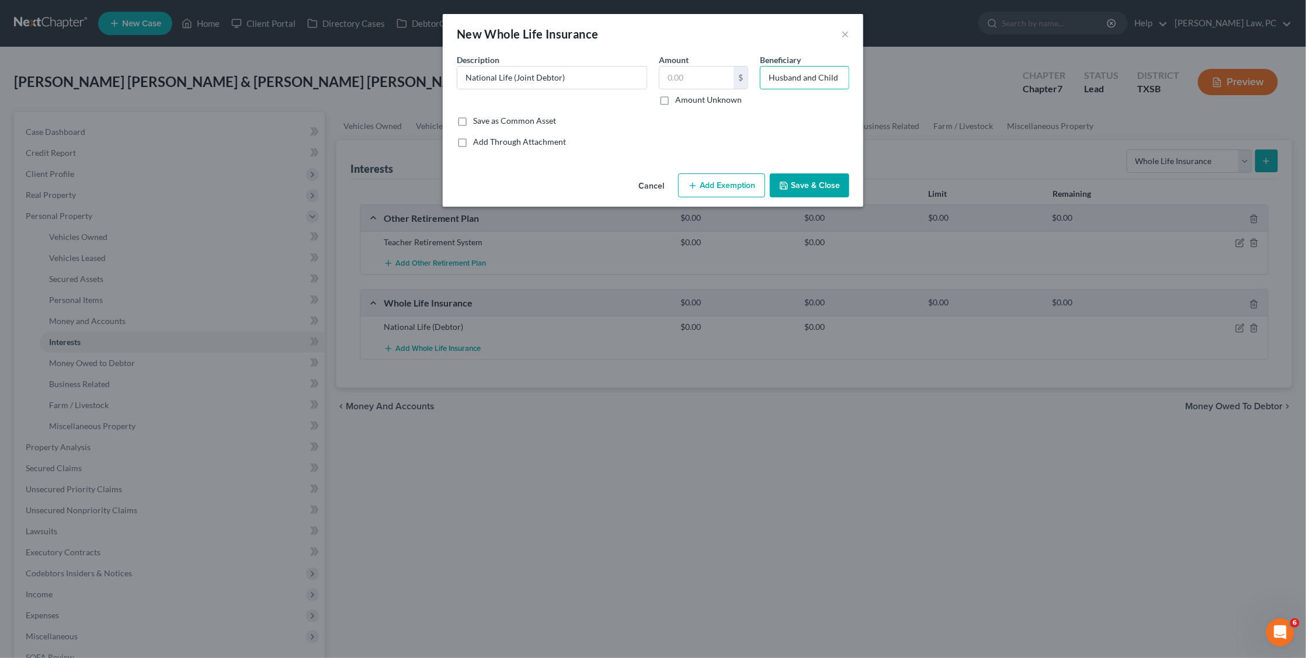
click at [820, 190] on button "Save & Close" at bounding box center [809, 185] width 79 height 25
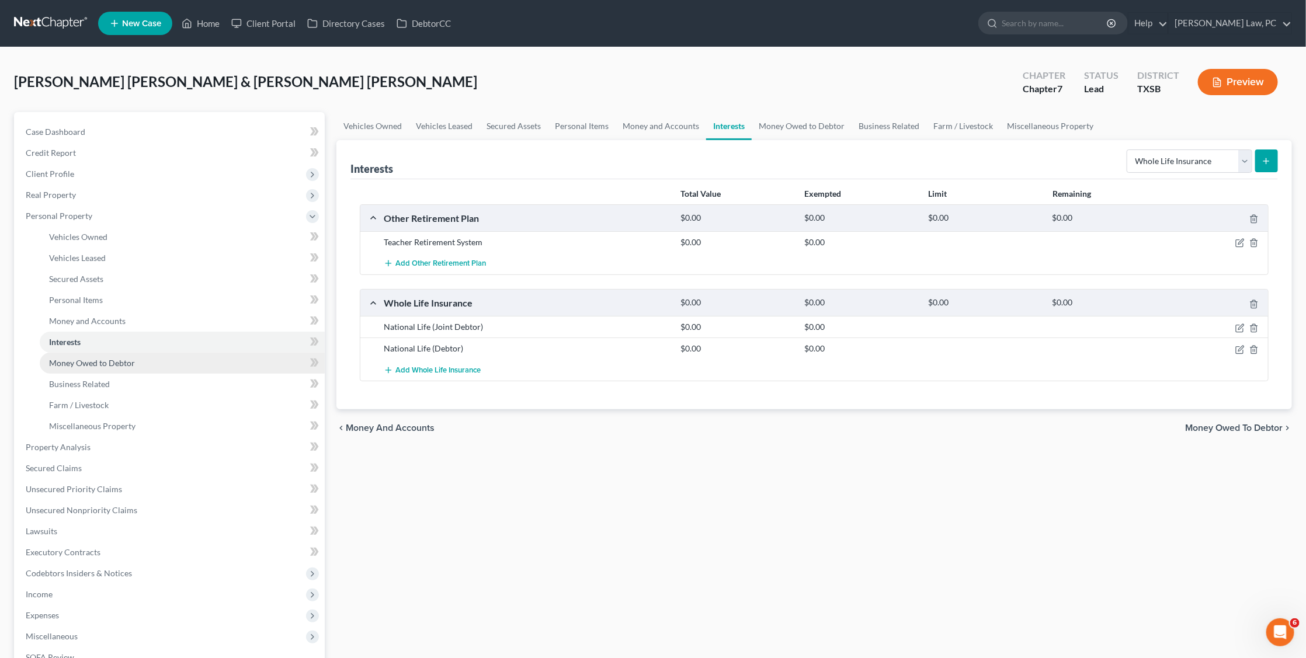
click at [174, 356] on link "Money Owed to Debtor" at bounding box center [182, 363] width 285 height 21
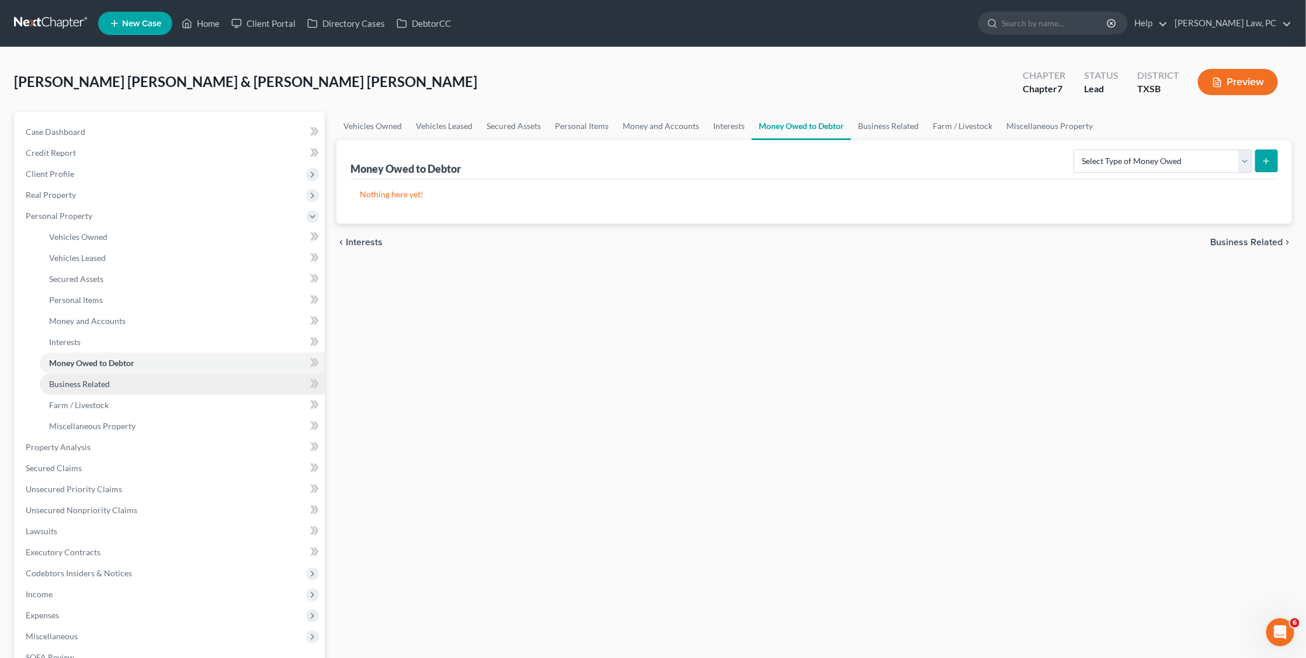
click at [104, 379] on span "Business Related" at bounding box center [79, 384] width 61 height 10
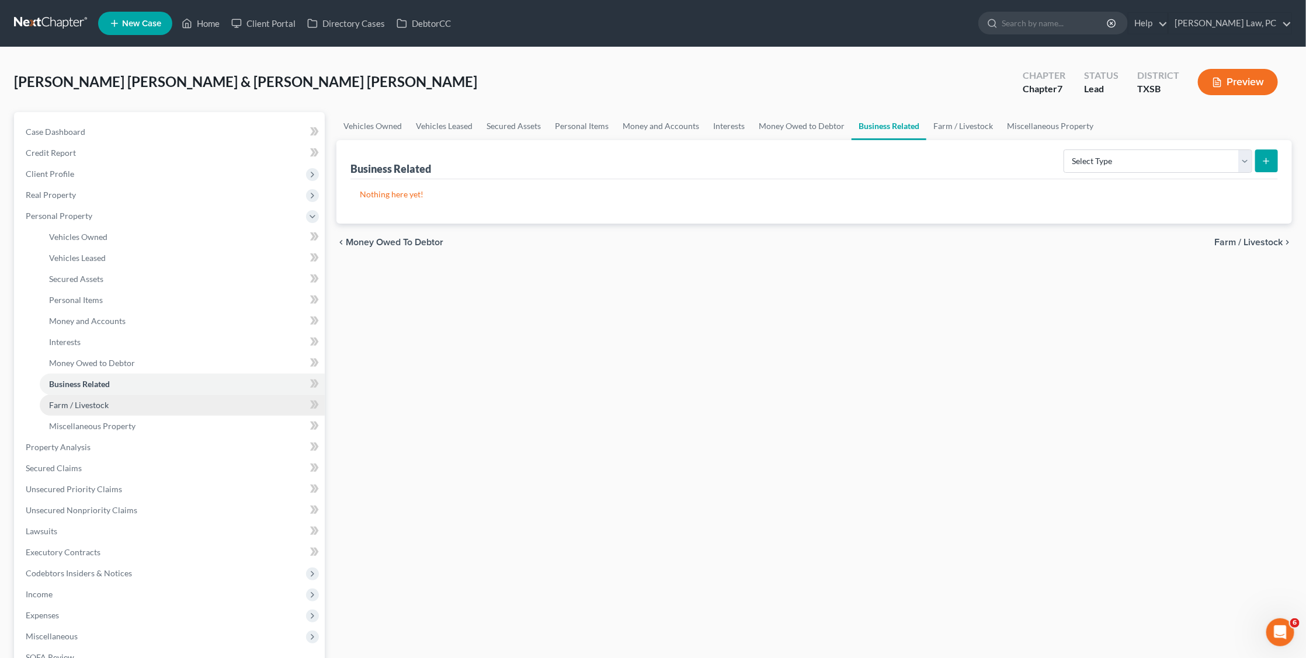
click at [100, 400] on span "Farm / Livestock" at bounding box center [79, 405] width 60 height 10
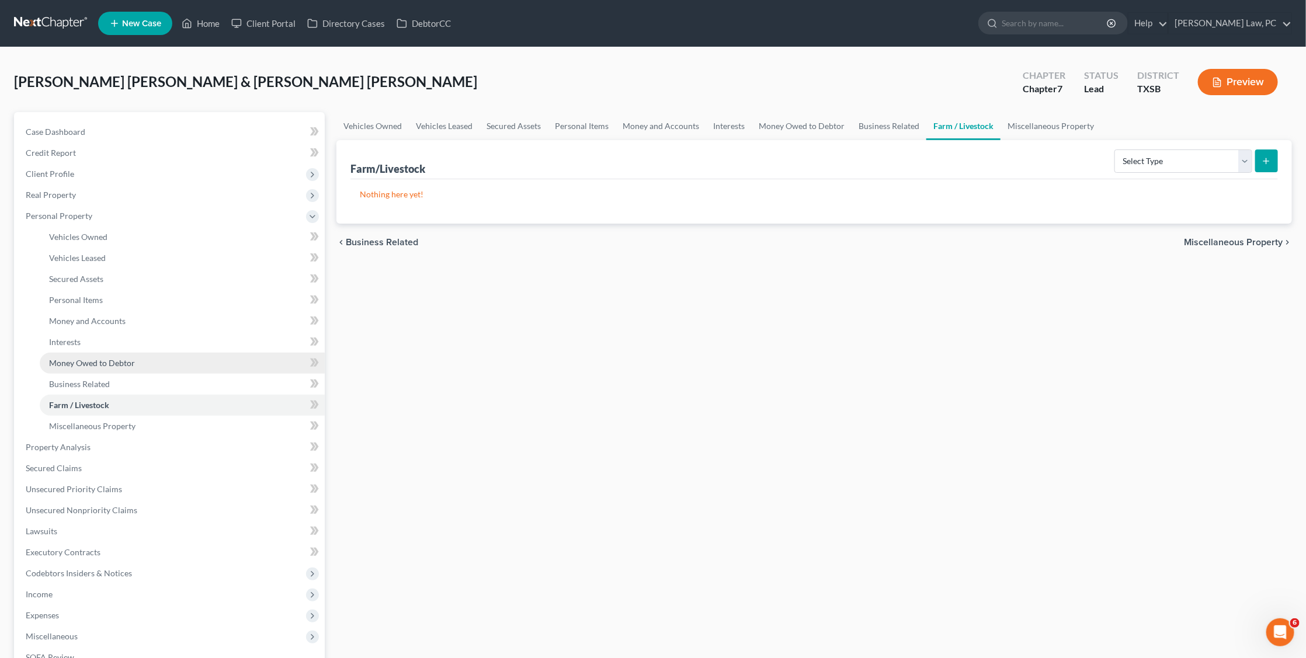
click at [71, 358] on span "Money Owed to Debtor" at bounding box center [92, 363] width 86 height 10
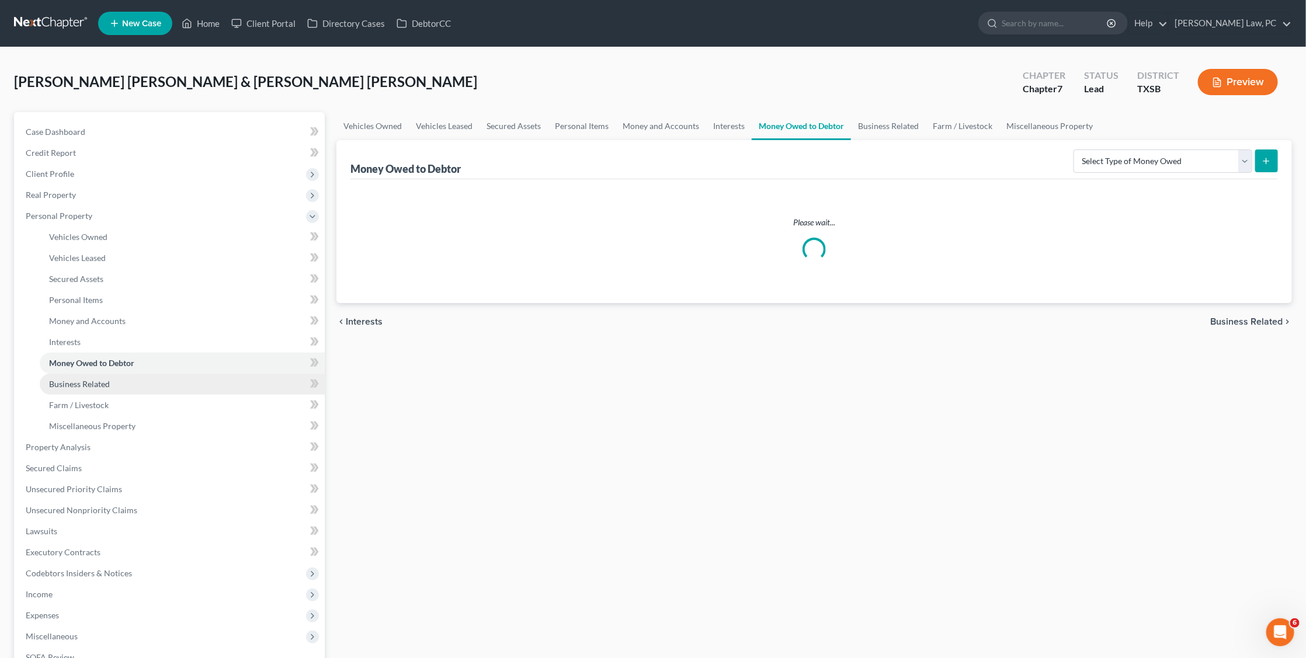
click at [72, 379] on span "Business Related" at bounding box center [79, 384] width 61 height 10
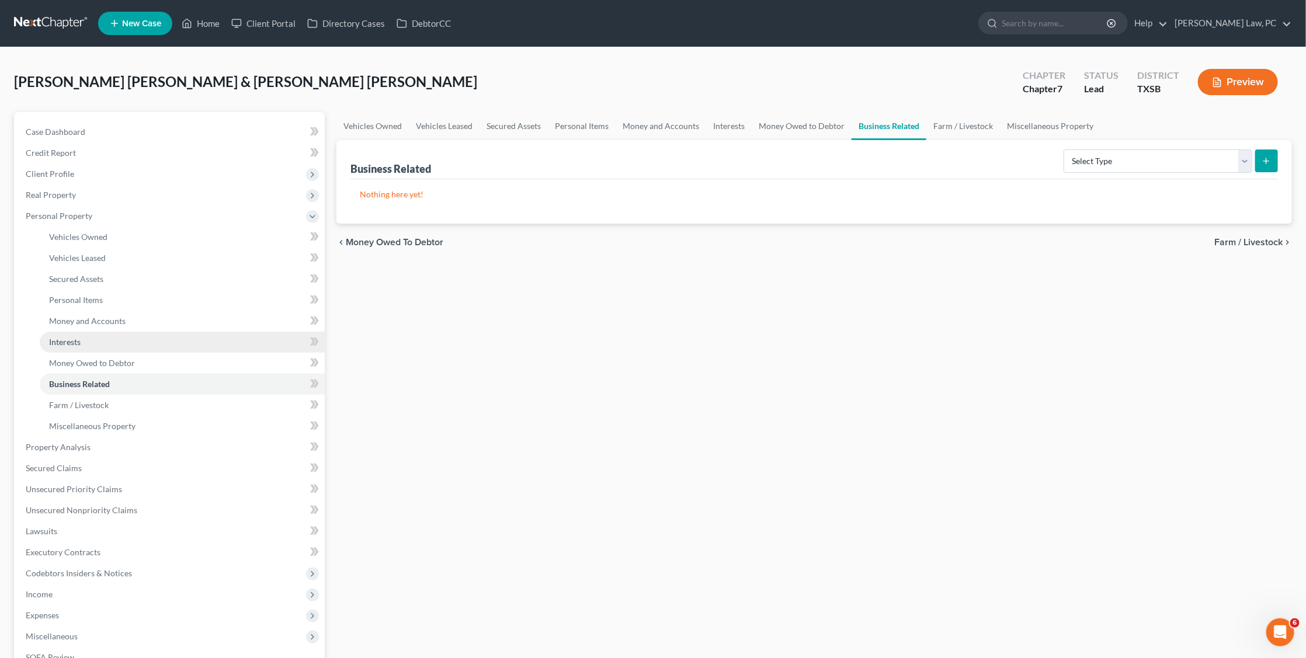
click at [85, 336] on link "Interests" at bounding box center [182, 342] width 285 height 21
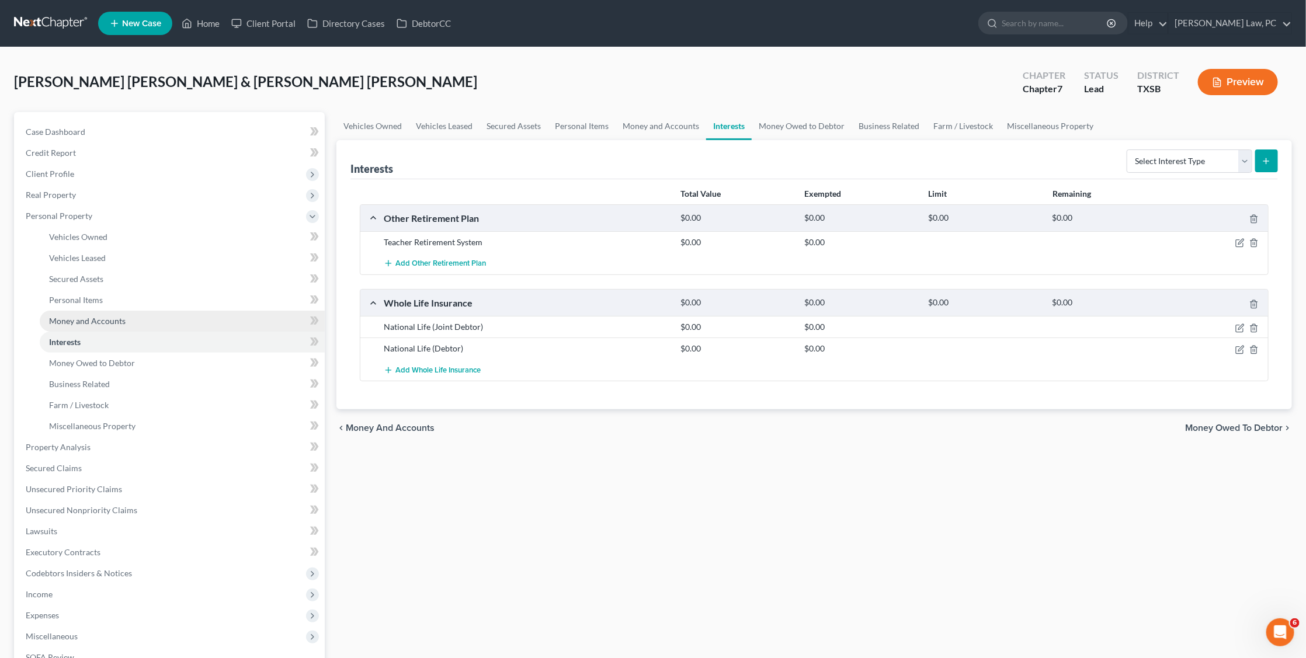
click at [102, 311] on link "Money and Accounts" at bounding box center [182, 321] width 285 height 21
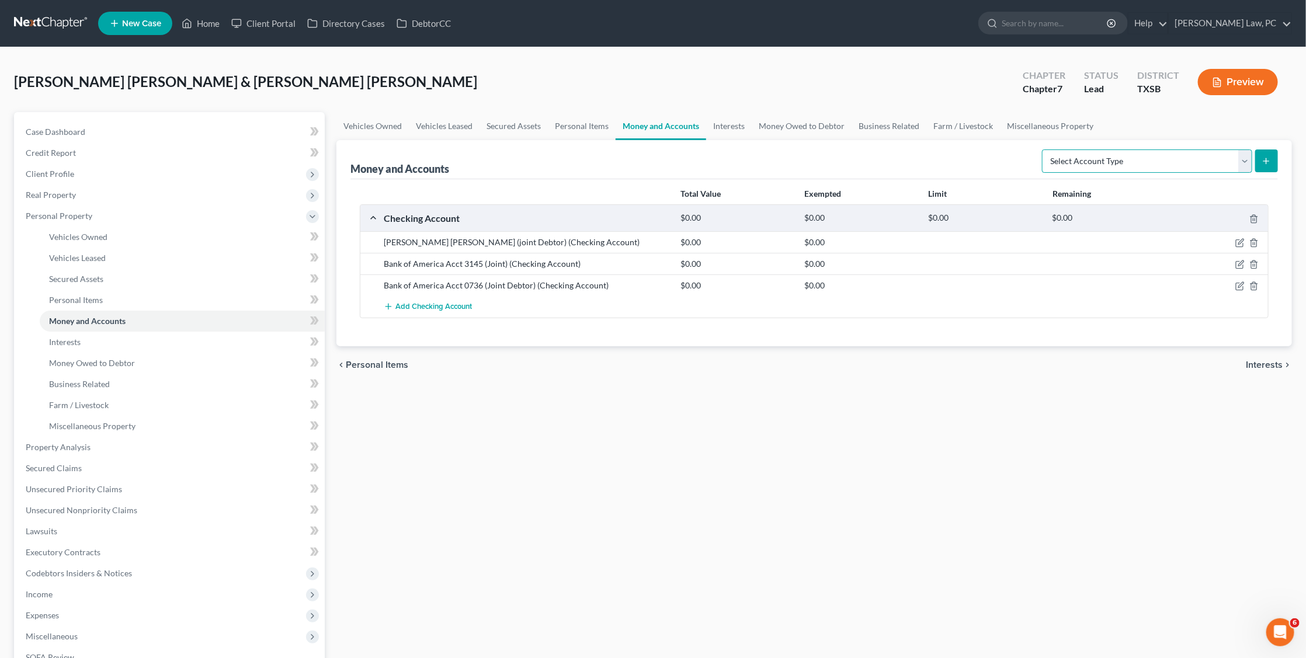
select select "brokerage"
click at [1269, 161] on icon "submit" at bounding box center [1265, 160] width 9 height 9
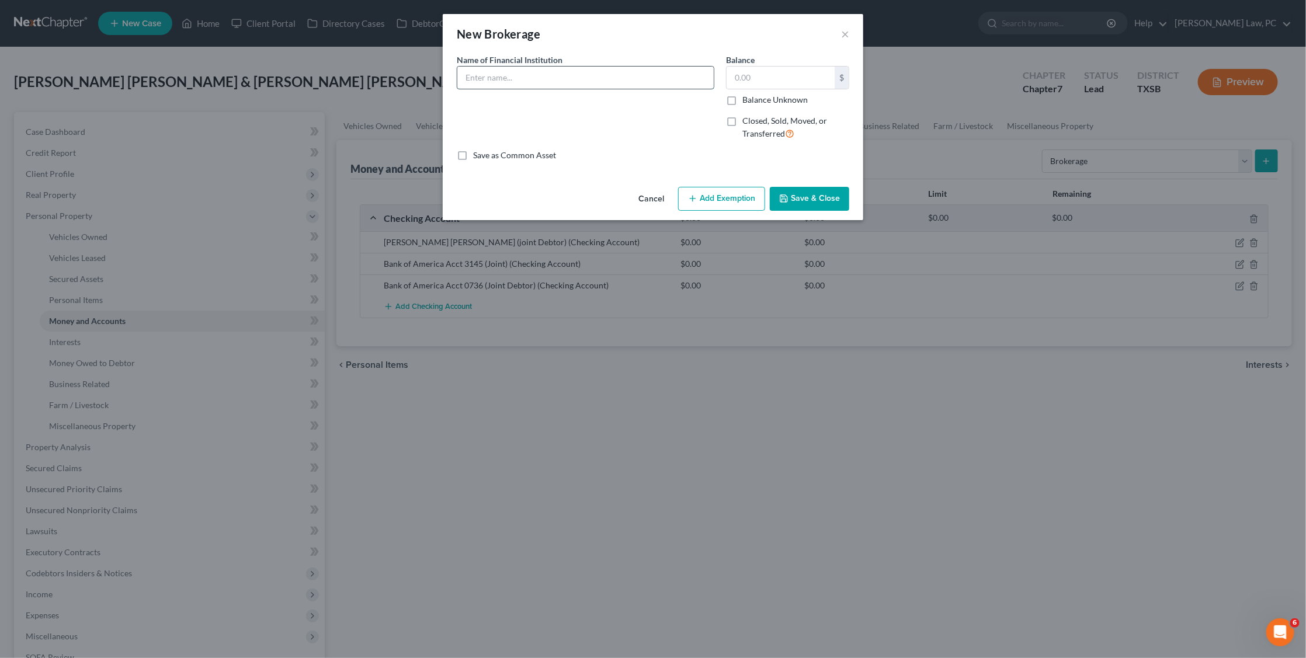
click at [652, 76] on input "text" at bounding box center [585, 78] width 256 height 22
type input "[PERSON_NAME] [PERSON_NAME] E Trade"
click at [811, 197] on button "Save & Close" at bounding box center [809, 199] width 79 height 25
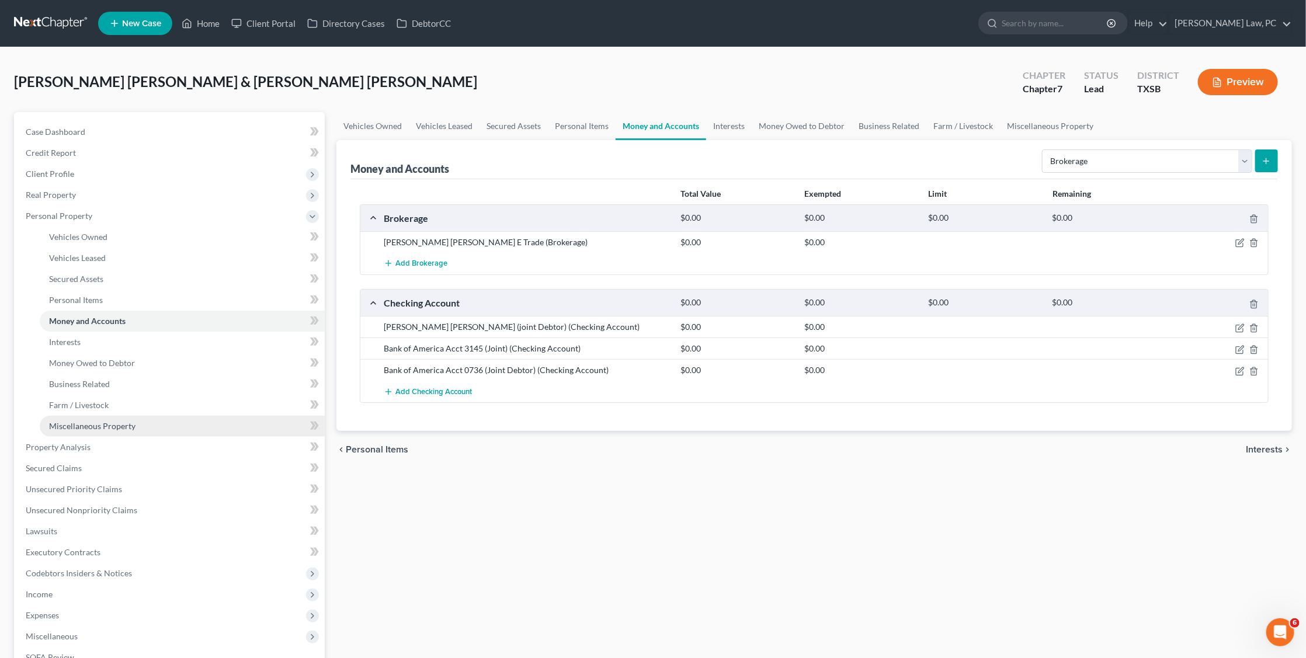
click at [118, 421] on span "Miscellaneous Property" at bounding box center [92, 426] width 86 height 10
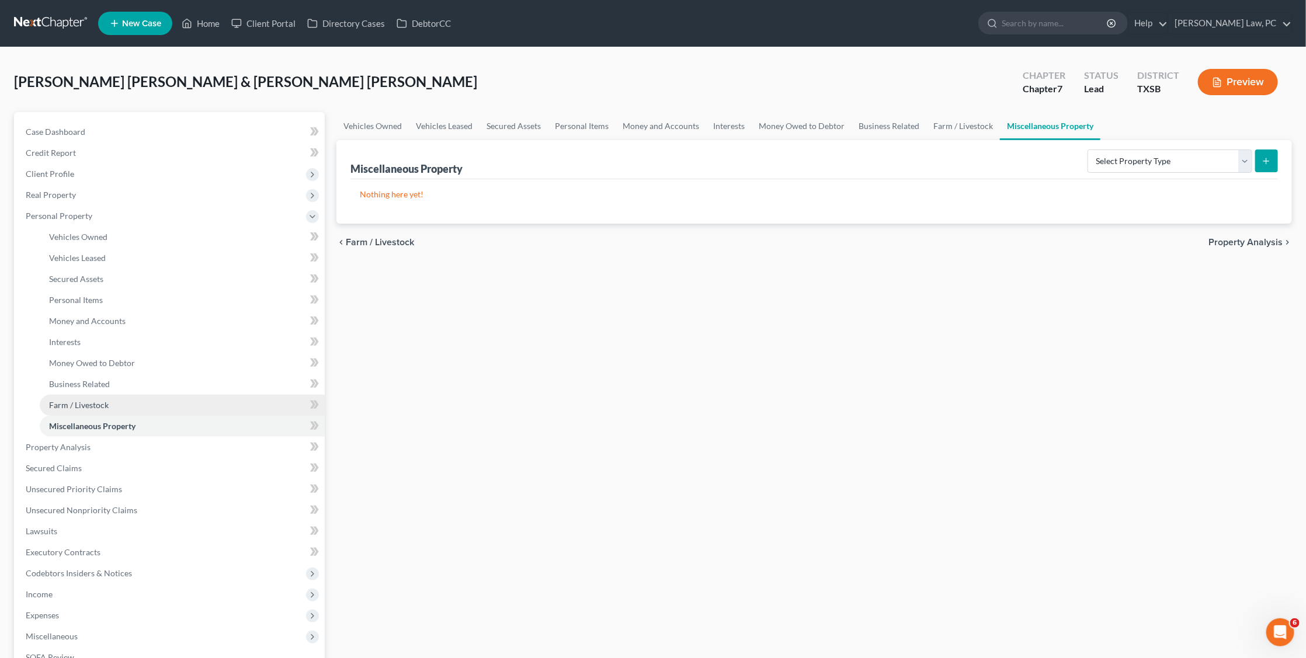
click at [150, 399] on link "Farm / Livestock" at bounding box center [182, 405] width 285 height 21
click at [128, 421] on span "Miscellaneous Property" at bounding box center [92, 426] width 86 height 10
click at [55, 169] on span "Client Profile" at bounding box center [50, 174] width 48 height 10
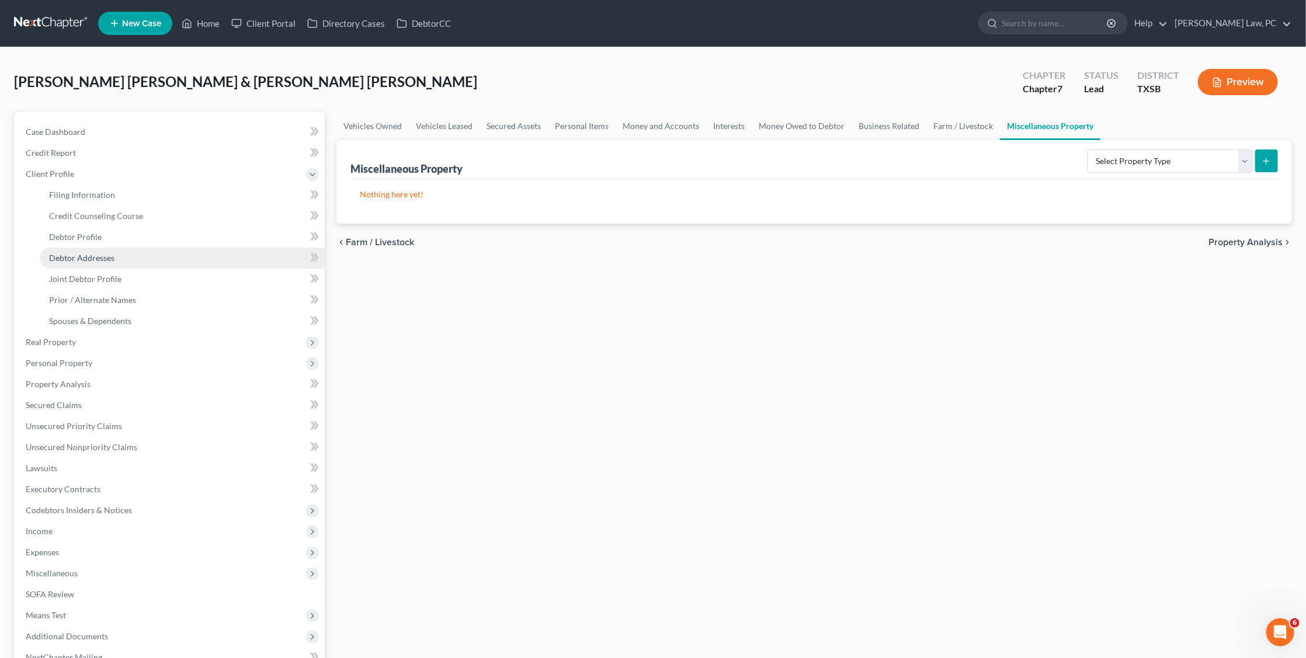
click at [102, 256] on span "Debtor Addresses" at bounding box center [81, 258] width 65 height 10
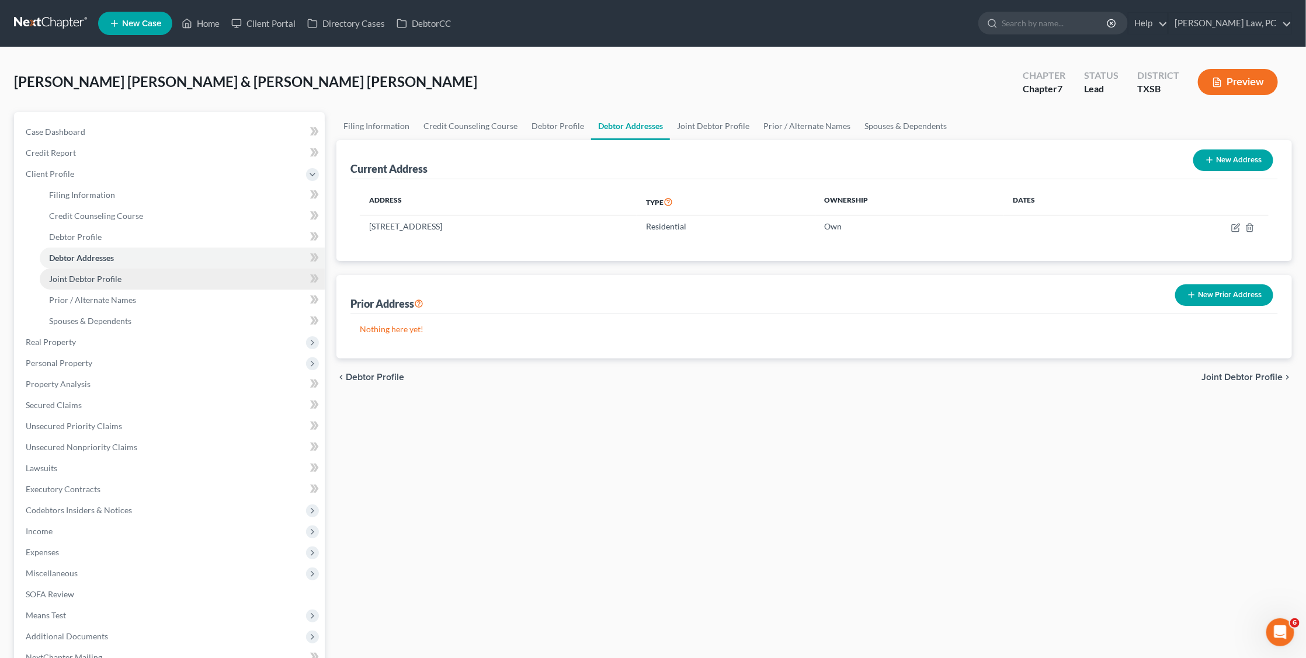
click at [114, 282] on link "Joint Debtor Profile" at bounding box center [182, 279] width 285 height 21
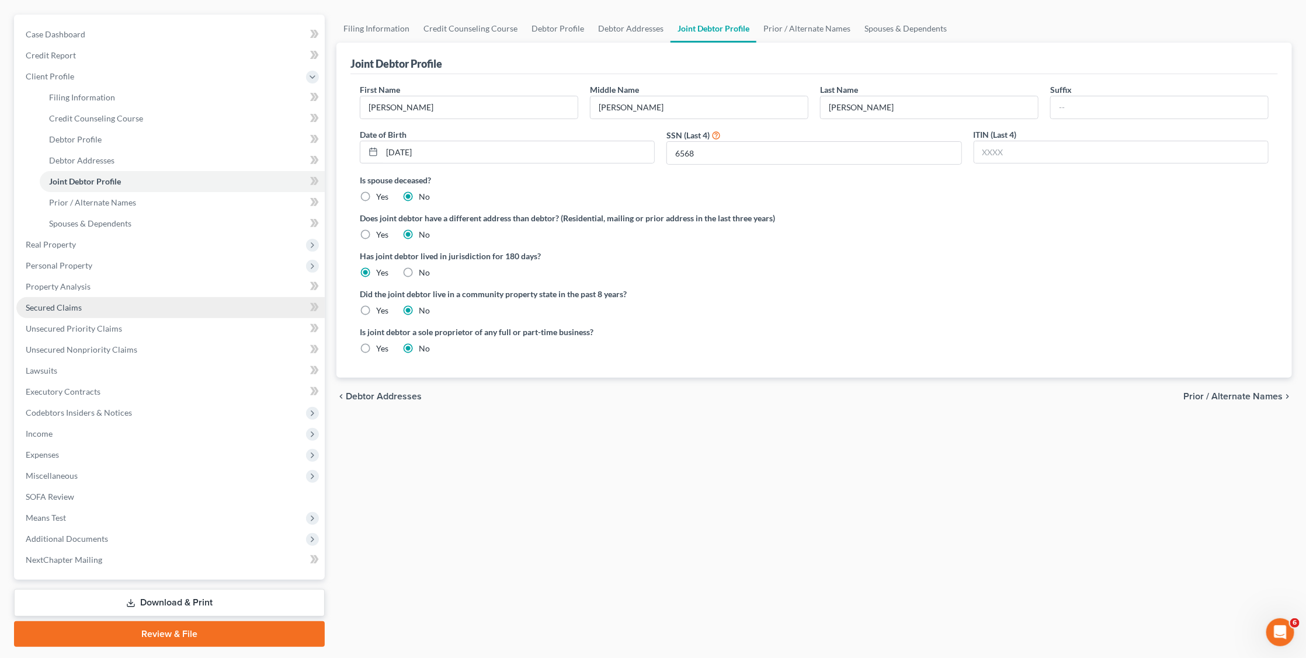
scroll to position [98, 0]
click at [103, 360] on link "Lawsuits" at bounding box center [170, 370] width 308 height 21
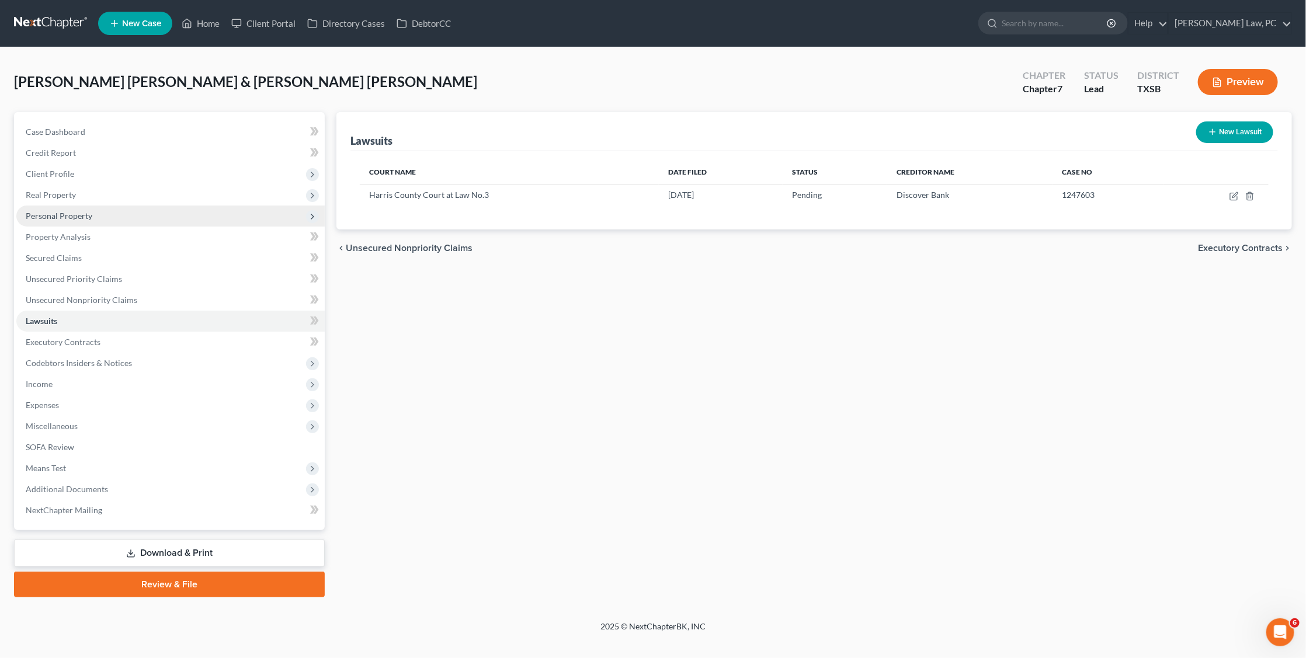
click at [69, 211] on span "Personal Property" at bounding box center [59, 216] width 67 height 10
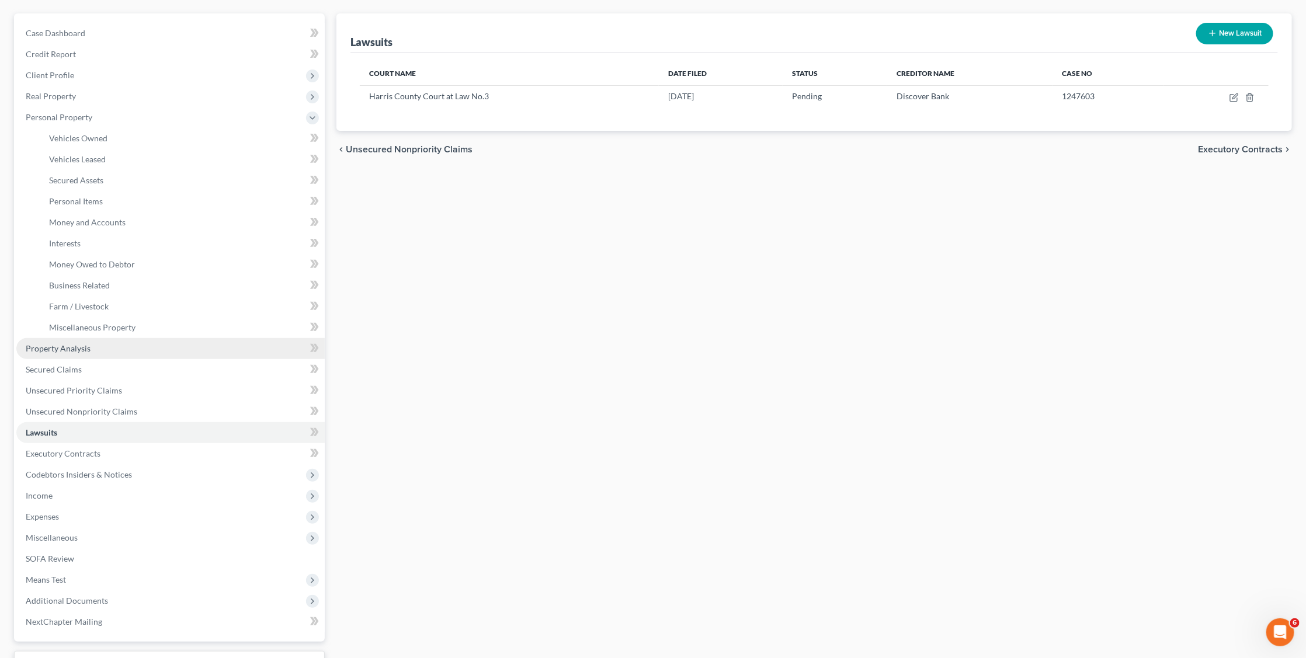
scroll to position [108, 0]
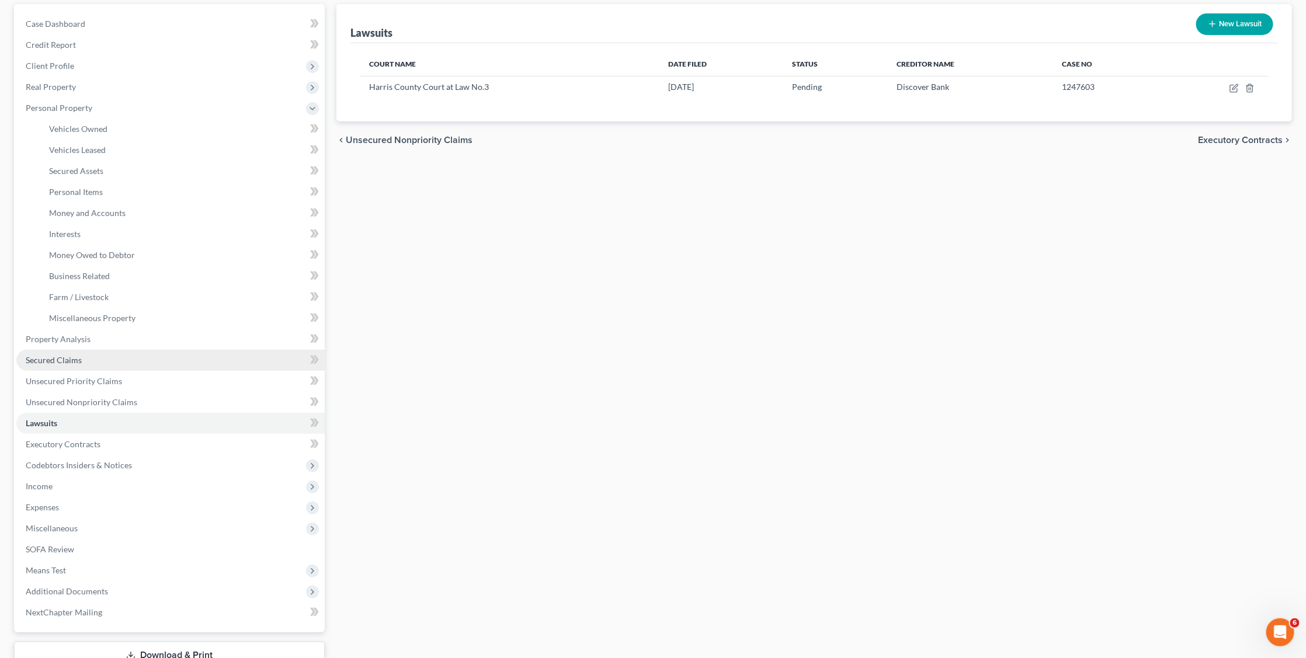
click at [79, 355] on span "Secured Claims" at bounding box center [54, 360] width 56 height 10
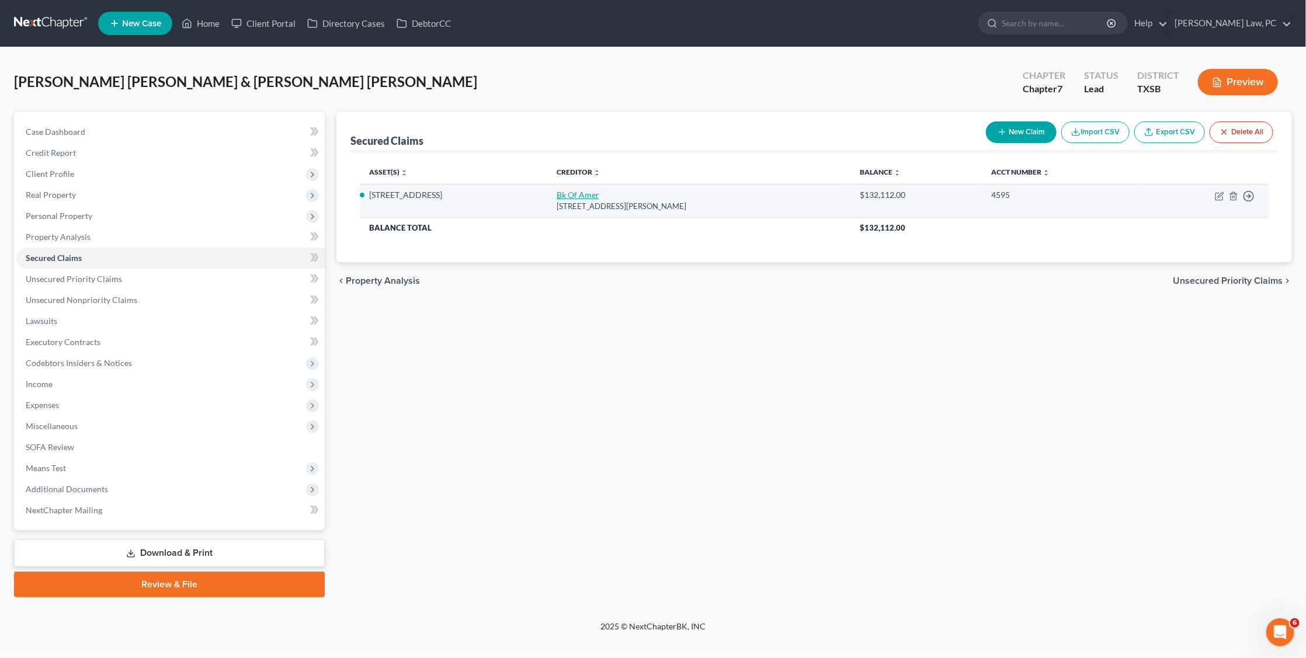
click at [599, 196] on link "Bk Of Amer" at bounding box center [577, 195] width 43 height 10
select select "9"
select select "2"
select select "0"
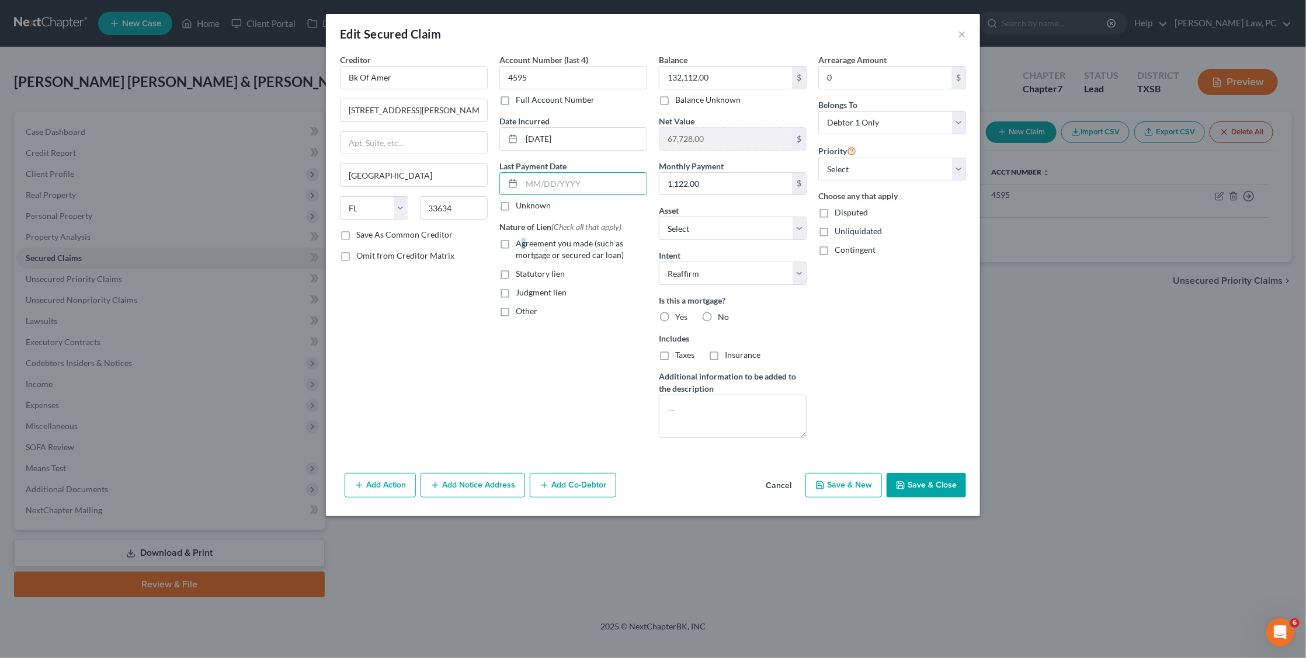
click at [516, 240] on label "Agreement you made (such as mortgage or secured car loan)" at bounding box center [581, 249] width 131 height 23
click at [520, 240] on input "Agreement you made (such as mortgage or secured car loan)" at bounding box center [524, 242] width 8 height 8
checkbox input "true"
click at [675, 313] on label "Yes" at bounding box center [681, 317] width 12 height 12
click at [680, 313] on input "Yes" at bounding box center [684, 315] width 8 height 8
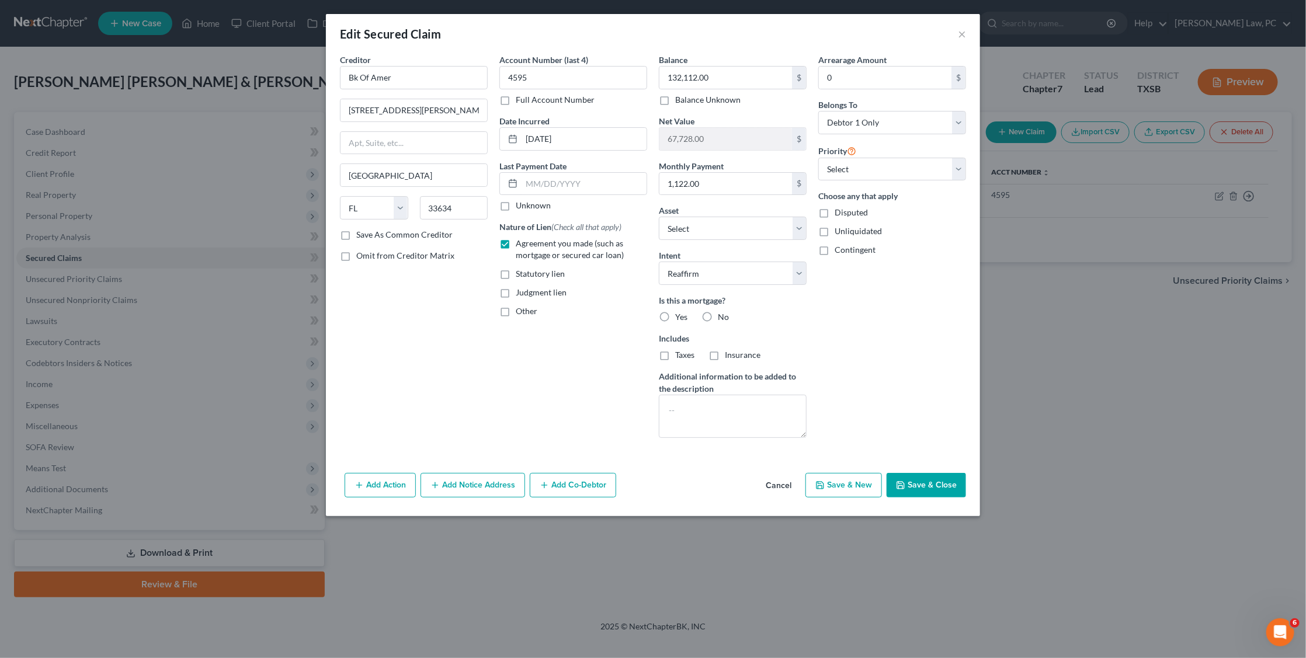
radio input "true"
click at [675, 352] on label "Taxes" at bounding box center [684, 355] width 19 height 12
click at [680, 352] on input "Taxes" at bounding box center [684, 353] width 8 height 8
checkbox input "true"
click at [725, 349] on label "Insurance" at bounding box center [743, 355] width 36 height 12
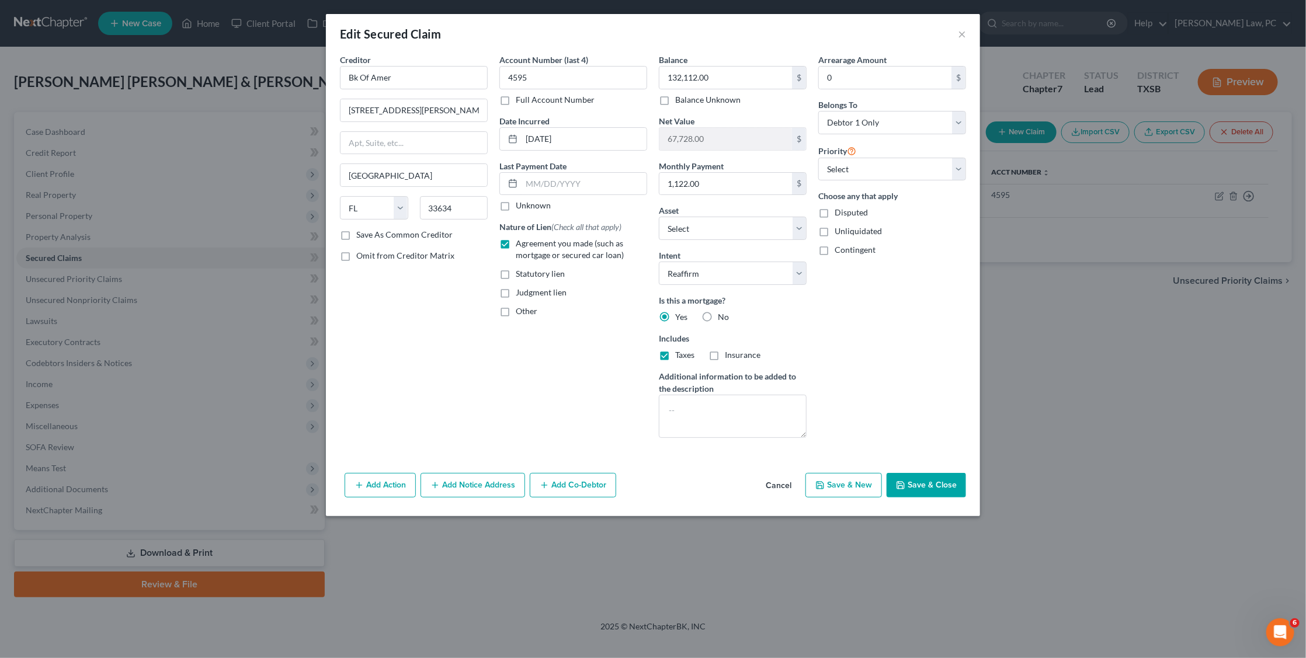
click at [729, 349] on input "Insurance" at bounding box center [733, 353] width 8 height 8
checkbox input "true"
click at [552, 173] on input "text" at bounding box center [583, 184] width 125 height 22
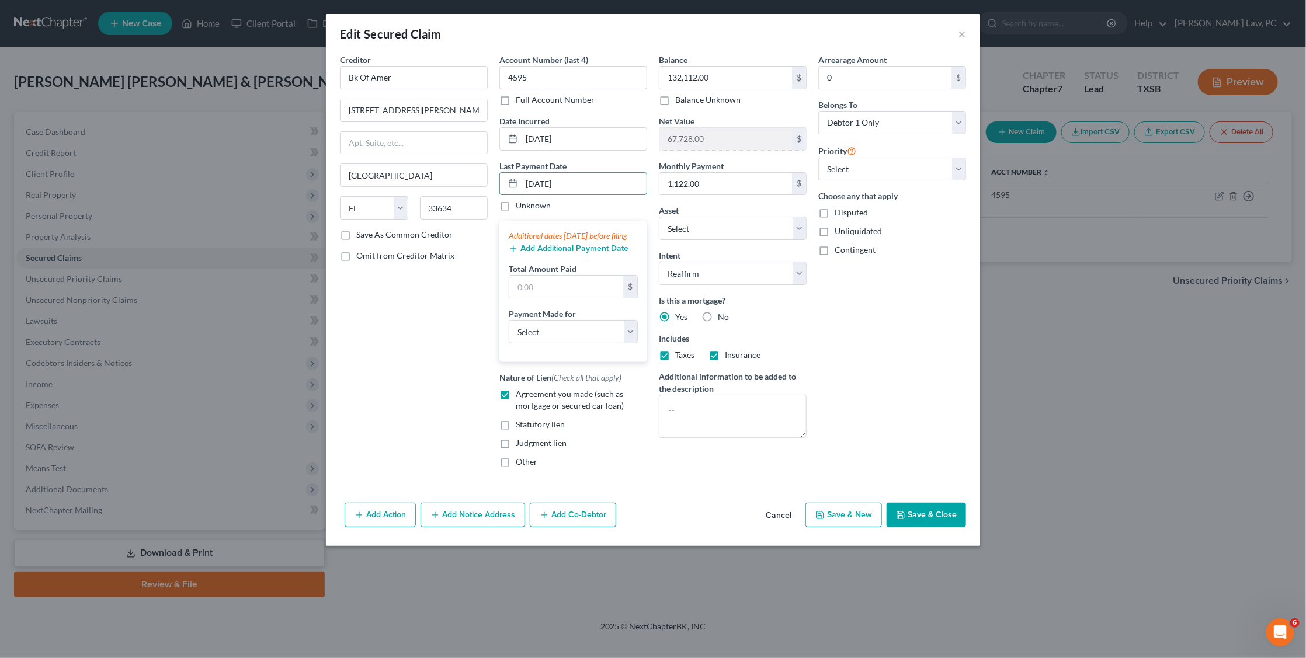
type input "[DATE]"
click at [549, 253] on button "Add Additional Payment Date" at bounding box center [569, 248] width 120 height 9
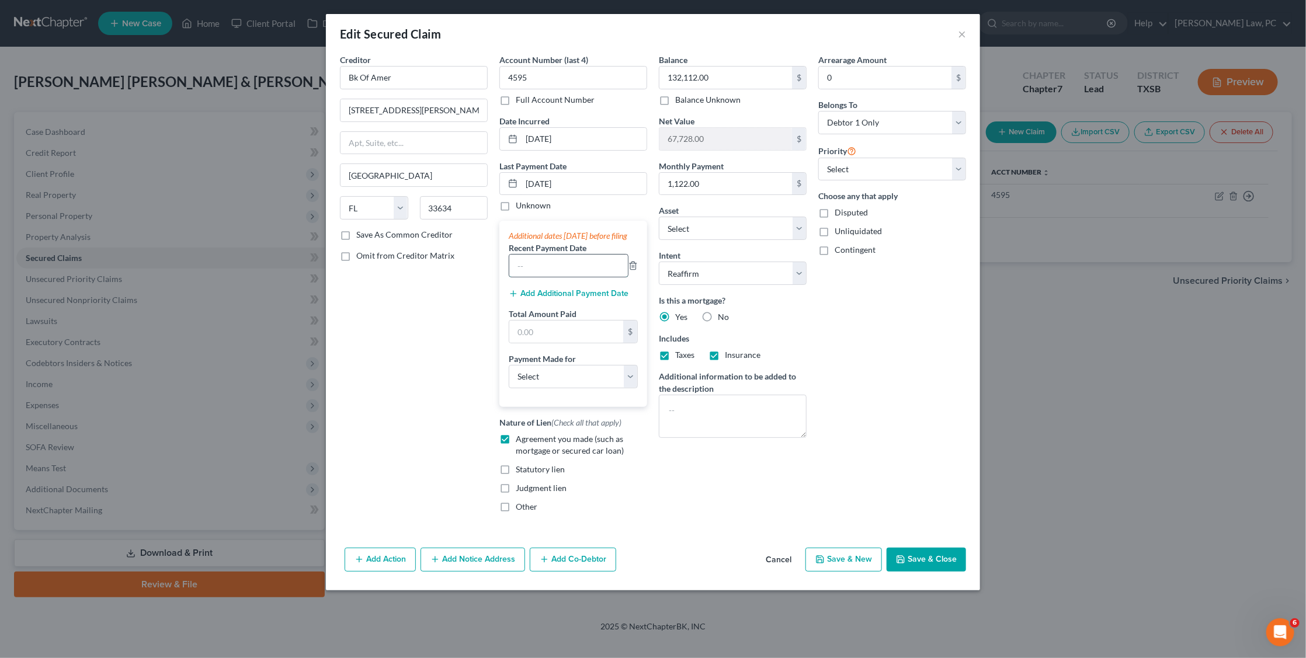
click at [549, 262] on input "text" at bounding box center [568, 266] width 119 height 22
drag, startPoint x: 535, startPoint y: 273, endPoint x: 505, endPoint y: 272, distance: 30.4
click at [505, 272] on div "Additional dates [DATE] before filing Recent Payment Date 07/ Add Additional Pa…" at bounding box center [573, 314] width 148 height 186
type input "[DATE]"
click at [542, 298] on button "Add Additional Payment Date" at bounding box center [569, 293] width 120 height 9
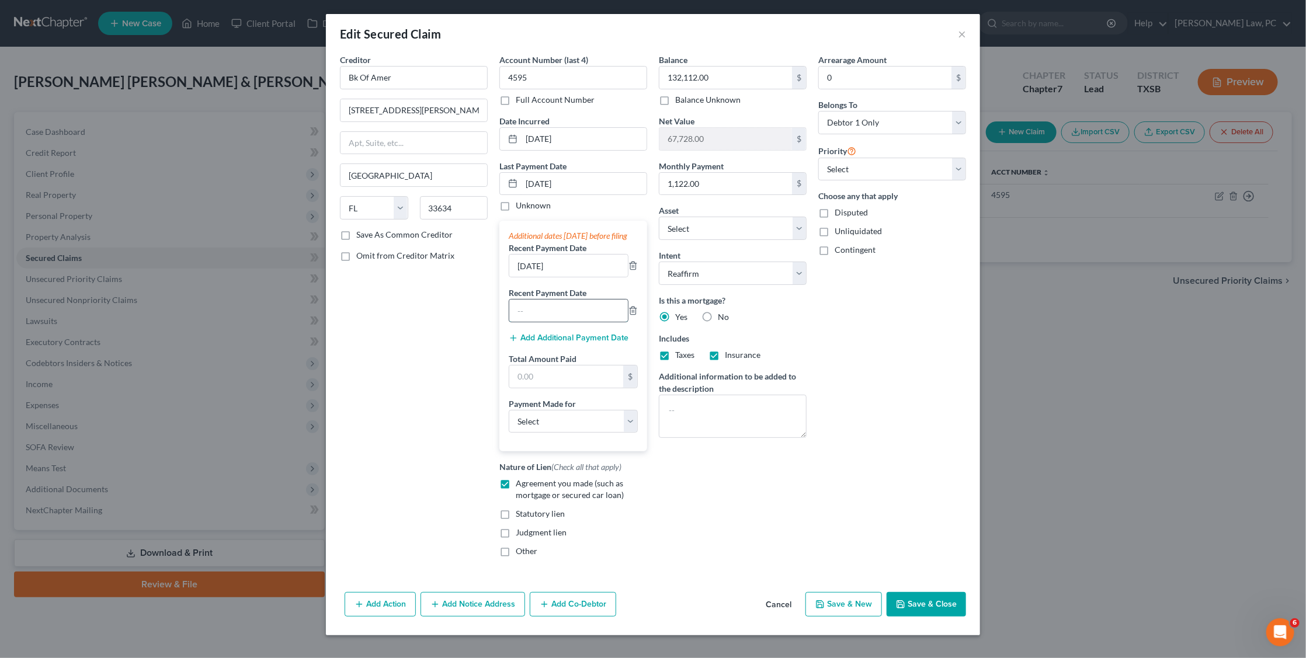
click at [527, 308] on input "text" at bounding box center [568, 311] width 119 height 22
type input "[DATE]"
click at [918, 604] on button "Save & Close" at bounding box center [925, 604] width 79 height 25
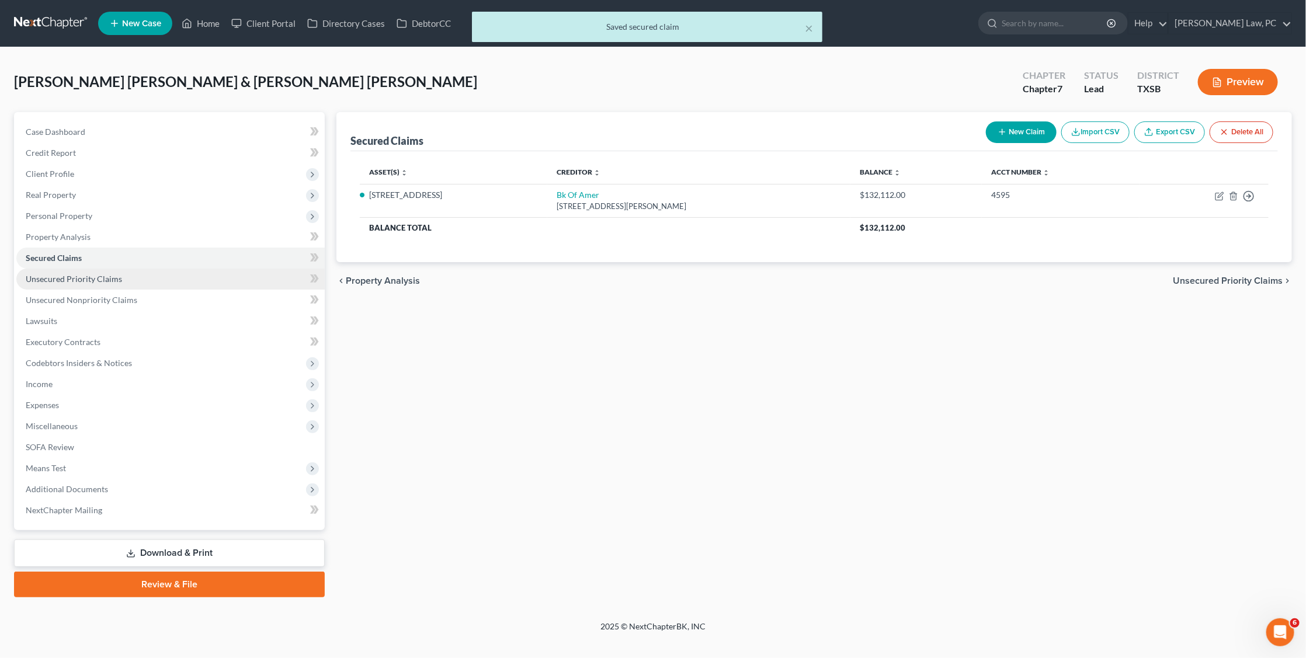
click at [61, 274] on span "Unsecured Priority Claims" at bounding box center [74, 279] width 96 height 10
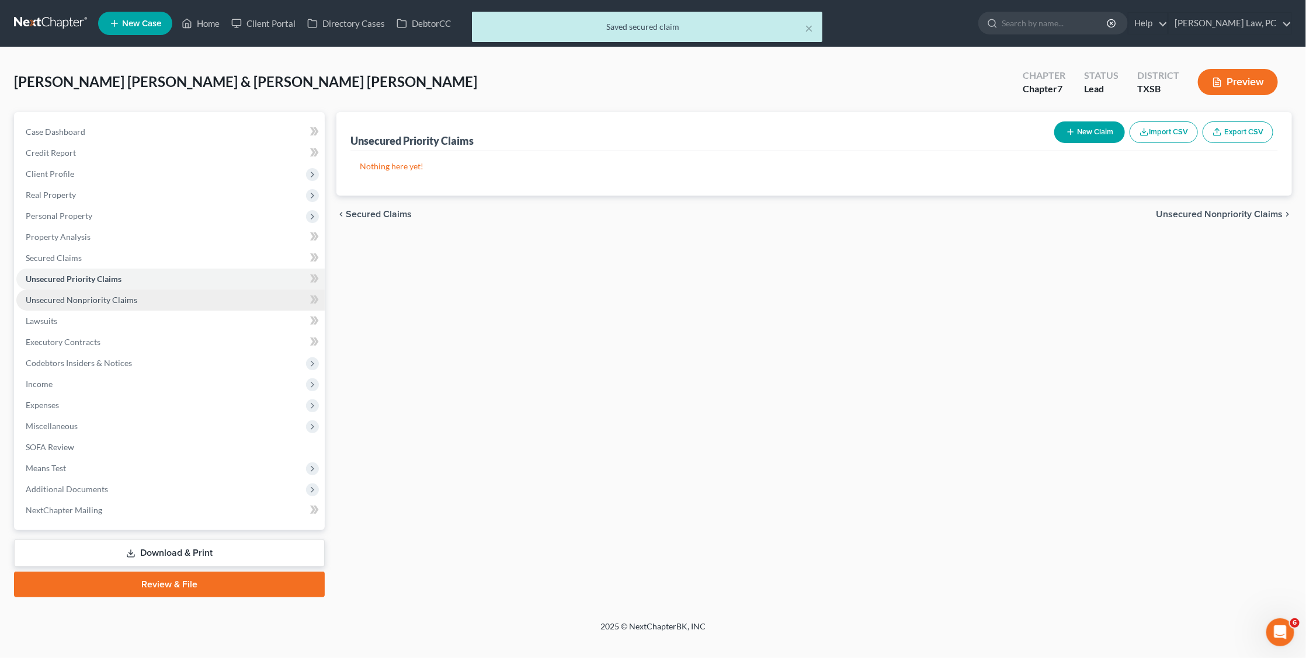
click at [64, 295] on span "Unsecured Nonpriority Claims" at bounding box center [82, 300] width 112 height 10
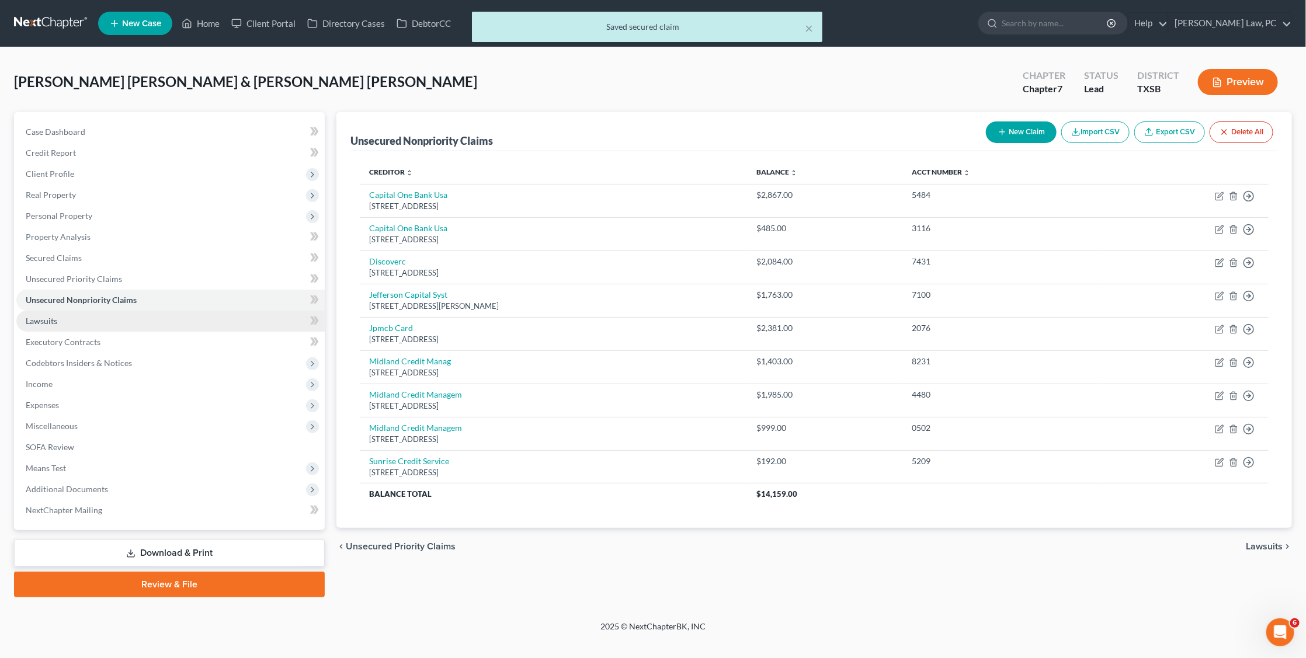
click at [65, 311] on link "Lawsuits" at bounding box center [170, 321] width 308 height 21
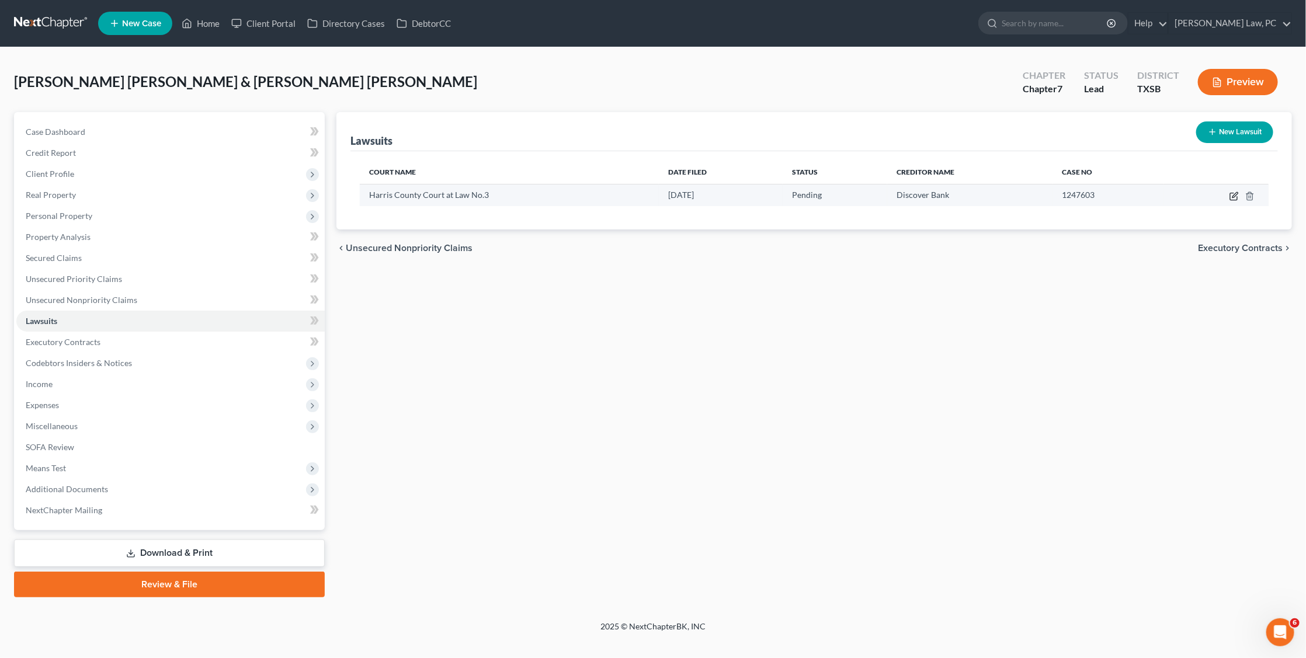
click at [1235, 196] on icon "button" at bounding box center [1233, 196] width 9 height 9
select select "45"
select select "0"
select select "4"
select select "46"
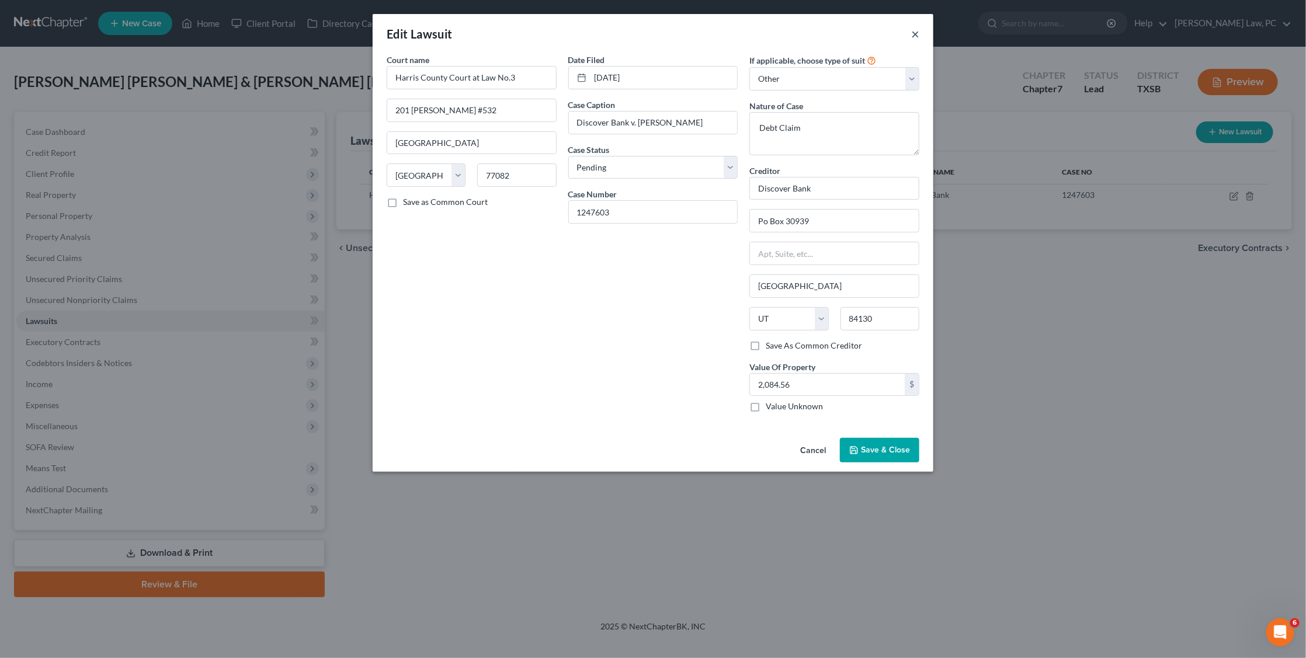
click at [912, 30] on button "×" at bounding box center [915, 34] width 8 height 14
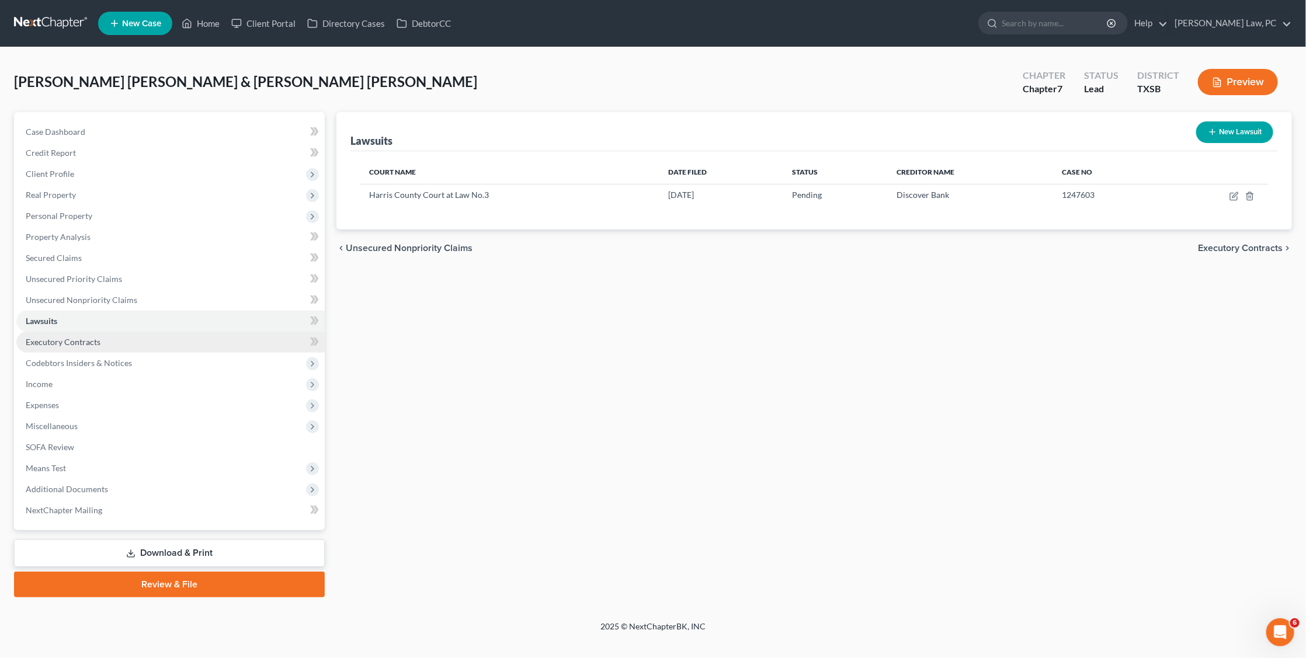
click at [65, 337] on span "Executory Contracts" at bounding box center [63, 342] width 75 height 10
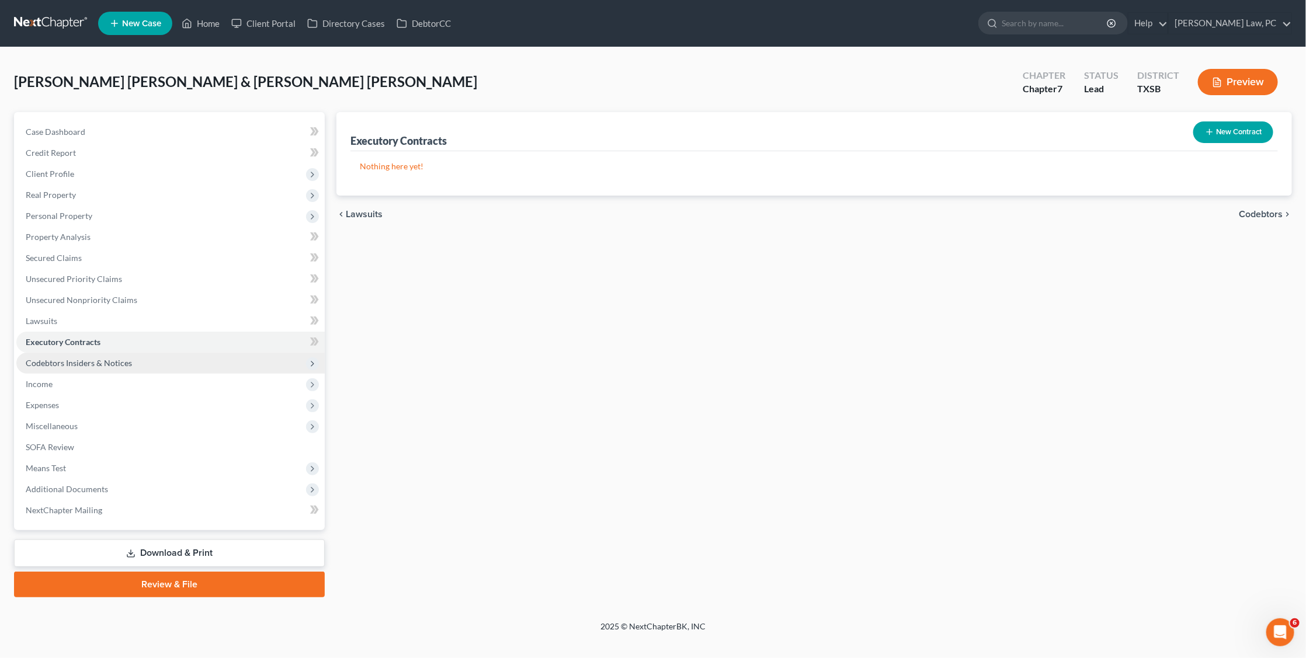
click at [287, 356] on span "Codebtors Insiders & Notices" at bounding box center [170, 363] width 308 height 21
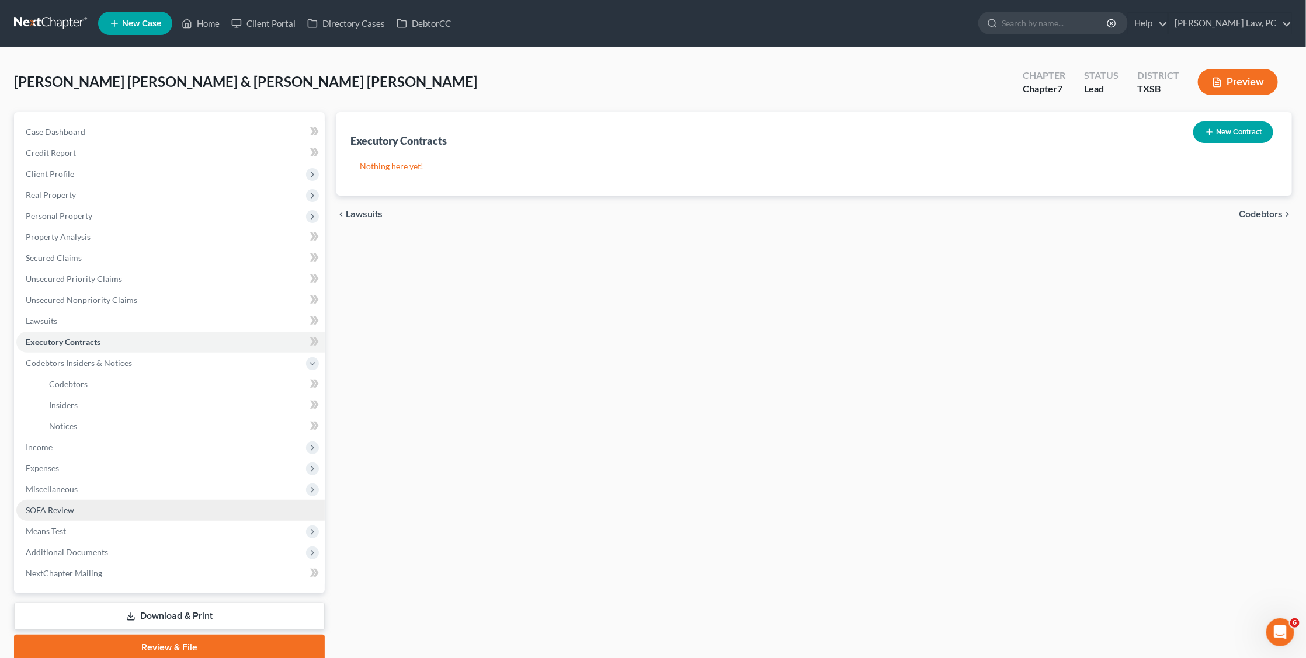
click at [45, 505] on span "SOFA Review" at bounding box center [50, 510] width 48 height 10
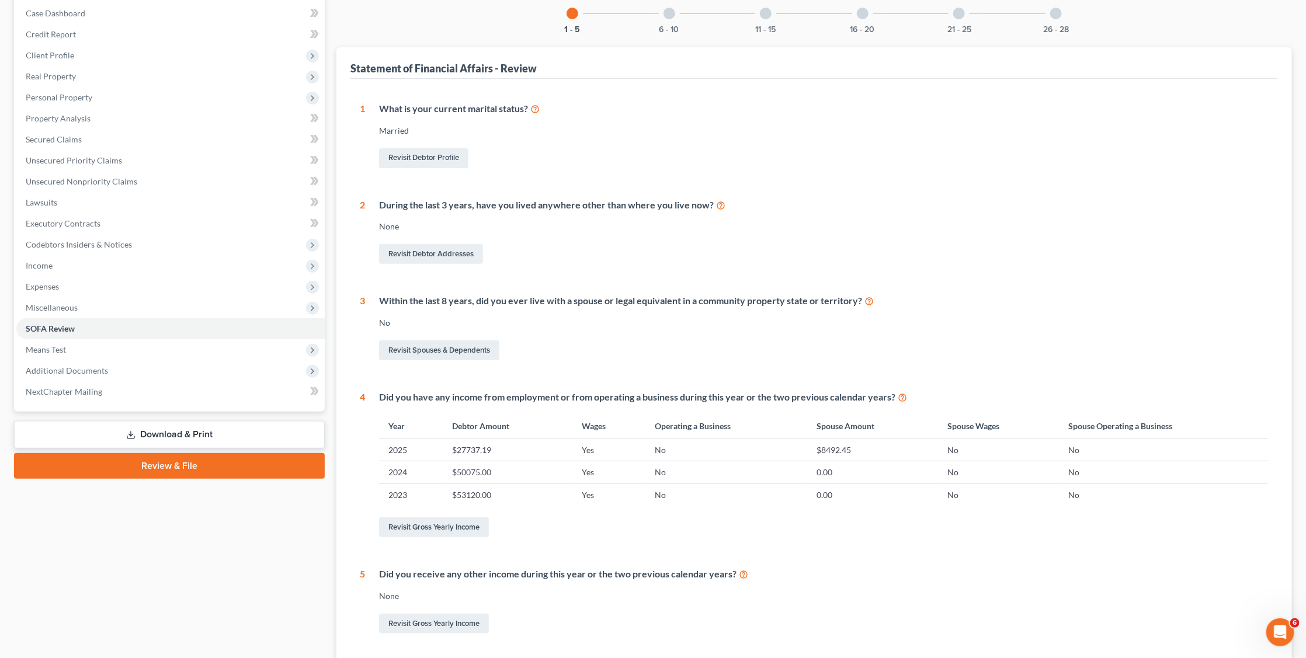
scroll to position [119, 0]
click at [668, 17] on div at bounding box center [669, 14] width 12 height 12
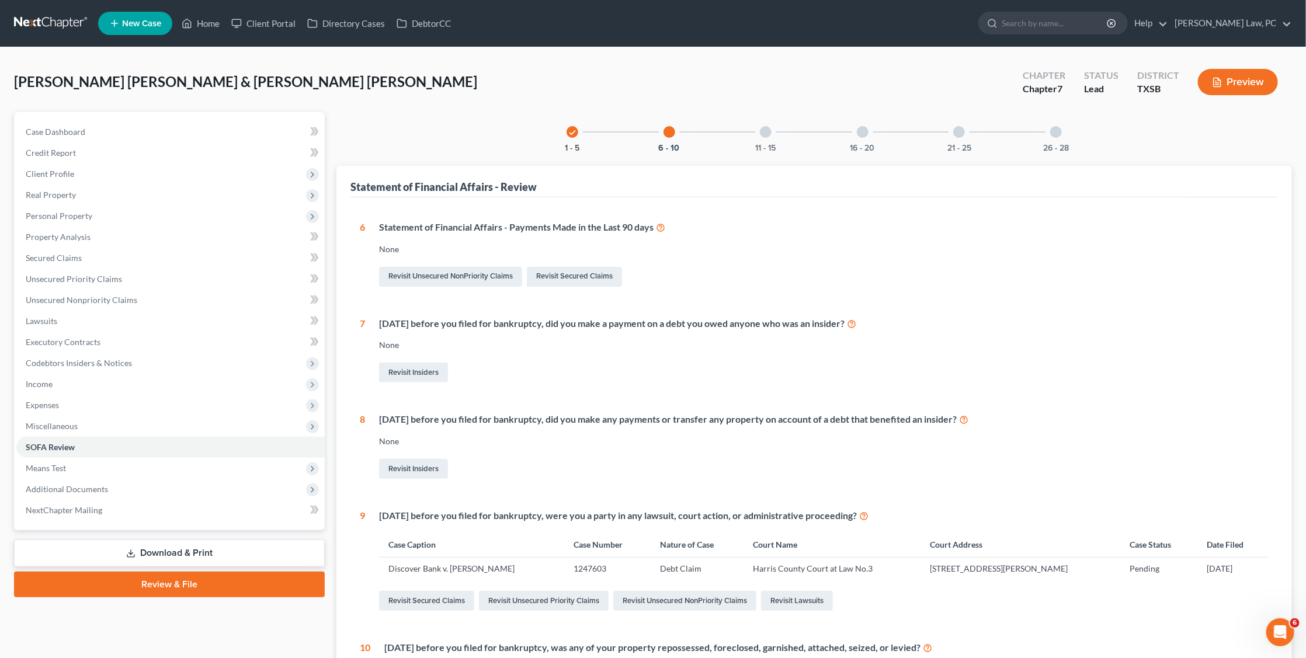
scroll to position [0, 0]
click at [768, 137] on div "11 - 15" at bounding box center [766, 132] width 40 height 40
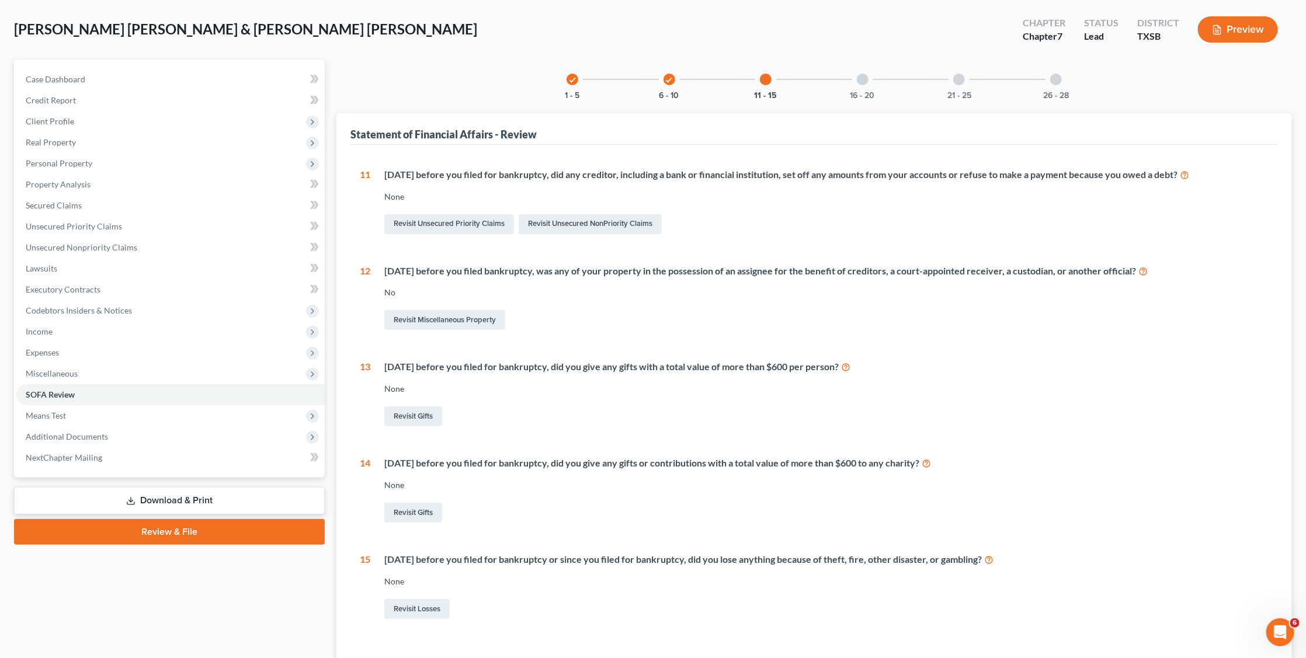
scroll to position [53, 0]
click at [864, 80] on div at bounding box center [863, 80] width 12 height 12
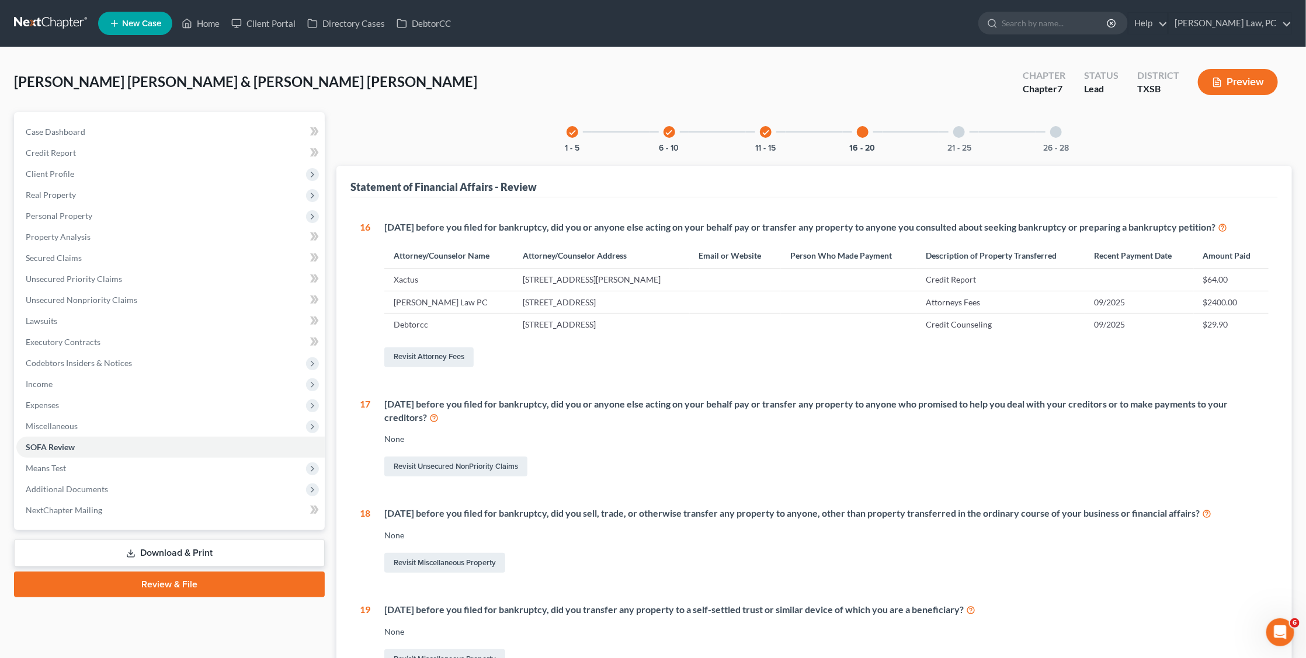
scroll to position [0, 0]
click at [568, 131] on icon "check" at bounding box center [572, 132] width 8 height 8
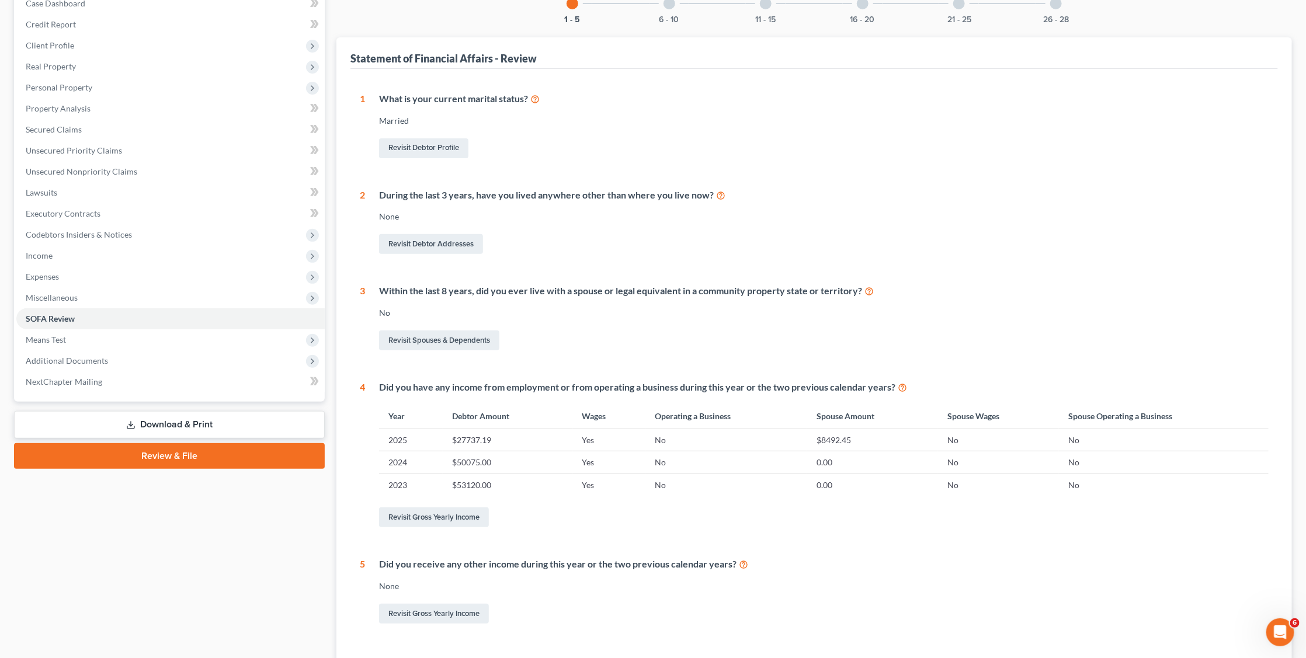
scroll to position [103, 0]
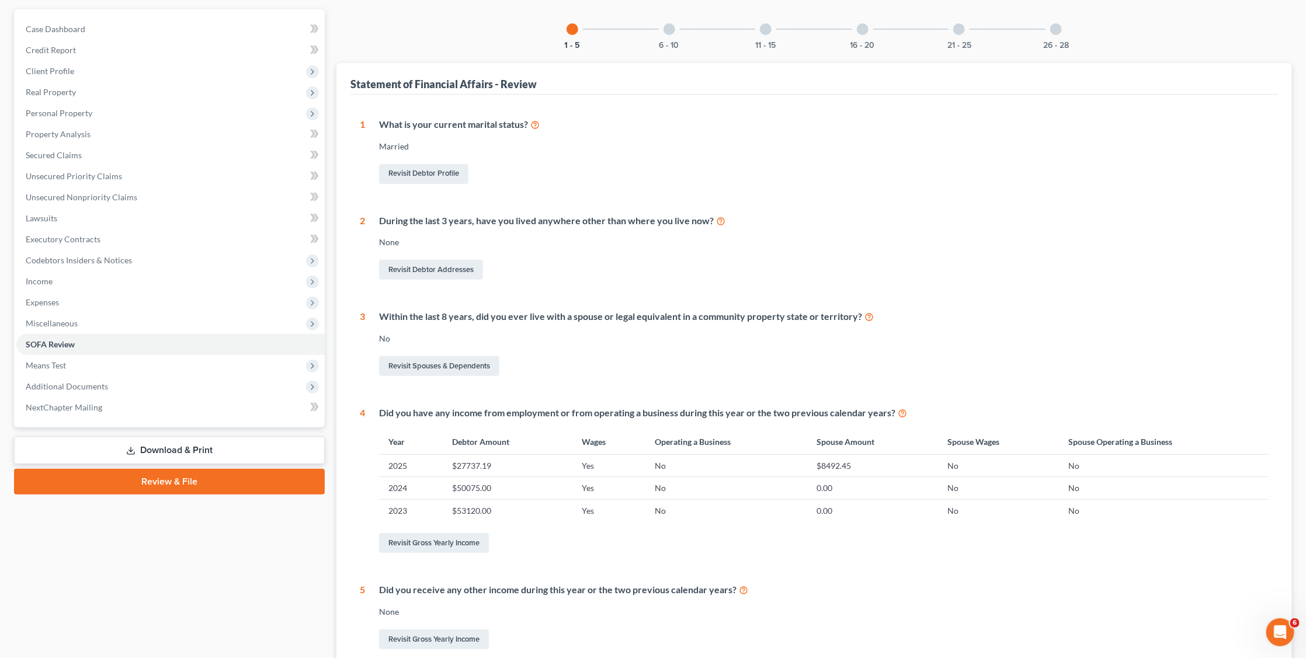
click at [671, 30] on div at bounding box center [669, 29] width 12 height 12
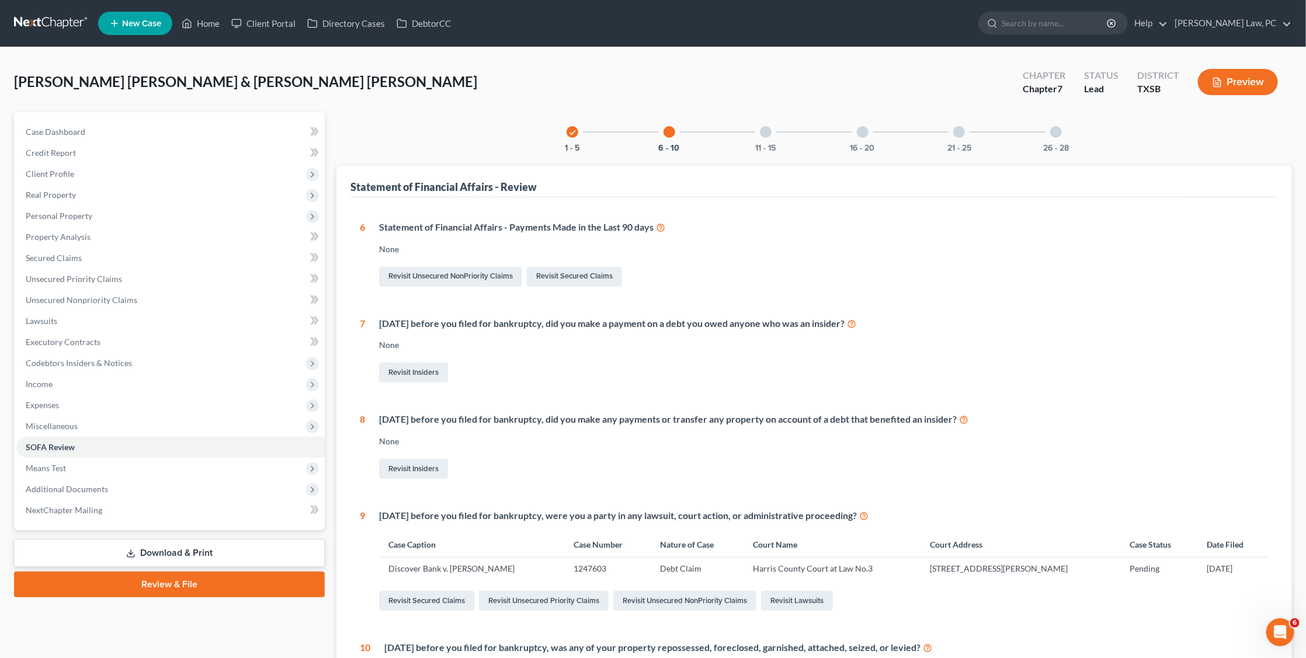
scroll to position [0, 0]
click at [769, 129] on div at bounding box center [766, 132] width 12 height 12
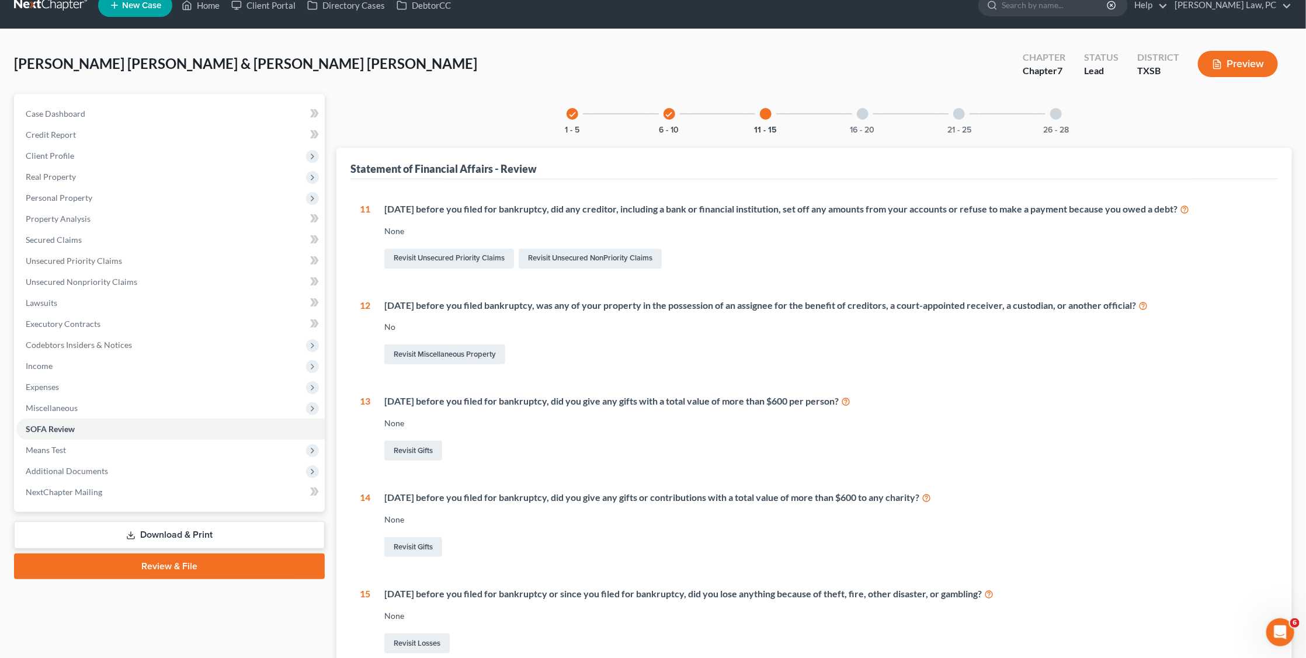
scroll to position [17, 0]
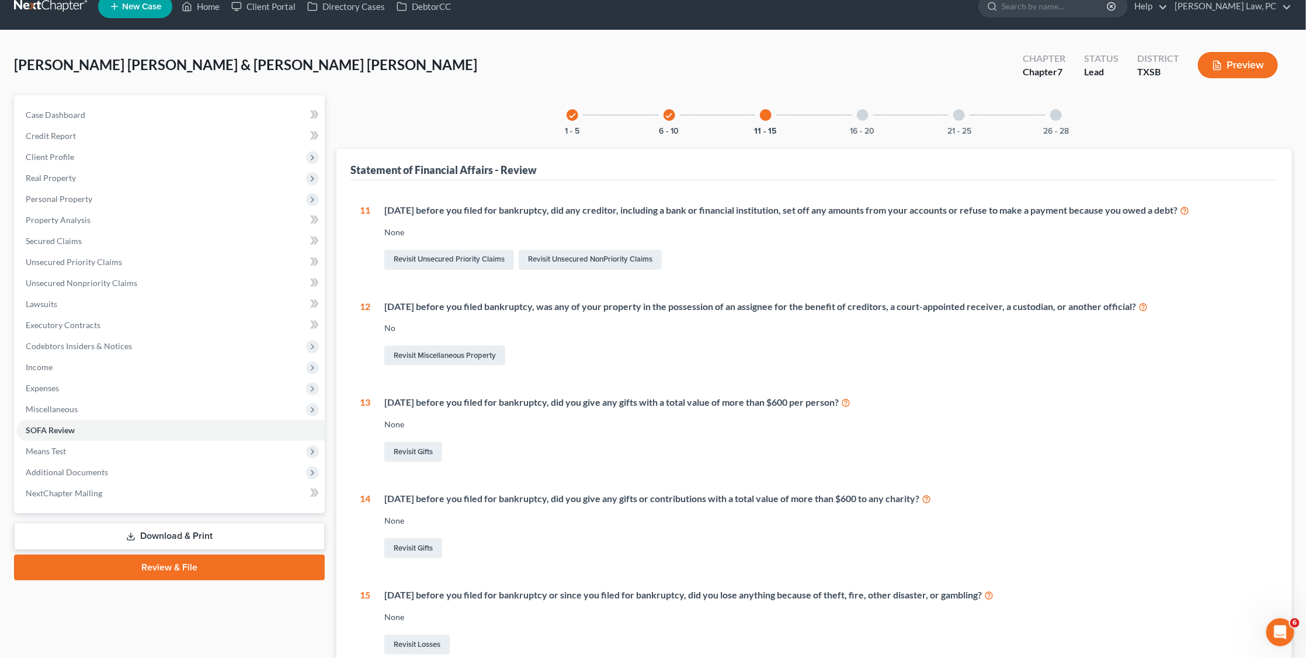
click at [864, 115] on div at bounding box center [863, 115] width 12 height 12
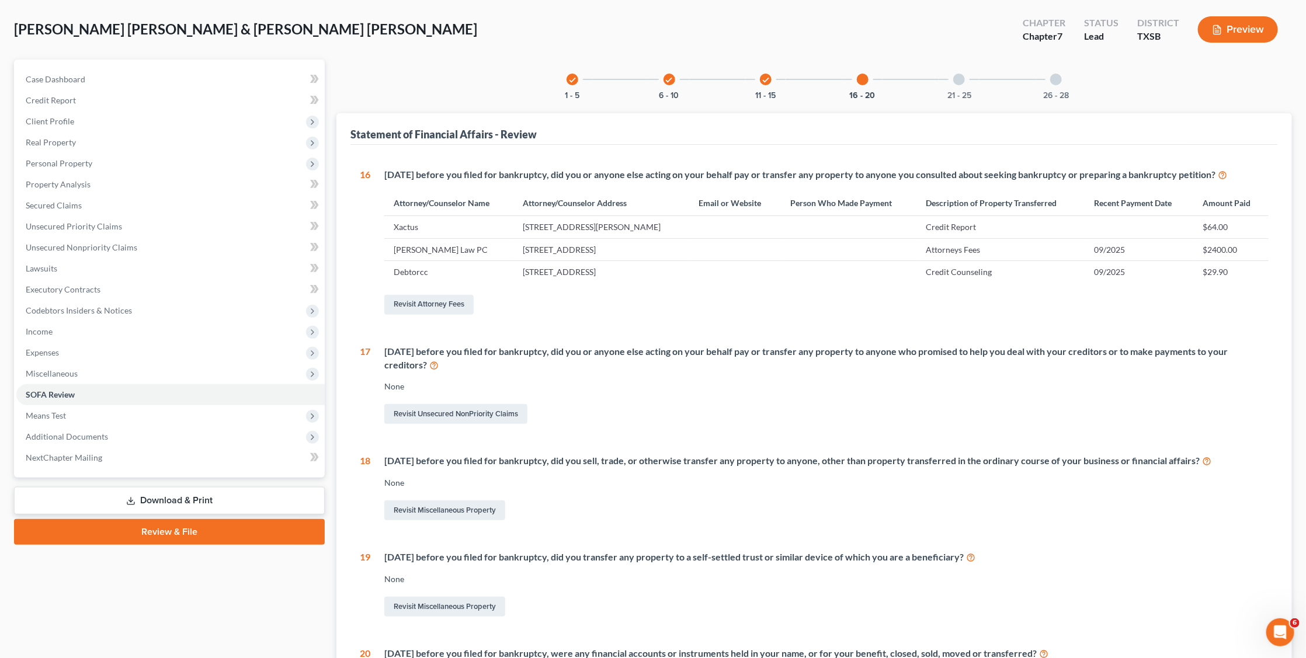
scroll to position [48, 0]
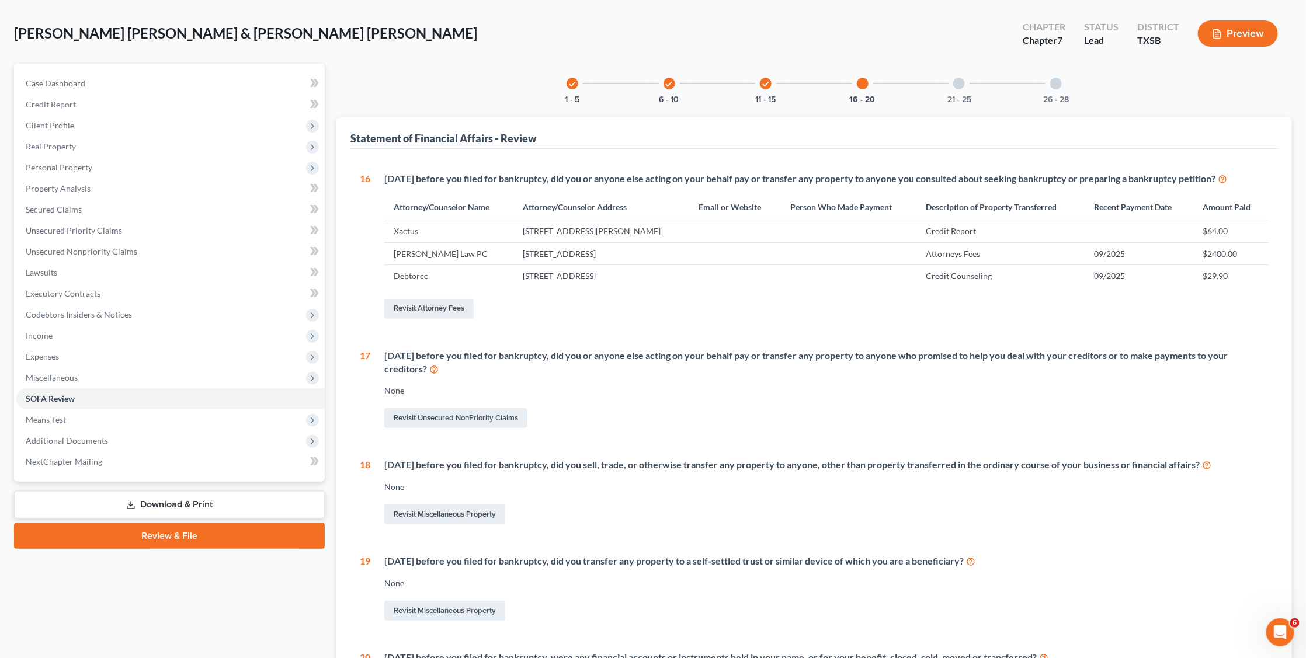
click at [955, 85] on div at bounding box center [959, 84] width 12 height 12
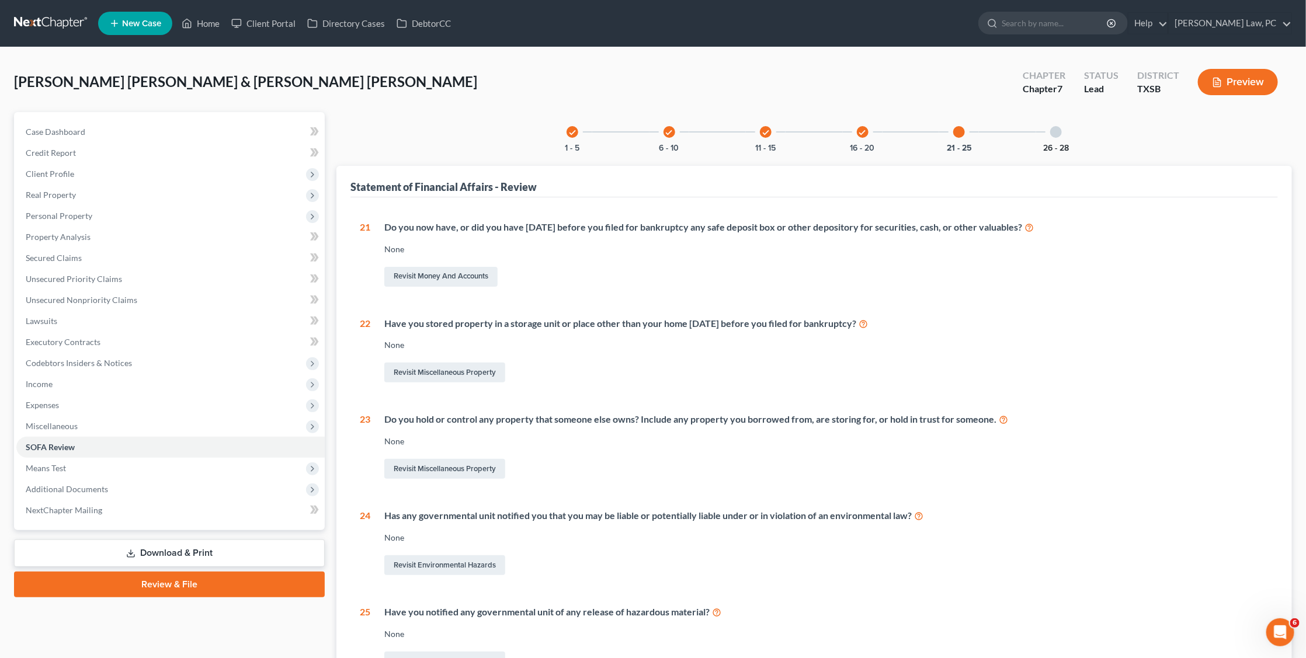
scroll to position [0, 0]
click at [1046, 129] on div "26 - 28" at bounding box center [1056, 132] width 40 height 40
